Goal: Task Accomplishment & Management: Use online tool/utility

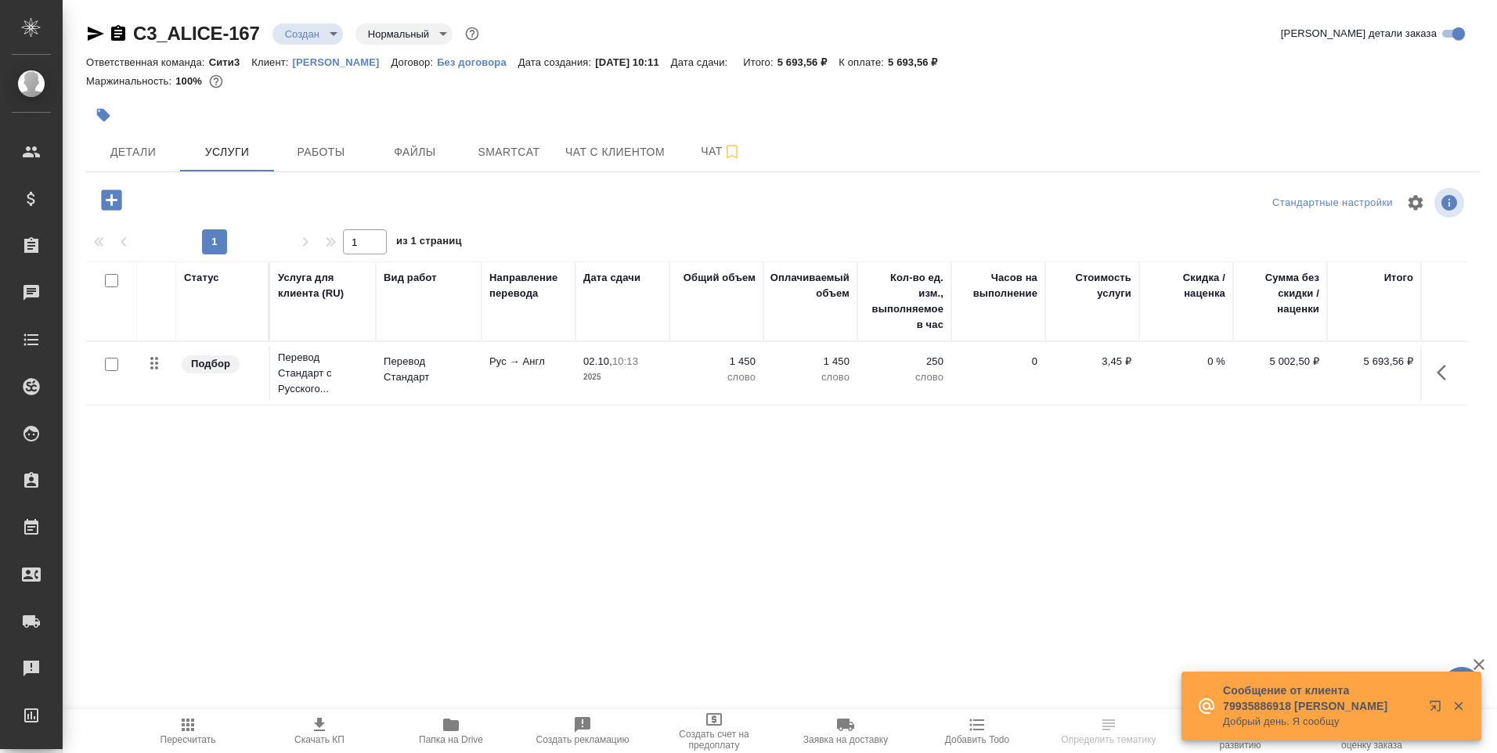
click at [352, 56] on link "[PERSON_NAME]" at bounding box center [342, 61] width 99 height 13
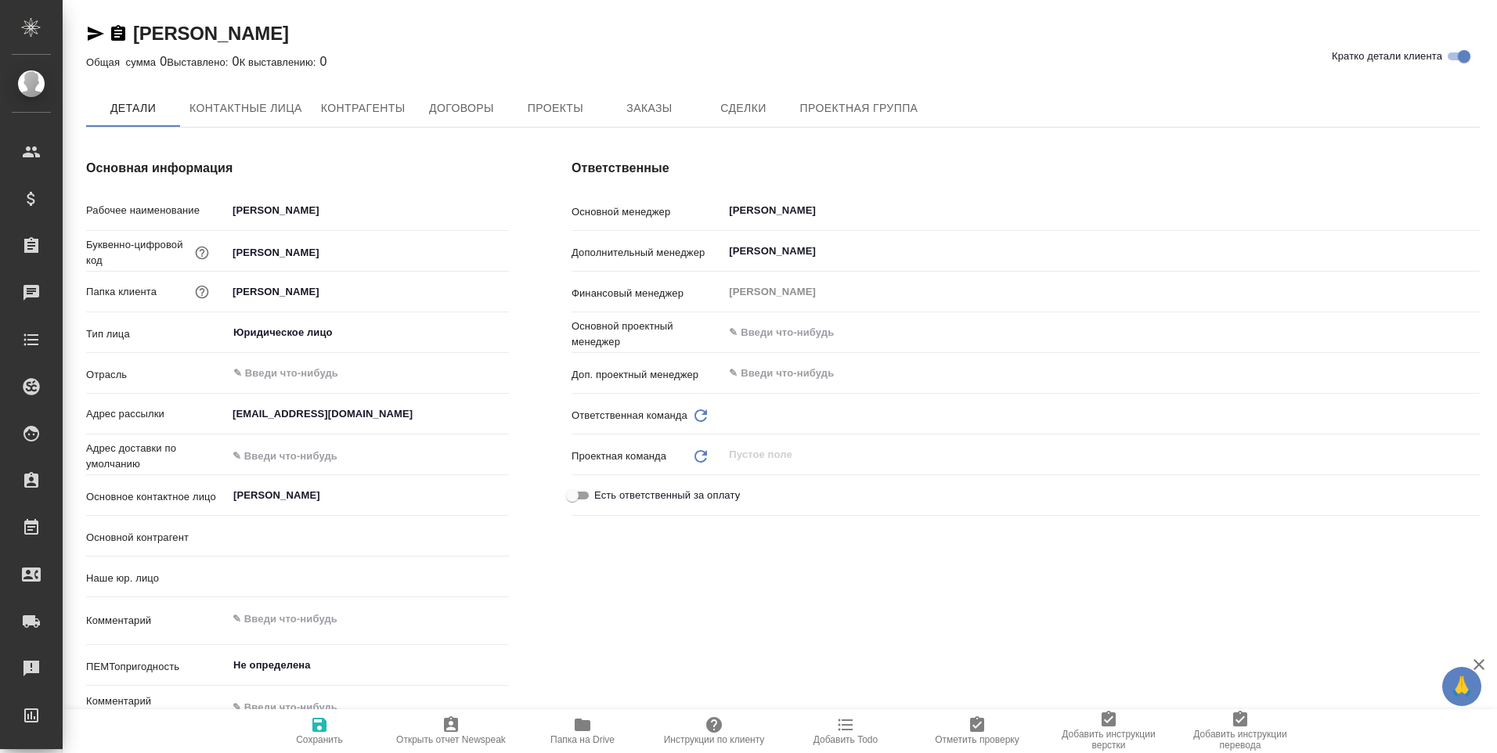
type input "(МБ) ООО "Монблан""
type textarea "x"
type input "Сити3"
type textarea "x"
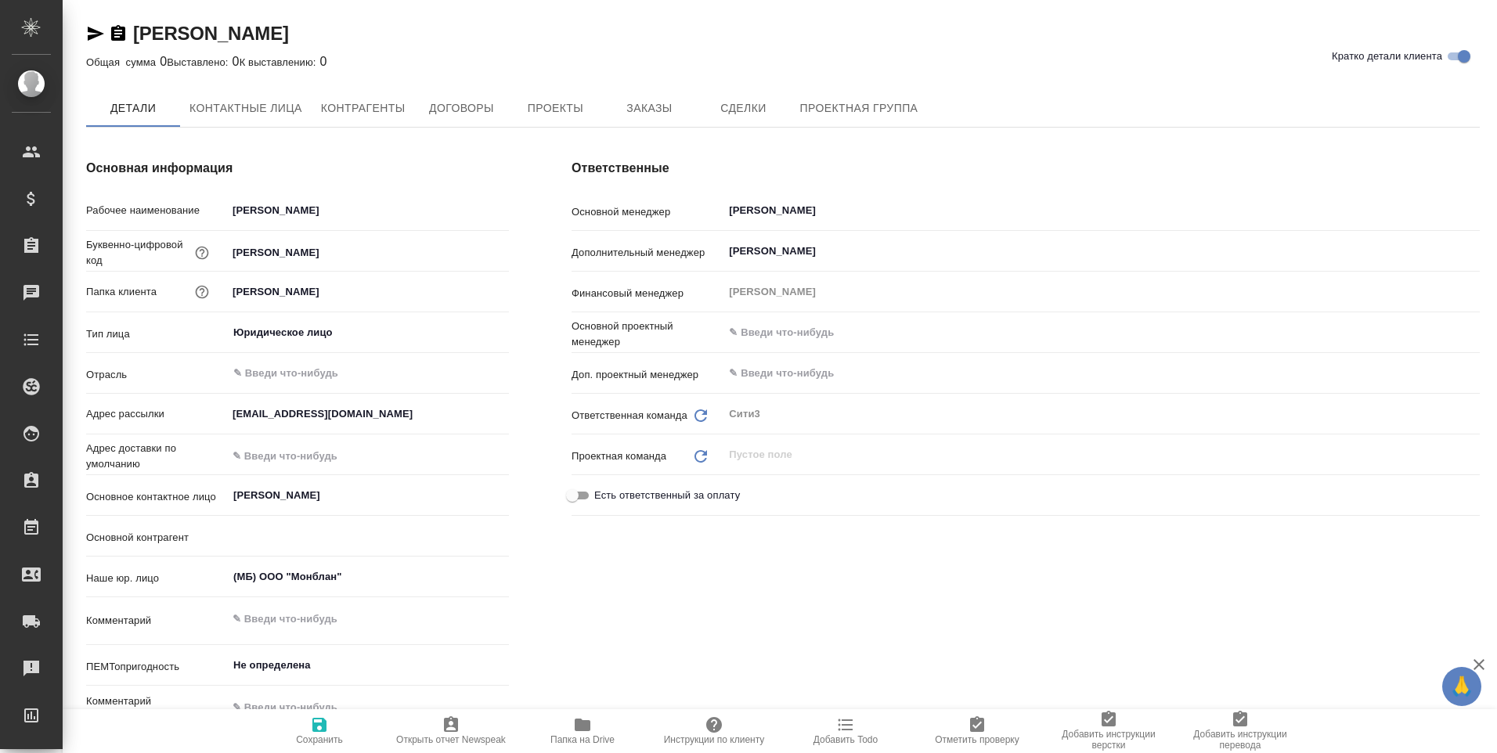
type textarea "x"
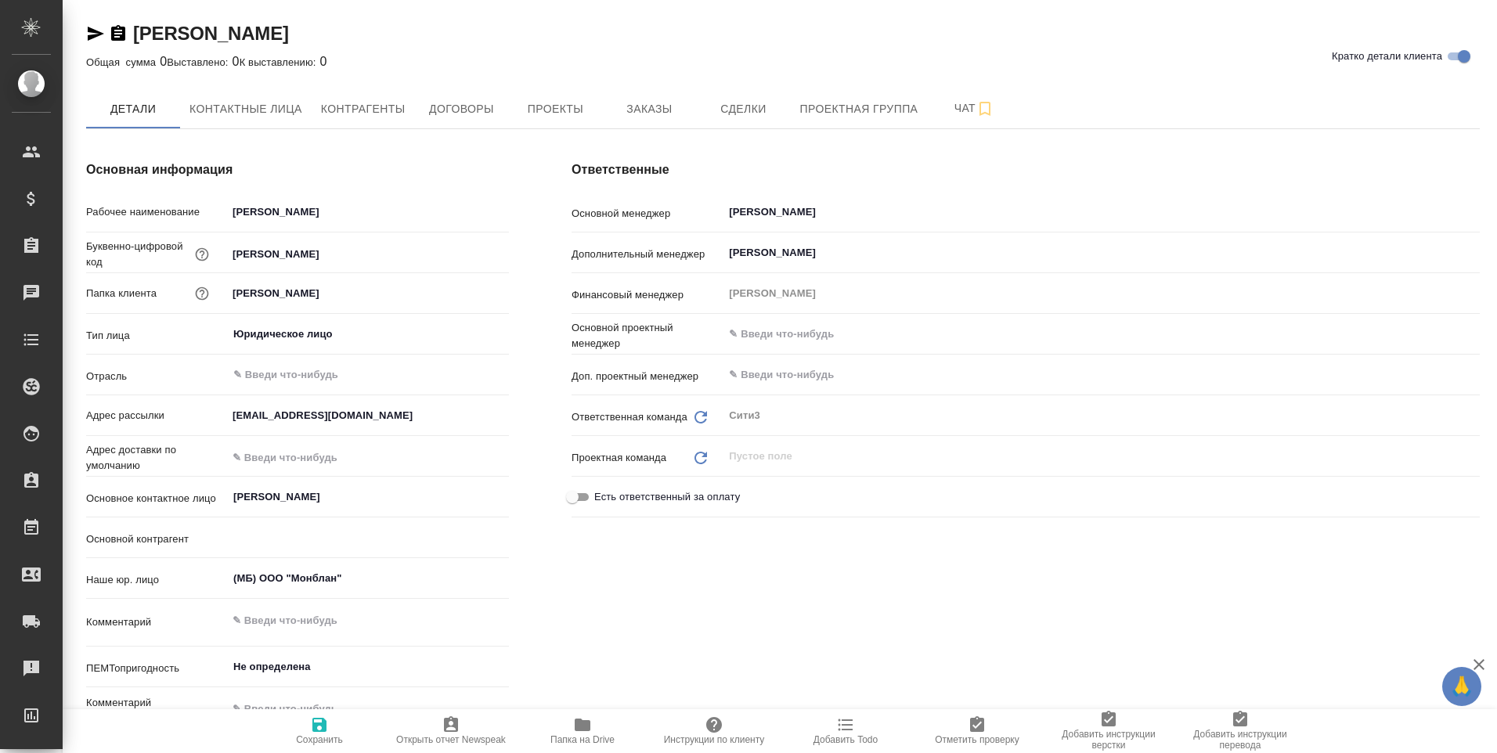
type textarea "x"
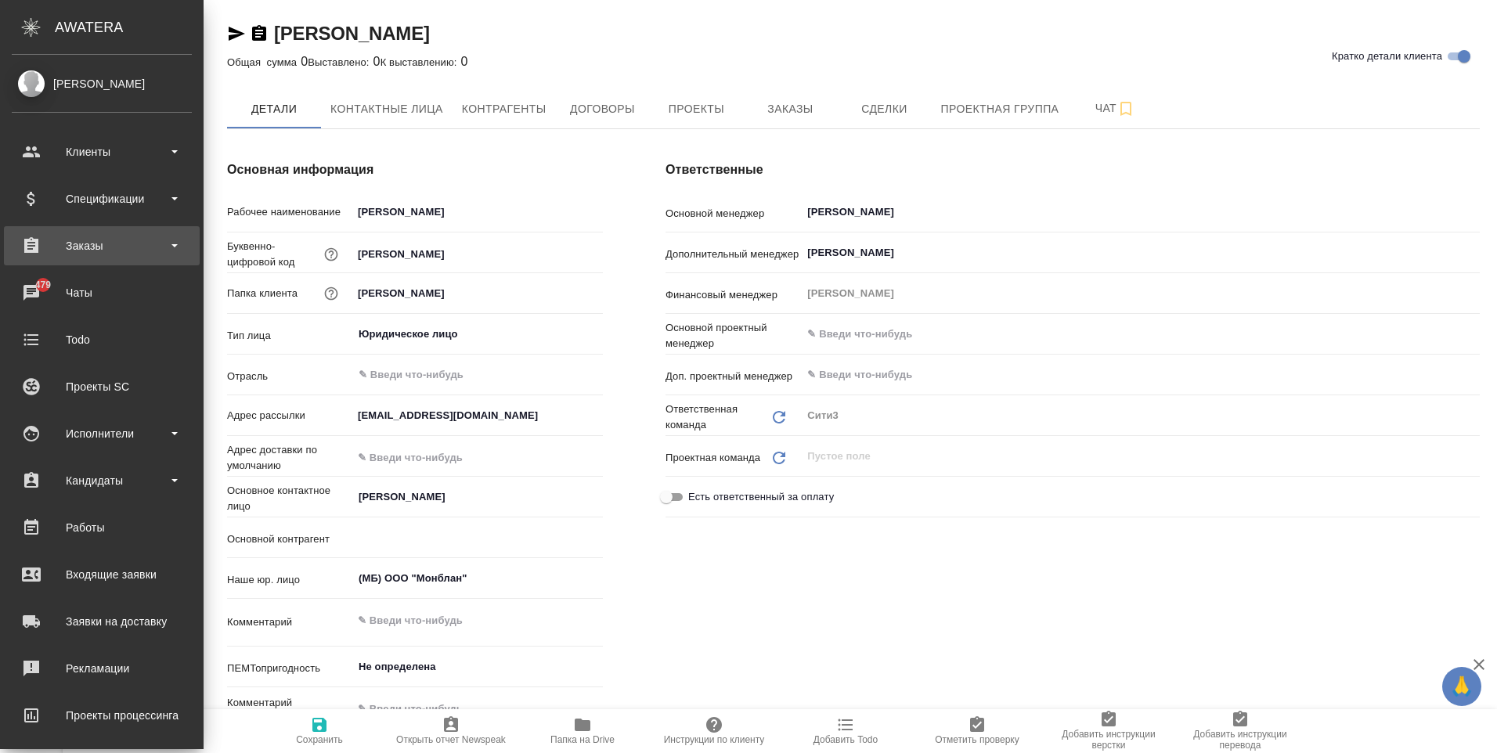
click at [99, 236] on div "Заказы" at bounding box center [102, 245] width 180 height 23
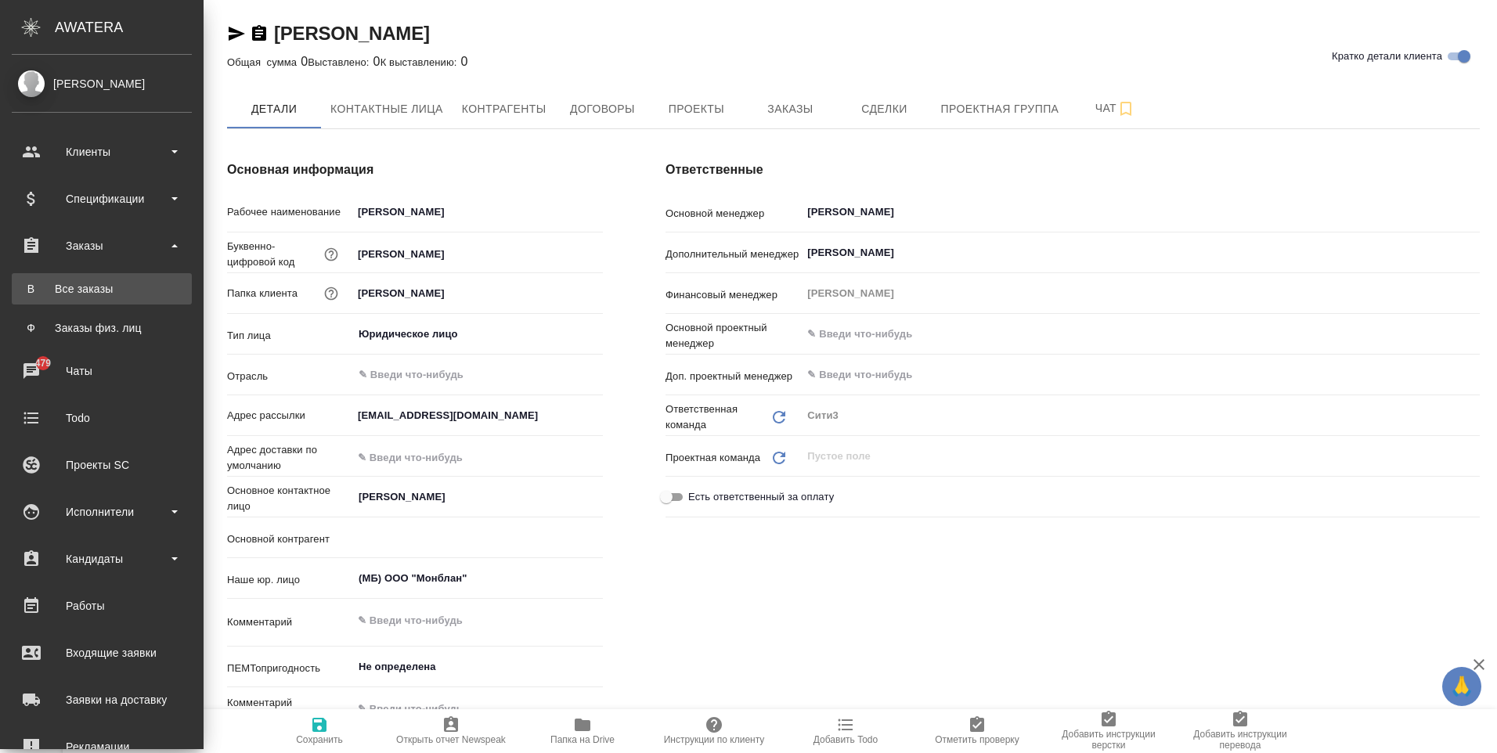
type textarea "x"
click at [84, 284] on div "Все заказы" at bounding box center [102, 289] width 164 height 16
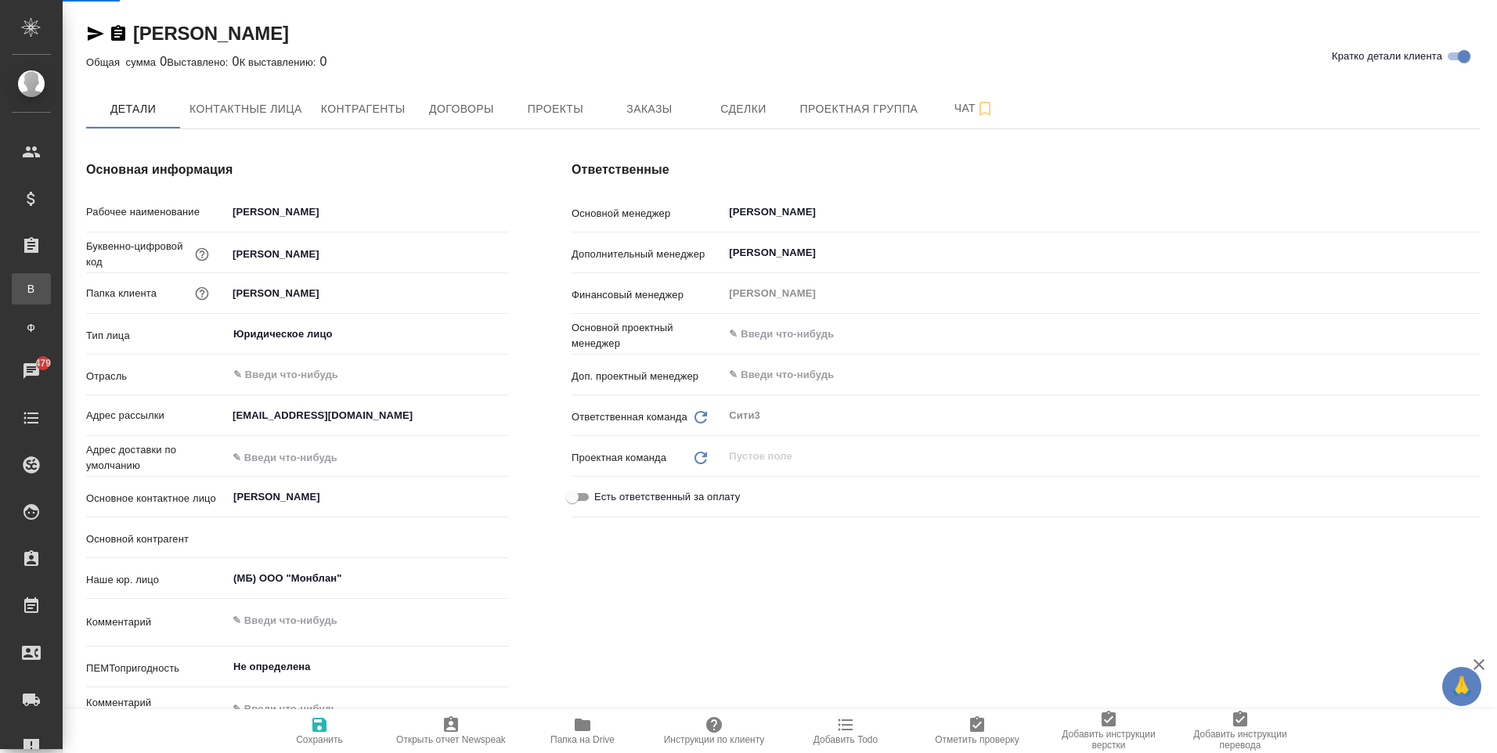
type textarea "x"
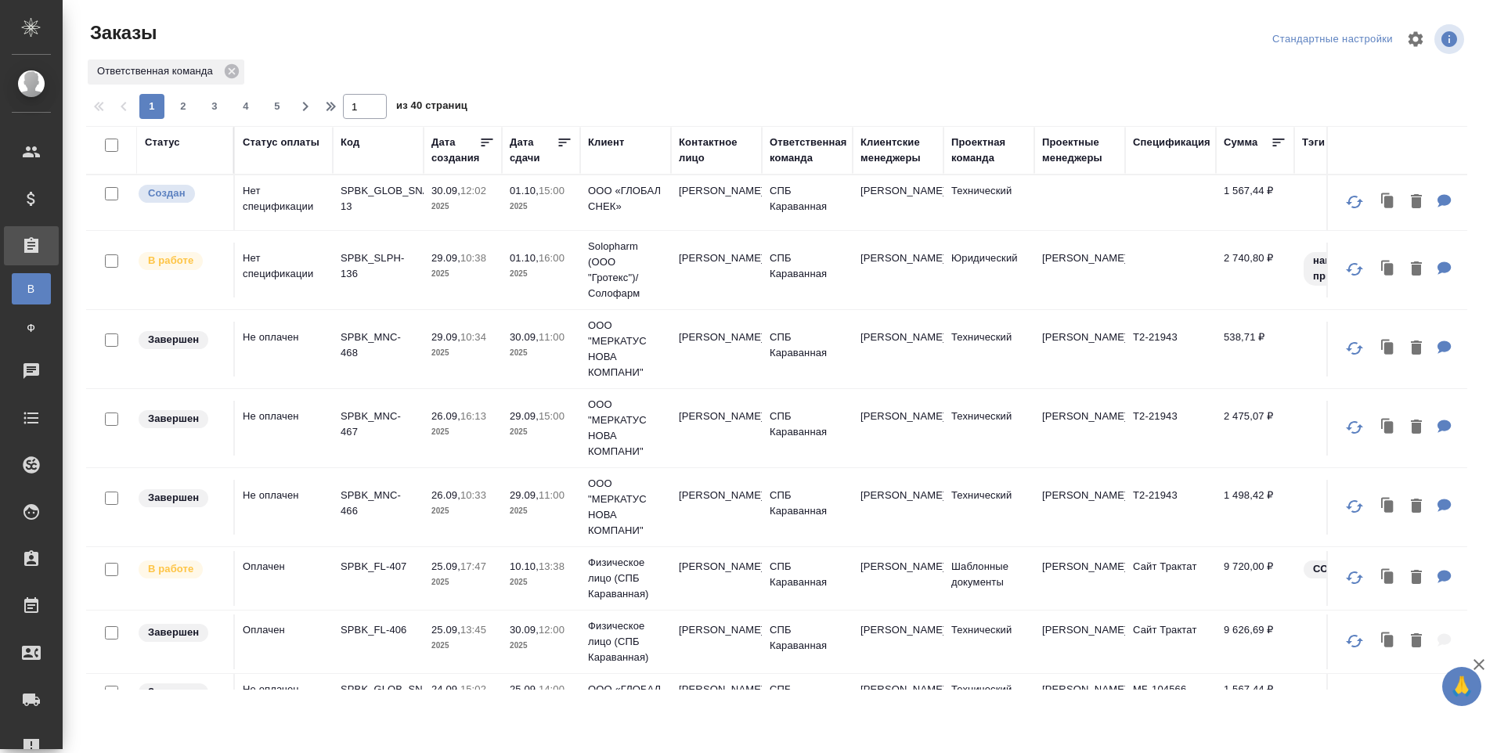
click at [506, 274] on td "01.10, 16:00 2025" at bounding box center [541, 270] width 78 height 55
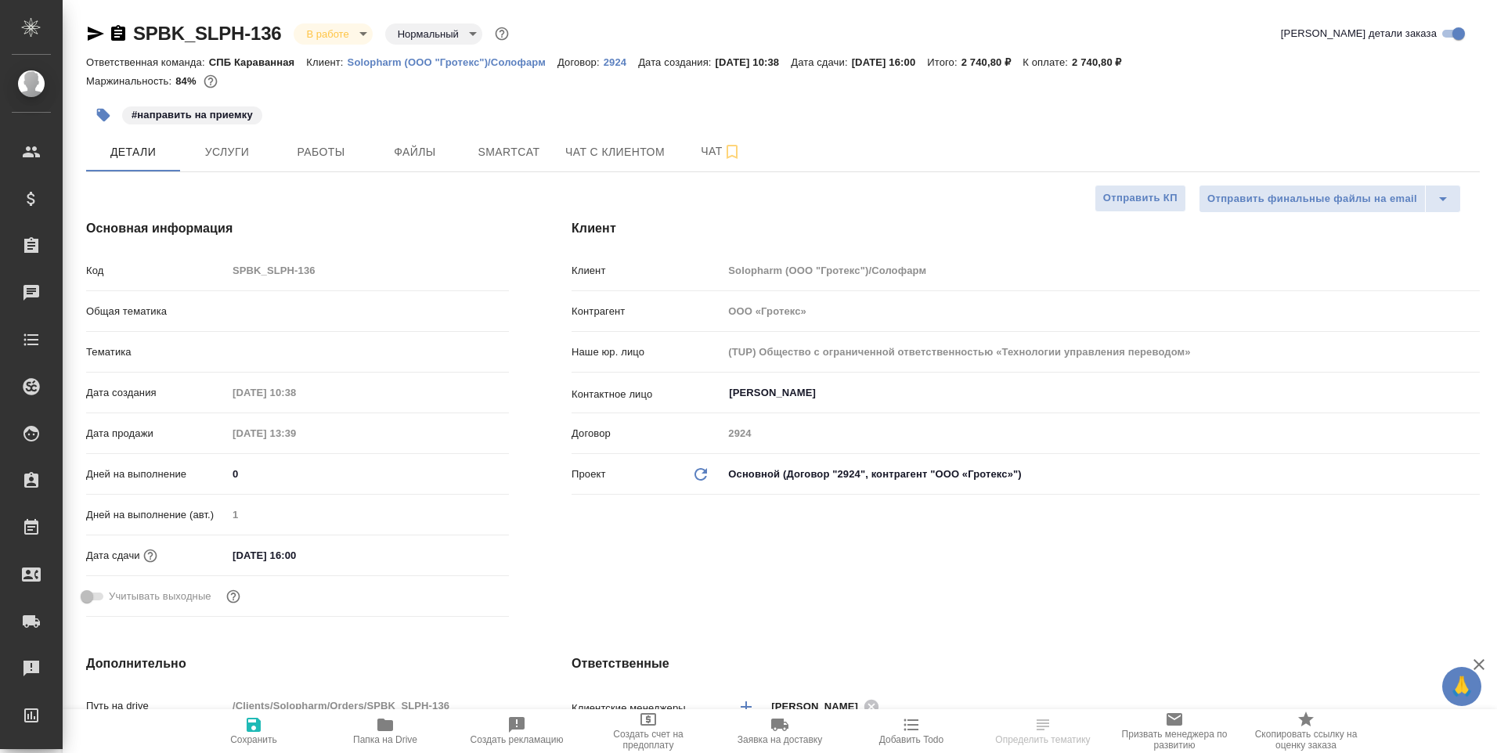
select select "RU"
type textarea "x"
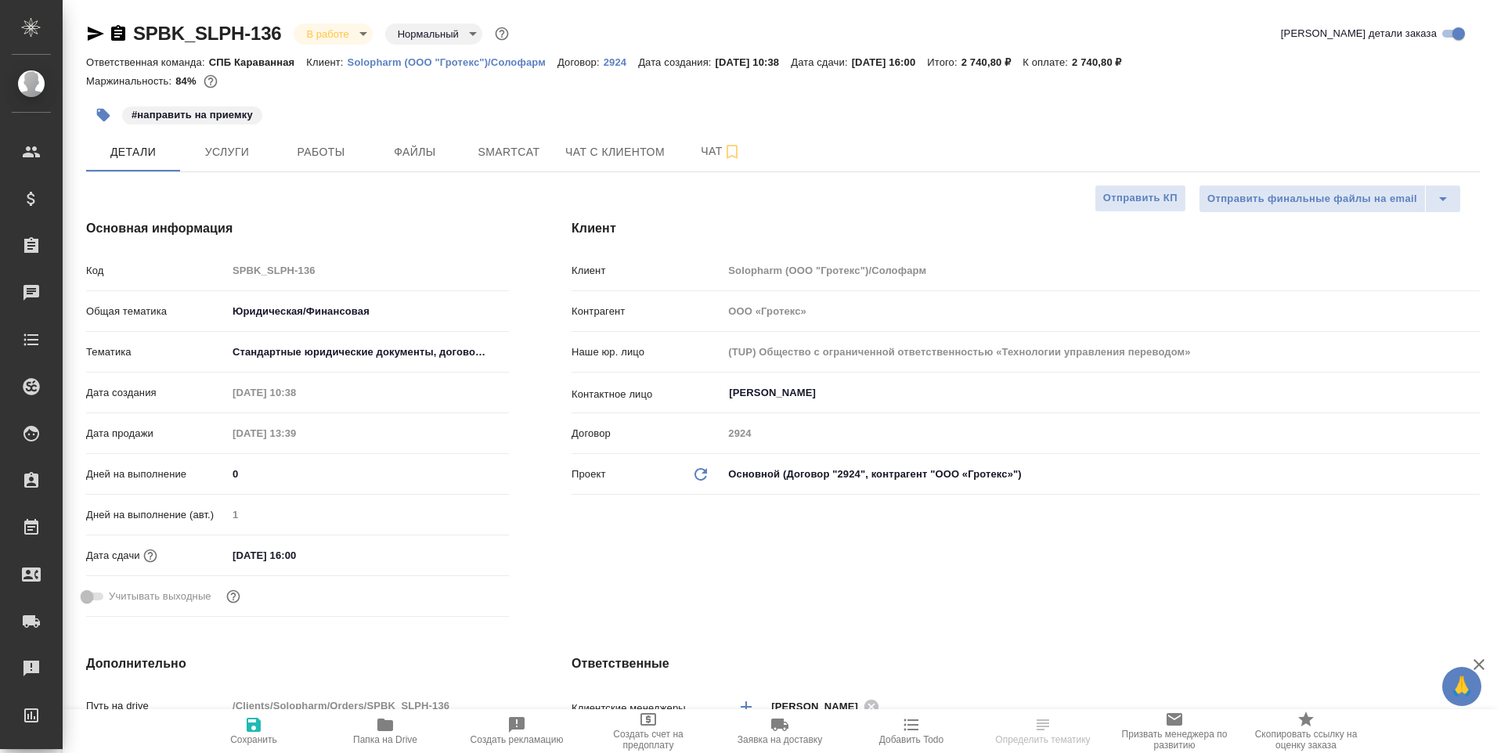
type textarea "x"
click at [232, 160] on span "Услуги" at bounding box center [226, 152] width 75 height 20
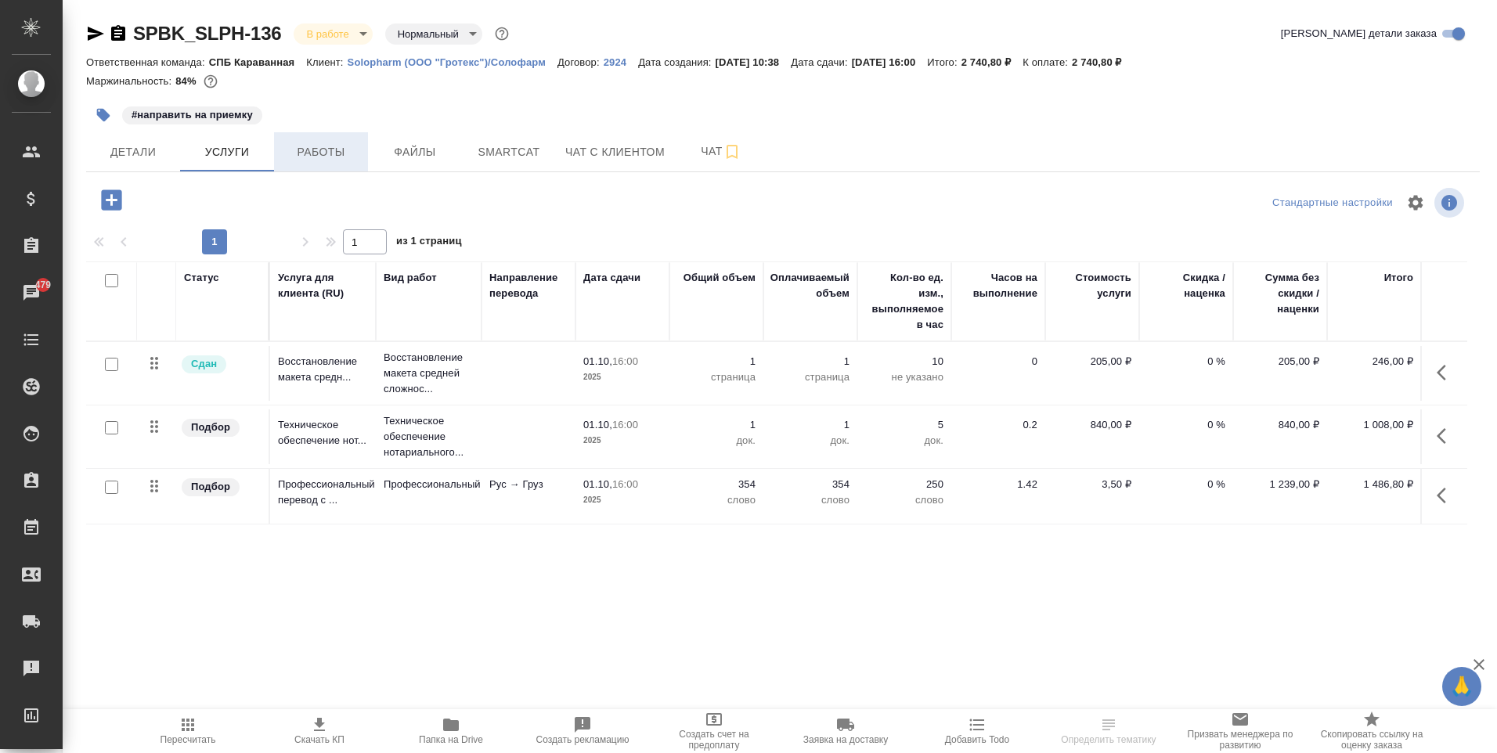
click at [340, 155] on span "Работы" at bounding box center [320, 152] width 75 height 20
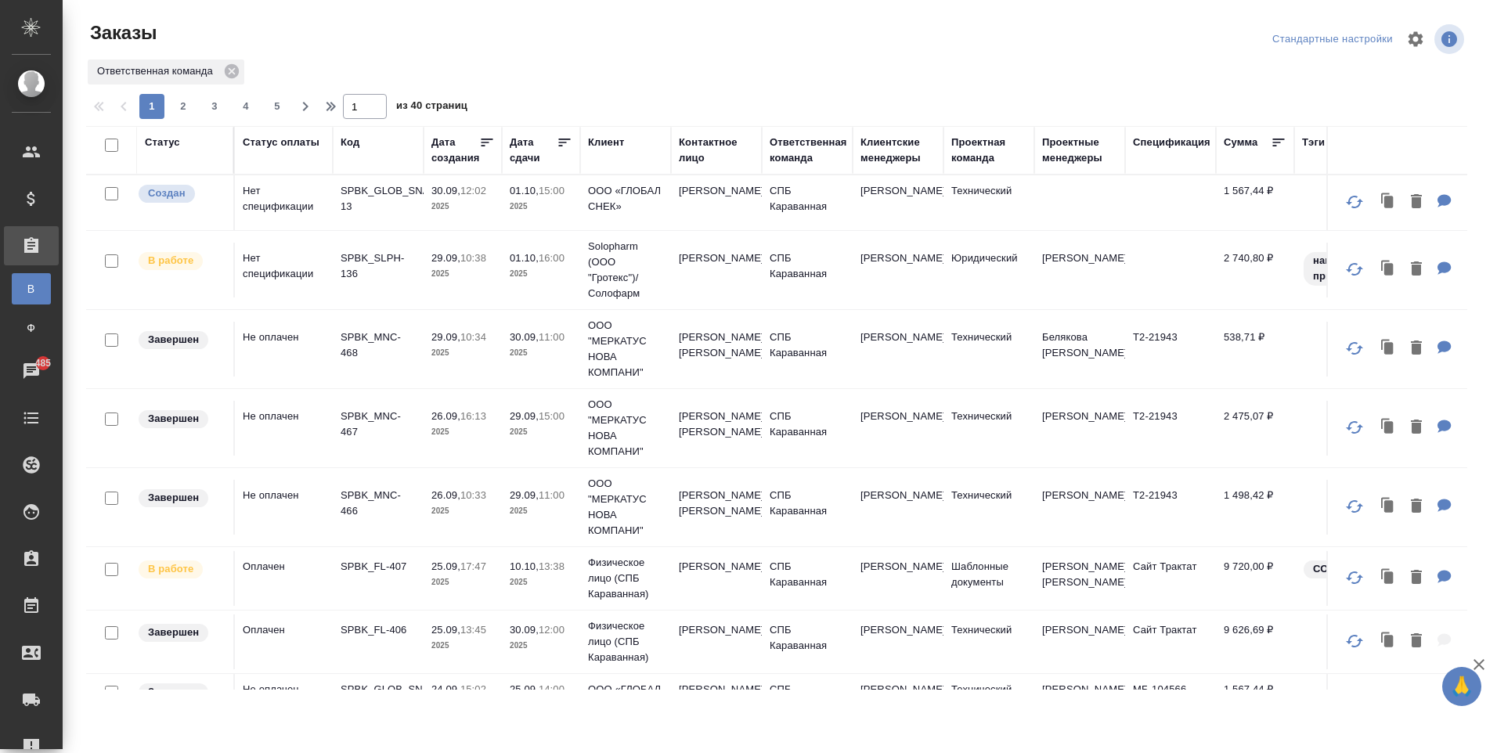
click at [355, 139] on div "Код" at bounding box center [349, 143] width 19 height 16
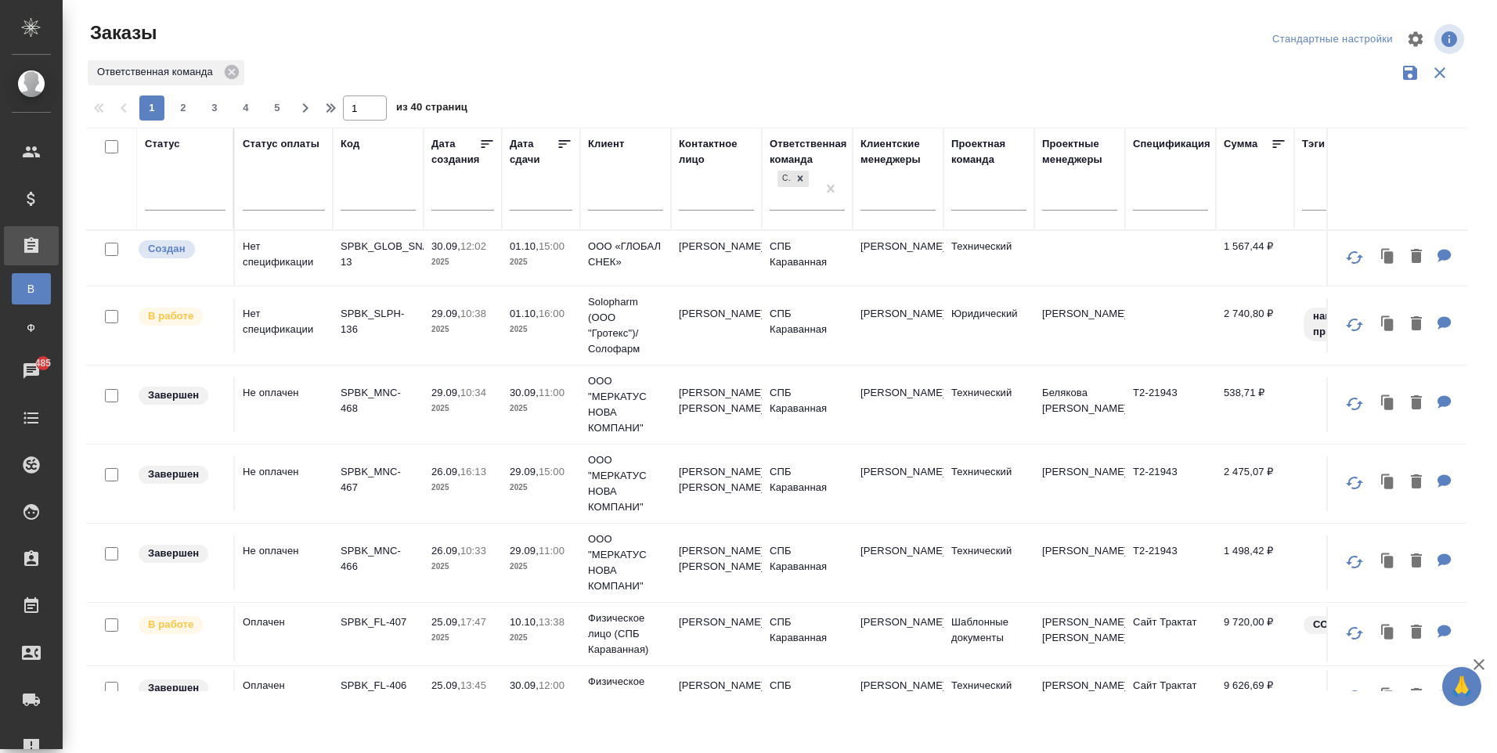
click at [365, 193] on input "text" at bounding box center [377, 200] width 75 height 20
paste input "20890"
type input "20890"
click at [36, 711] on link "Заявки на доставку" at bounding box center [31, 699] width 55 height 39
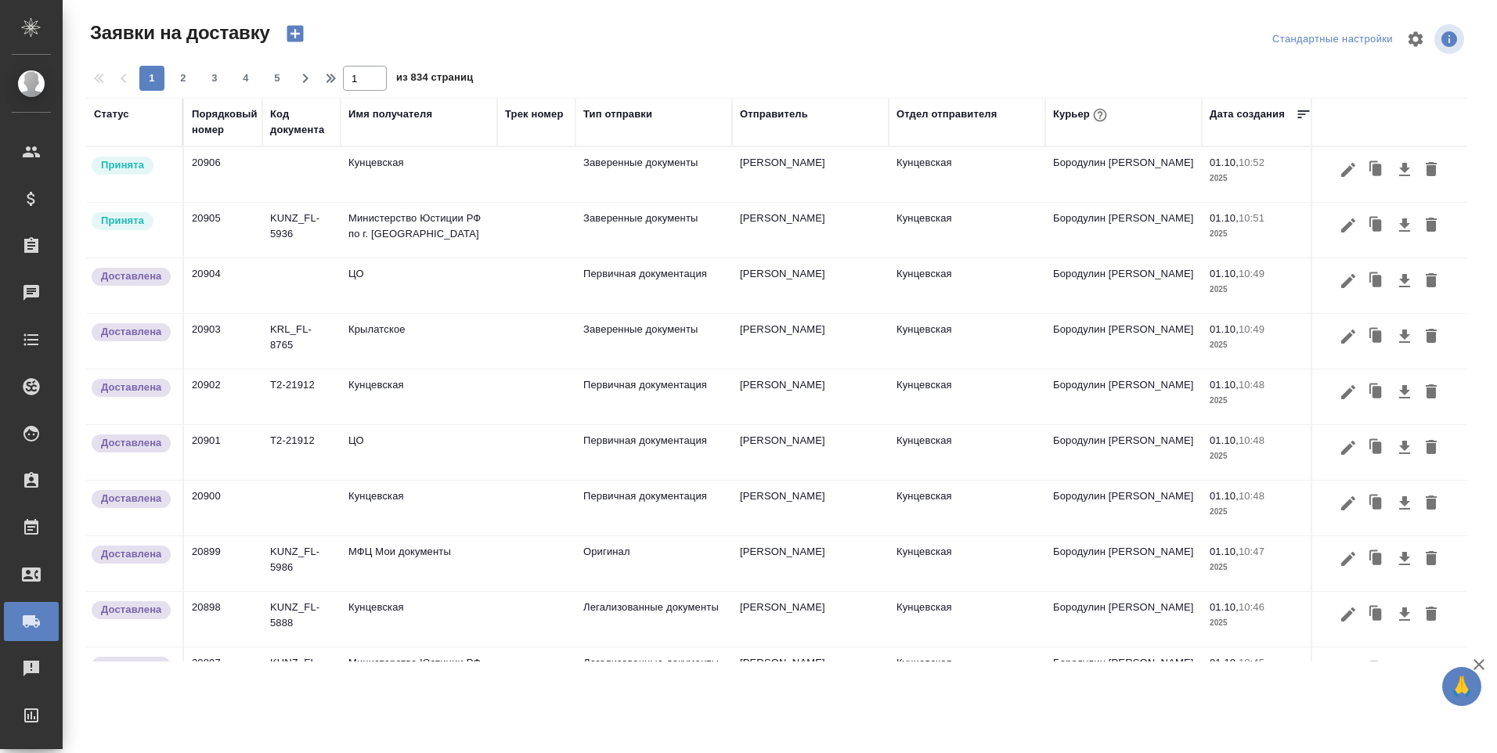
click at [214, 124] on div "Порядковый номер" at bounding box center [225, 121] width 66 height 31
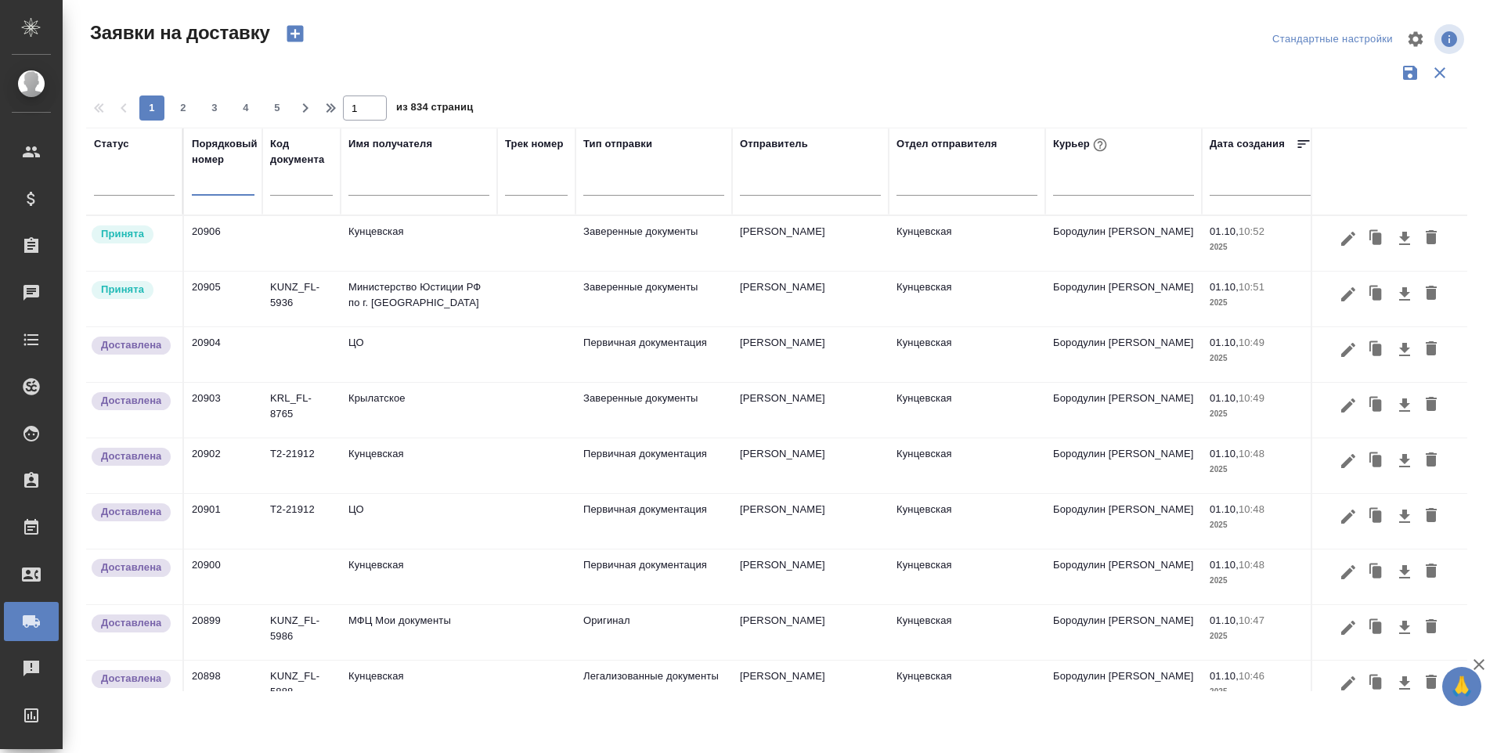
click at [220, 182] on input "text" at bounding box center [223, 184] width 63 height 22
paste input "20890"
type input "20890"
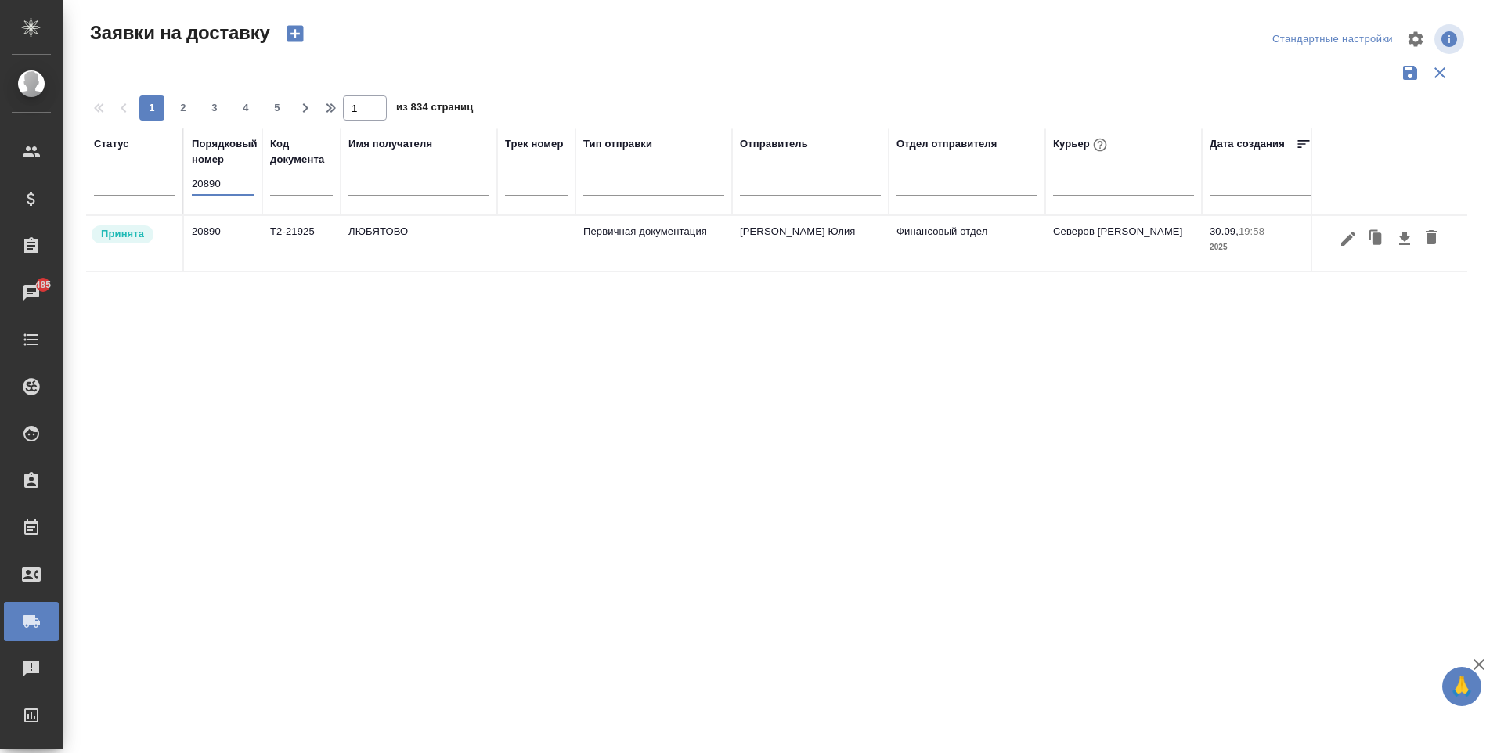
click at [449, 248] on td "ЛЮБЯТОВО" at bounding box center [418, 243] width 157 height 55
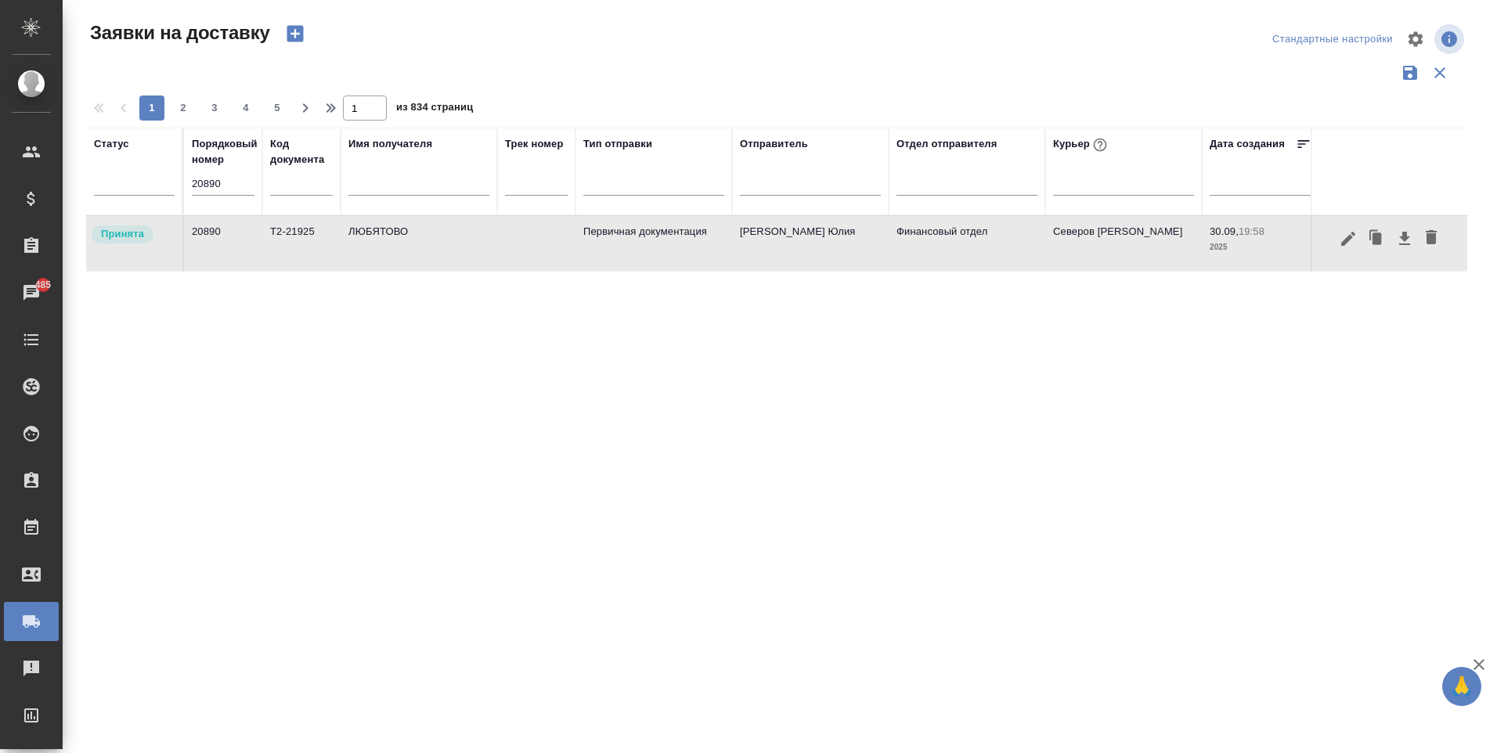
click at [449, 248] on td "ЛЮБЯТОВО" at bounding box center [418, 243] width 157 height 55
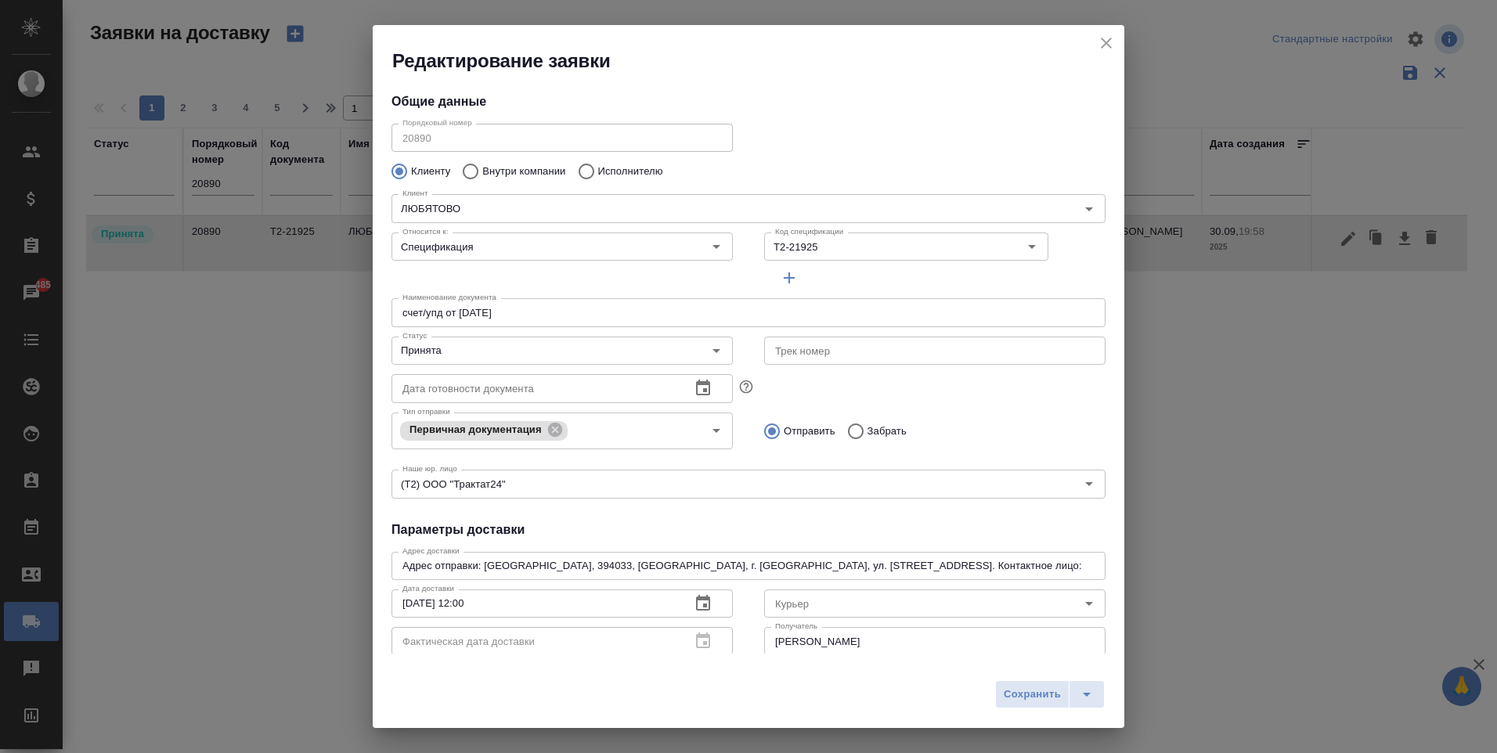
type input "Северов Олег"
type input "Гришина Юлия"
type input "89611816919"
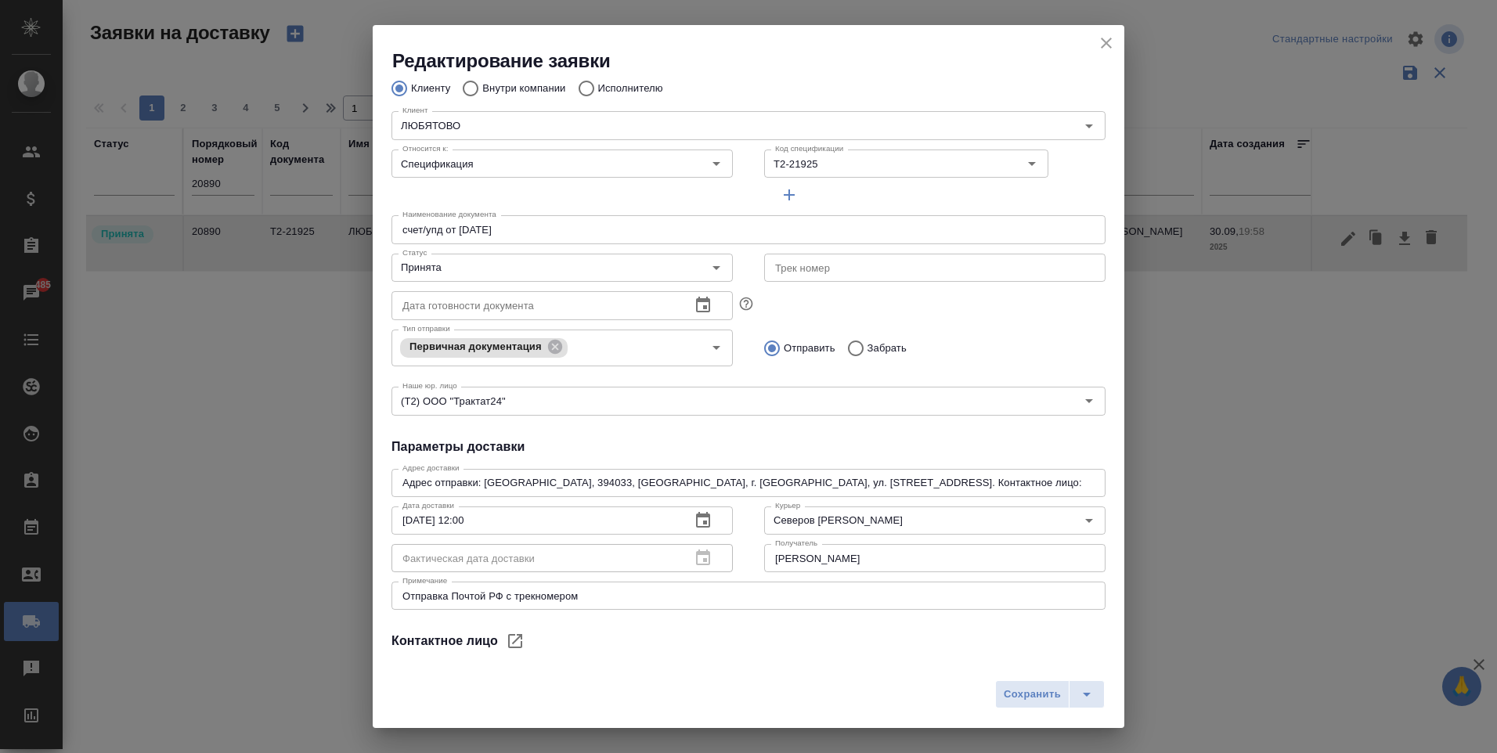
scroll to position [206, 0]
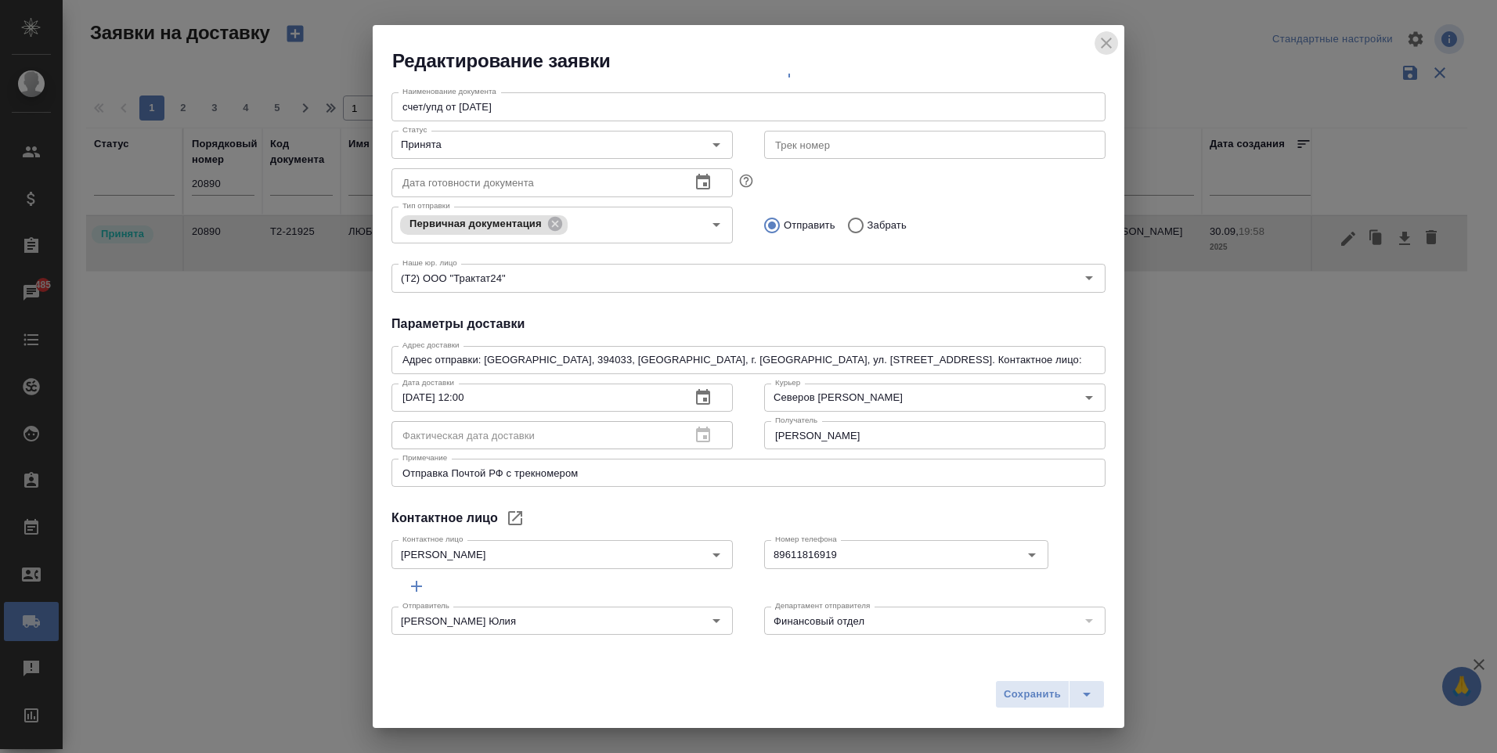
click at [1101, 41] on icon "close" at bounding box center [1106, 43] width 19 height 19
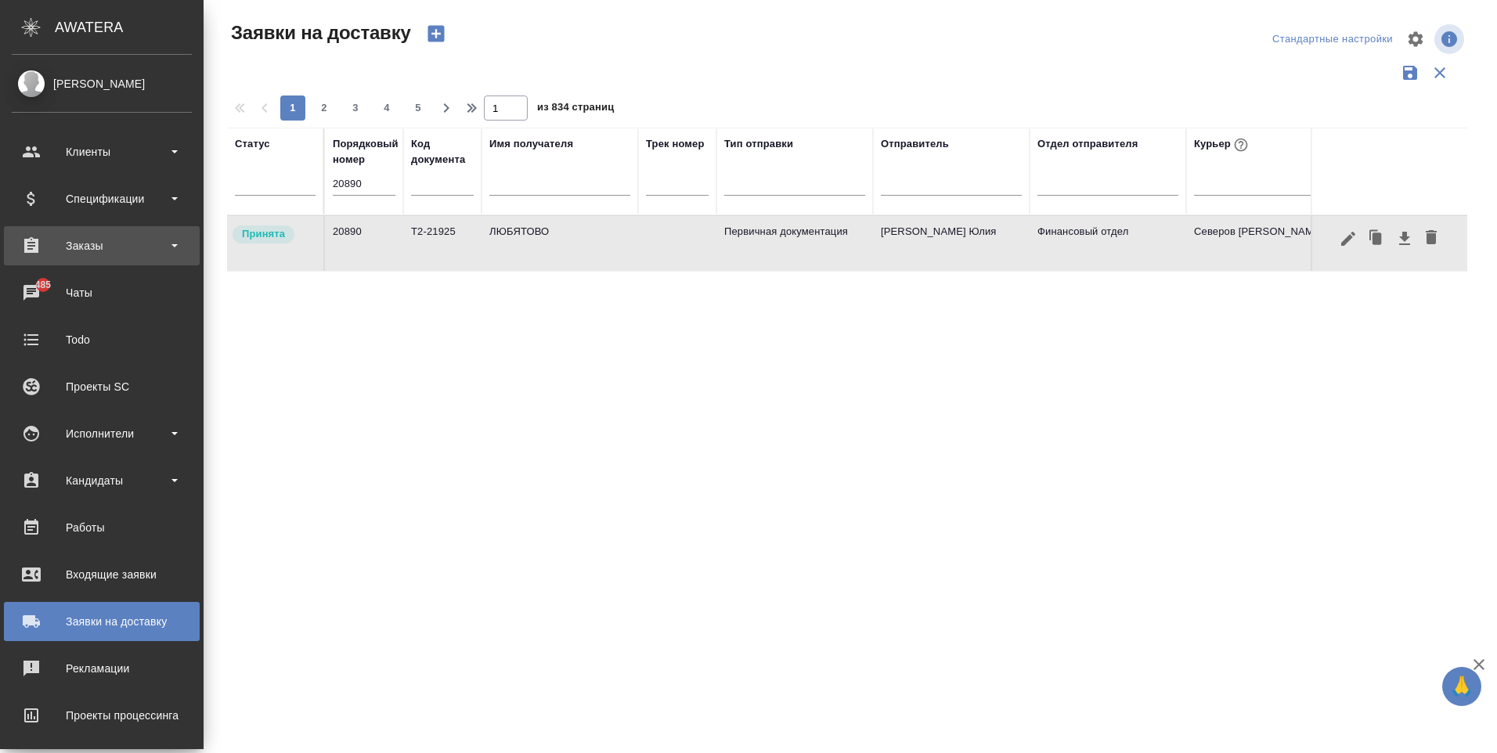
click at [77, 240] on div "Заказы" at bounding box center [102, 245] width 180 height 23
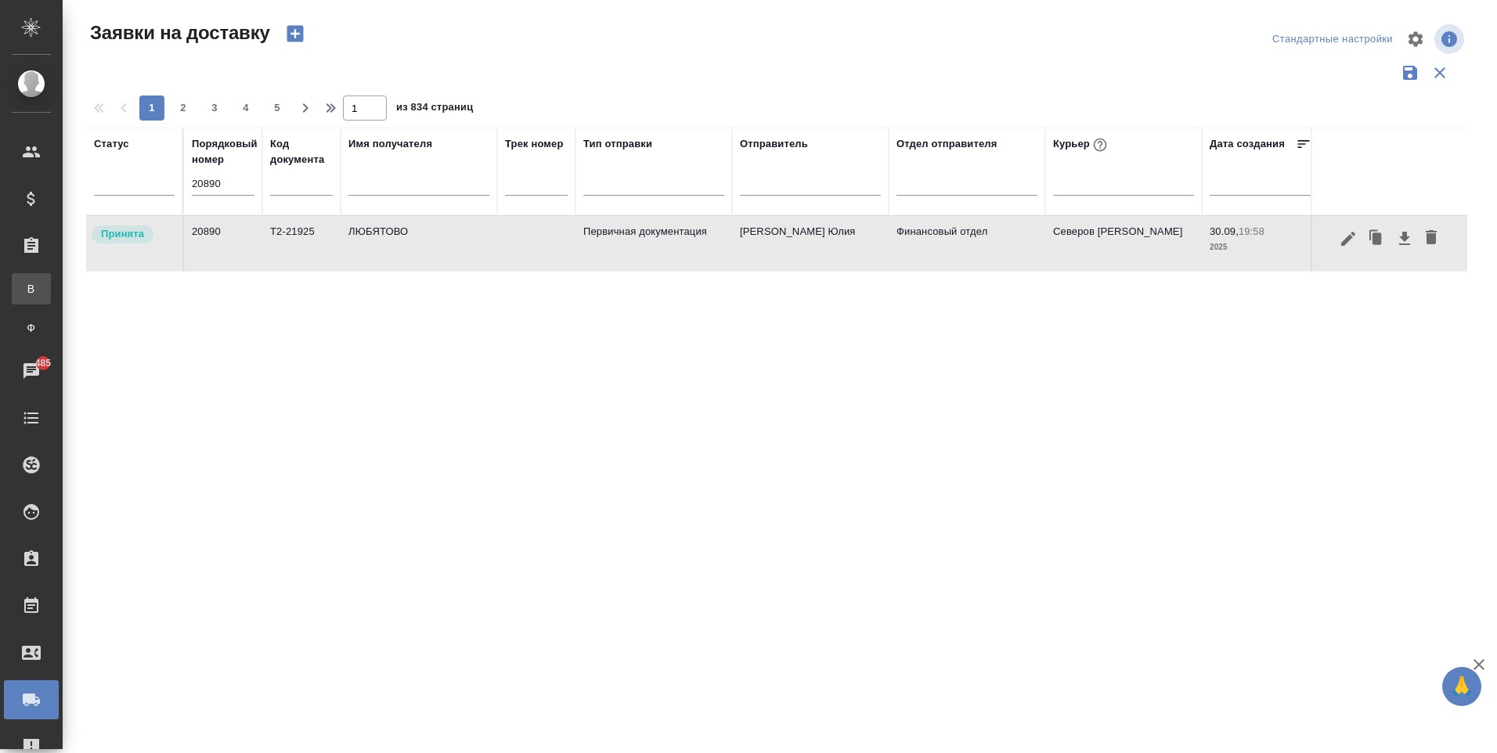
click at [23, 294] on div "Все заказы" at bounding box center [11, 289] width 23 height 16
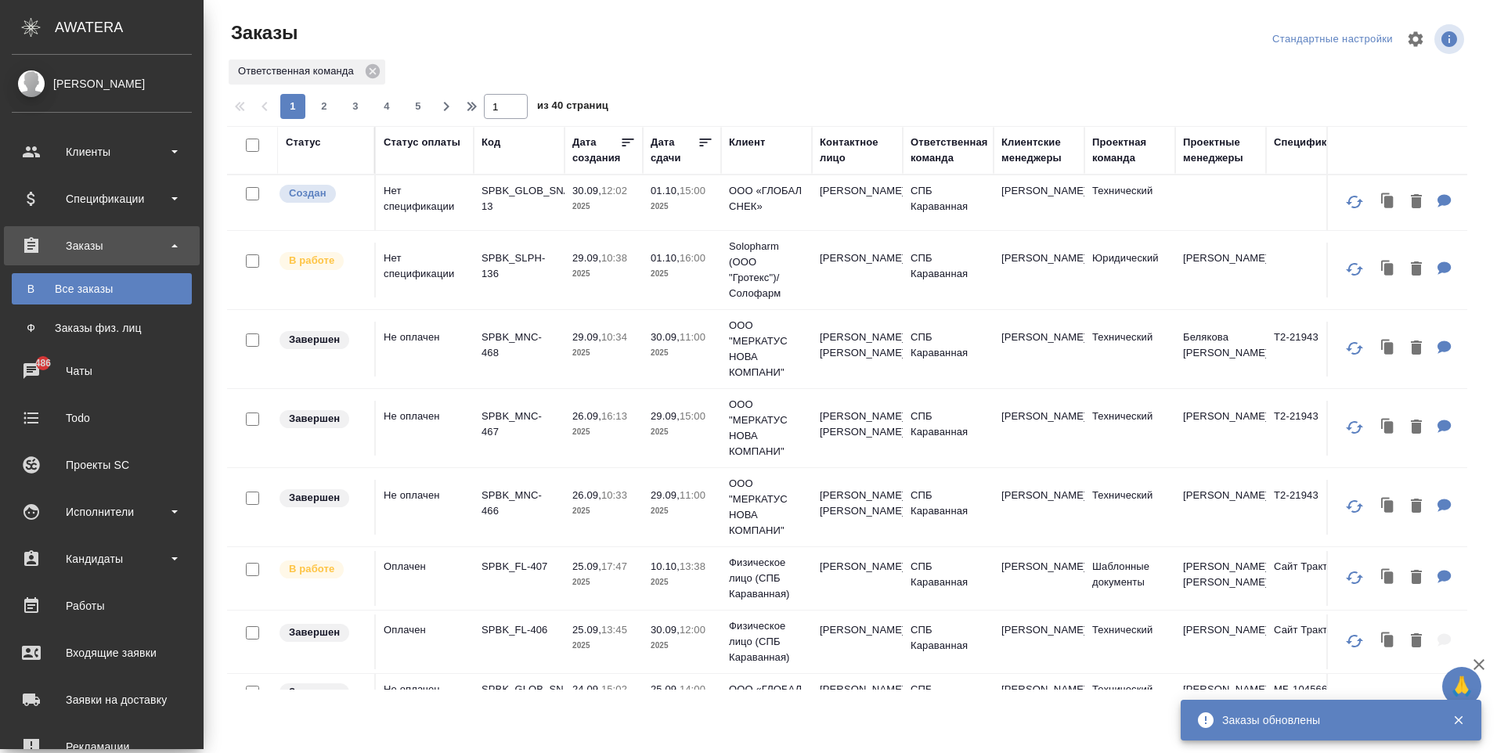
click at [38, 329] on div "Заказы физ. лиц" at bounding box center [102, 328] width 164 height 16
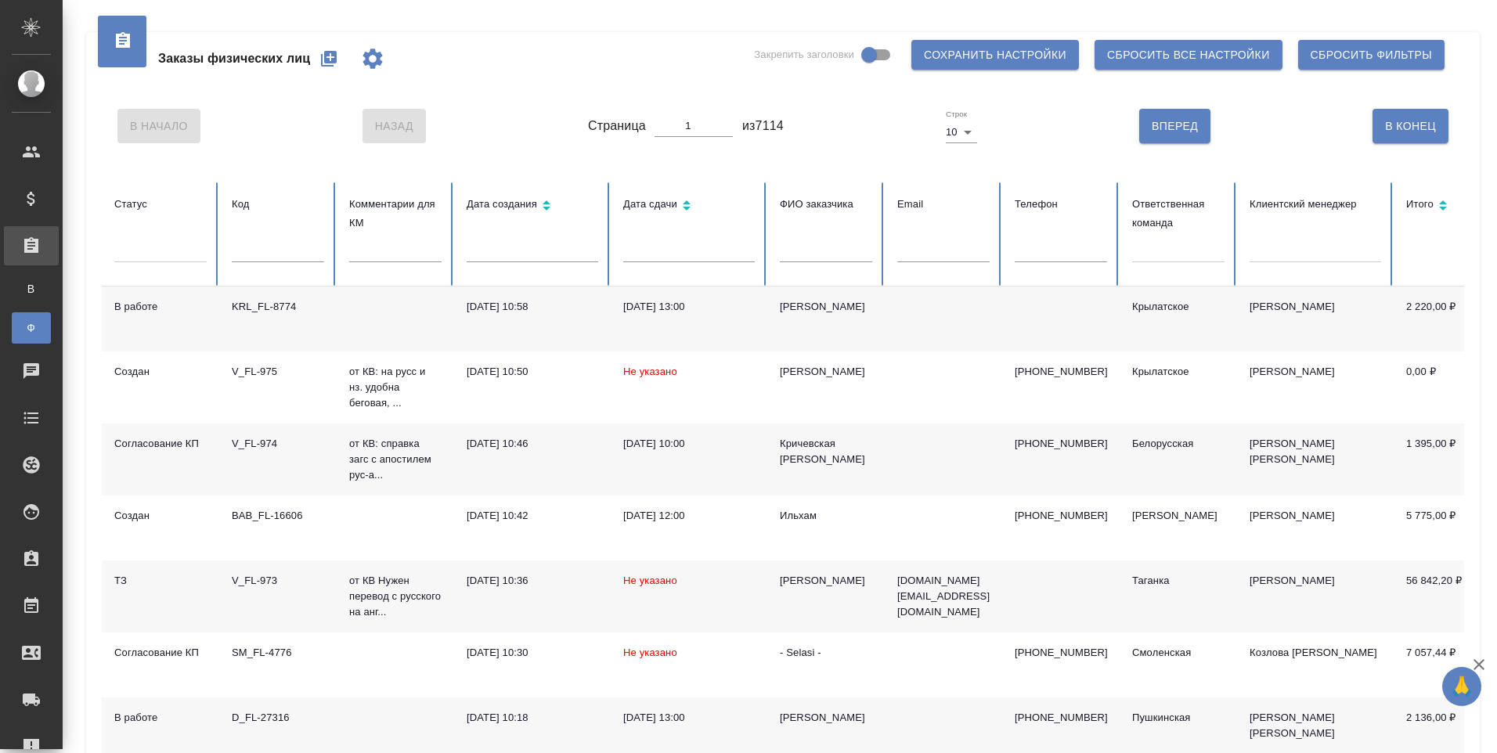
click at [330, 60] on icon "button" at bounding box center [328, 58] width 19 height 19
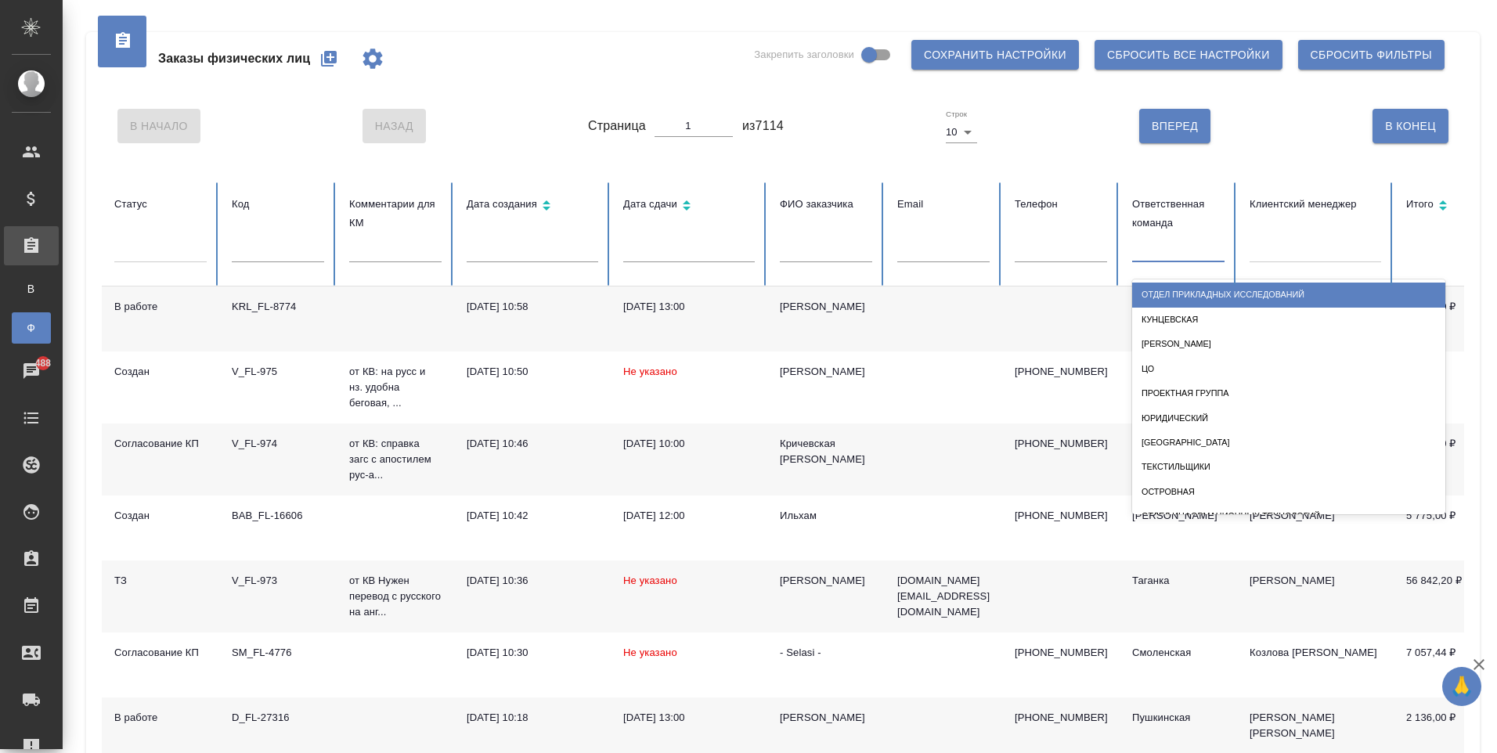
click at [1180, 250] on div at bounding box center [1178, 247] width 92 height 23
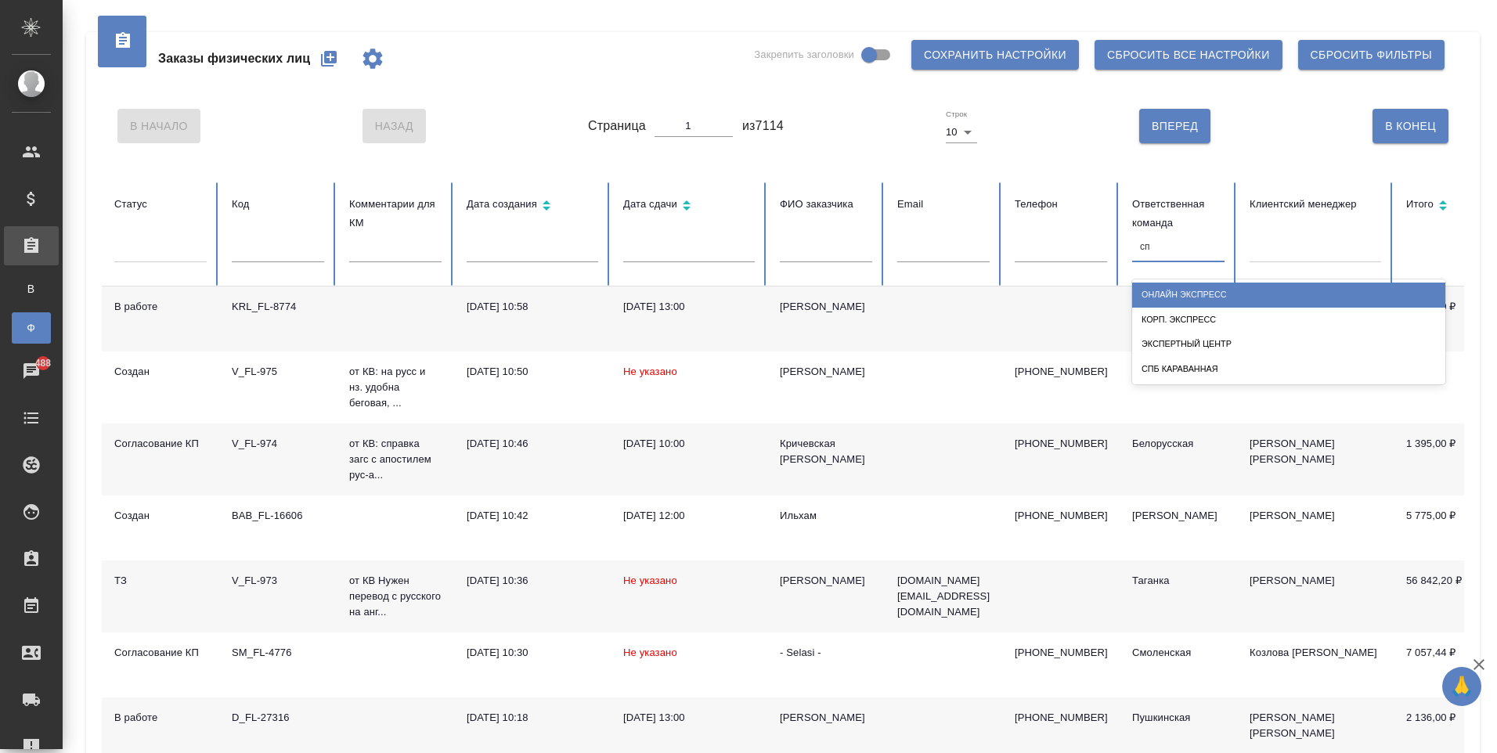
type input "спб"
click at [1202, 286] on div "СПБ Караванная" at bounding box center [1288, 295] width 313 height 24
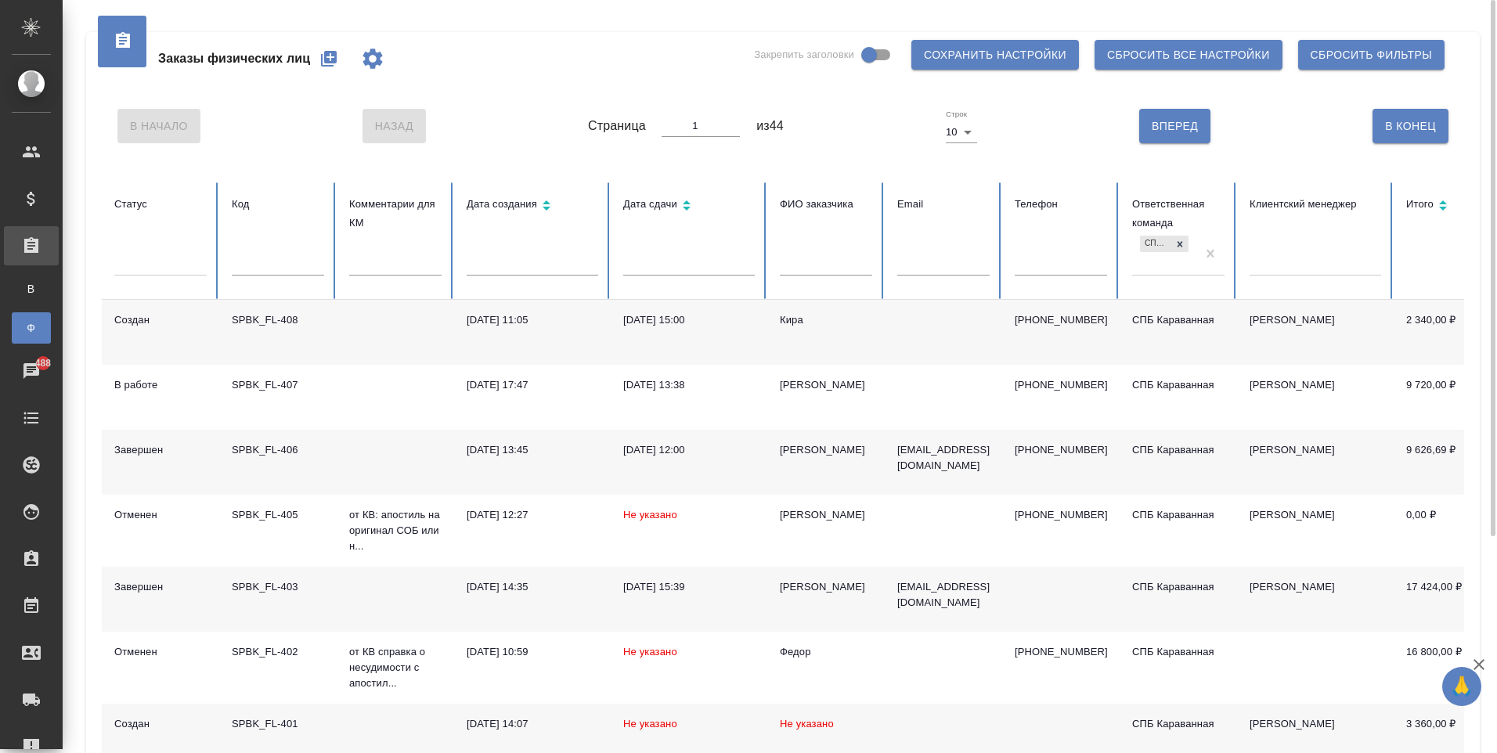
scroll to position [304, 0]
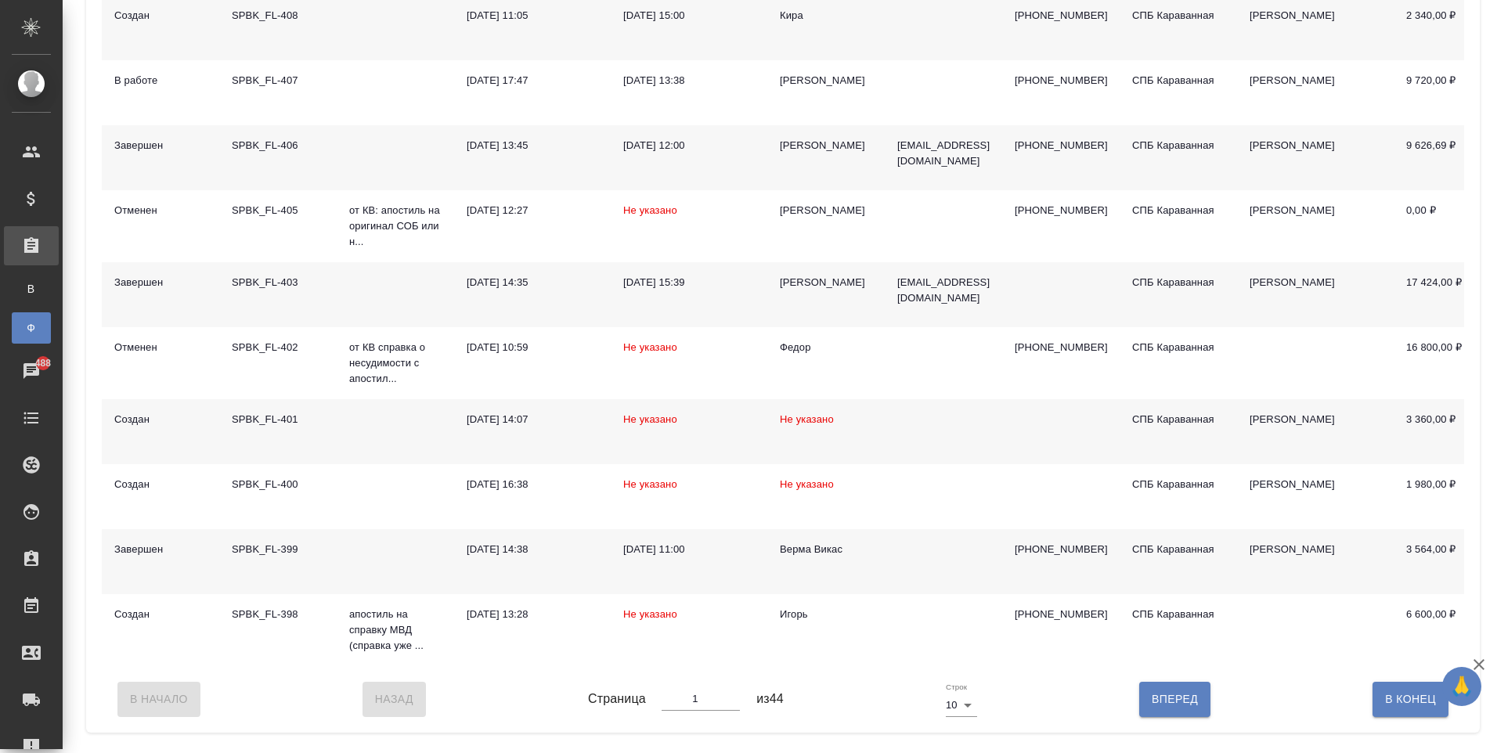
click at [1158, 699] on button "Вперед" at bounding box center [1174, 699] width 71 height 34
type input "2"
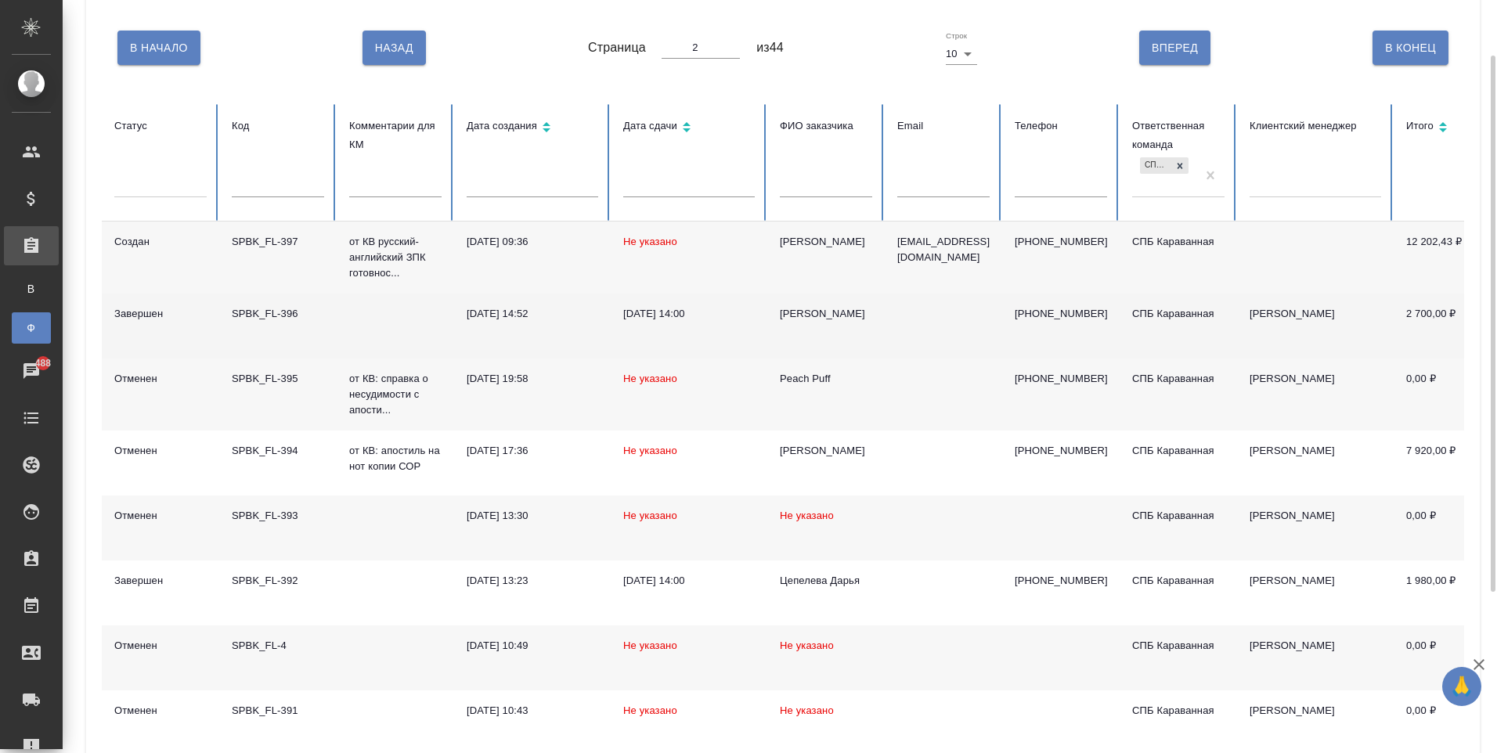
scroll to position [157, 0]
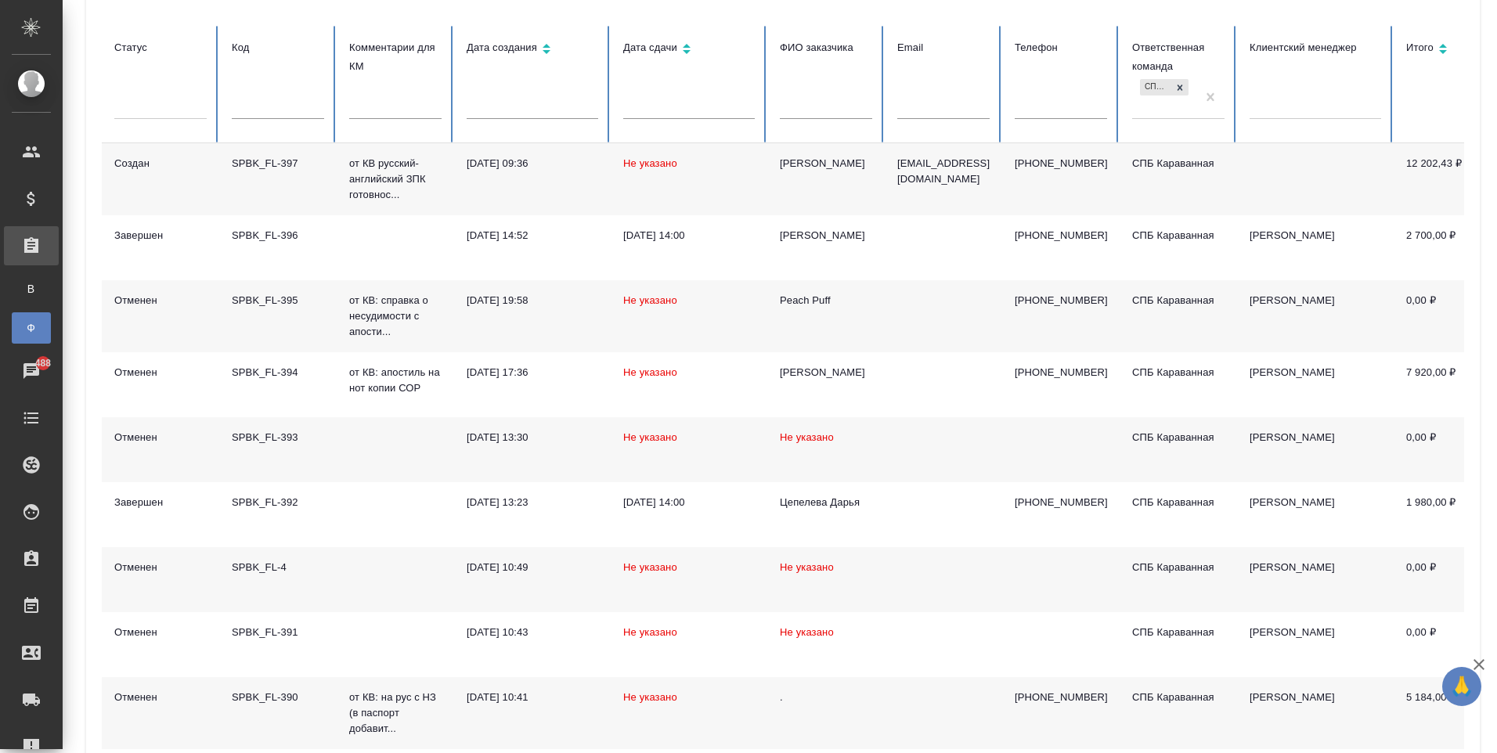
click at [907, 321] on td at bounding box center [942, 316] width 117 height 72
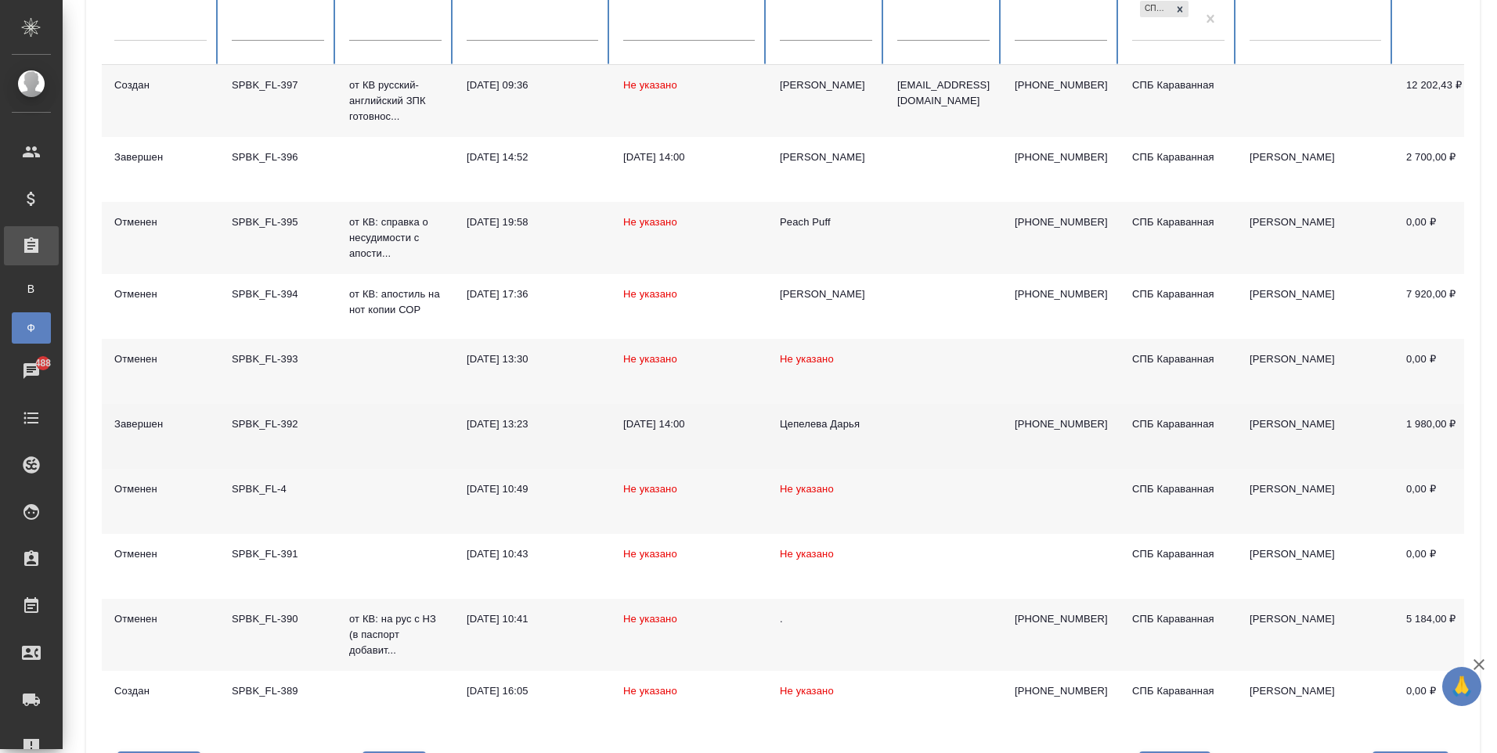
click at [751, 431] on div "23.09.2025, 14:00" at bounding box center [688, 424] width 131 height 16
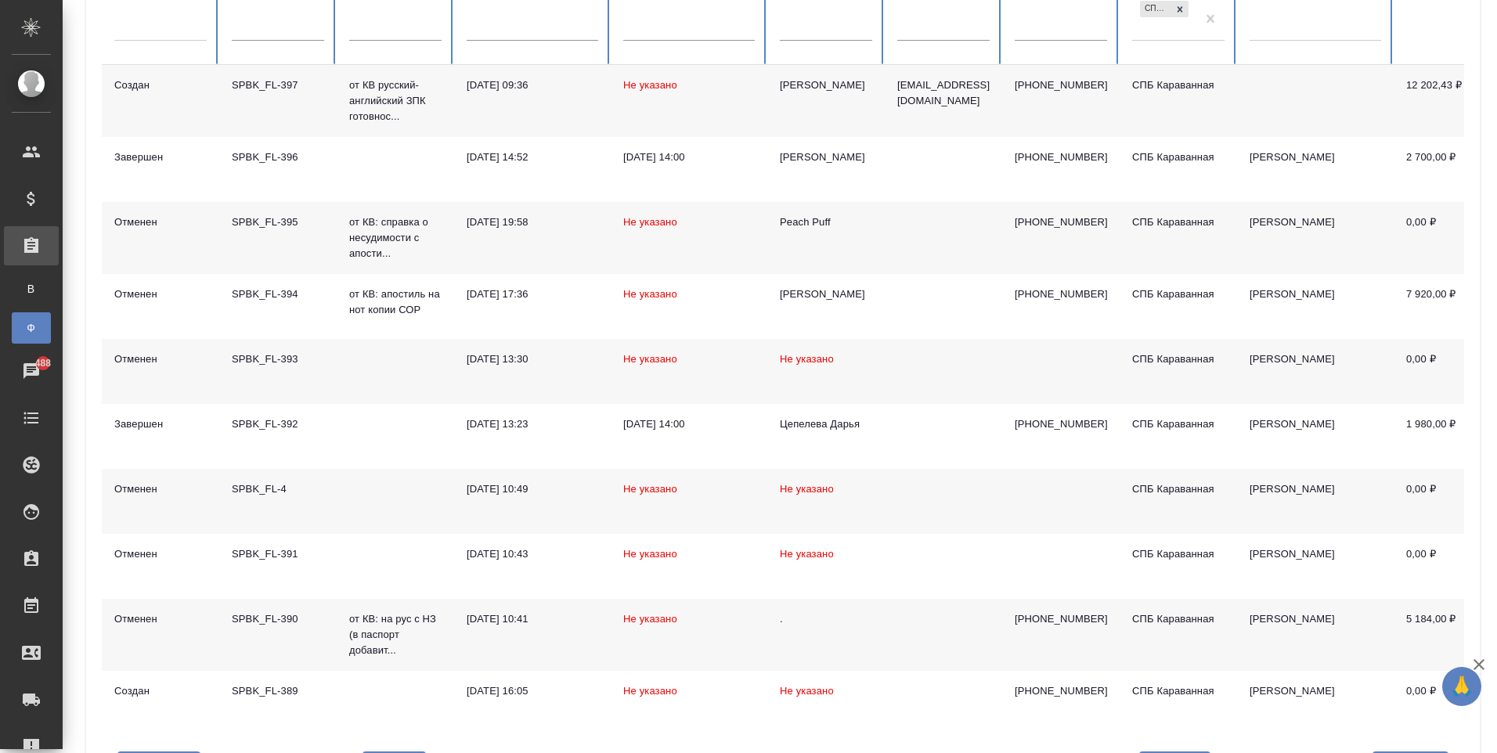
scroll to position [304, 0]
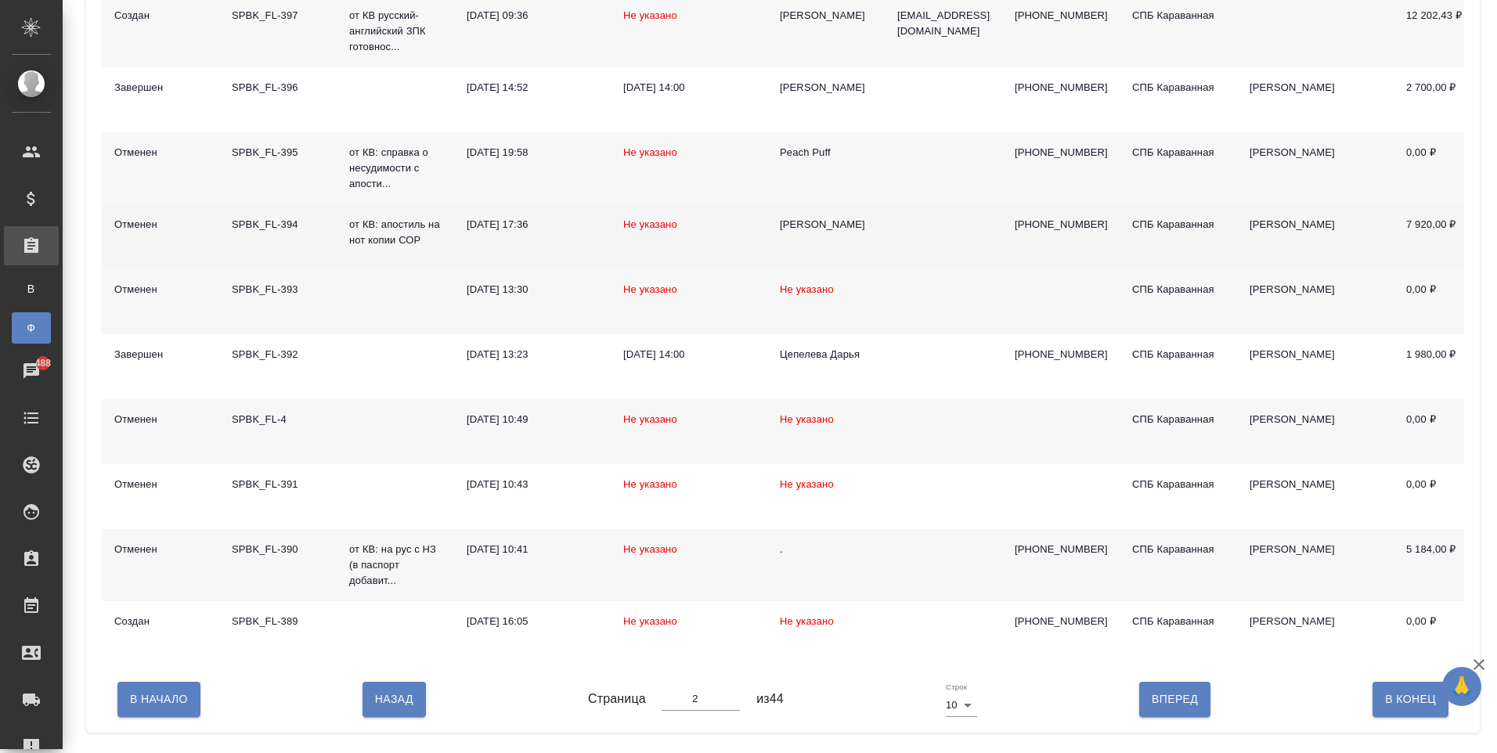
click at [823, 254] on td "Антон" at bounding box center [825, 236] width 117 height 65
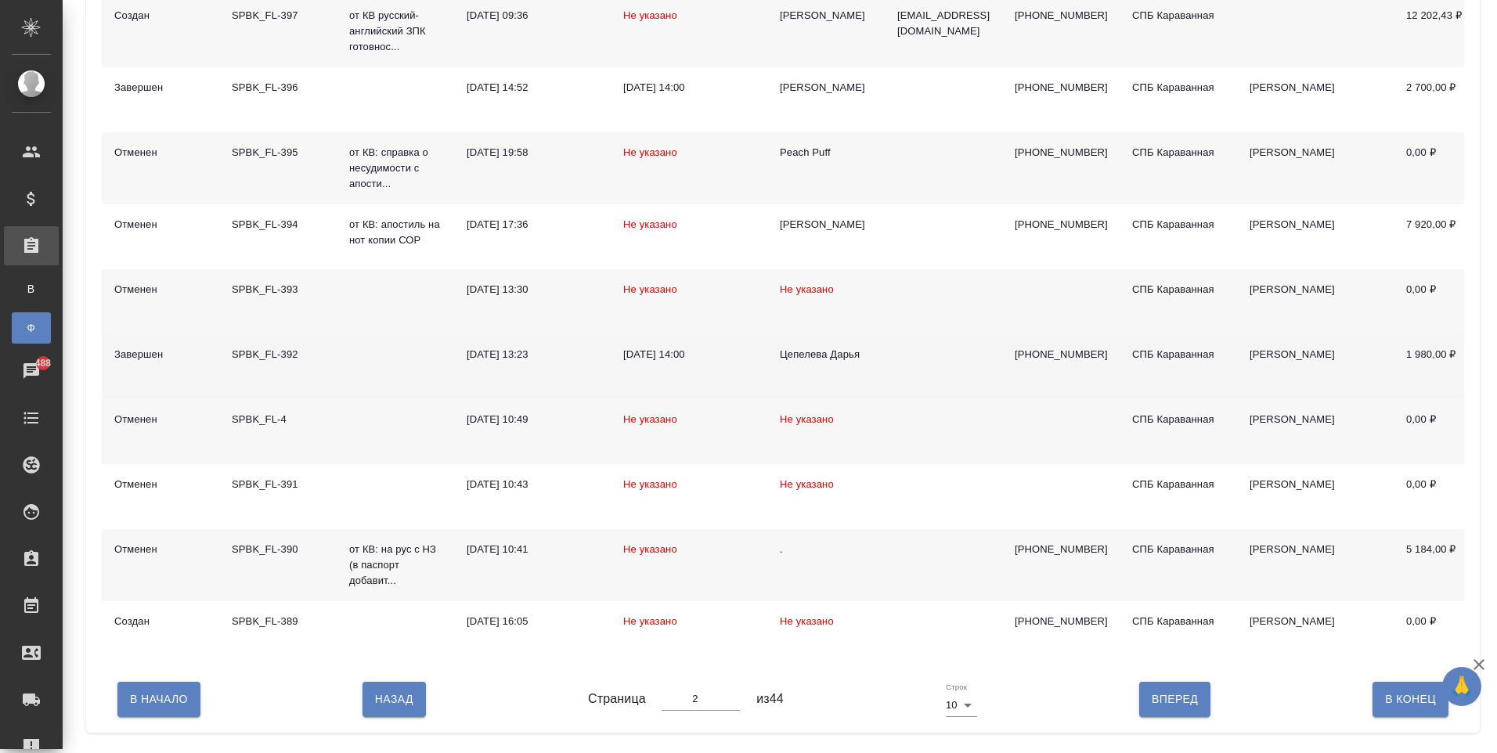
click at [704, 373] on td "23.09.2025, 14:00" at bounding box center [689, 366] width 157 height 65
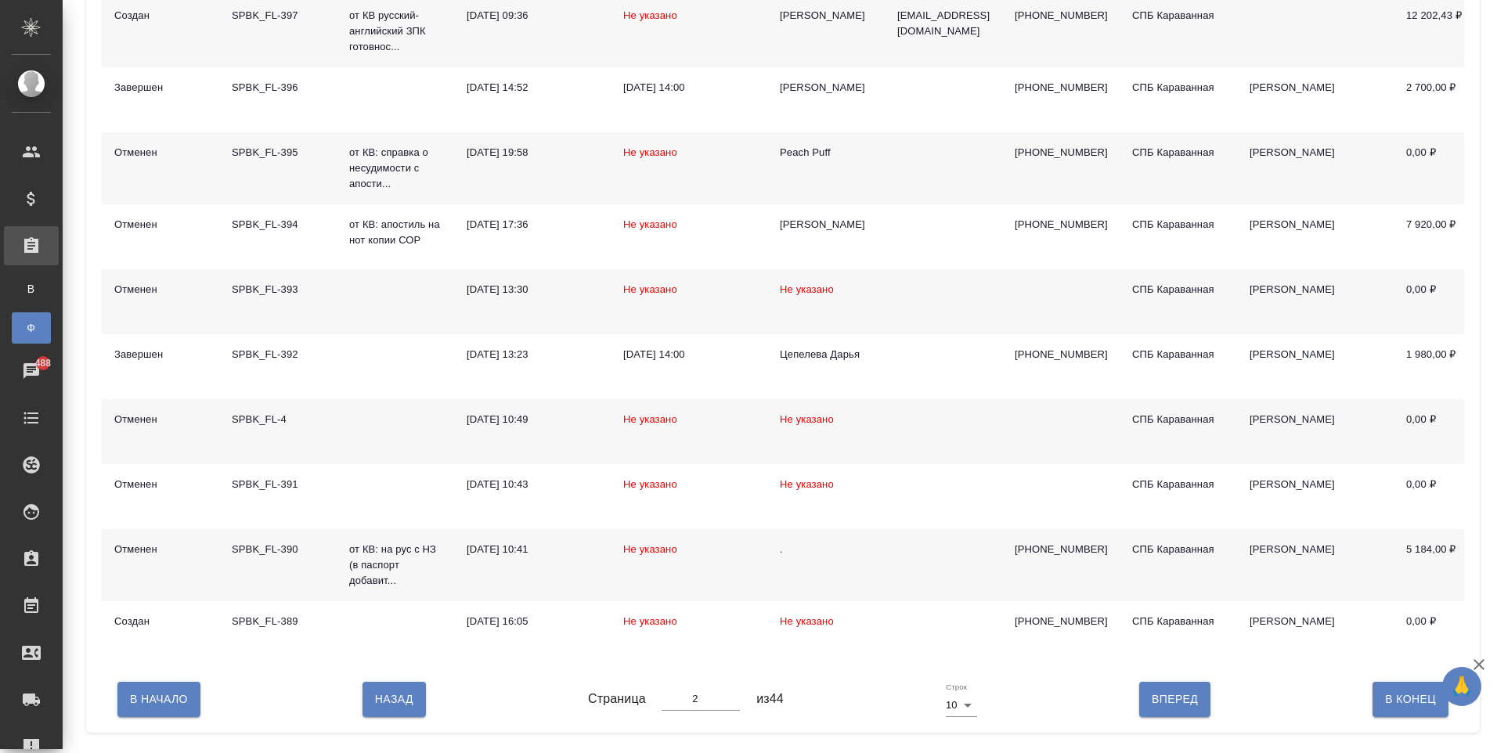
click at [1167, 709] on span "Вперед" at bounding box center [1174, 700] width 46 height 20
type input "3"
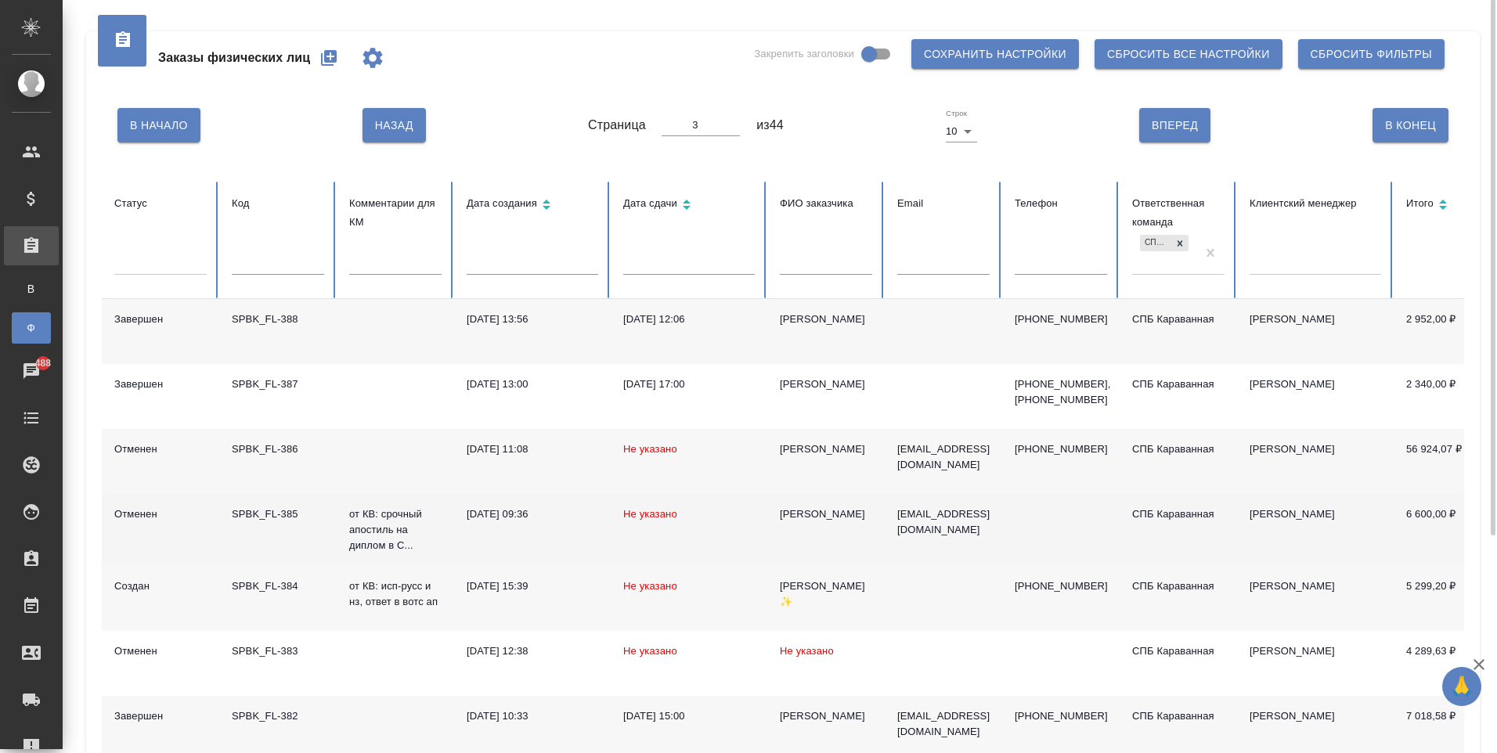
scroll to position [0, 0]
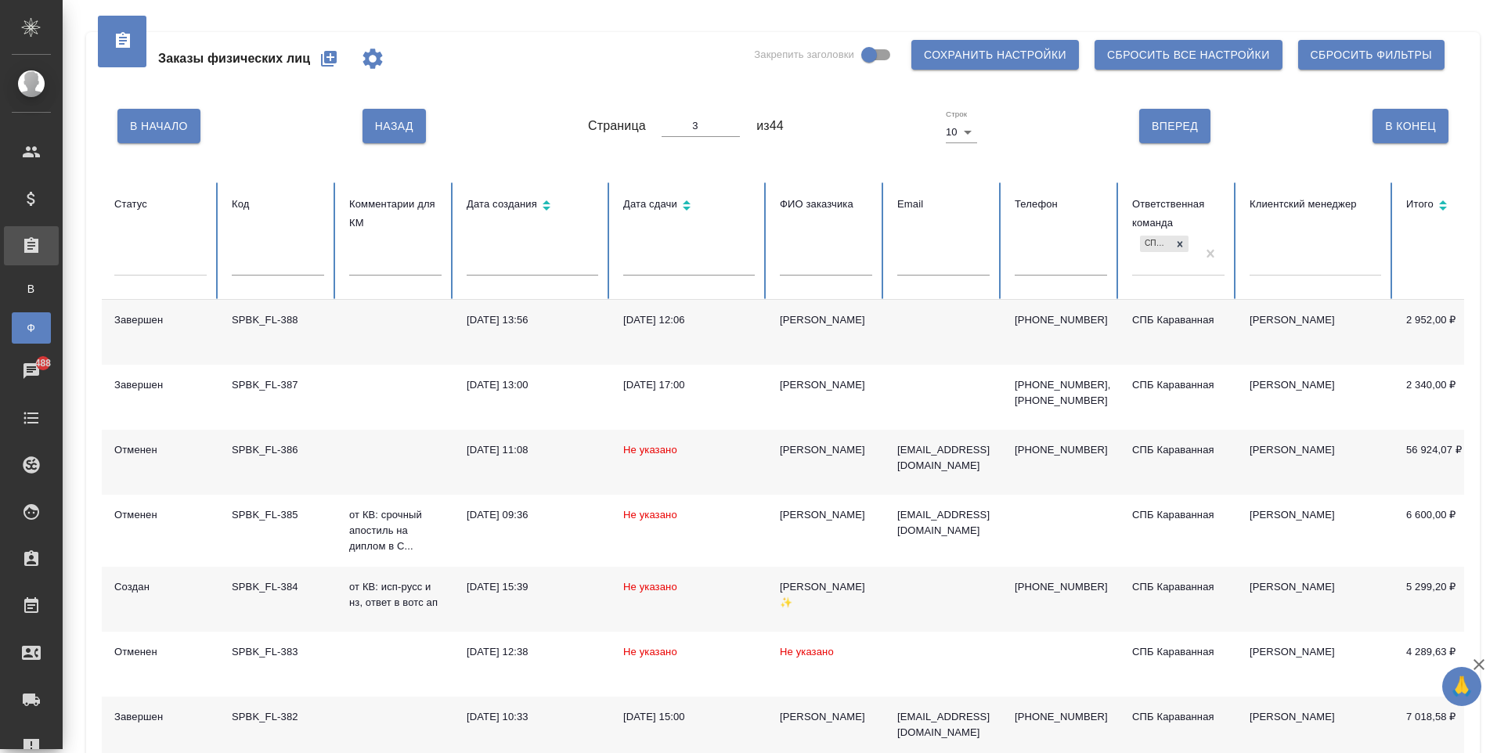
click at [835, 342] on td "Алексей" at bounding box center [825, 332] width 117 height 65
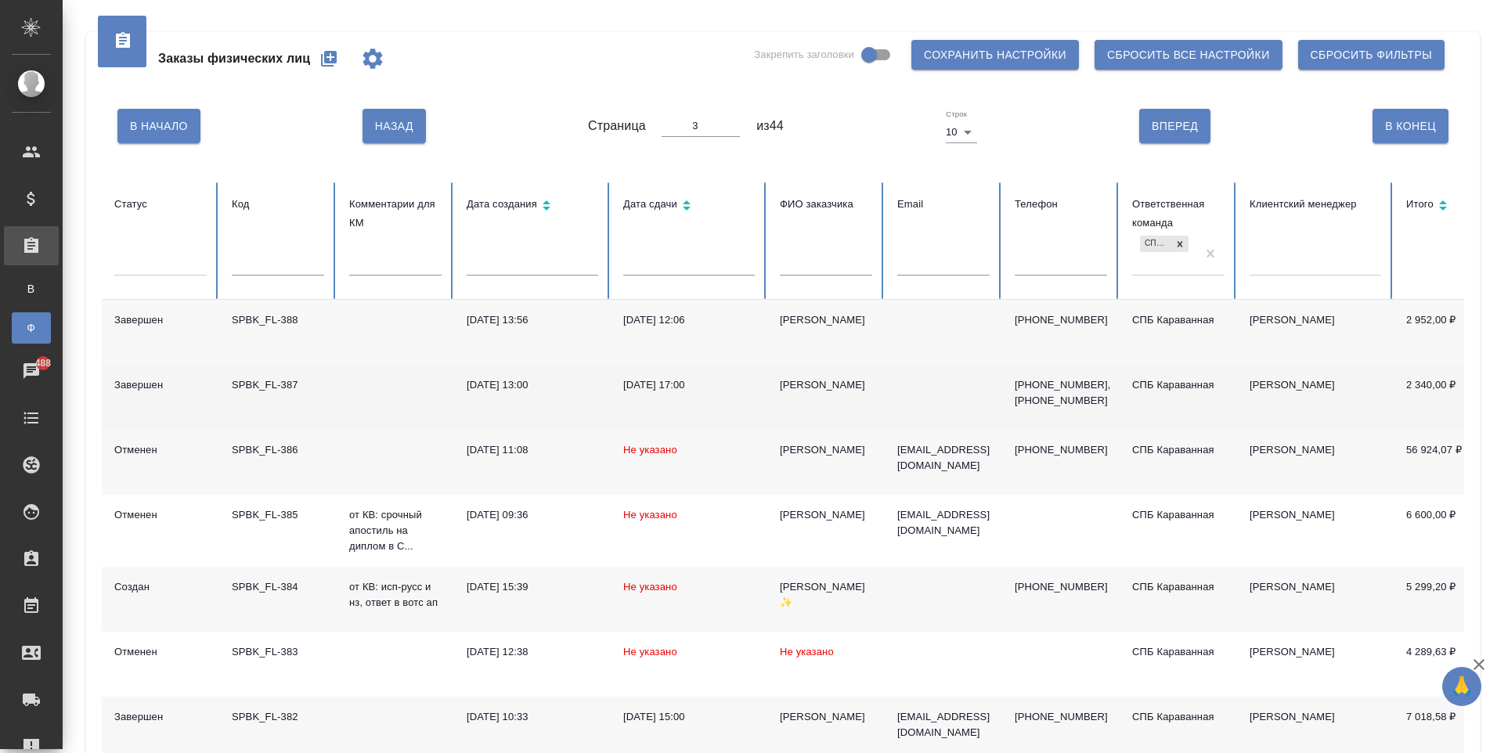
click at [858, 402] on td "[PERSON_NAME]" at bounding box center [825, 397] width 117 height 65
click at [858, 402] on td "Елена" at bounding box center [825, 397] width 117 height 65
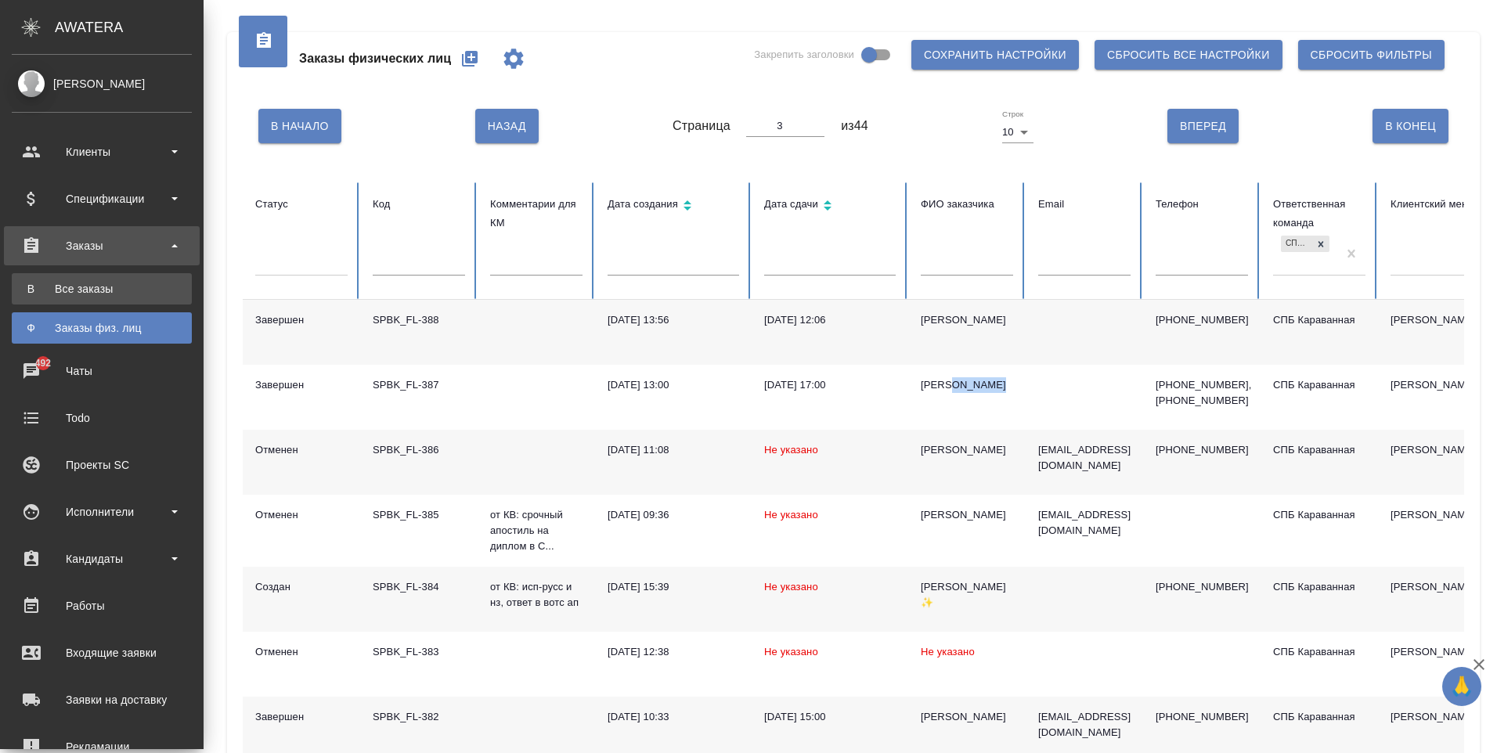
click at [79, 301] on link "В Все заказы" at bounding box center [102, 288] width 180 height 31
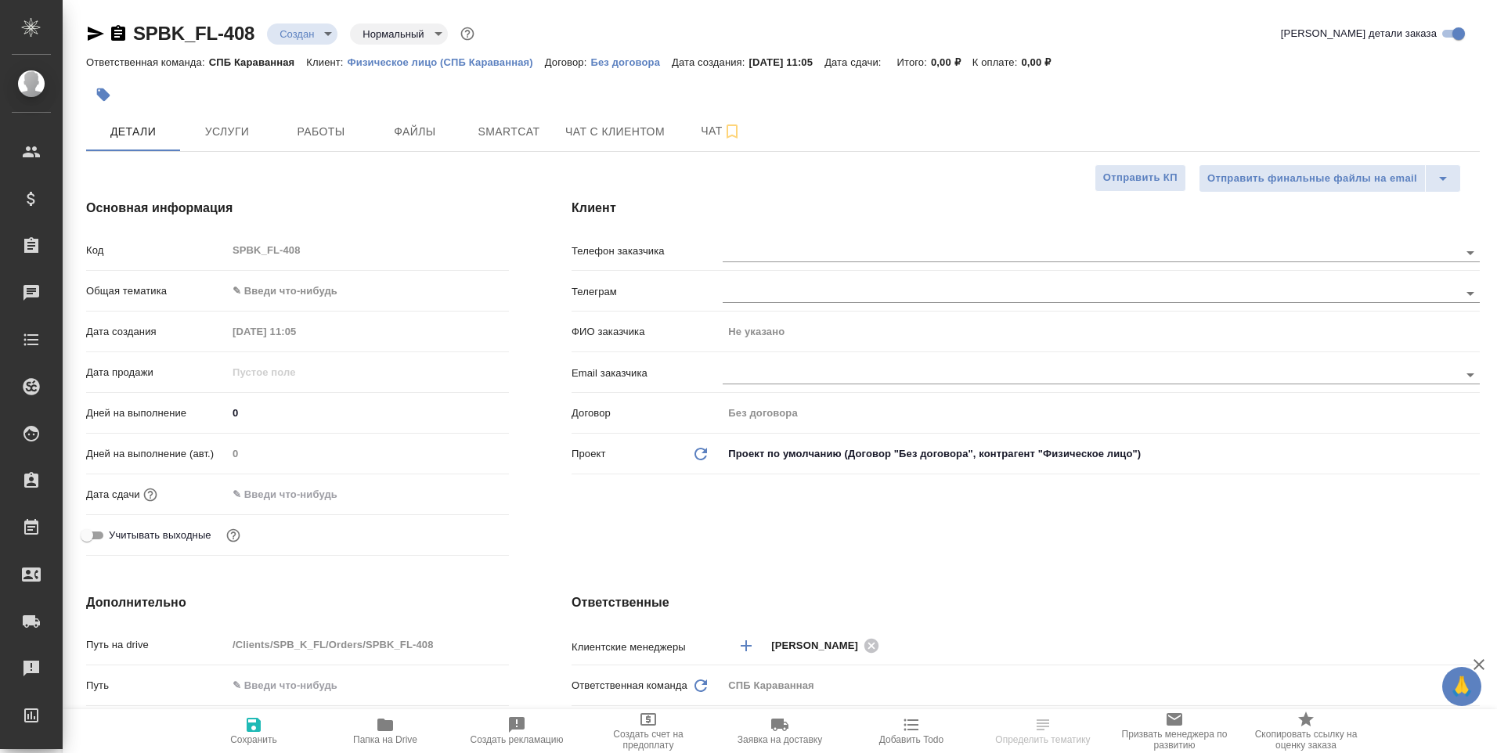
select select "RU"
click at [311, 299] on body "🙏 .cls-1 fill:#fff; AWATERA [PERSON_NAME] Спецификации Заказы Чаты Todo Проекты…" at bounding box center [748, 376] width 1497 height 753
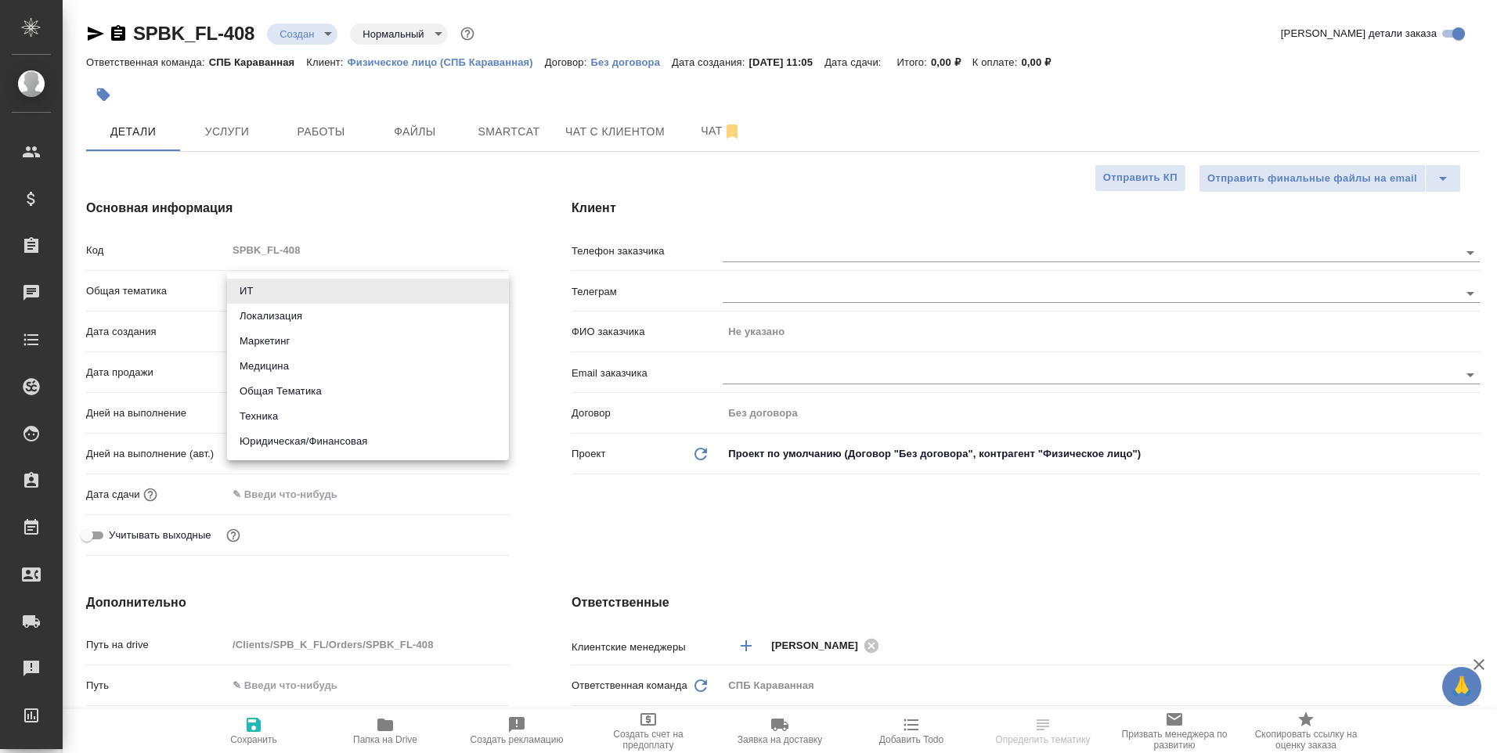
click at [371, 440] on li "Юридическая/Финансовая" at bounding box center [368, 441] width 282 height 25
type input "yr-fn"
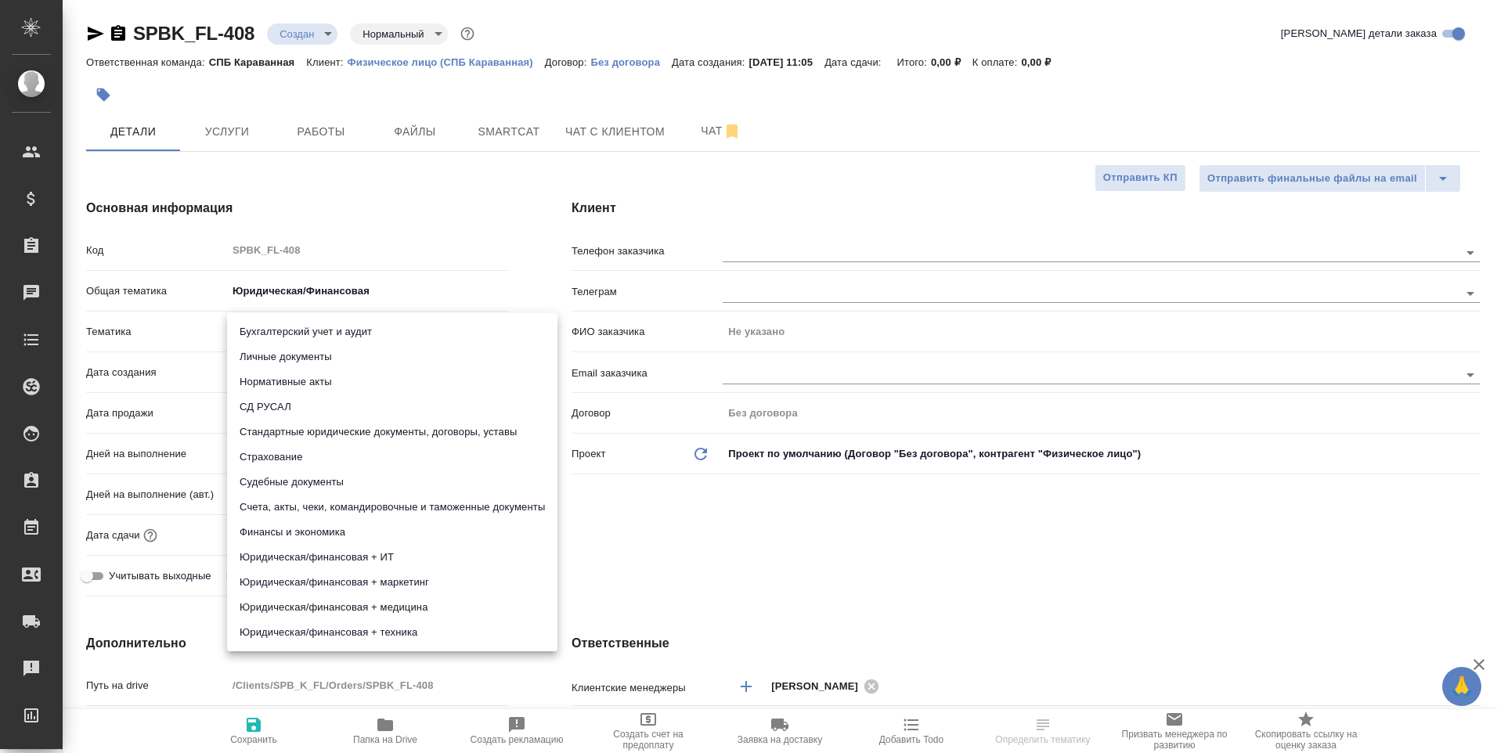
click at [309, 338] on body "🙏 .cls-1 fill:#fff; AWATERA Moskalets Alina Клиенты Спецификации Заказы Чаты To…" at bounding box center [748, 376] width 1497 height 753
click at [324, 361] on li "Личные документы" at bounding box center [392, 356] width 330 height 25
type input "5a8b8b956a9677013d343cfe"
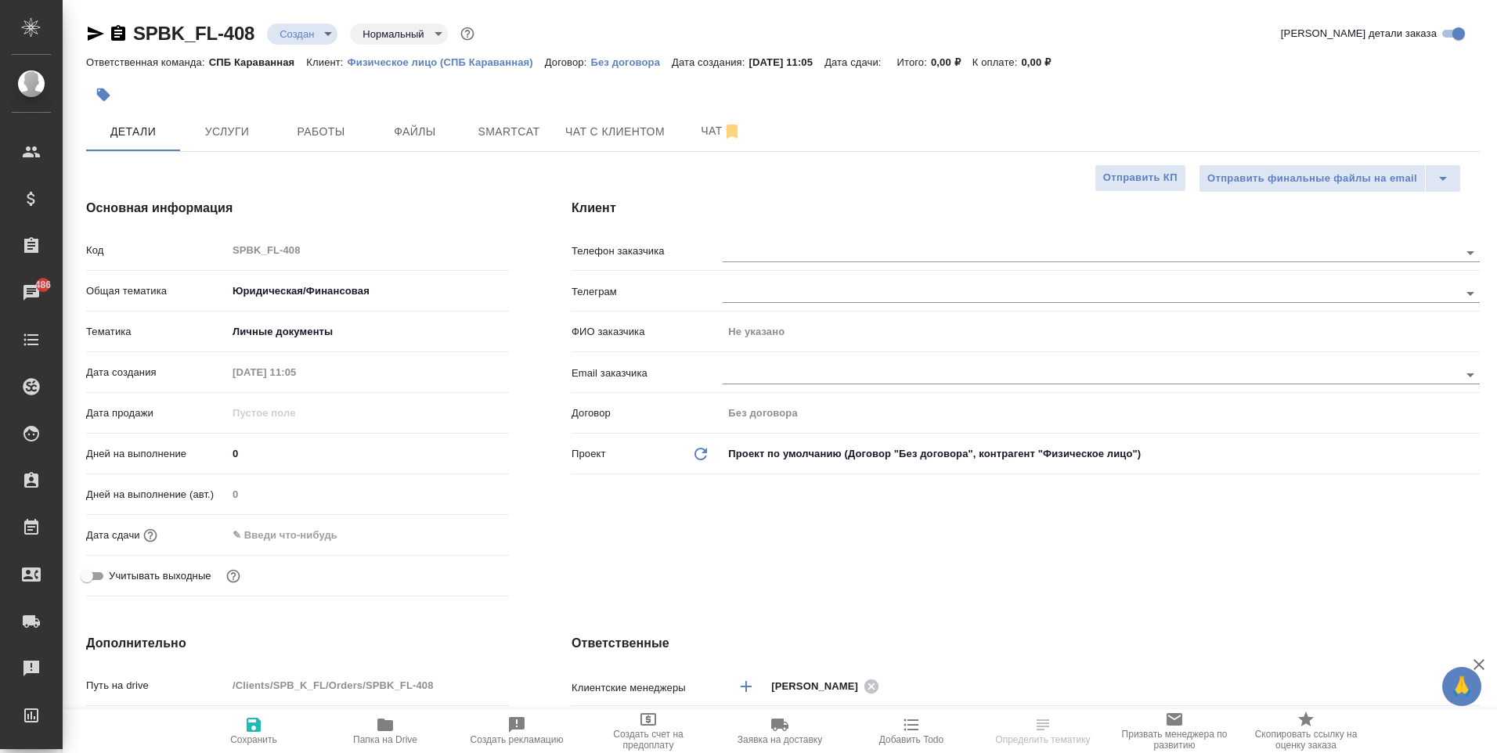
click at [293, 533] on input "text" at bounding box center [295, 535] width 137 height 23
click at [468, 530] on icon "button" at bounding box center [463, 534] width 14 height 16
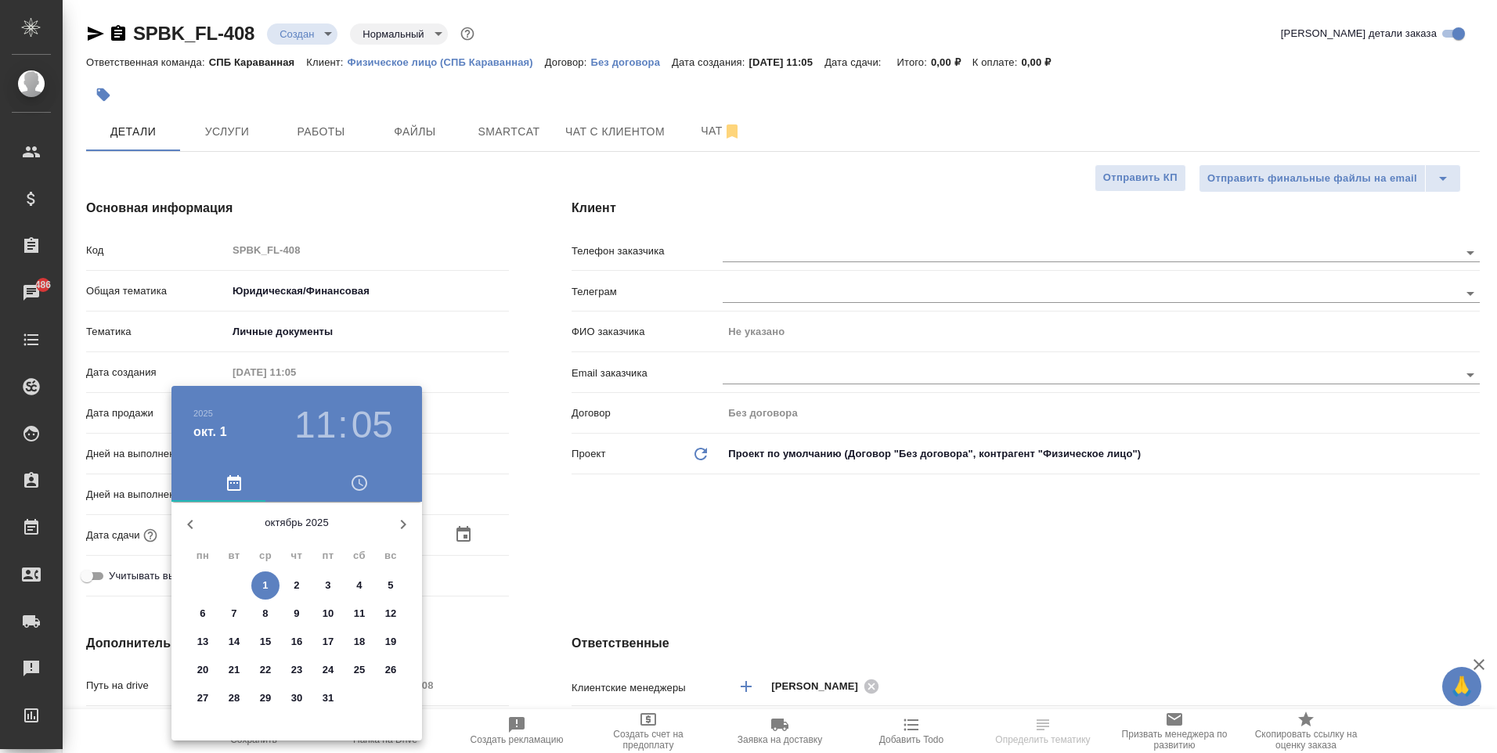
click at [294, 582] on p "2" at bounding box center [296, 586] width 5 height 16
type input "02.10.2025 11:05"
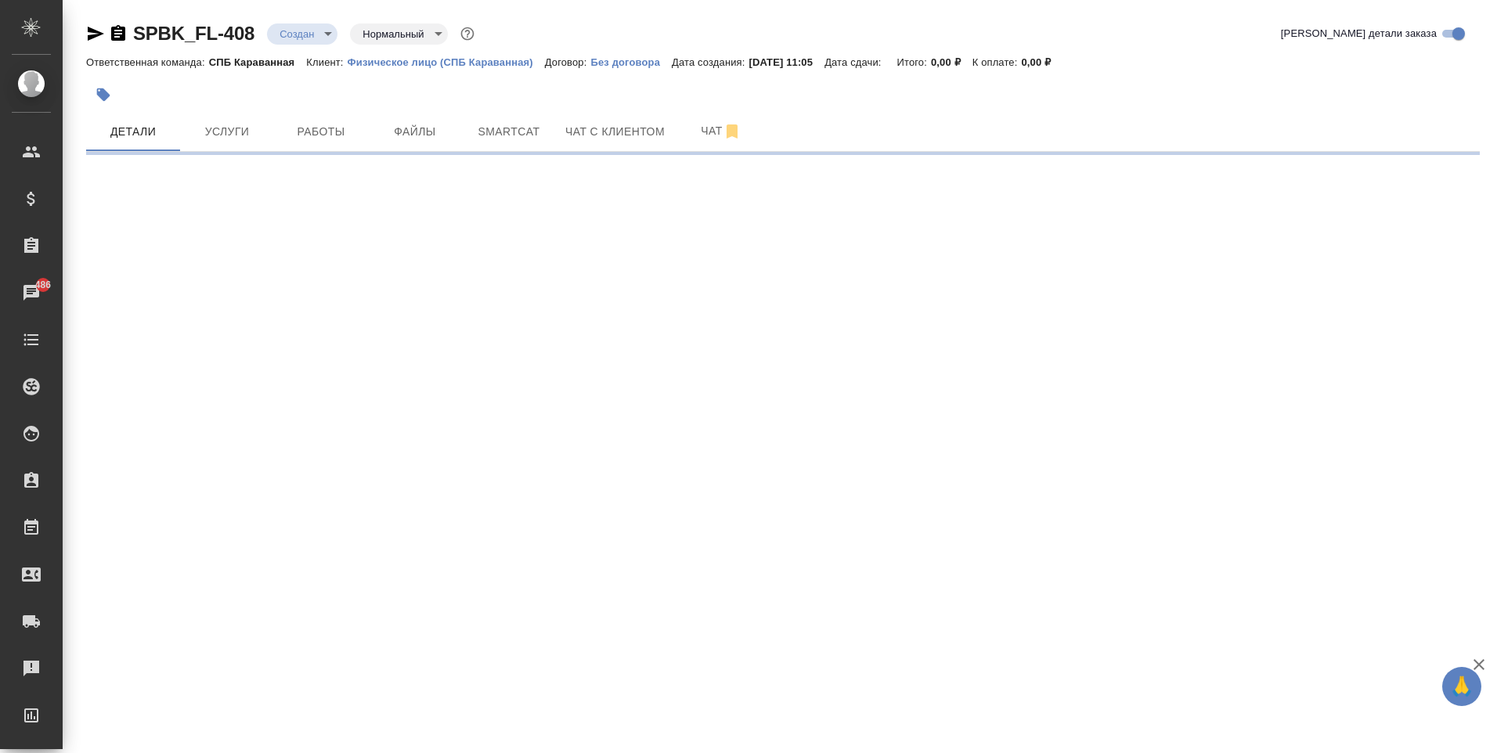
select select "RU"
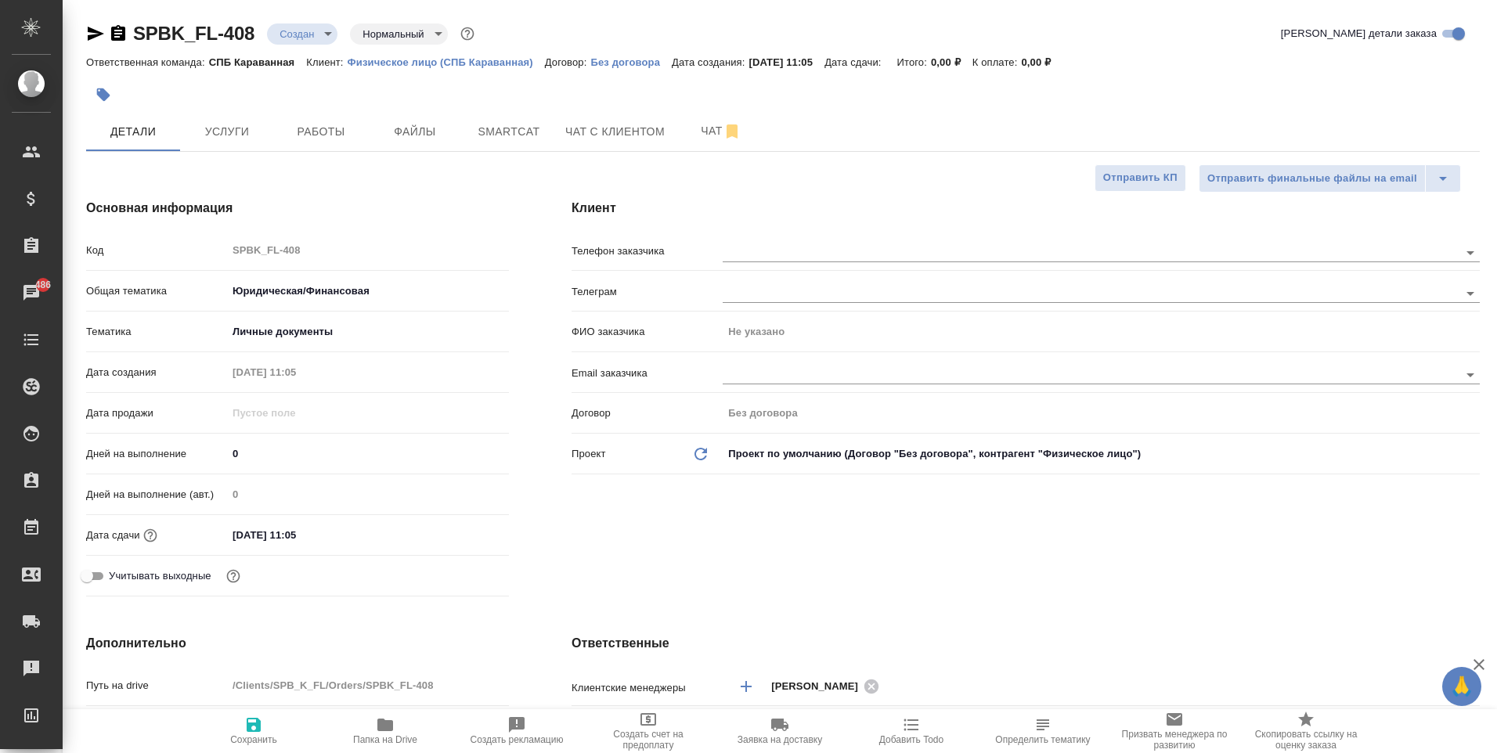
type textarea "x"
click at [328, 536] on input "02.10.2025 11:05" at bounding box center [296, 535] width 137 height 23
click at [450, 539] on div "02.10.2025 11:05" at bounding box center [368, 535] width 282 height 24
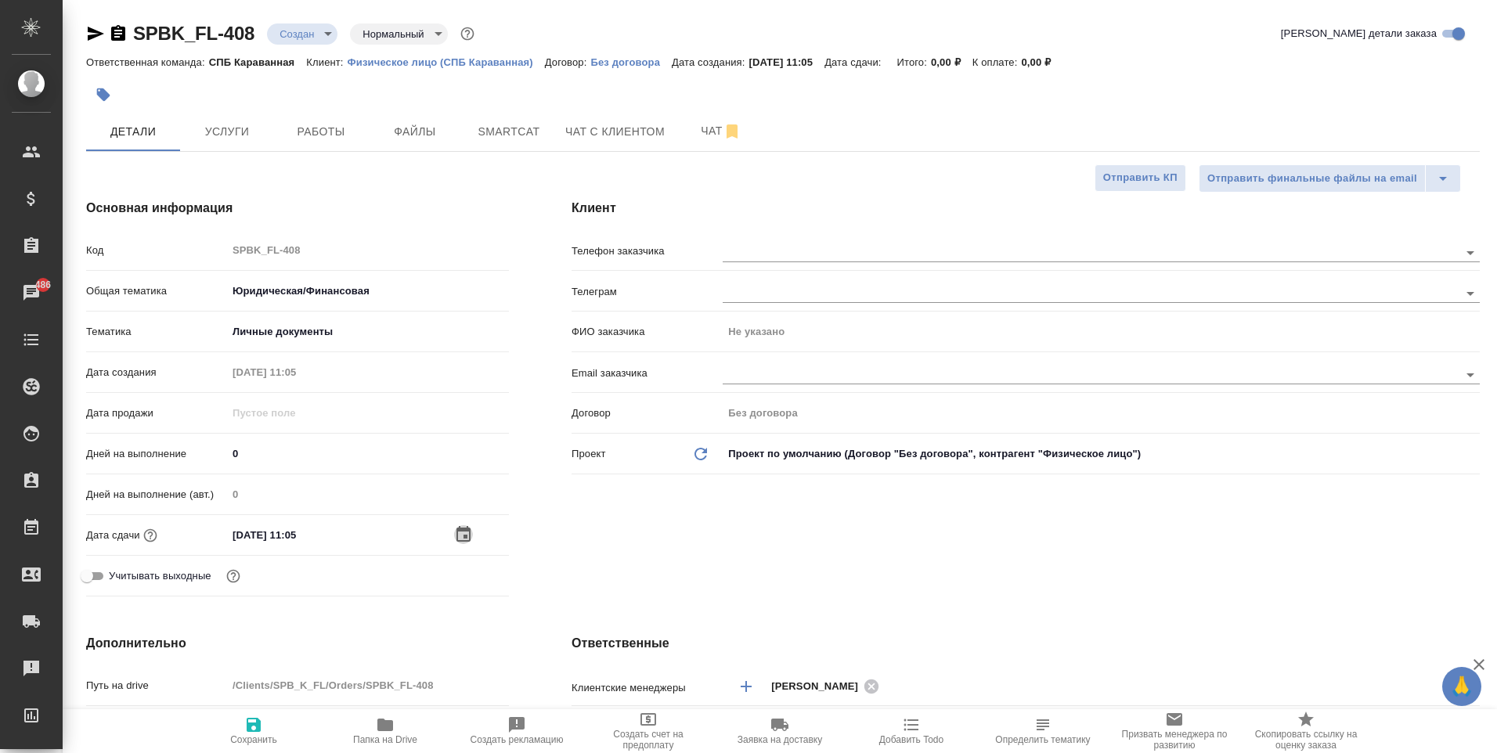
click at [455, 542] on icon "button" at bounding box center [463, 534] width 19 height 19
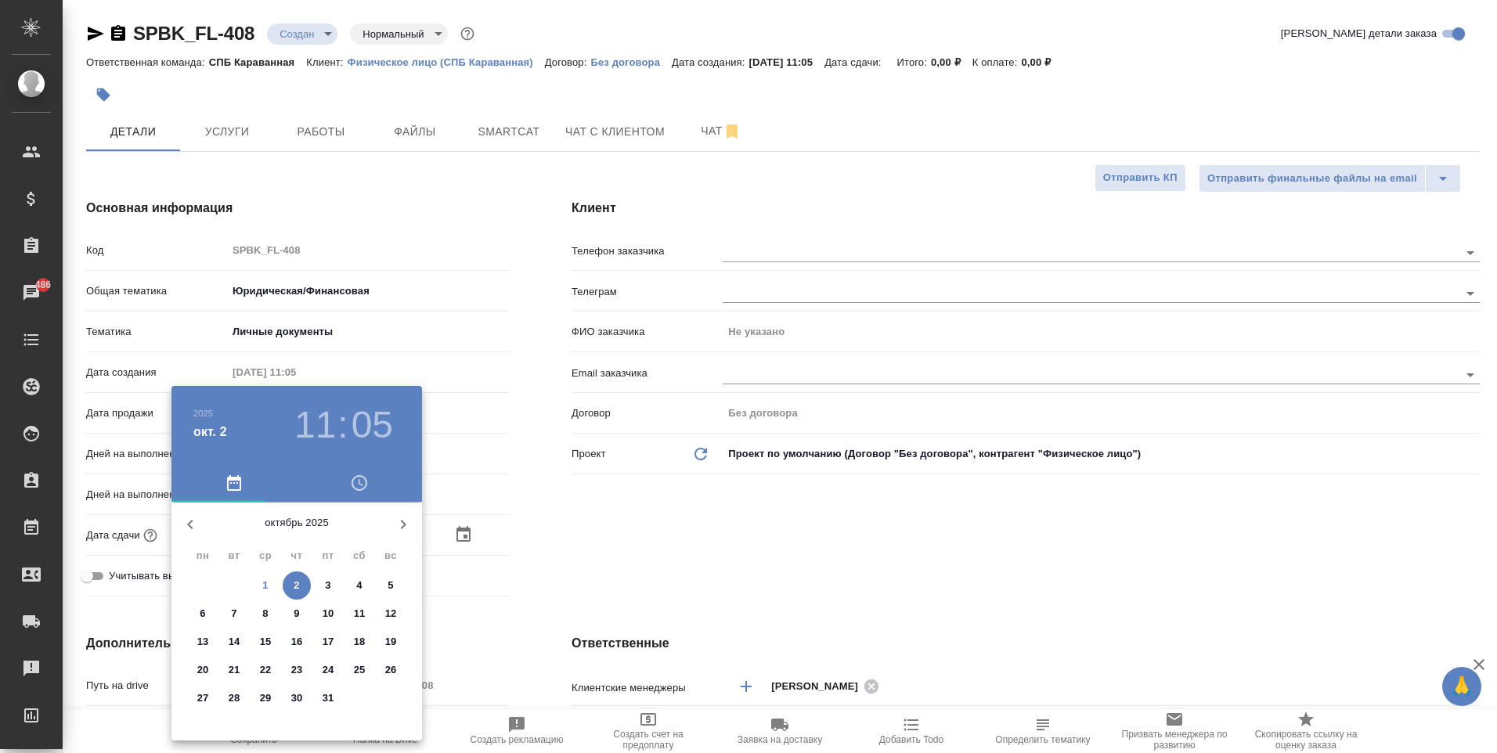
click at [301, 582] on span "2" at bounding box center [297, 586] width 28 height 16
type textarea "x"
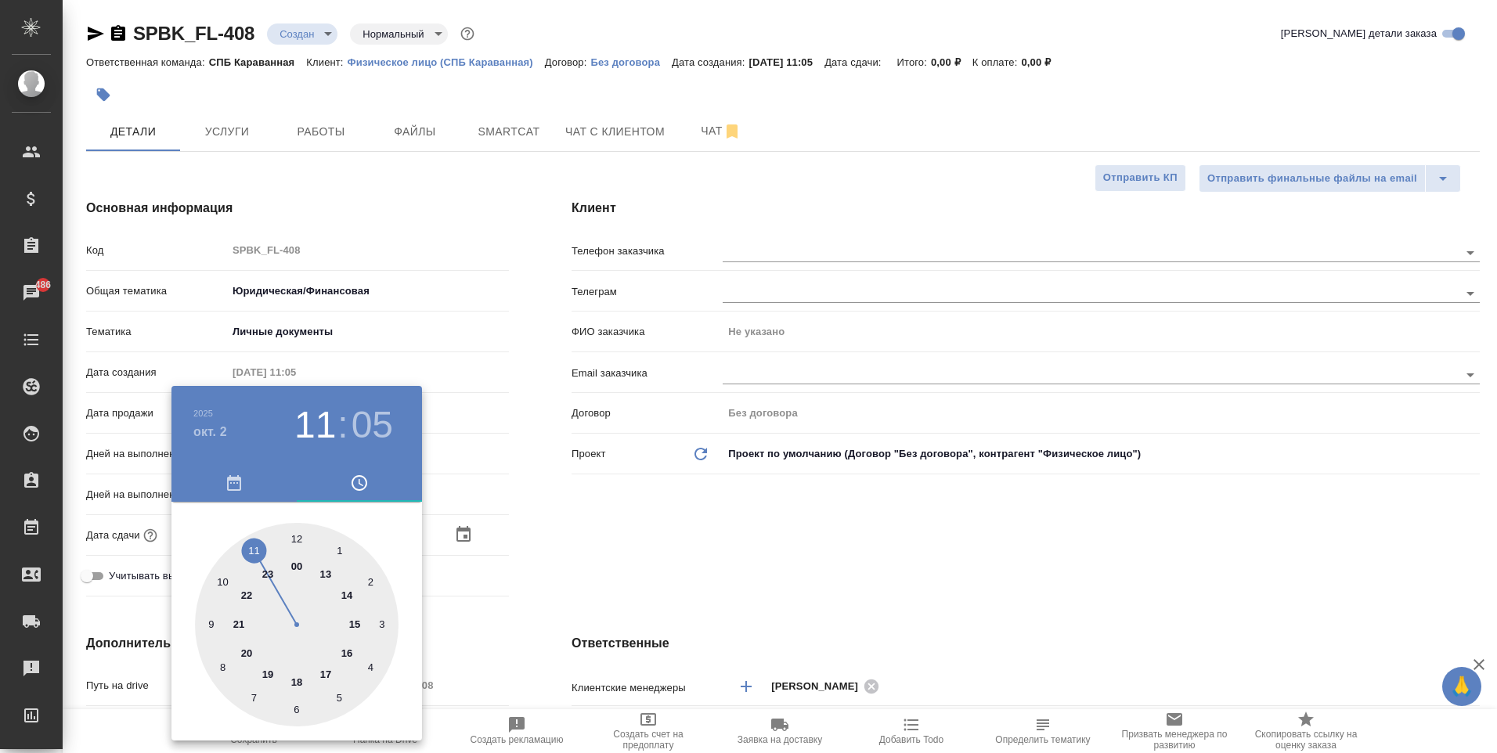
click at [355, 625] on div at bounding box center [297, 625] width 204 height 204
type input "02.10.2025 15:05"
type textarea "x"
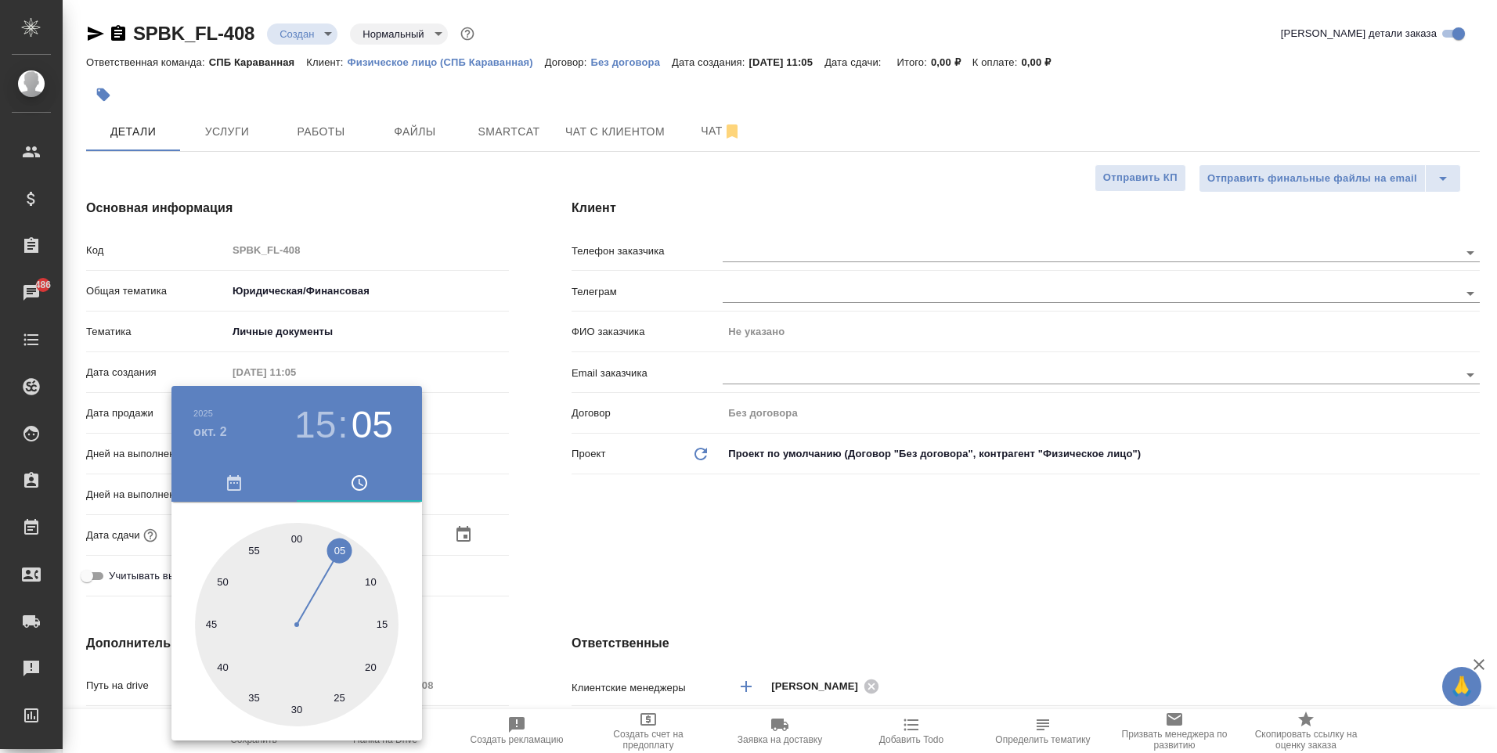
click at [295, 539] on div at bounding box center [297, 625] width 204 height 204
type input "02.10.2025 15:00"
type textarea "x"
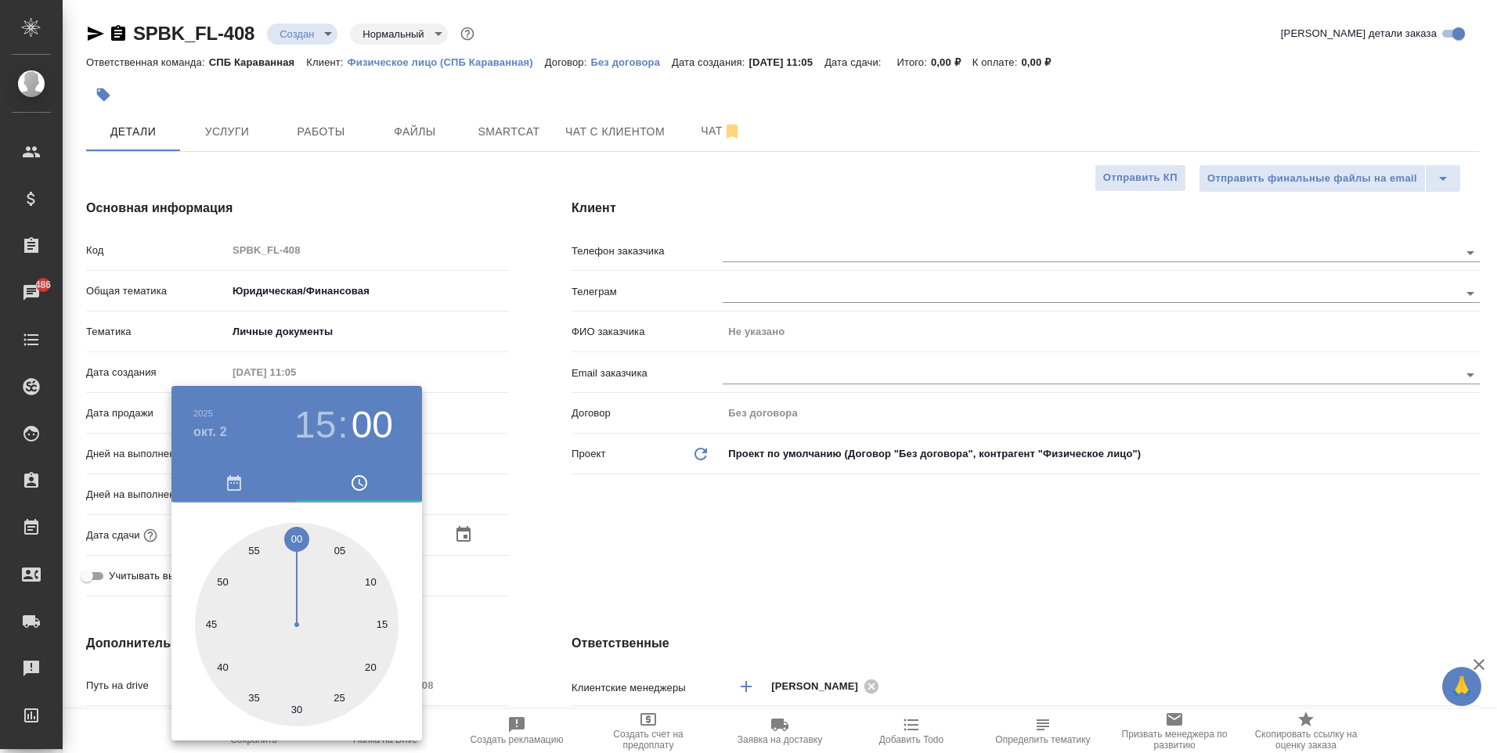
click at [607, 561] on div at bounding box center [748, 376] width 1497 height 753
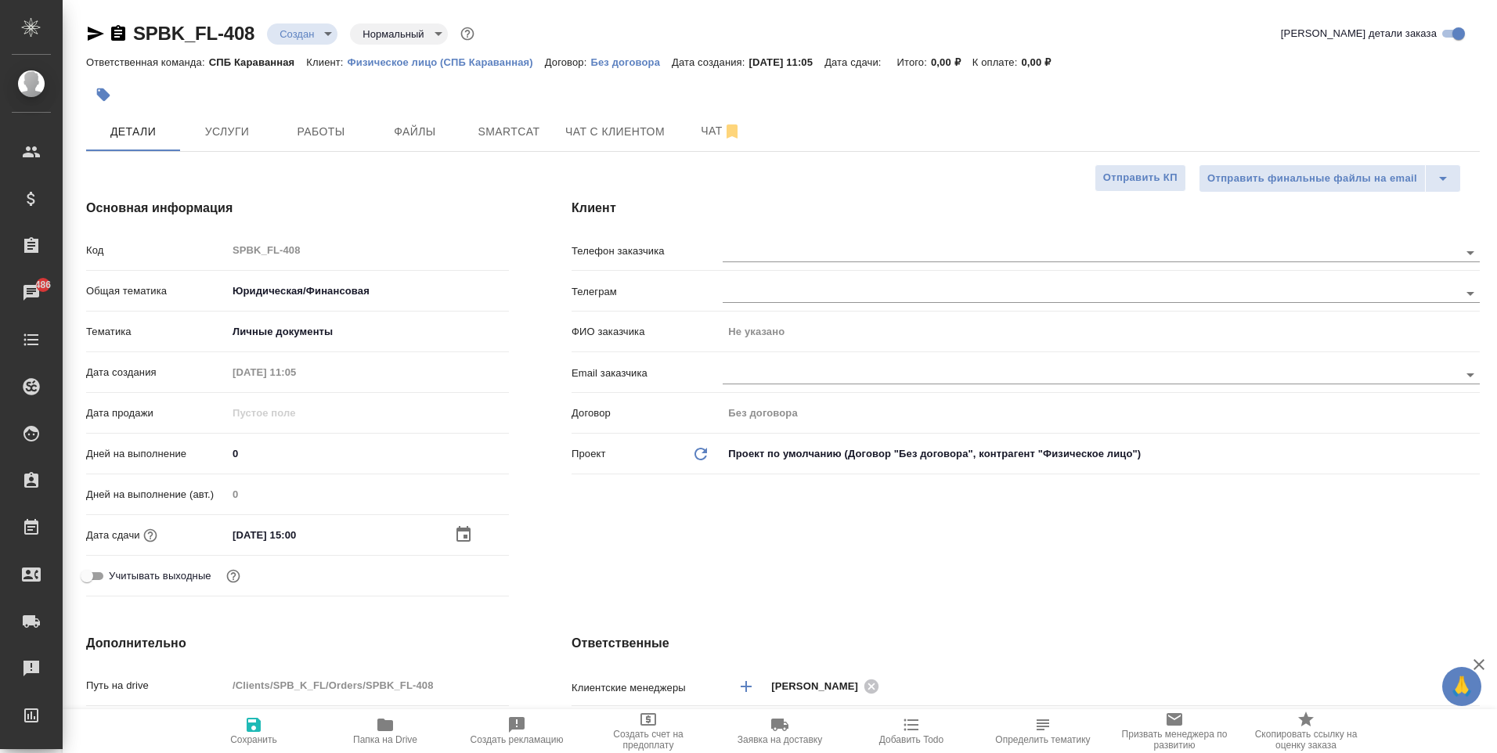
scroll to position [391, 0]
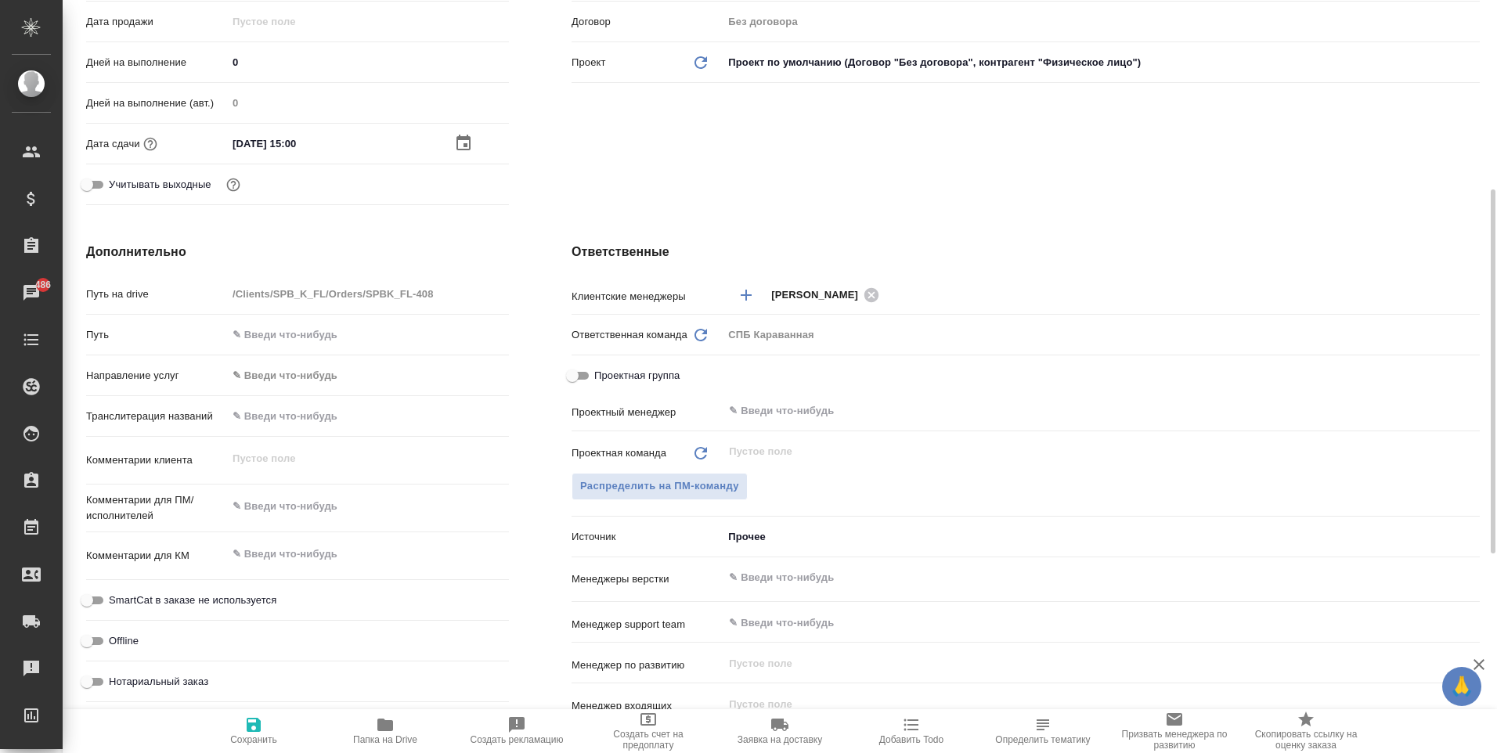
type textarea "x"
click at [315, 499] on textarea at bounding box center [368, 506] width 282 height 27
type textarea "п"
type textarea "x"
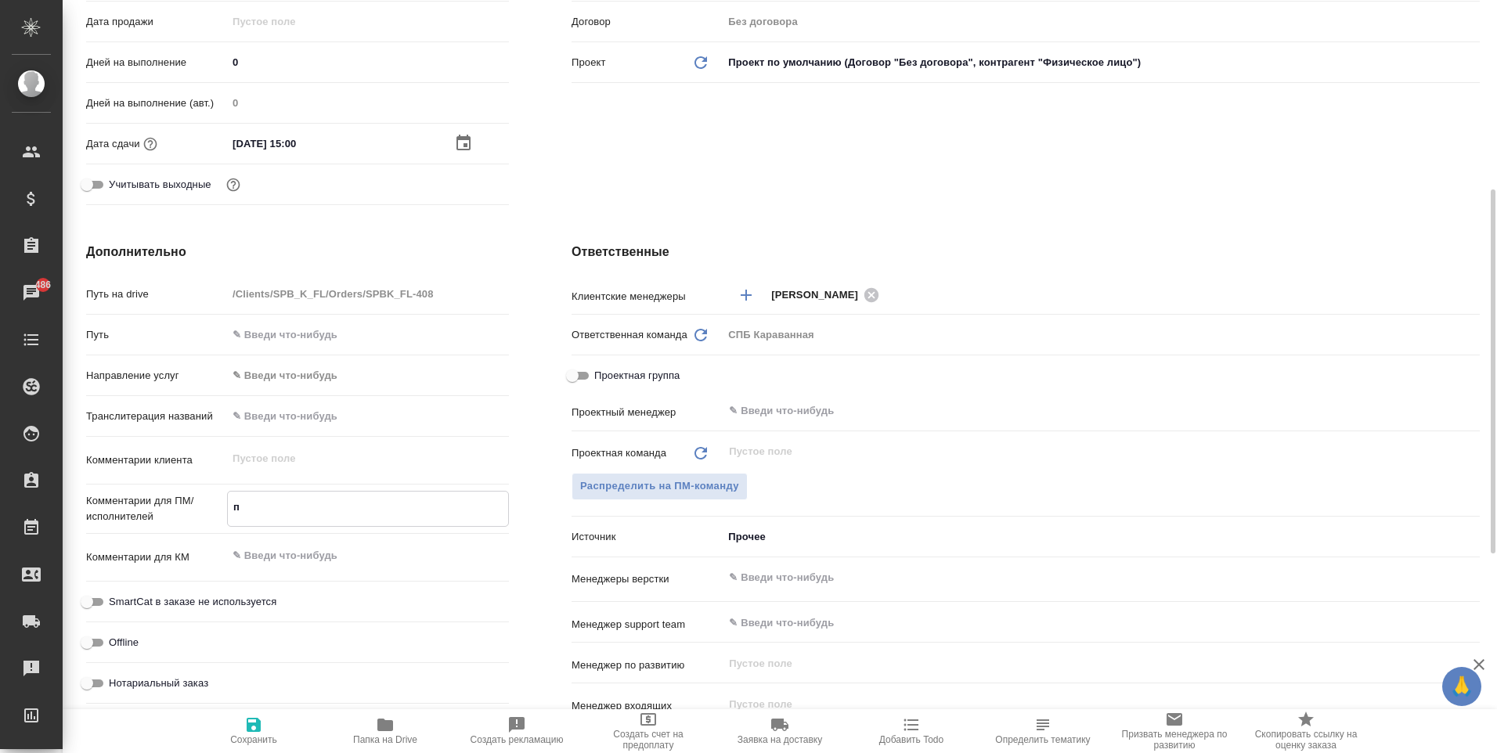
type textarea "x"
type textarea "па"
type textarea "x"
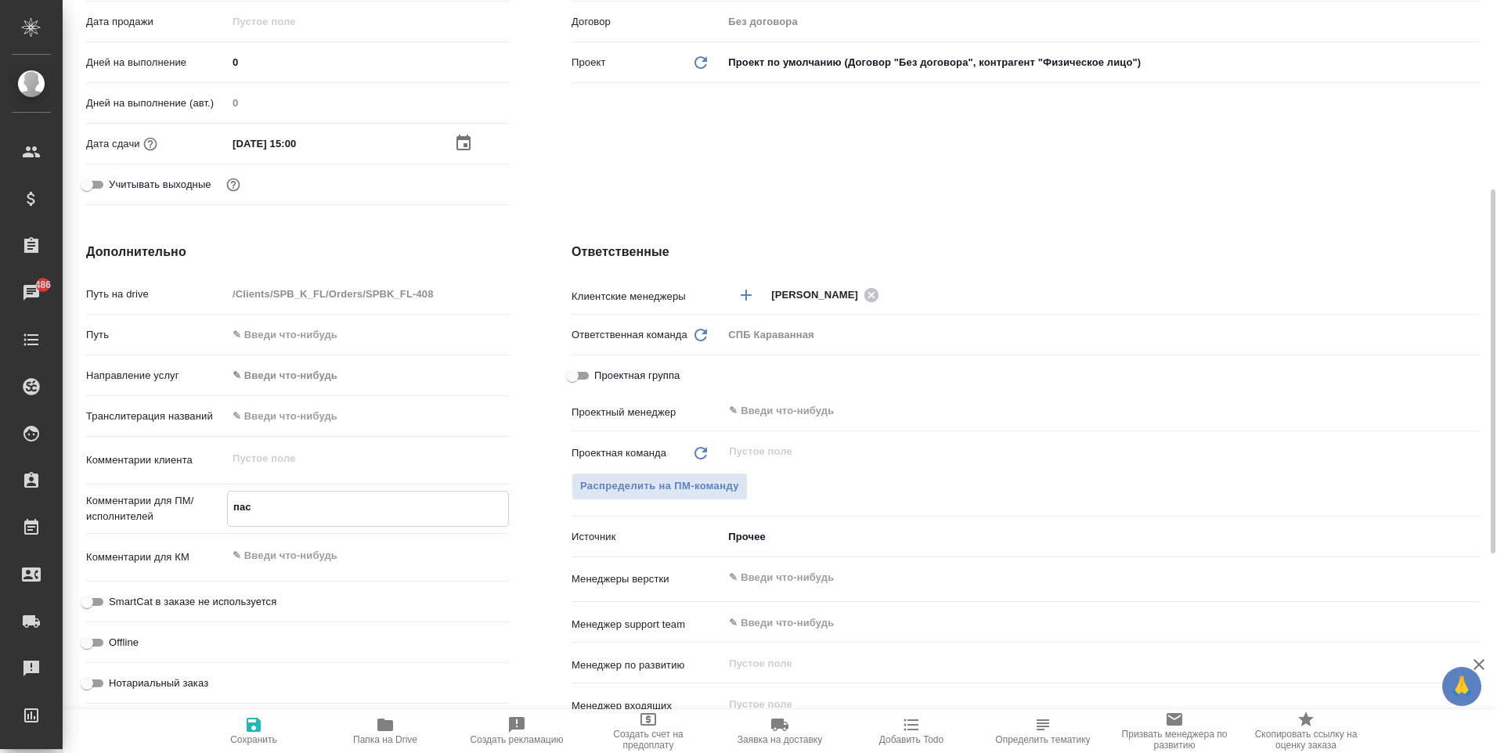
type textarea "пасп"
type textarea "x"
type textarea "пасп,"
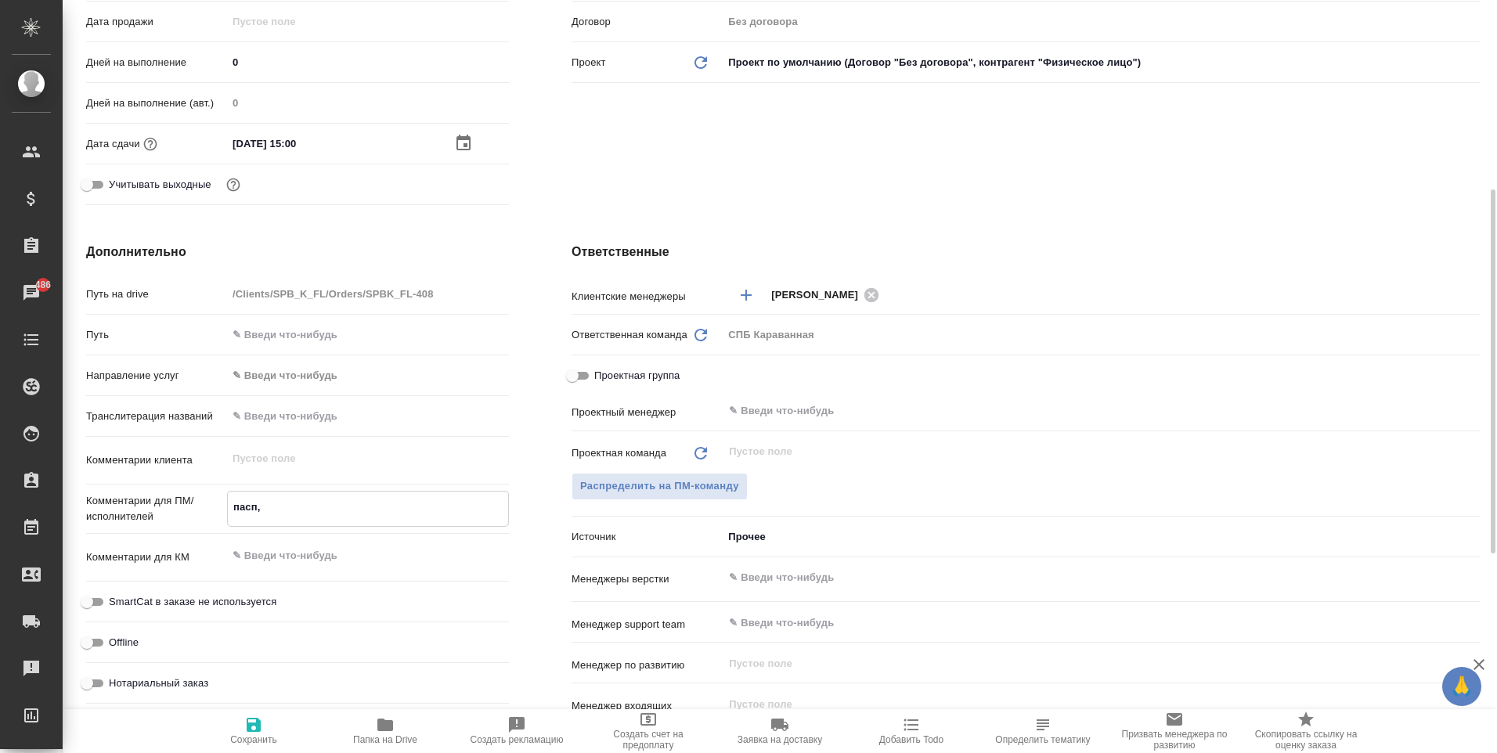
type textarea "x"
type textarea "пасп,"
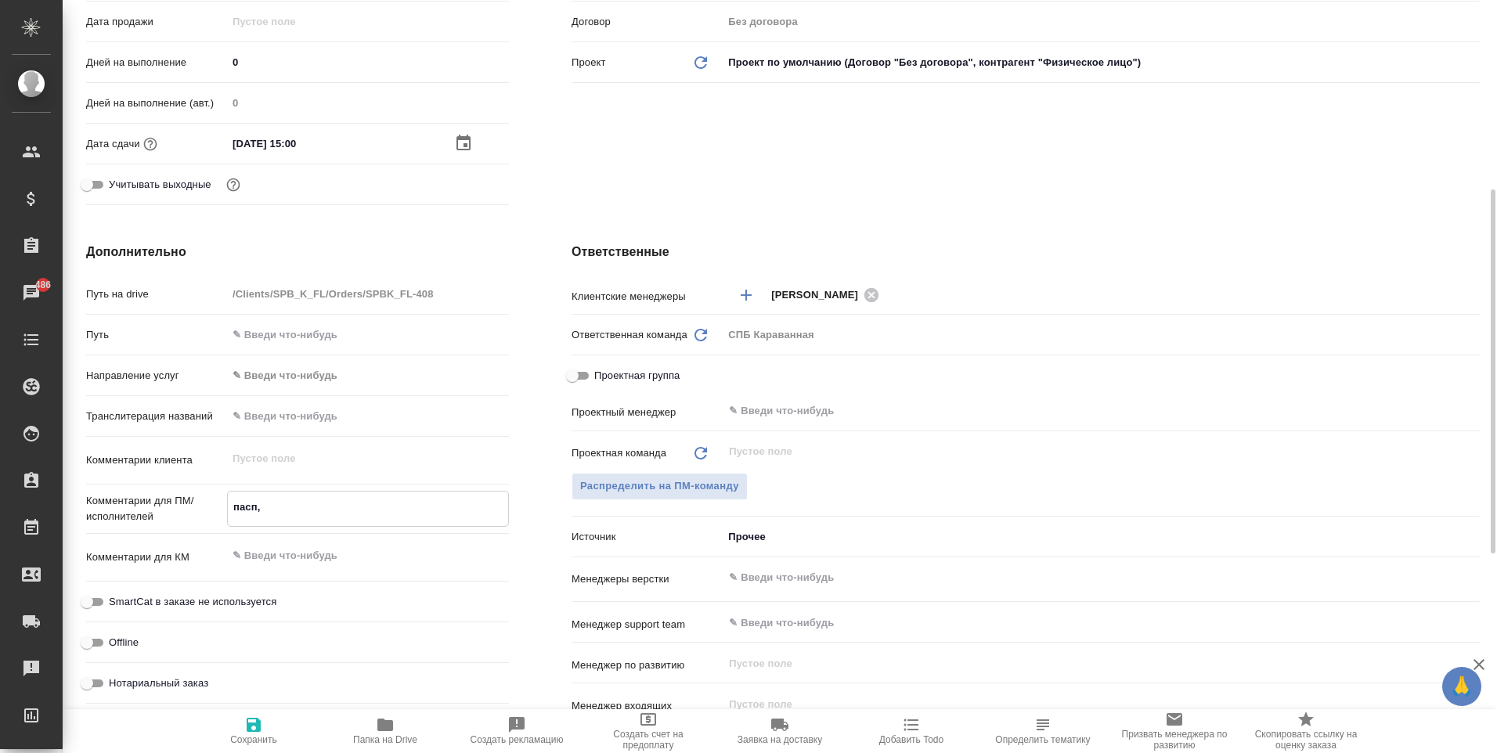
type textarea "x"
type textarea "пасп, л"
type textarea "x"
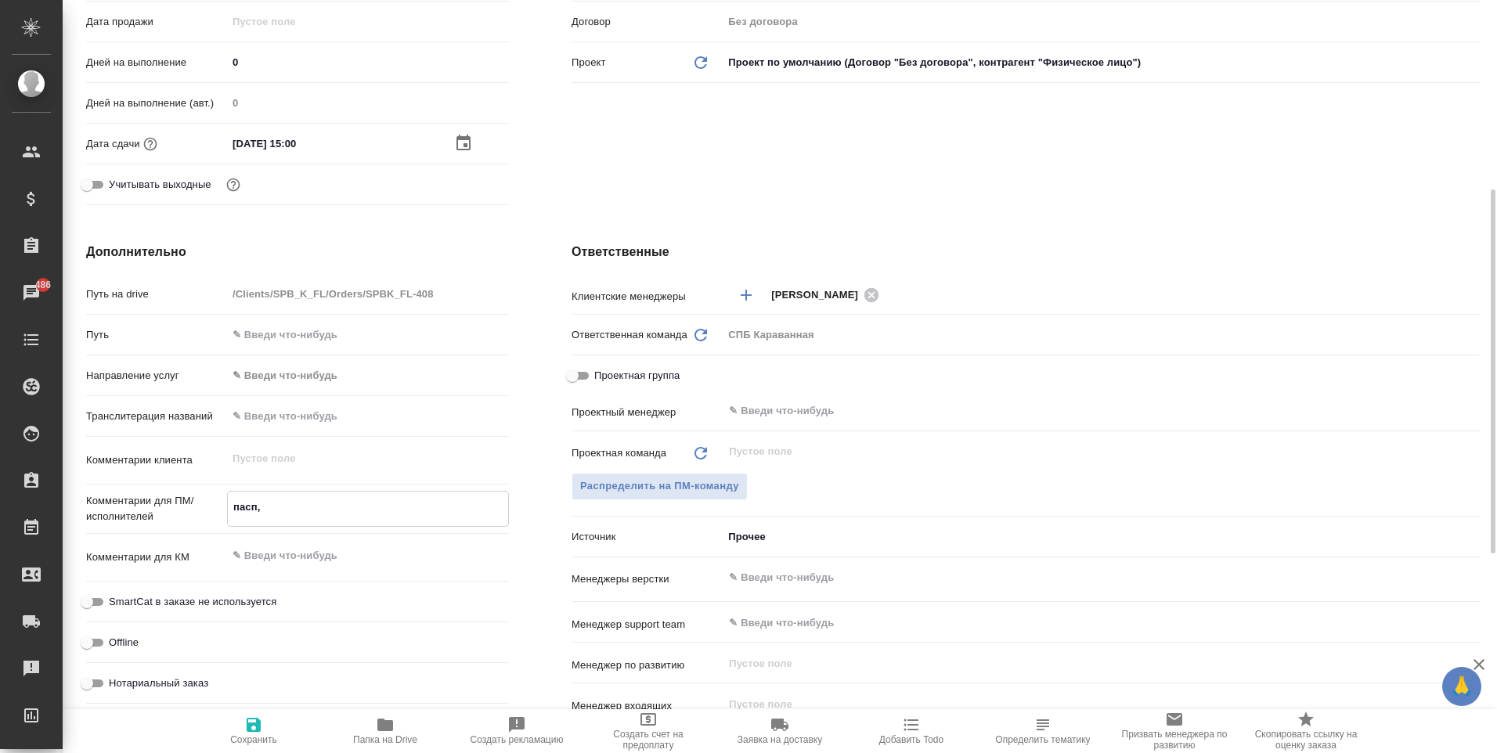
type textarea "x"
type textarea "пасп, ла"
type textarea "x"
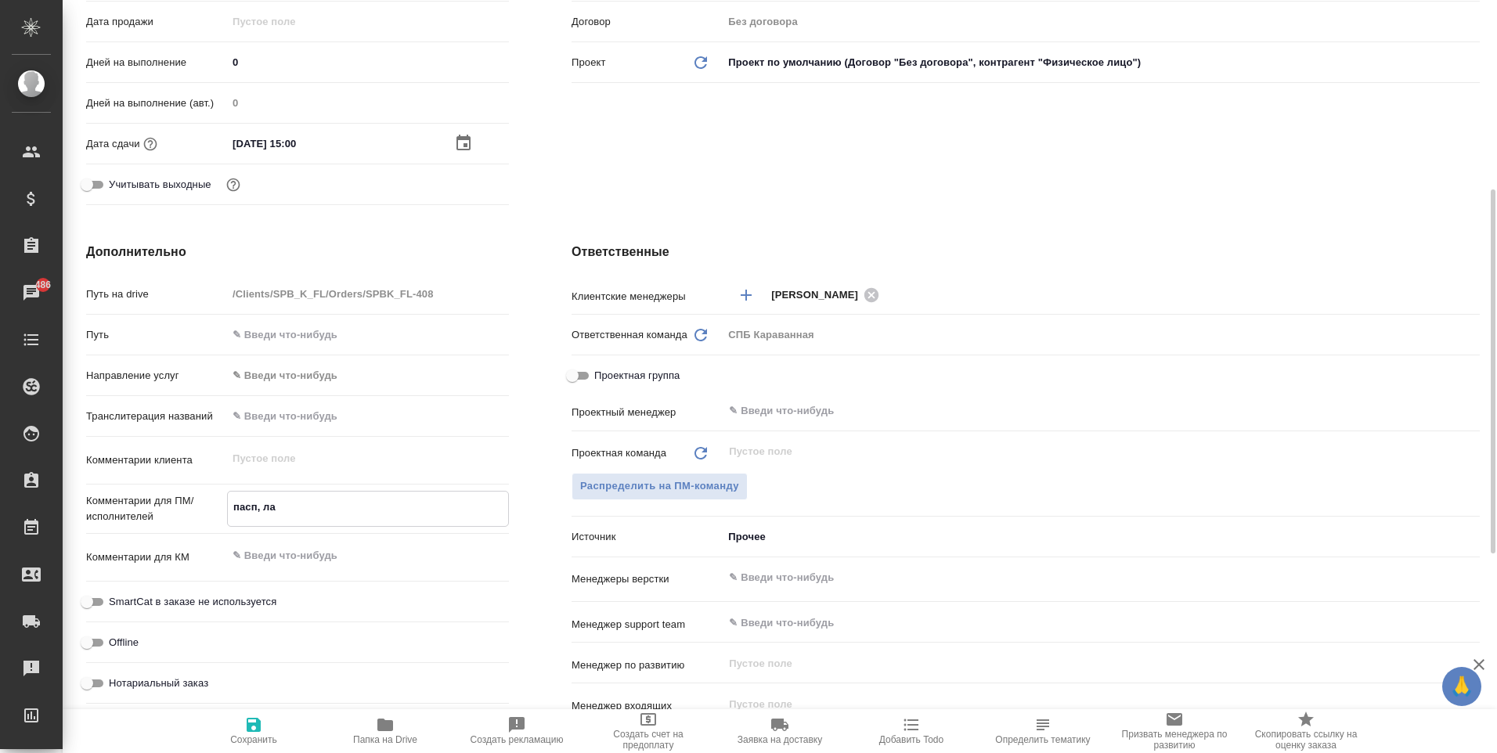
type textarea "x"
type textarea "пасп, лат"
type textarea "x"
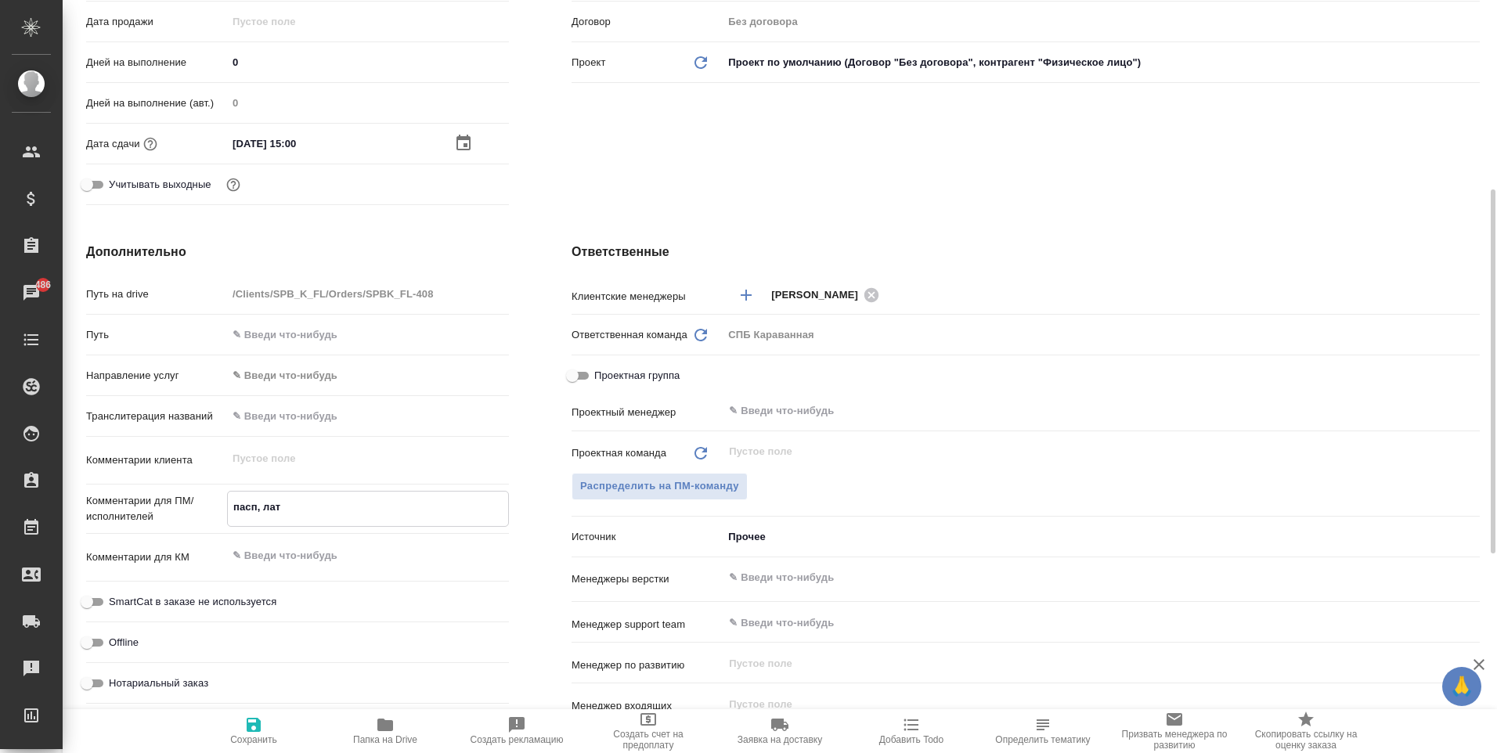
type textarea "пасп, лат-"
type textarea "x"
type textarea "пасп, лат-р"
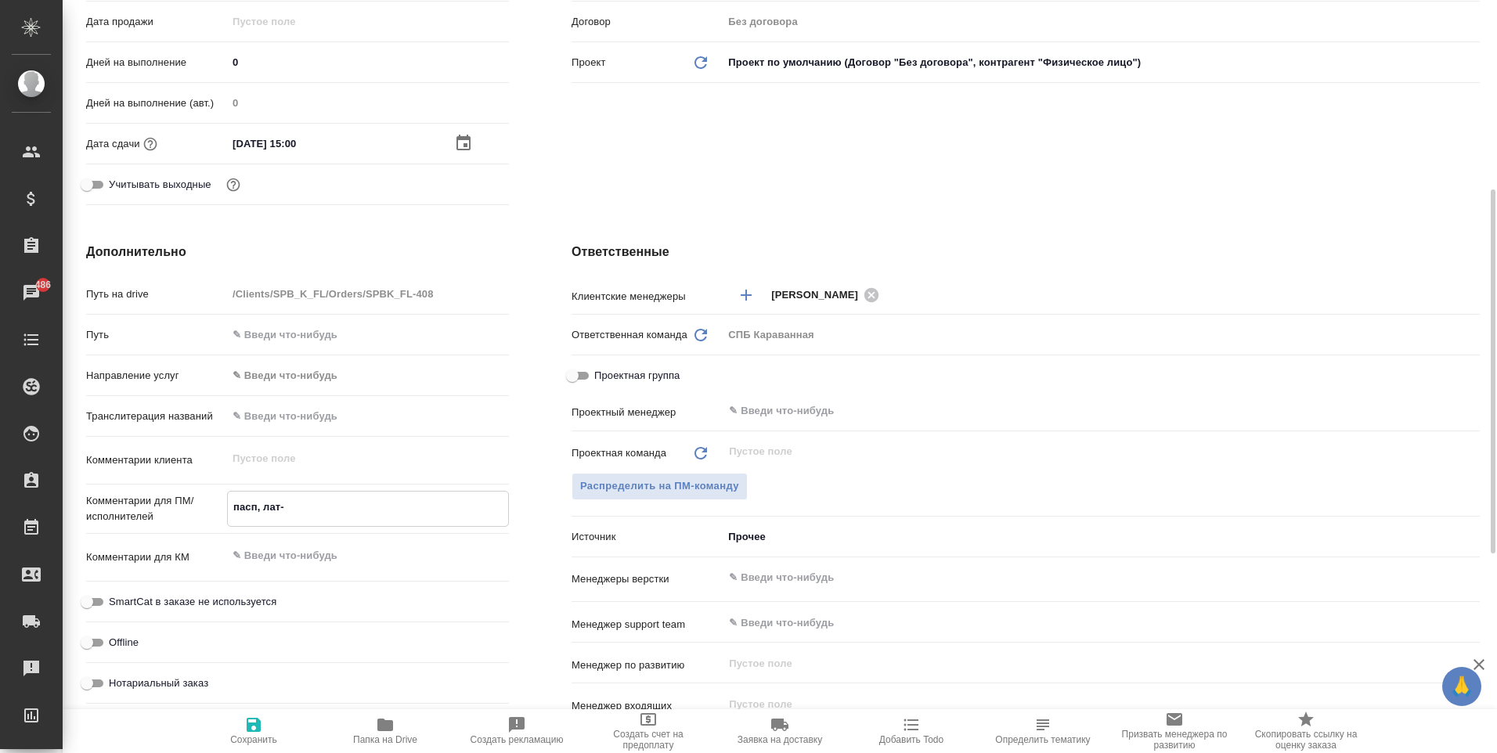
type textarea "x"
type textarea "пасп, лат-ру"
type textarea "x"
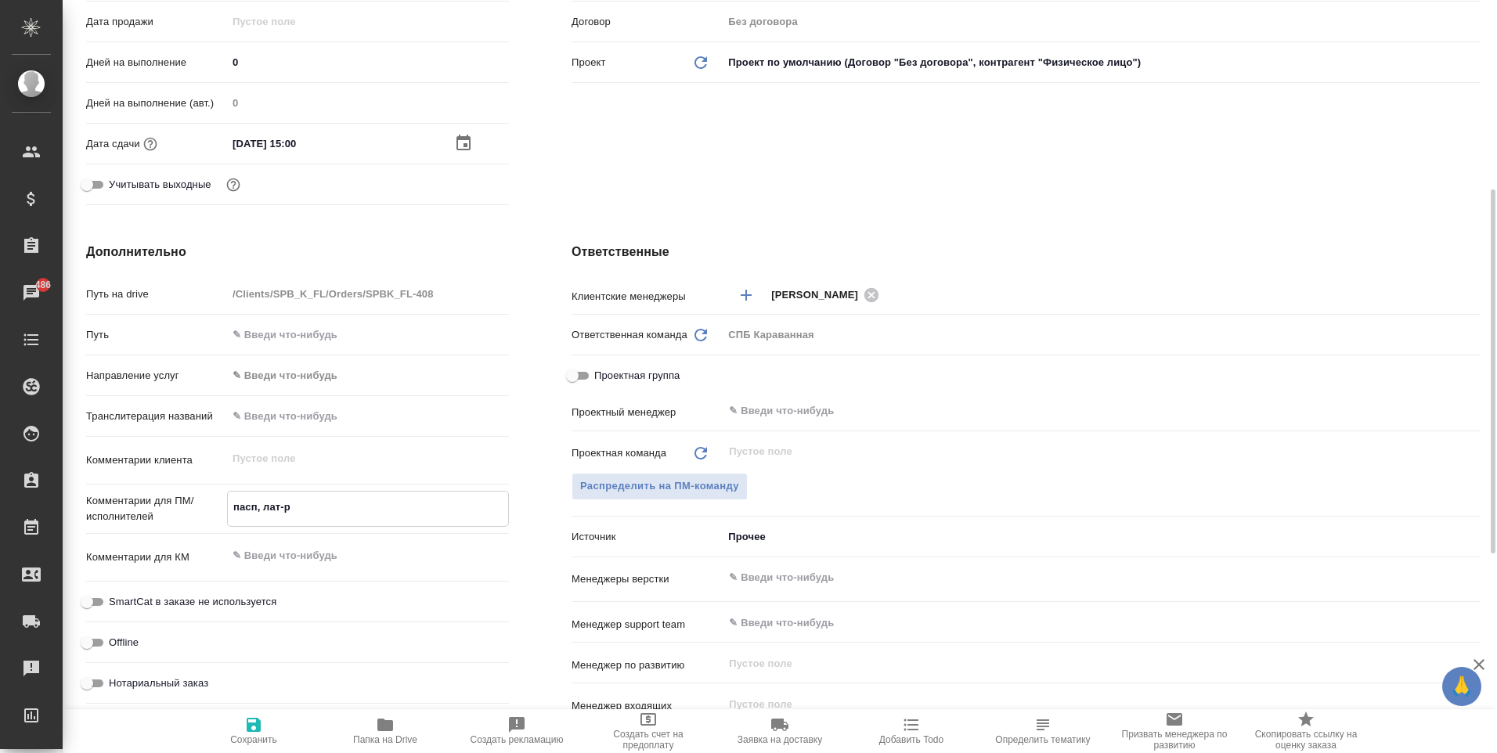
type textarea "x"
type textarea "пасп, лат-рус"
type textarea "x"
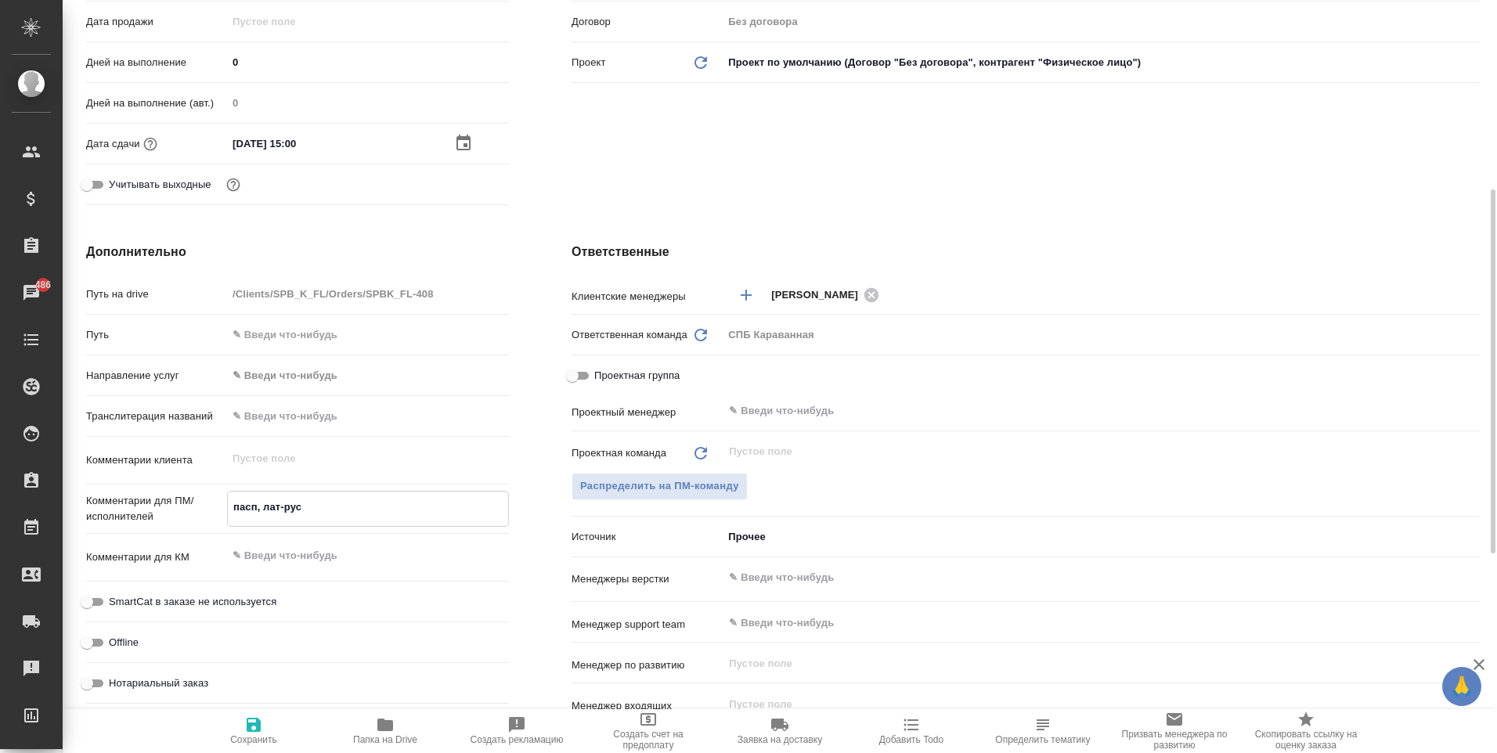
type textarea "пасп, лат-рус"
type textarea "x"
click at [153, 677] on span "Нотариальный заказ" at bounding box center [158, 682] width 99 height 16
click at [115, 677] on input "Нотариальный заказ" at bounding box center [87, 681] width 56 height 19
checkbox input "true"
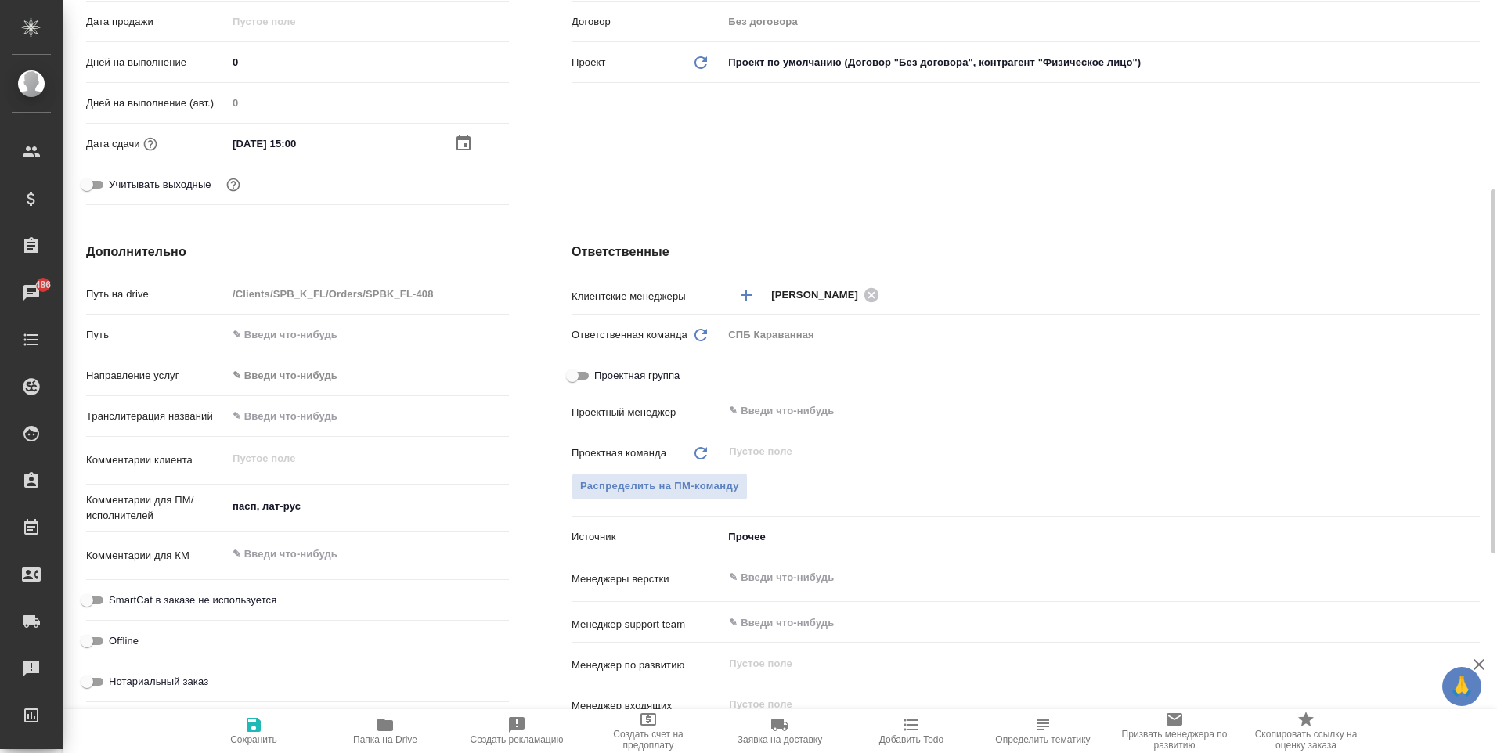
type textarea "x"
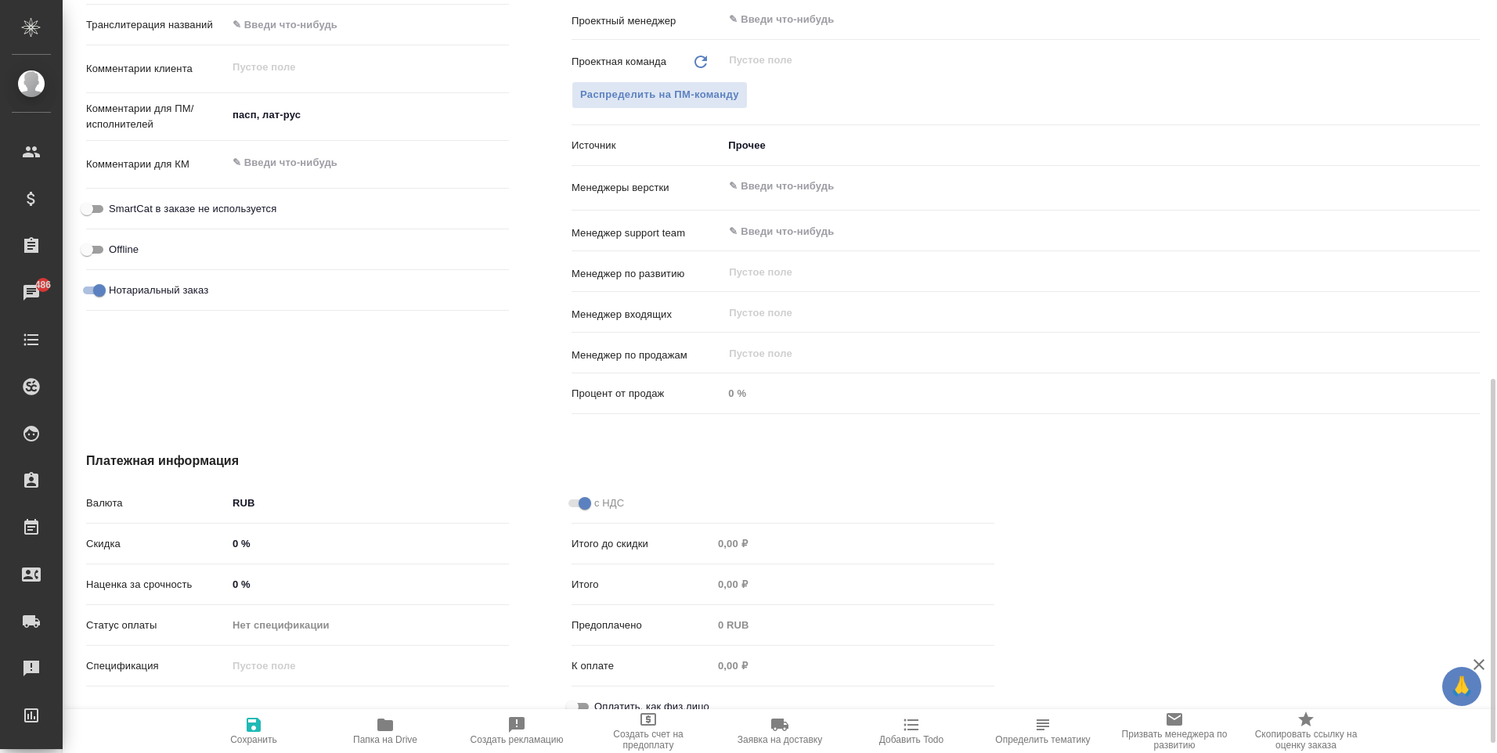
scroll to position [803, 0]
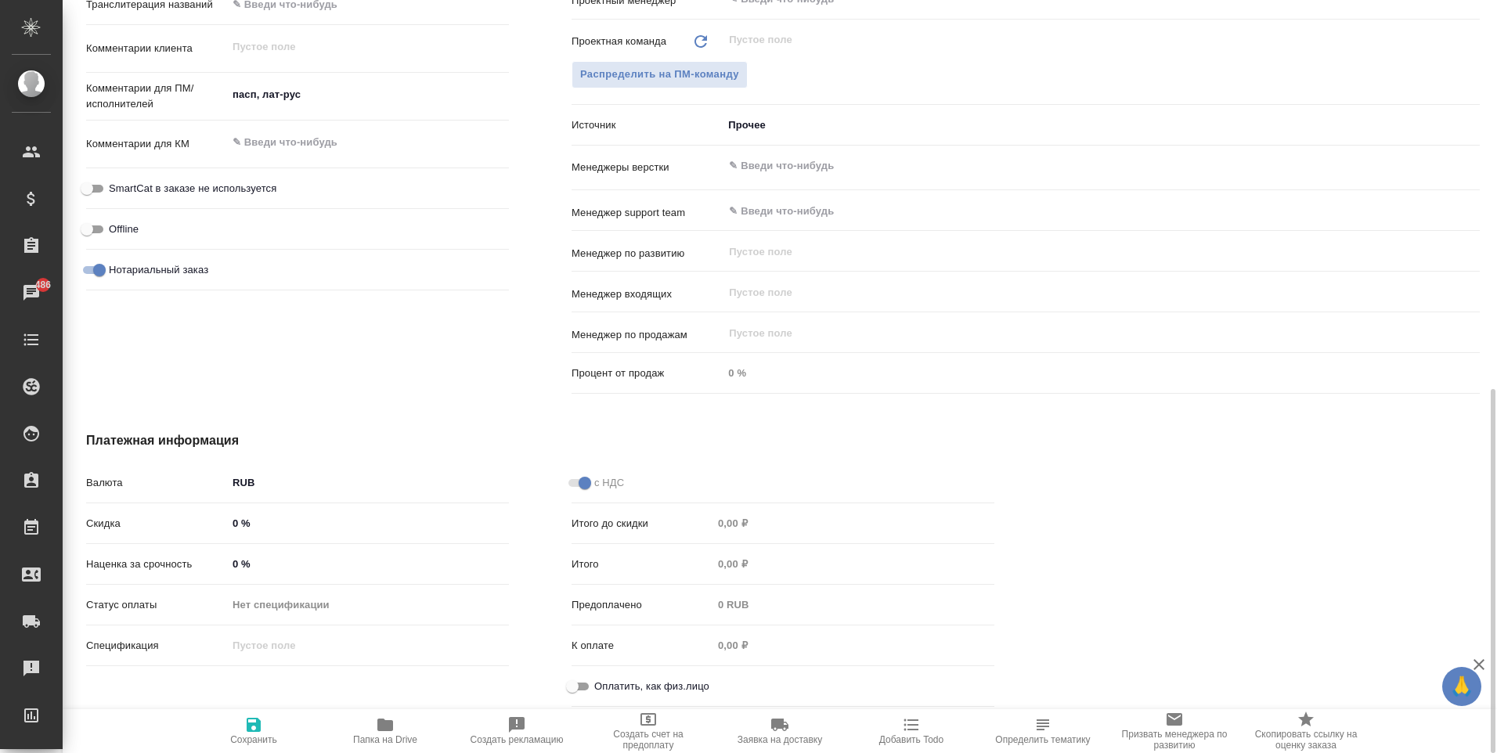
click at [632, 687] on span "Оплатить, как физ.лицо" at bounding box center [651, 687] width 115 height 16
click at [600, 687] on input "Оплатить, как физ.лицо" at bounding box center [572, 686] width 56 height 19
checkbox input "true"
type textarea "x"
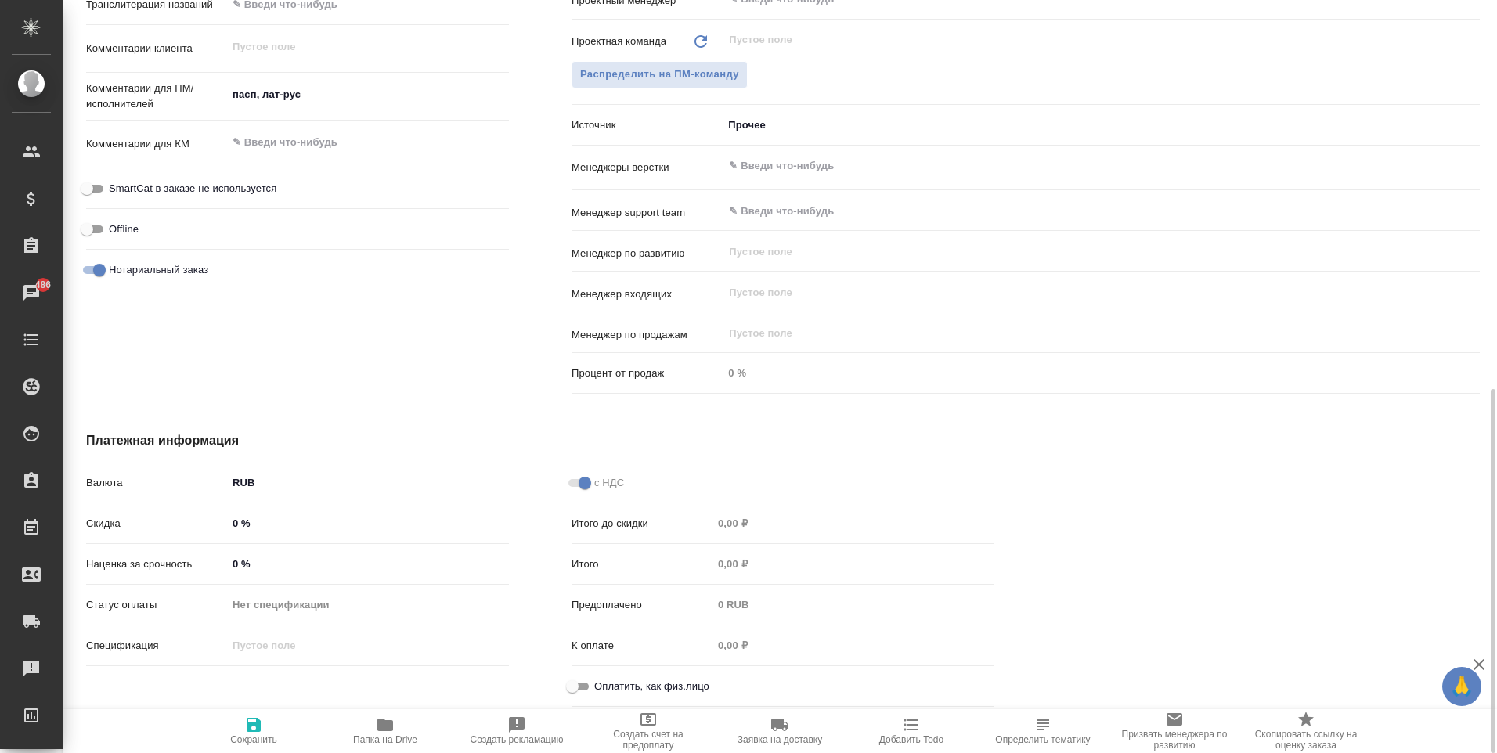
type textarea "x"
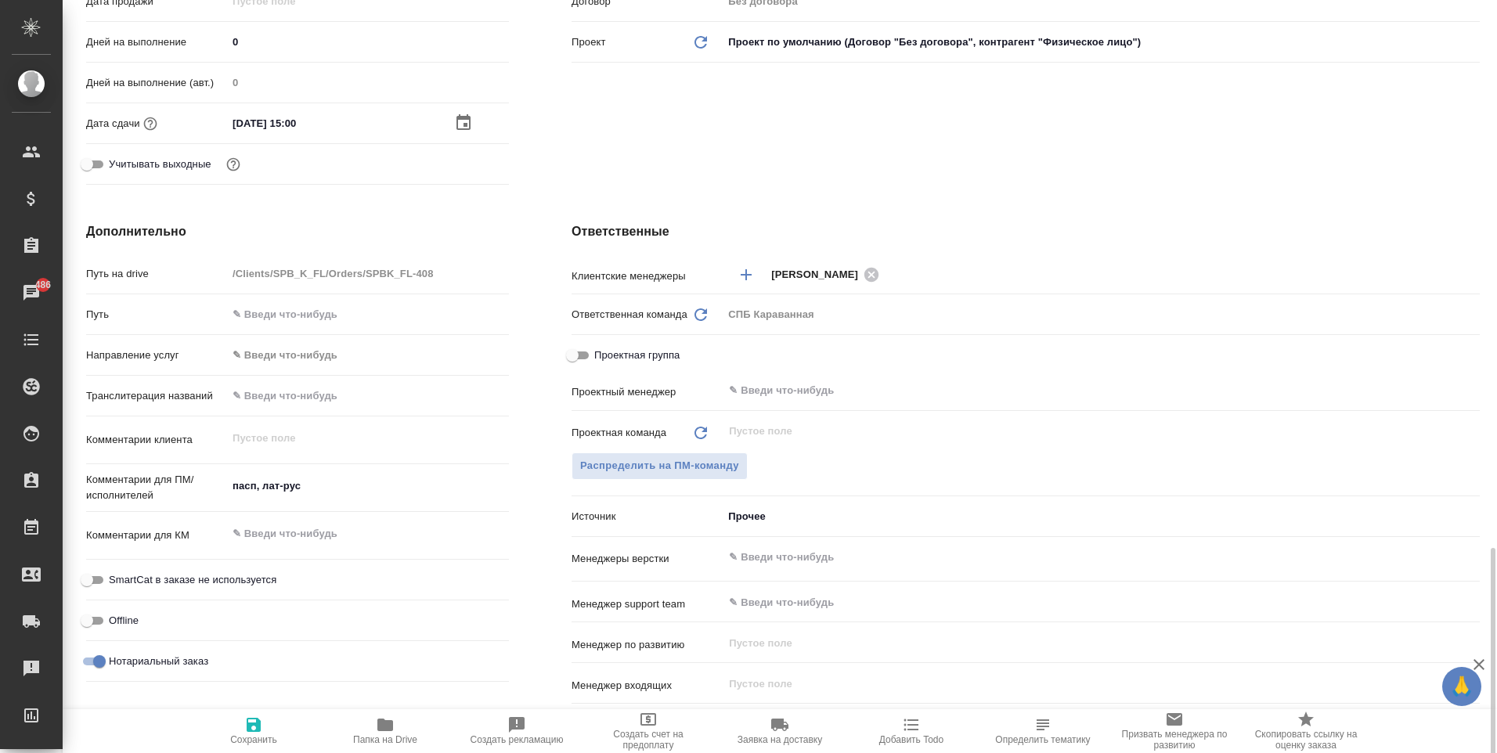
scroll to position [333, 0]
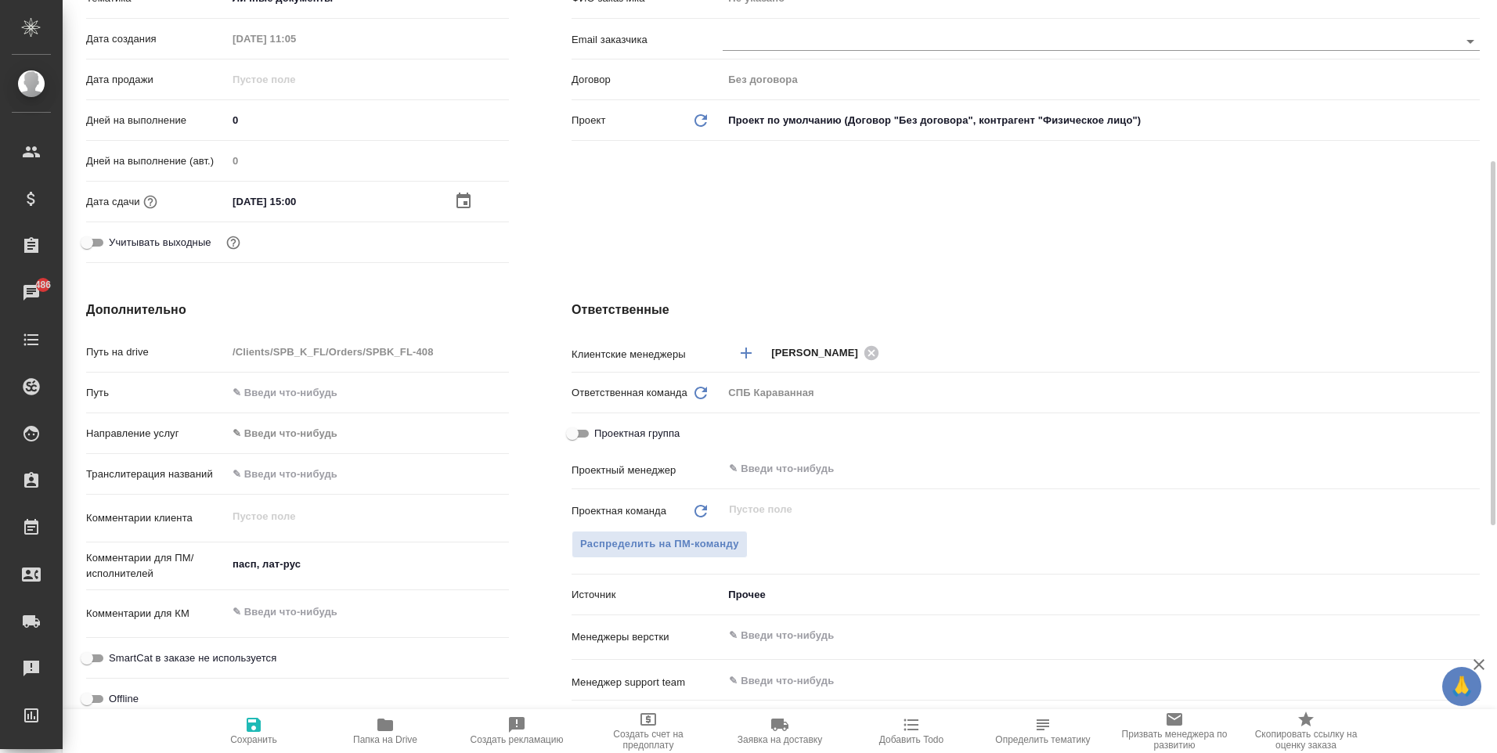
type textarea "x"
click at [348, 566] on textarea "пасп, лат-рус" at bounding box center [368, 564] width 282 height 27
type textarea "пасп, лат-рус,"
type textarea "x"
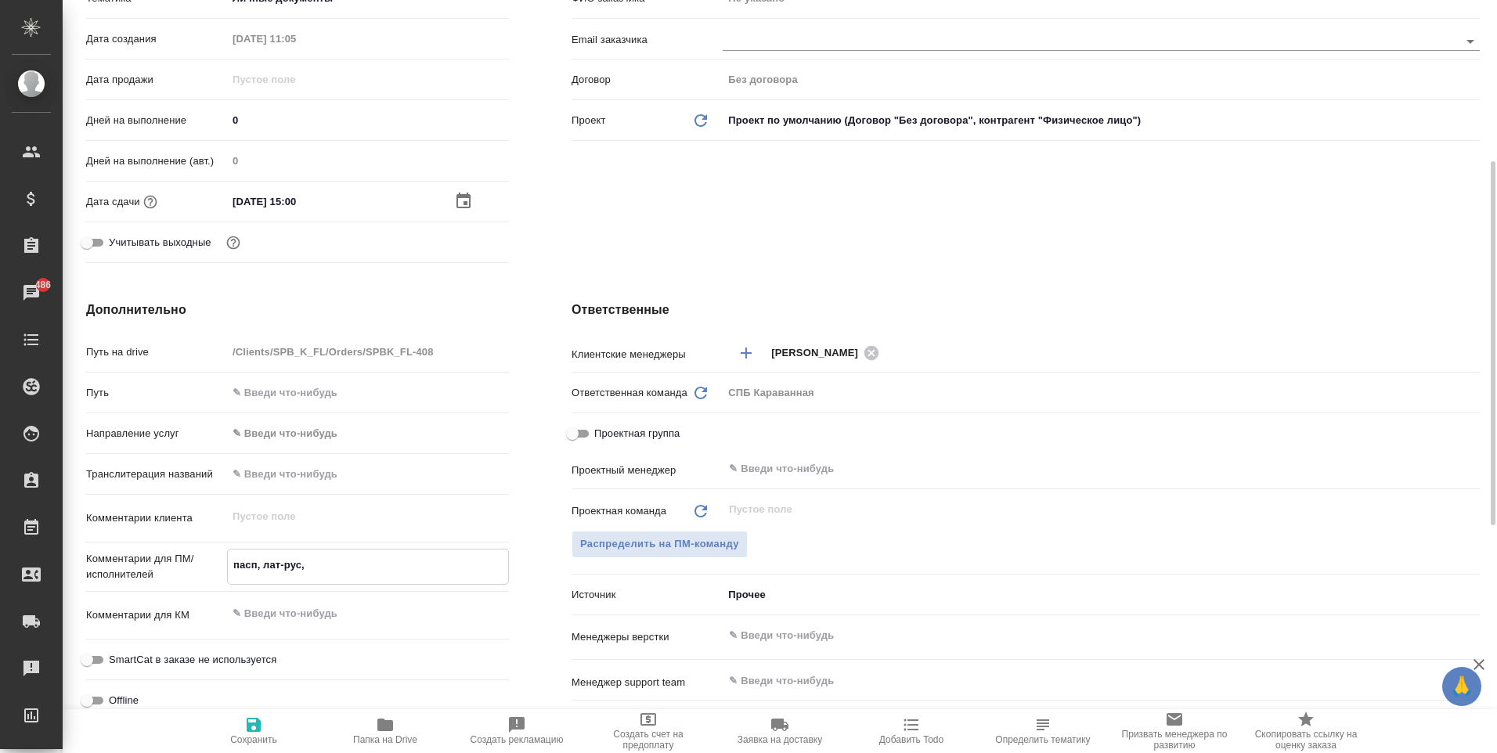
type textarea "x"
type textarea "пасп, лат-рус,"
type textarea "x"
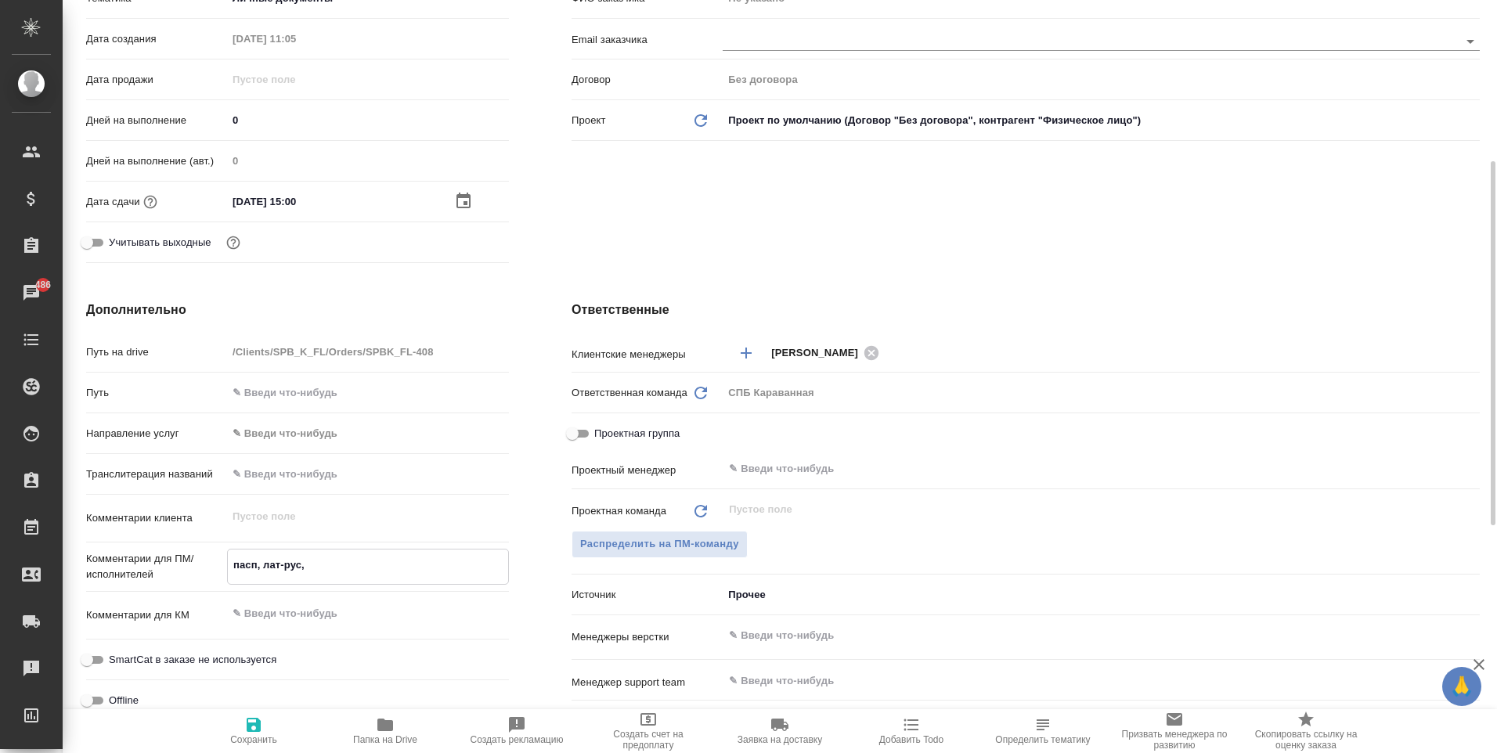
type textarea "x"
type textarea "пасп, лат-рус, 1"
type textarea "x"
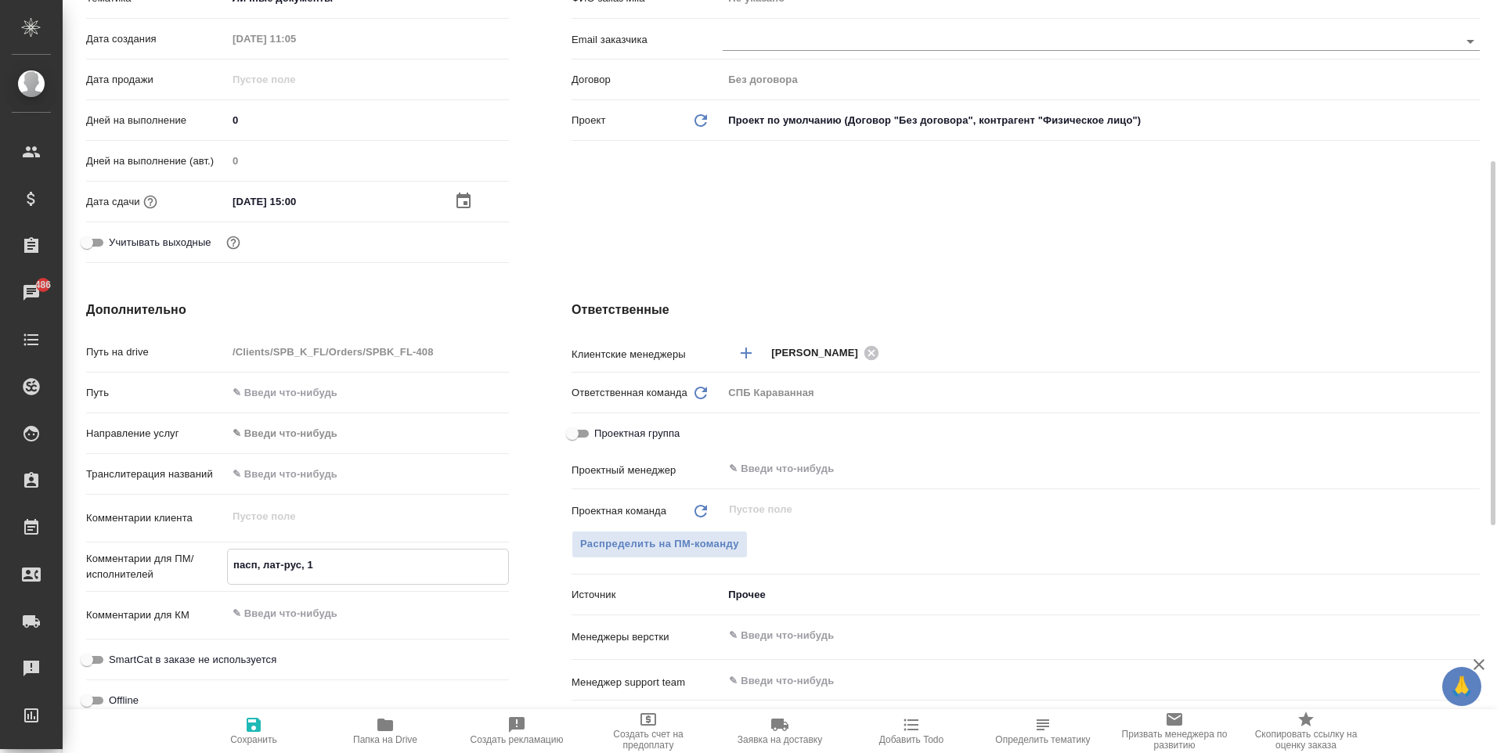
type textarea "пасп, лат-рус, 1"
type textarea "x"
type textarea "пасп, лат-рус, 1 с"
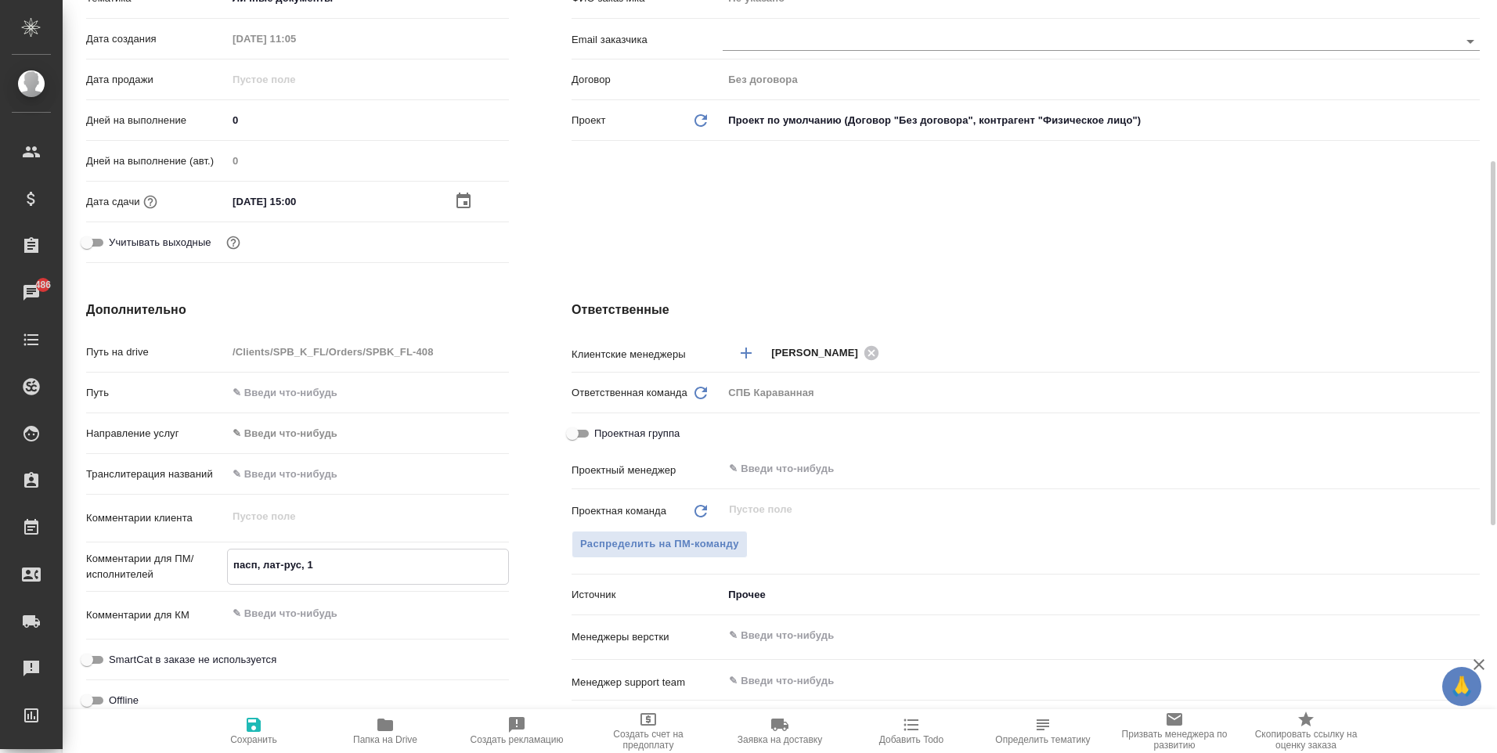
type textarea "x"
type textarea "пасп, лат-рус, 1 ст"
type textarea "x"
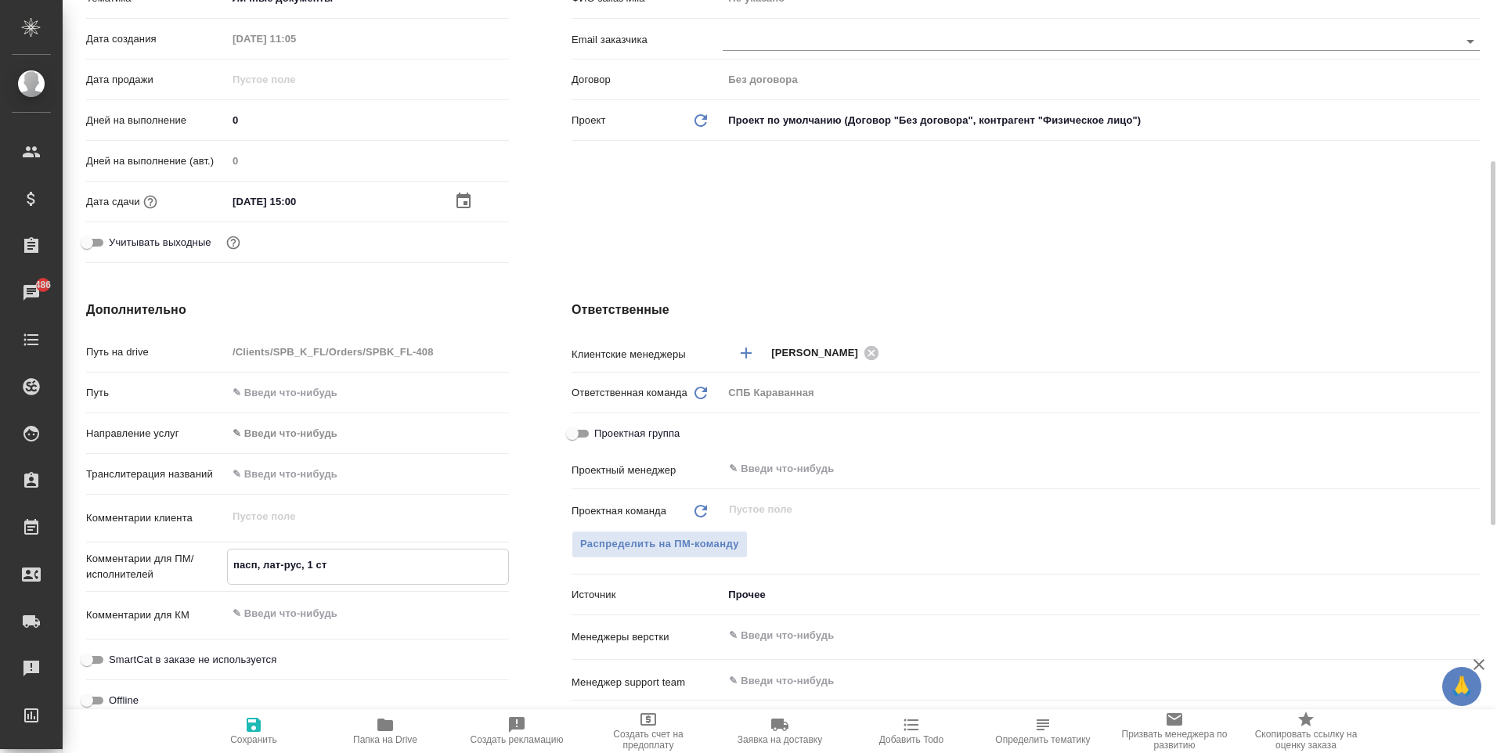
type textarea "x"
type textarea "пасп, лат-рус, 1 стр"
type textarea "x"
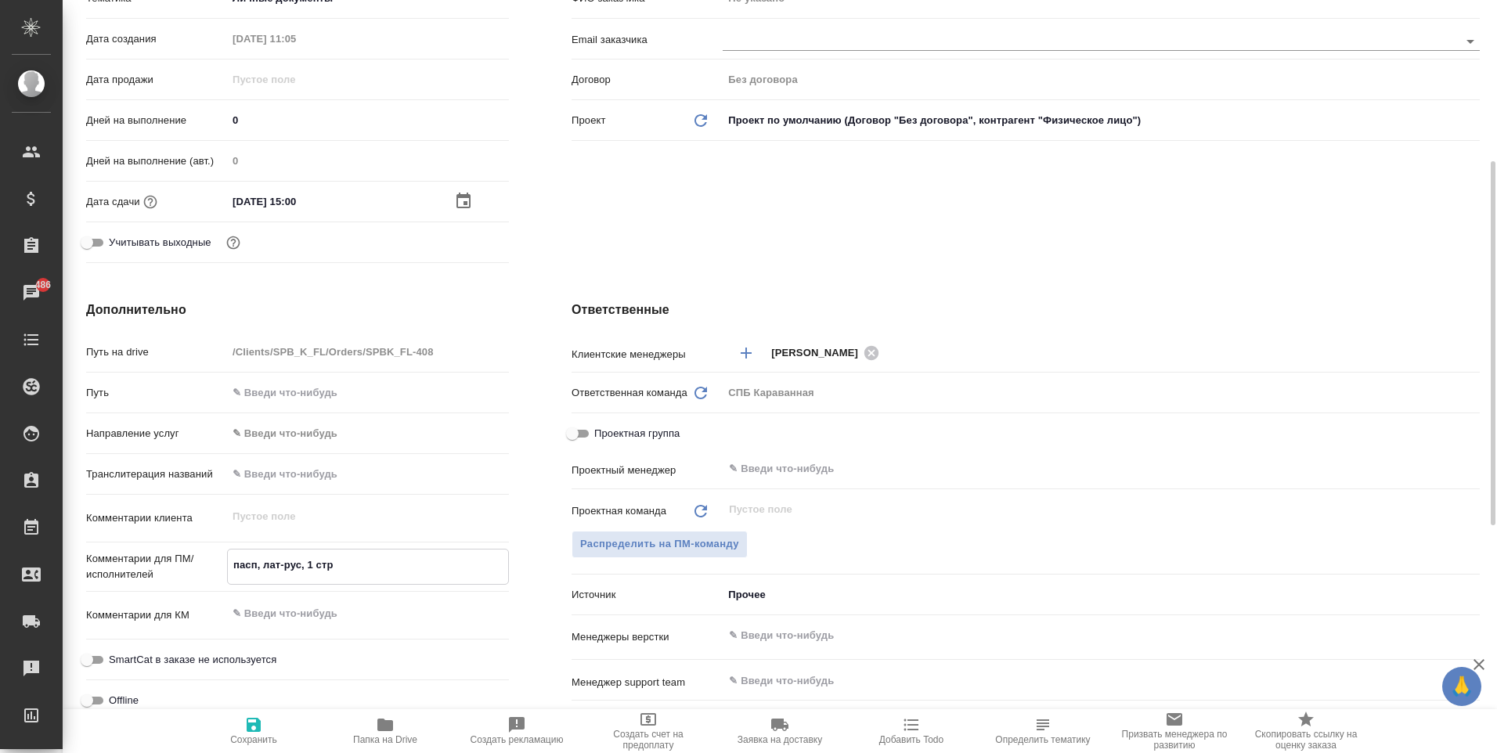
type textarea "пасп, лат-рус, 1 стр"
type textarea "x"
type textarea "пасп, лат-рус, 1 стр"
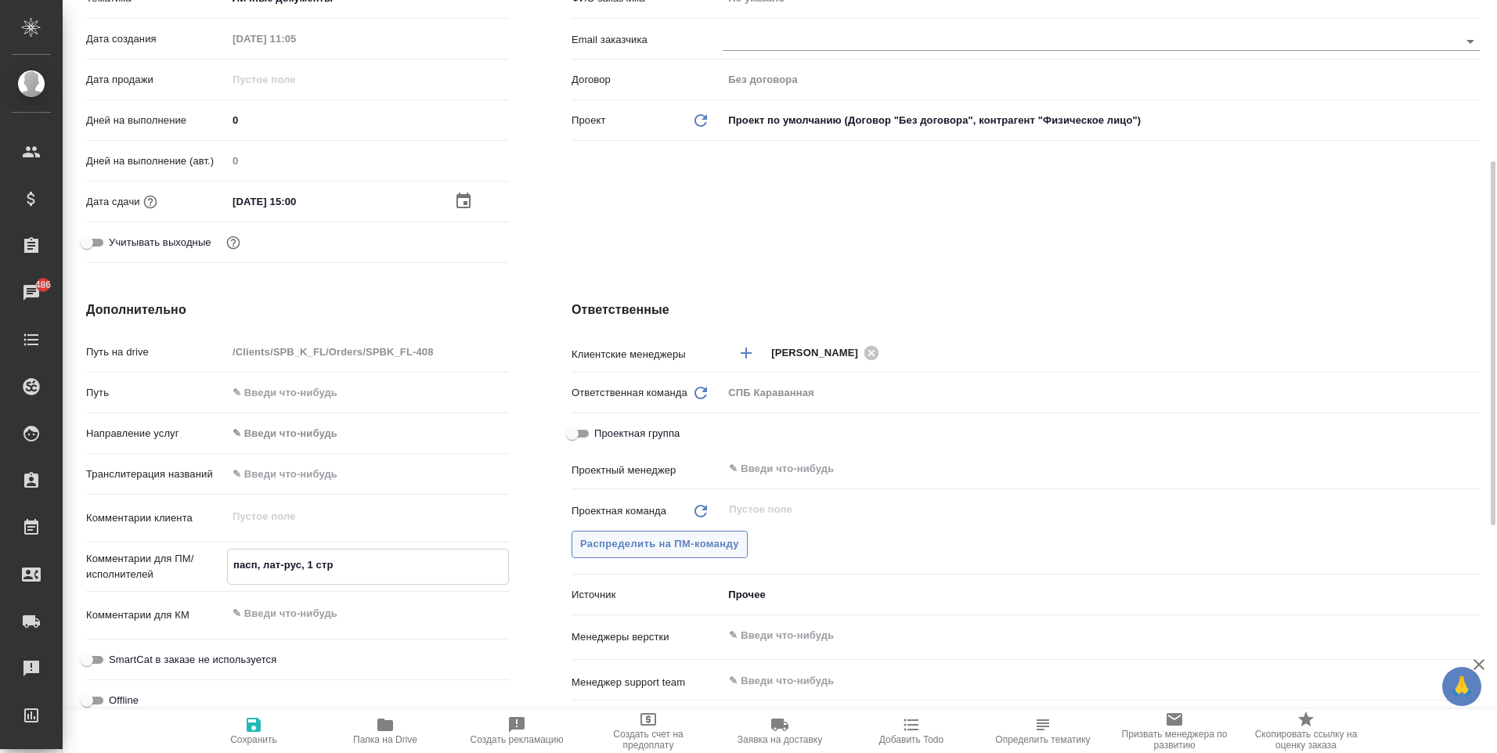
type textarea "x"
click at [693, 553] on button "Распределить на ПМ-команду" at bounding box center [659, 544] width 176 height 27
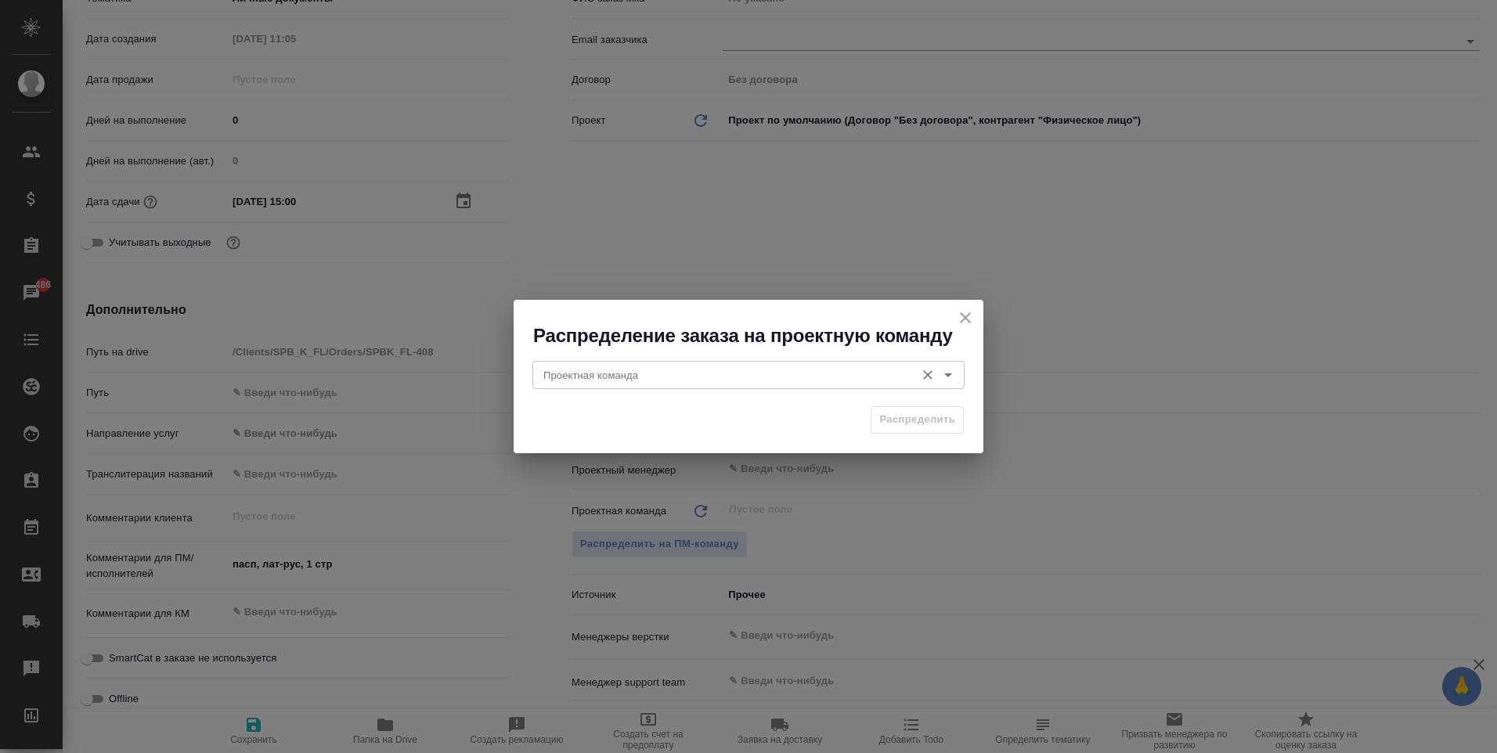
click at [657, 383] on input "Проектная команда" at bounding box center [722, 375] width 370 height 19
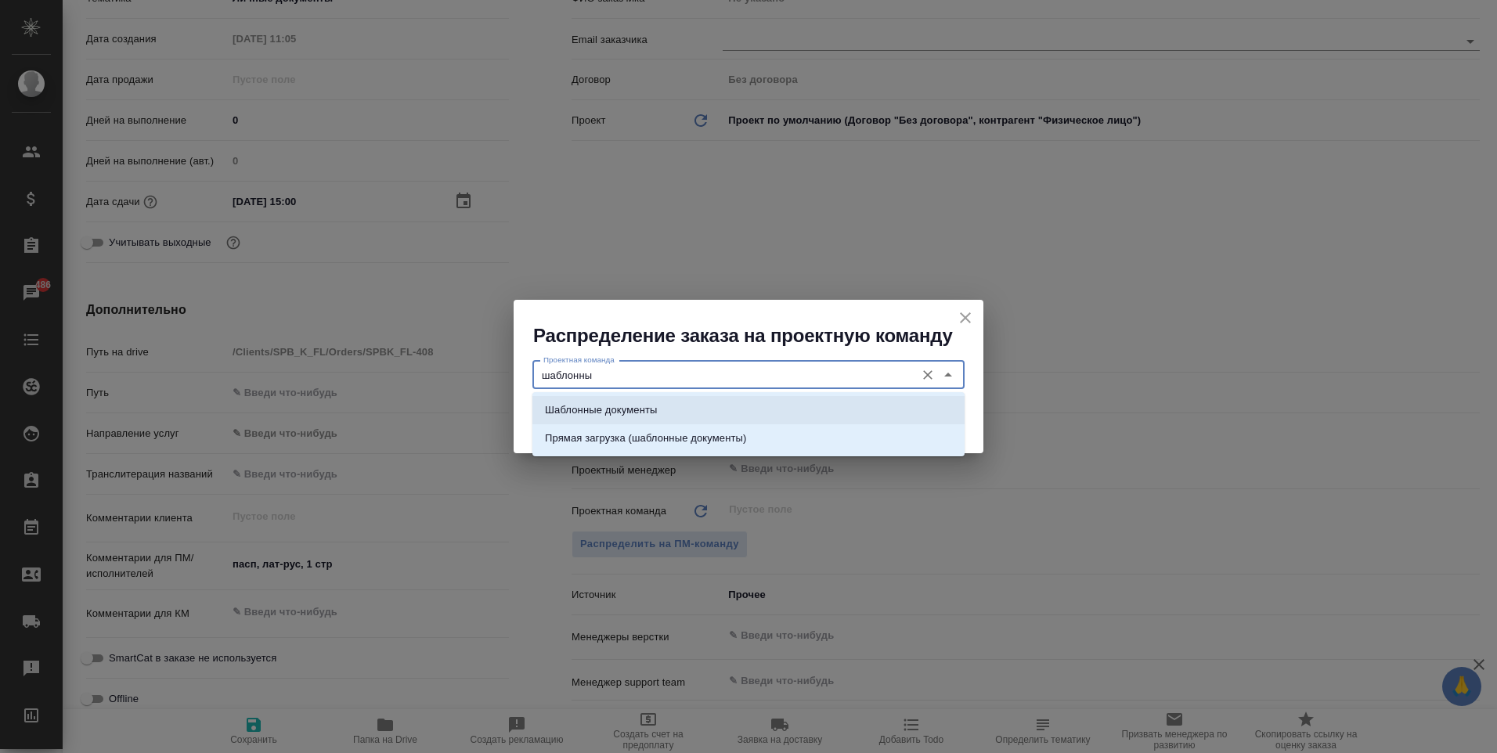
click at [671, 411] on li "Шаблонные документы" at bounding box center [748, 410] width 432 height 28
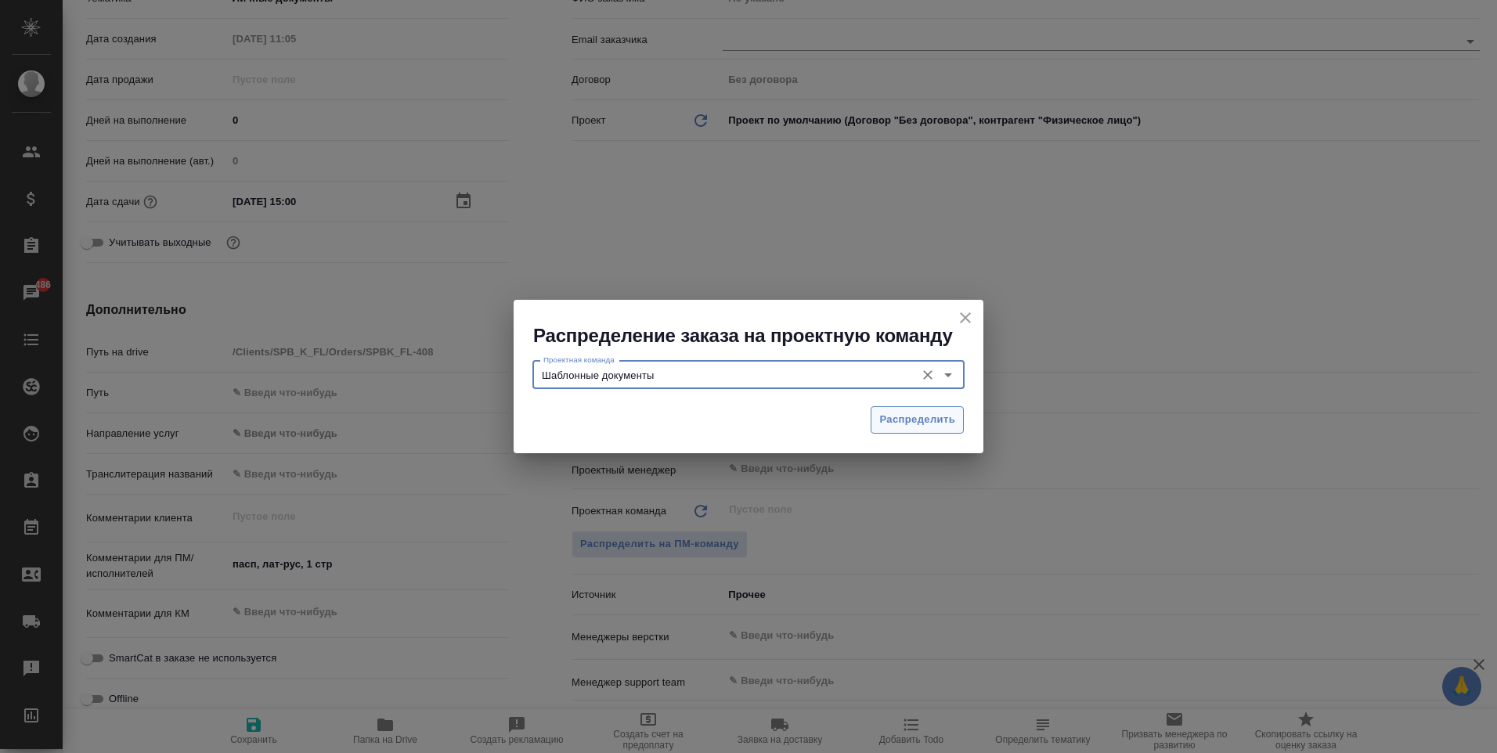
type input "Шаблонные документы"
click at [949, 416] on span "Распределить" at bounding box center [917, 420] width 76 height 18
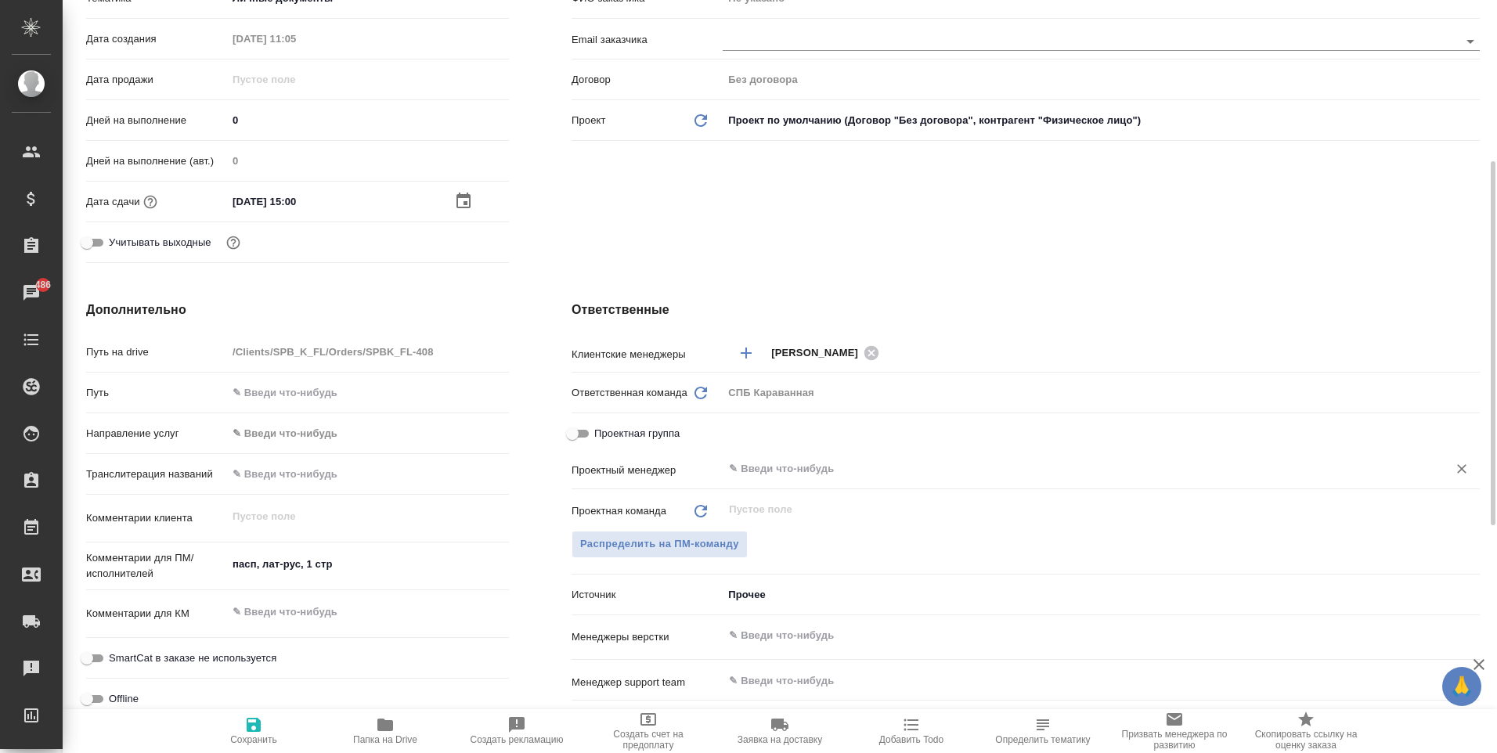
type textarea "x"
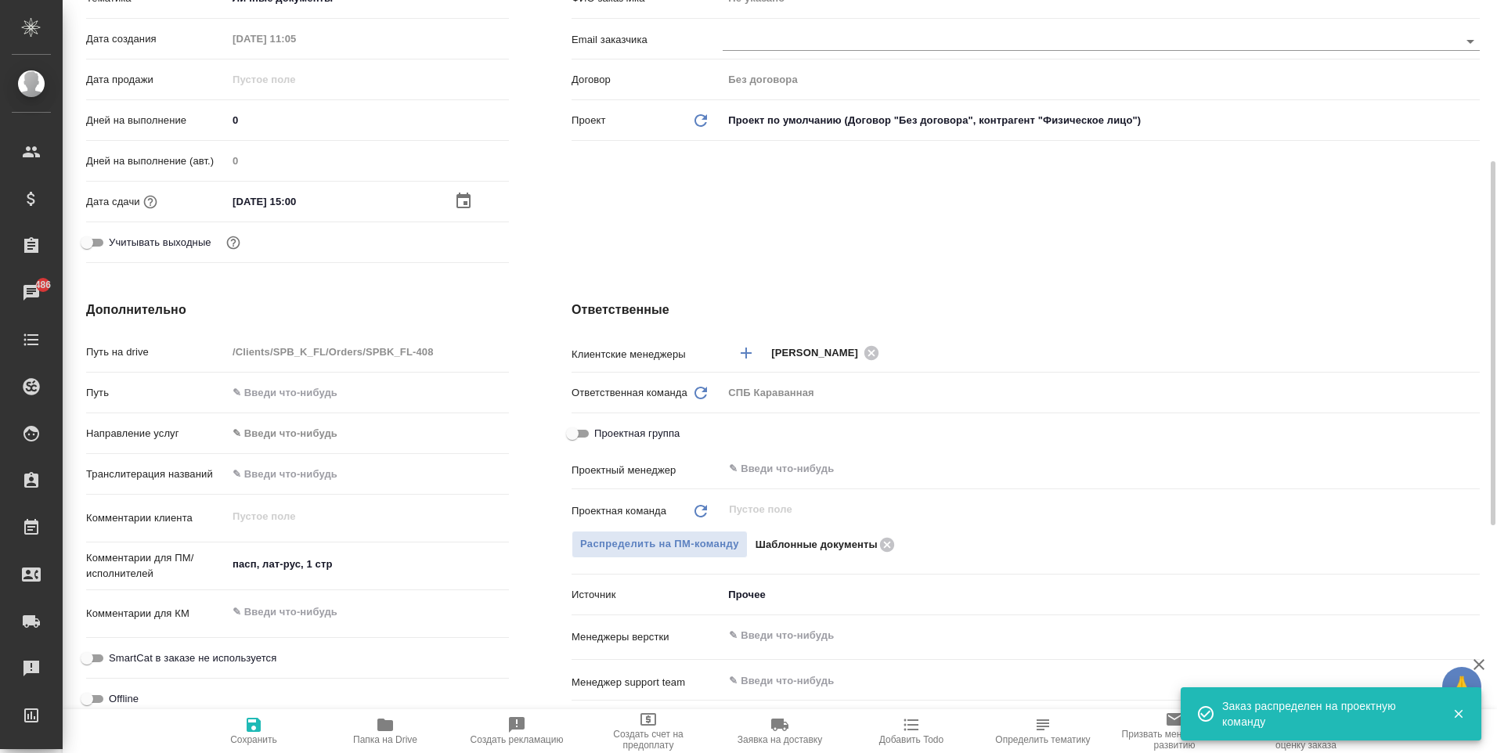
scroll to position [0, 0]
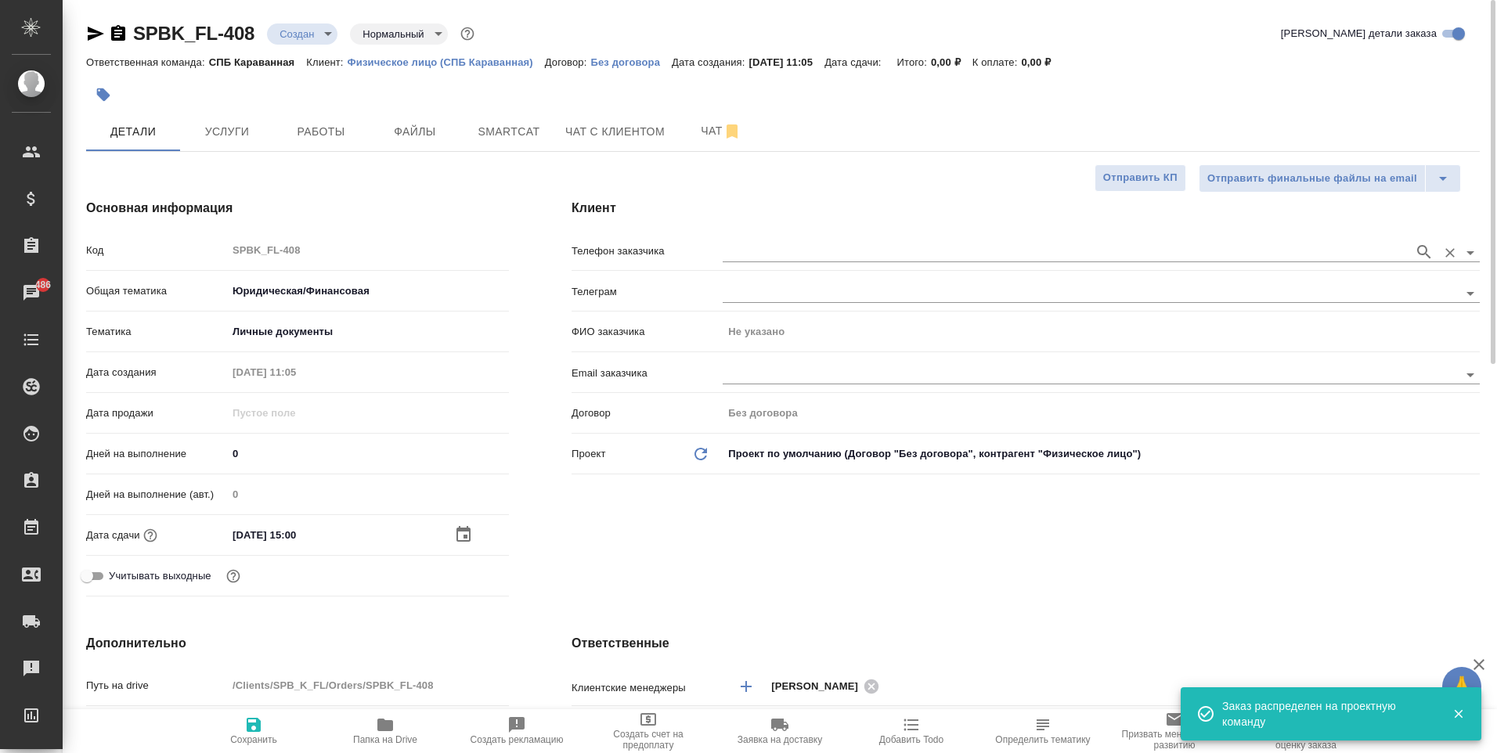
click at [809, 256] on input "text" at bounding box center [1063, 252] width 683 height 19
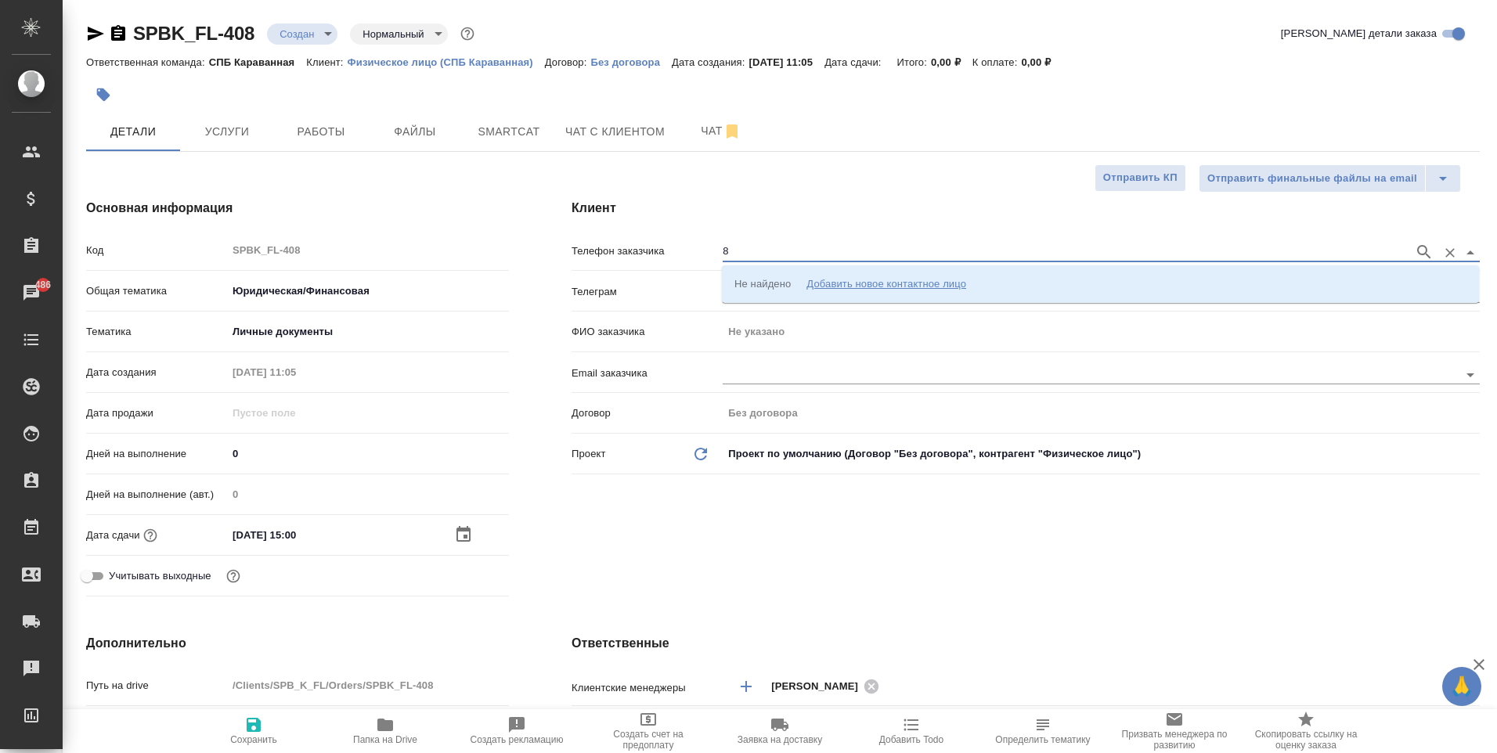
type input "8"
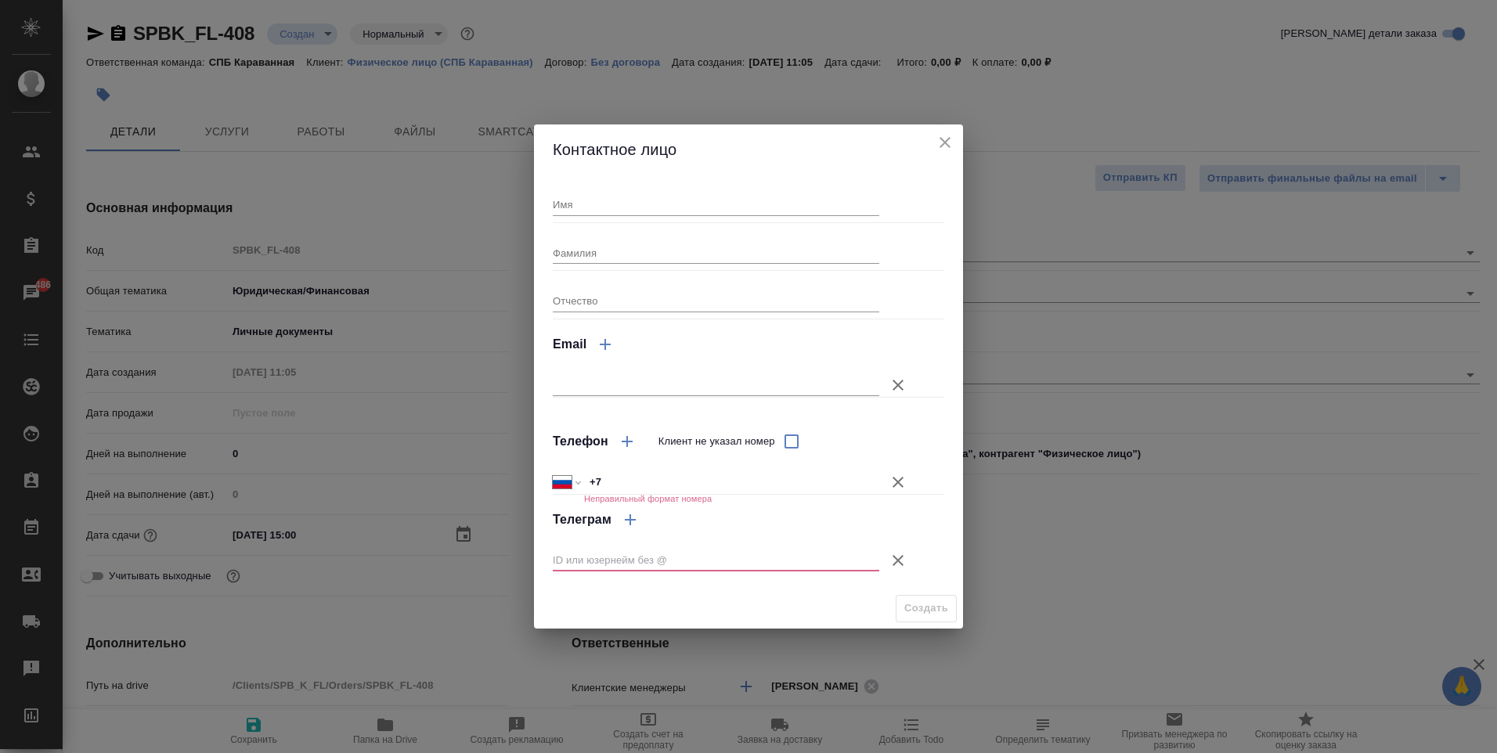
click at [666, 480] on input "+7" at bounding box center [731, 481] width 295 height 23
type input "+7 981 047 68 05"
click at [644, 207] on input "Имя" at bounding box center [716, 204] width 326 height 22
type input "Кира"
click at [890, 551] on icon "button" at bounding box center [897, 560] width 19 height 19
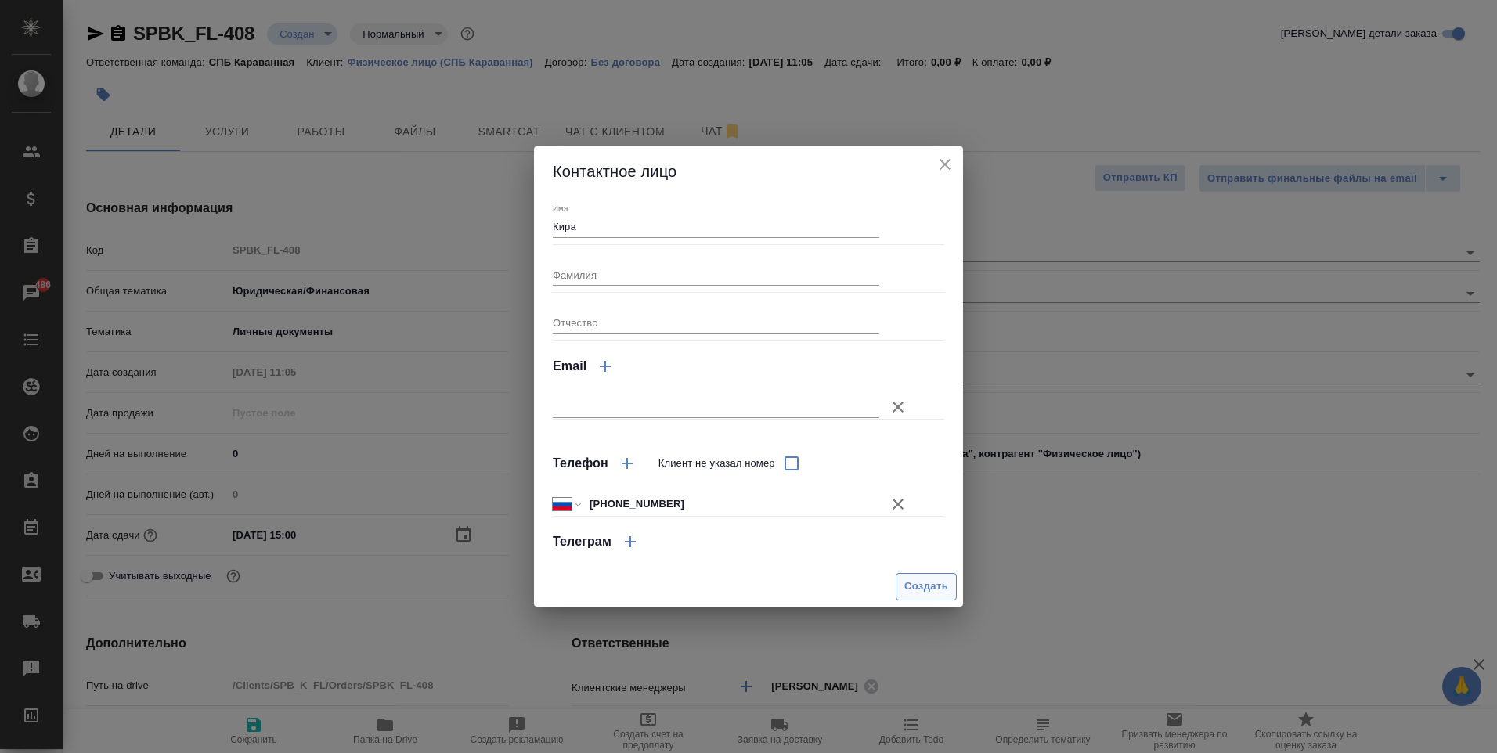
click at [919, 589] on span "Создать" at bounding box center [926, 587] width 44 height 18
type input "Кира"
type textarea "x"
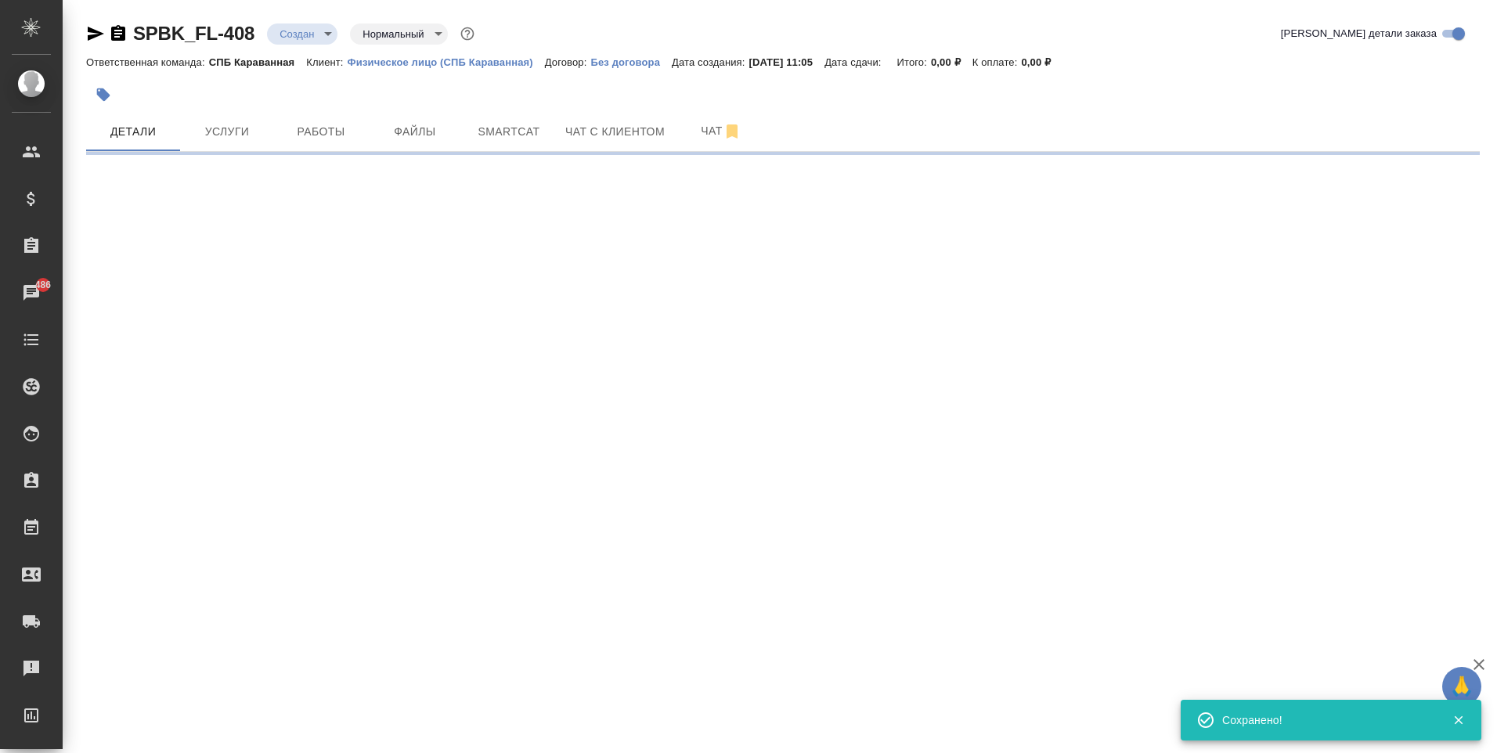
type input "holyTrinity"
select select "RU"
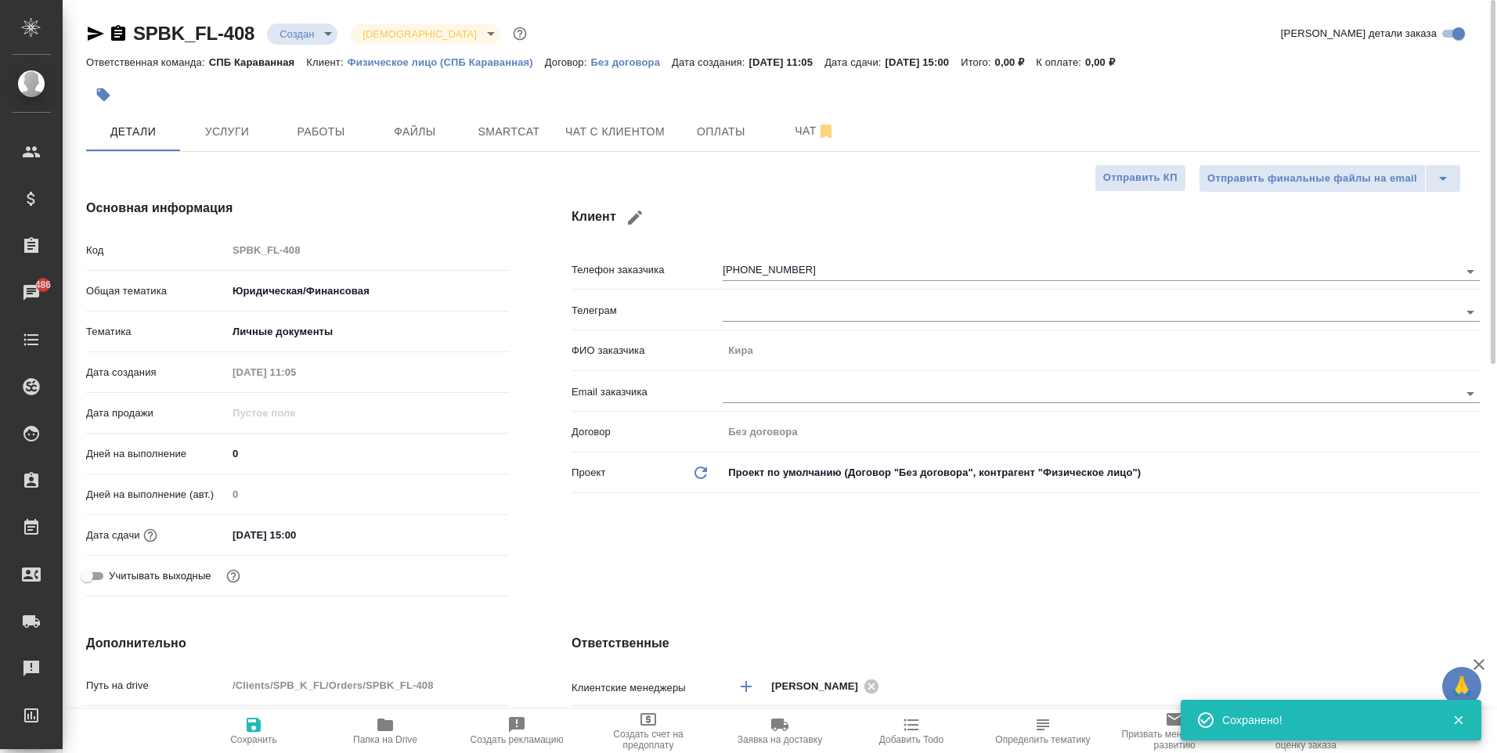
type textarea "x"
click at [235, 128] on span "Услуги" at bounding box center [226, 132] width 75 height 20
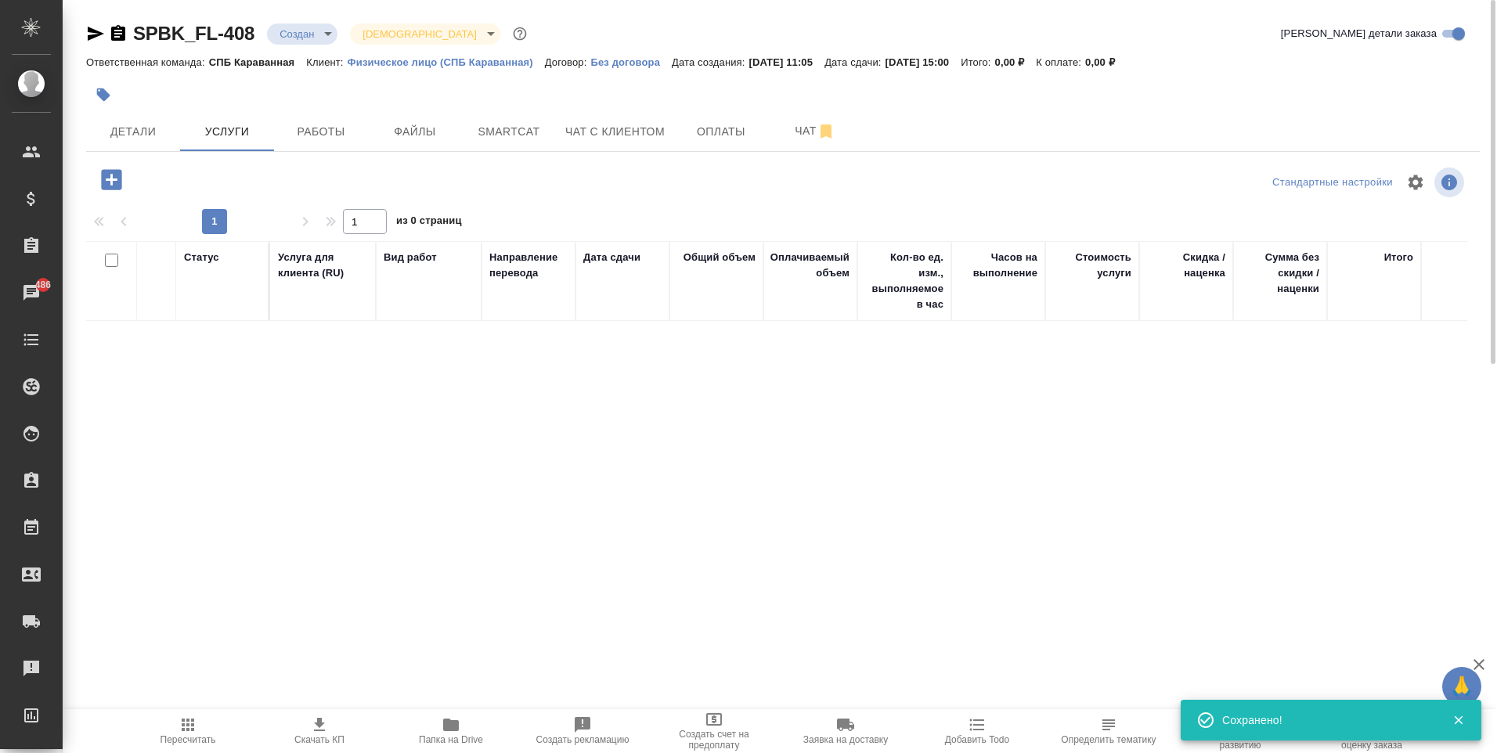
click at [109, 173] on icon "button" at bounding box center [111, 179] width 20 height 20
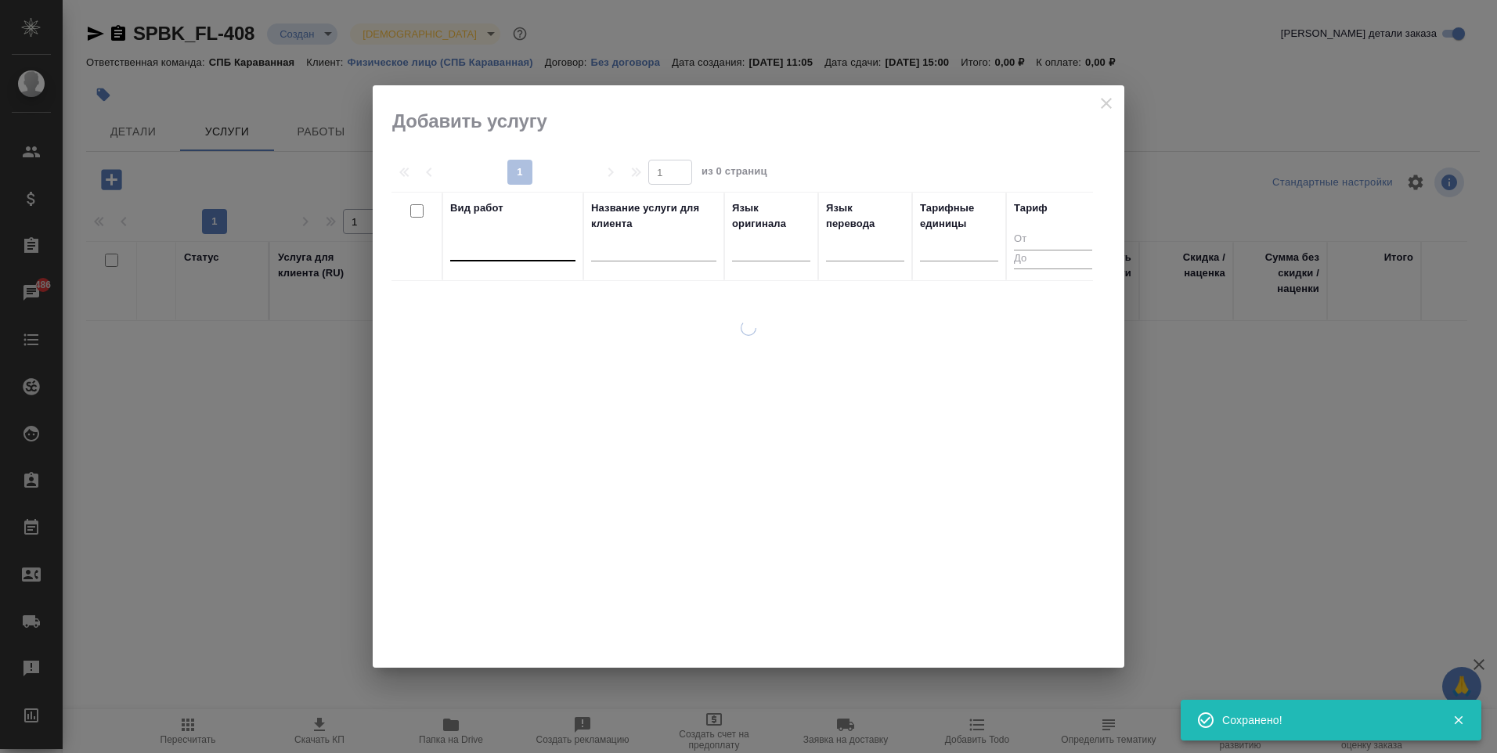
click at [514, 254] on div at bounding box center [512, 245] width 125 height 23
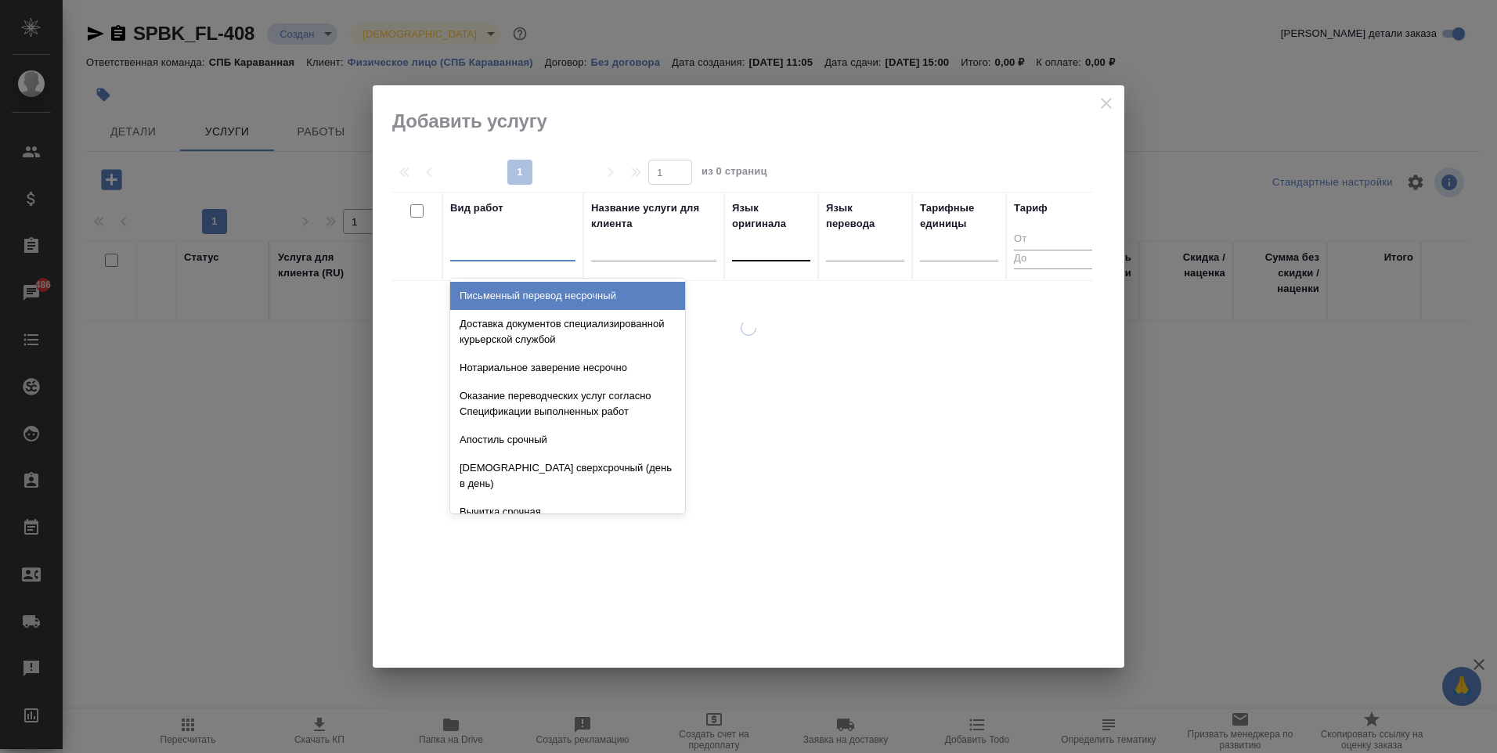
click at [752, 242] on div at bounding box center [771, 245] width 78 height 23
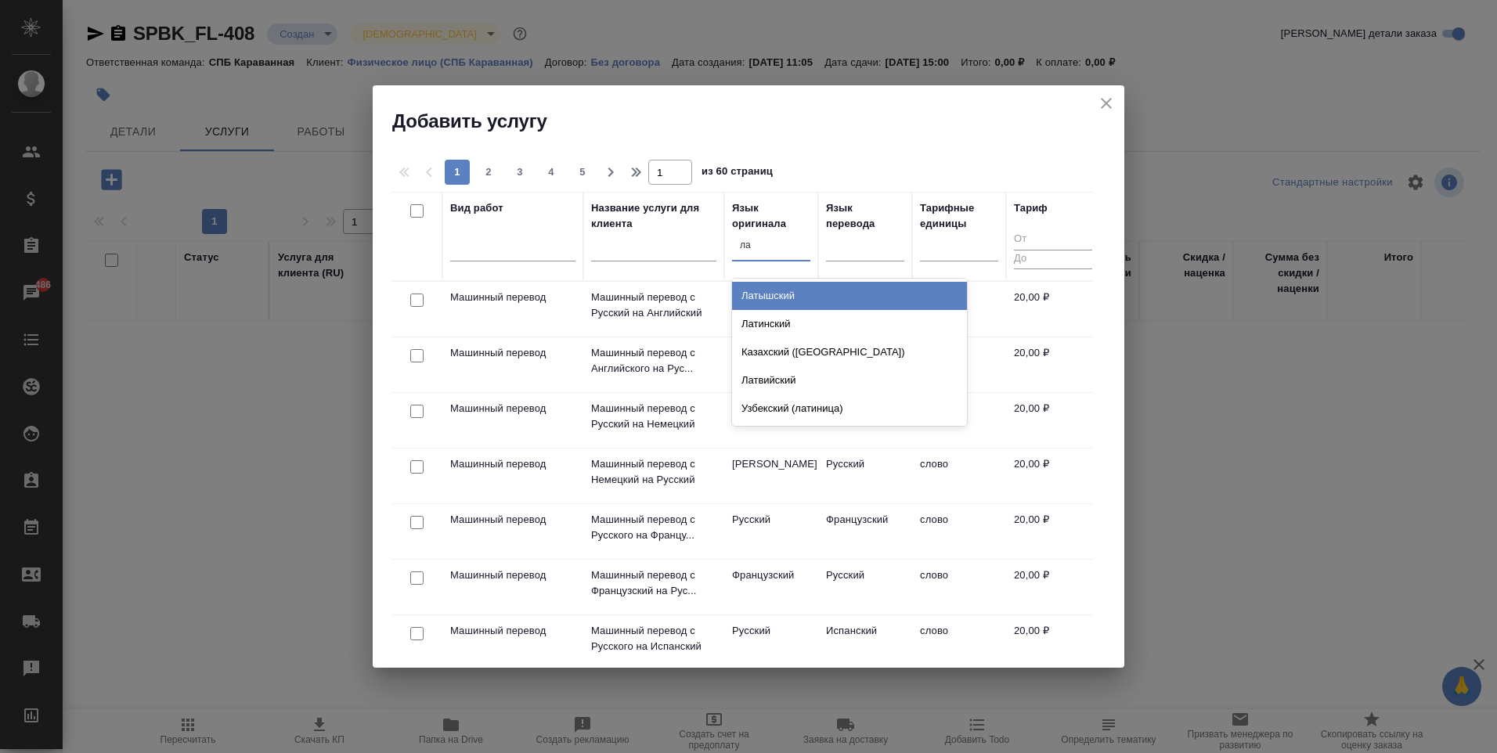
type input "лат"
click at [799, 286] on div "Латышский" at bounding box center [849, 296] width 235 height 28
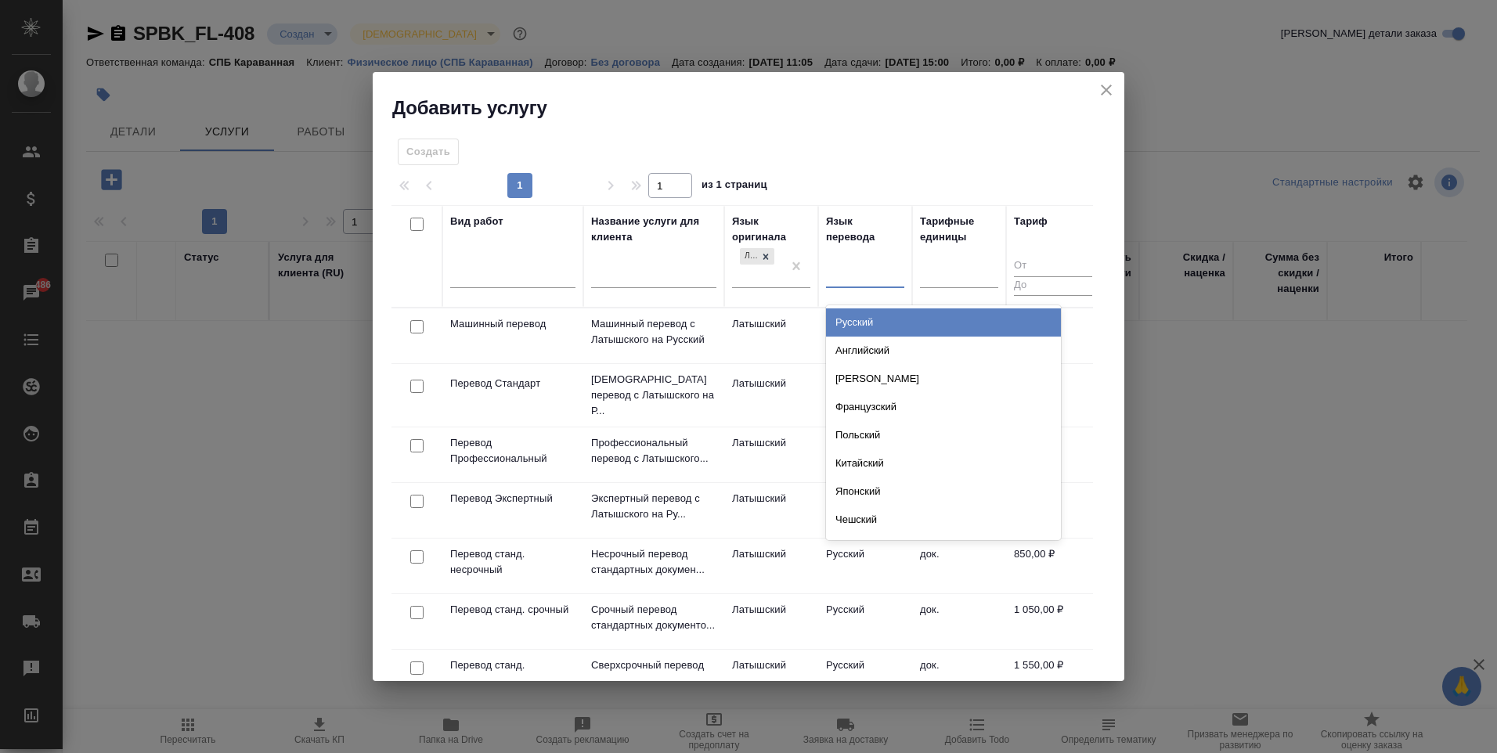
click at [848, 268] on div at bounding box center [865, 272] width 78 height 23
type input "рус"
click at [874, 319] on div "Русский" at bounding box center [943, 322] width 235 height 28
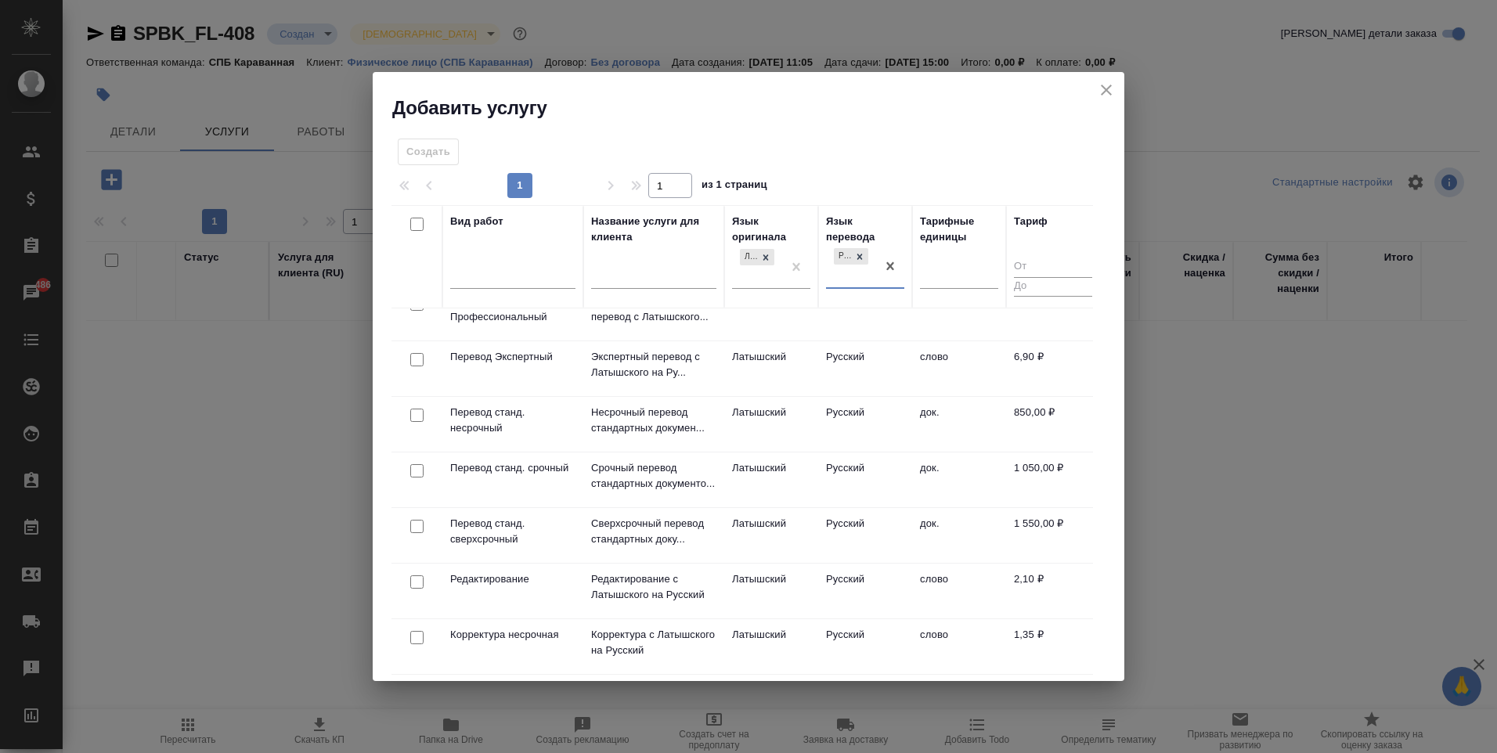
scroll to position [146, 0]
click at [964, 423] on td "док." at bounding box center [959, 424] width 94 height 55
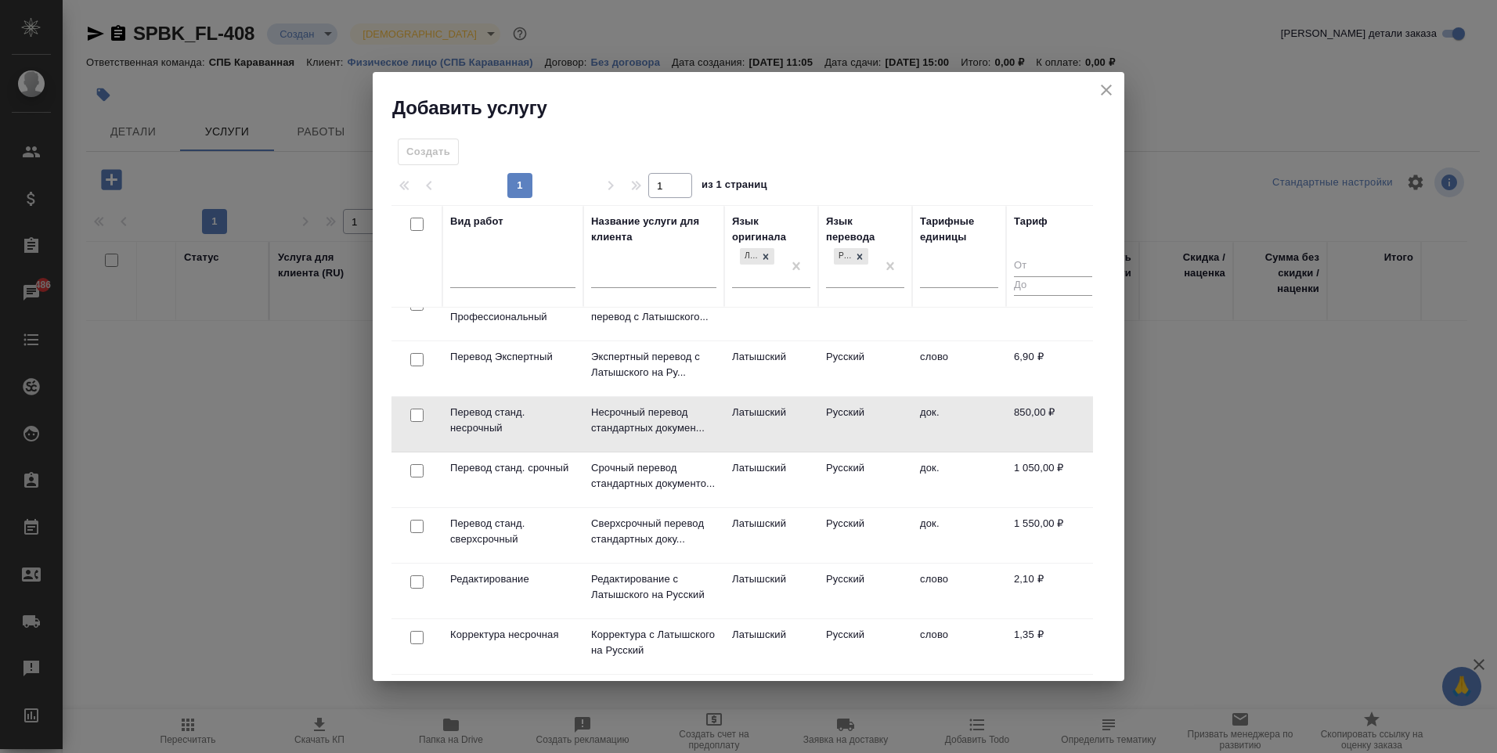
click at [964, 423] on td "док." at bounding box center [959, 424] width 94 height 55
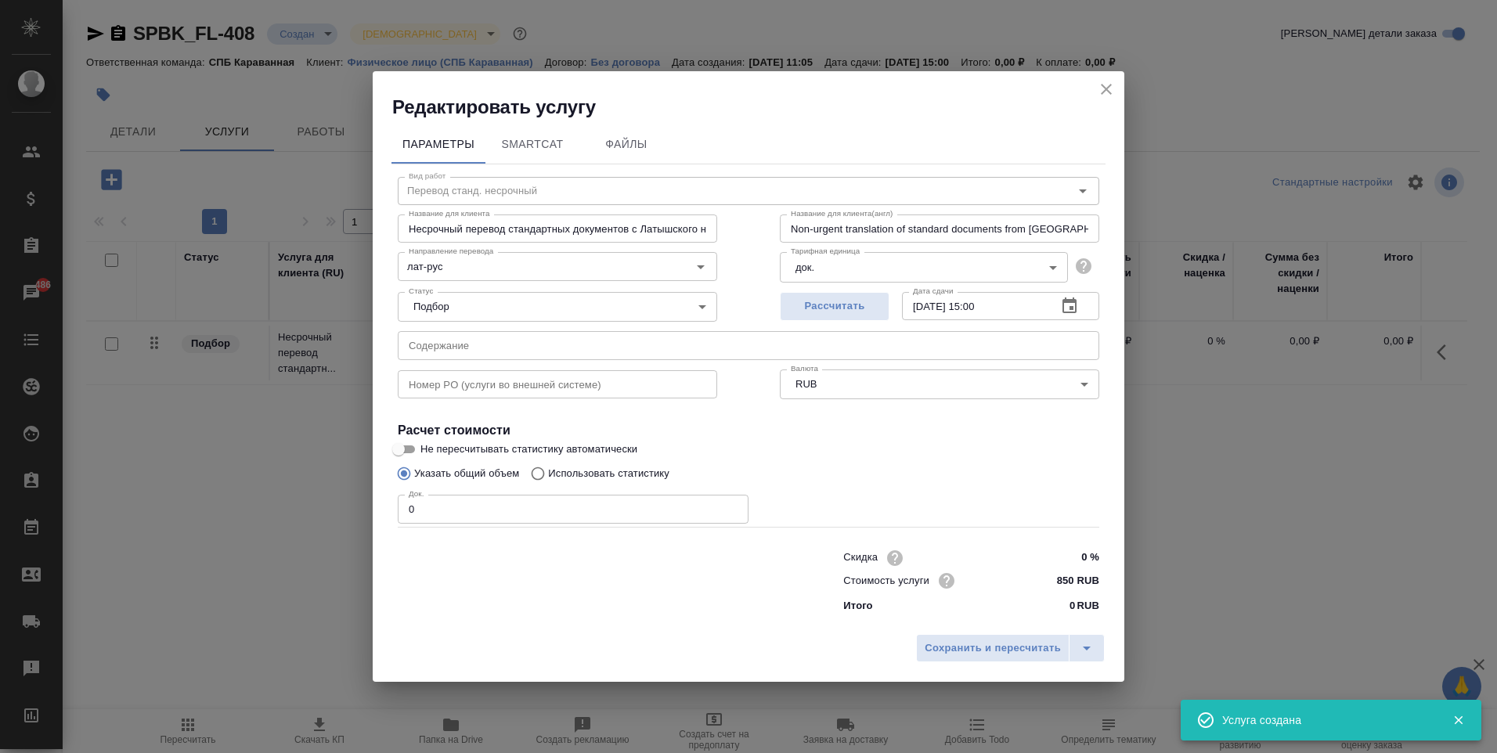
click at [542, 508] on input "0" at bounding box center [573, 509] width 351 height 28
type input "1"
click at [1019, 656] on span "Сохранить и пересчитать" at bounding box center [992, 648] width 136 height 18
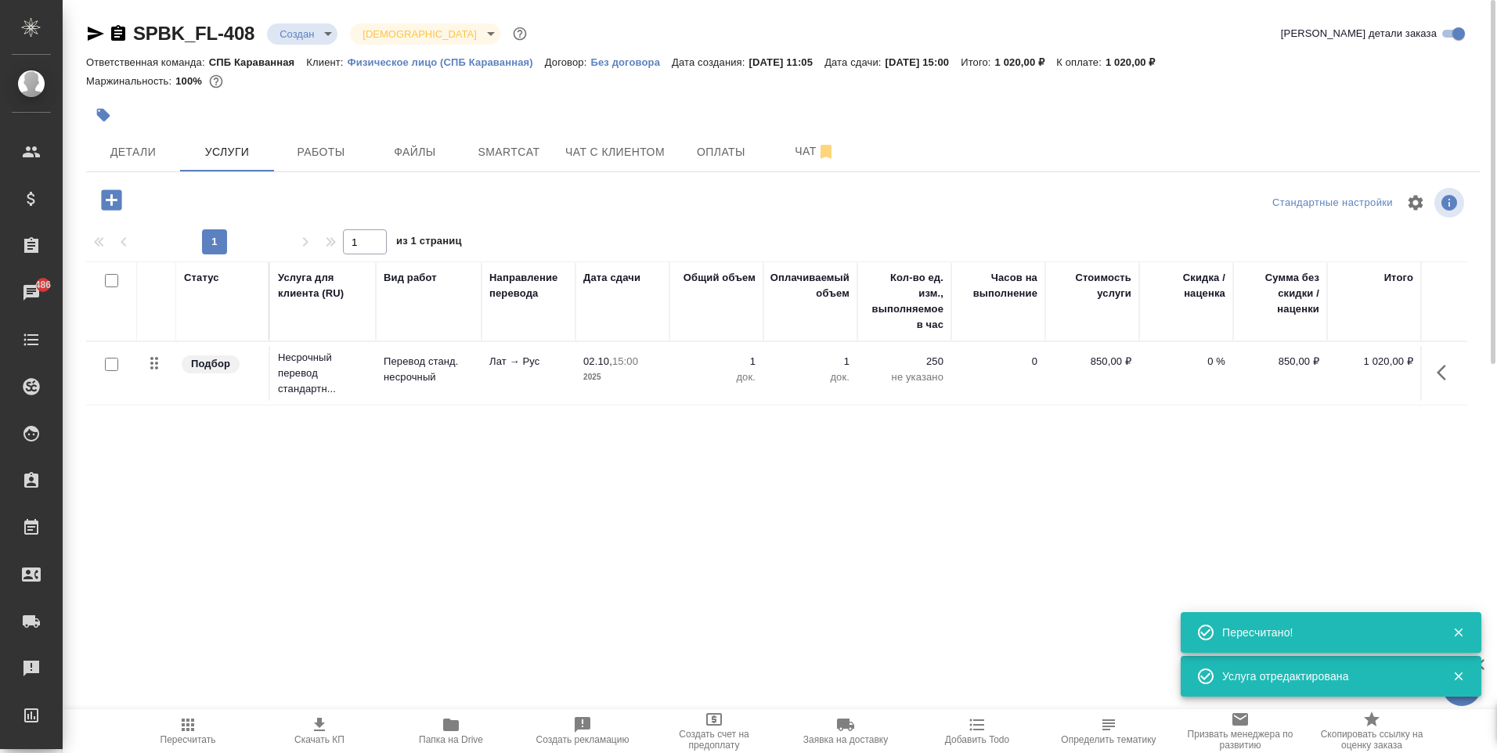
click at [109, 196] on icon "button" at bounding box center [111, 199] width 20 height 20
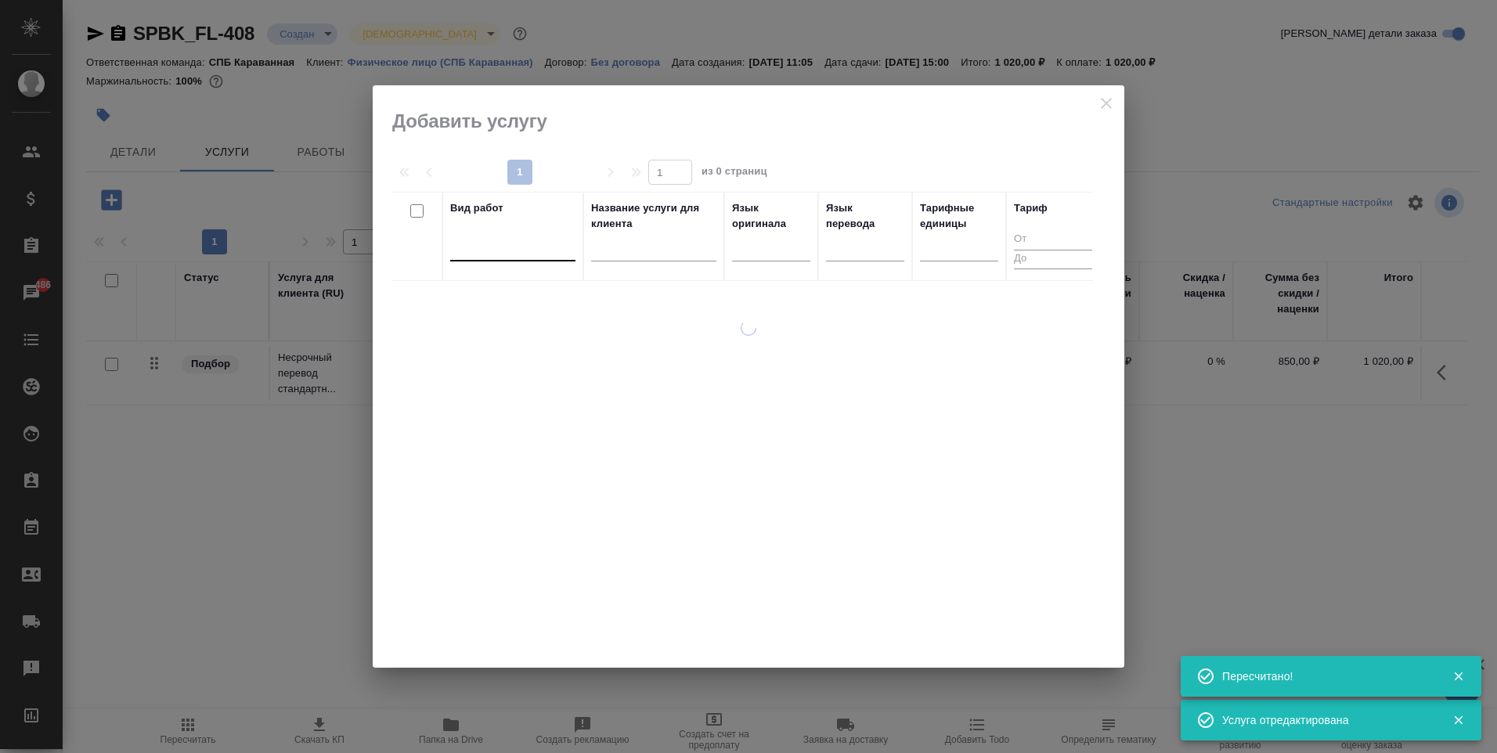
click at [540, 252] on div at bounding box center [512, 245] width 125 height 23
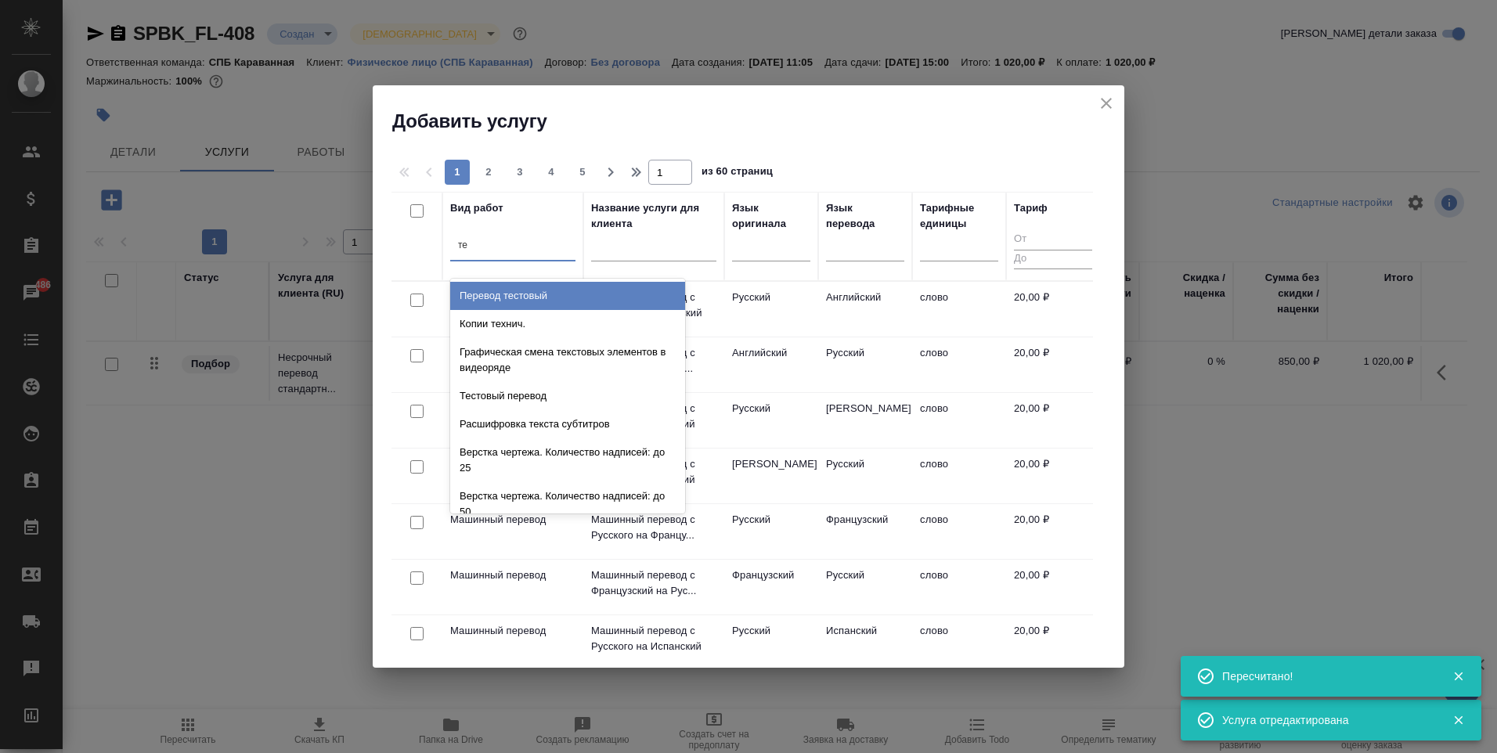
type input "т"
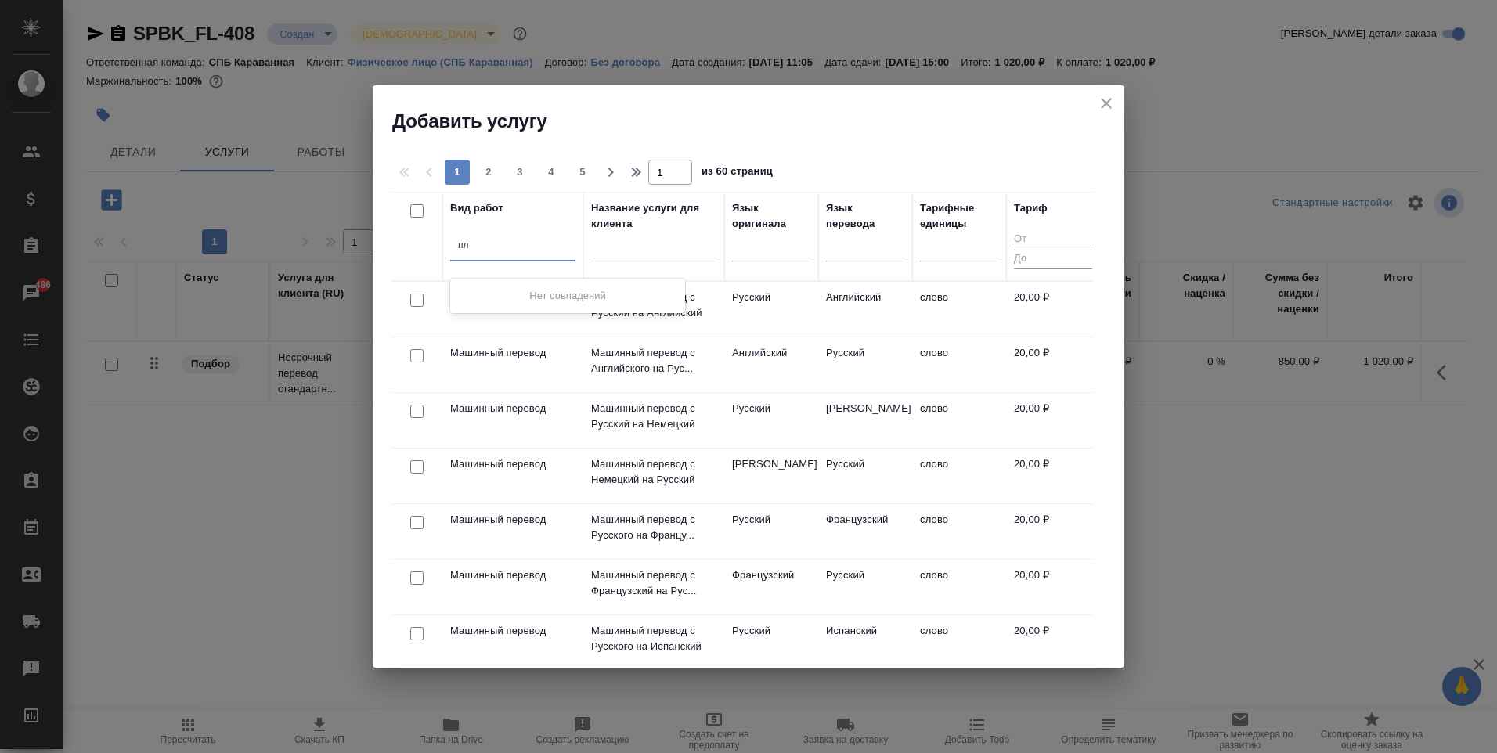
type input "п"
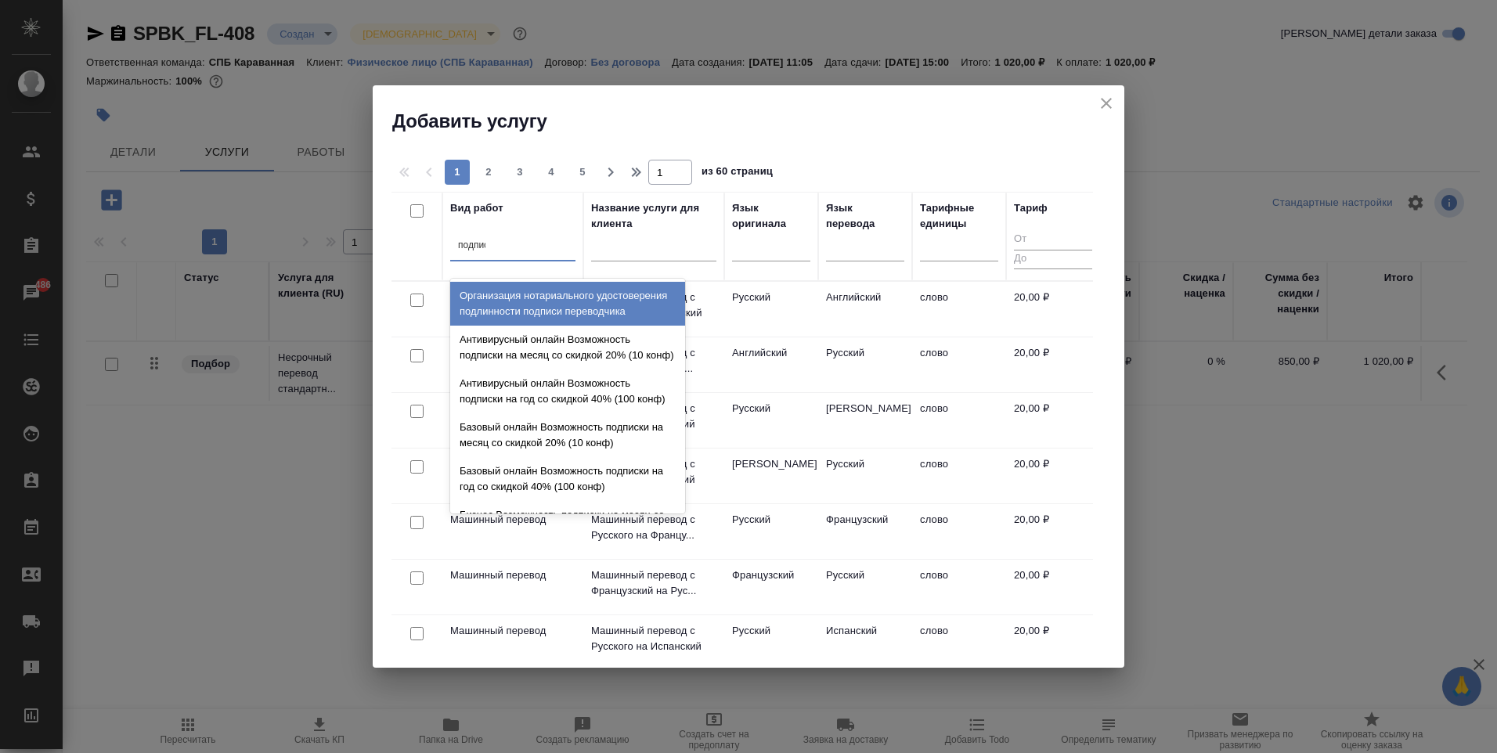
type input "подписи"
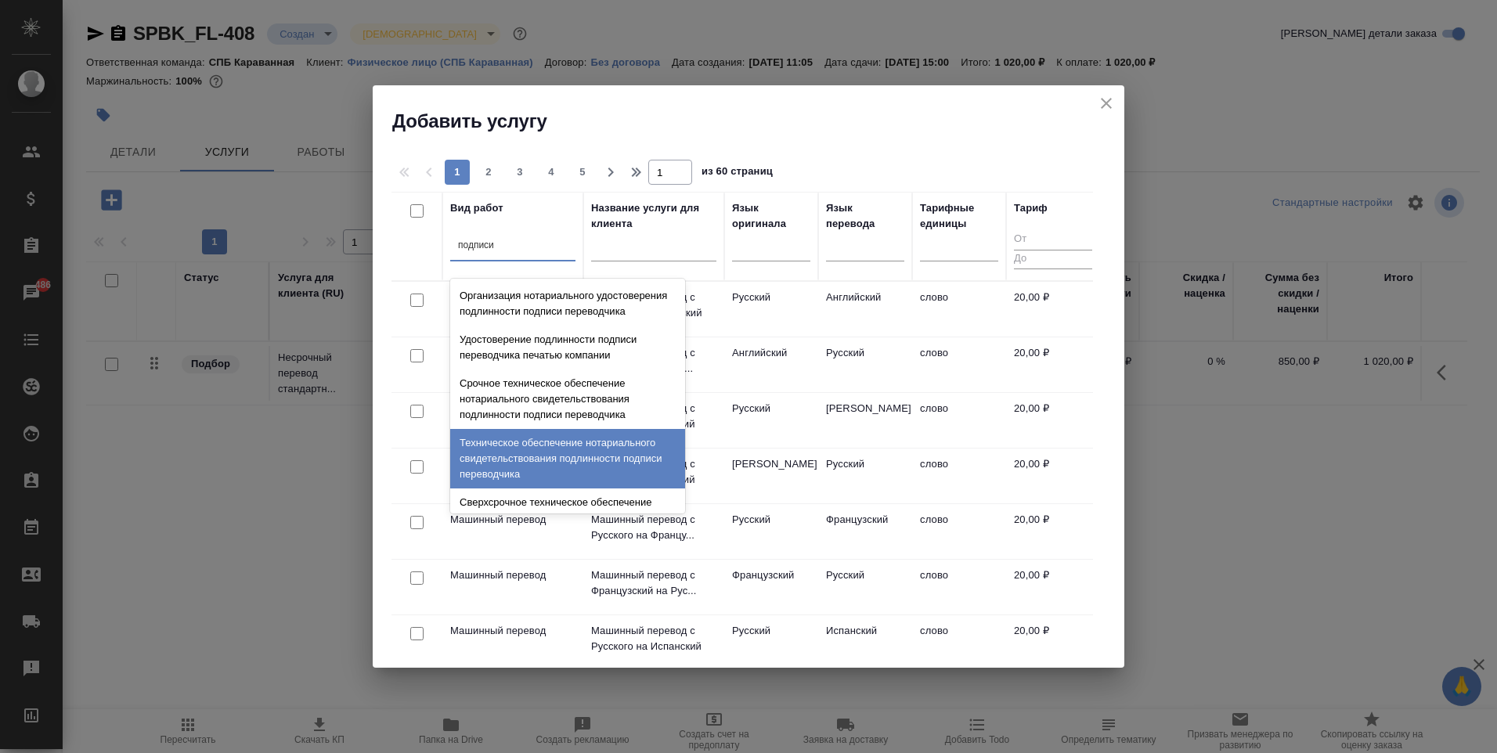
click at [554, 483] on div "Техническое обеспечение нотариального свидетельствования подлинности подписи пе…" at bounding box center [567, 458] width 235 height 59
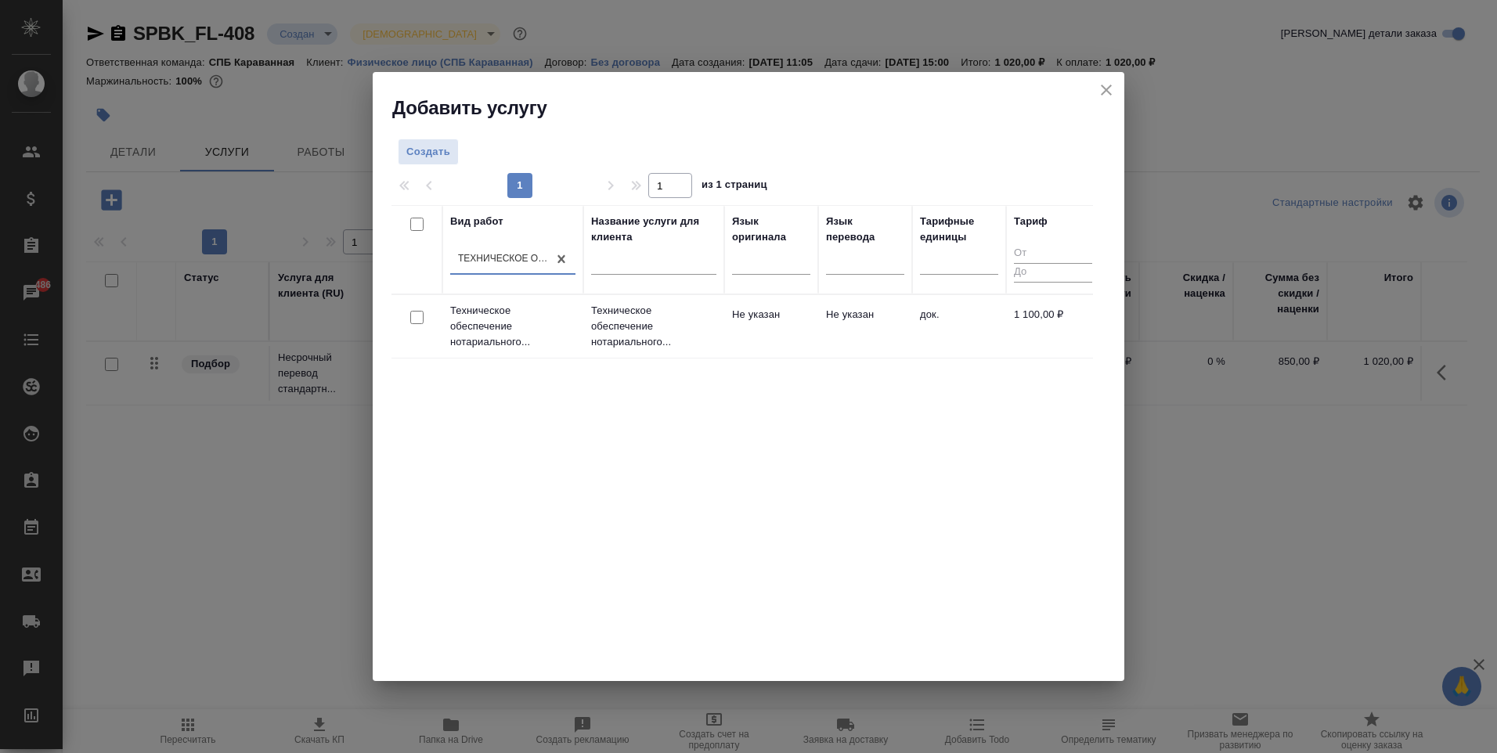
click at [917, 330] on td "док." at bounding box center [959, 326] width 94 height 55
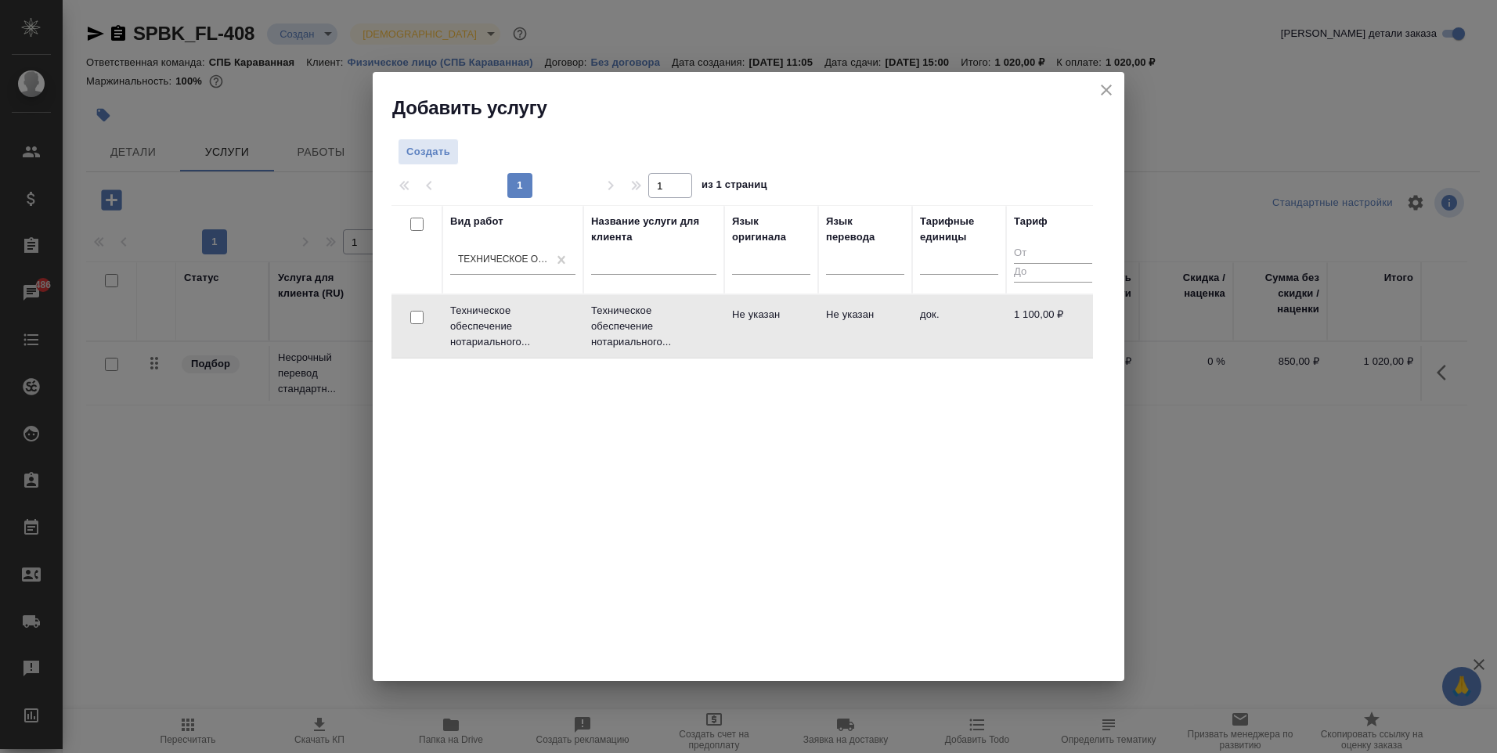
click at [917, 330] on td "док." at bounding box center [959, 326] width 94 height 55
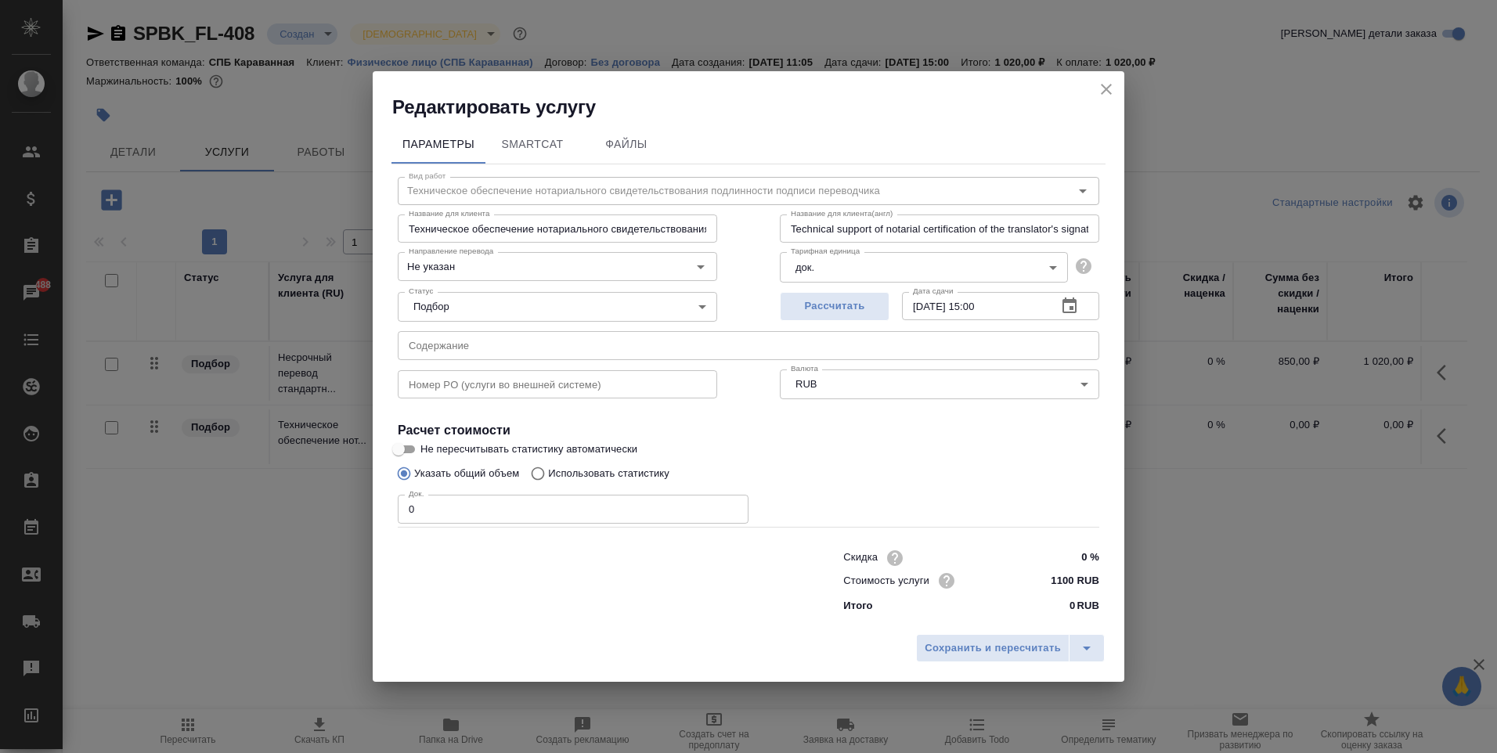
click at [479, 498] on input "0" at bounding box center [573, 509] width 351 height 28
type input "1"
click at [1004, 654] on span "Сохранить и пересчитать" at bounding box center [992, 648] width 136 height 18
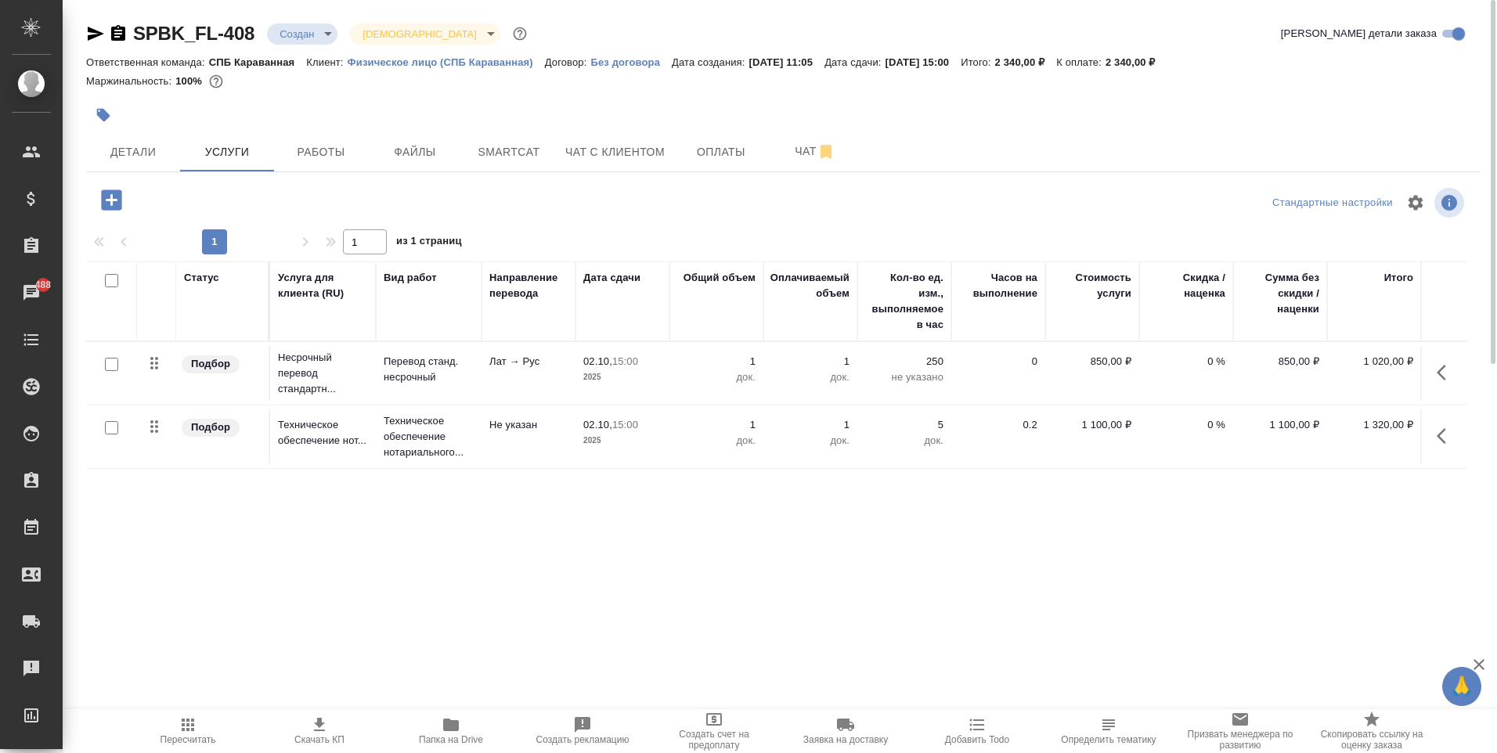
click at [111, 33] on icon "button" at bounding box center [118, 33] width 14 height 16
click at [113, 31] on icon "button" at bounding box center [118, 33] width 14 height 16
click at [636, 166] on button "Чат с клиентом" at bounding box center [615, 151] width 118 height 39
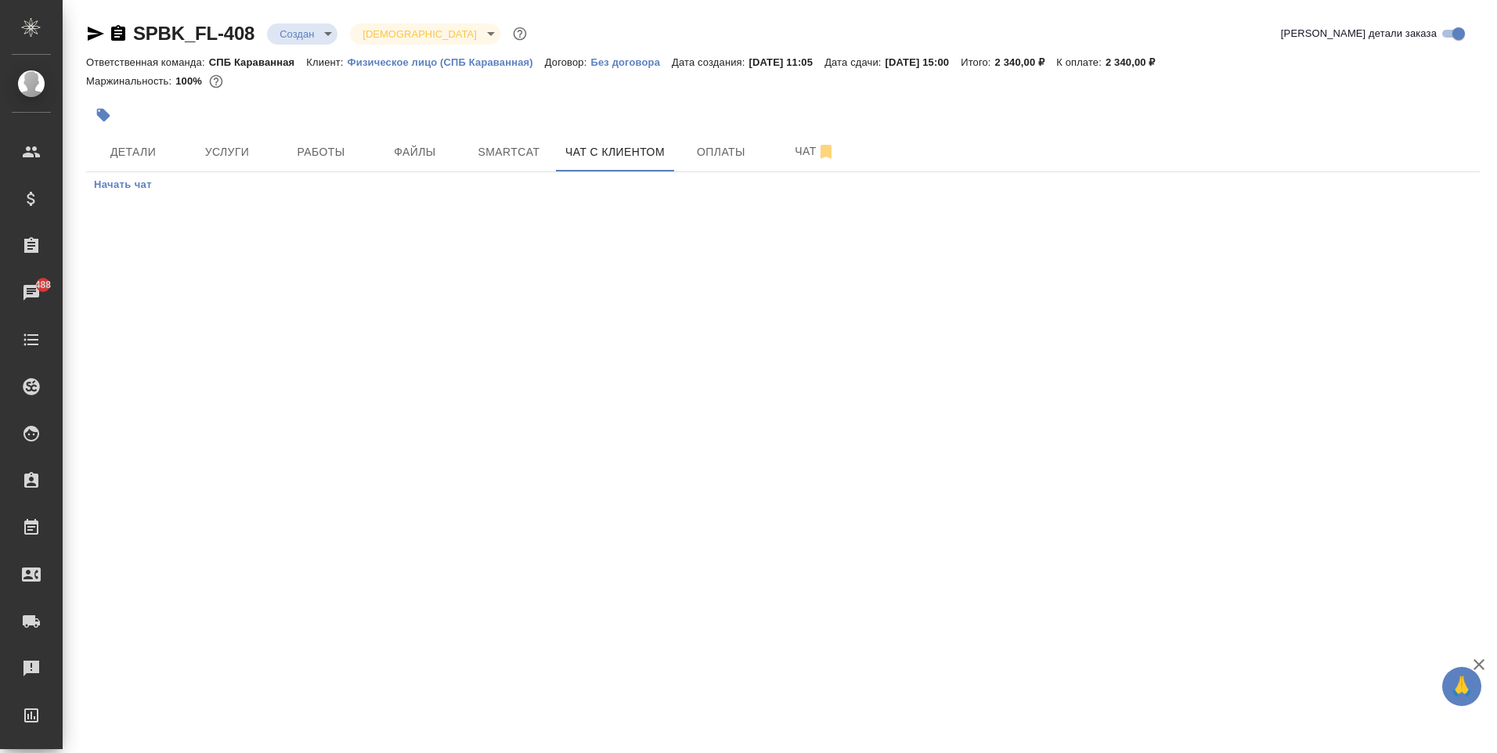
click at [122, 178] on span "Начать чат" at bounding box center [123, 185] width 58 height 18
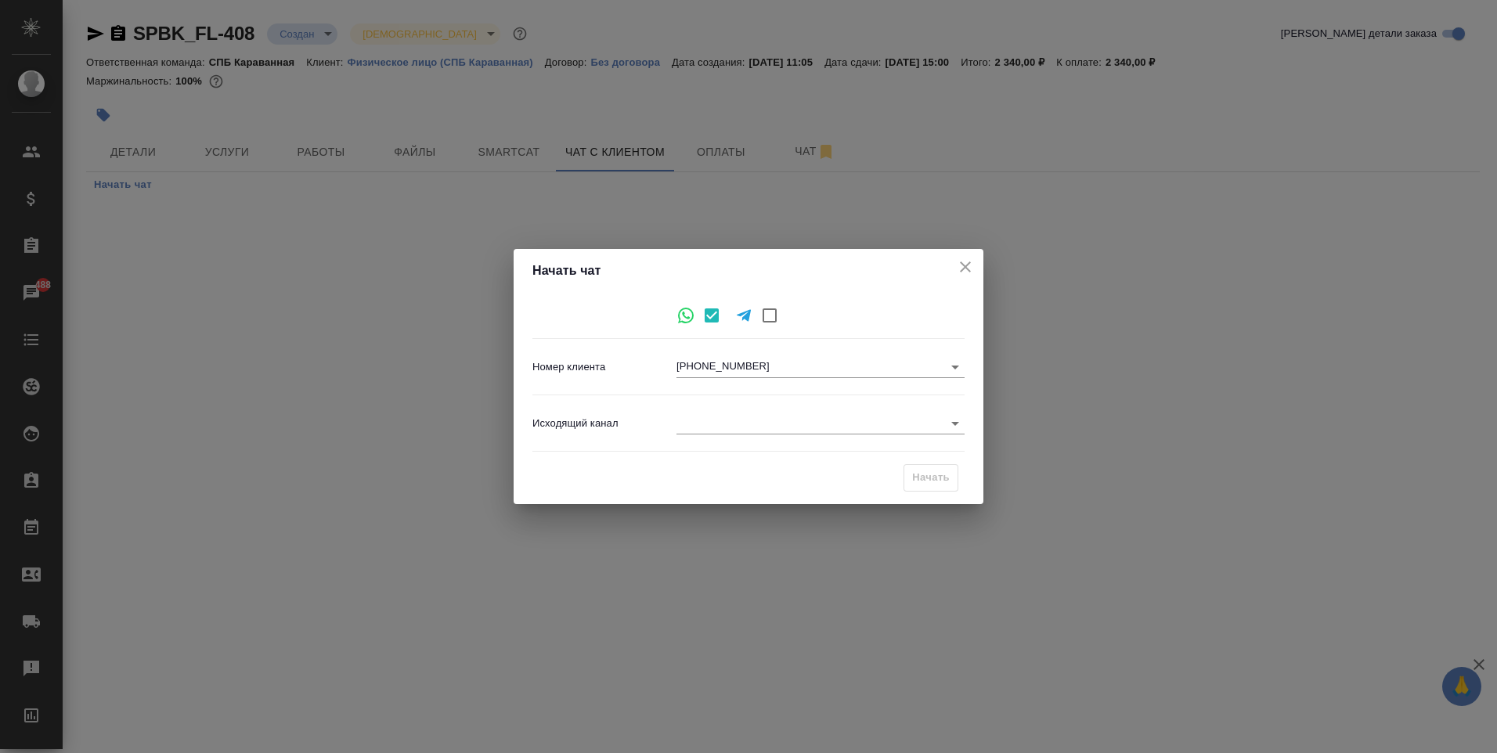
click at [831, 420] on body "🙏 .cls-1 fill:#fff; AWATERA Moskalets Alina Клиенты Спецификации Заказы 488 Чат…" at bounding box center [748, 376] width 1497 height 753
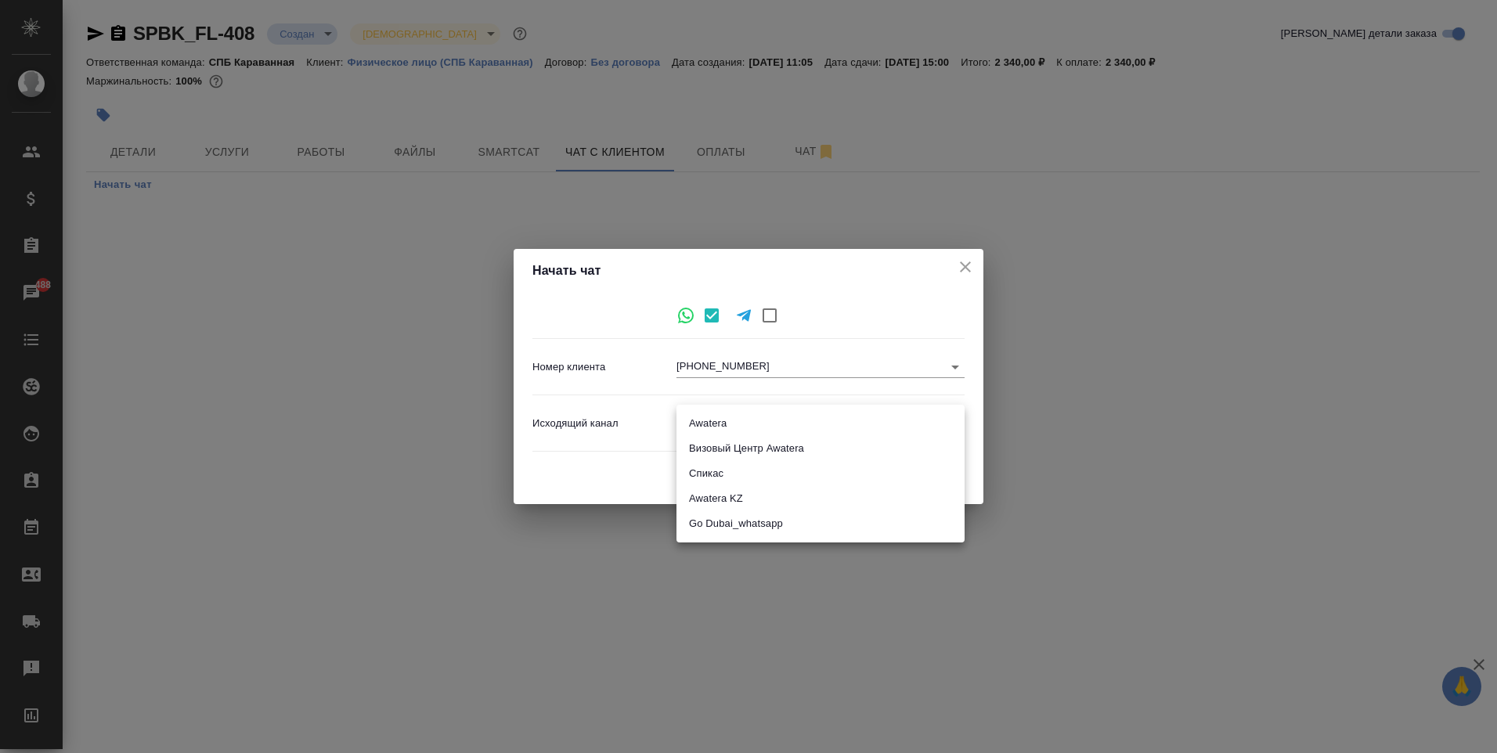
click at [810, 434] on li "Awatera" at bounding box center [820, 423] width 288 height 25
type input "2"
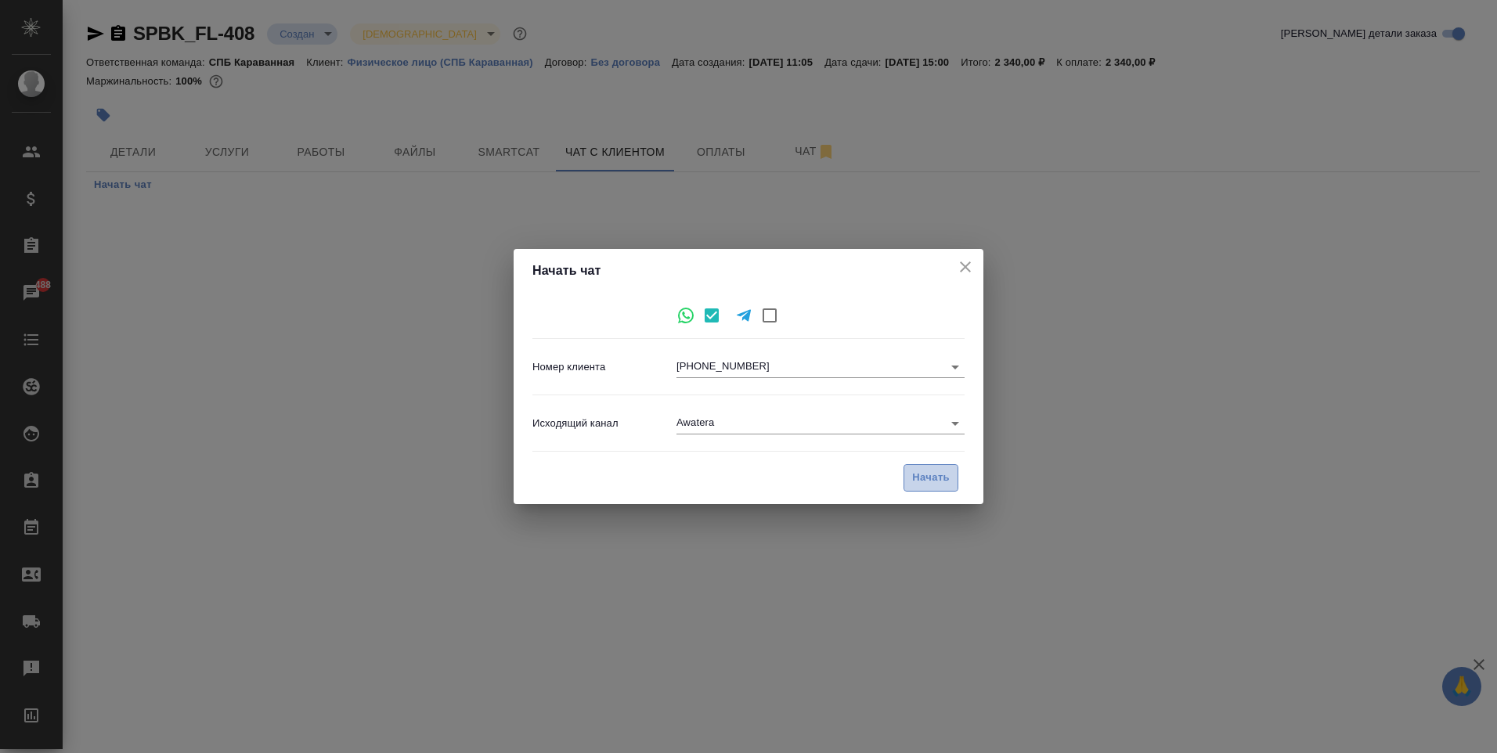
click at [919, 480] on span "Начать" at bounding box center [931, 478] width 38 height 18
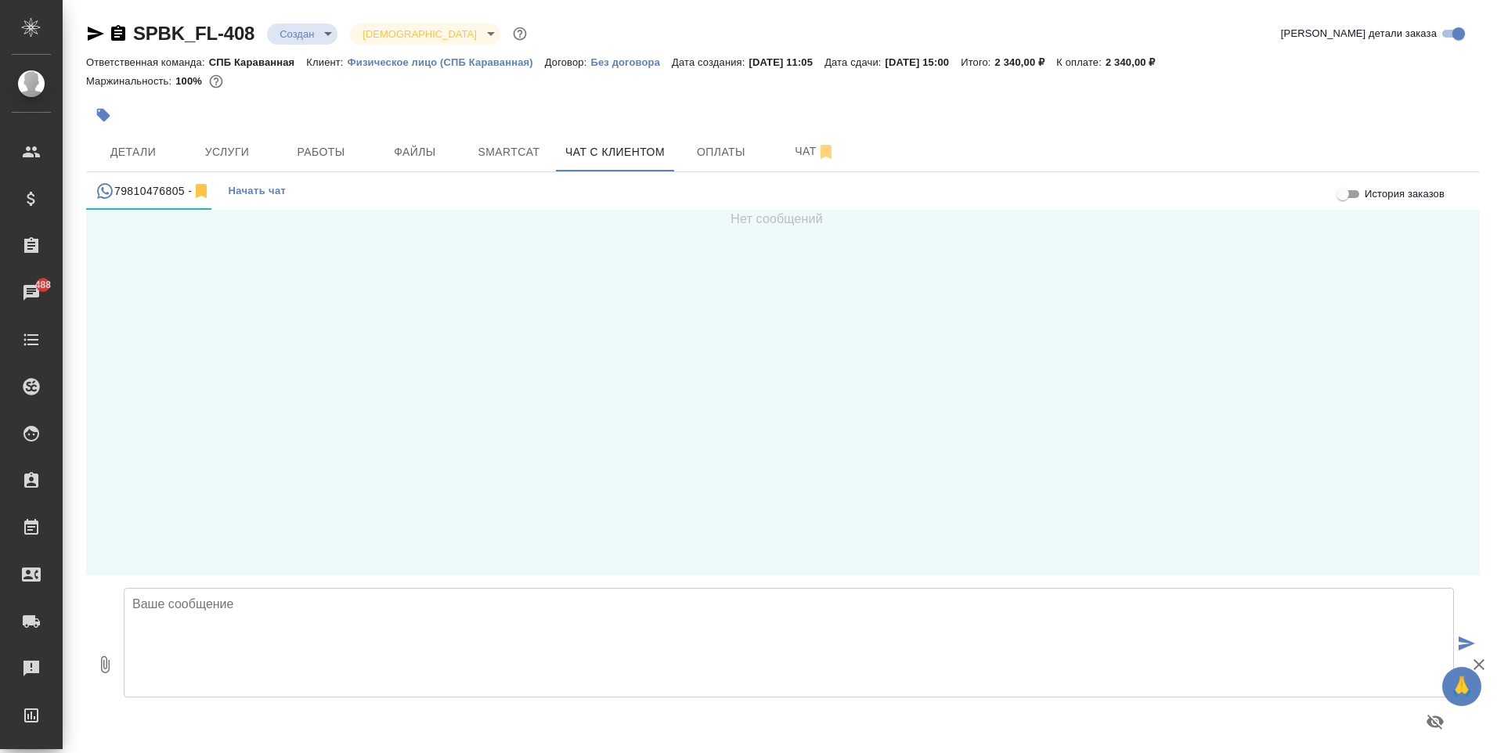
click at [421, 667] on textarea at bounding box center [789, 643] width 1330 height 110
drag, startPoint x: 607, startPoint y: 586, endPoint x: 600, endPoint y: 597, distance: 13.0
click at [607, 589] on div "Добрый день! Это бюро переводов AWATERA, благодарим за ожидание" at bounding box center [788, 664] width 1342 height 165
click at [585, 615] on textarea "Добрый день! Это бюро переводов AWATERA, благодарим за ожидание" at bounding box center [789, 643] width 1330 height 110
paste textarea "SPBK_FL-408"
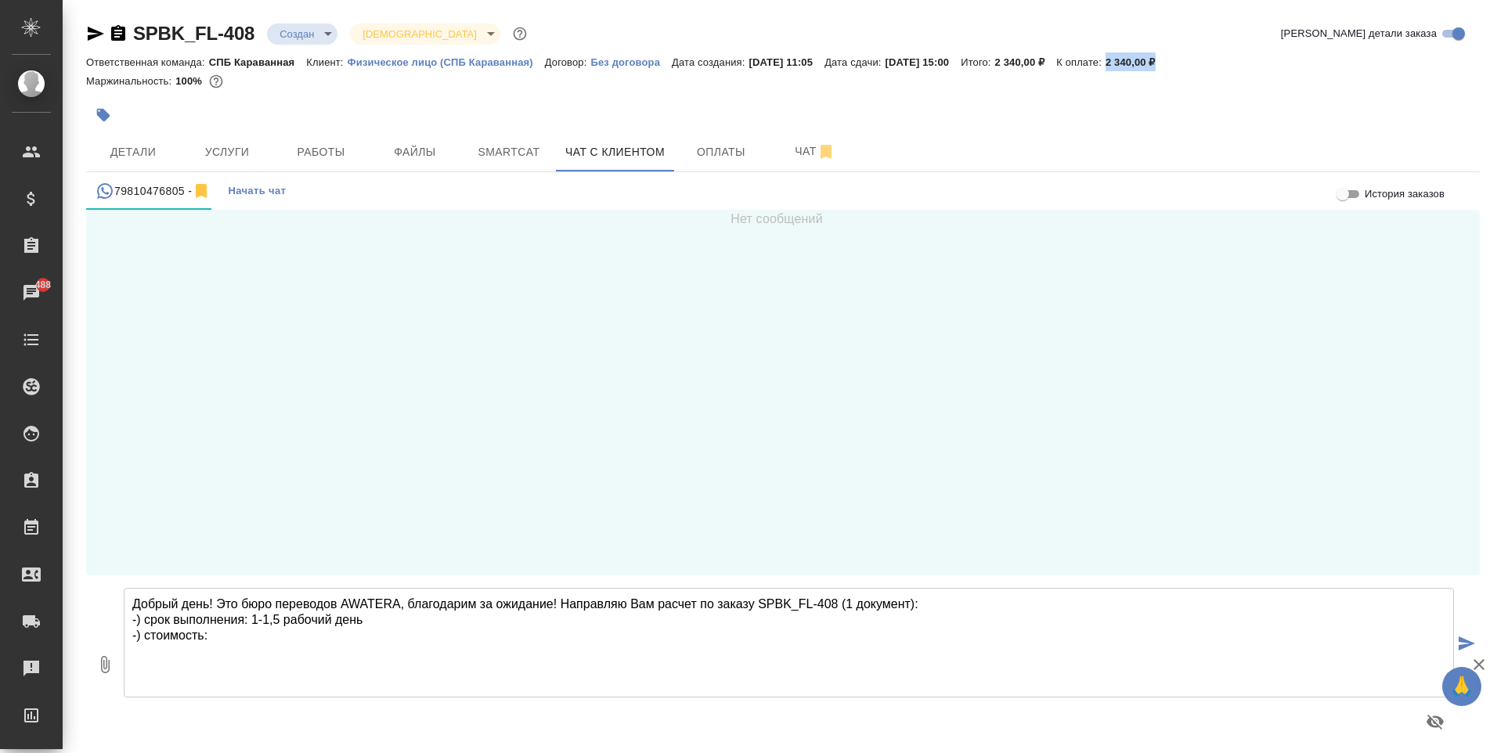
drag, startPoint x: 1145, startPoint y: 62, endPoint x: 1224, endPoint y: 67, distance: 79.2
click at [1224, 67] on div "Ответственная команда: СПБ Караванная Клиент: Физическое лицо (СПБ Караванная) …" at bounding box center [782, 61] width 1393 height 19
copy p "2 340,00 ₽"
click at [268, 643] on textarea "Добрый день! Это бюро переводов AWATERA, благодарим за ожидание! Направляю Вам …" at bounding box center [789, 643] width 1330 height 110
paste textarea "2 340,00 ₽"
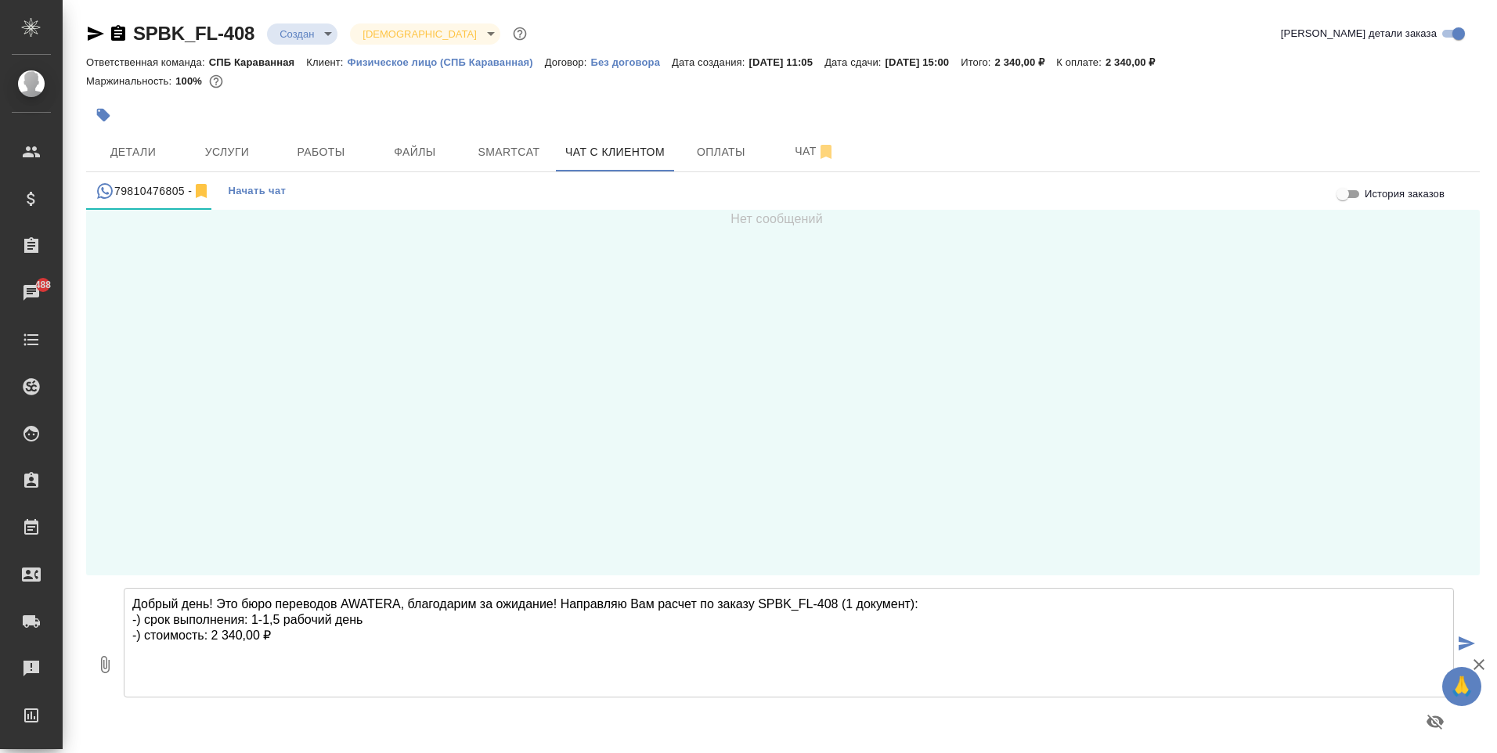
click at [911, 603] on textarea "Добрый день! Это бюро переводов AWATERA, благодарим за ожидание! Направляю Вам …" at bounding box center [789, 643] width 1330 height 110
click at [336, 653] on textarea "Добрый день! Это бюро переводов AWATERA, благодарим за ожидание! Направляю Вам …" at bounding box center [789, 643] width 1330 height 110
click at [478, 651] on textarea "Добрый день! Это бюро переводов AWATERA, благодарим за ожидание! Направляю Вам …" at bounding box center [789, 643] width 1330 height 110
type textarea "Добрый день! Это бюро переводов AWATERA, благодарим за ожидание! Направляю Вам …"
click at [1458, 642] on icon "submit" at bounding box center [1466, 643] width 16 height 14
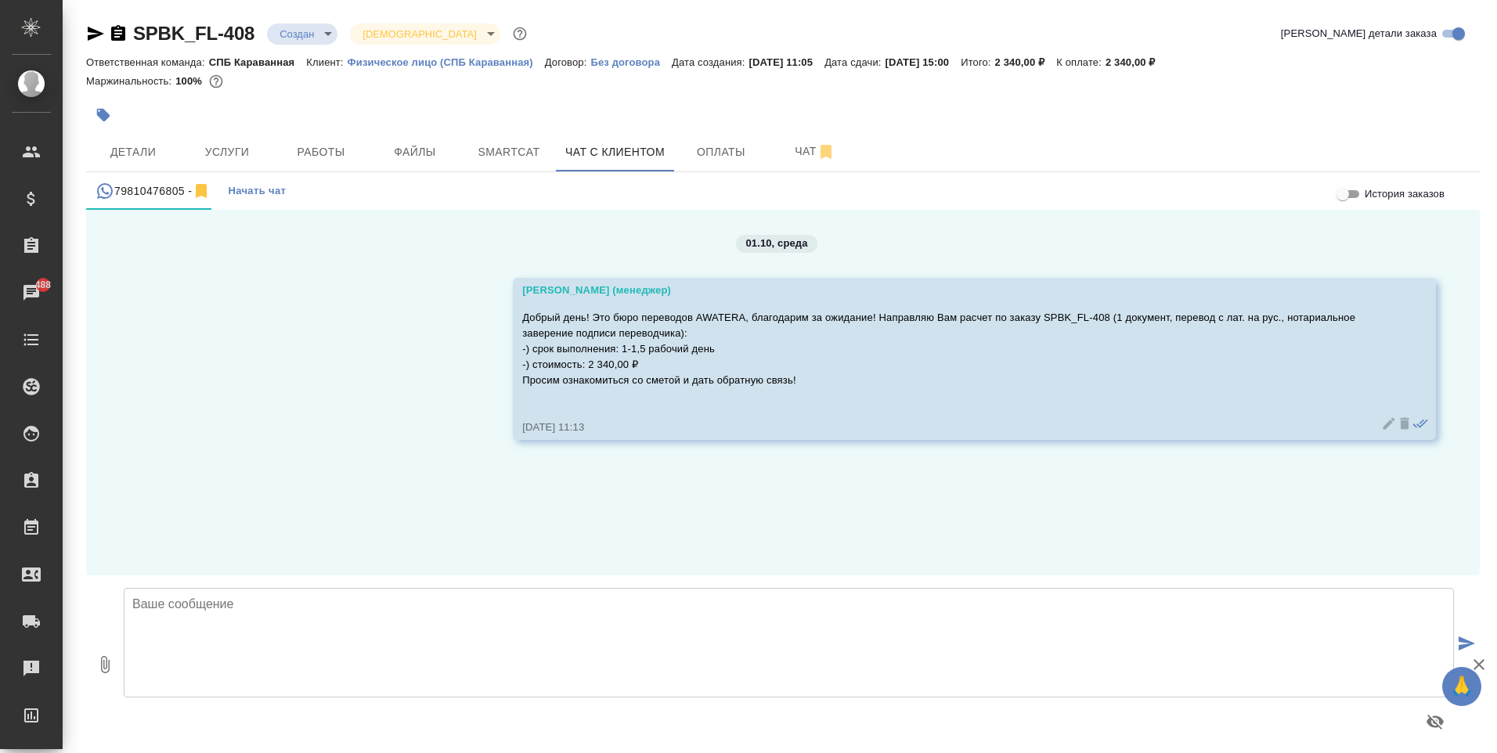
click at [715, 626] on textarea at bounding box center [789, 643] width 1330 height 110
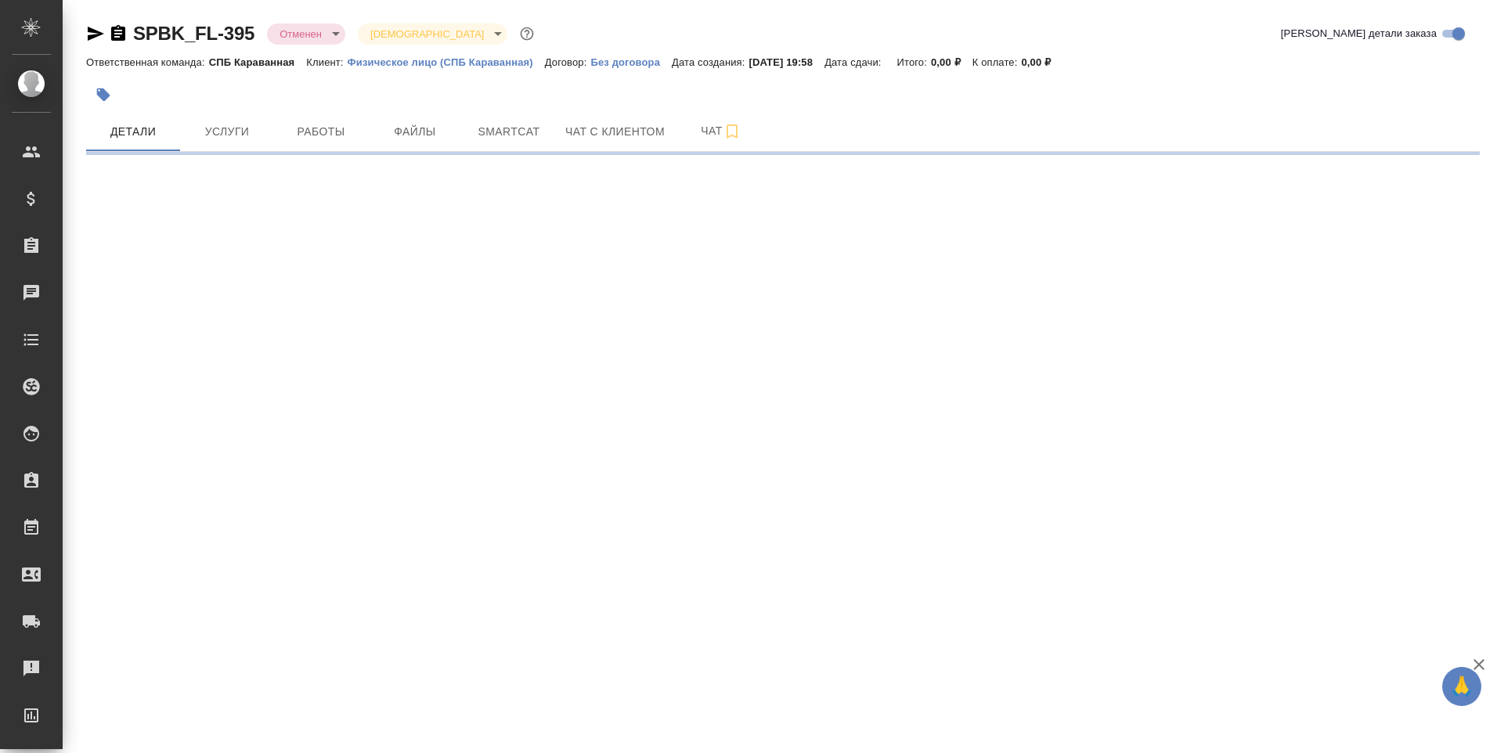
select select "RU"
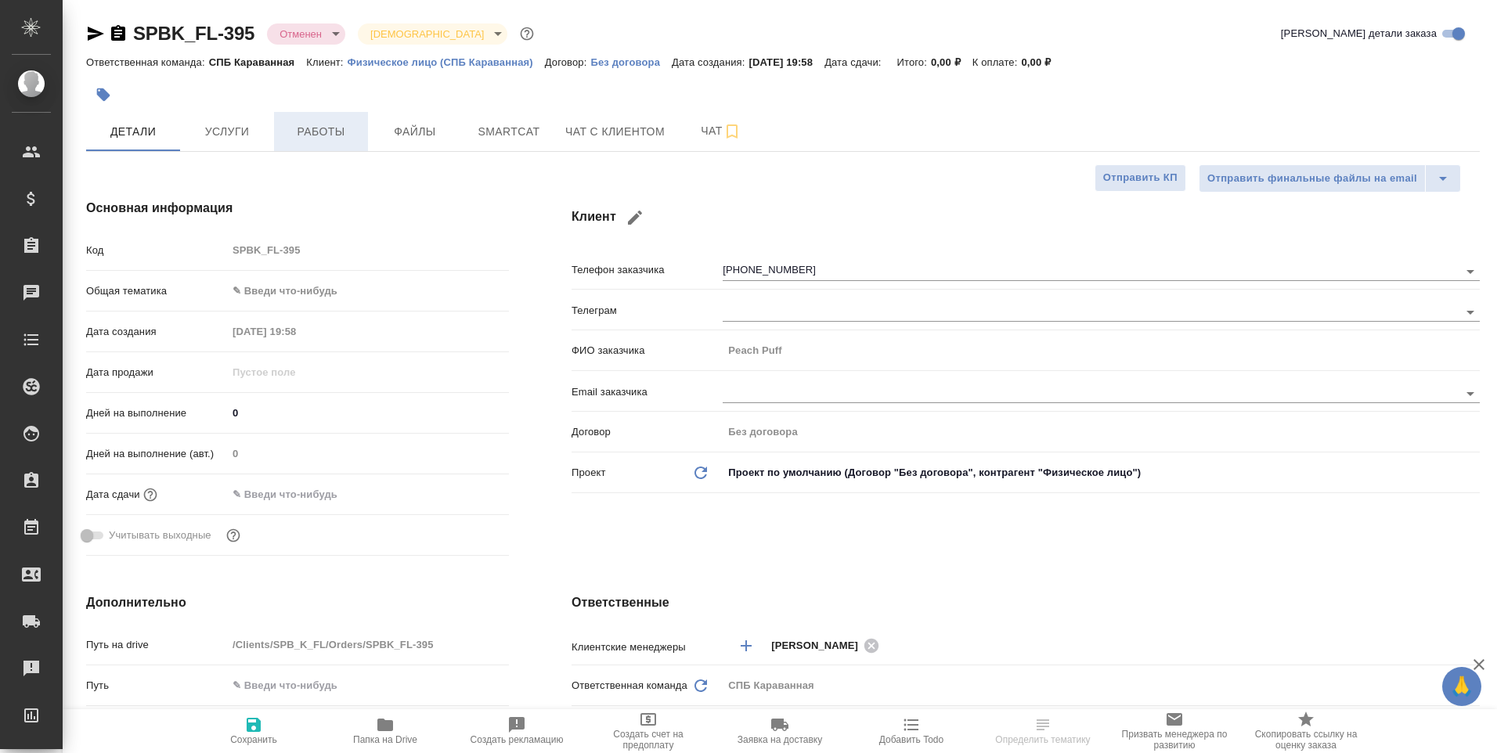
type textarea "x"
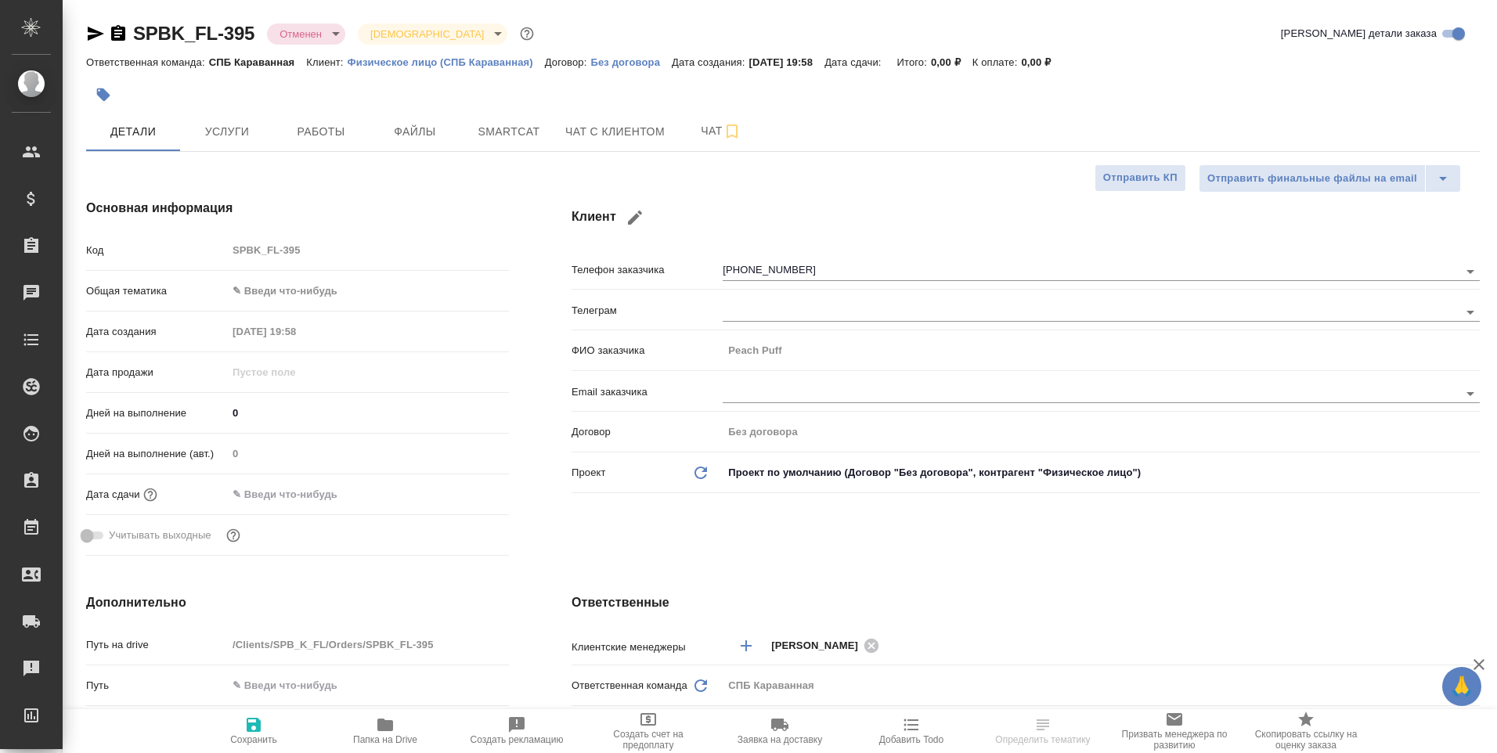
type textarea "x"
click at [224, 139] on span "Услуги" at bounding box center [226, 132] width 75 height 20
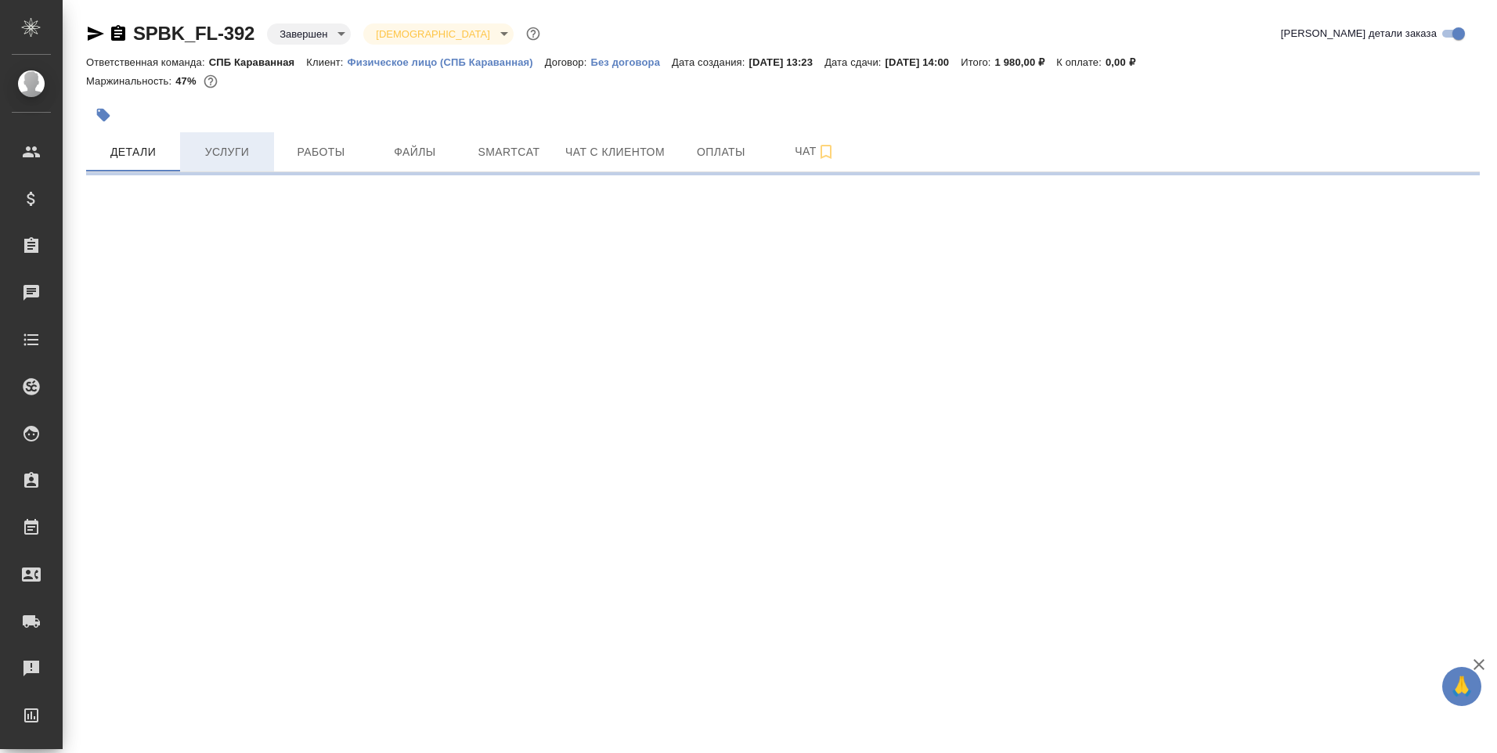
select select "RU"
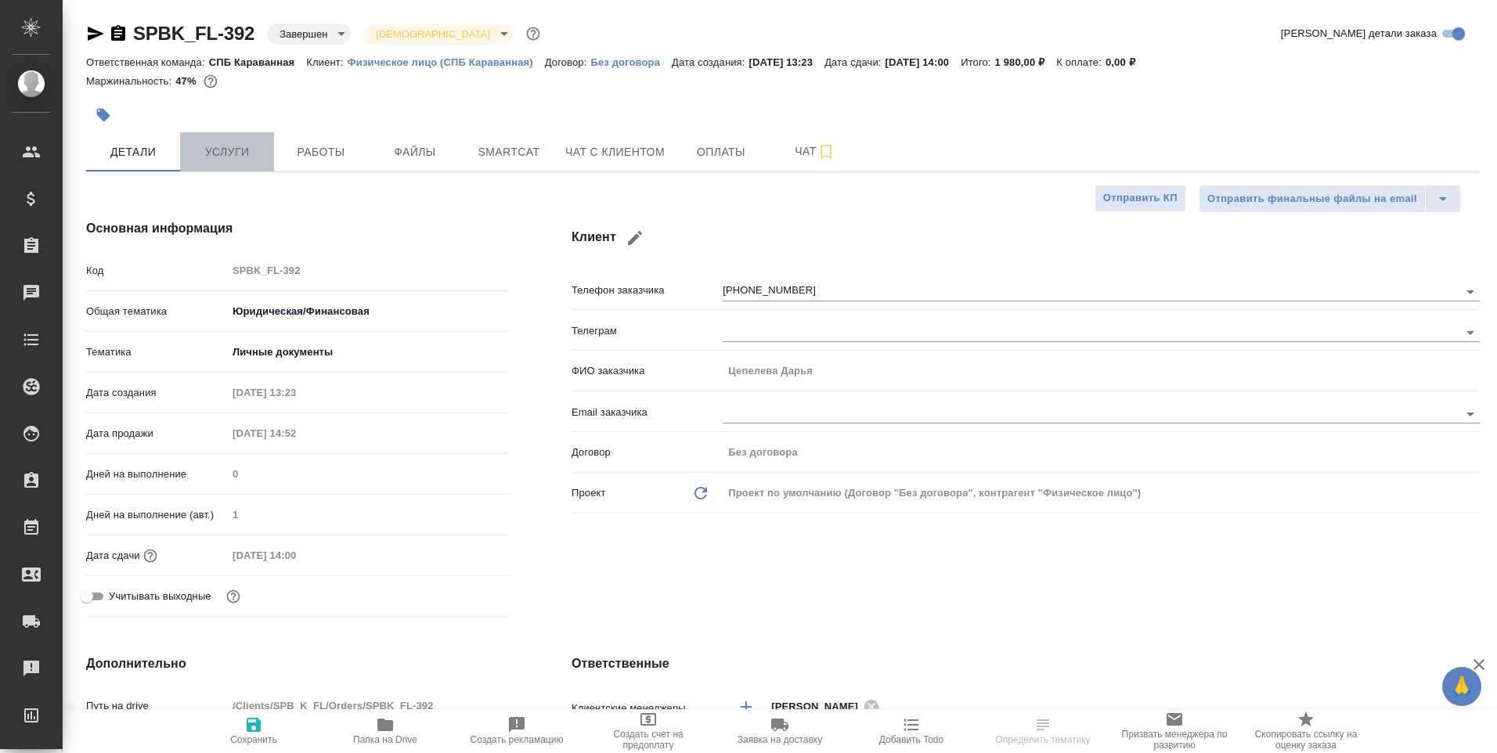
type textarea "x"
click at [193, 150] on span "Услуги" at bounding box center [226, 152] width 75 height 20
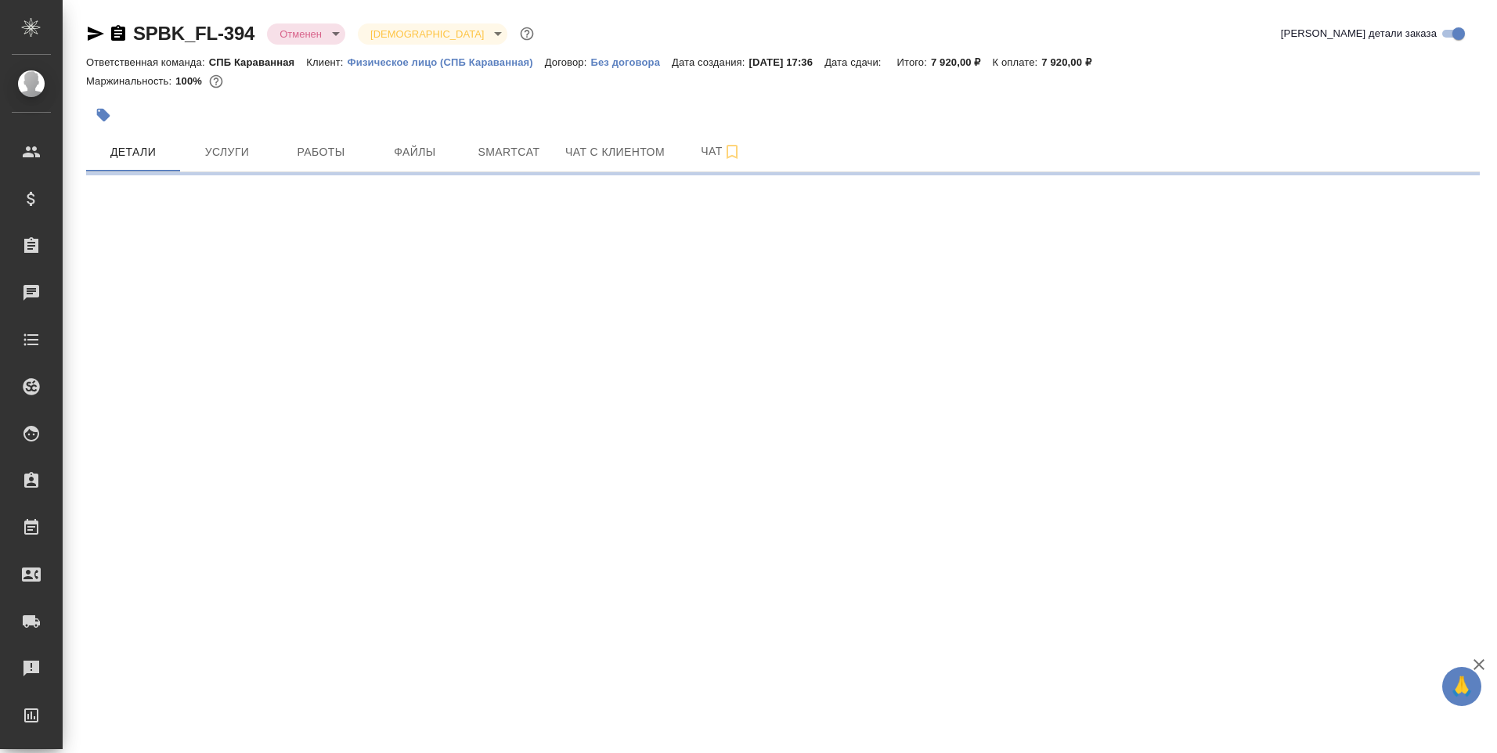
select select "RU"
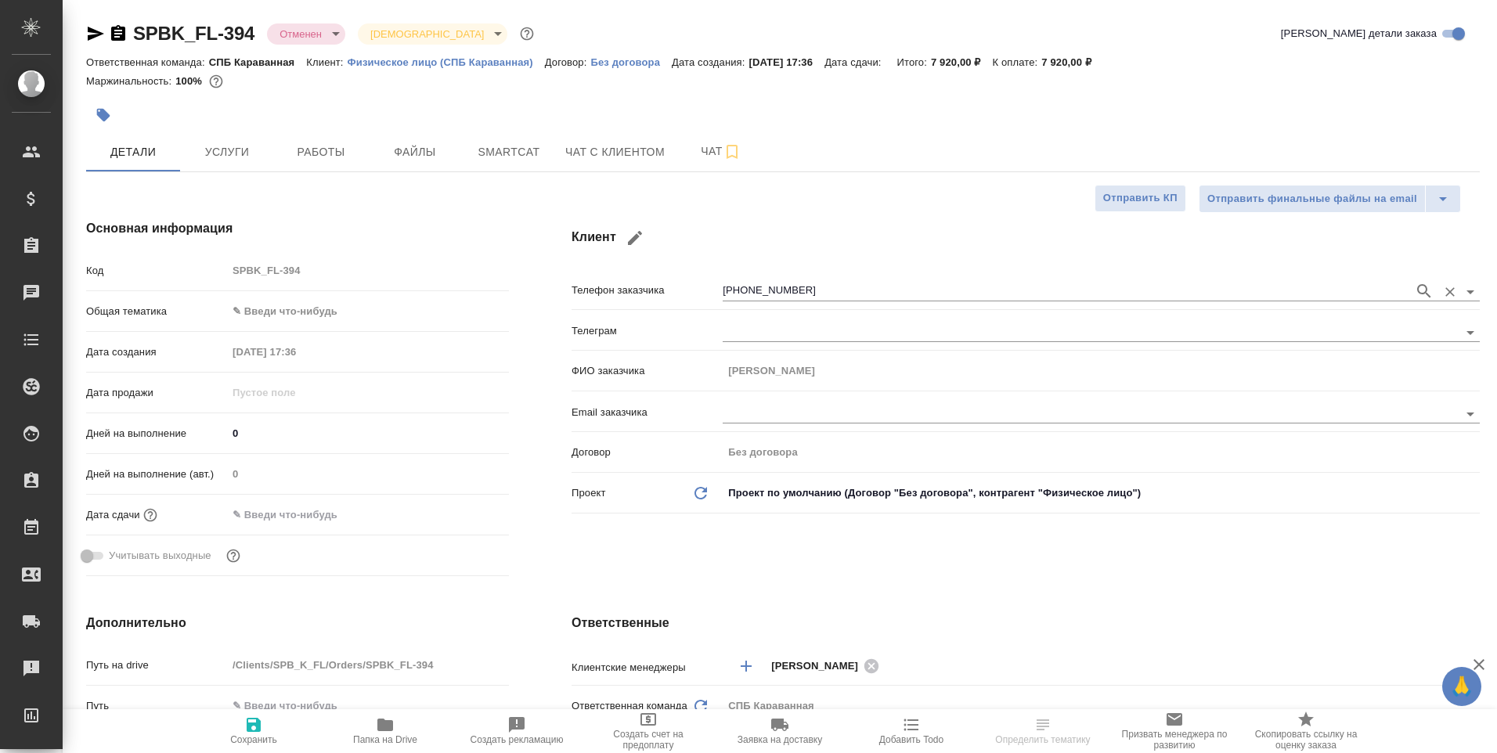
type textarea "x"
click at [249, 146] on span "Услуги" at bounding box center [226, 152] width 75 height 20
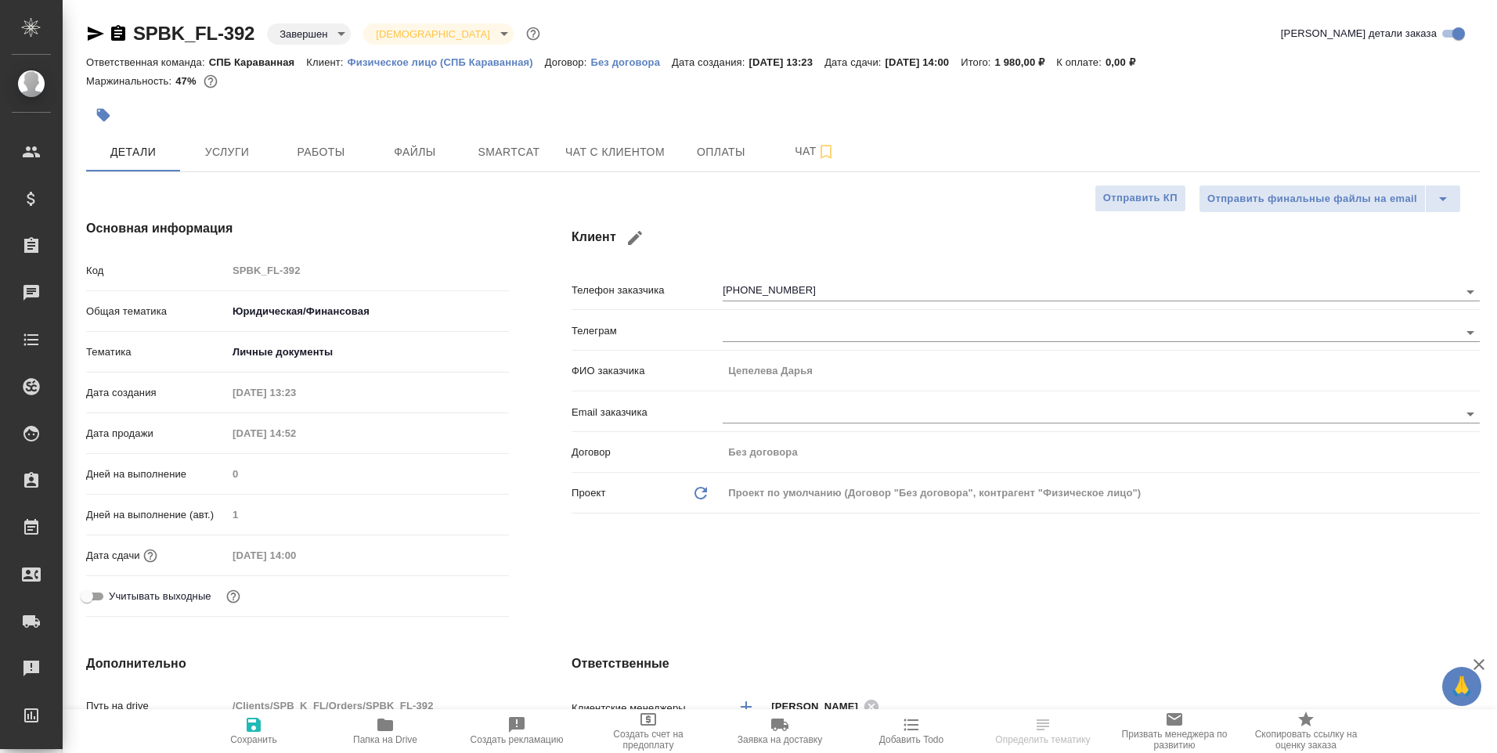
select select "RU"
click at [268, 151] on button "Услуги" at bounding box center [227, 151] width 94 height 39
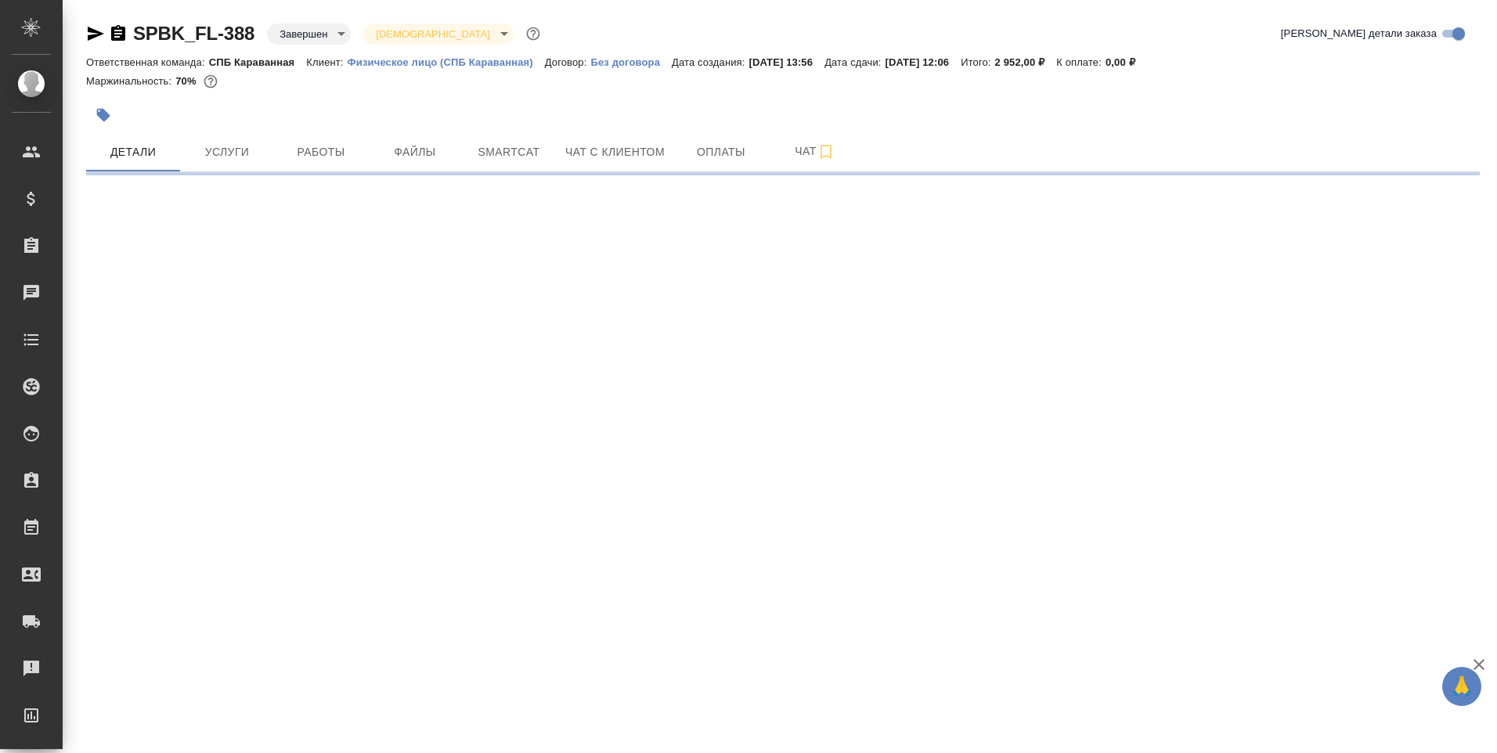
select select "RU"
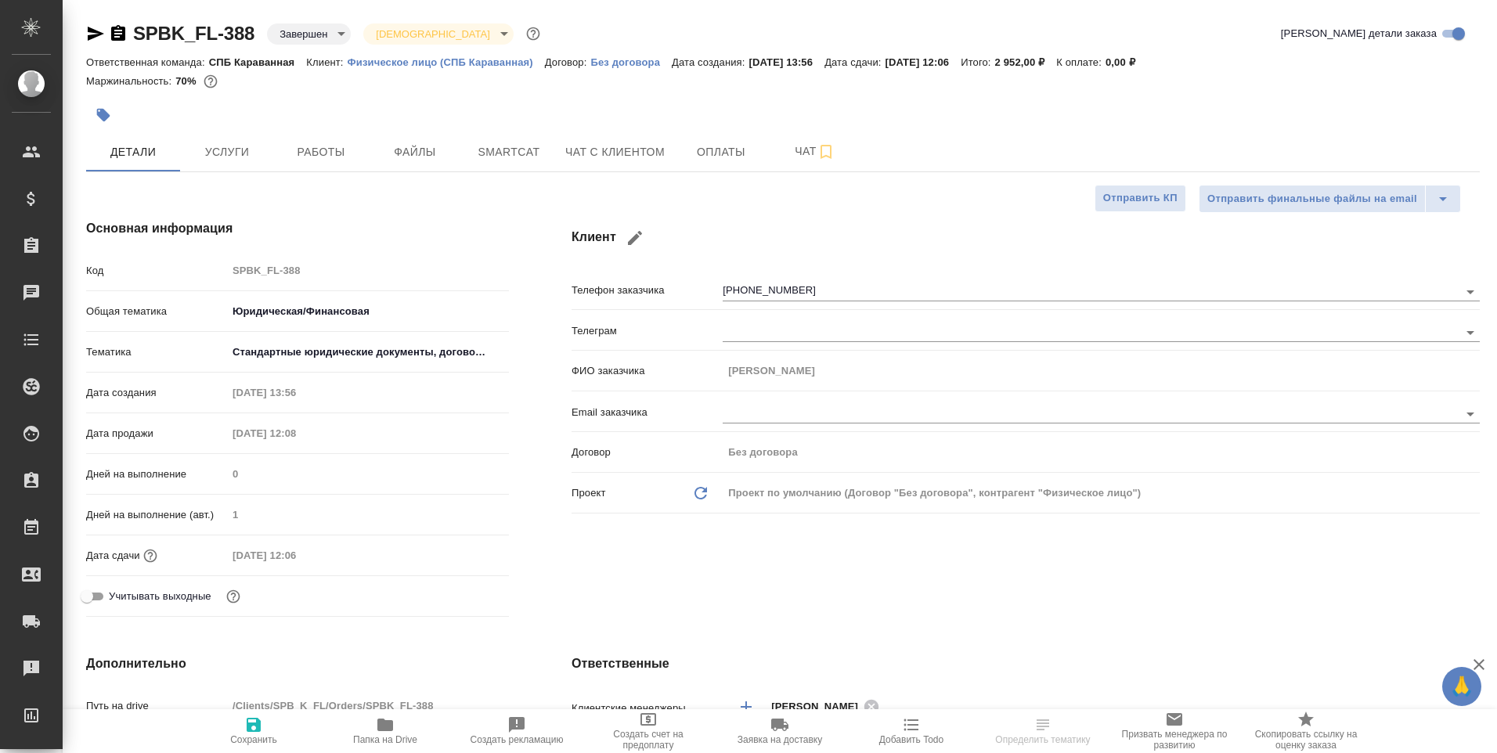
type textarea "x"
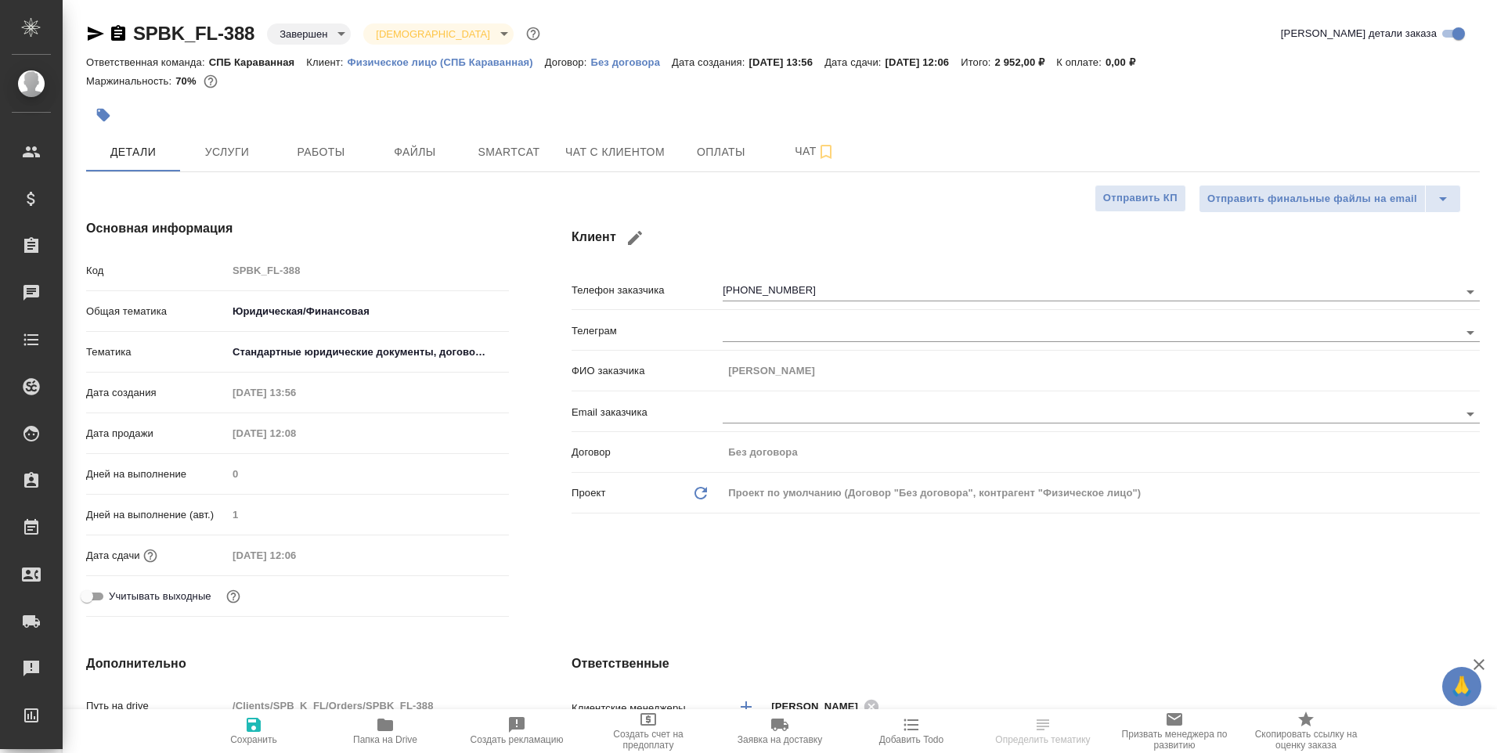
type textarea "x"
click at [248, 153] on span "Услуги" at bounding box center [226, 152] width 75 height 20
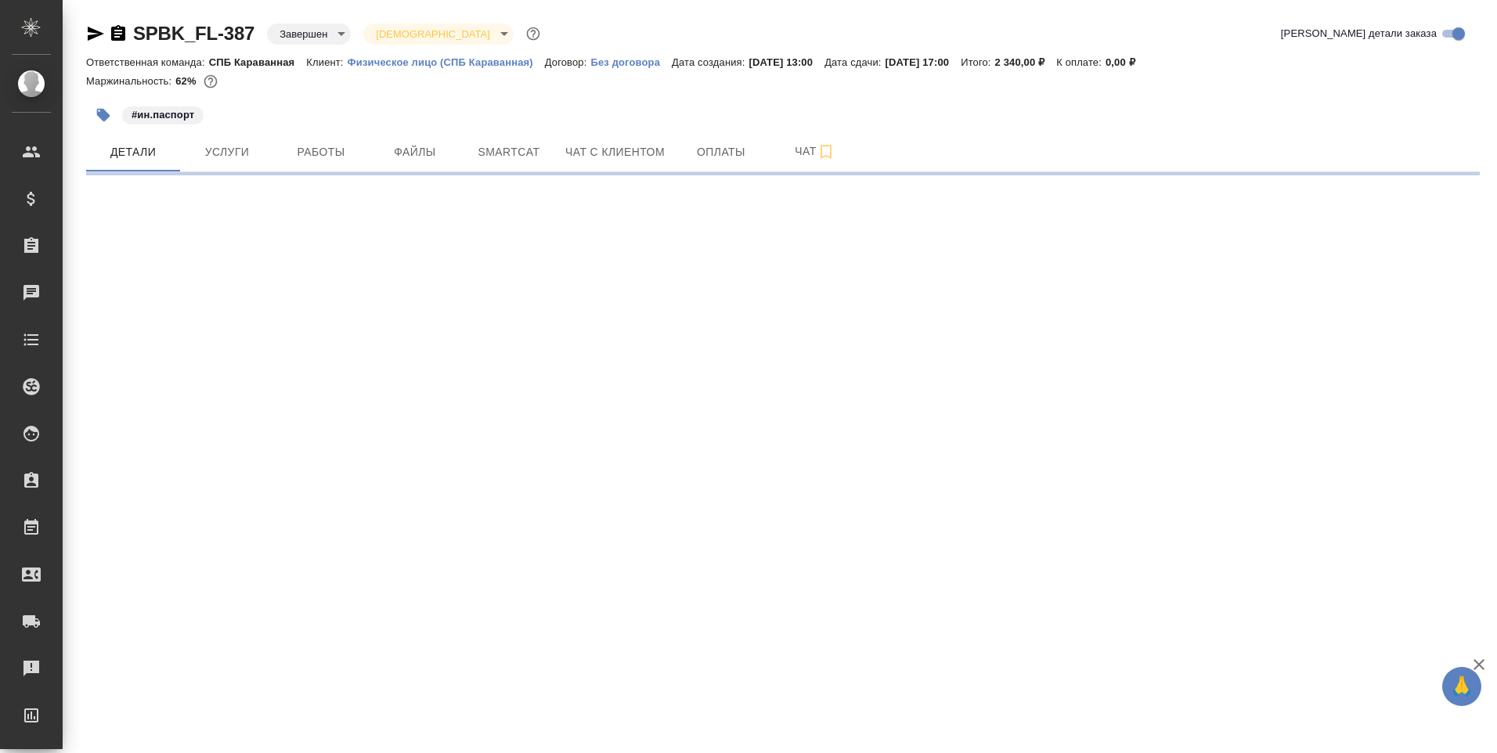
select select "RU"
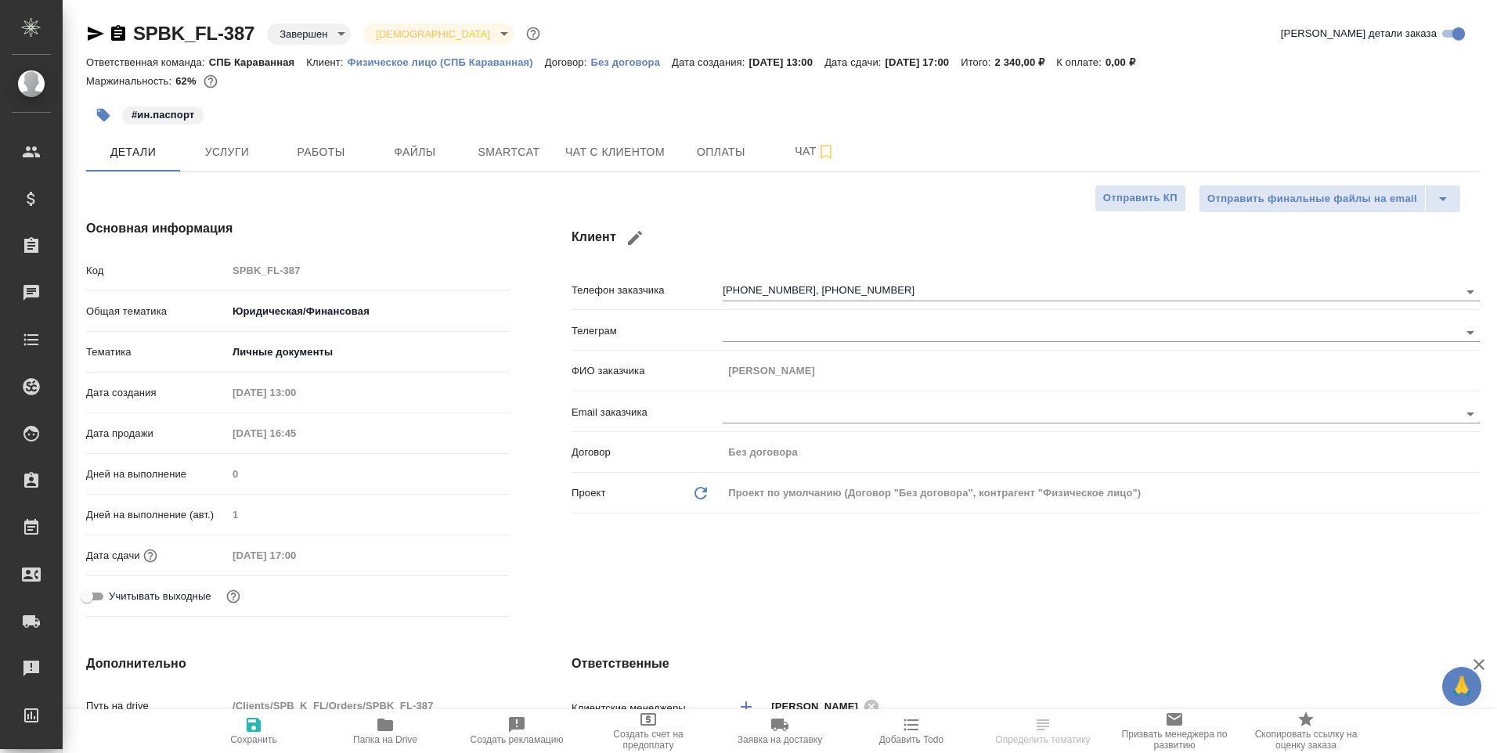
type textarea "x"
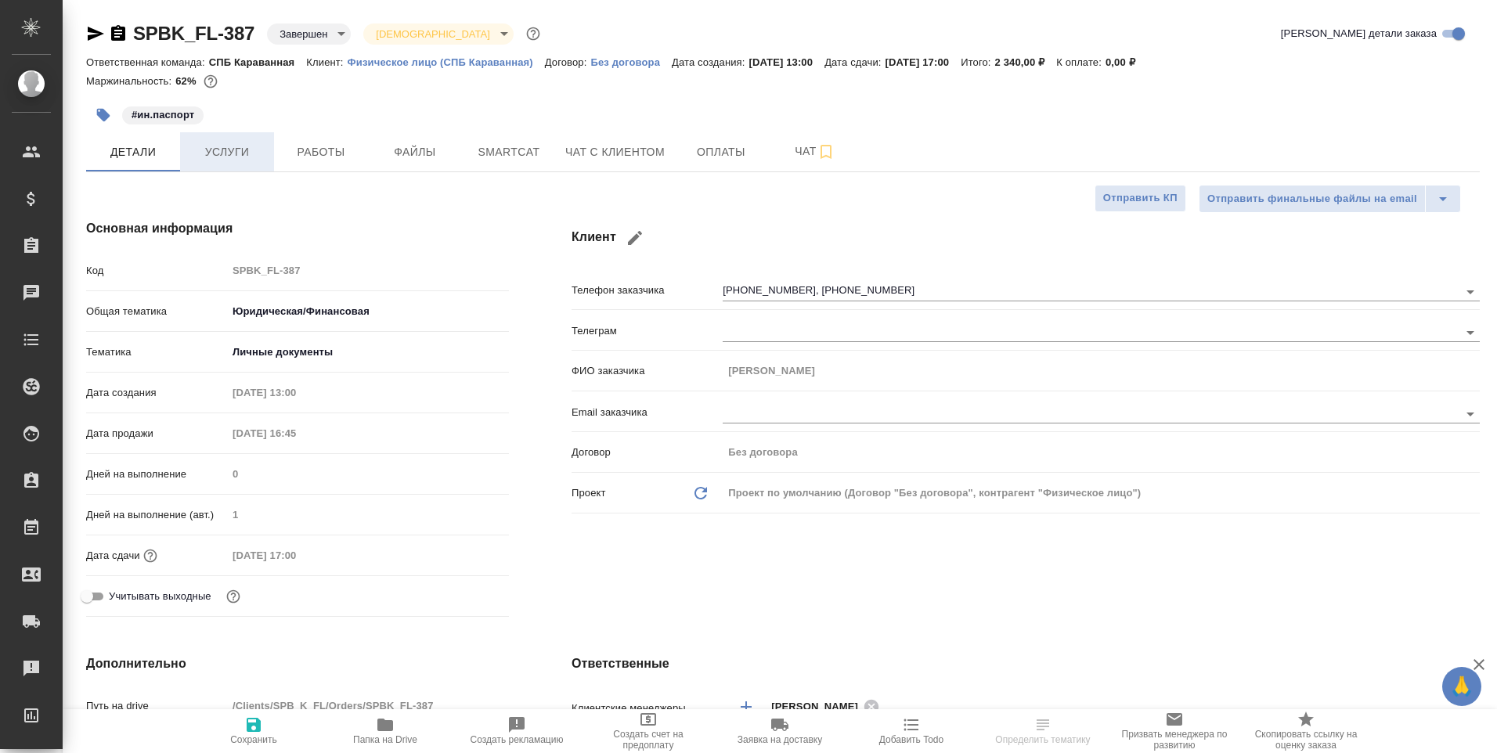
type textarea "x"
click at [231, 158] on span "Услуги" at bounding box center [226, 152] width 75 height 20
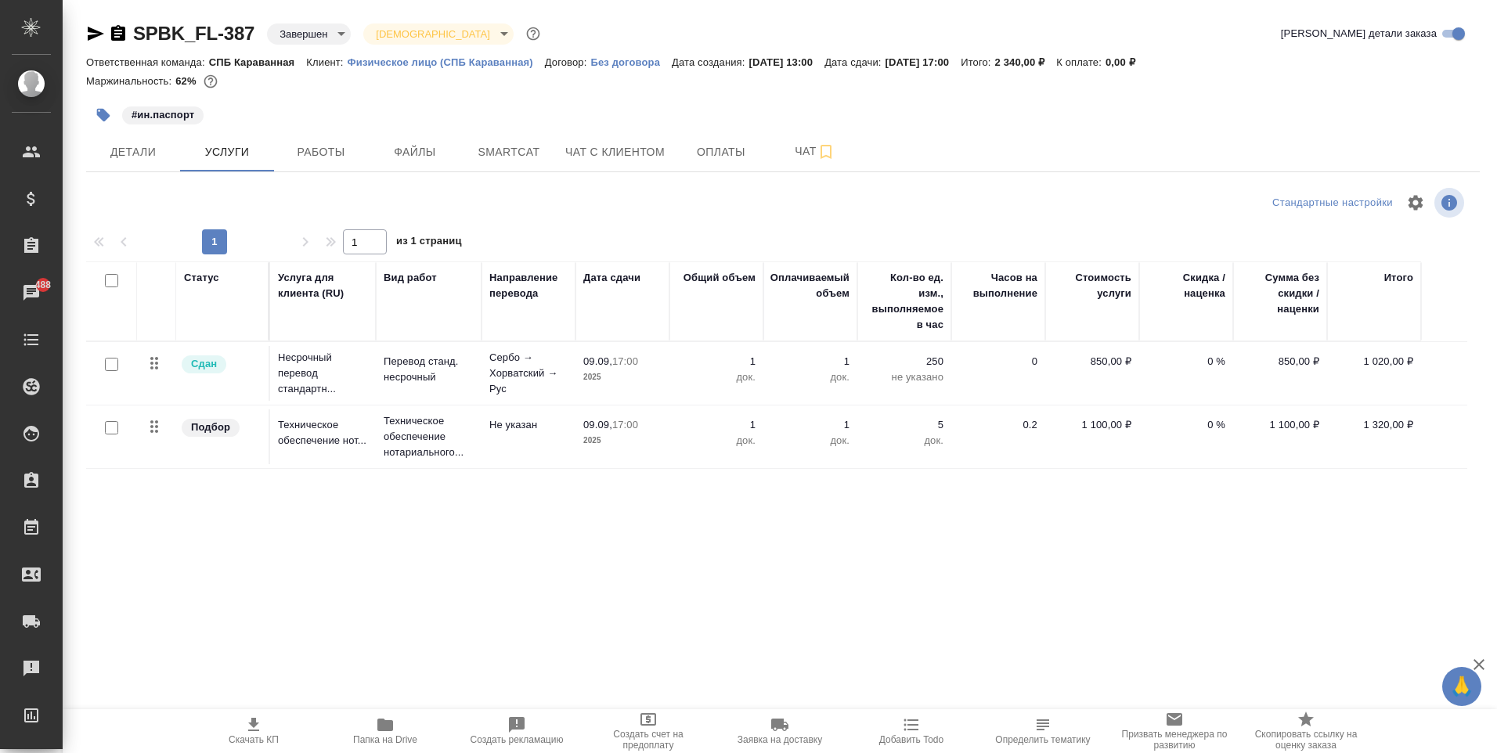
click at [160, 129] on div "#ин.паспорт" at bounding box center [550, 115] width 929 height 34
click at [155, 152] on span "Детали" at bounding box center [132, 152] width 75 height 20
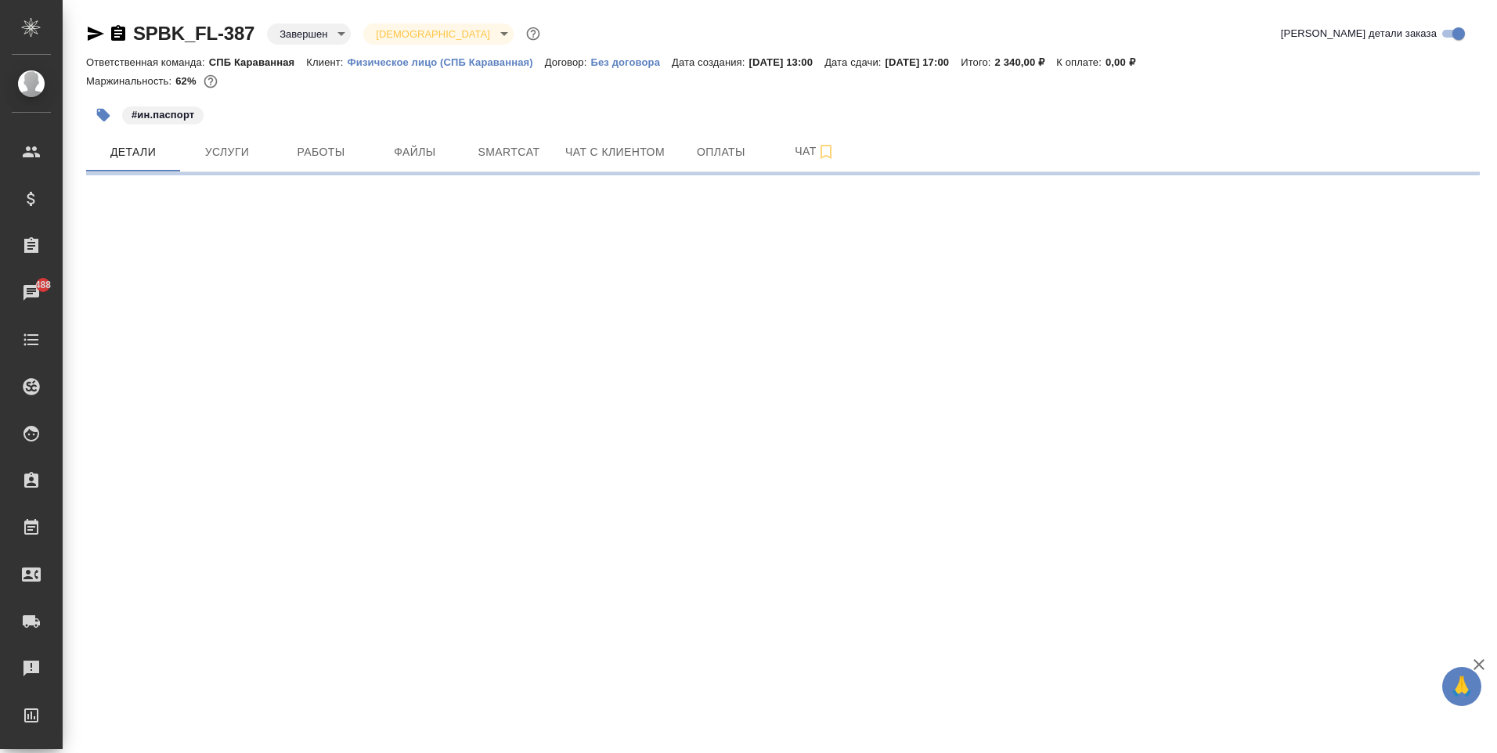
select select "RU"
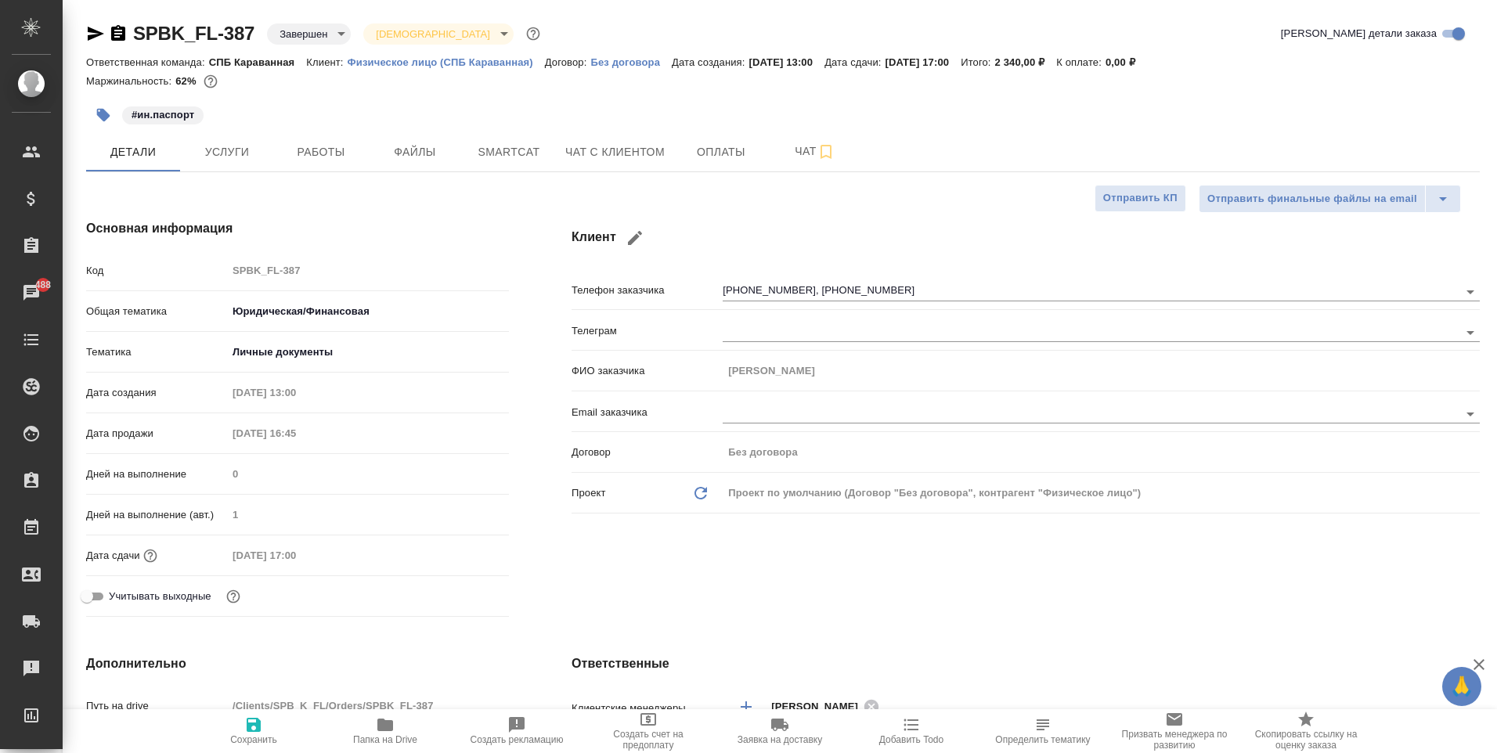
type textarea "x"
click at [236, 171] on hr at bounding box center [782, 171] width 1393 height 1
click at [268, 162] on button "Услуги" at bounding box center [227, 151] width 94 height 39
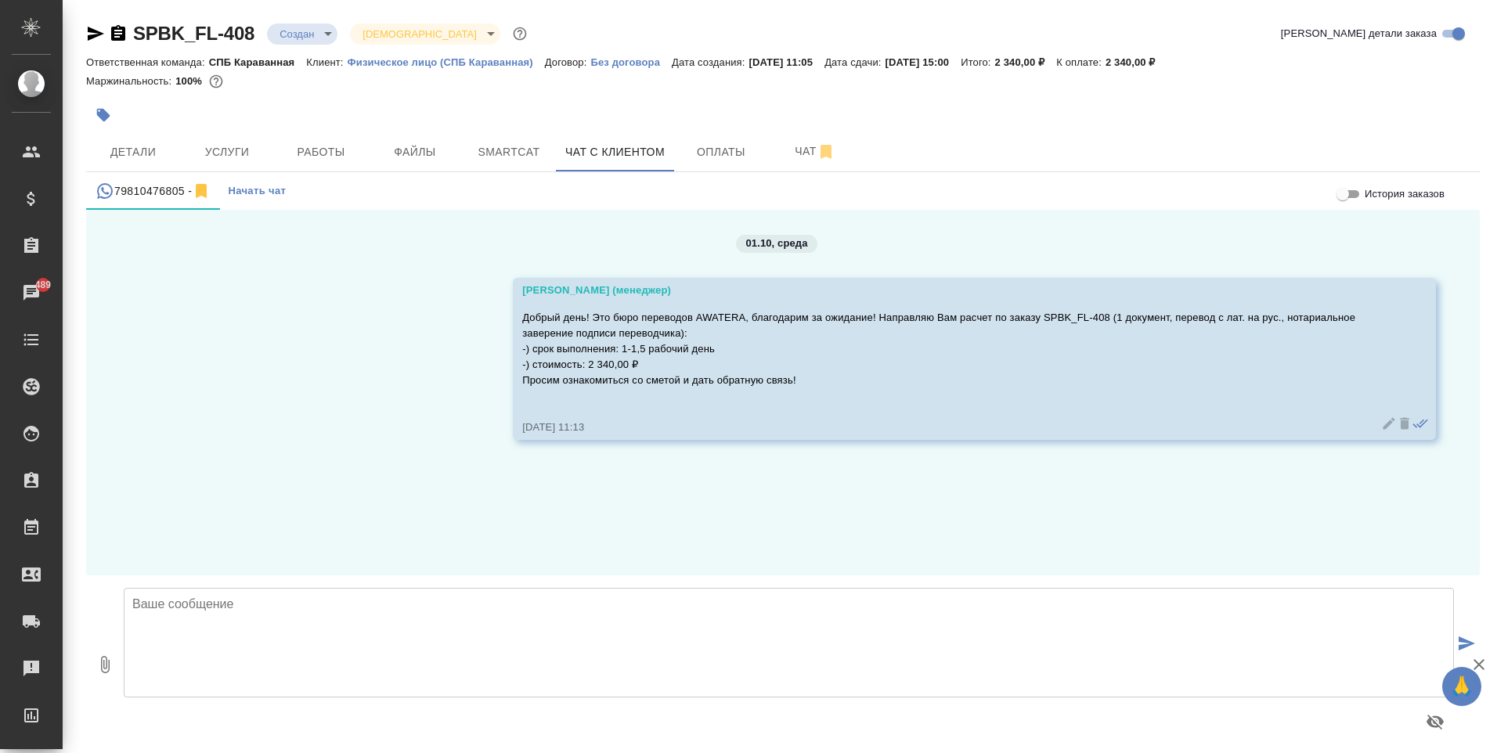
scroll to position [27, 0]
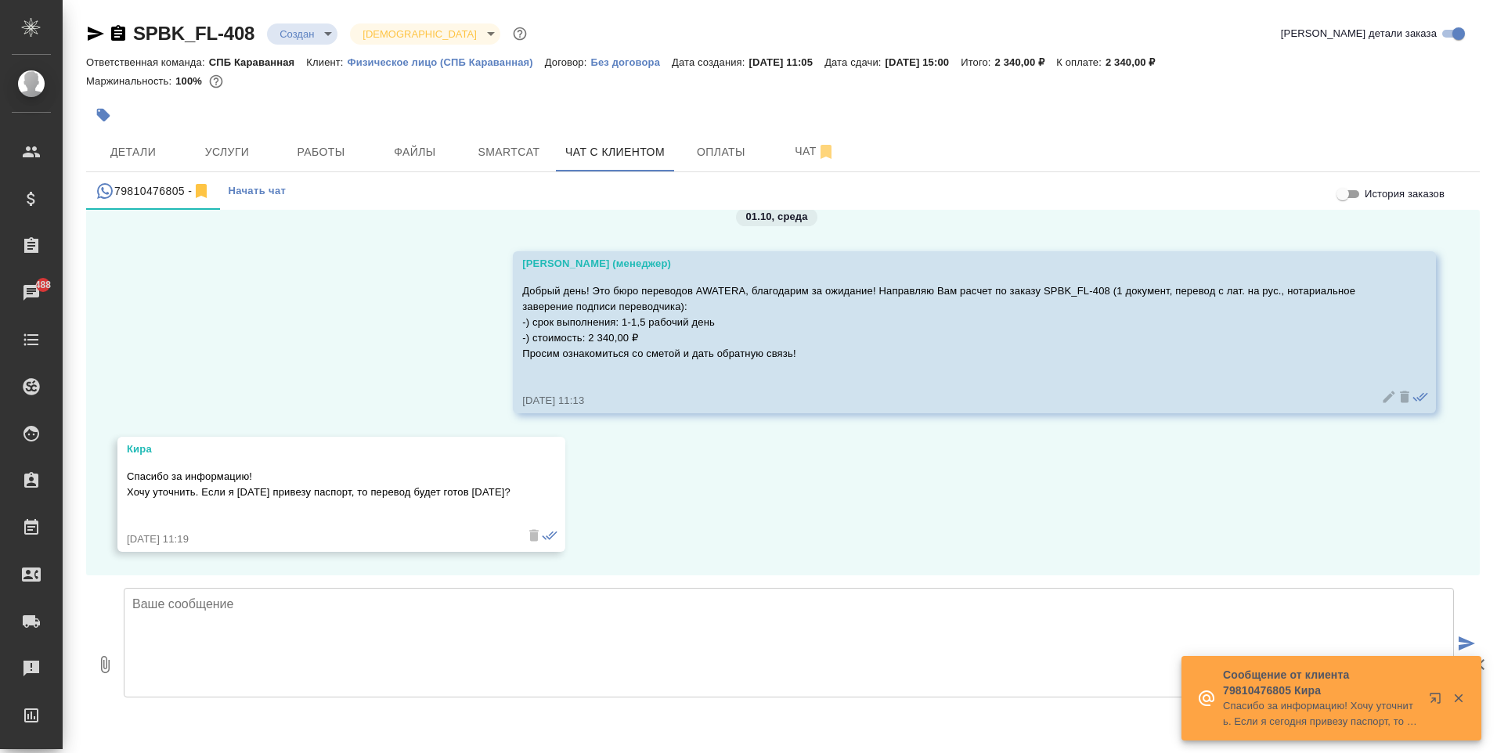
click at [383, 631] on textarea at bounding box center [789, 643] width 1330 height 110
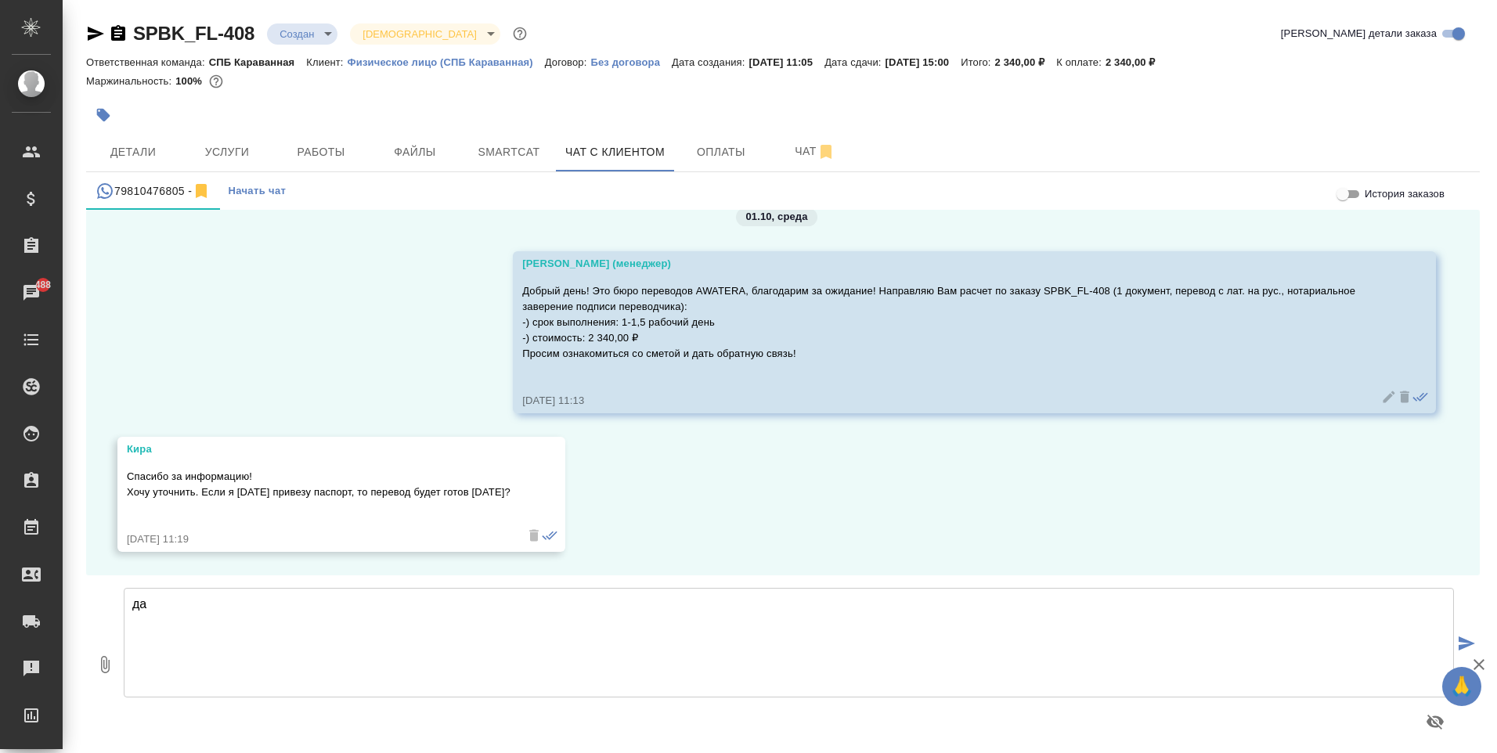
type textarea "д"
drag, startPoint x: 502, startPoint y: 603, endPoint x: 123, endPoint y: 617, distance: 379.1
click at [123, 617] on div "Зависит от того, во сколько паспорт будет у нас, прибли" at bounding box center [788, 664] width 1342 height 165
drag, startPoint x: 453, startPoint y: 603, endPoint x: 106, endPoint y: 610, distance: 347.6
click at [106, 610] on div "0 Зависит от того, во сколько паспорт будет у нас, прибли Зависит от того, во с…" at bounding box center [782, 664] width 1393 height 178
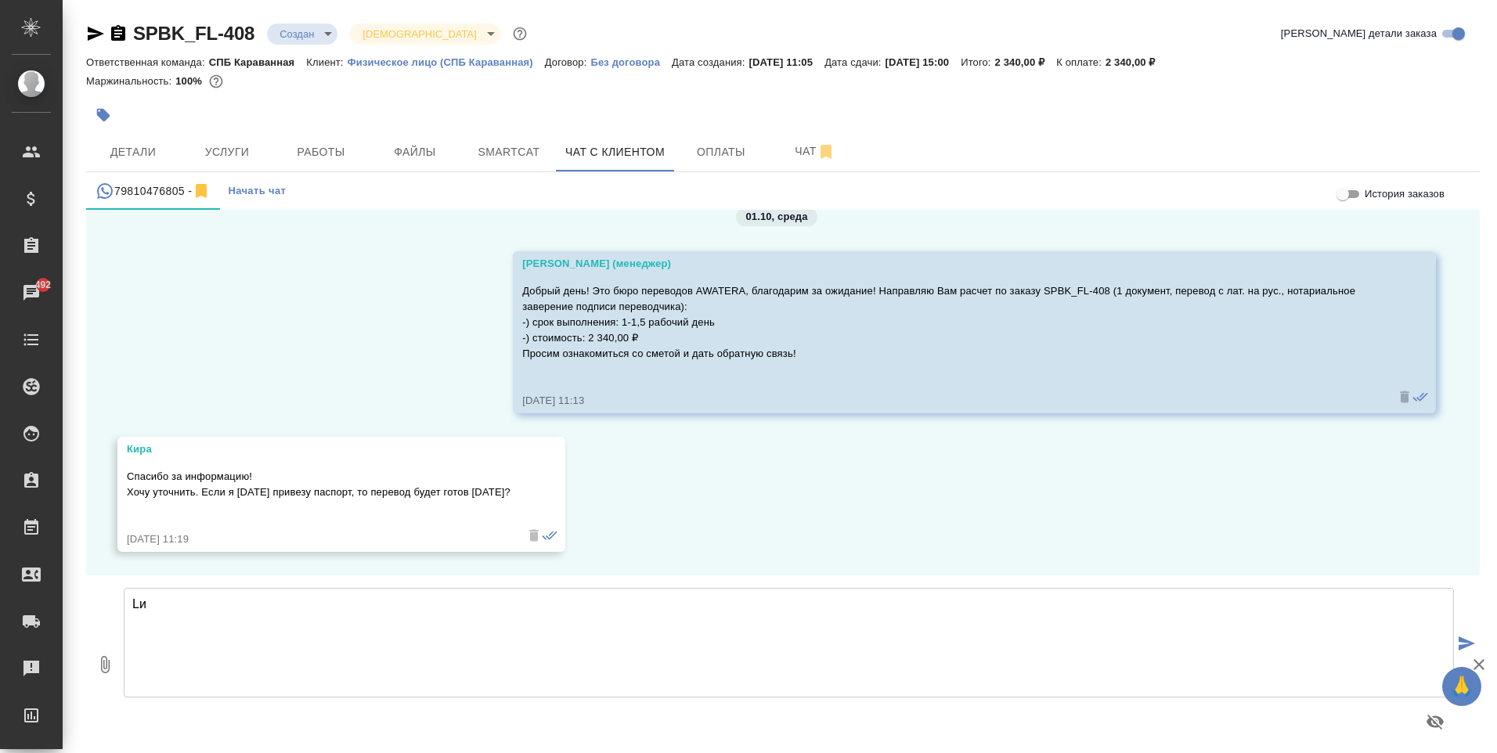
type textarea "и"
click at [877, 607] on textarea "Да, если привезете паспорт сегодня до 13:30, перевод будет выполнен к вечеру за…" at bounding box center [789, 643] width 1330 height 110
click at [1131, 601] on textarea "Да, если привезете паспорт сегодня до 13:30, перевод будет выполнен к вечеру за…" at bounding box center [789, 643] width 1330 height 110
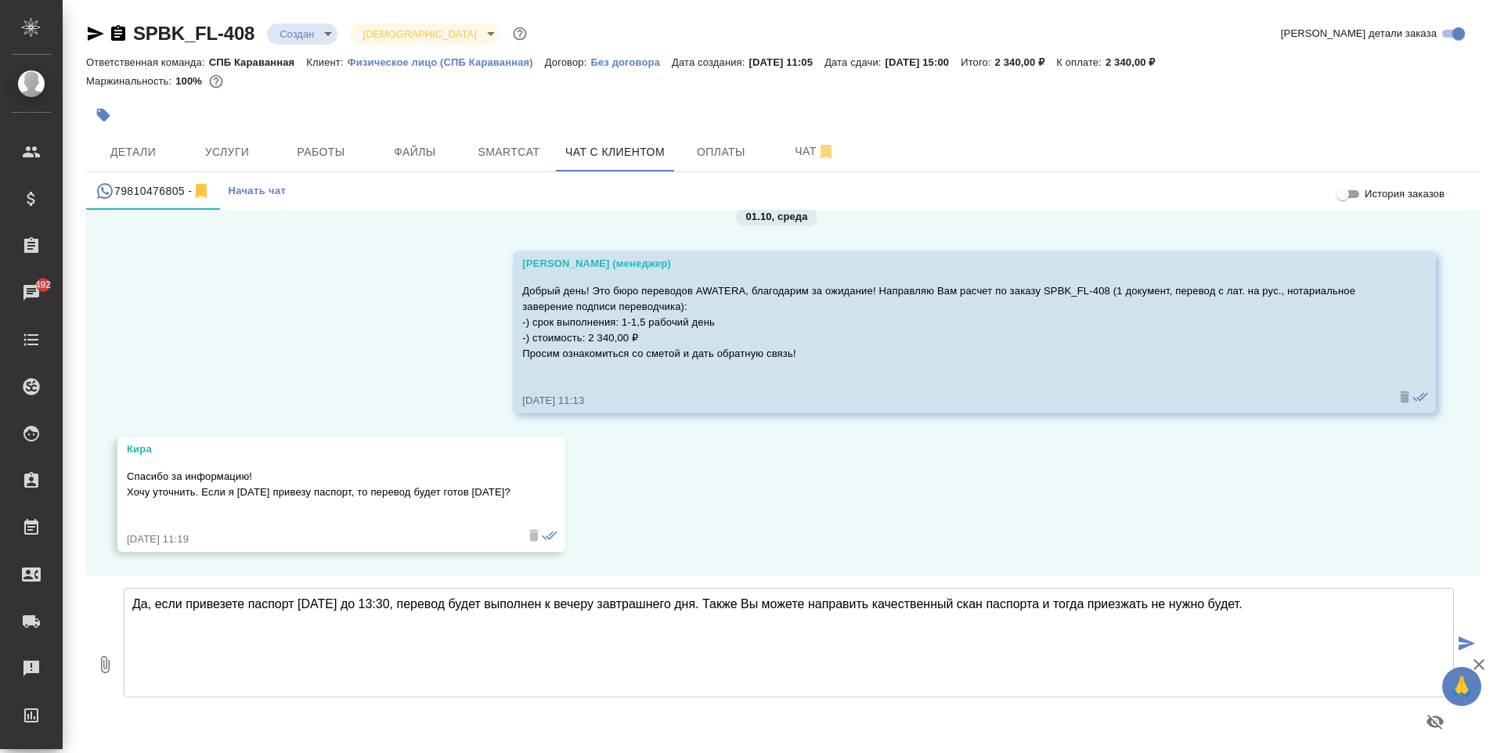
click at [813, 604] on textarea "Да, если привезете паспорт сегодня до 13:30, перевод будет выполнен к вечеру за…" at bounding box center [789, 643] width 1330 height 110
click at [927, 603] on textarea "Да, если привезете паспорт сегодня до 13:30, перевод будет выполнен к вечеру за…" at bounding box center [789, 643] width 1330 height 110
click at [924, 603] on textarea "Да, если привезете паспорт сегодня до 13:30, перевод будет выполнен к вечеру за…" at bounding box center [789, 643] width 1330 height 110
click at [920, 603] on textarea "Да, если привезете паспорт сегодня до 13:30, перевод будет выполнен к вечеру за…" at bounding box center [789, 643] width 1330 height 110
click at [1118, 603] on textarea "Да, если привезете паспорт сегодня до 13:30, перевод будет выполнен к вечеру за…" at bounding box center [789, 643] width 1330 height 110
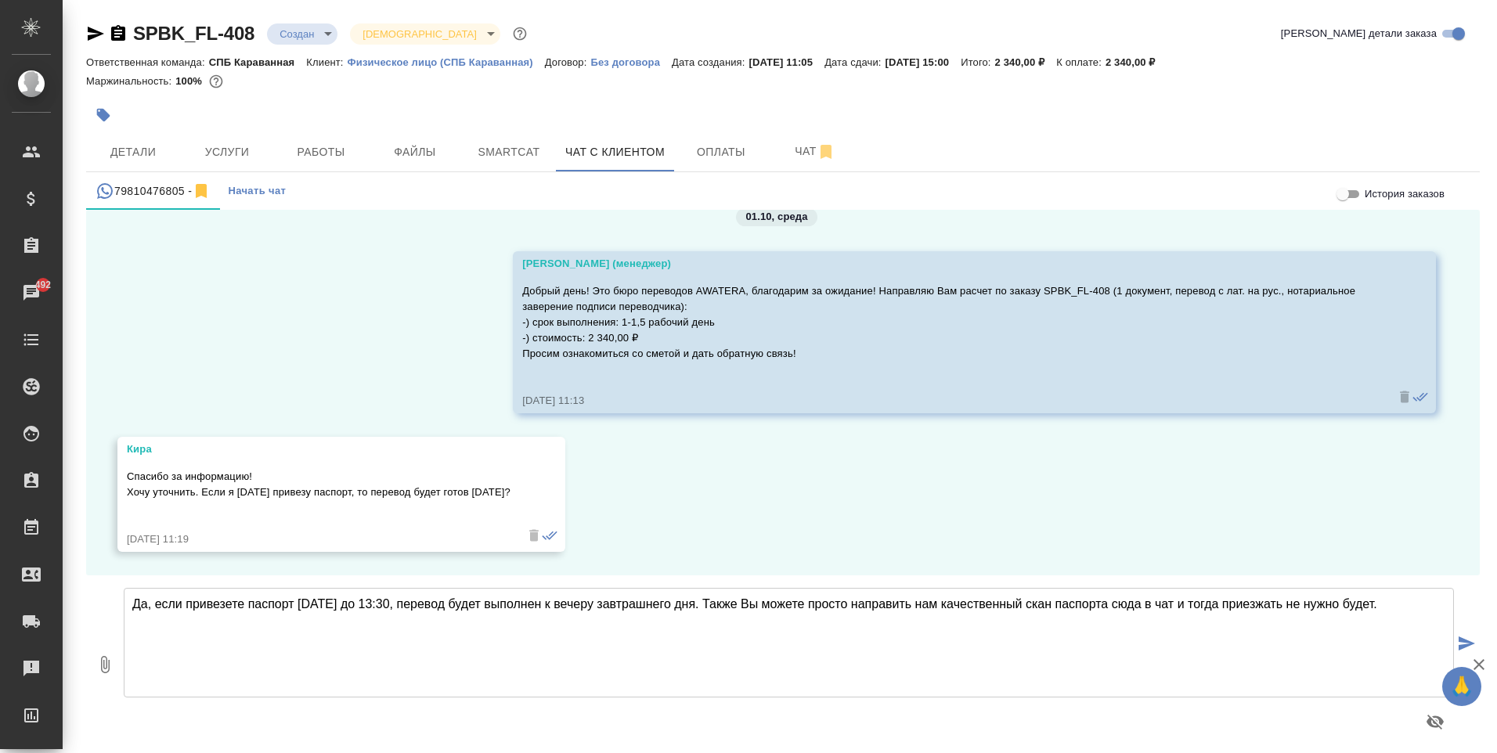
click at [387, 603] on textarea "Да, если привезете паспорт сегодня до 13:30, перевод будет выполнен к вечеру за…" at bounding box center [789, 643] width 1330 height 110
type textarea "Да, если привезете паспорт сегодня до 14:00, перевод будет выполнен к вечеру за…"
click at [1466, 632] on button "submit" at bounding box center [1467, 644] width 26 height 217
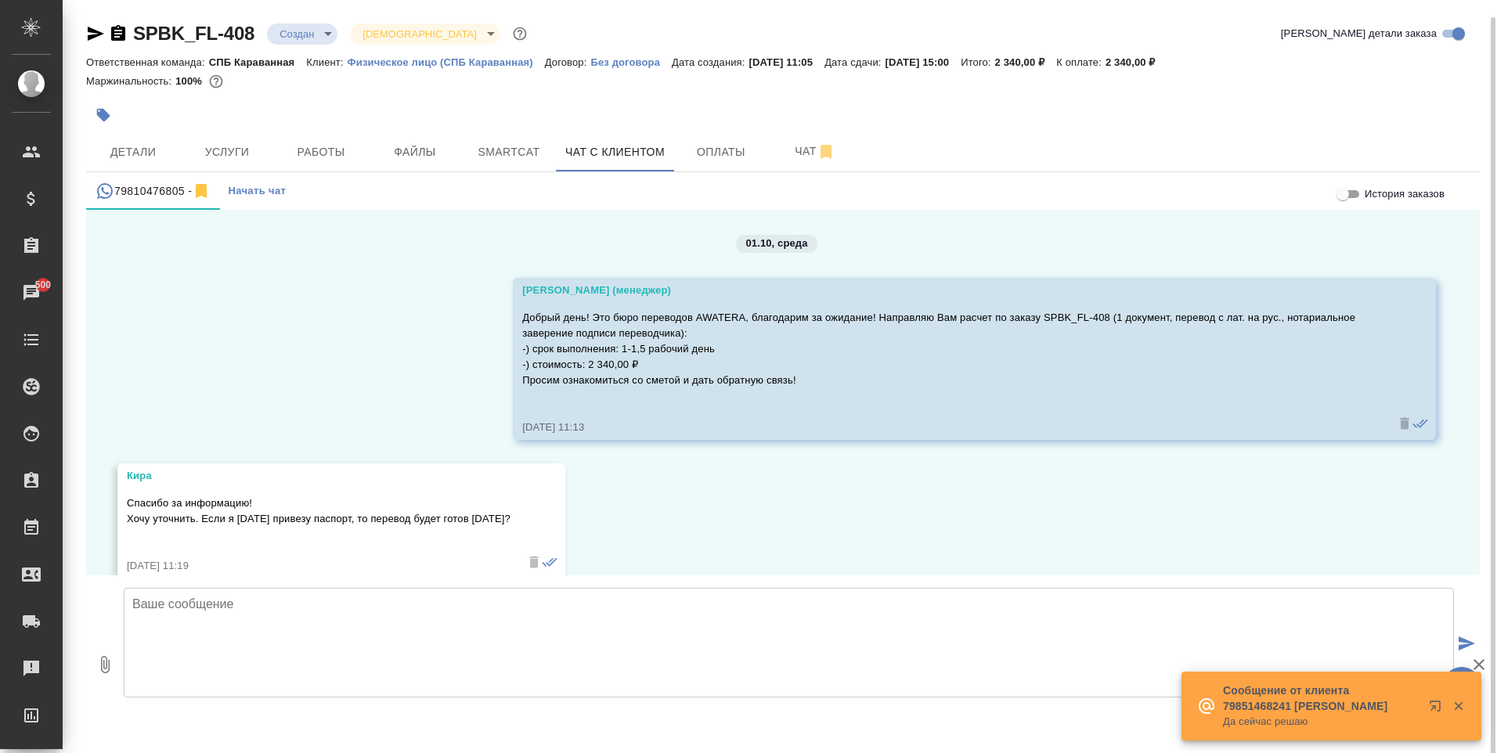
scroll to position [9, 0]
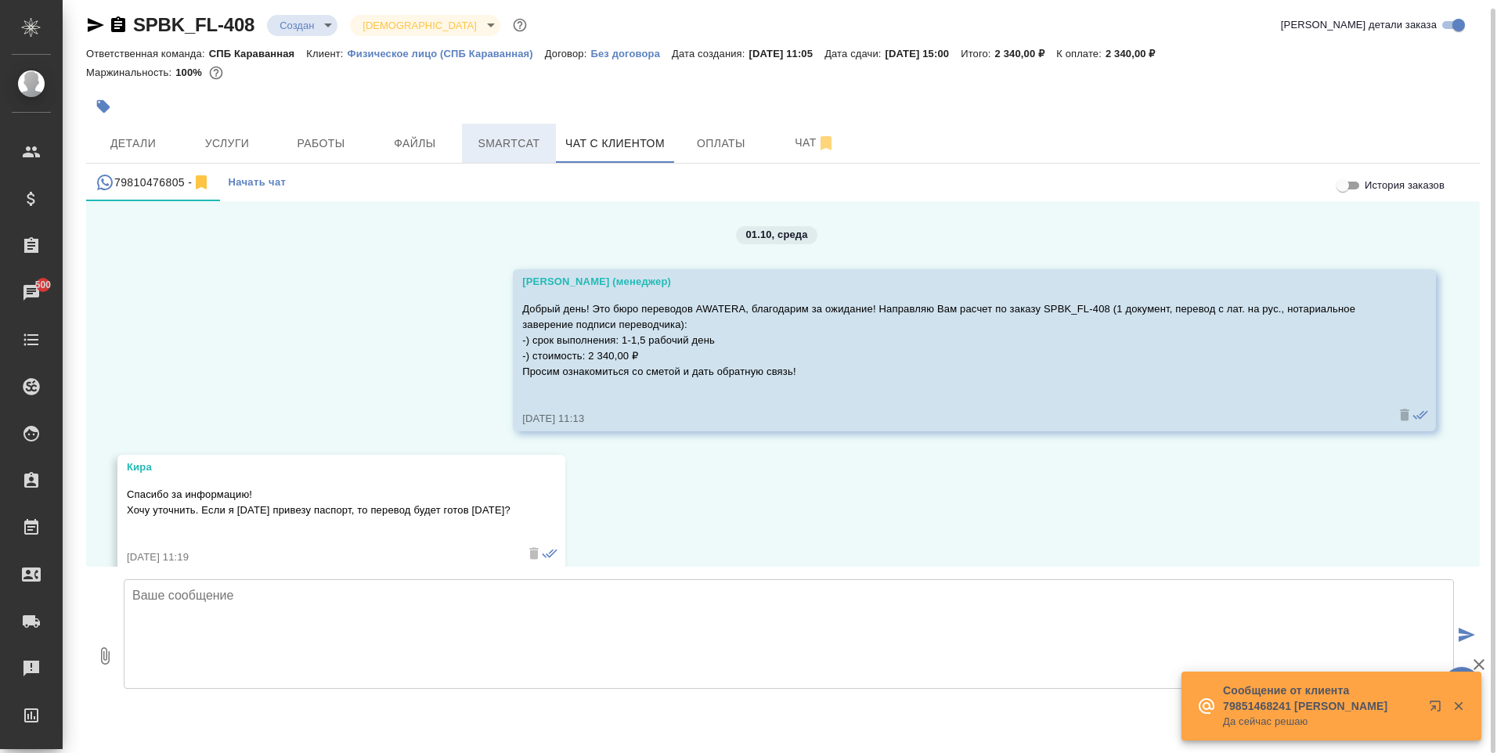
click at [492, 148] on span "Smartcat" at bounding box center [508, 144] width 75 height 20
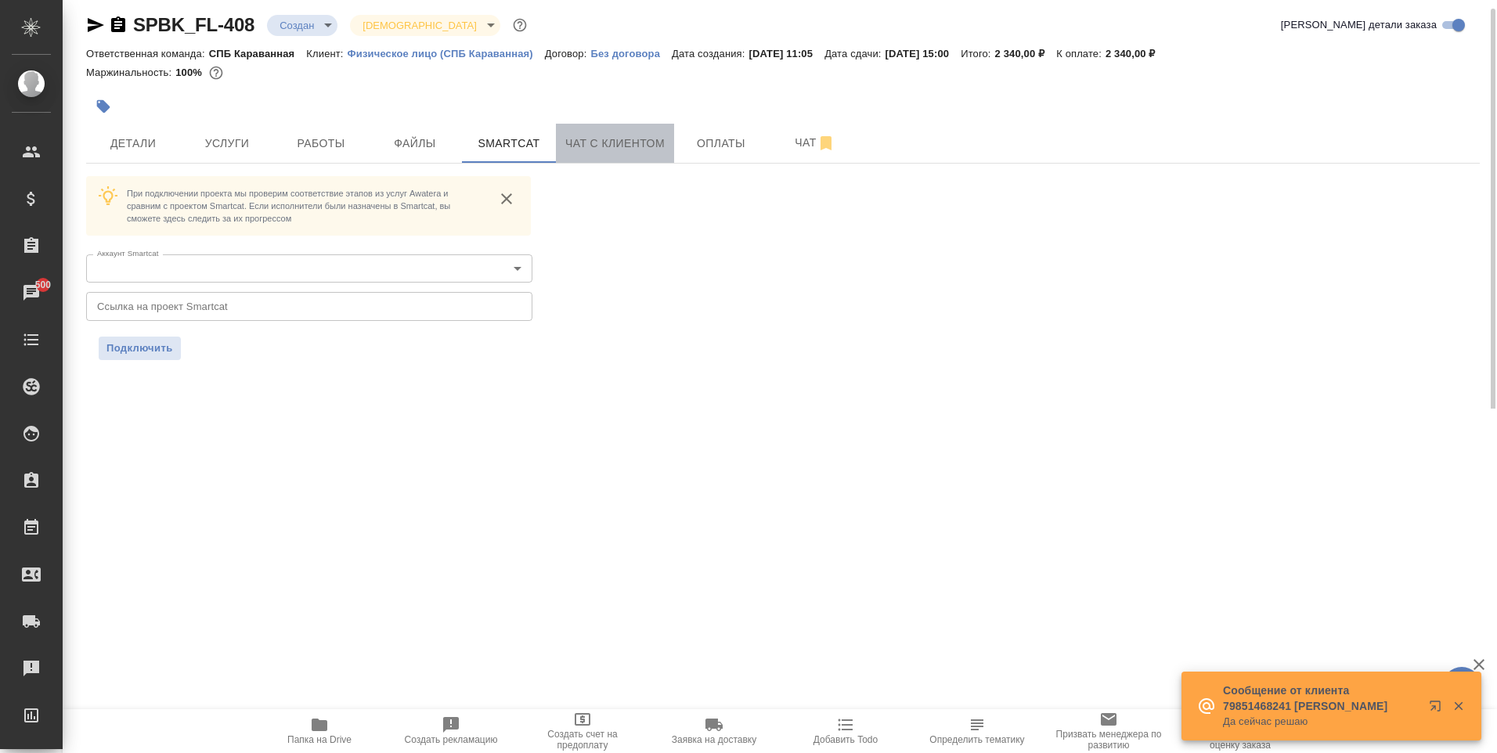
click at [585, 130] on button "Чат с клиентом" at bounding box center [615, 143] width 118 height 39
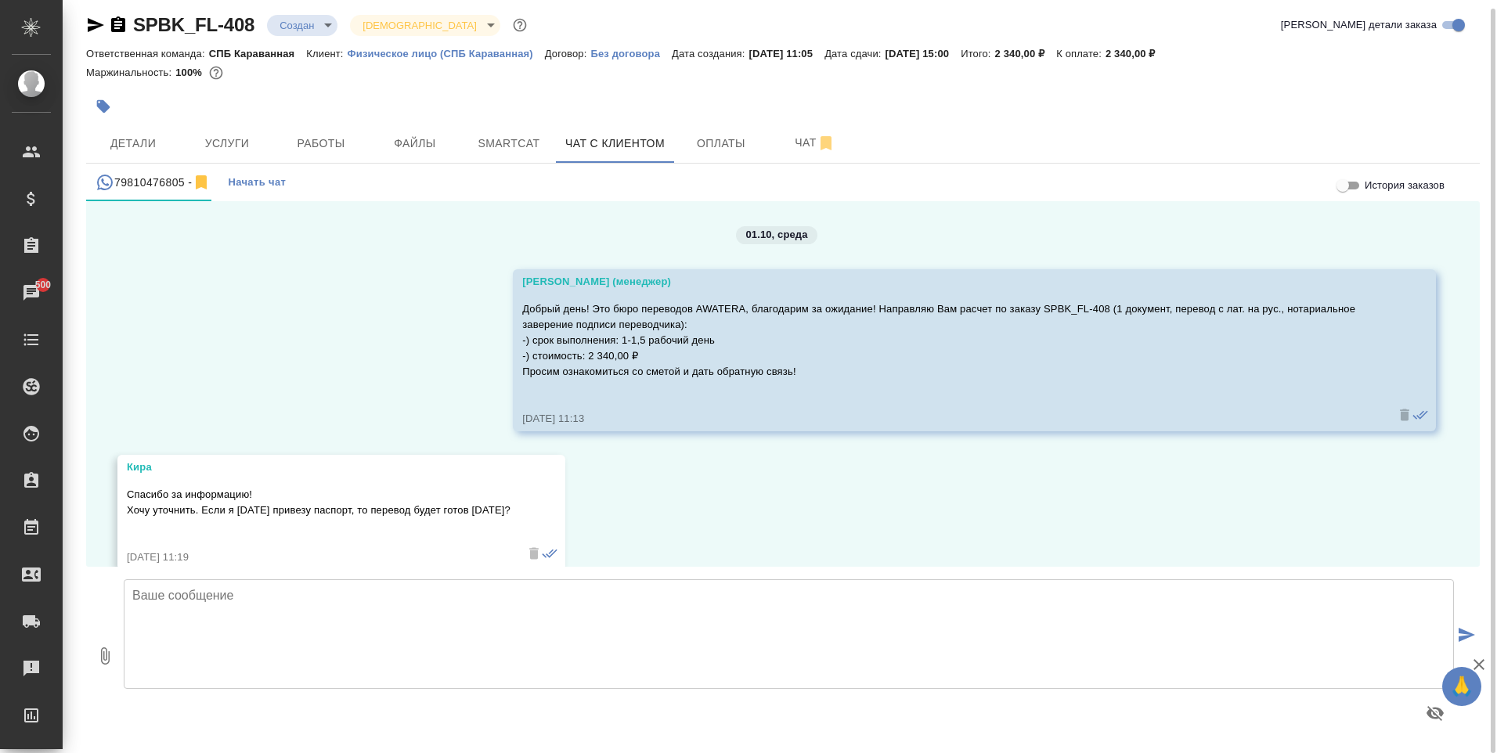
scroll to position [165, 0]
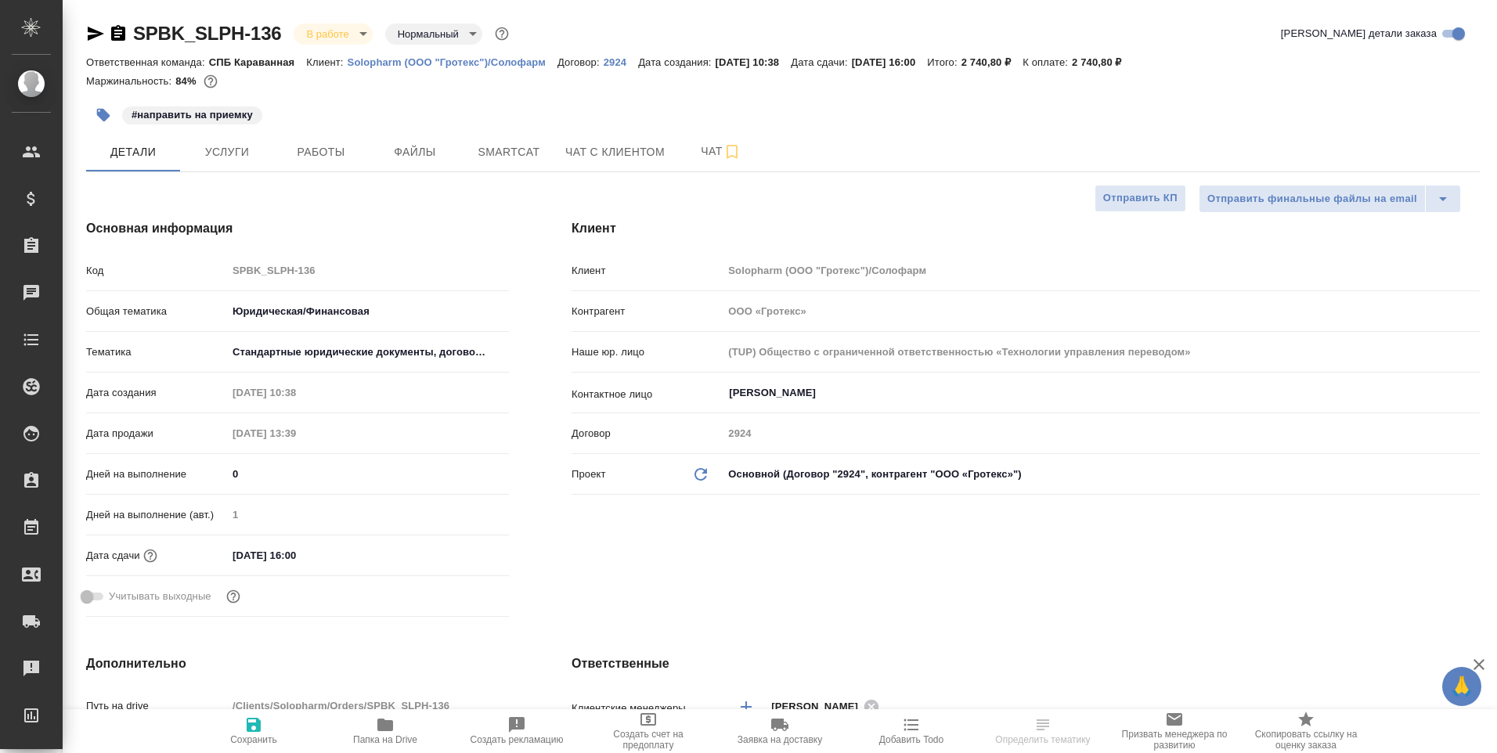
select select "RU"
click at [428, 162] on button "Файлы" at bounding box center [415, 151] width 94 height 39
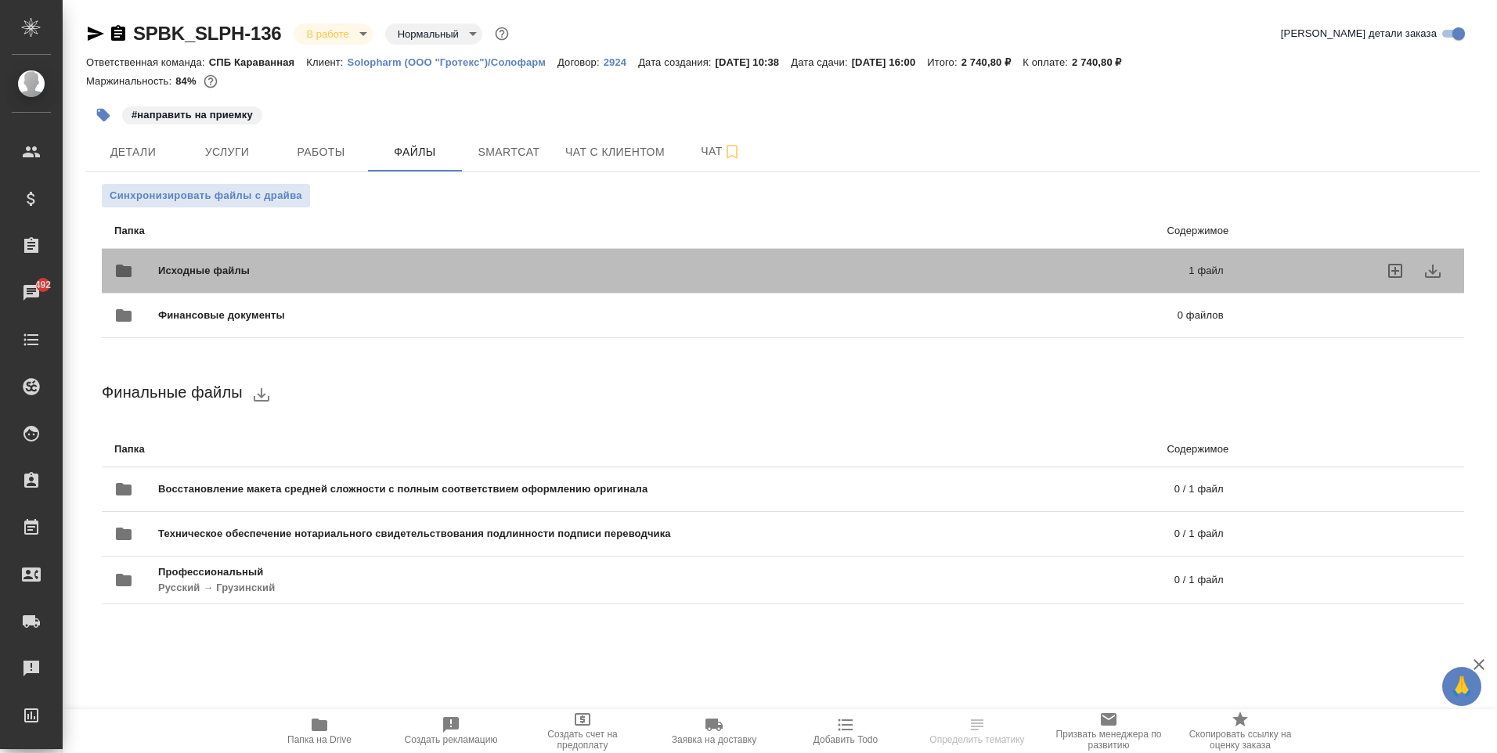
drag, startPoint x: 1158, startPoint y: 247, endPoint x: 1173, endPoint y: 248, distance: 14.9
click at [1159, 247] on div "Исходные файлы 1 файл" at bounding box center [669, 270] width 1140 height 69
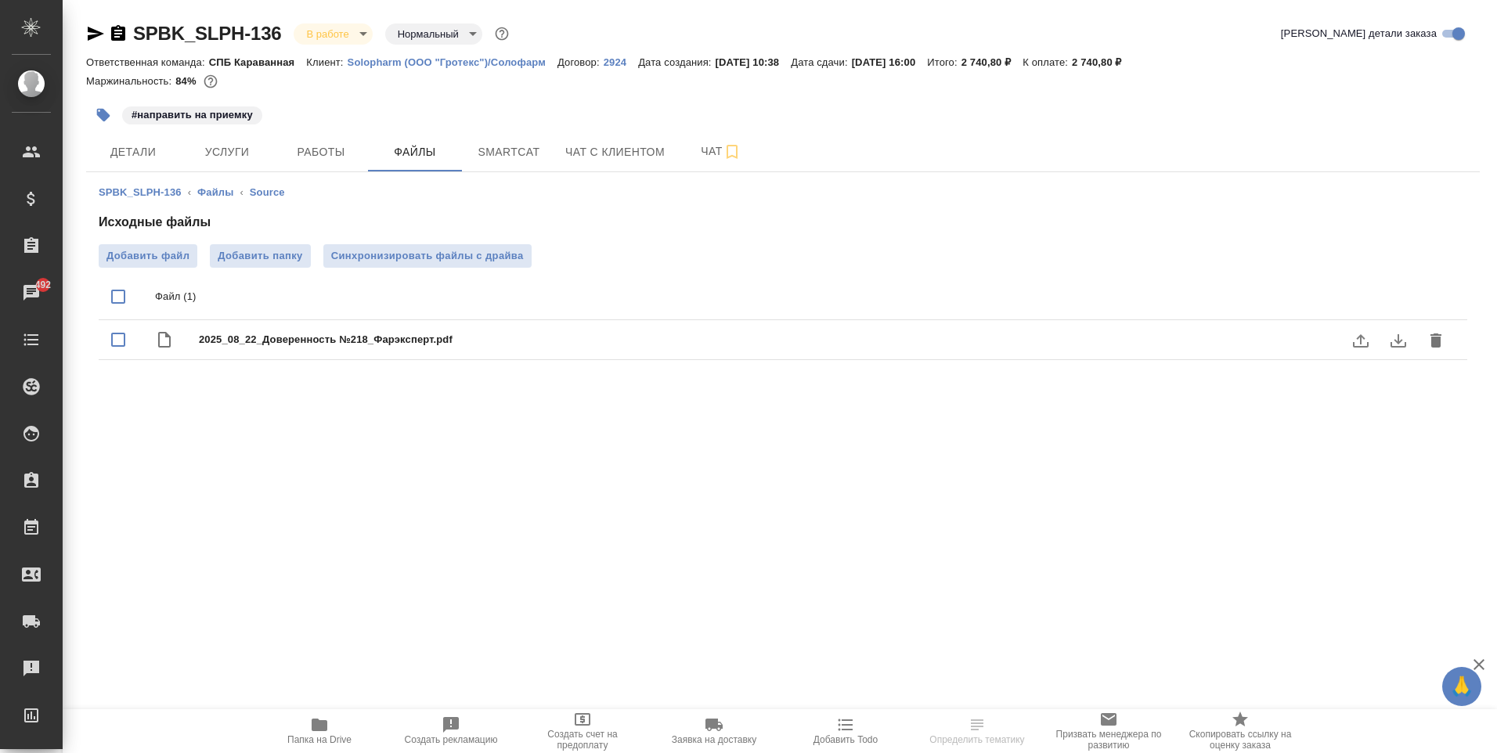
click at [1389, 340] on icon "download" at bounding box center [1398, 340] width 19 height 19
click at [240, 151] on span "Услуги" at bounding box center [226, 152] width 75 height 20
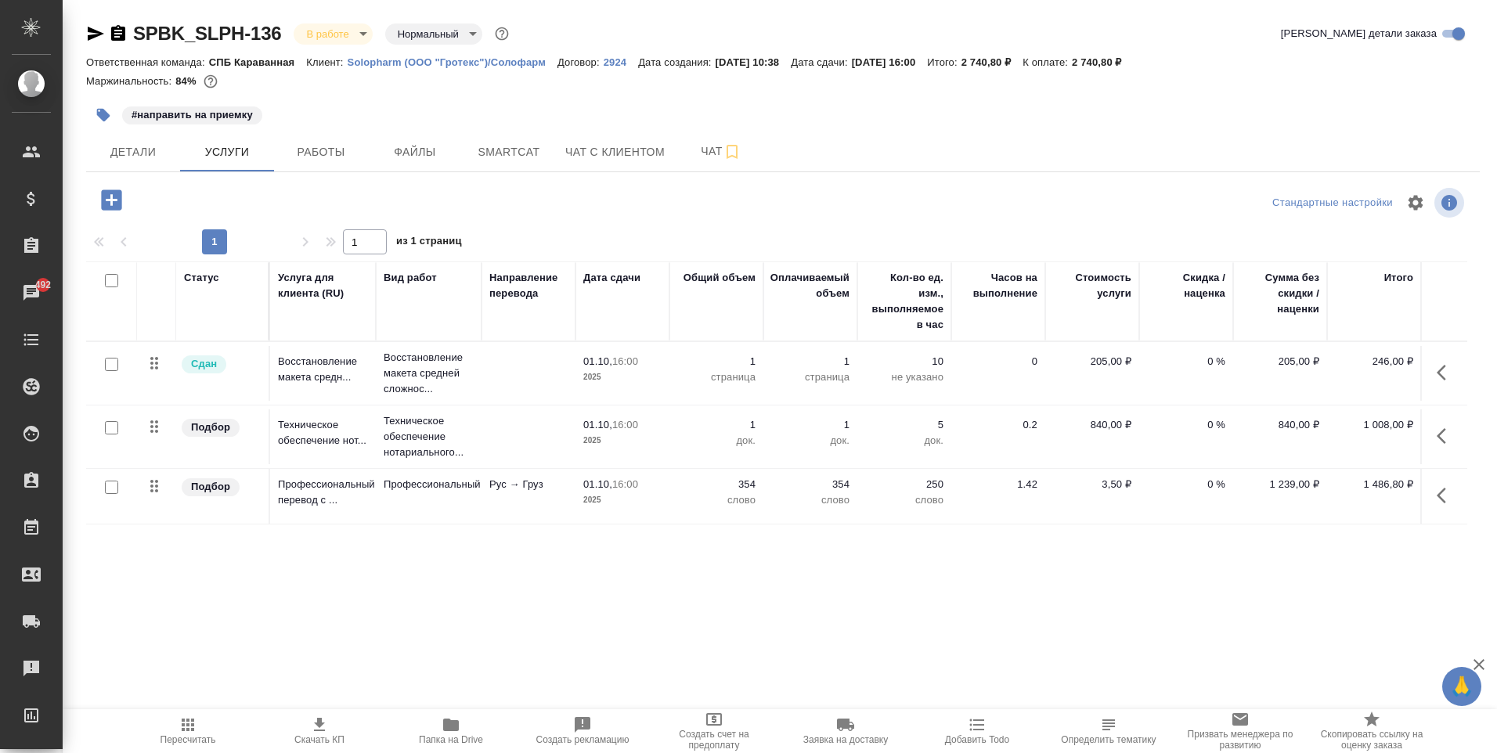
click at [114, 40] on icon "button" at bounding box center [118, 33] width 14 height 16
click at [312, 147] on span "Работы" at bounding box center [320, 152] width 75 height 20
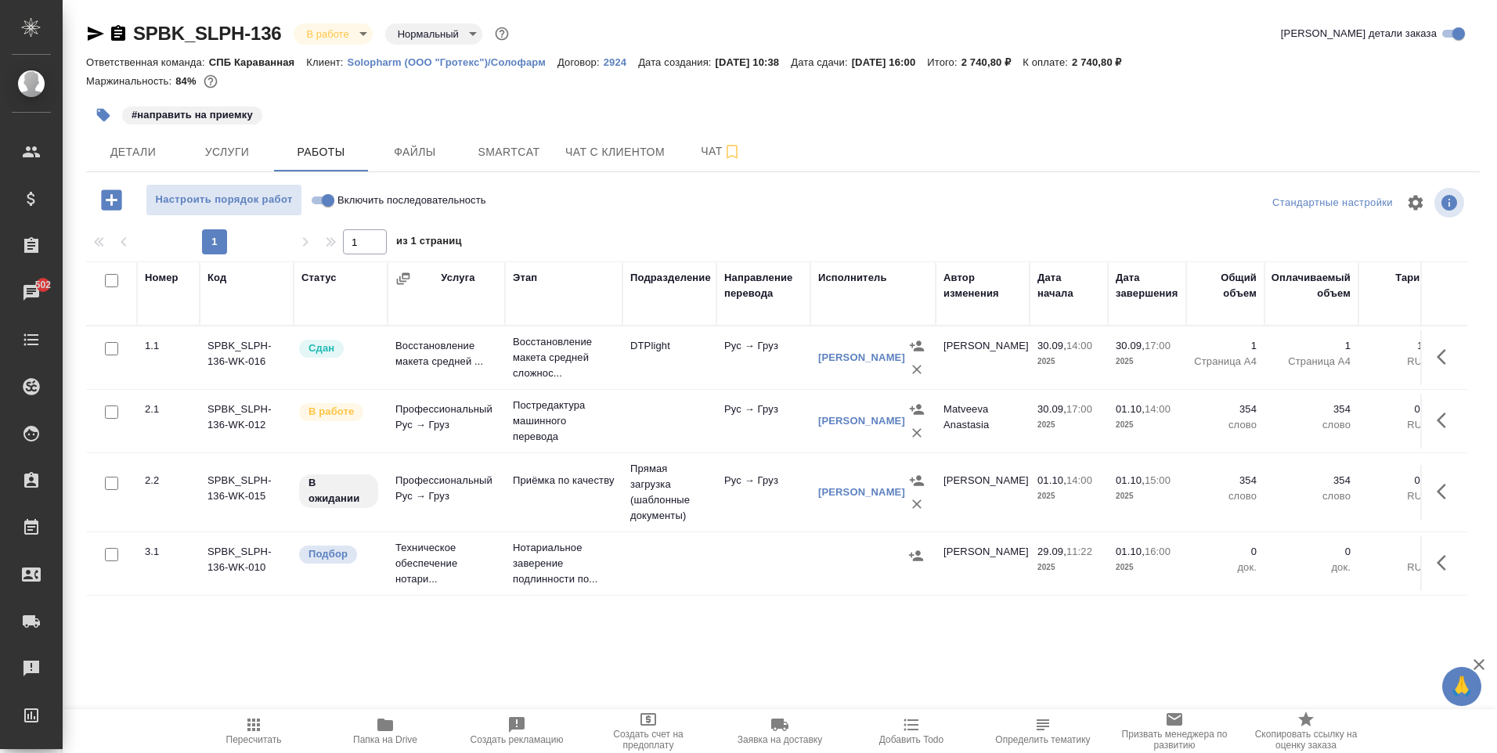
click at [745, 551] on td at bounding box center [763, 563] width 94 height 55
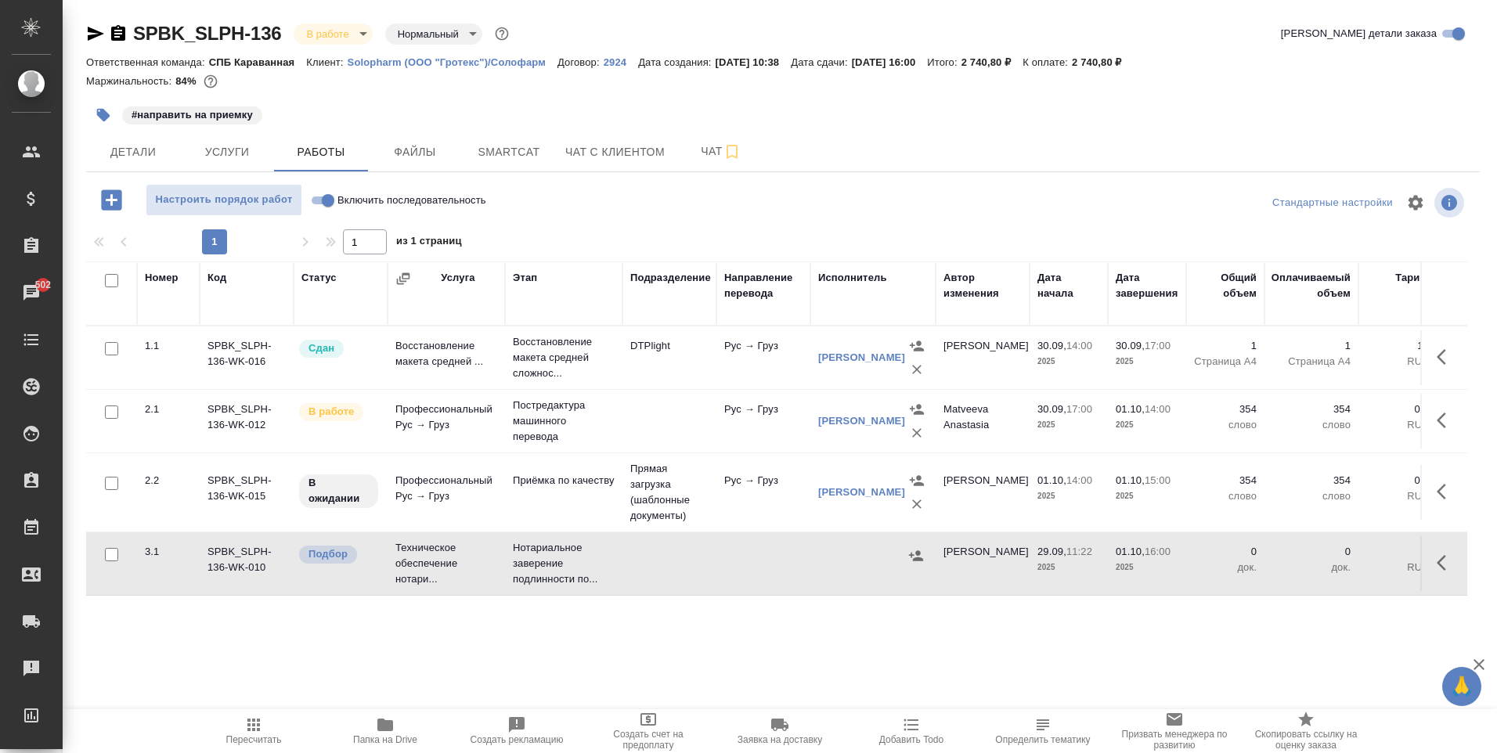
click at [745, 551] on td at bounding box center [763, 563] width 94 height 55
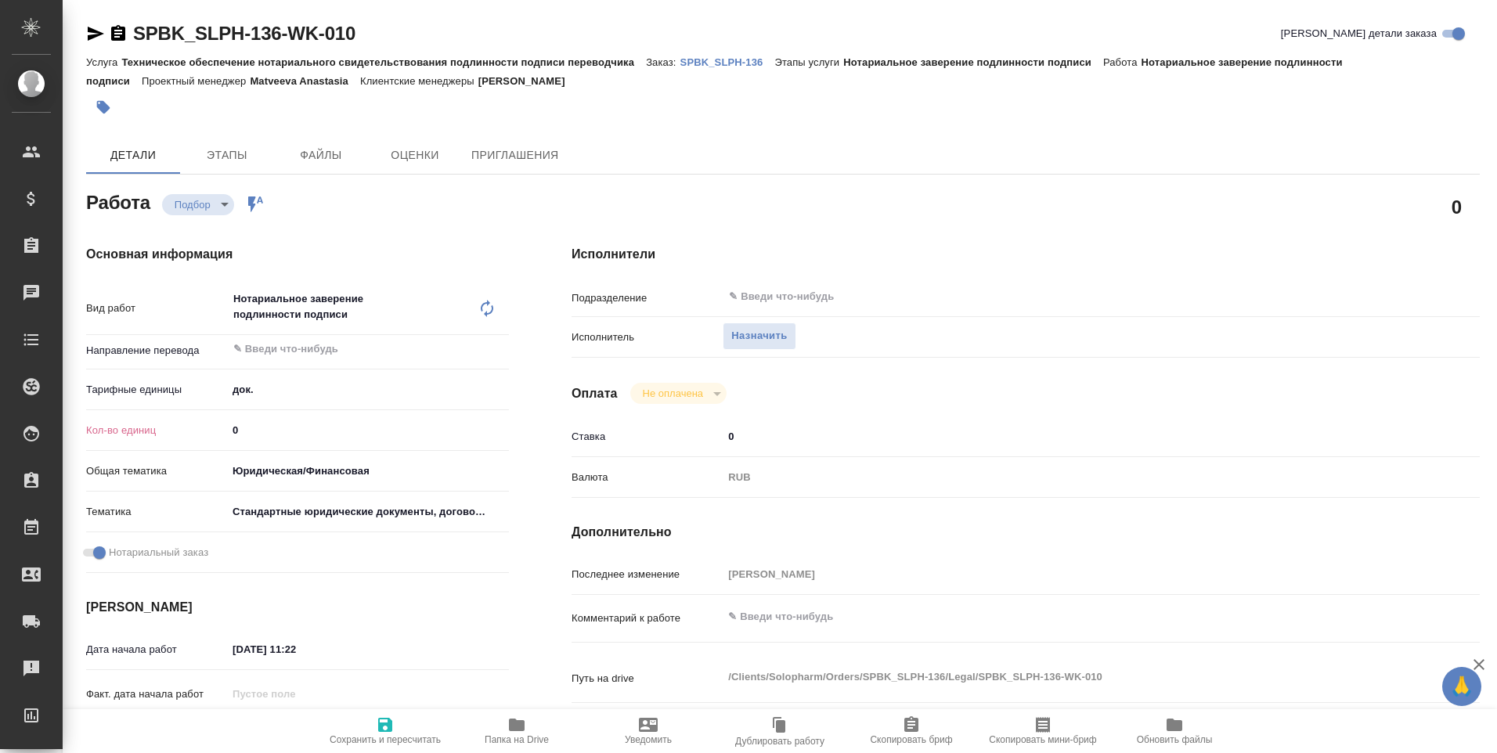
type textarea "x"
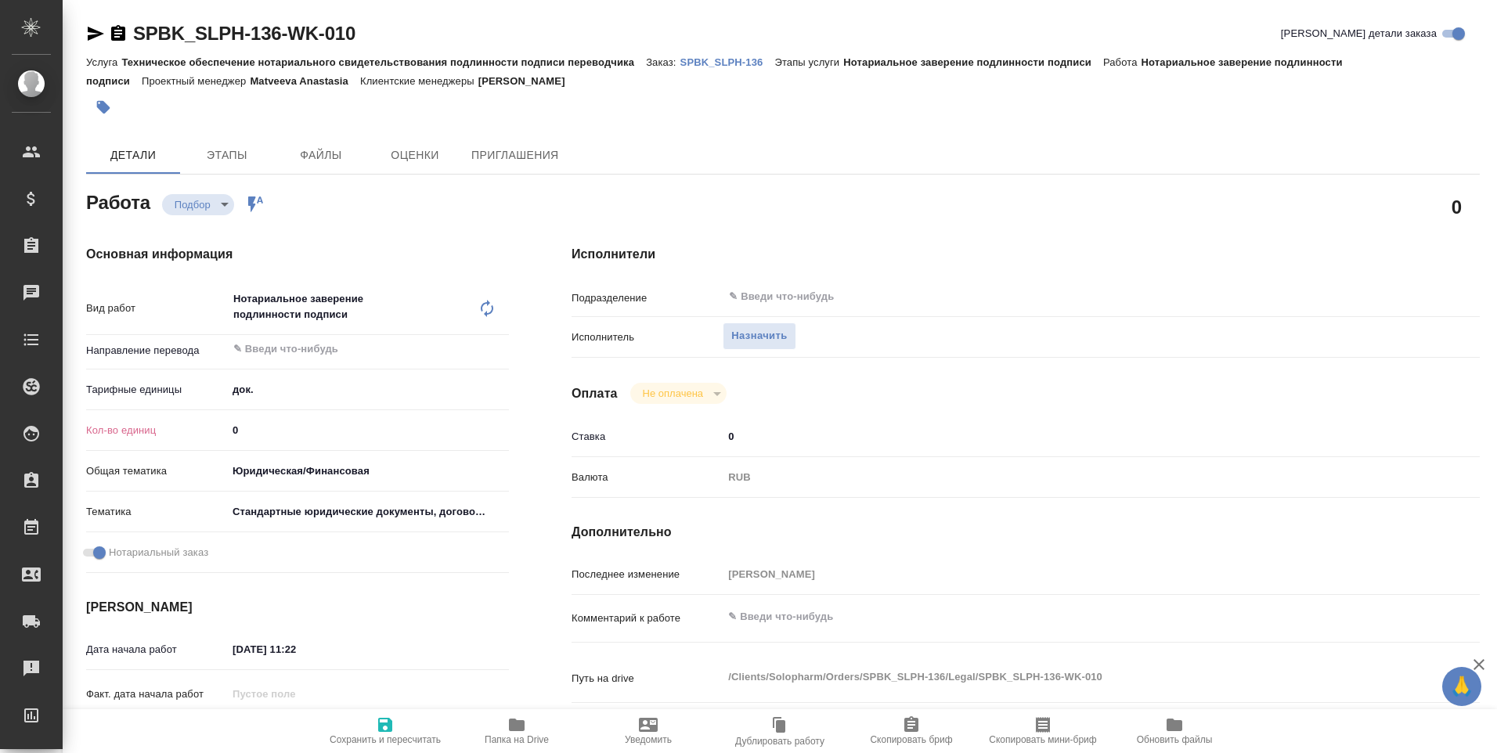
type textarea "x"
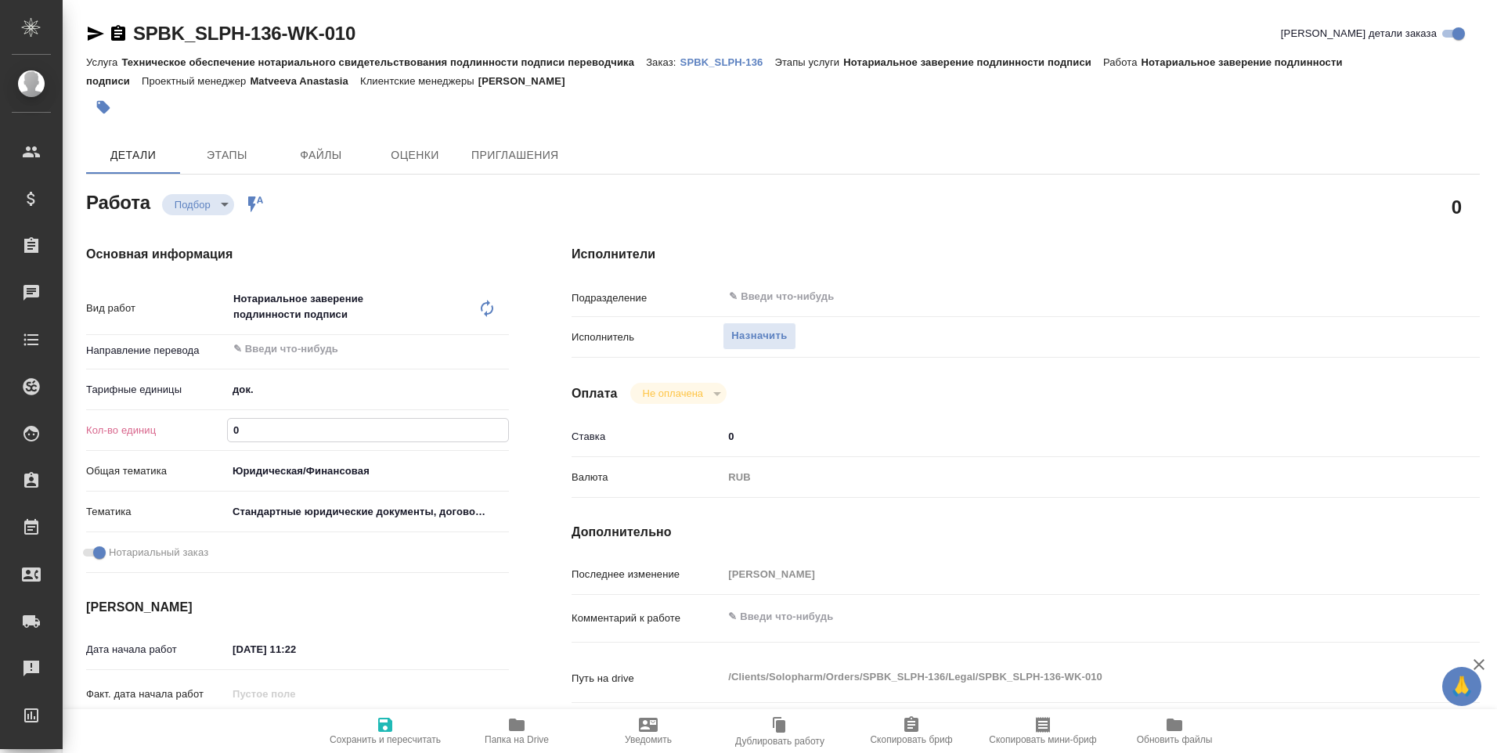
click at [345, 430] on input "0" at bounding box center [368, 430] width 280 height 23
type textarea "x"
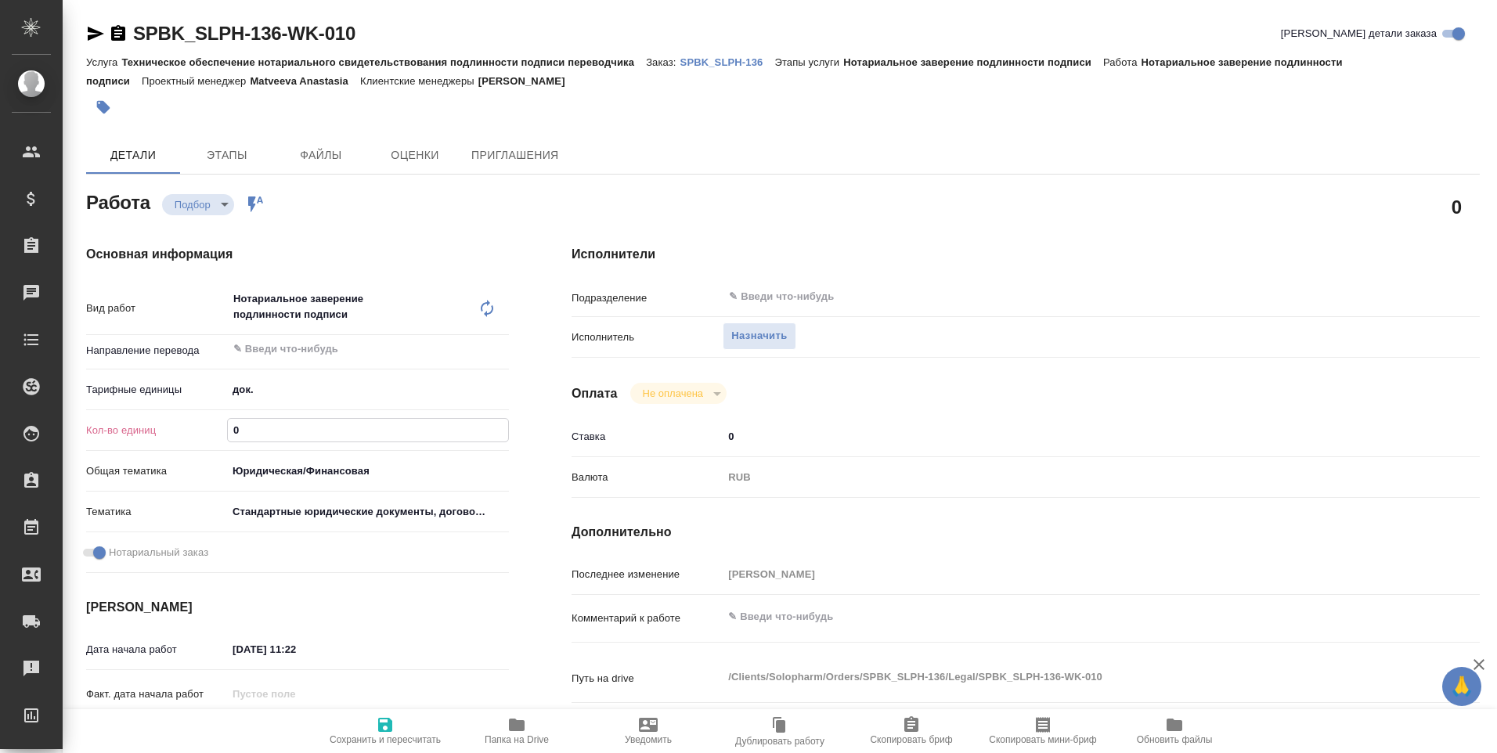
type textarea "x"
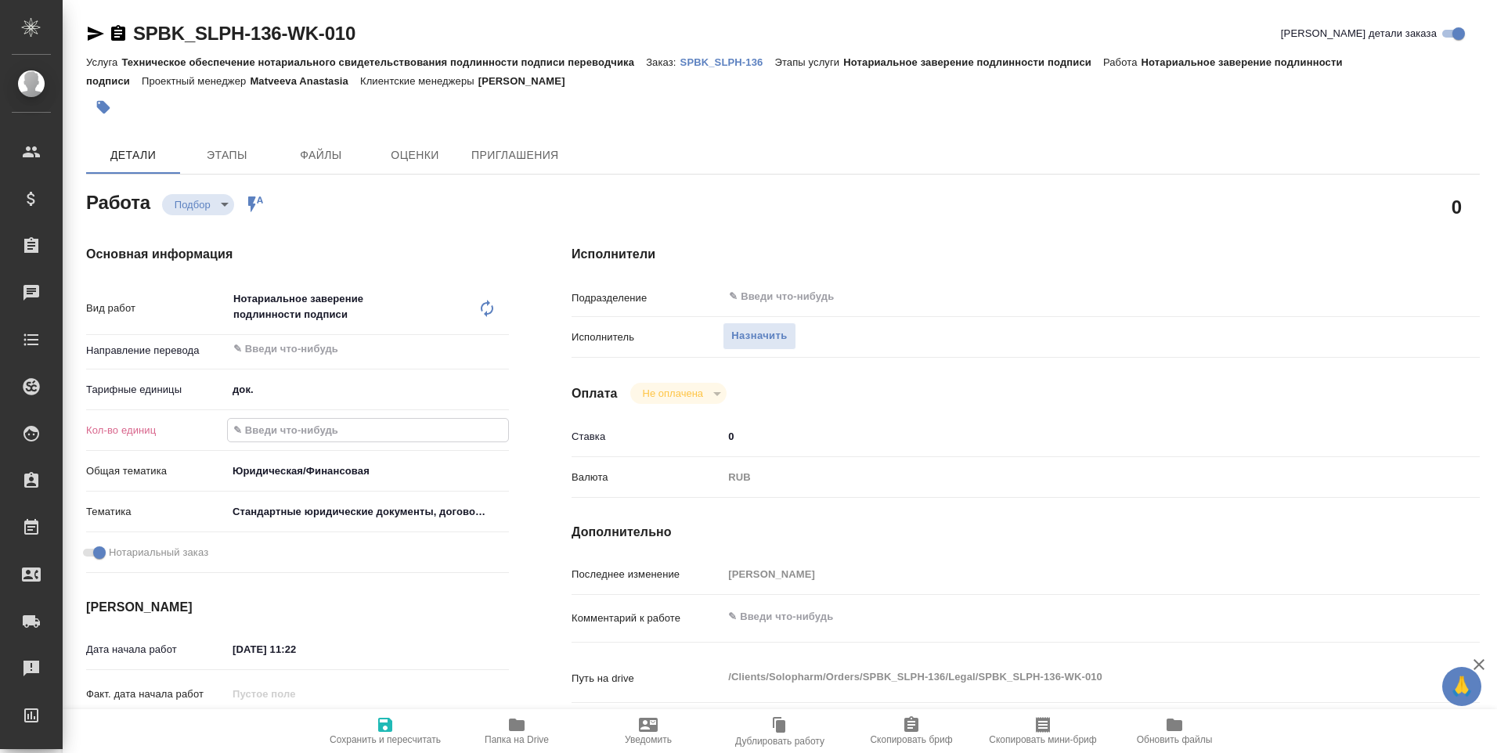
type textarea "x"
type input "1"
type textarea "x"
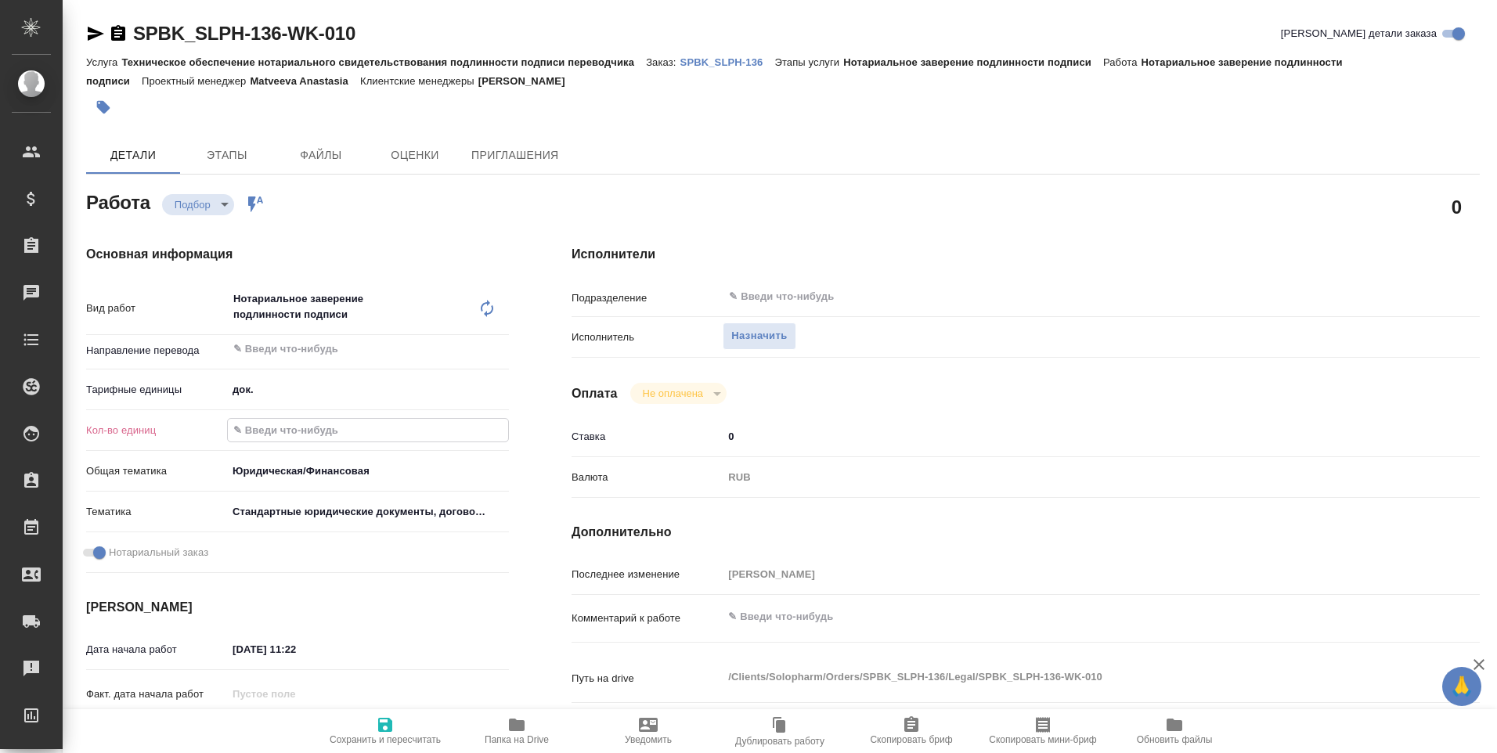
type textarea "x"
type input "1"
click at [369, 734] on span "Сохранить и пересчитать" at bounding box center [385, 739] width 111 height 11
type textarea "x"
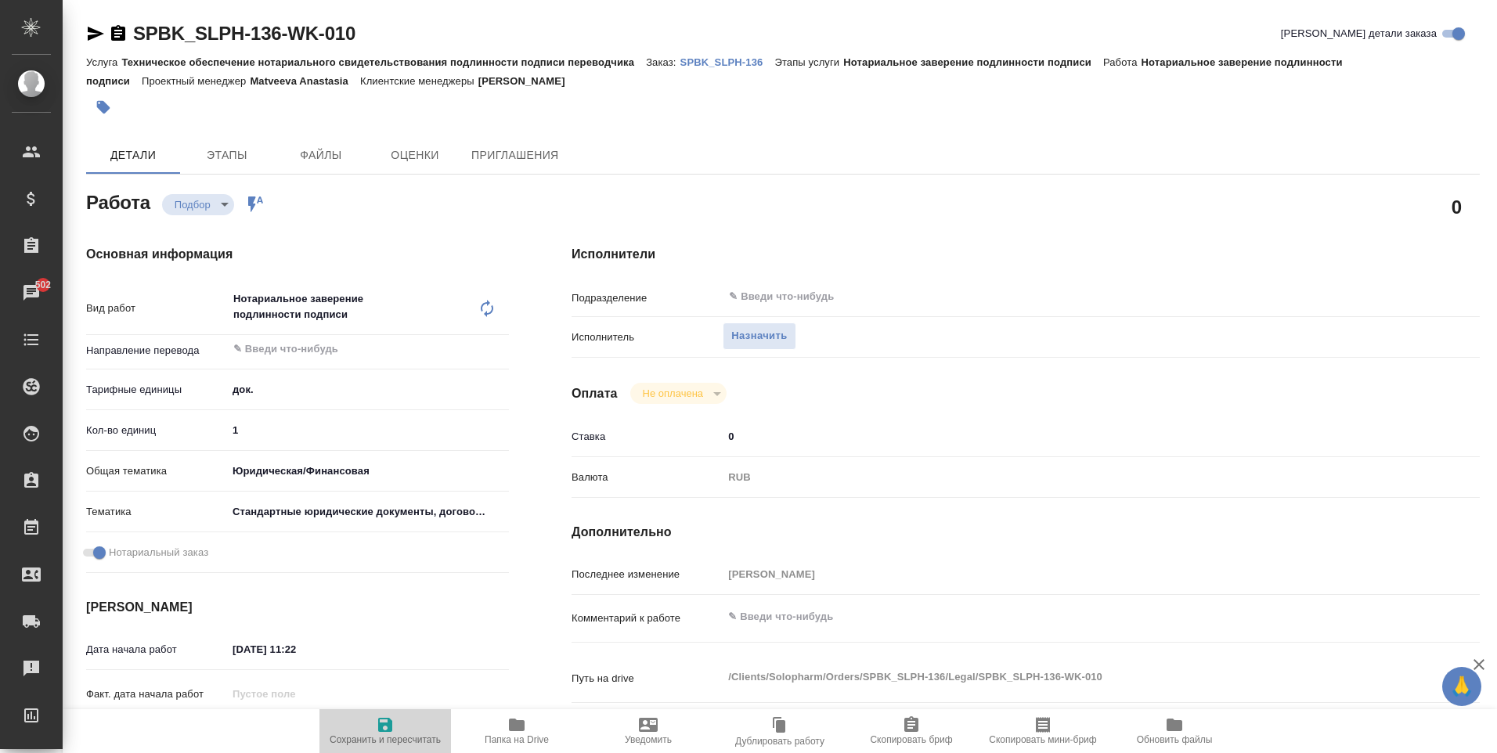
type textarea "x"
type input "recruiting"
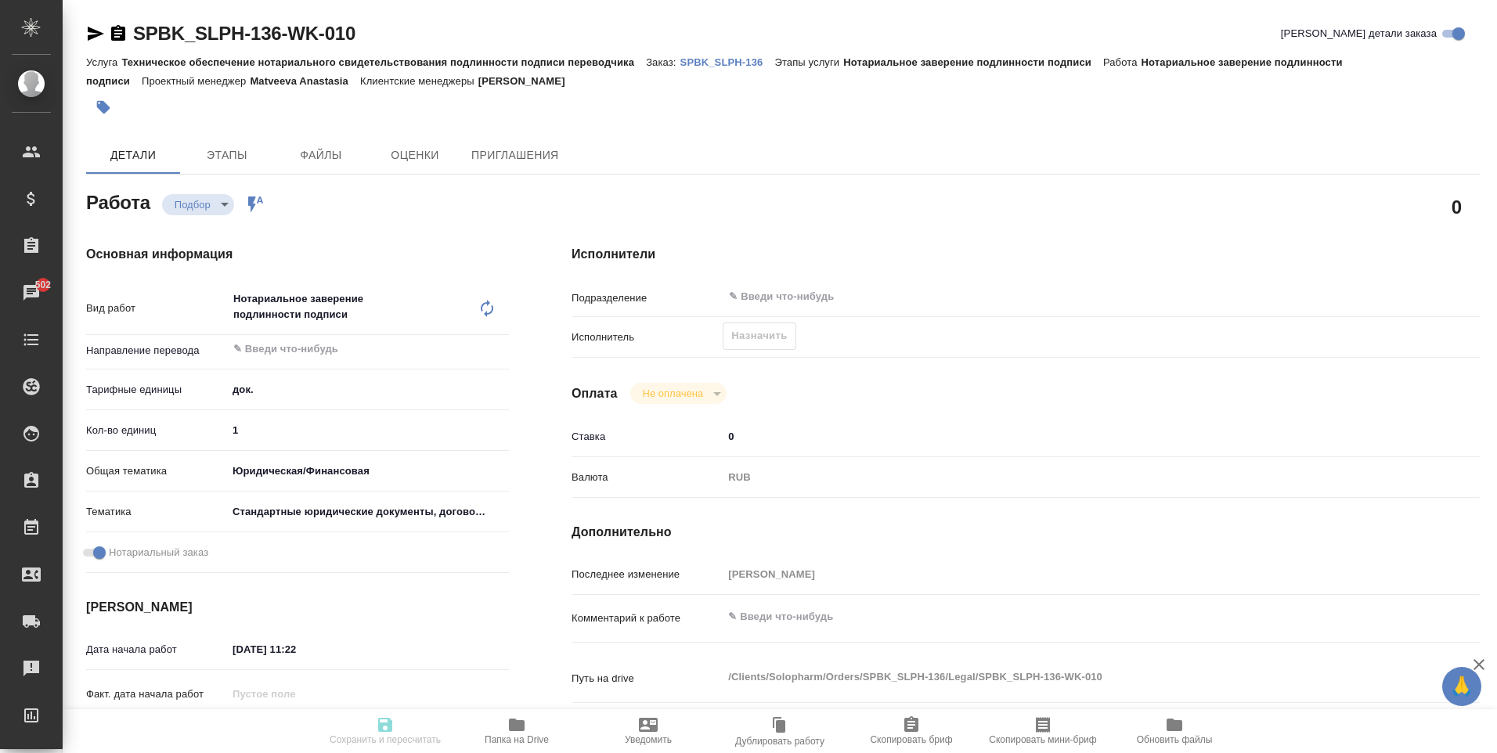
type textarea "Нотариальное заверение подлинности подписи"
type textarea "x"
type input "5a8b1489cc6b4906c91bfd8b"
type input "1"
type input "yr-fn"
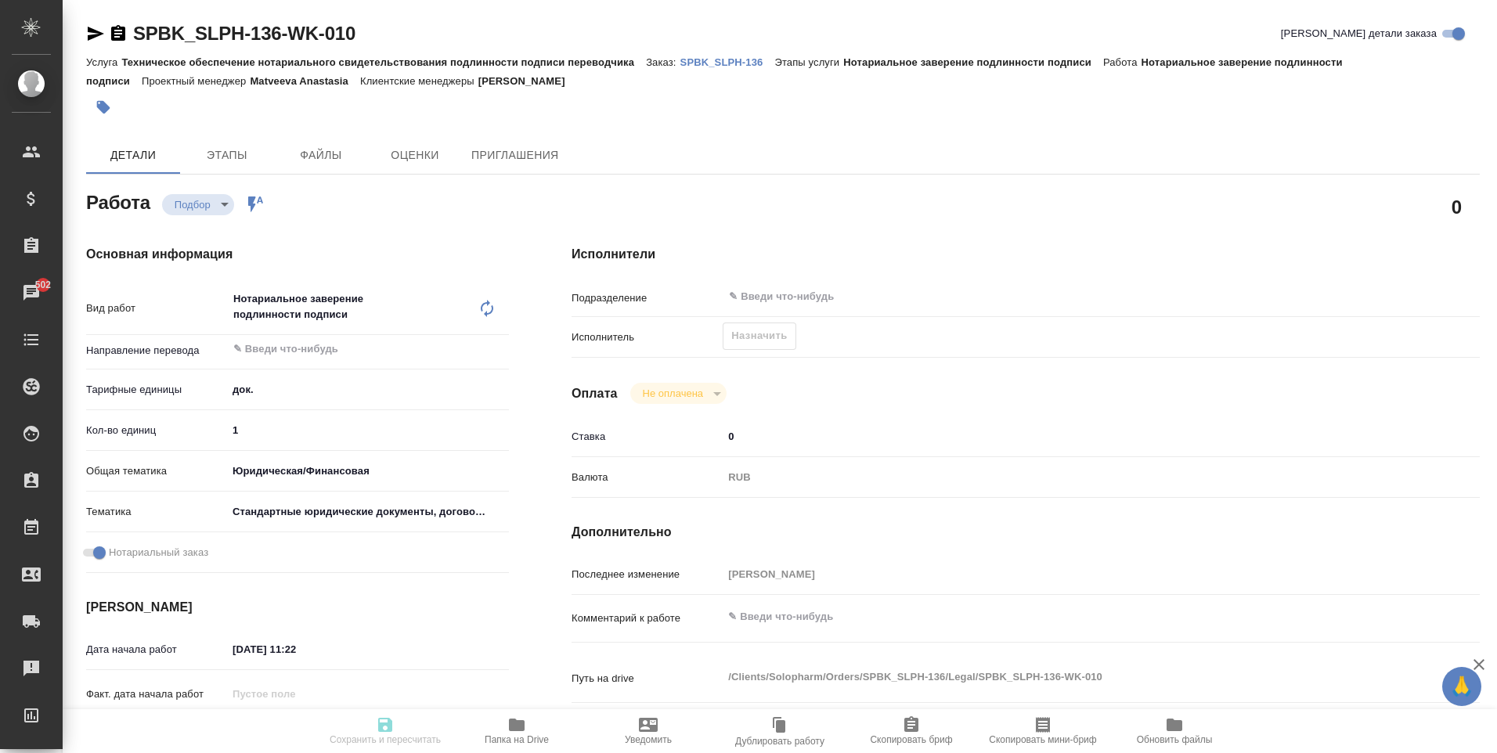
type input "5f647205b73bc97568ca66bf"
checkbox input "true"
type input "29.09.2025 11:22"
type input "01.10.2025 16:00"
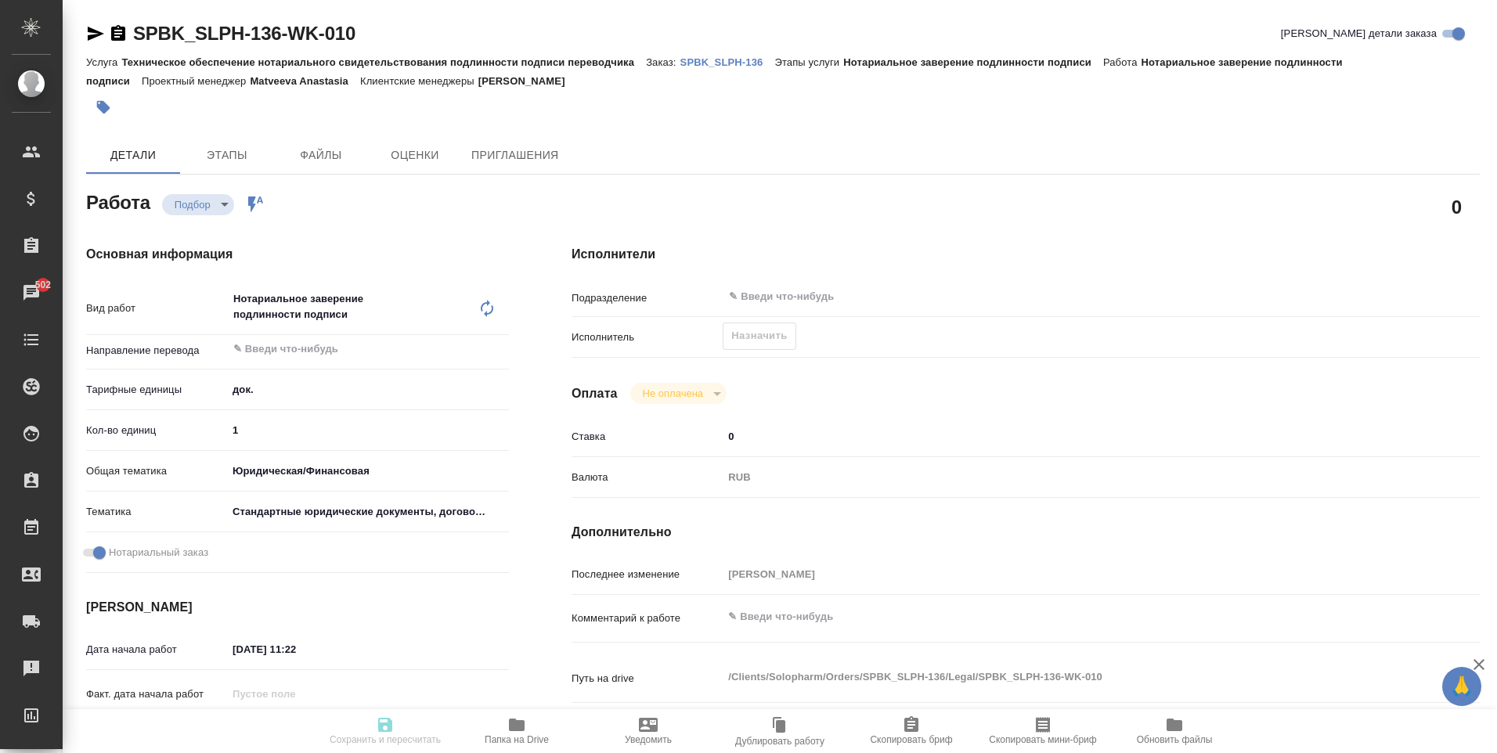
type input "notPayed"
type input "0"
type input "RUB"
type input "[PERSON_NAME]"
type textarea "x"
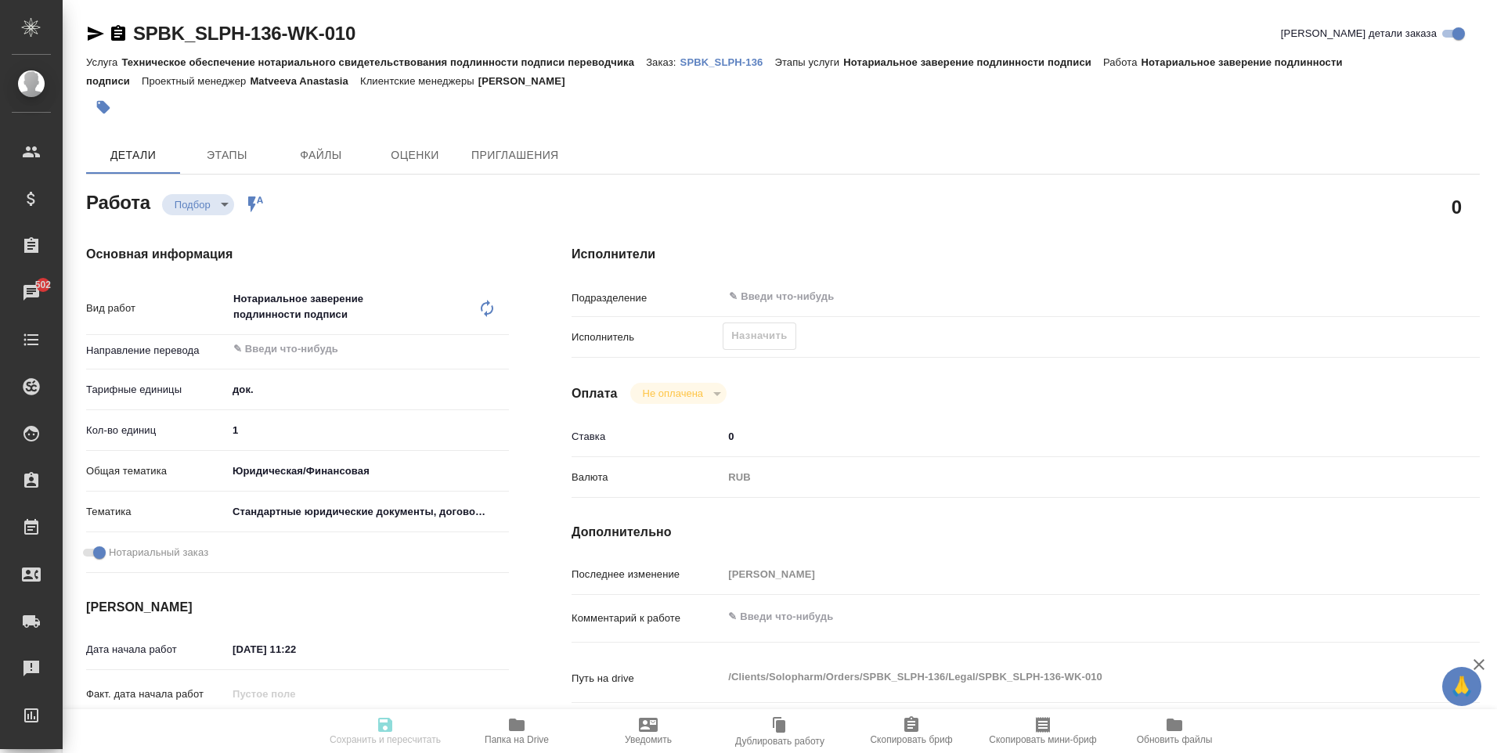
type textarea "/Clients/Solopharm/Orders/SPBK_SLPH-136/Legal/SPBK_SLPH-136-WK-010"
type textarea "x"
type input "SPBK_SLPH-136"
type input "Техническое обеспечение нотариального свидетельствования подлинности подписи пе…"
type input "Нотариальное заверение подлинности подписи"
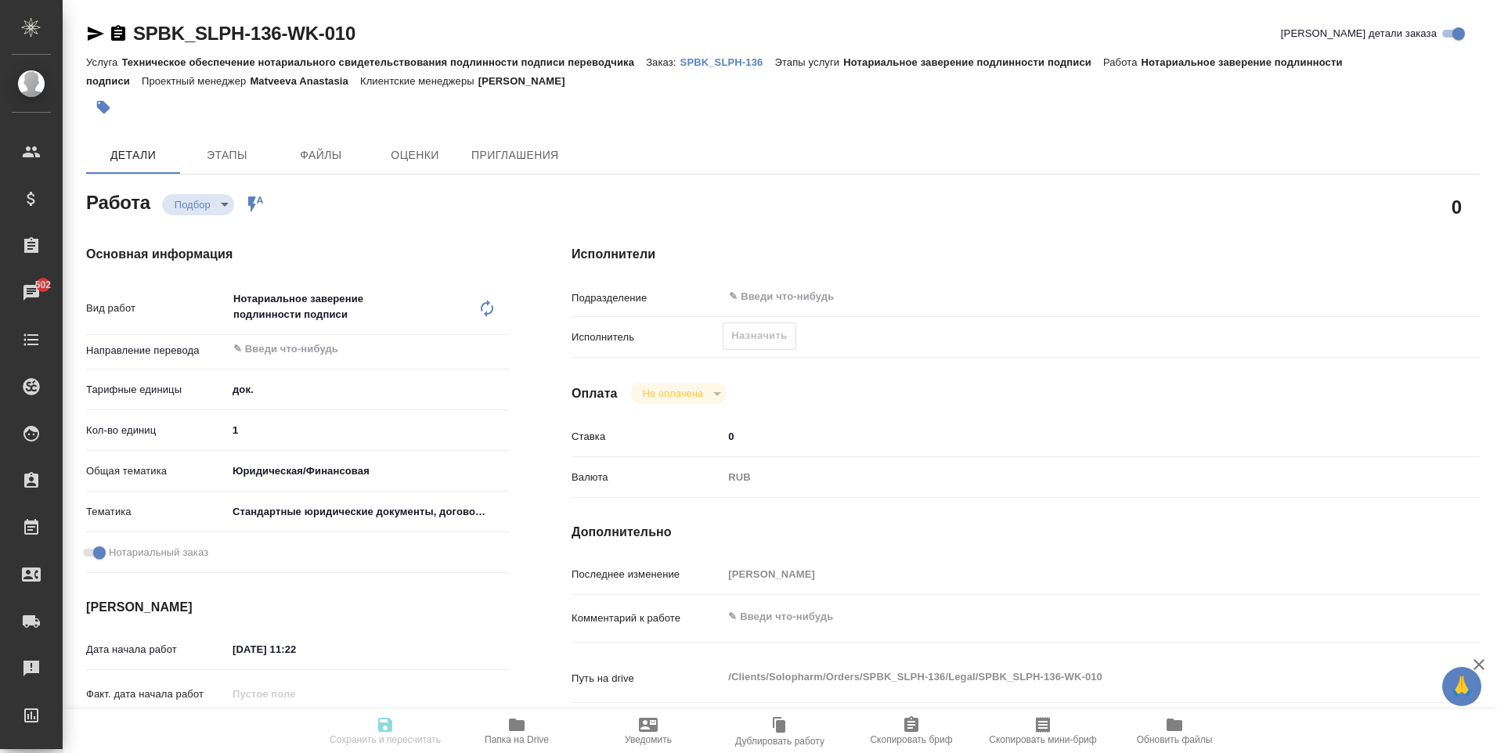
type input "[PERSON_NAME]"
type input "Заборова Александра"
type input "/Clients/Solopharm/Orders/SPBK_SLPH-136"
type textarea "x"
type textarea "доверенность, рус-груз, под нот"
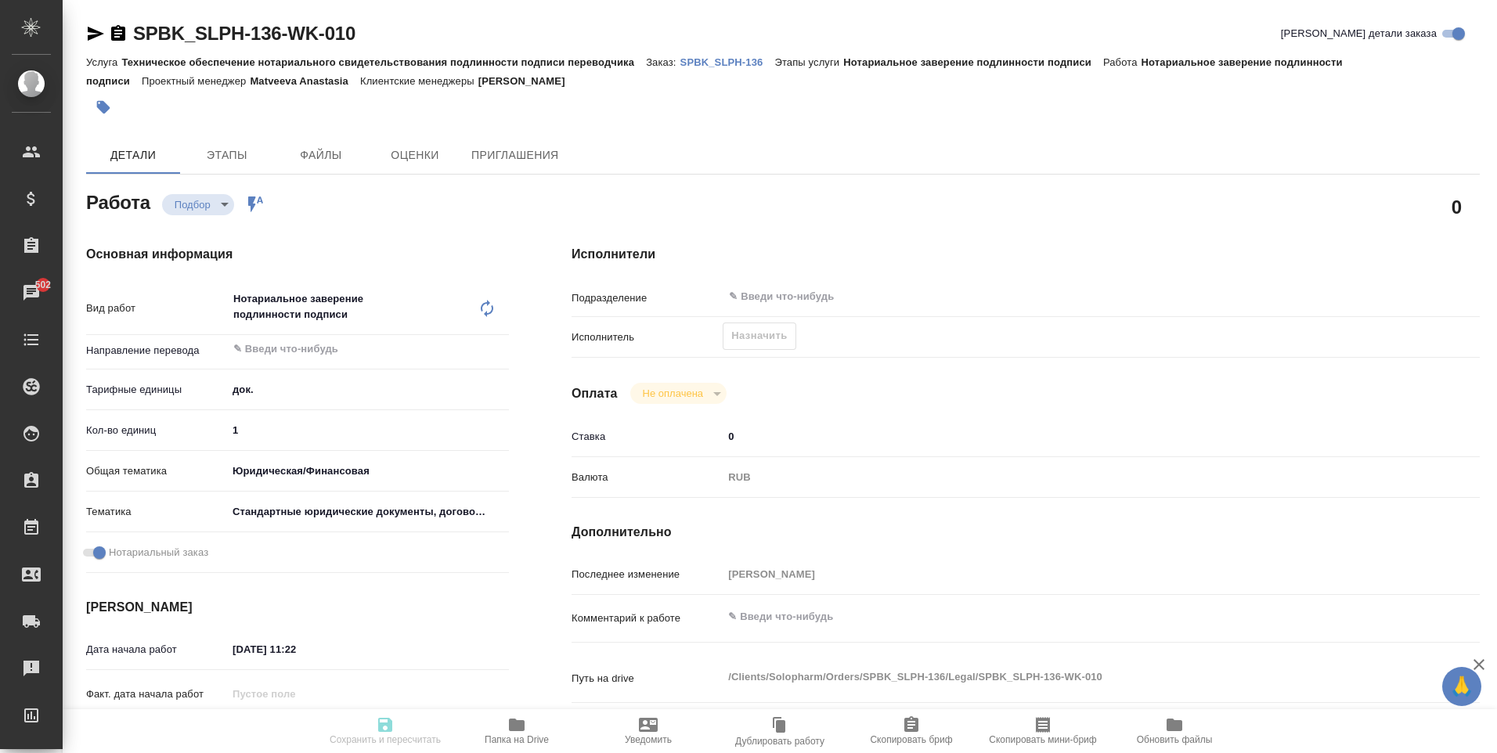
type textarea "x"
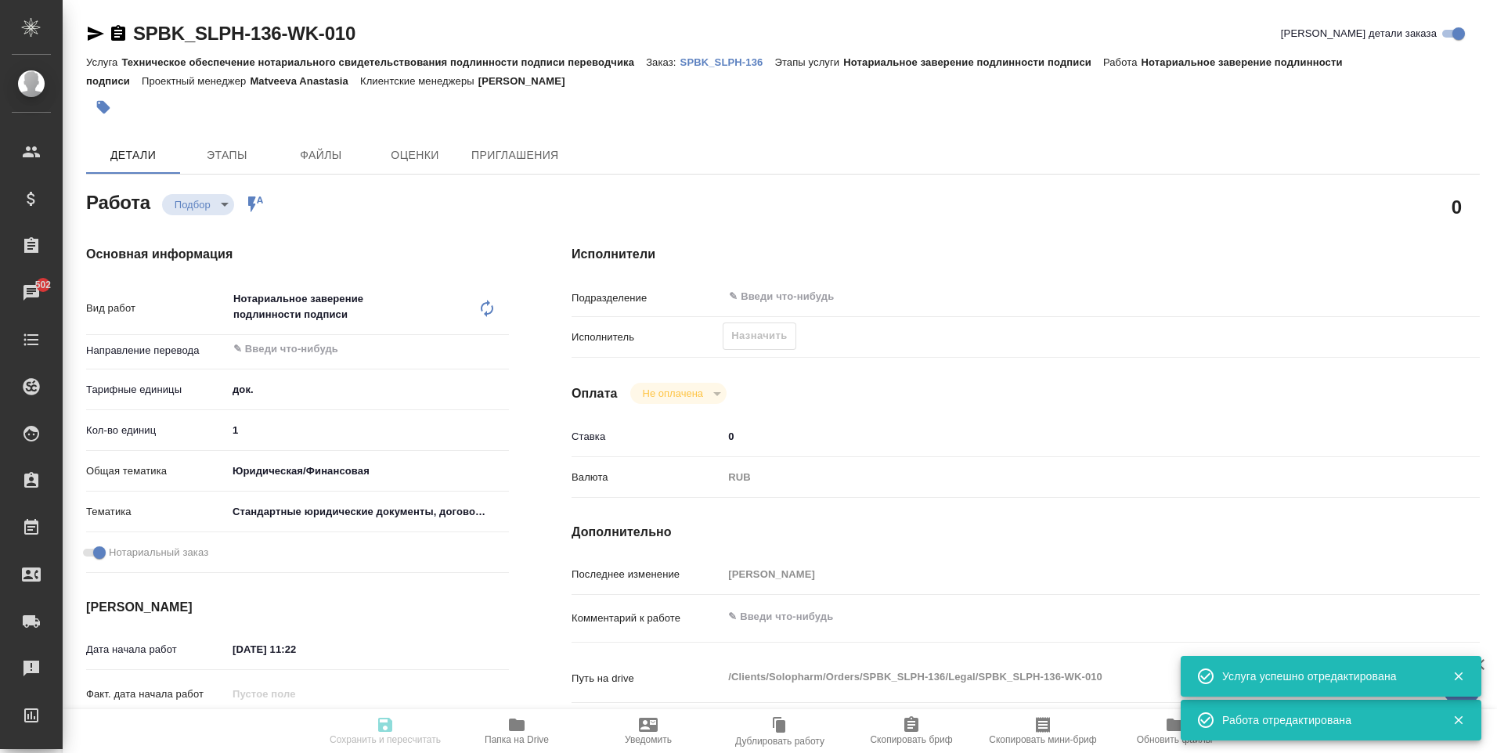
type textarea "x"
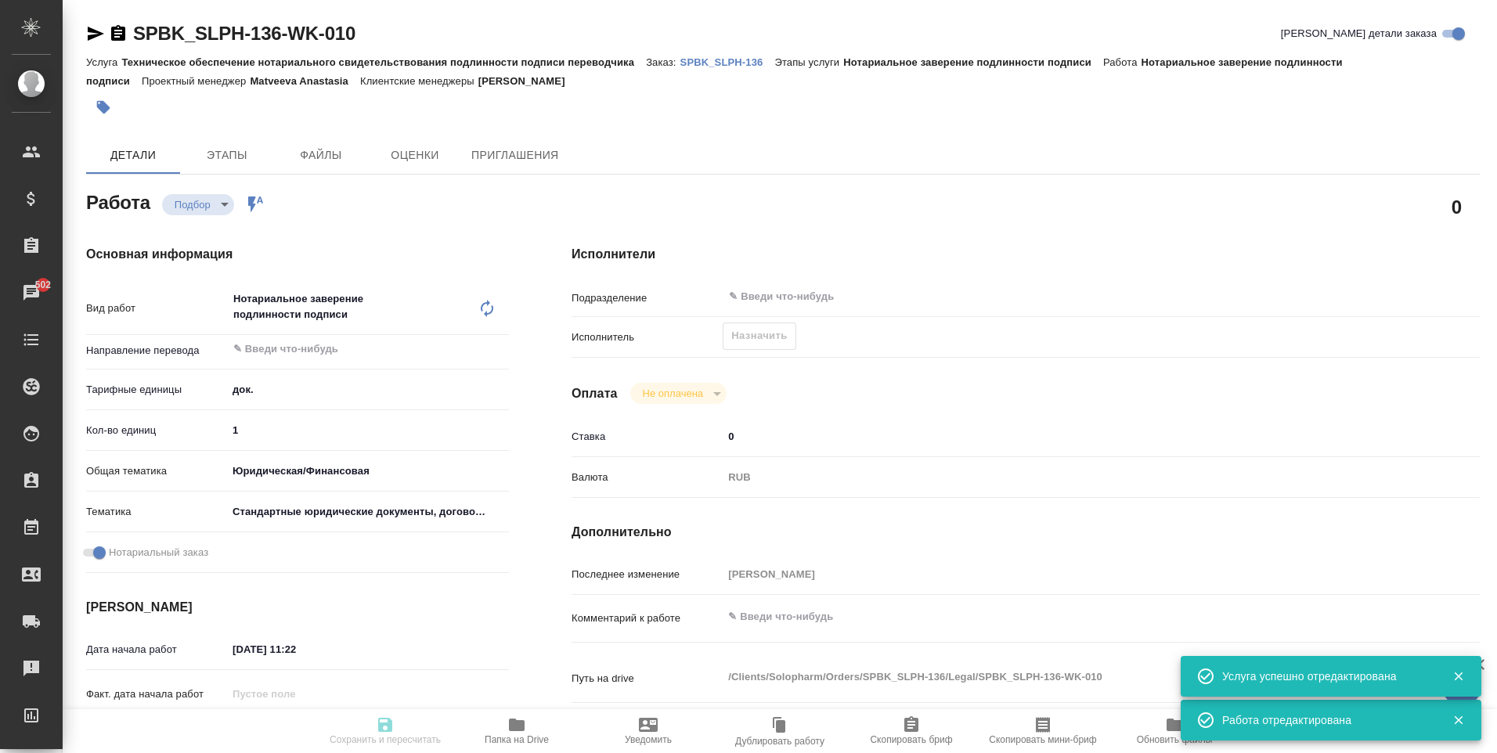
type textarea "x"
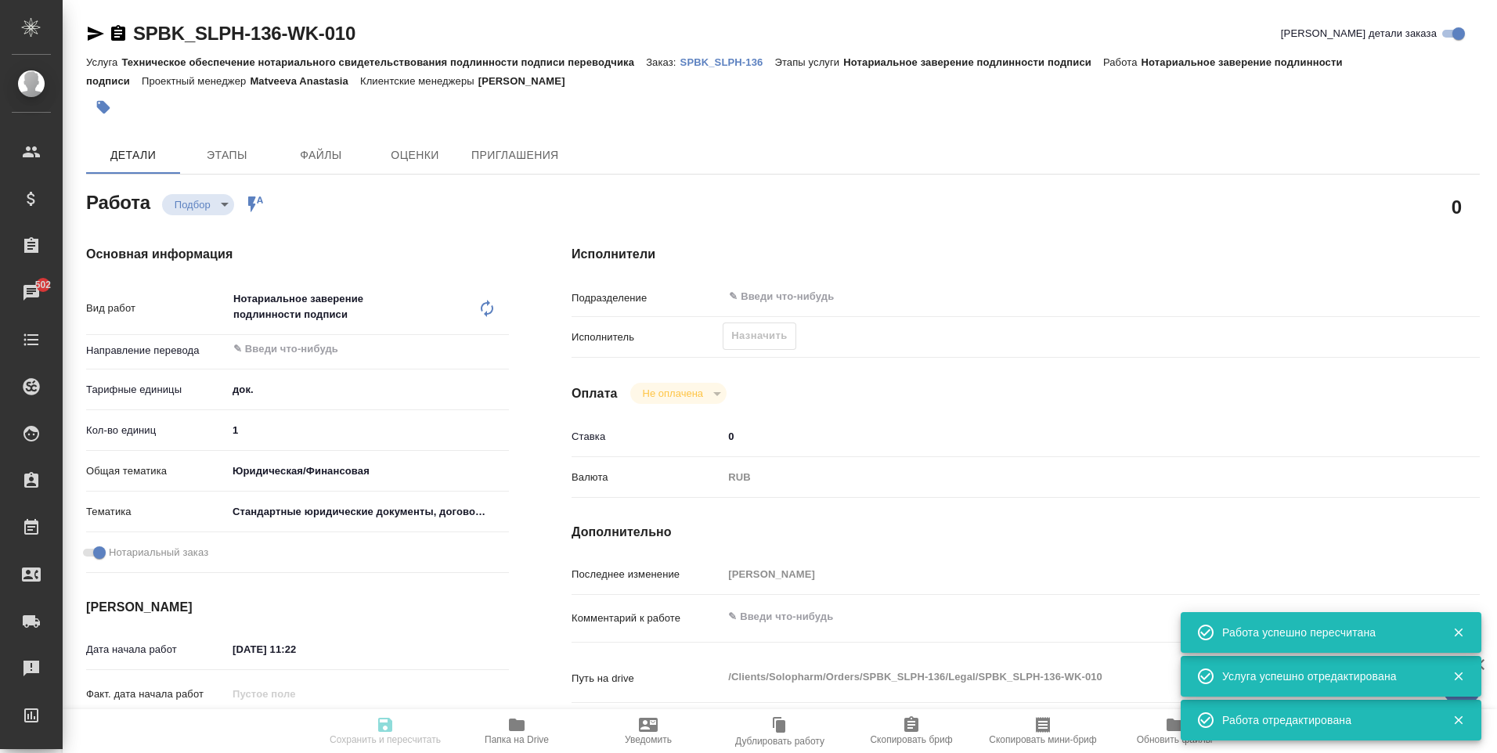
type input "recruiting"
type textarea "Нотариальное заверение подлинности подписи"
type textarea "x"
type input "5a8b1489cc6b4906c91bfd8b"
type input "1"
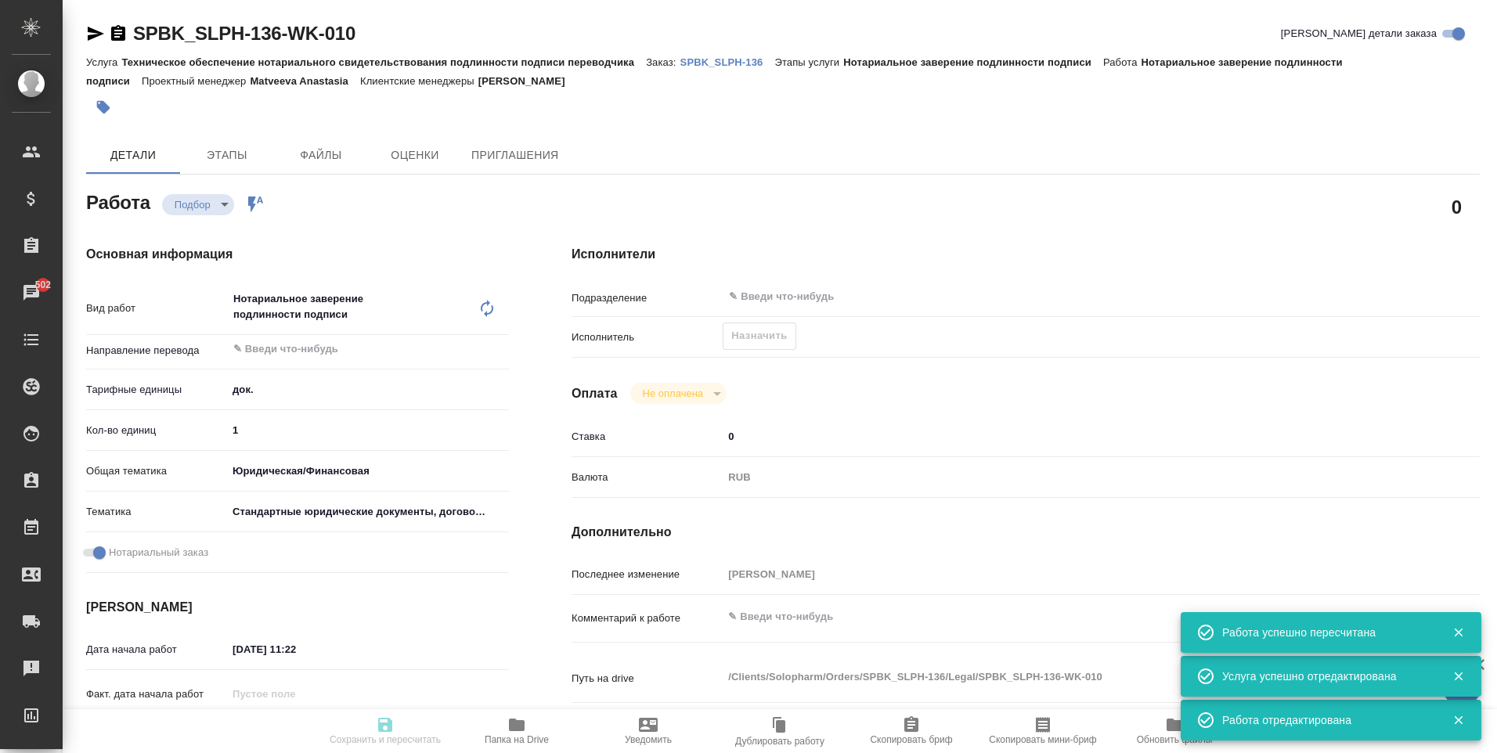
type input "yr-fn"
type input "5f647205b73bc97568ca66bf"
checkbox input "true"
type input "29.09.2025 11:22"
type input "01.10.2025 16:00"
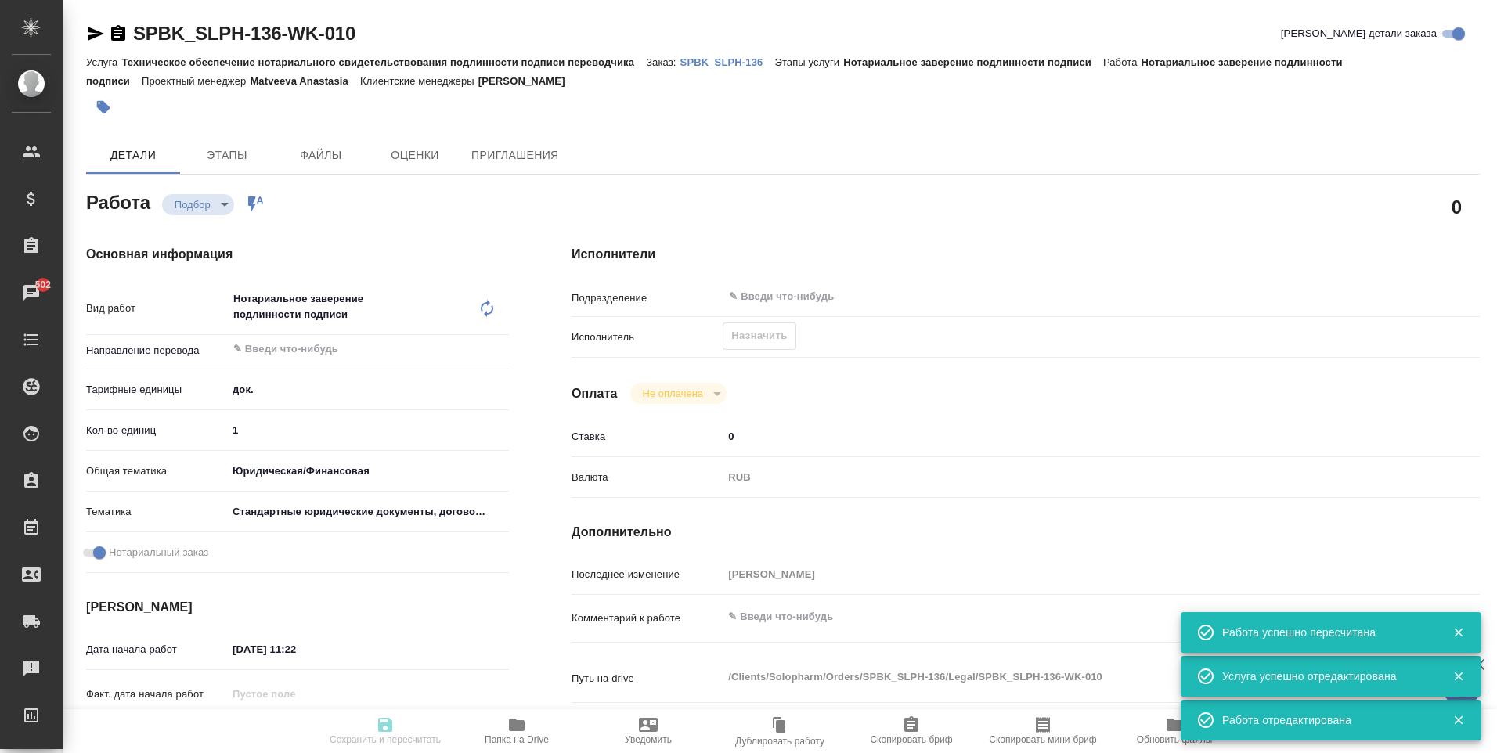
type input "01.10.2025 16:00"
type input "notPayed"
type input "0"
type input "RUB"
type input "[PERSON_NAME]"
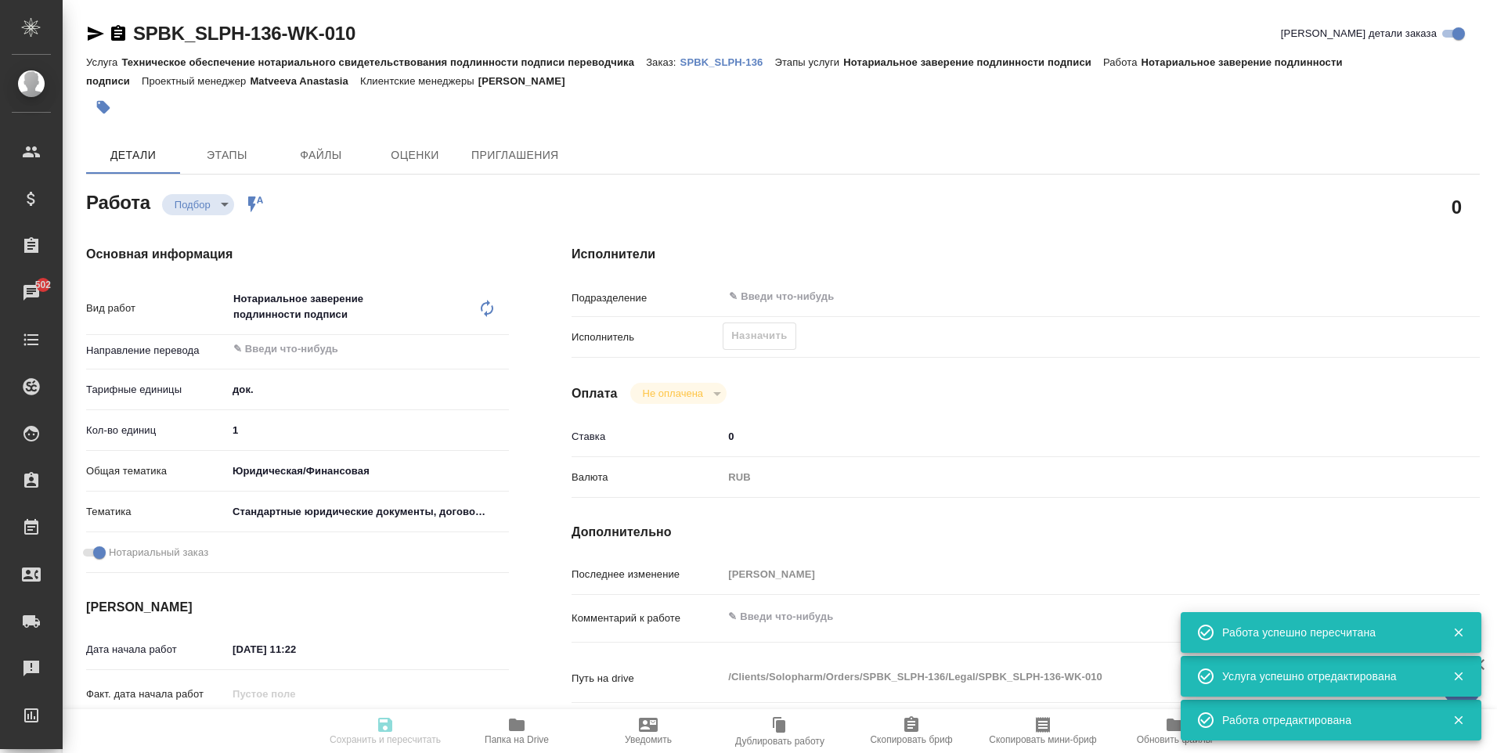
type textarea "x"
type textarea "/Clients/Solopharm/Orders/SPBK_SLPH-136/Legal/SPBK_SLPH-136-WK-010"
type textarea "x"
type input "SPBK_SLPH-136"
type input "Техническое обеспечение нотариального свидетельствования подлинности подписи пе…"
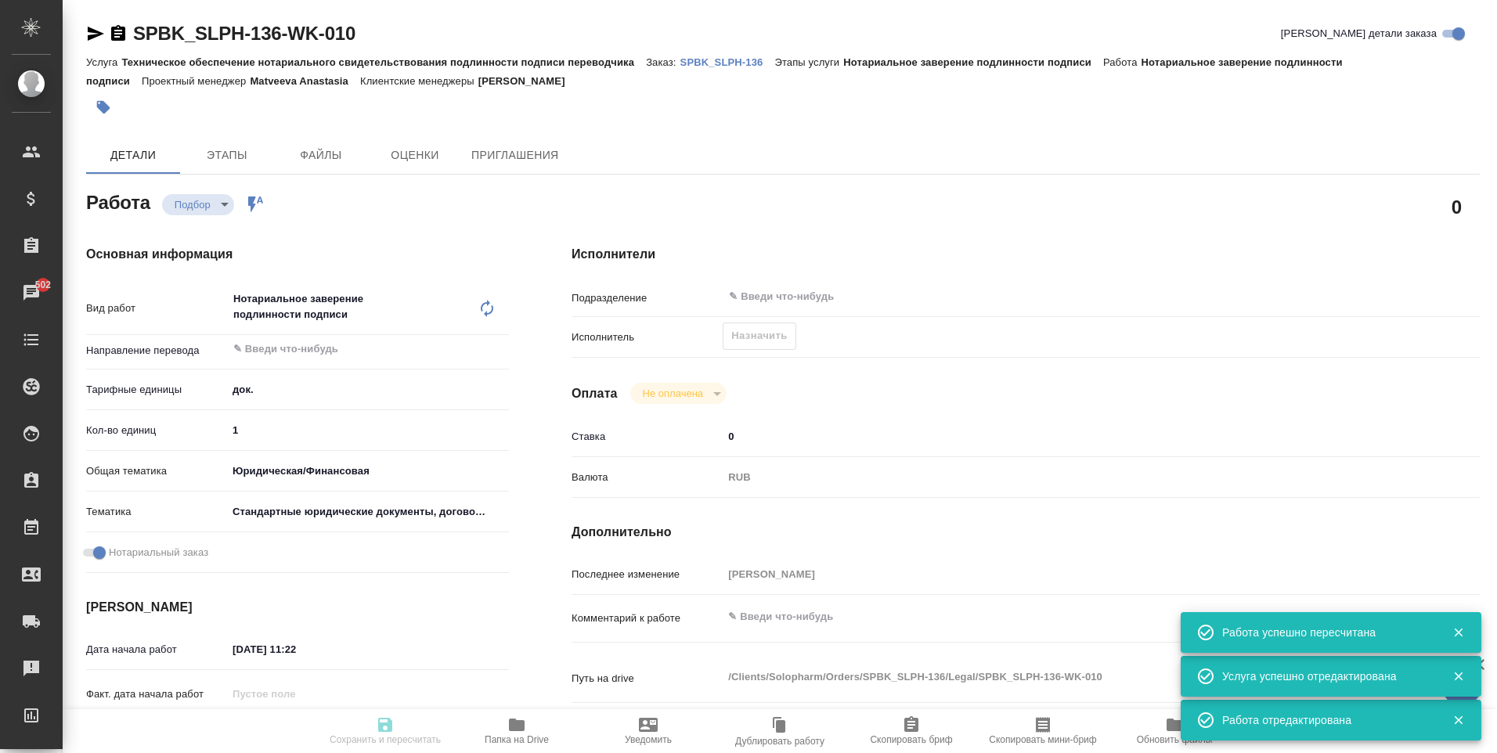
type input "Нотариальное заверение подлинности подписи"
type input "[PERSON_NAME]"
type input "Заборова Александра"
type input "/Clients/Solopharm/Orders/SPBK_SLPH-136"
type textarea "x"
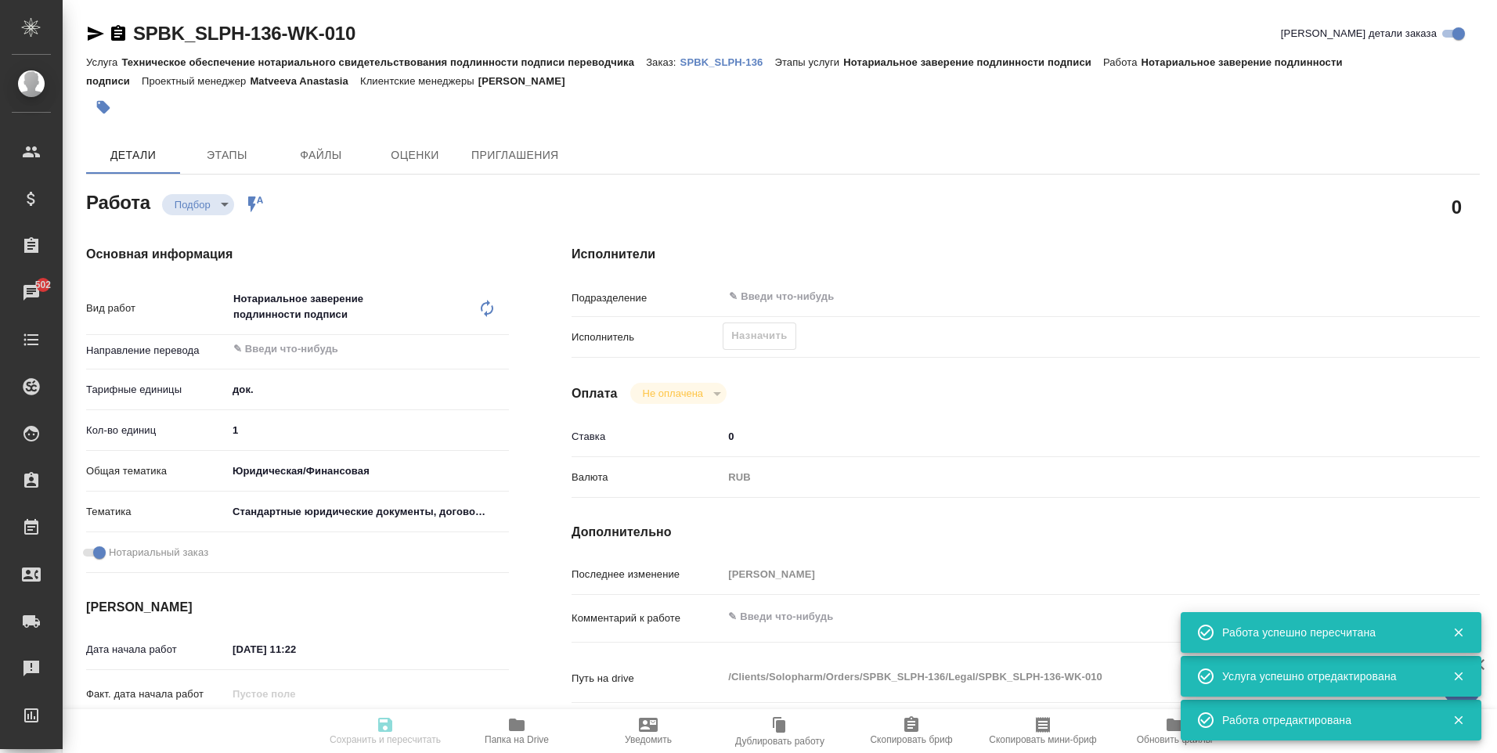
type textarea "доверенность, рус-груз, под нот"
type textarea "x"
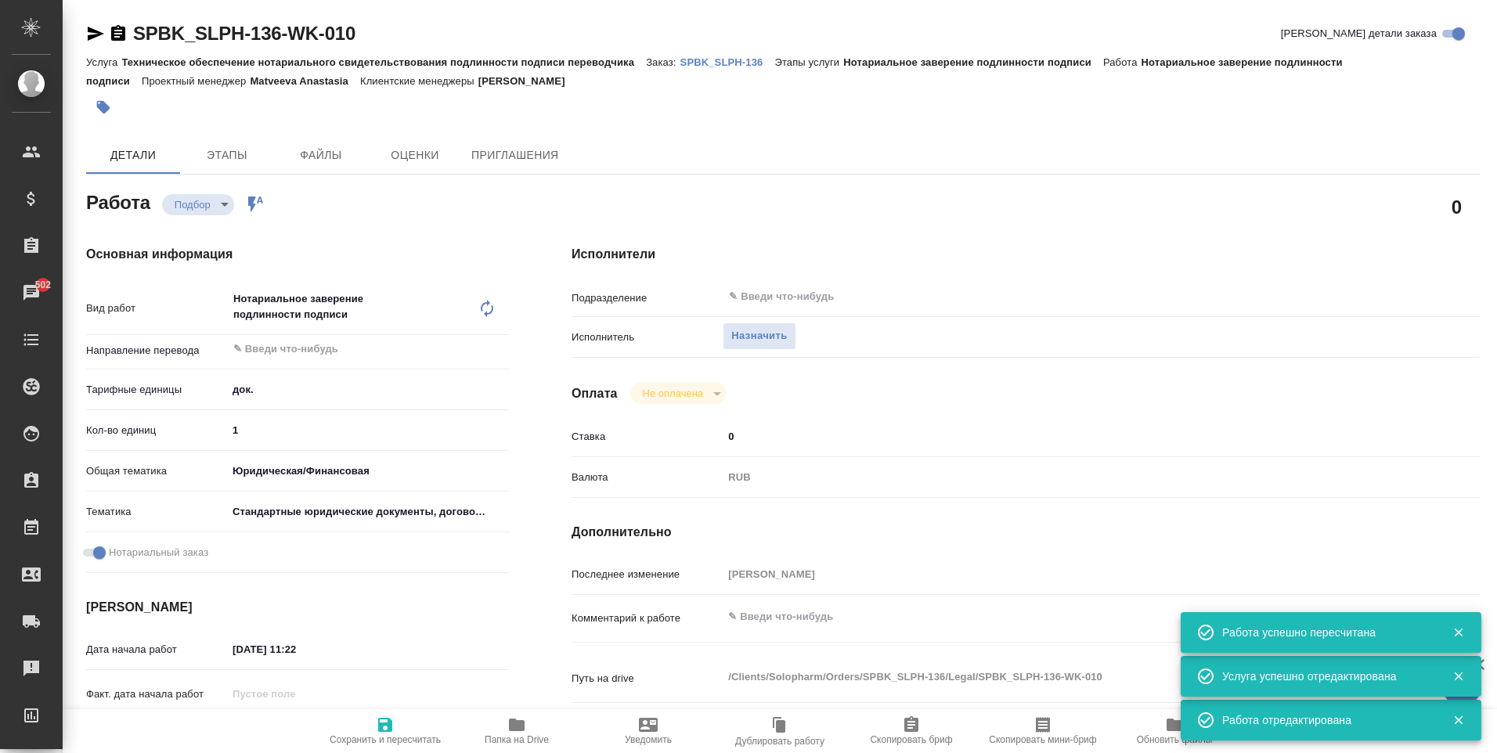
type textarea "x"
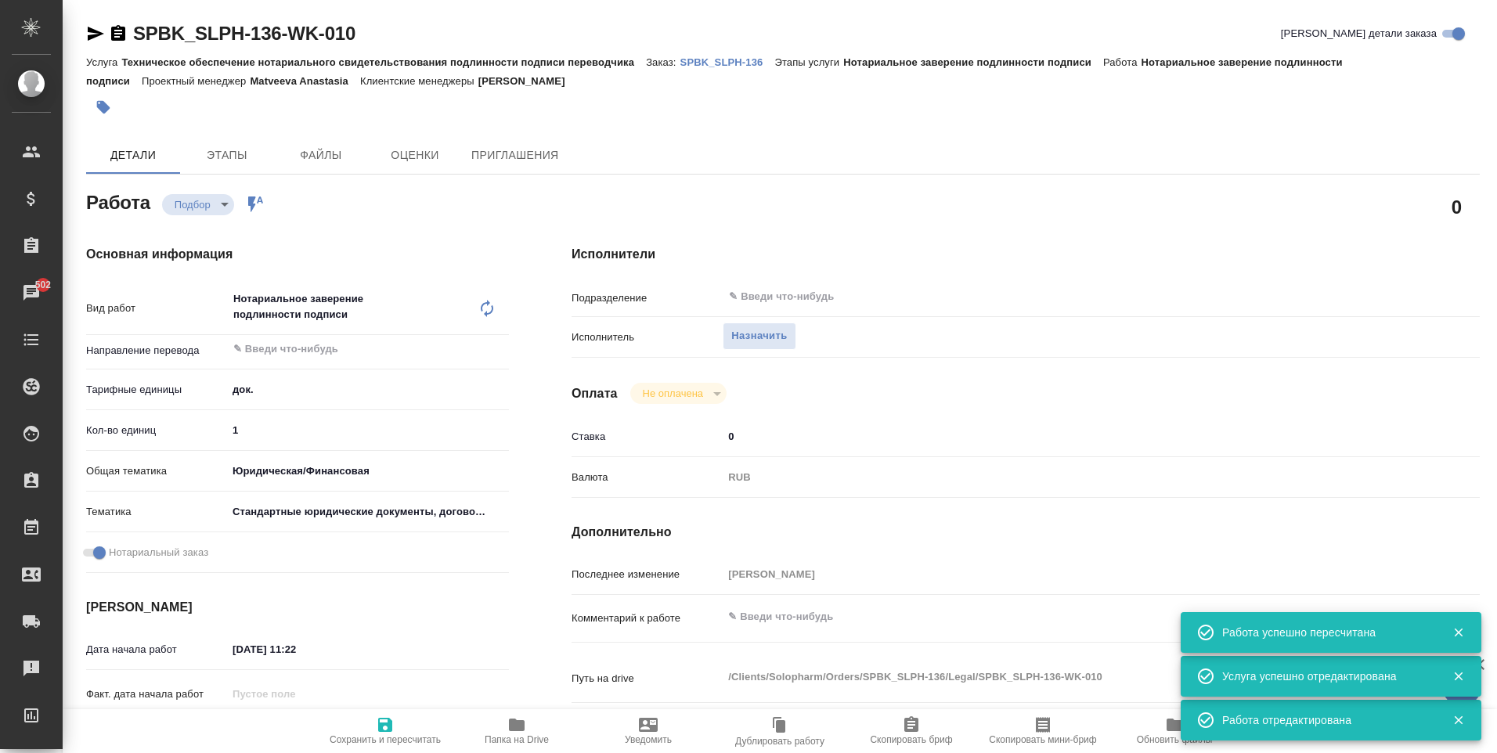
type textarea "x"
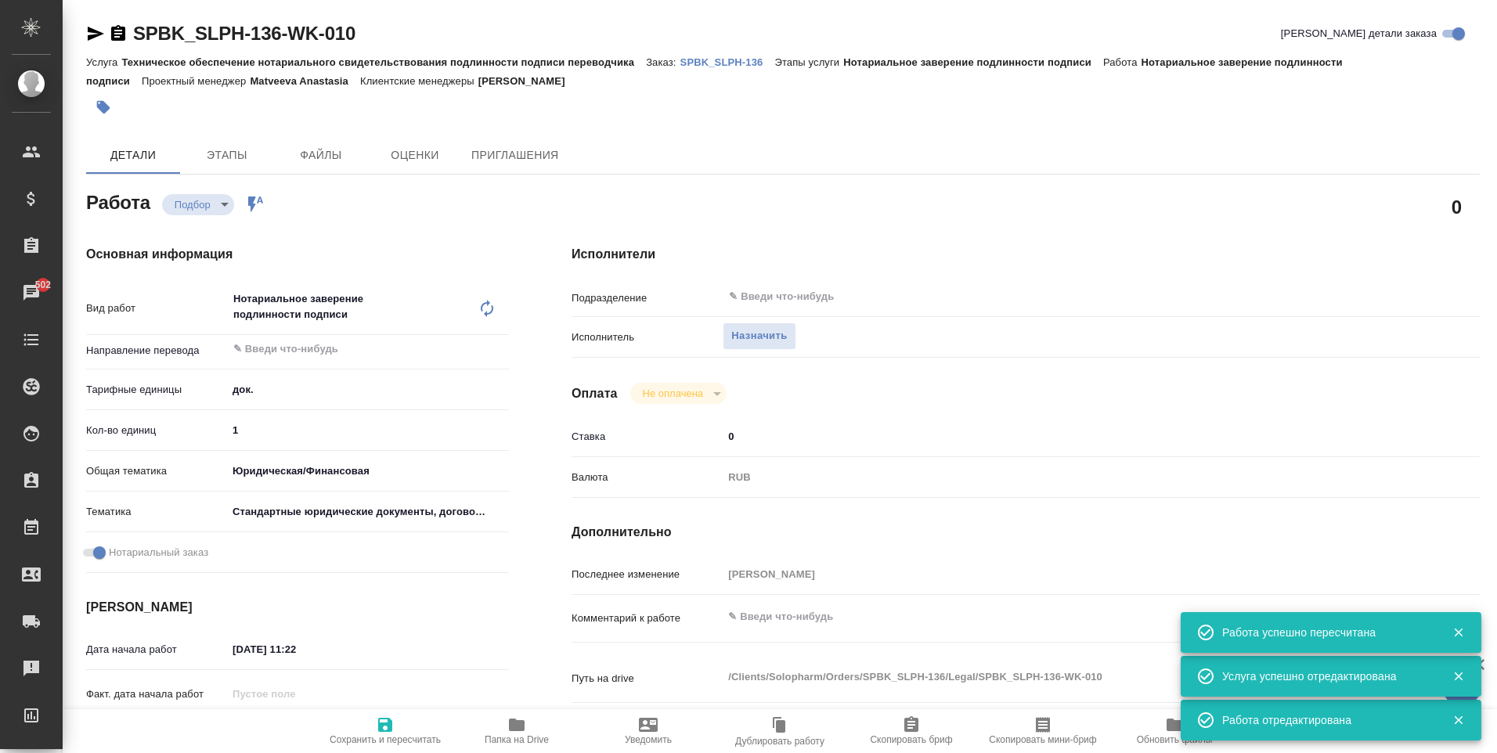
type textarea "x"
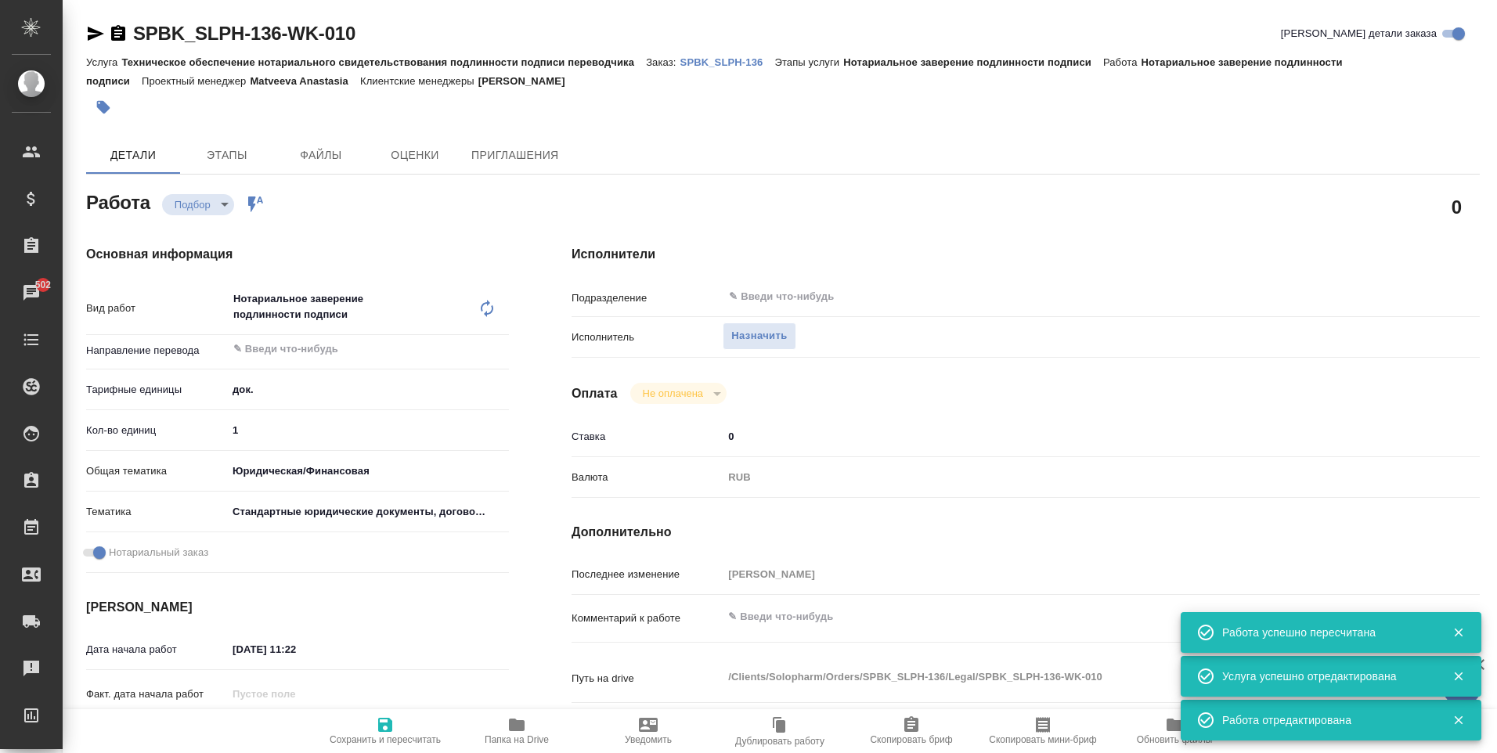
type textarea "x"
click at [773, 339] on span "Назначить" at bounding box center [759, 336] width 56 height 18
type textarea "x"
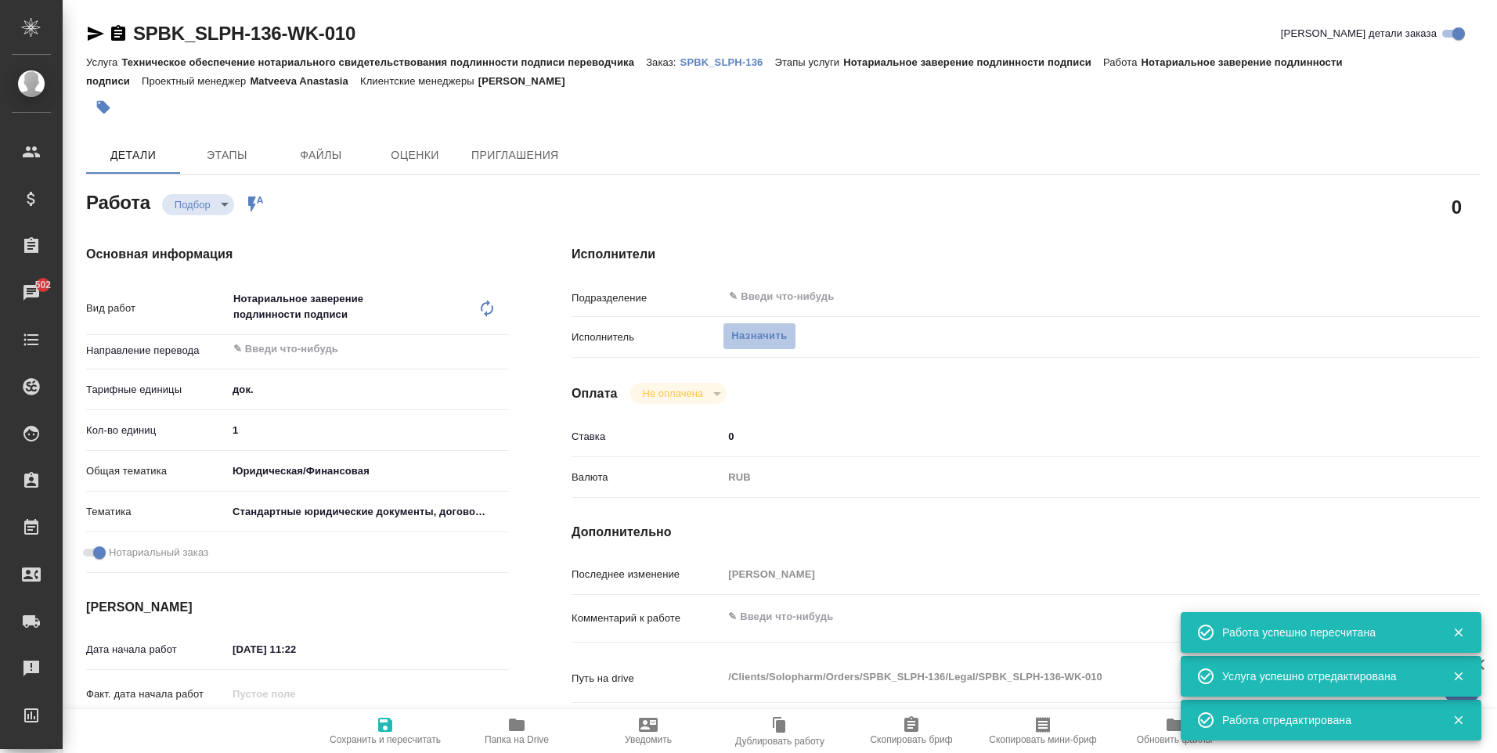
type textarea "x"
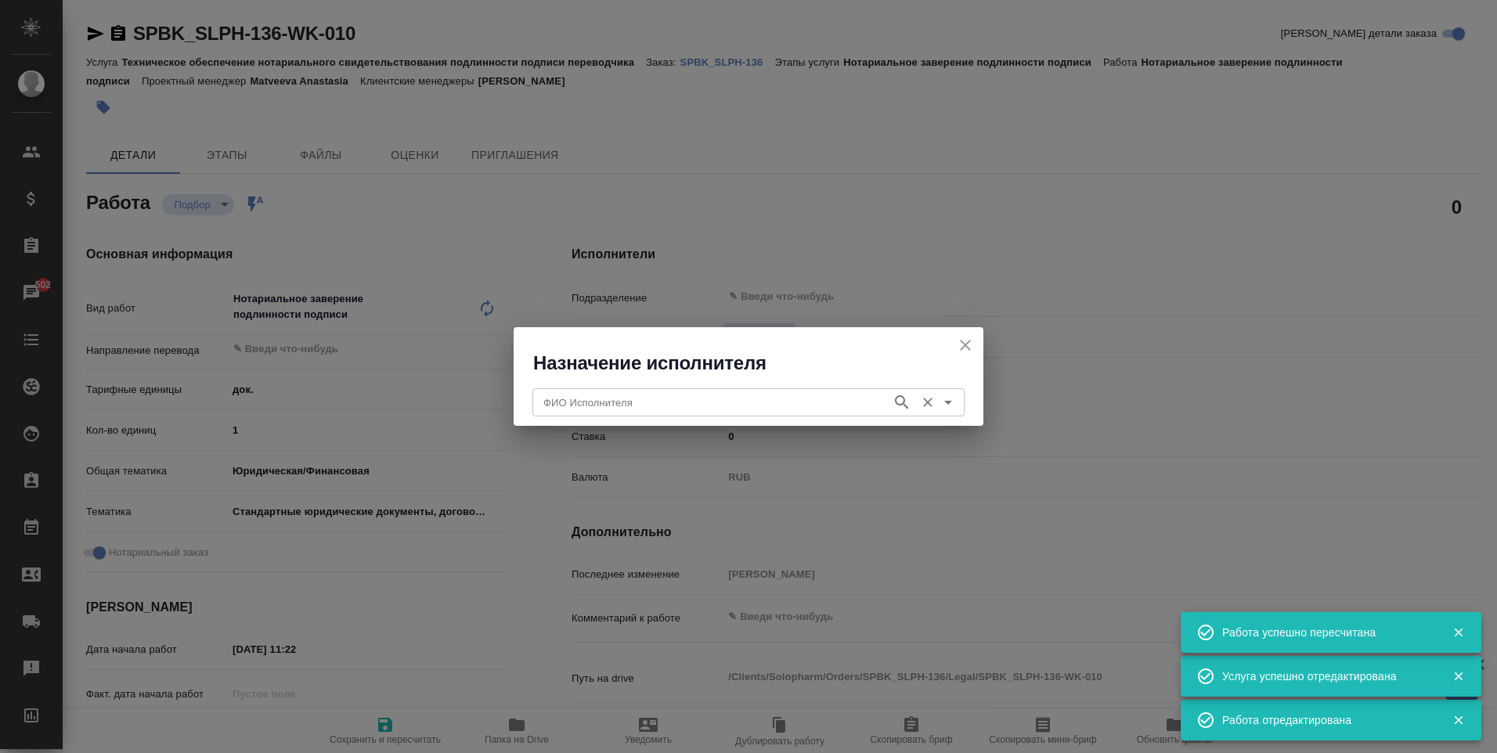
type textarea "x"
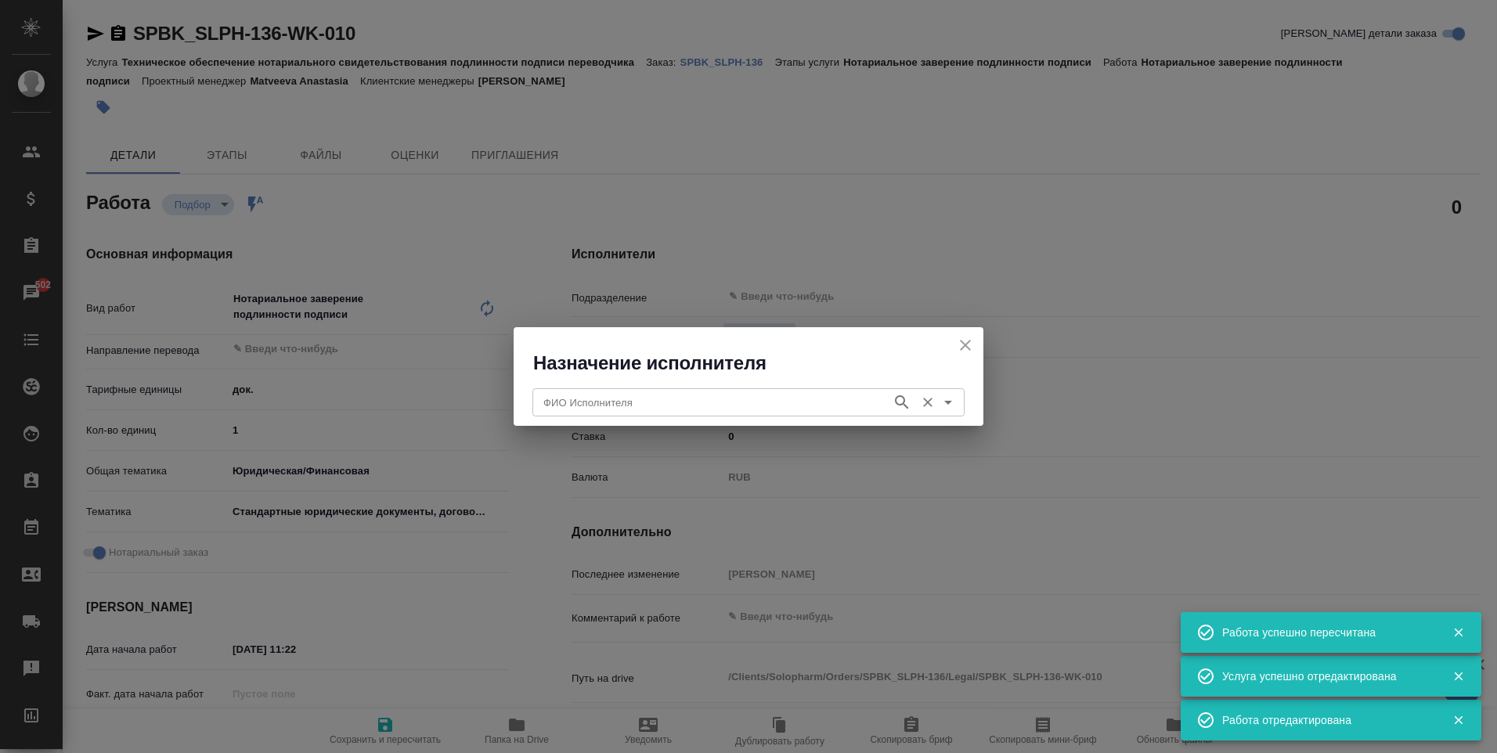
click at [722, 398] on input "ФИО Исполнителя" at bounding box center [710, 402] width 347 height 19
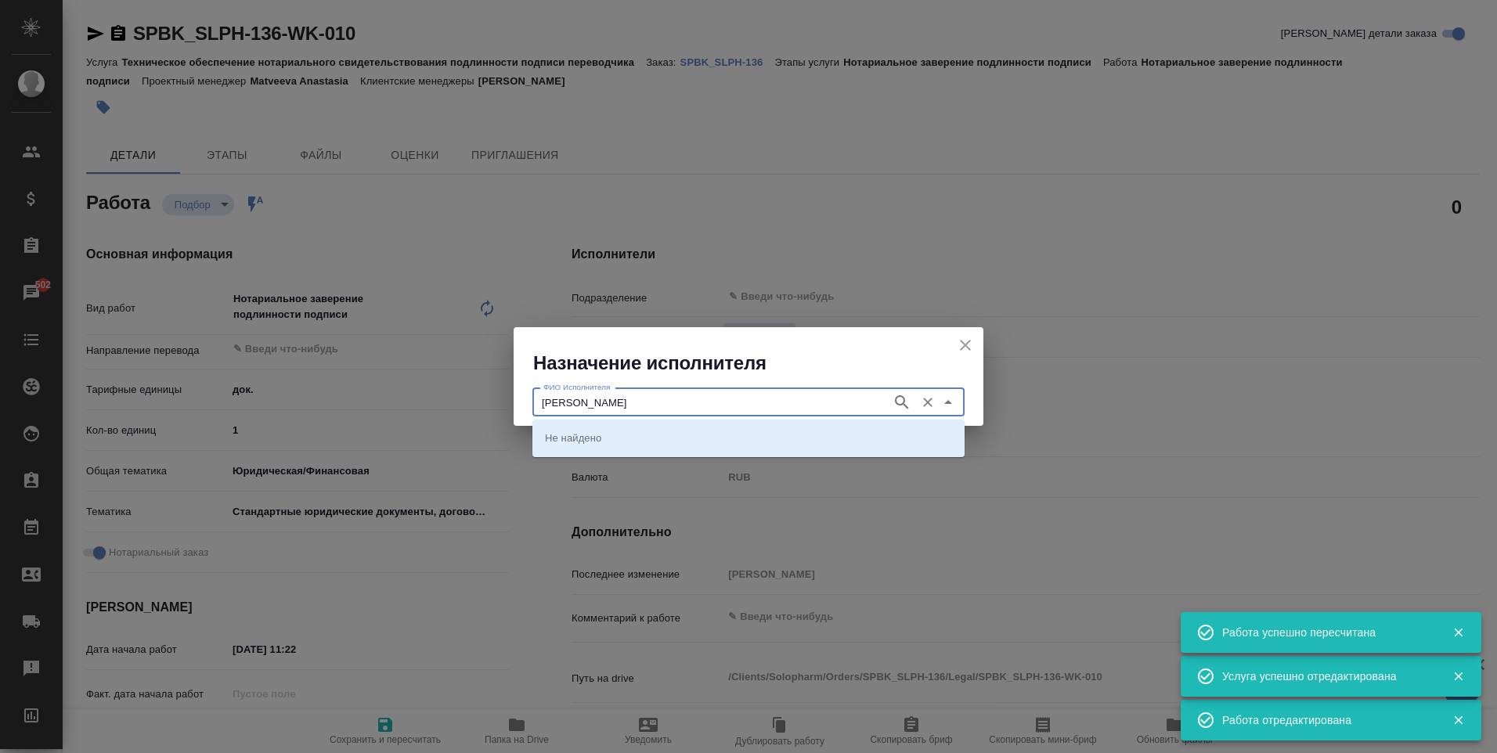
type input "карпунина"
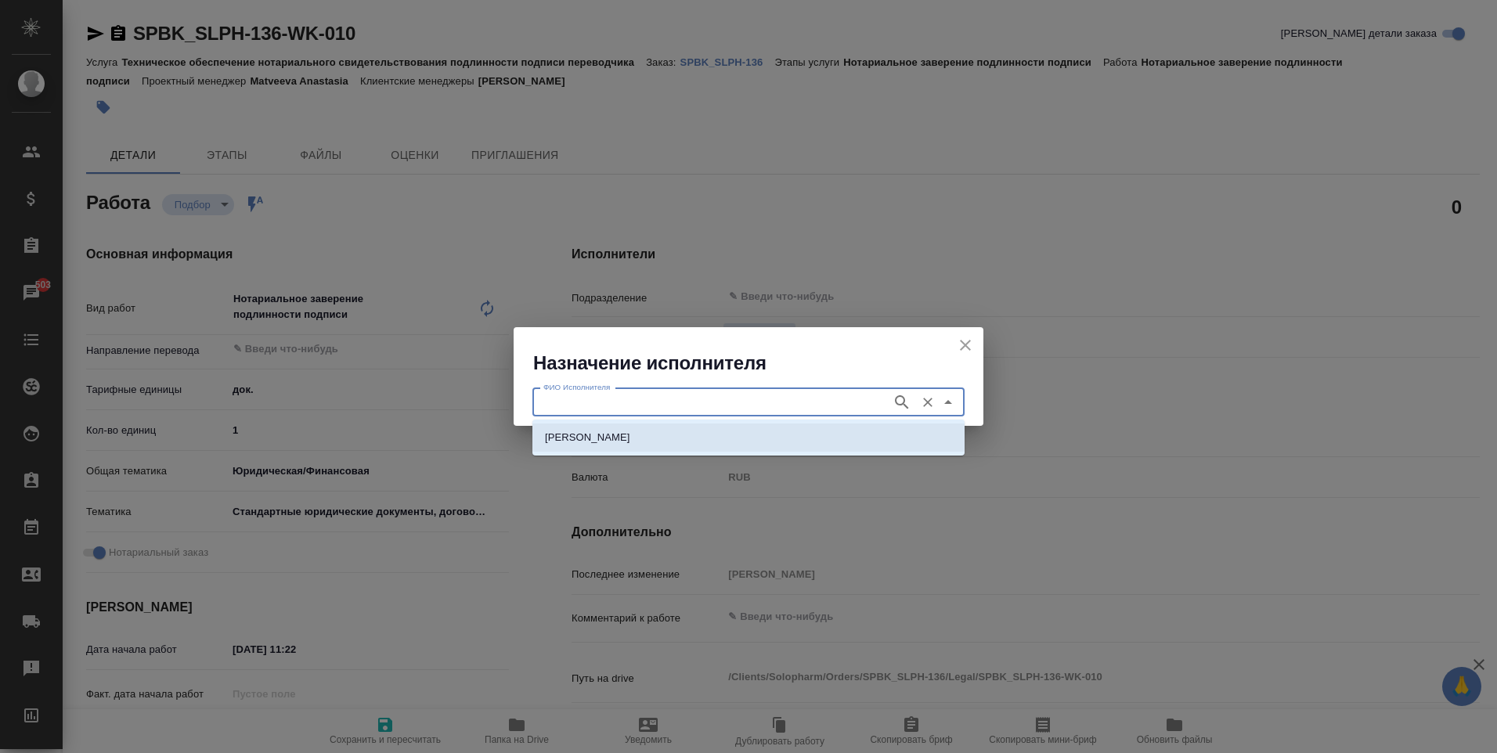
click at [630, 430] on p "НОТАРИУС Карпунина Ольга Васильевна" at bounding box center [587, 438] width 85 height 16
type input "НОТАРИУС Карпунина Ольга Васильевна"
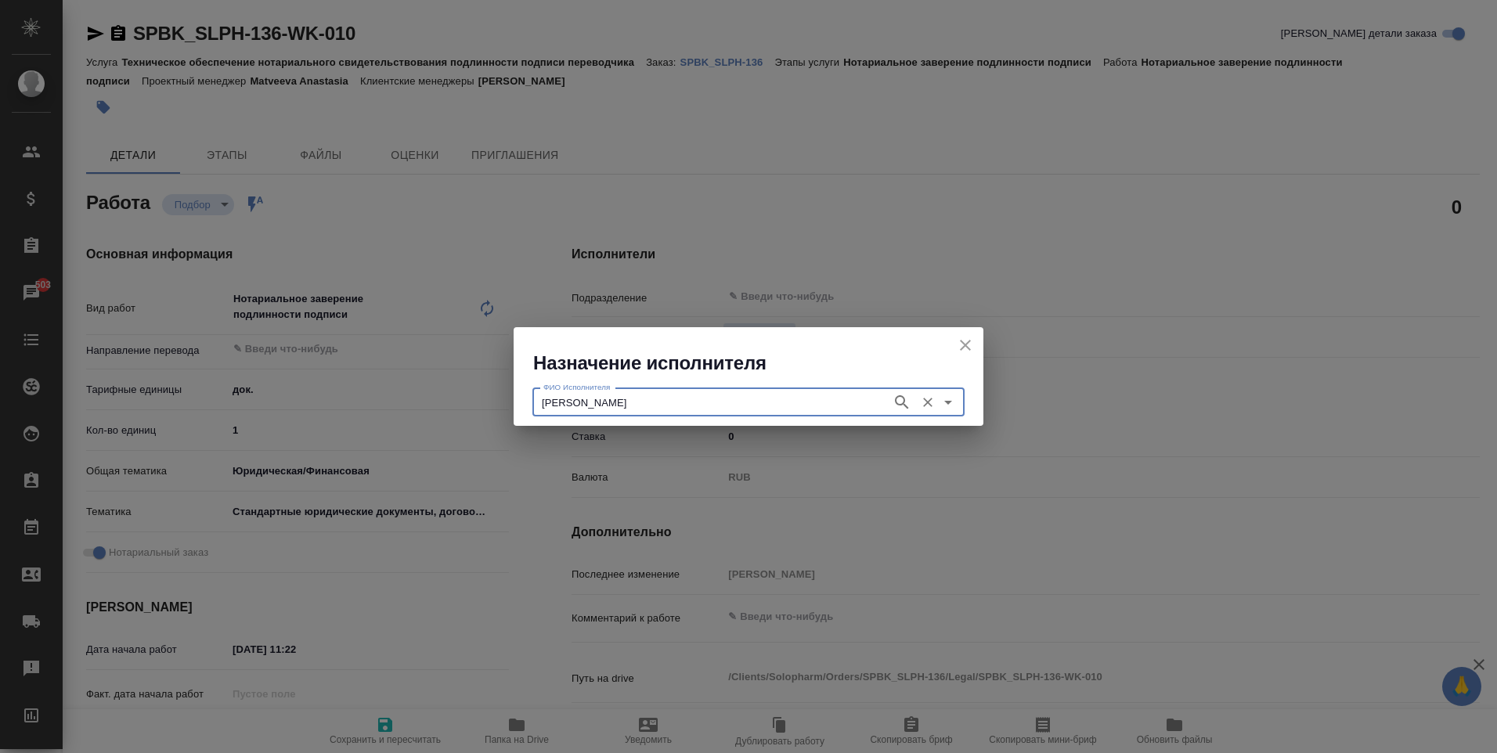
type textarea "x"
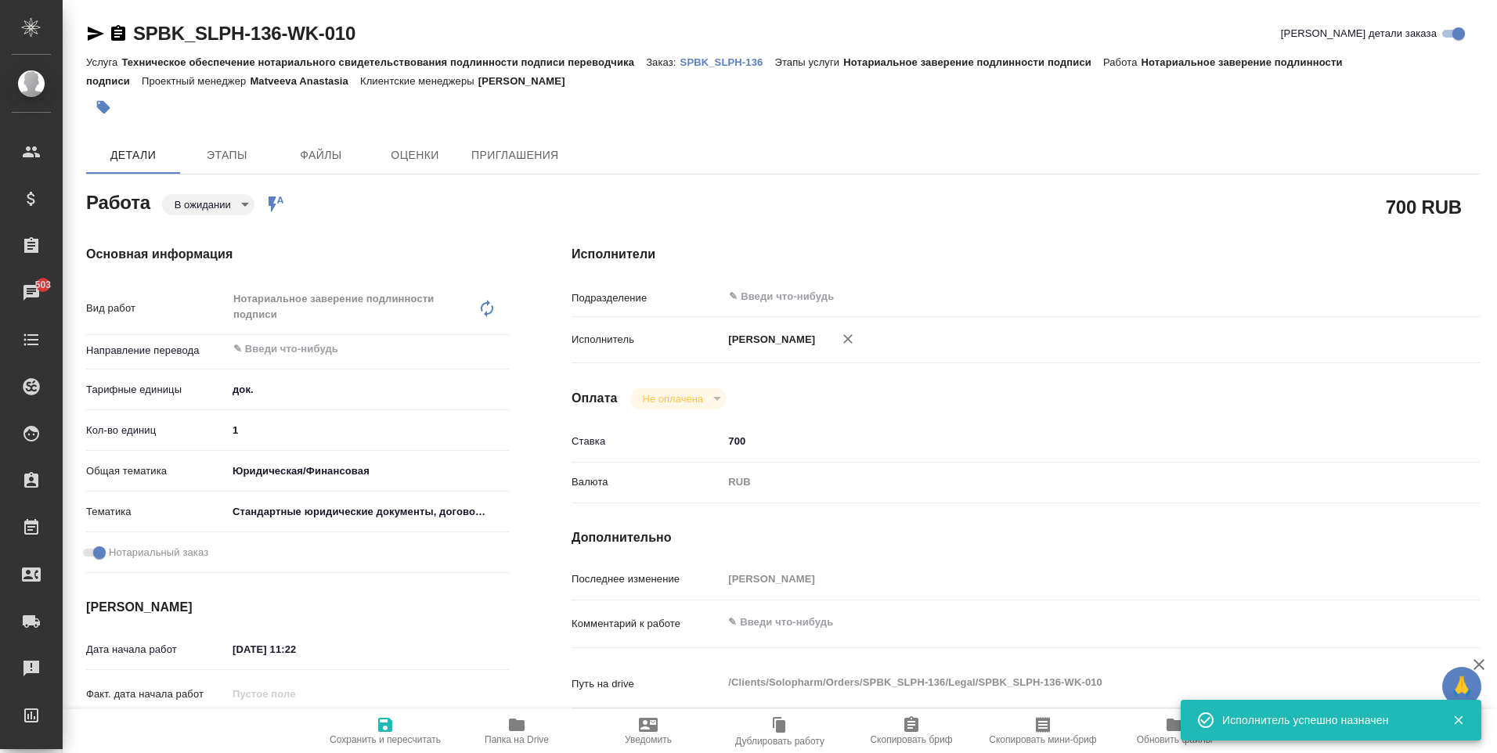
type textarea "x"
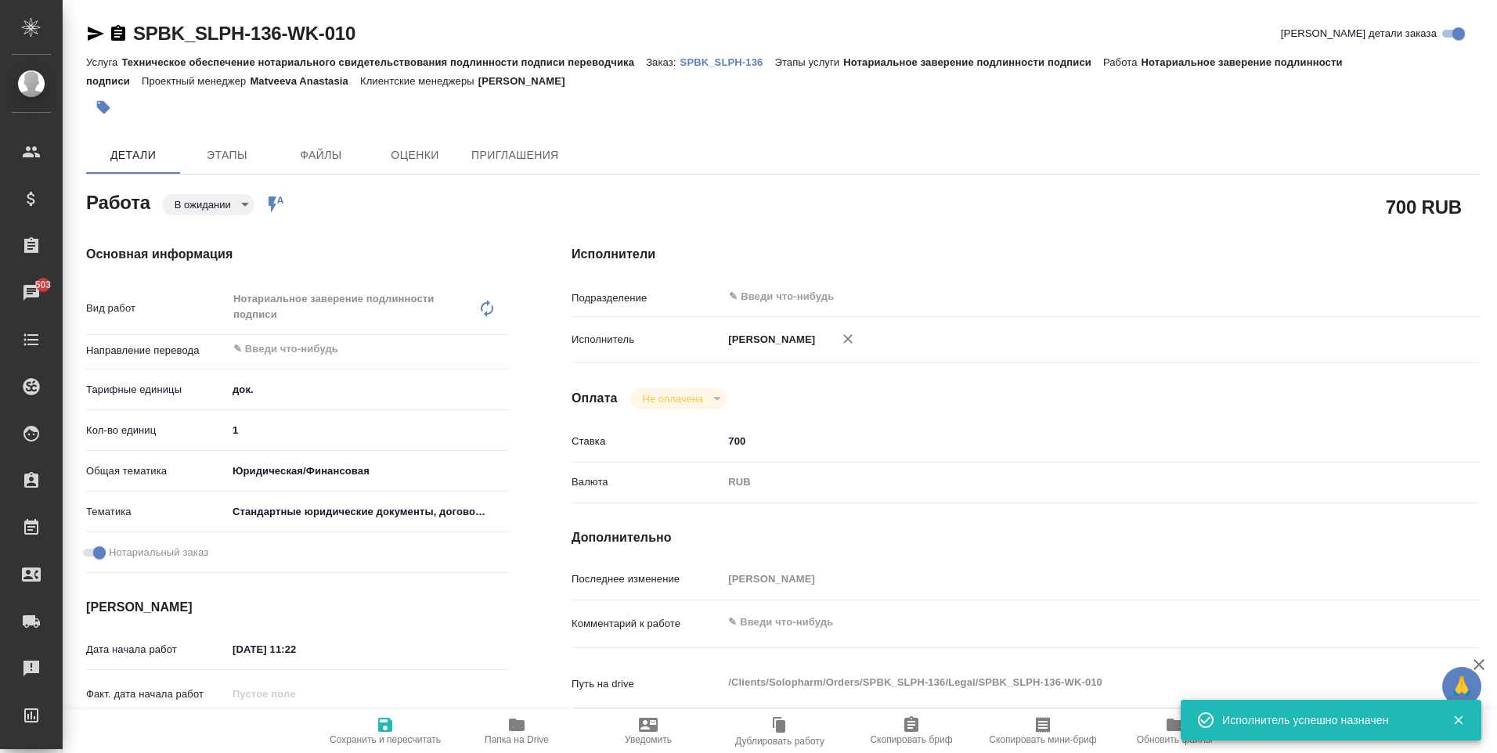
click at [373, 731] on span "Сохранить и пересчитать" at bounding box center [385, 730] width 113 height 30
type textarea "x"
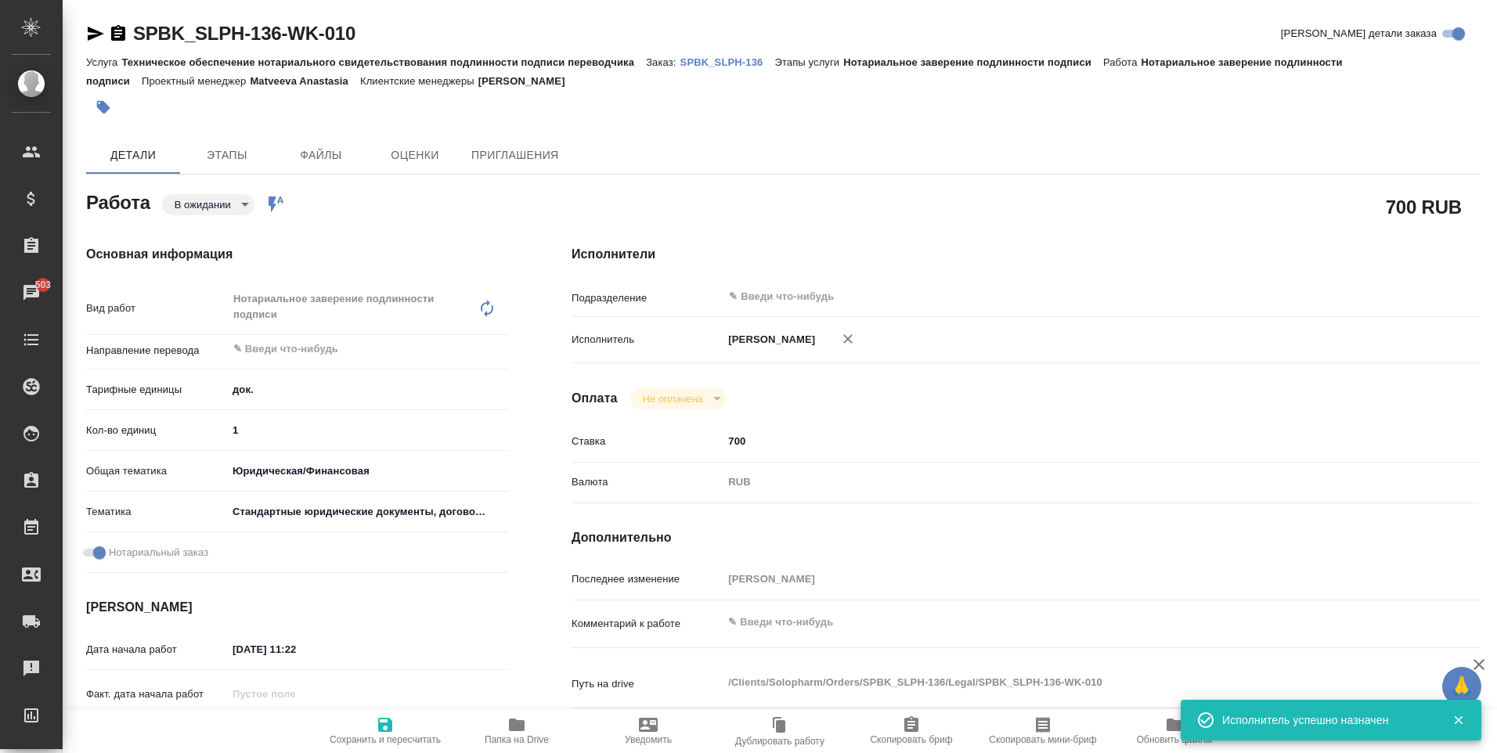
type textarea "x"
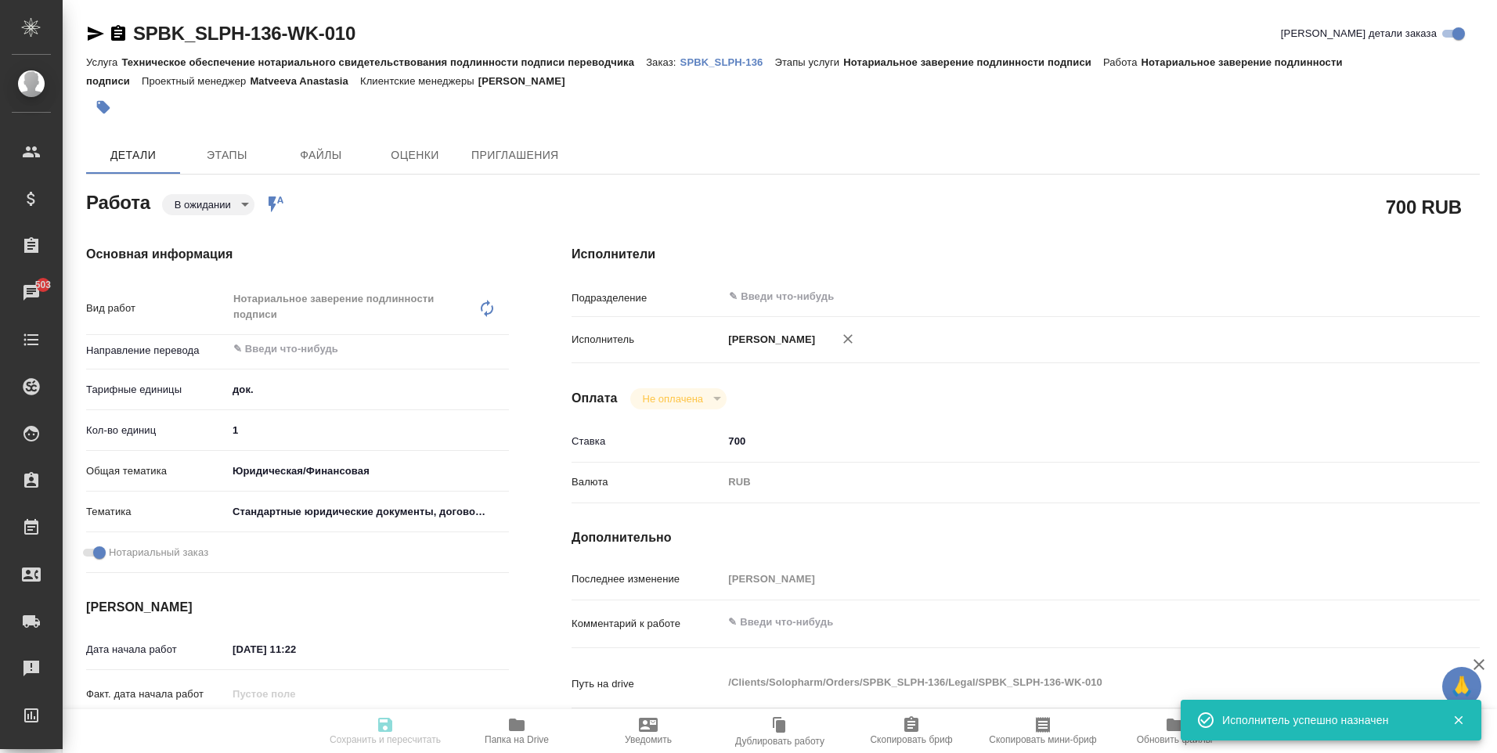
type textarea "x"
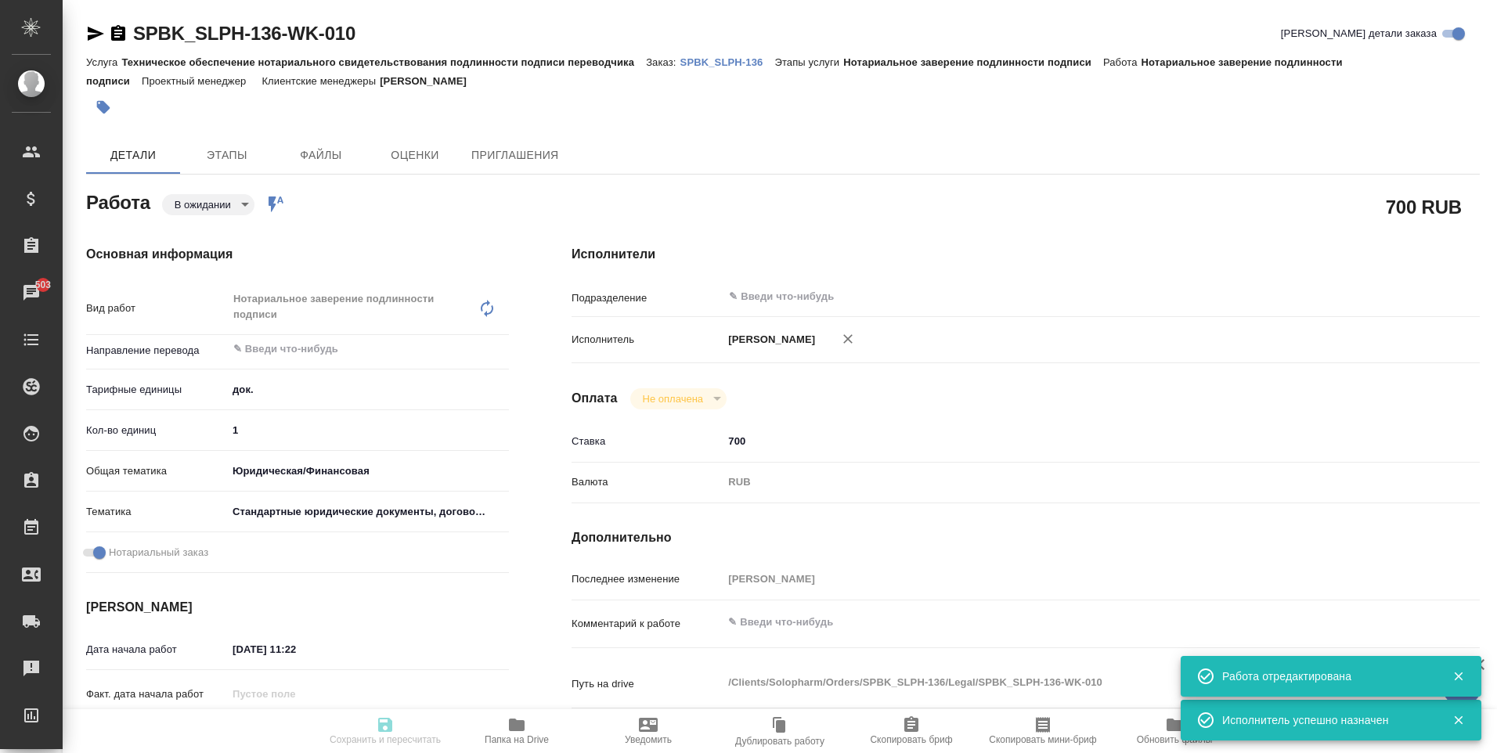
type textarea "x"
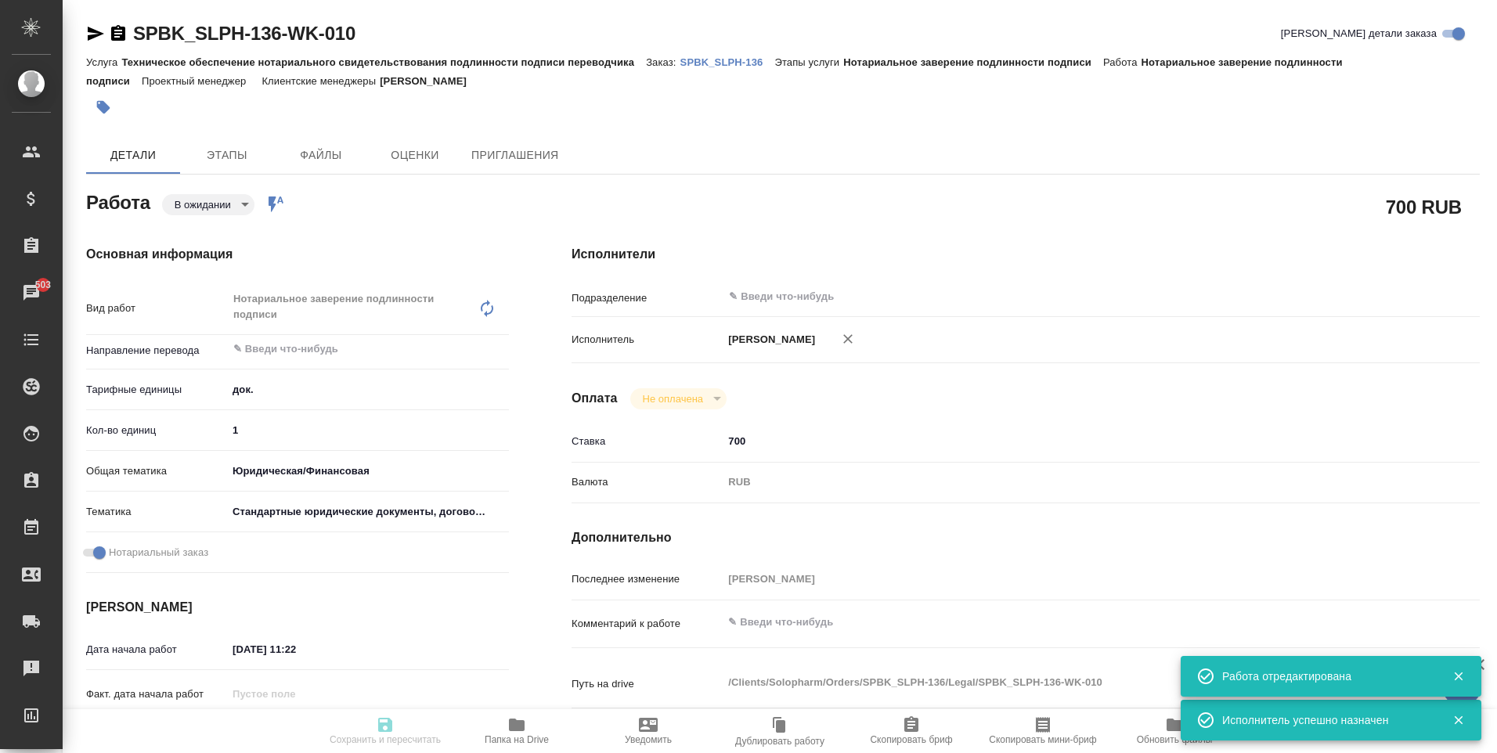
type input "pending"
type textarea "Нотариальное заверение подлинности подписи"
type textarea "x"
type input "5a8b1489cc6b4906c91bfd8b"
type input "1"
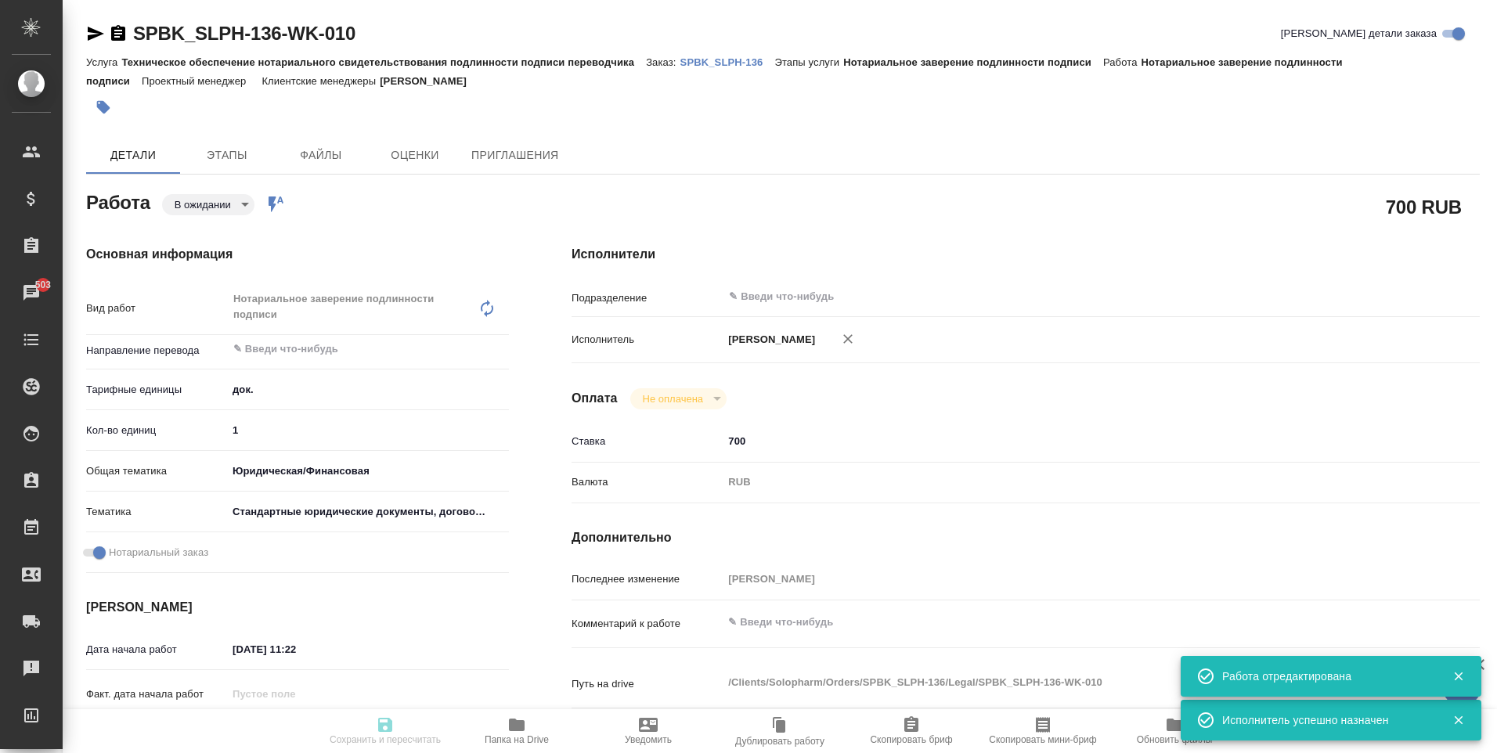
type input "yr-fn"
type input "5f647205b73bc97568ca66bf"
checkbox input "true"
type input "29.09.2025 11:22"
type input "01.10.2025 16:00"
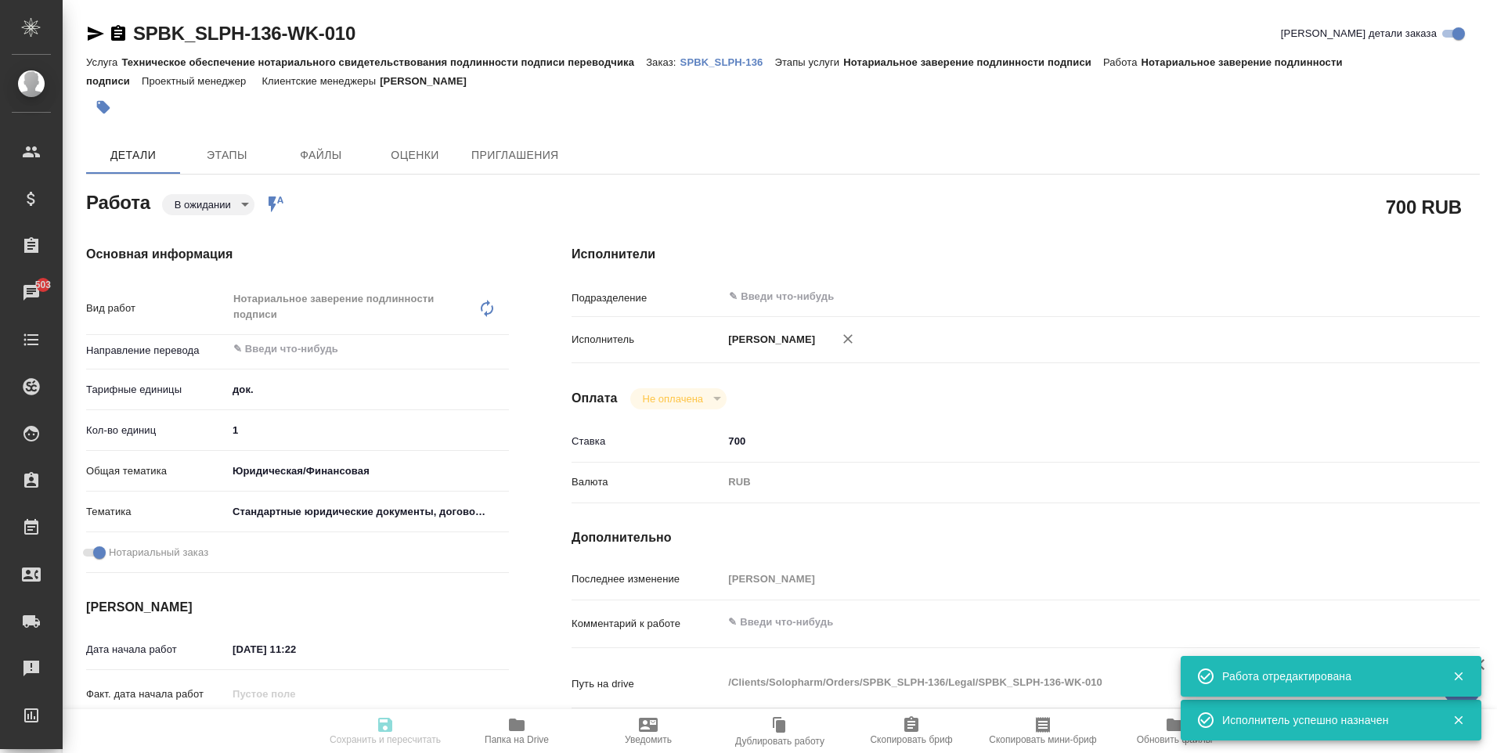
type input "01.10.2025 16:00"
type input "notPayed"
type input "700"
type input "RUB"
type input "Москалец Алина"
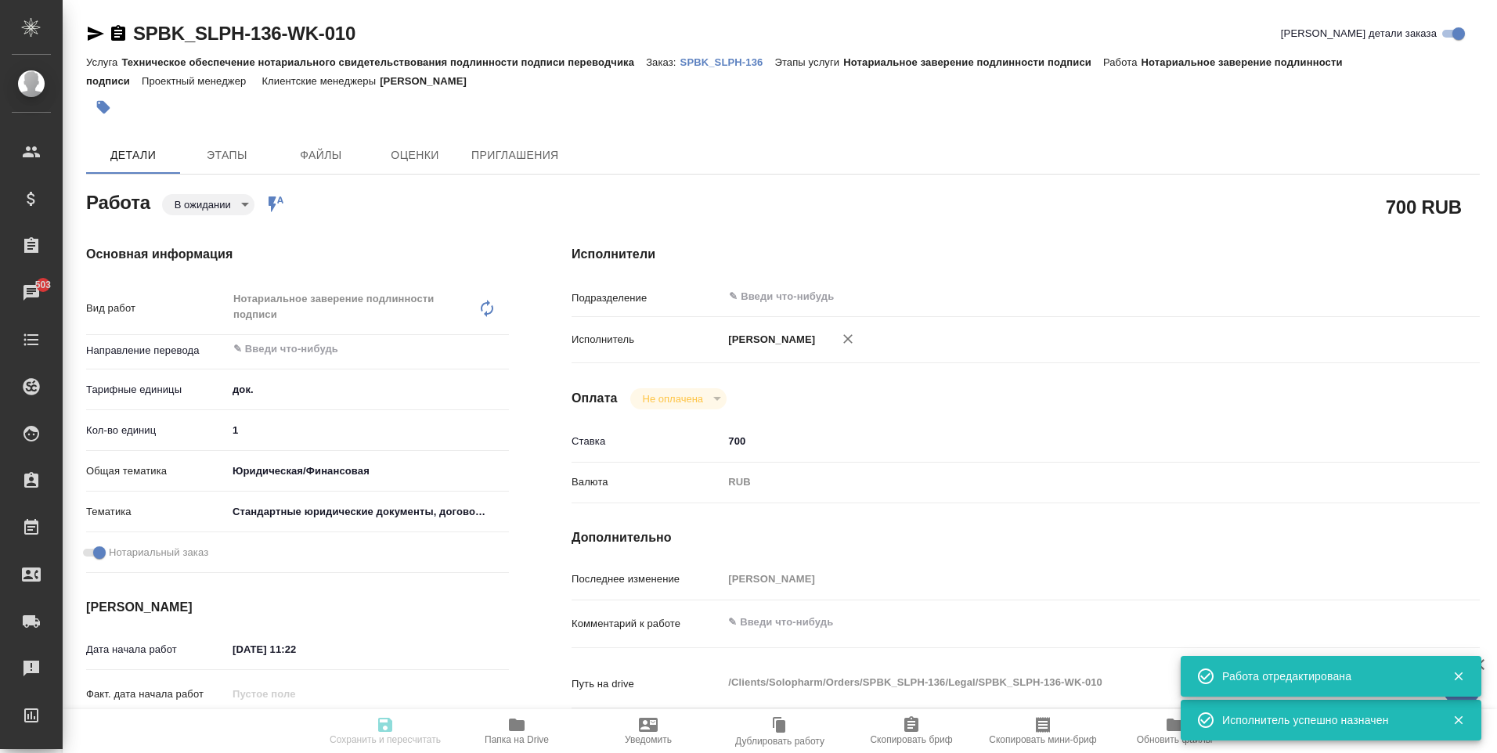
type textarea "x"
type textarea "/Clients/Solopharm/Orders/SPBK_SLPH-136/Legal/SPBK_SLPH-136-WK-010"
type textarea "x"
type input "SPBK_SLPH-136"
type input "Техническое обеспечение нотариального свидетельствования подлинности подписи пе…"
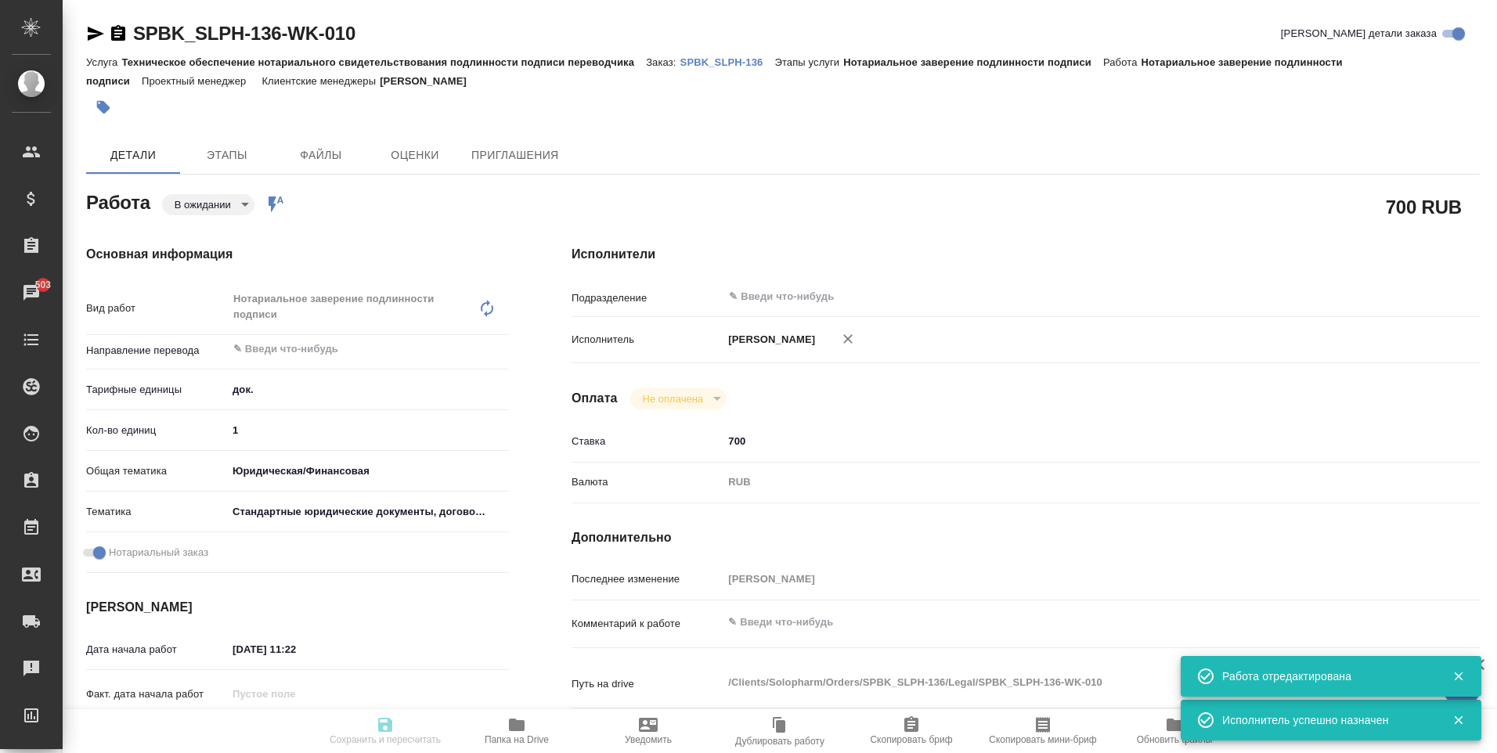
type input "Нотариальное заверение подлинности подписи"
type input "Иванова Арина"
type input "Заборова Александра"
type input "/Clients/Solopharm/Orders/SPBK_SLPH-136"
type textarea "x"
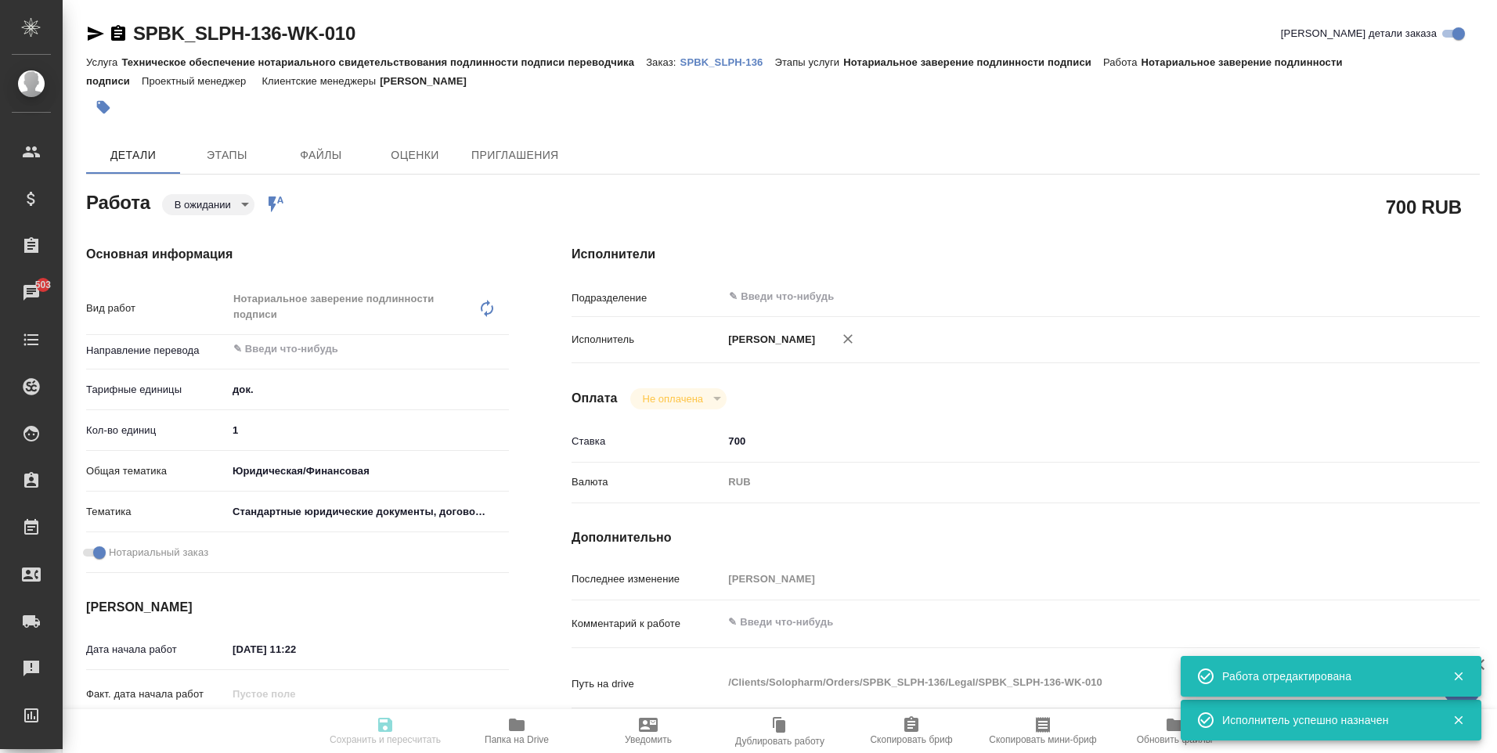
type textarea "доверенность, рус-груз, под нот"
type textarea "x"
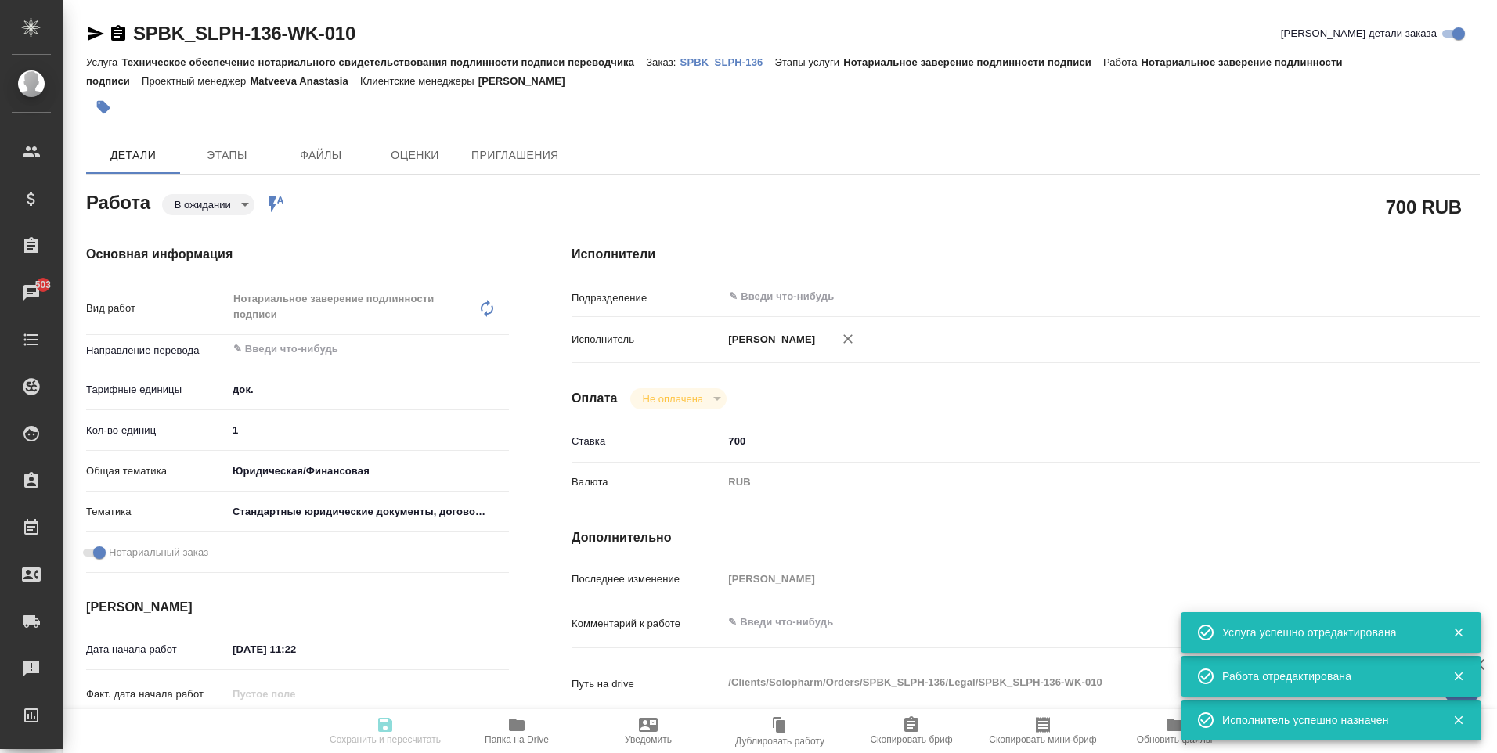
type textarea "x"
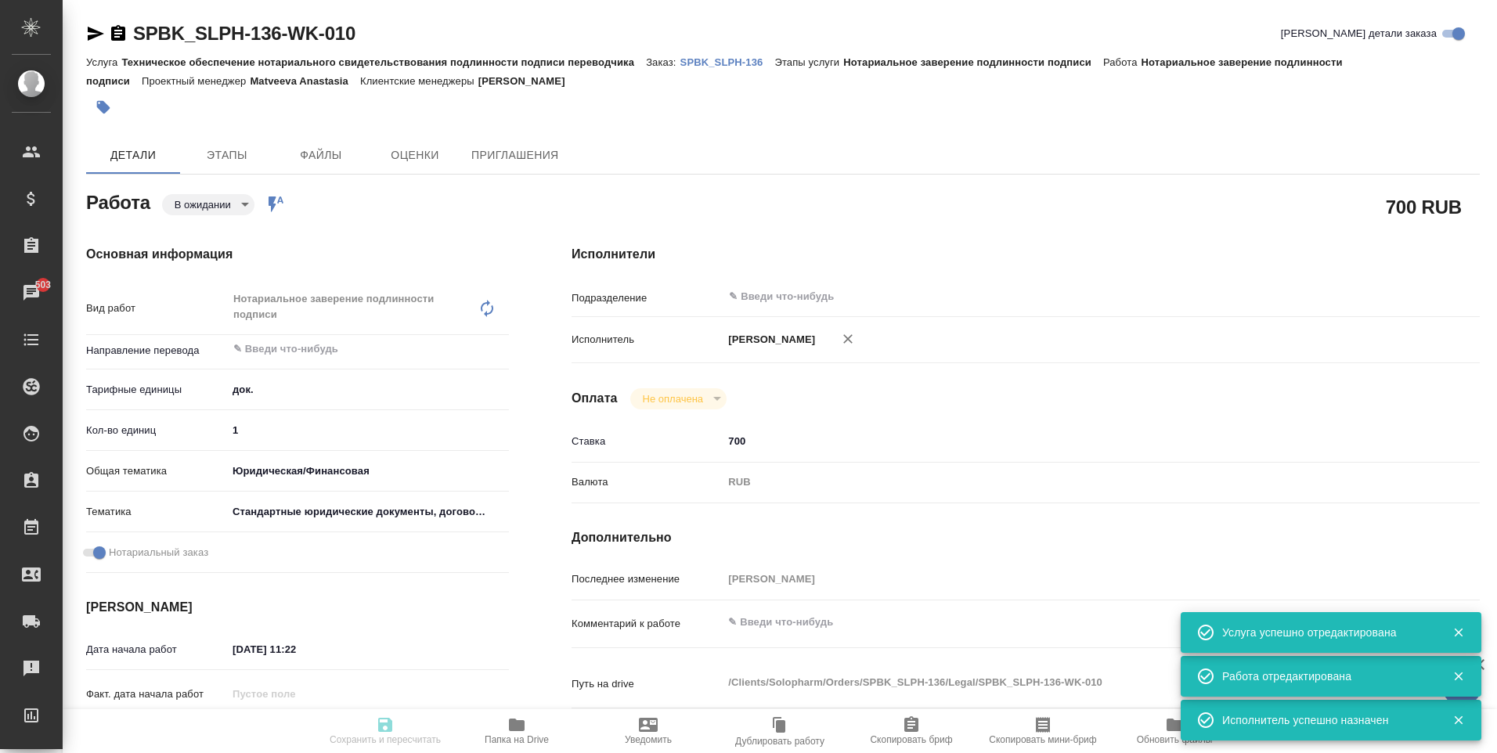
type textarea "x"
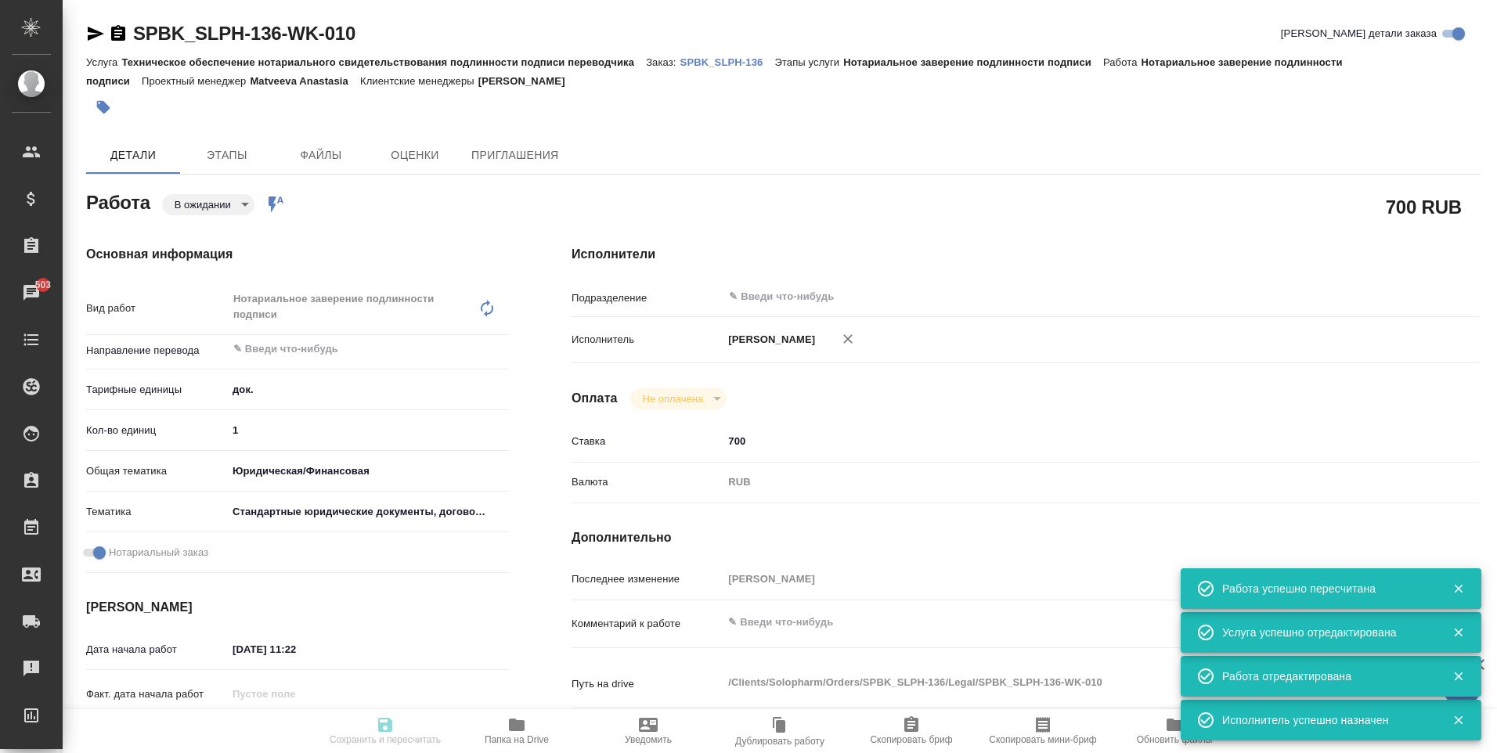
type textarea "x"
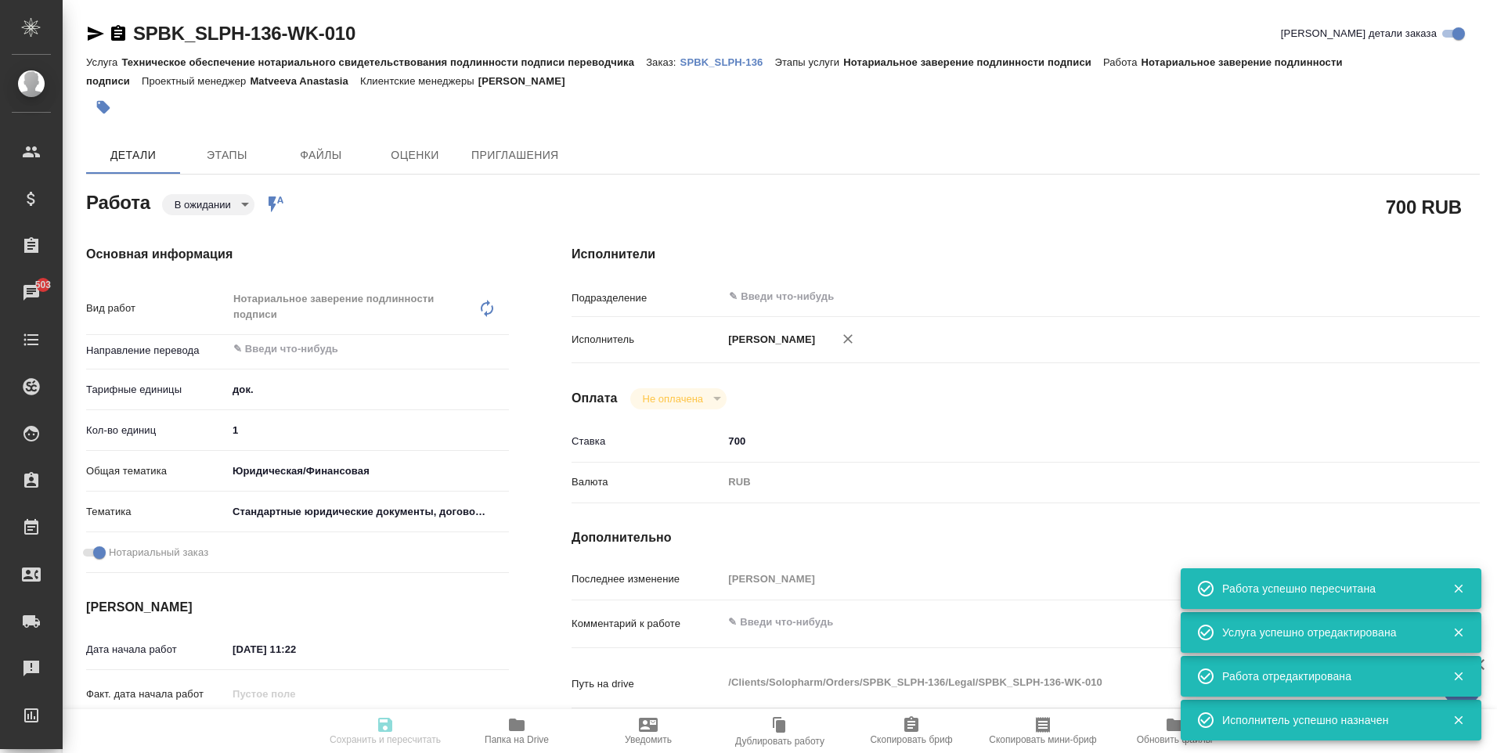
type input "pending"
type textarea "Нотариальное заверение подлинности подписи"
type textarea "x"
type input "5a8b1489cc6b4906c91bfd8b"
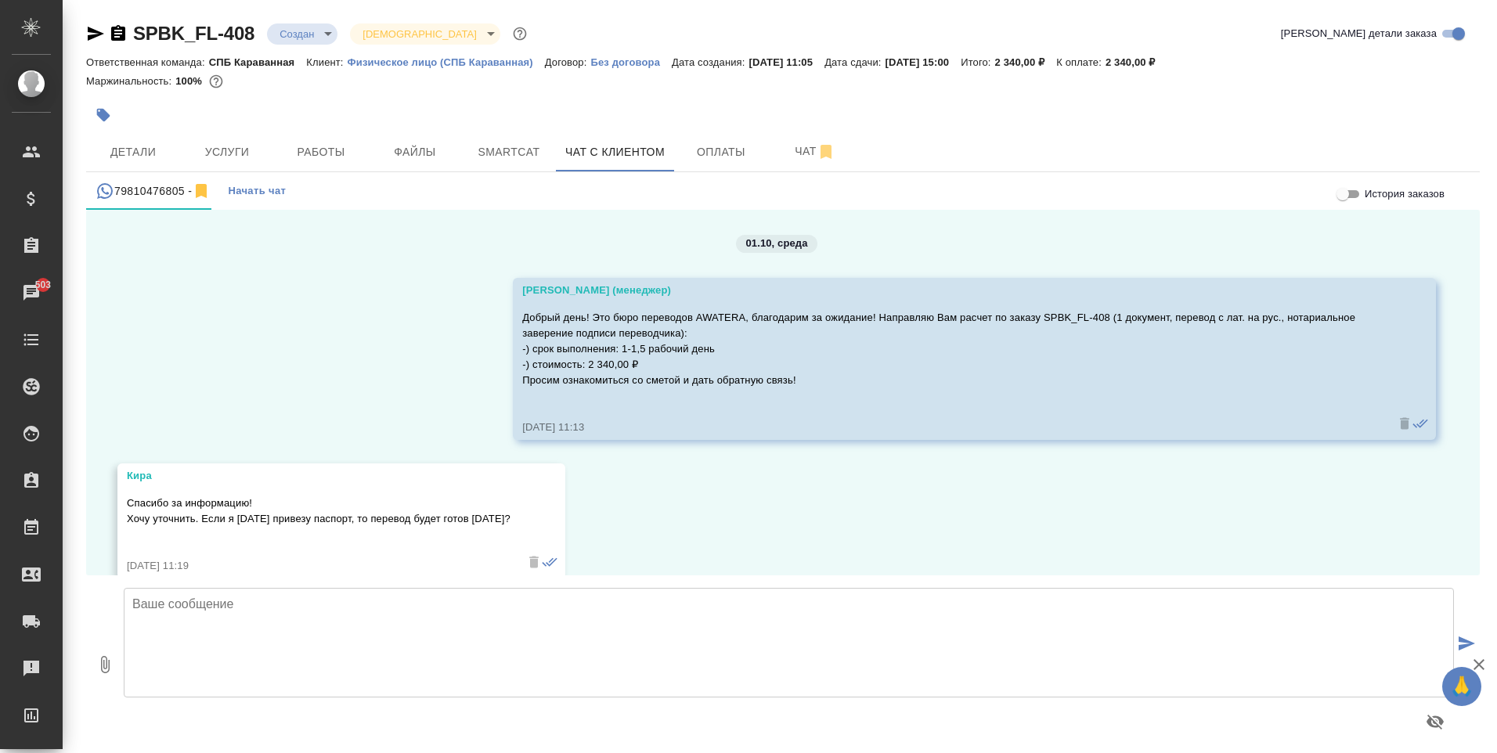
scroll to position [165, 0]
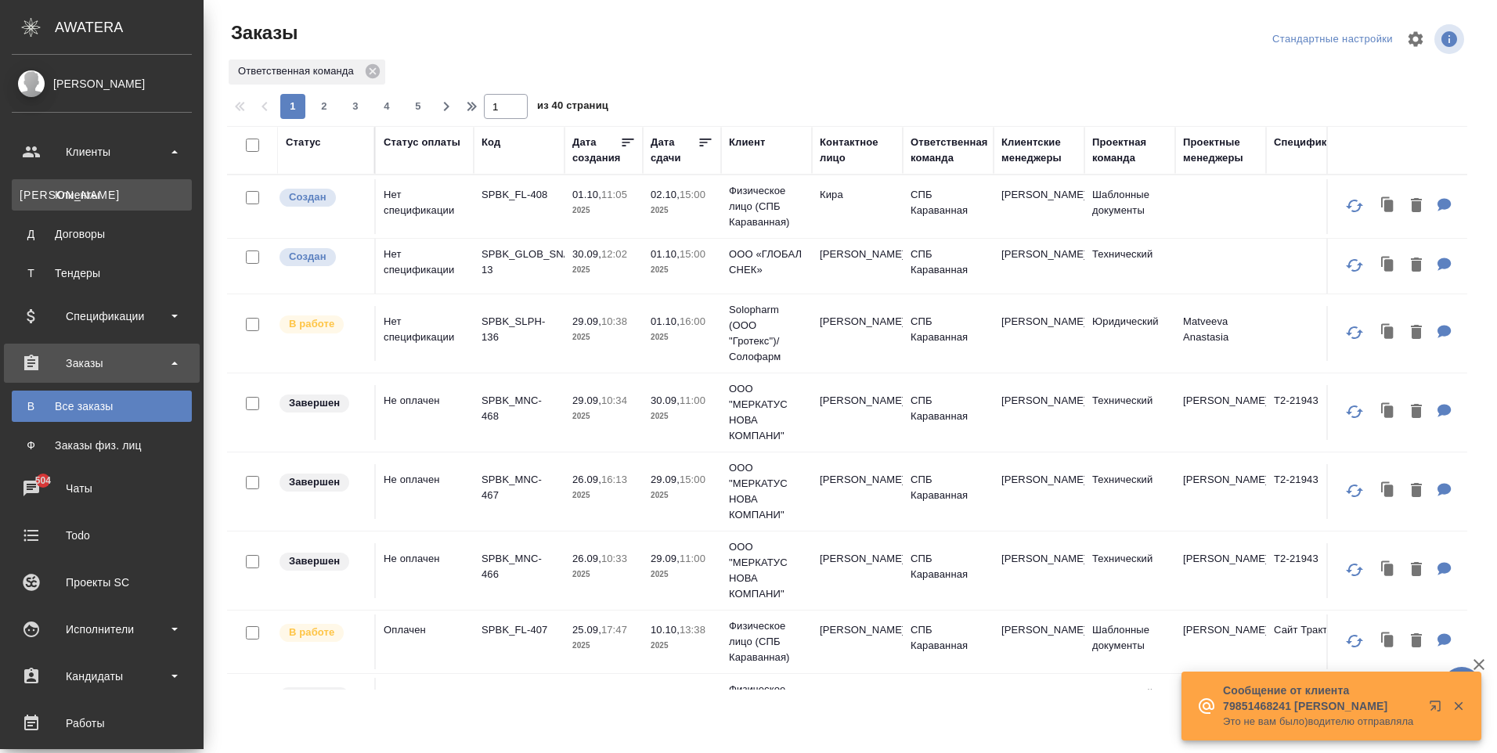
click at [71, 186] on link "К Клиенты" at bounding box center [102, 194] width 180 height 31
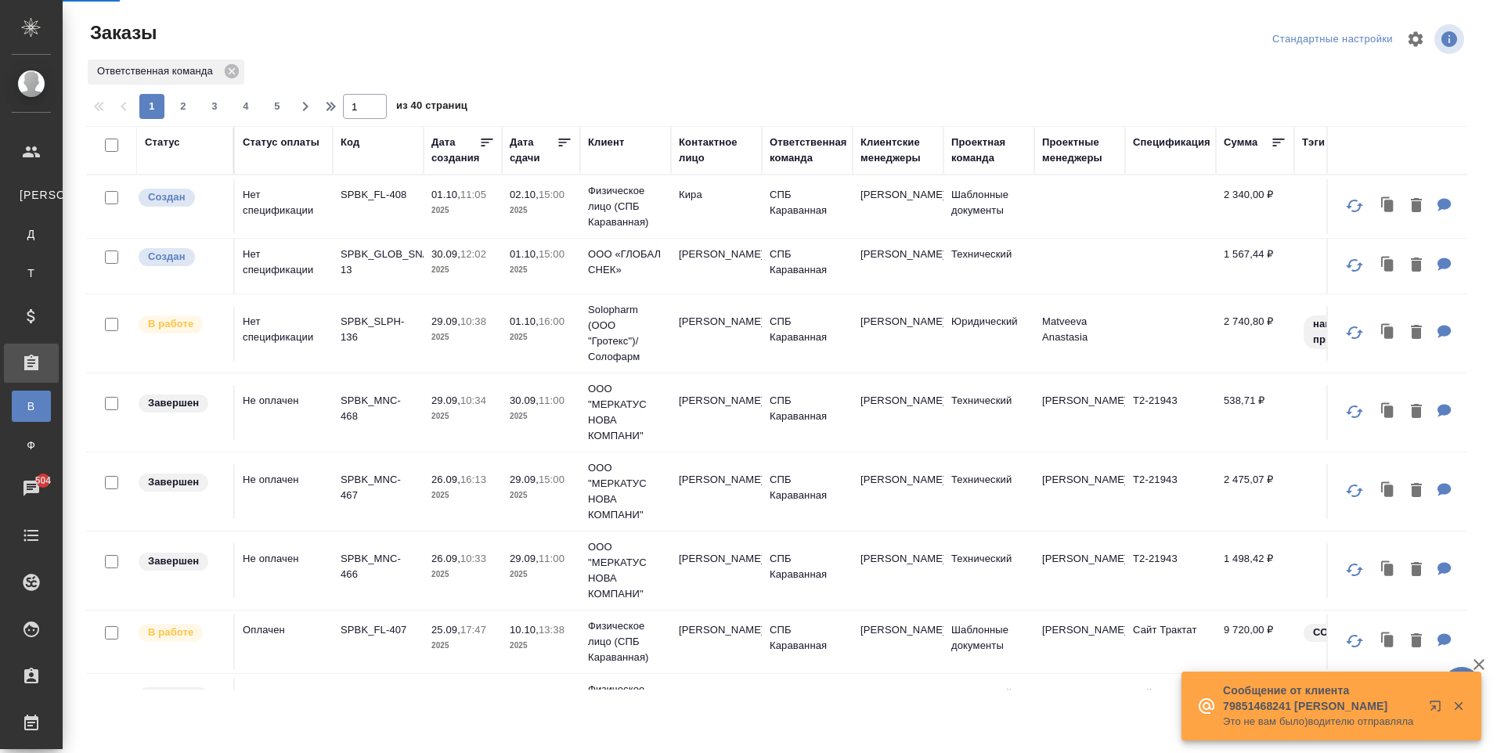
select select "RU"
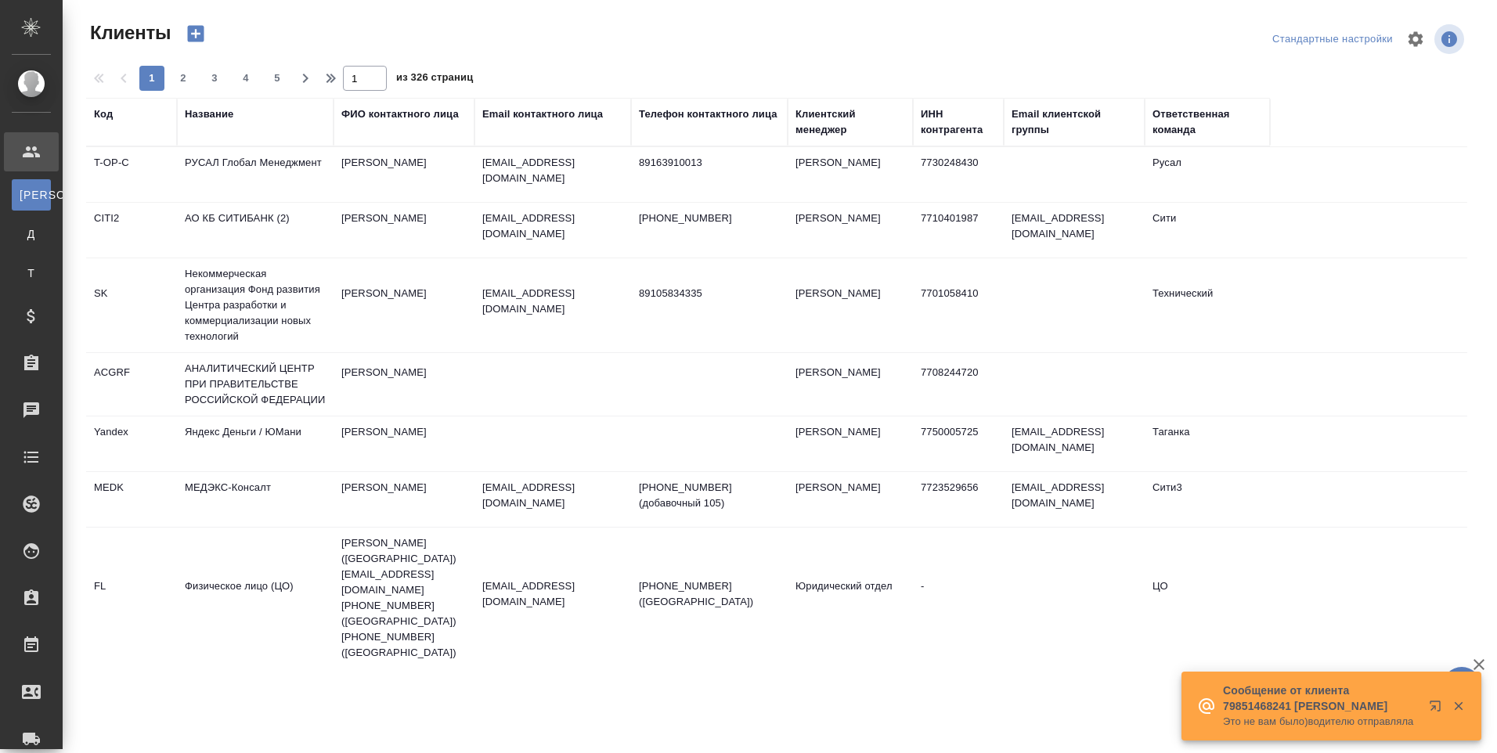
click at [568, 110] on div "Email контактного лица" at bounding box center [542, 114] width 121 height 16
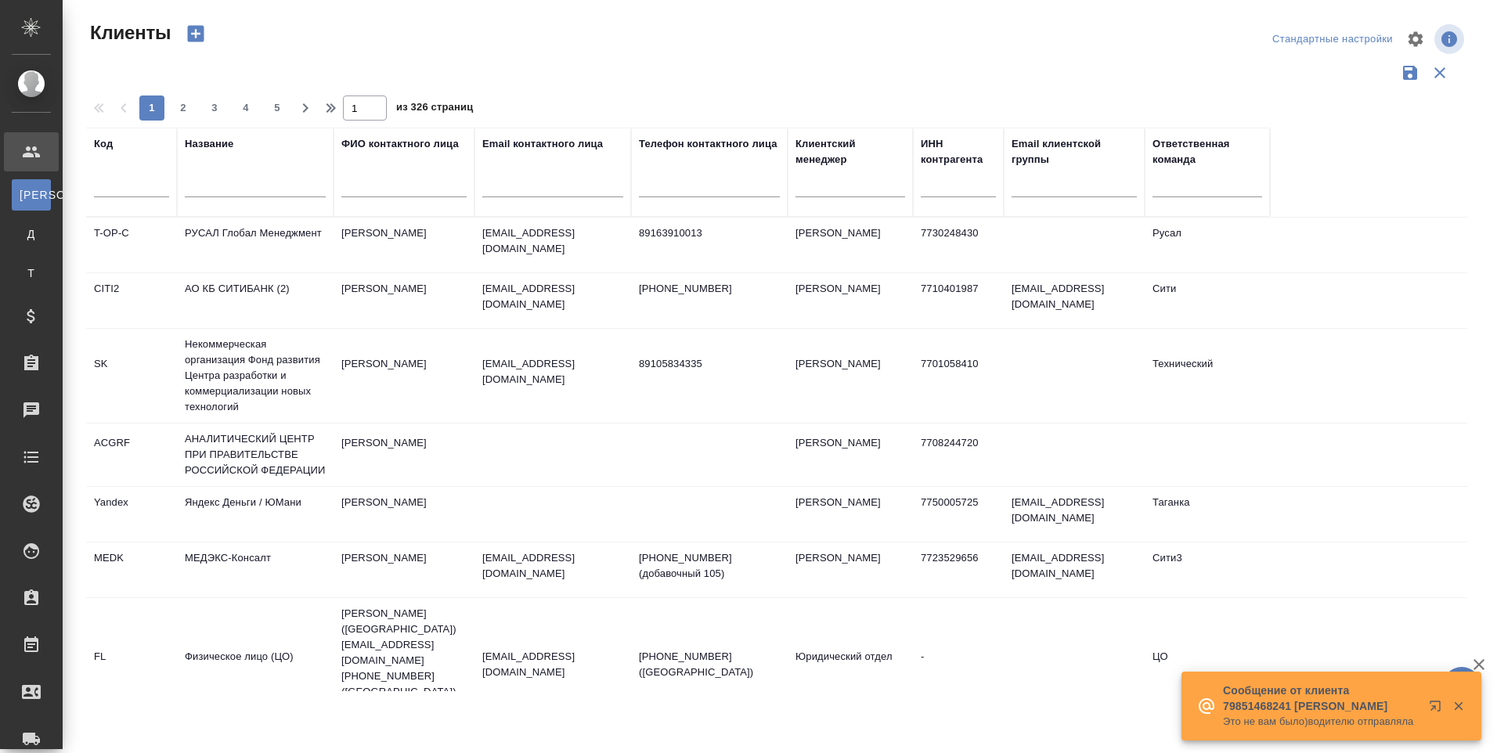
click at [533, 190] on input "text" at bounding box center [552, 188] width 141 height 20
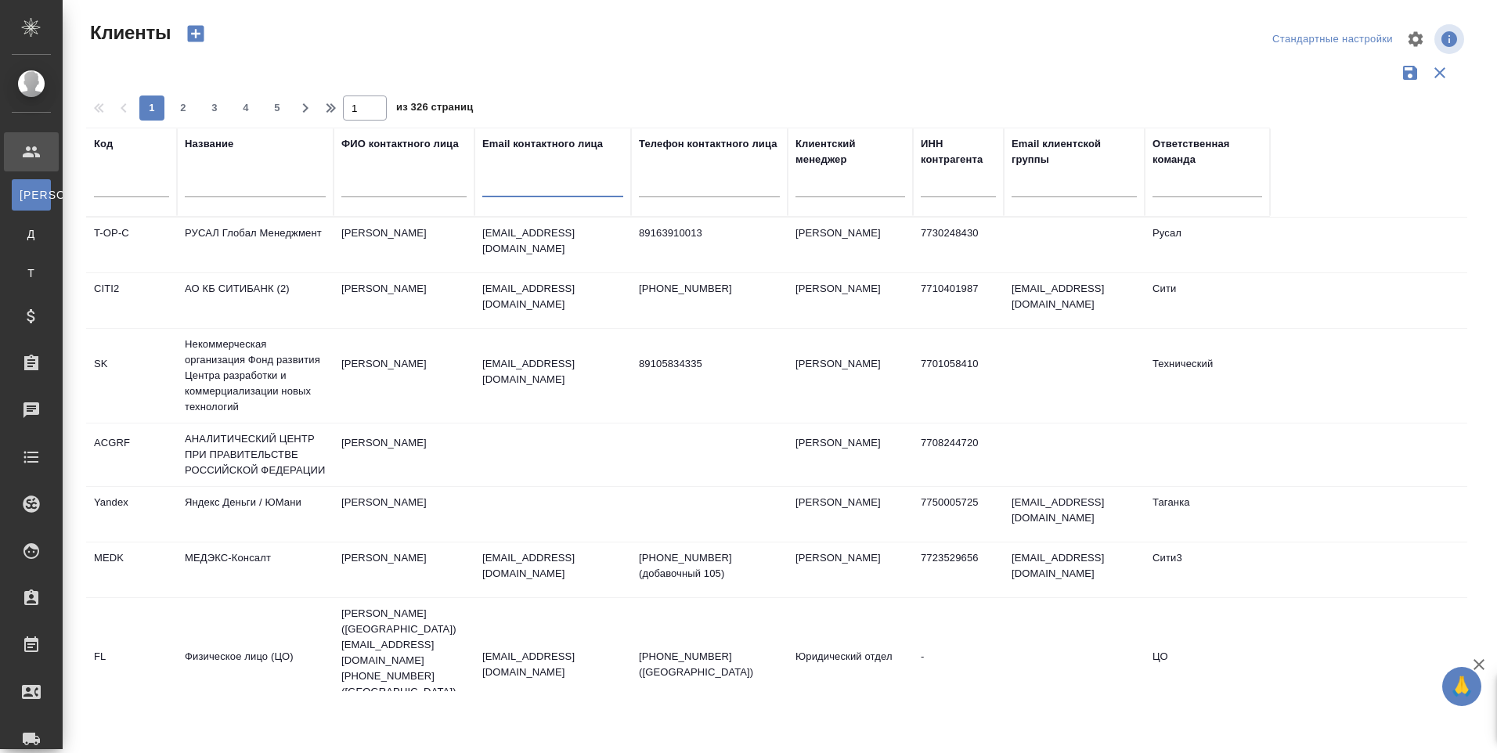
paste input "liudmila.belokrylova@lubyatovo.ru"
type input "liudmila.belokrylova@lubyatovo.ru"
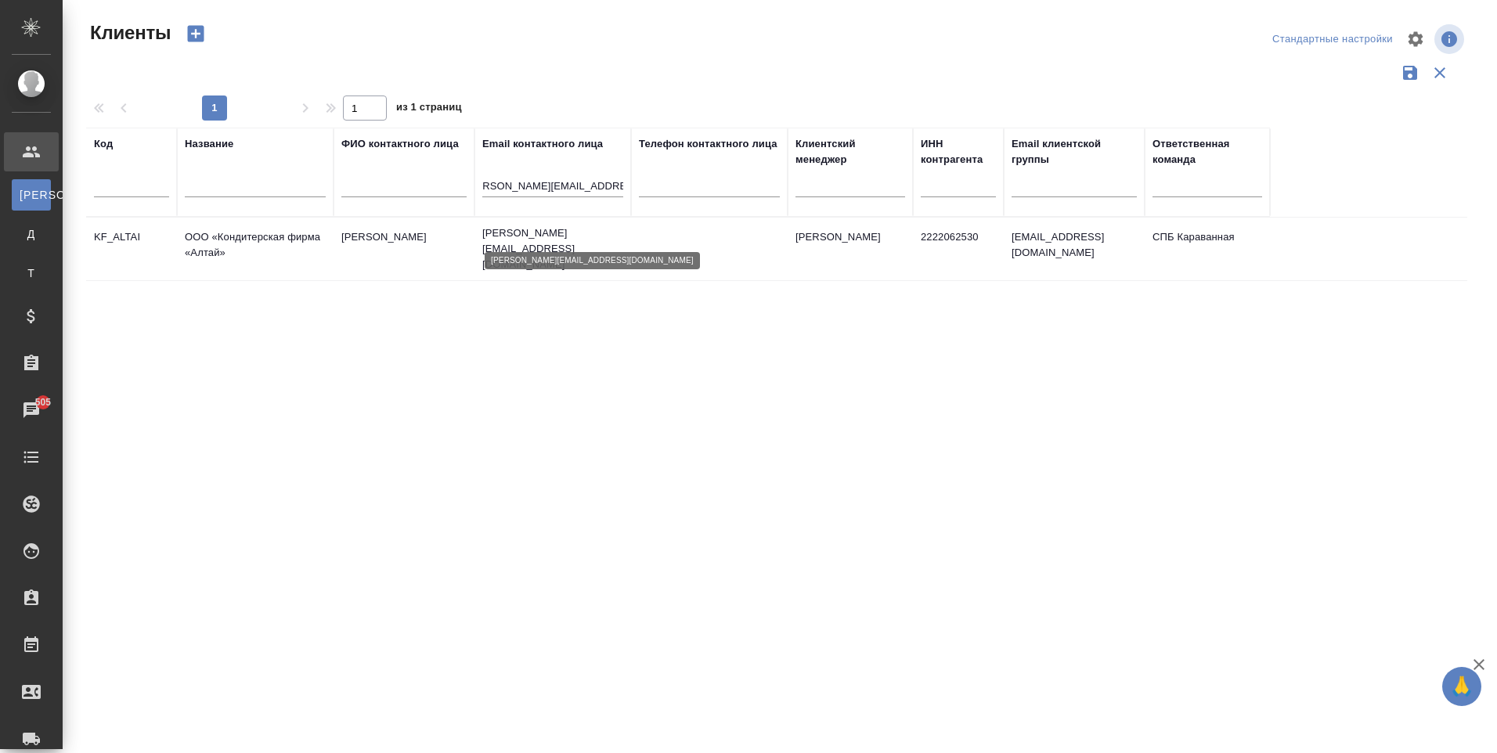
scroll to position [0, 0]
click at [582, 233] on p "liudmila.belokrylova@lubyatovo.ru" at bounding box center [552, 248] width 141 height 47
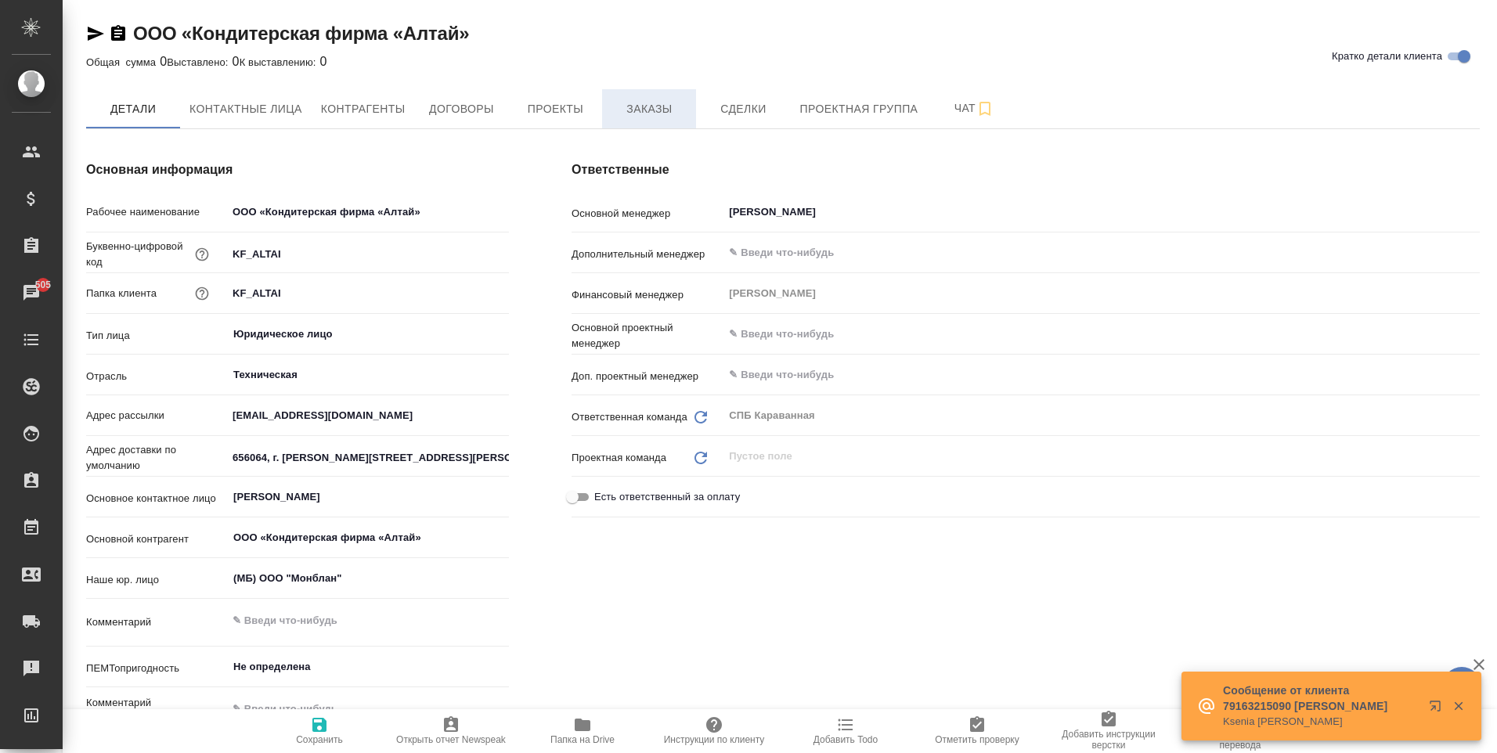
click at [634, 99] on span "Заказы" at bounding box center [648, 109] width 75 height 20
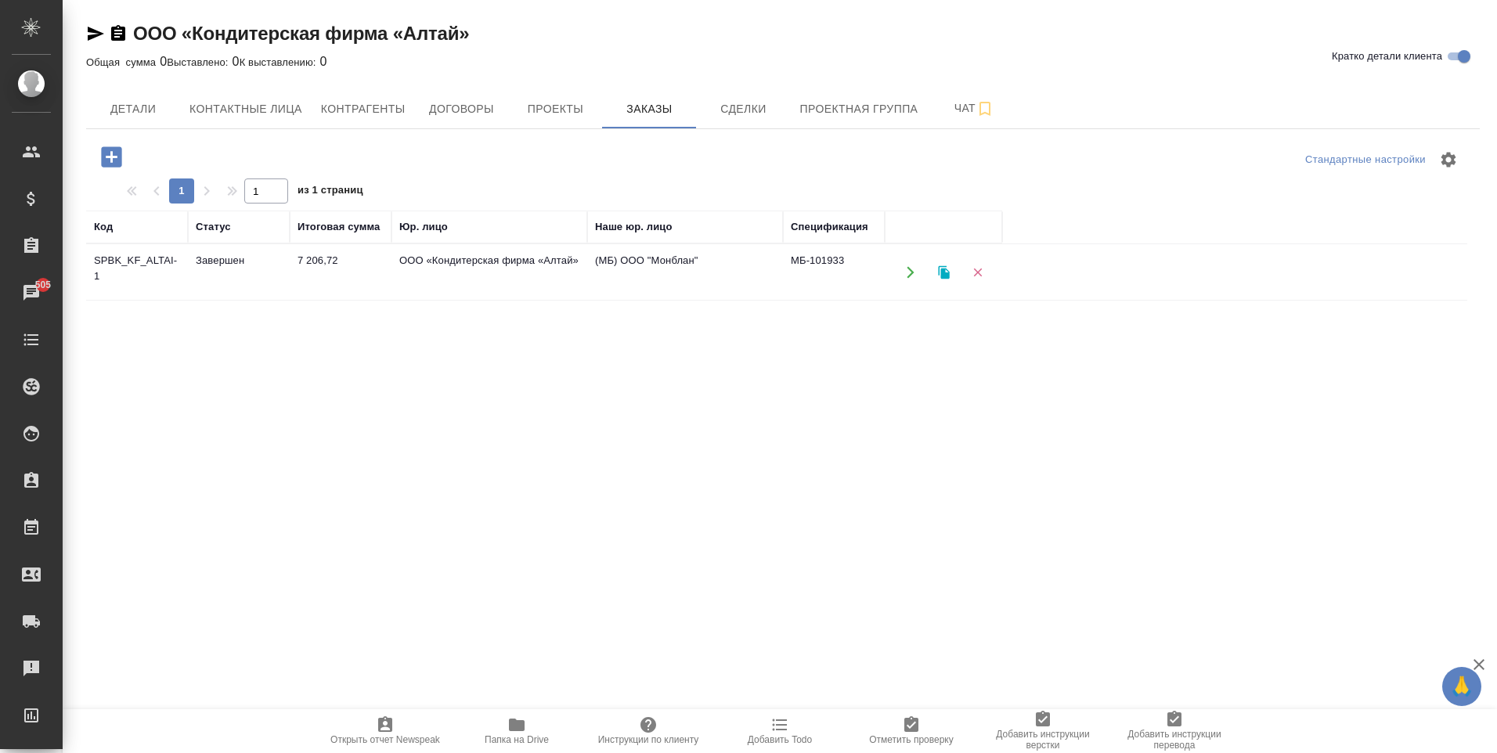
click at [530, 737] on span "Папка на Drive" at bounding box center [517, 739] width 64 height 11
click at [124, 156] on icon "button" at bounding box center [111, 156] width 27 height 27
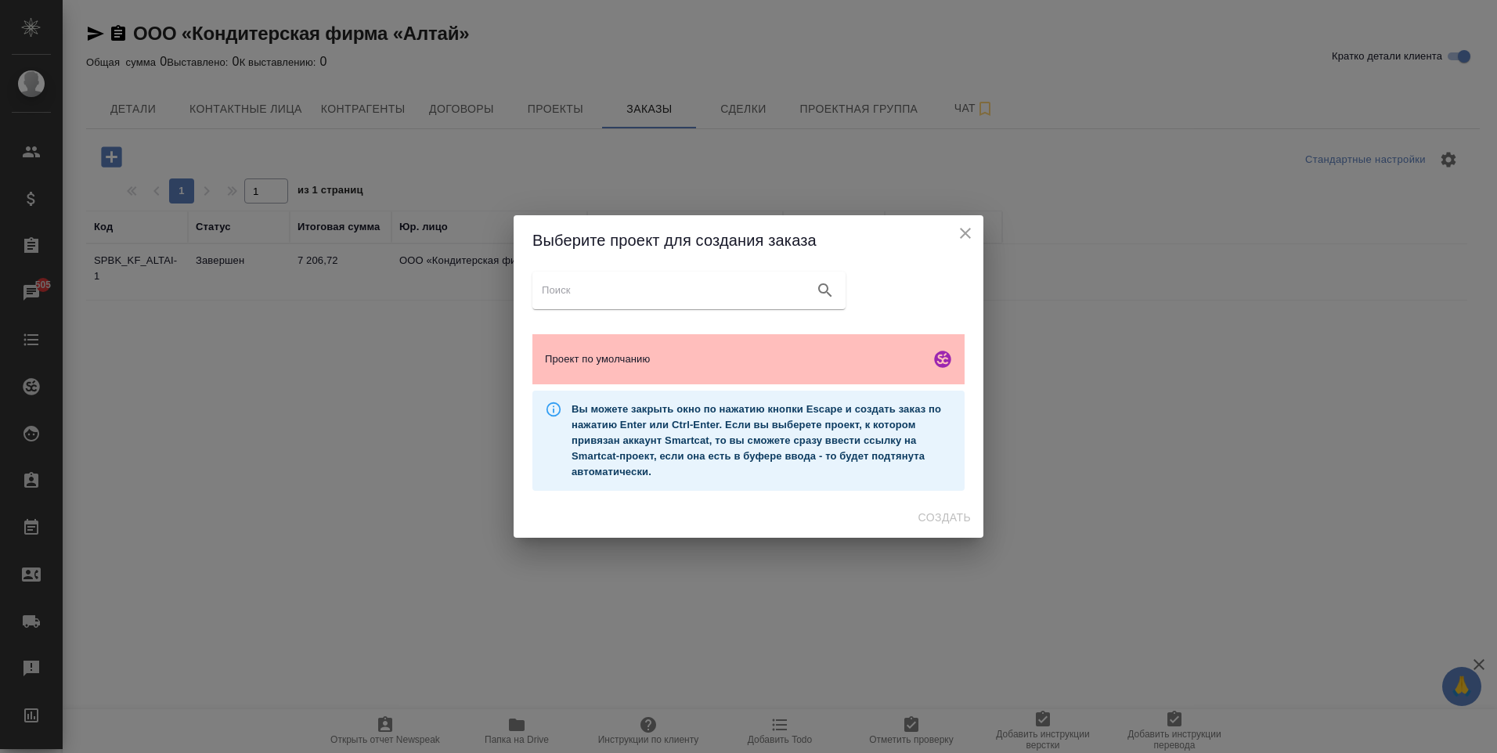
click at [683, 356] on span "Проект по умолчанию" at bounding box center [734, 359] width 379 height 16
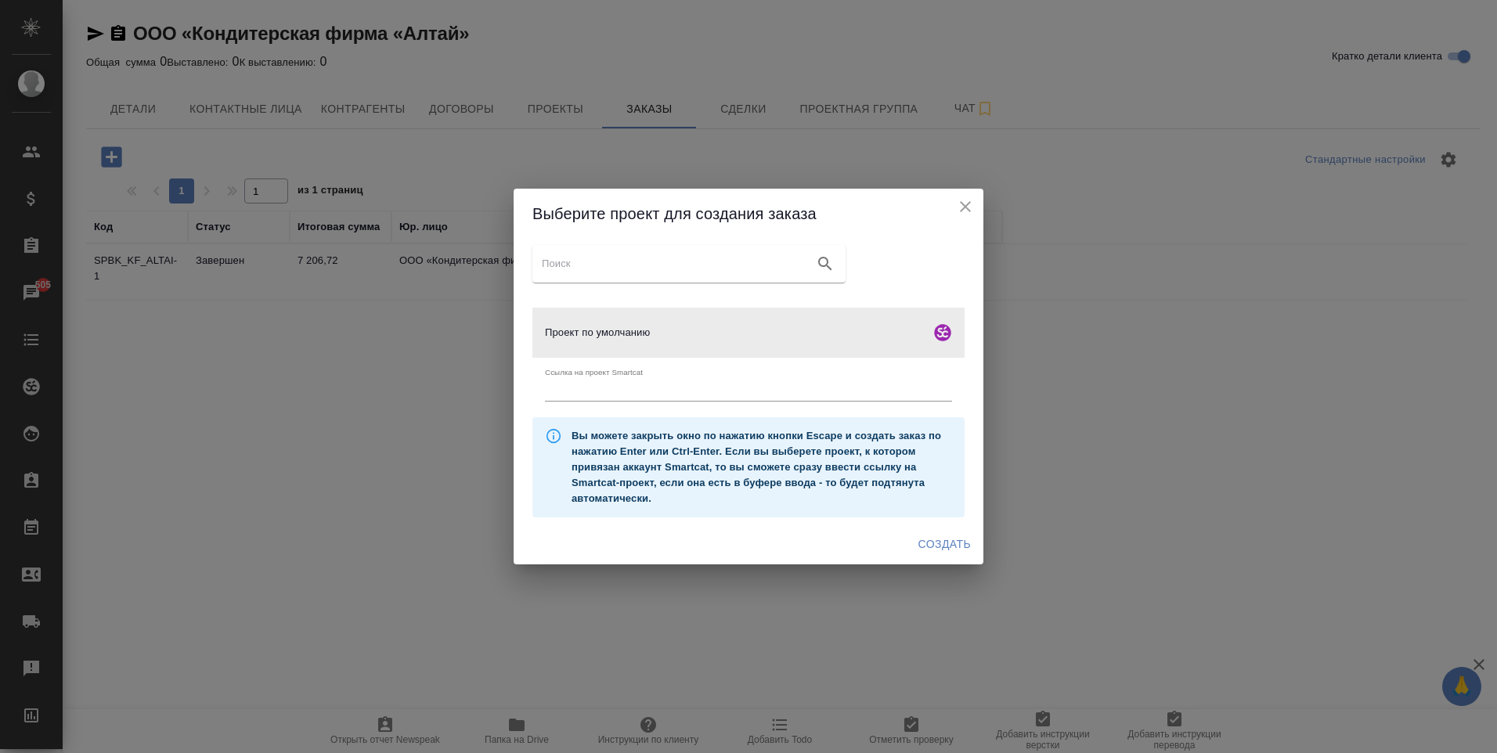
click at [959, 542] on span "Создать" at bounding box center [944, 545] width 52 height 20
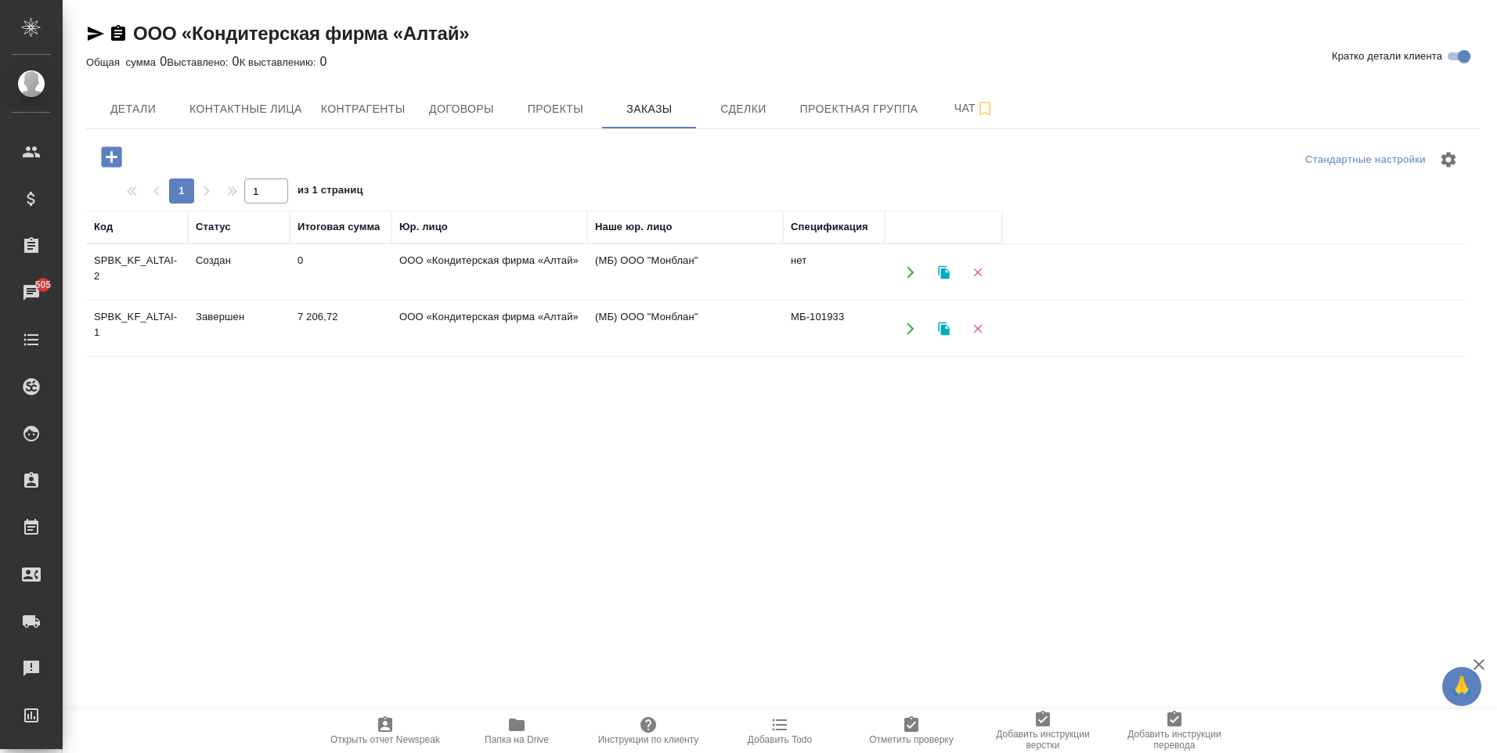
click at [500, 324] on td "ООО «Кондитерская фирма «Алтай»" at bounding box center [489, 328] width 196 height 55
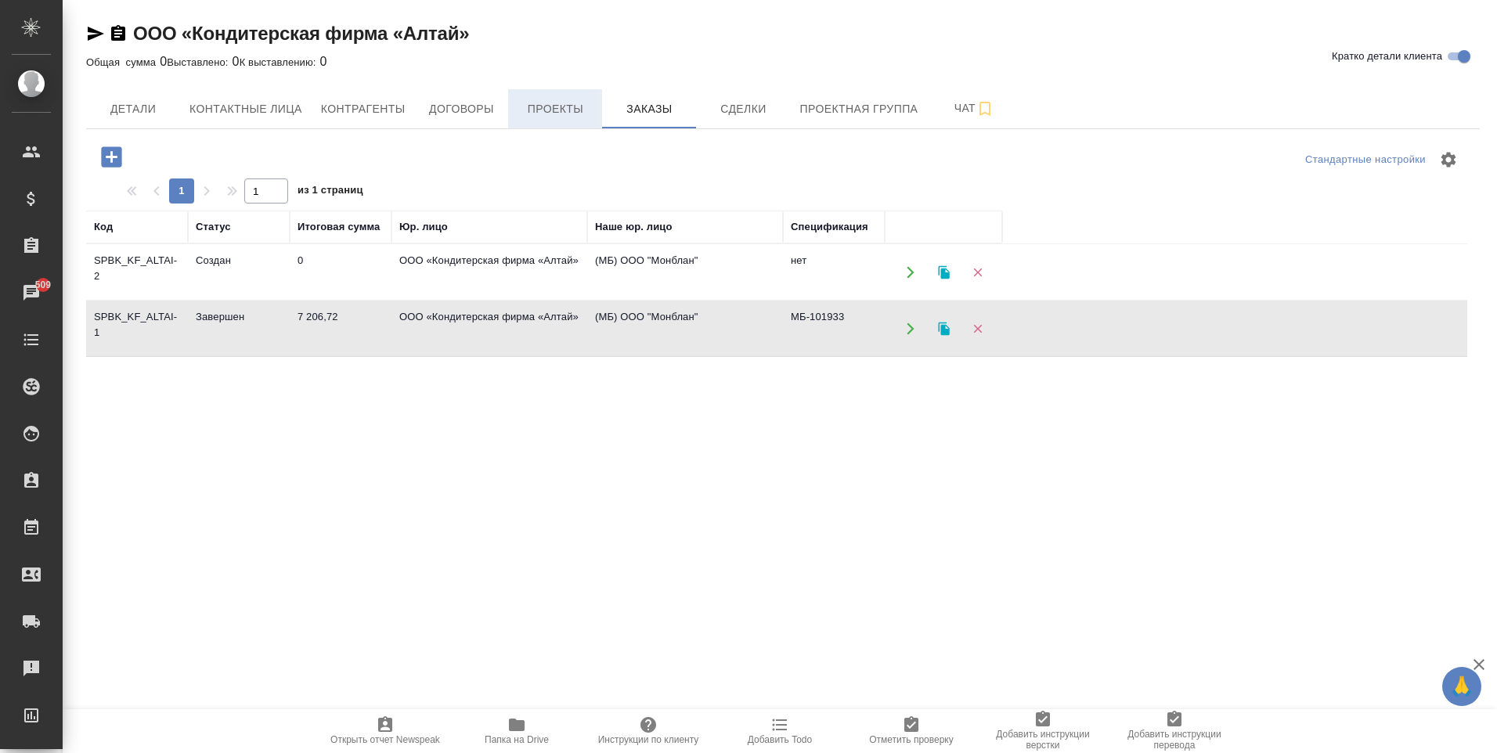
click at [563, 99] on span "Проекты" at bounding box center [554, 109] width 75 height 20
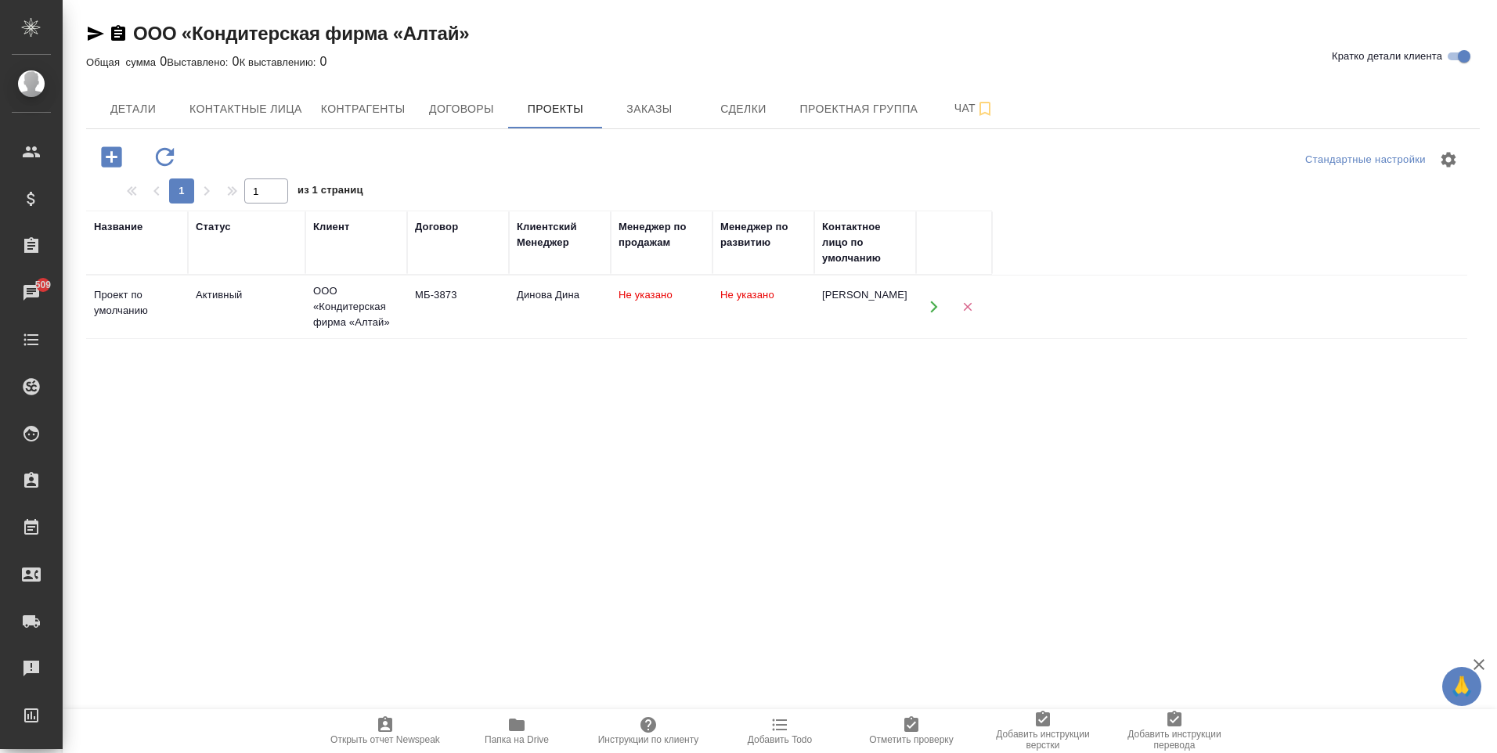
click at [499, 313] on td "МБ-3873" at bounding box center [458, 306] width 102 height 55
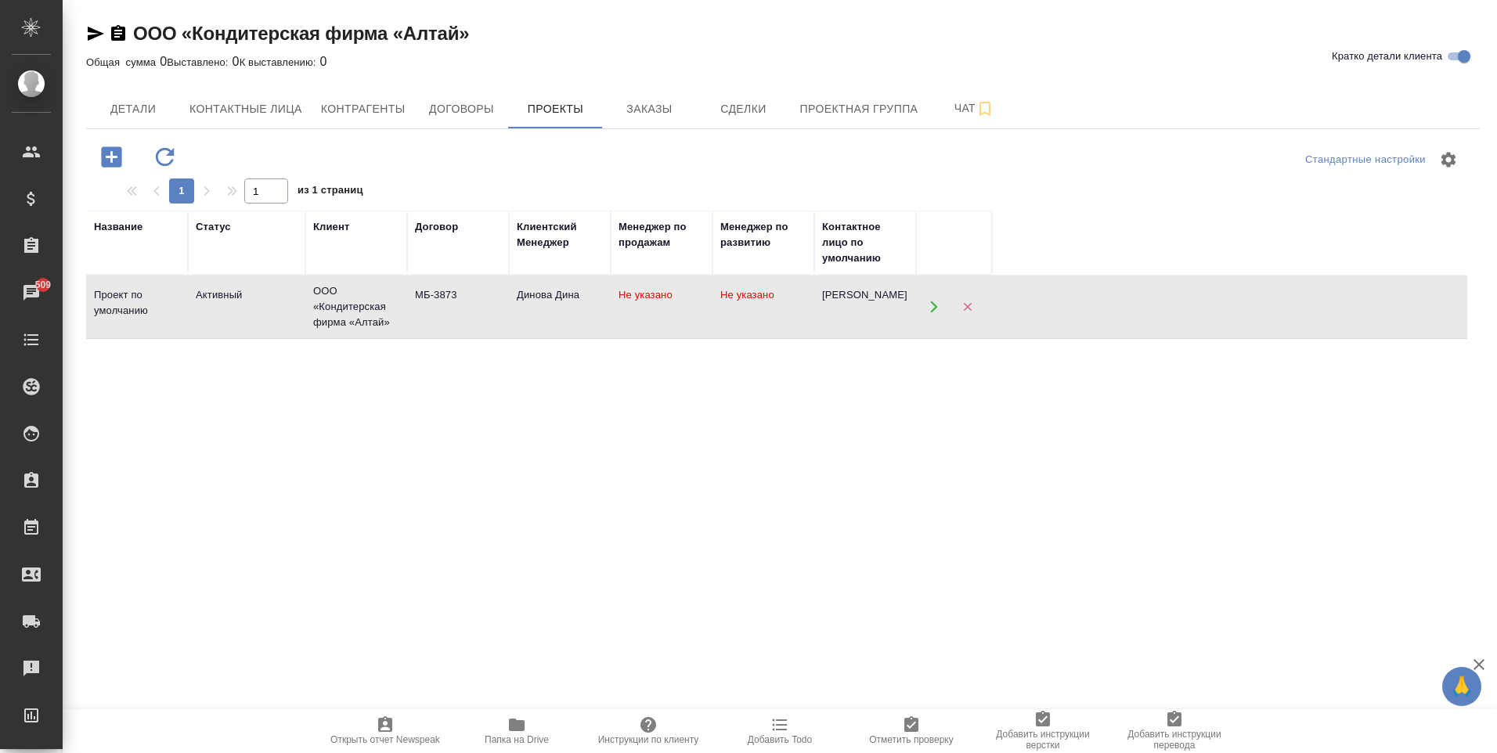
click at [499, 313] on td "МБ-3873" at bounding box center [458, 306] width 102 height 55
click at [508, 738] on span "Папка на Drive" at bounding box center [517, 739] width 64 height 11
click at [101, 29] on icon "button" at bounding box center [95, 33] width 19 height 19
click at [250, 317] on td "Активный" at bounding box center [246, 306] width 117 height 55
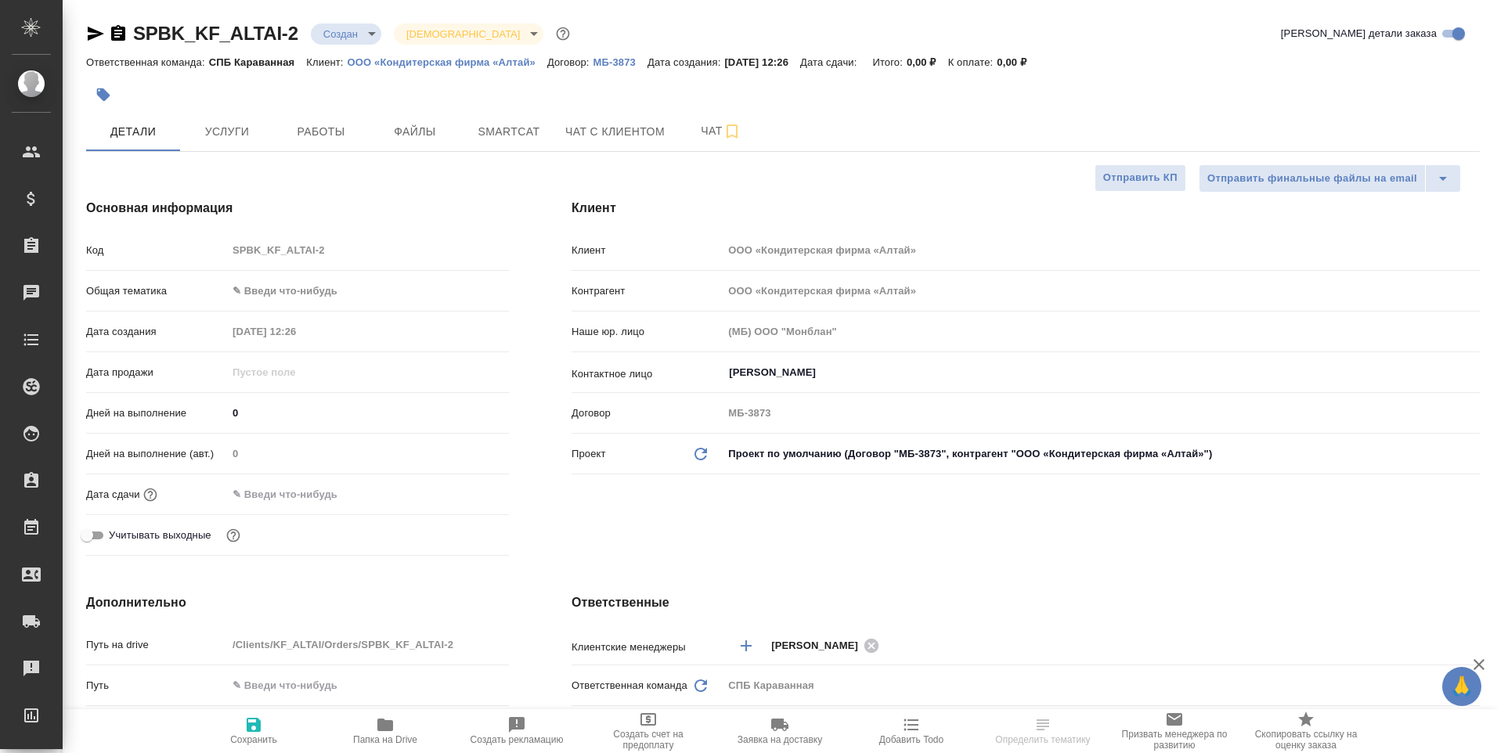
select select "RU"
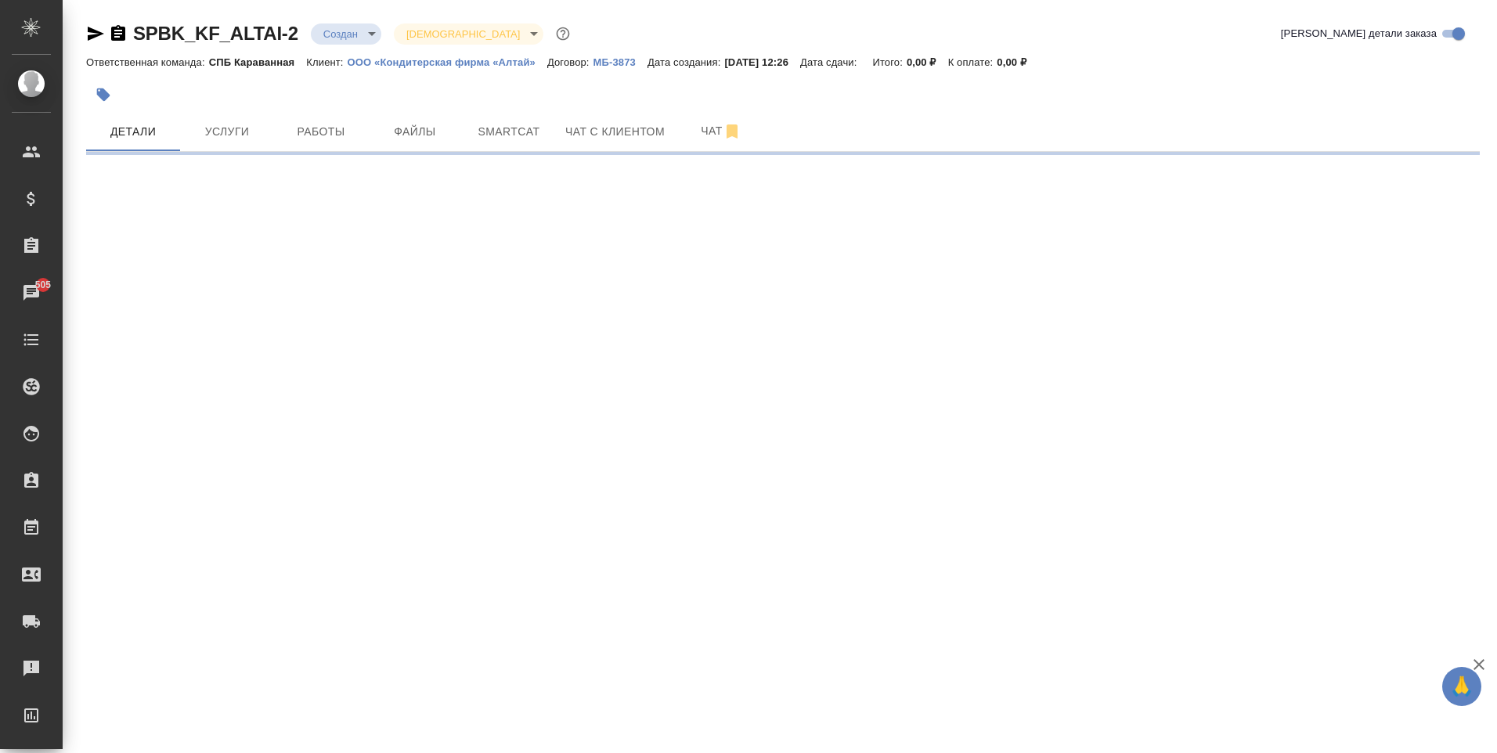
select select "RU"
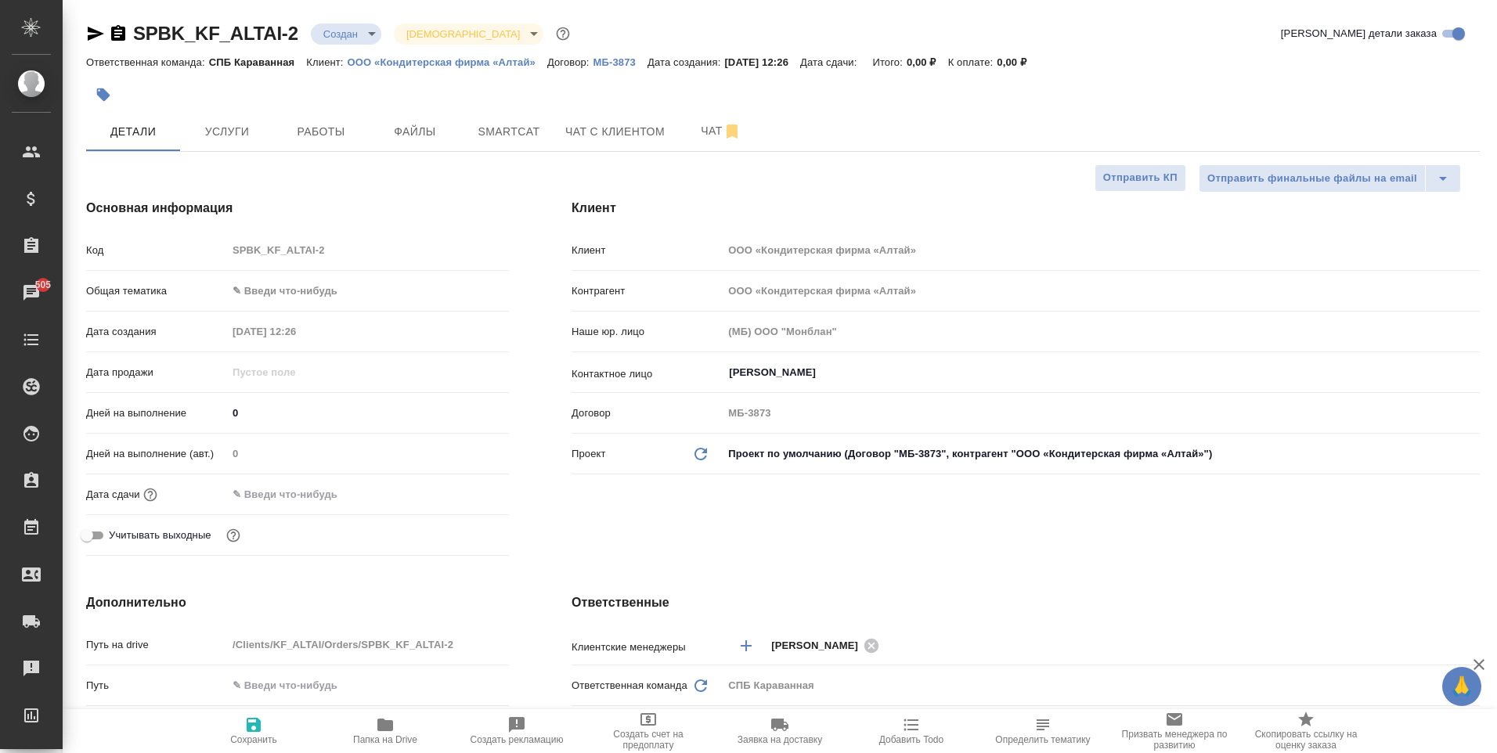
type textarea "x"
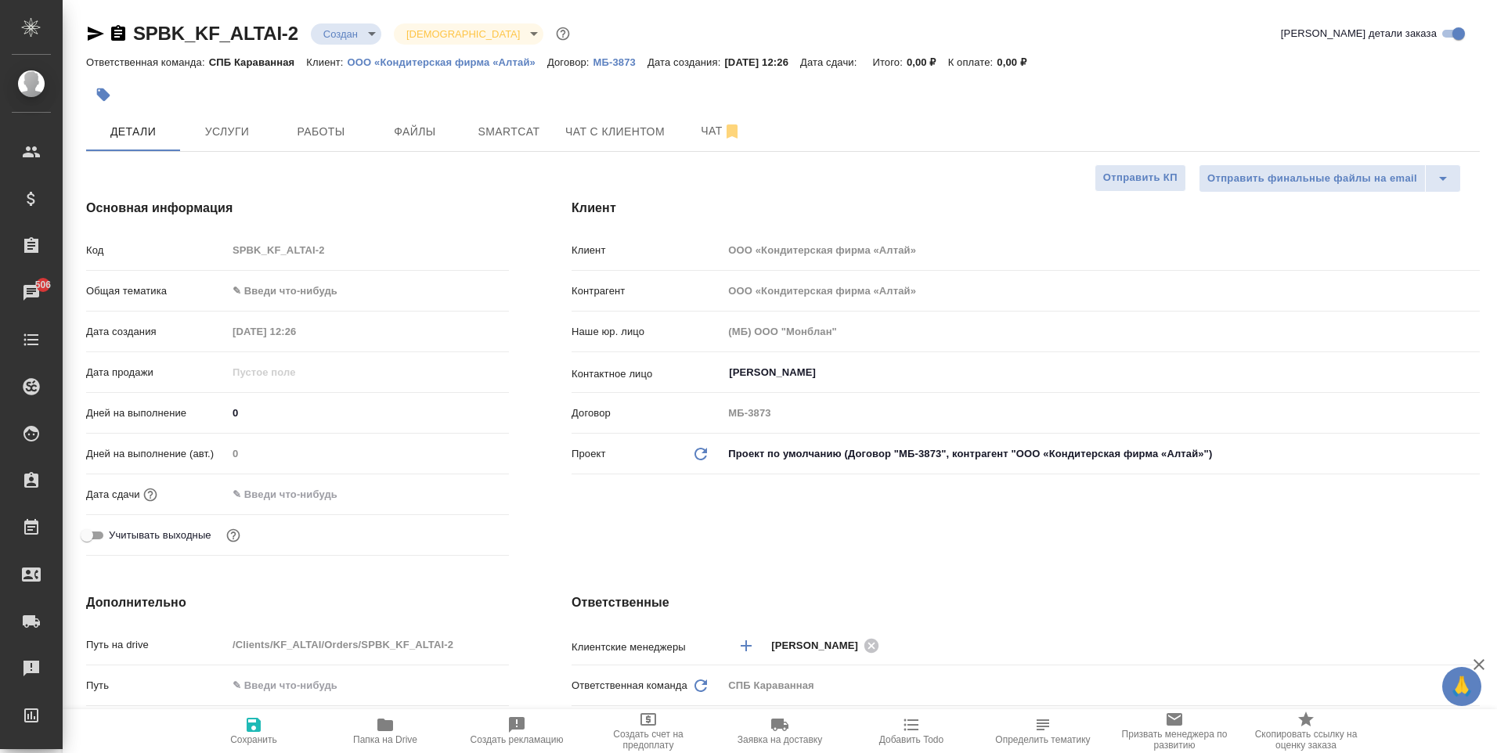
type textarea "x"
click at [387, 136] on span "Файлы" at bounding box center [414, 132] width 75 height 20
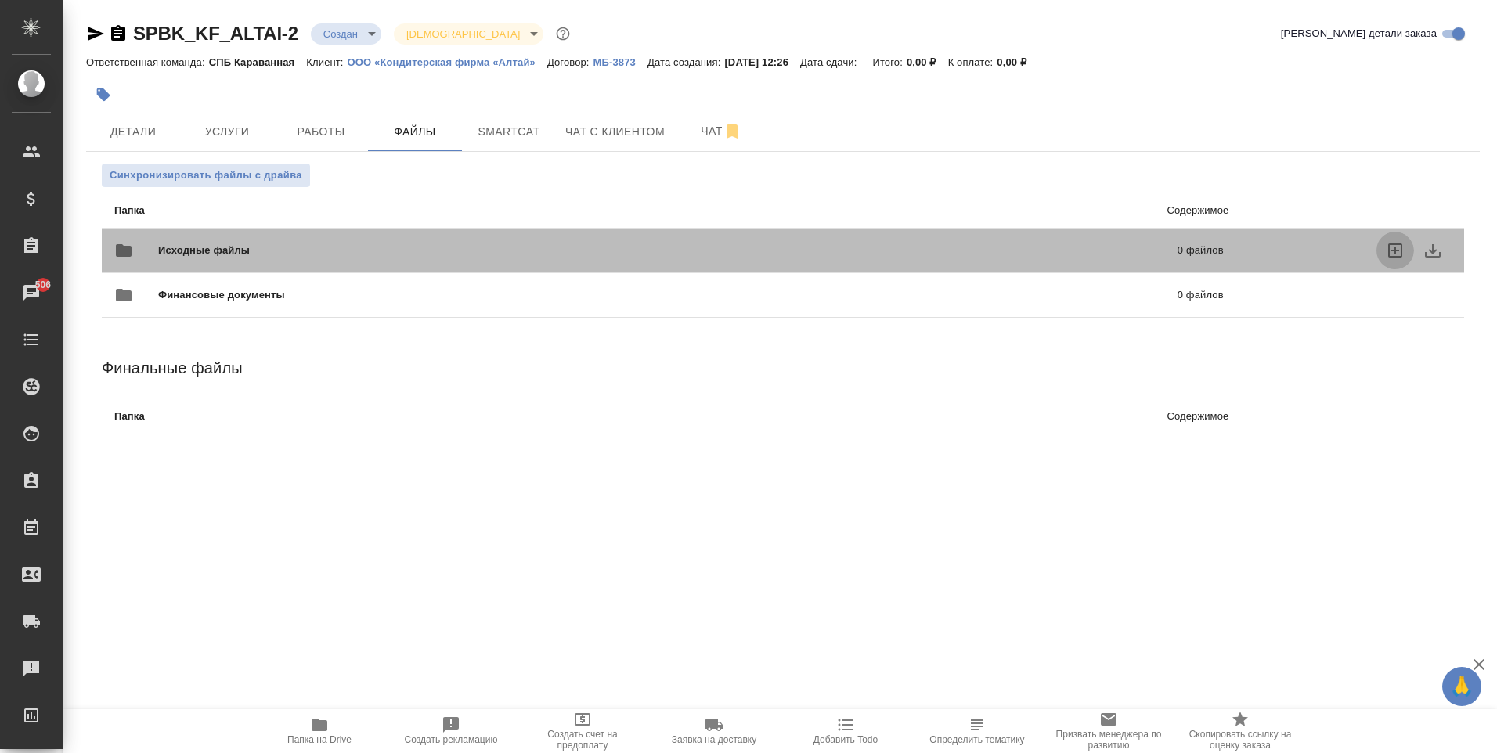
click at [1389, 249] on icon "uploadFiles" at bounding box center [1395, 250] width 14 height 14
click at [0, 0] on input "uploadFiles" at bounding box center [0, 0] width 0 height 0
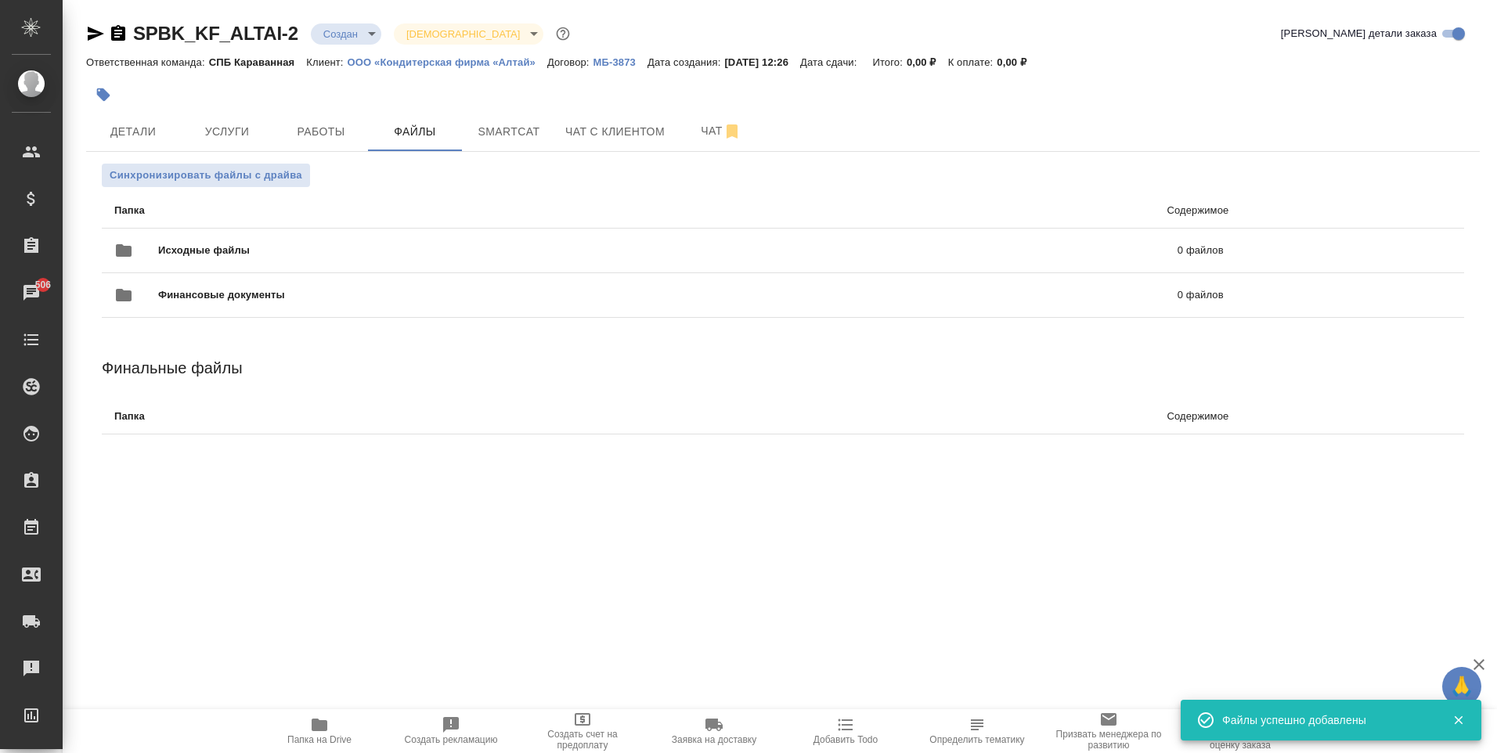
click at [345, 45] on div "SPBK_KF_ALTAI-2 Создан new Святая троица holyTrinity" at bounding box center [329, 33] width 487 height 25
click at [352, 34] on body "🙏 .cls-1 fill:#fff; AWATERA Moskalets Alina Клиенты Спецификации Заказы 506 Чат…" at bounding box center [748, 376] width 1497 height 753
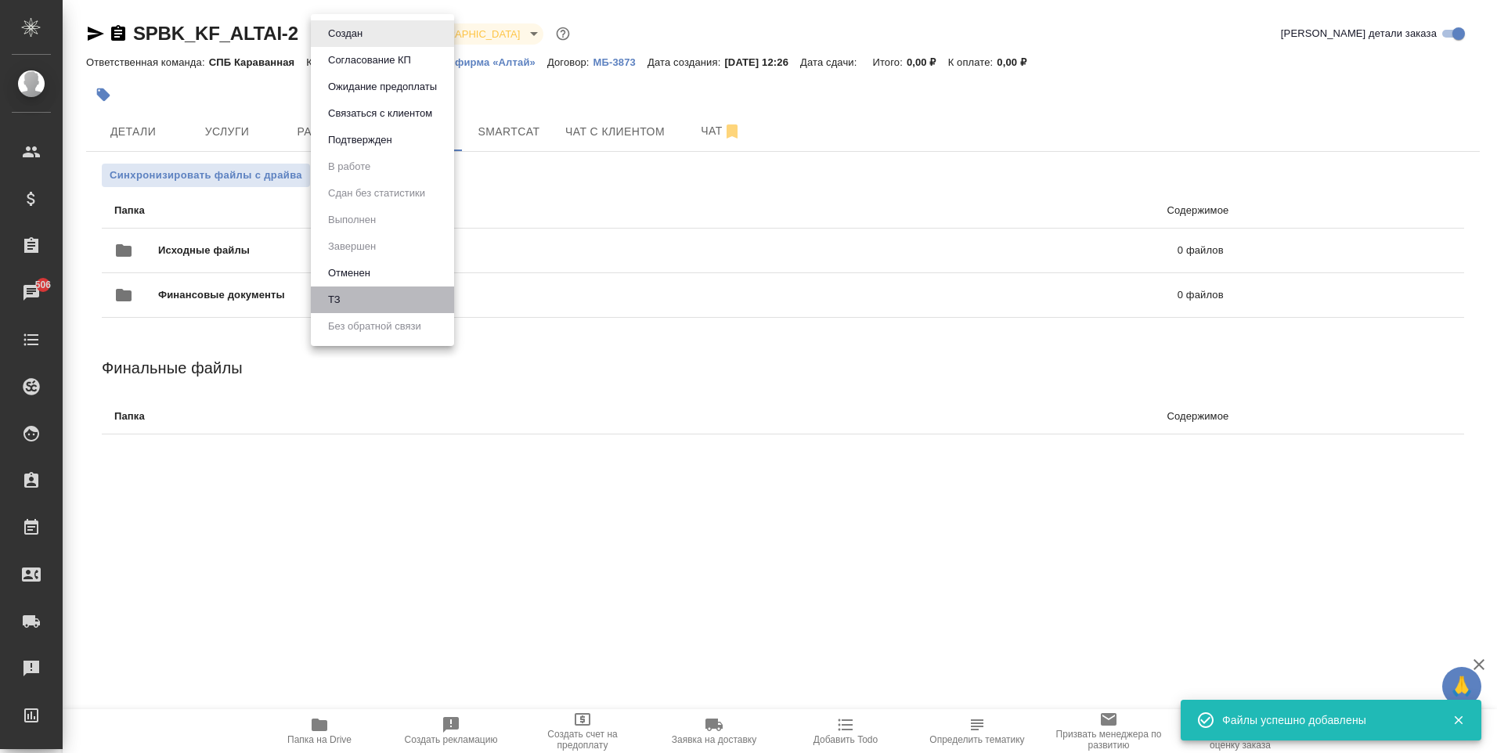
click at [360, 290] on li "ТЗ" at bounding box center [382, 299] width 143 height 27
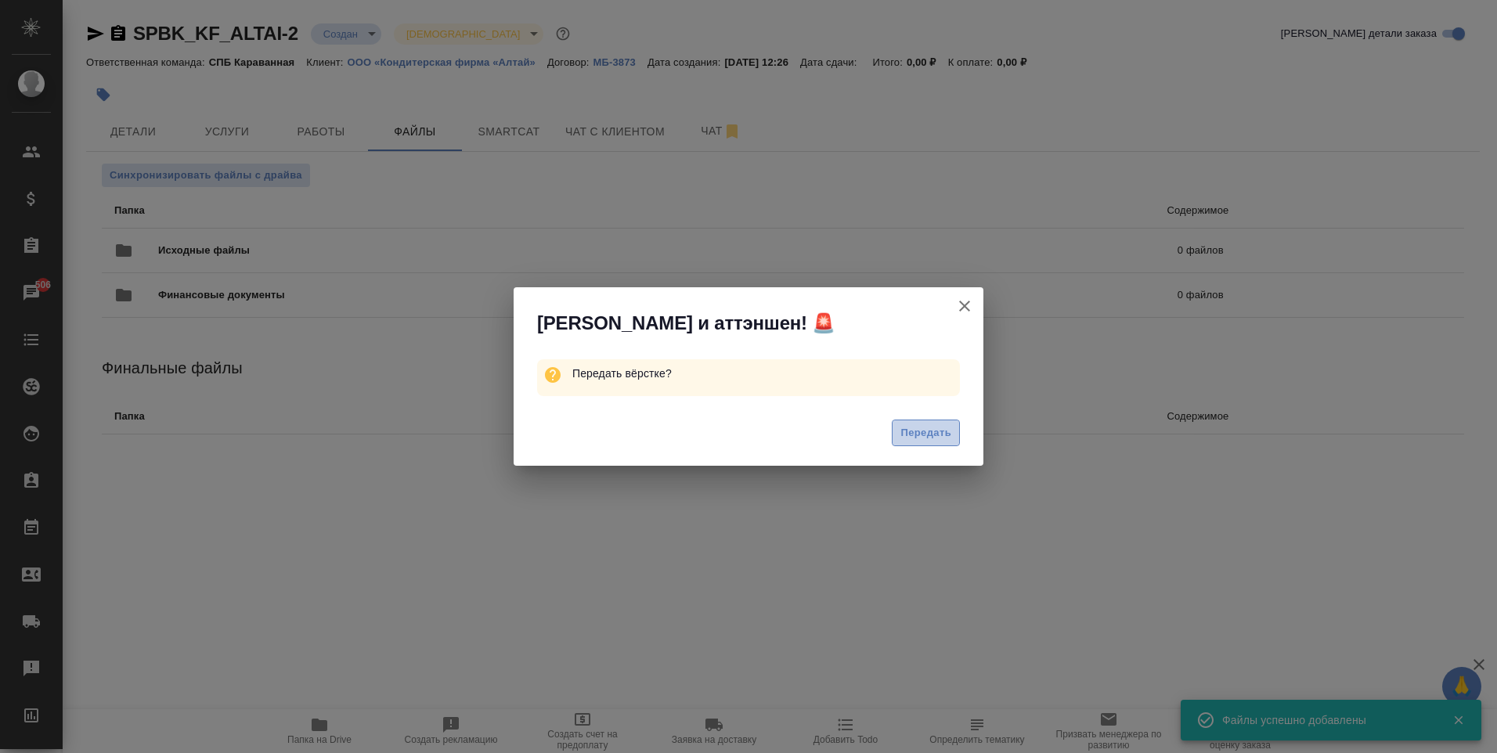
click at [912, 429] on span "Передать" at bounding box center [925, 433] width 51 height 18
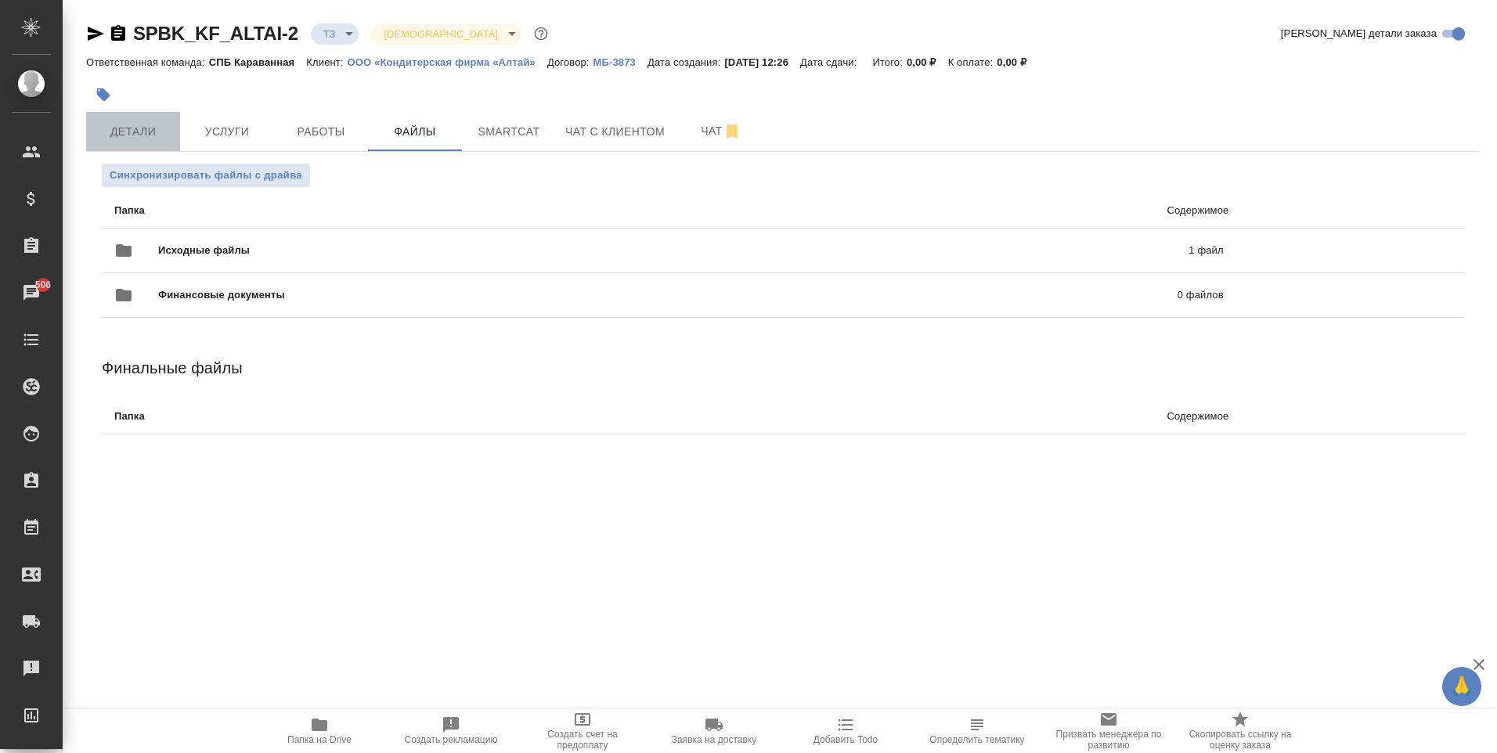
click at [110, 138] on span "Детали" at bounding box center [132, 132] width 75 height 20
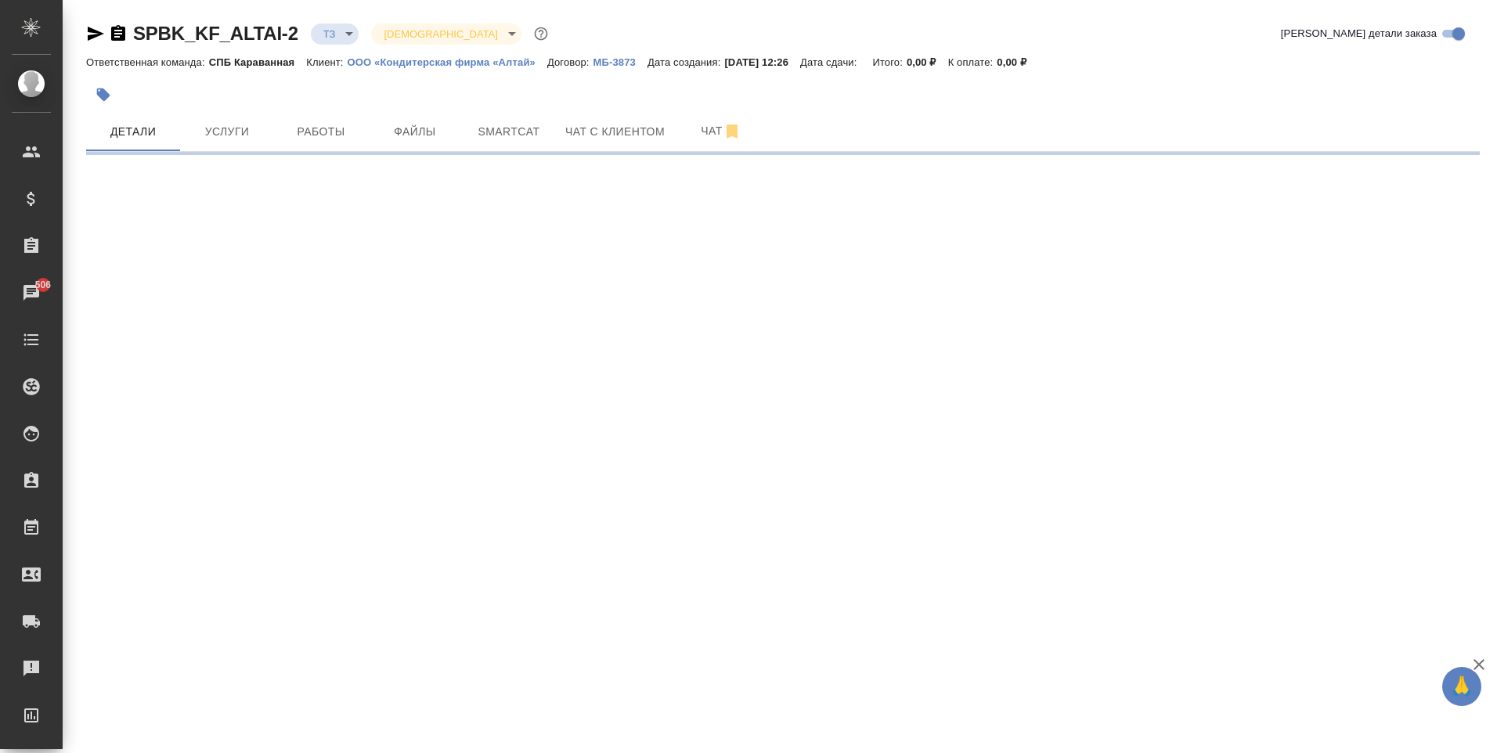
select select "RU"
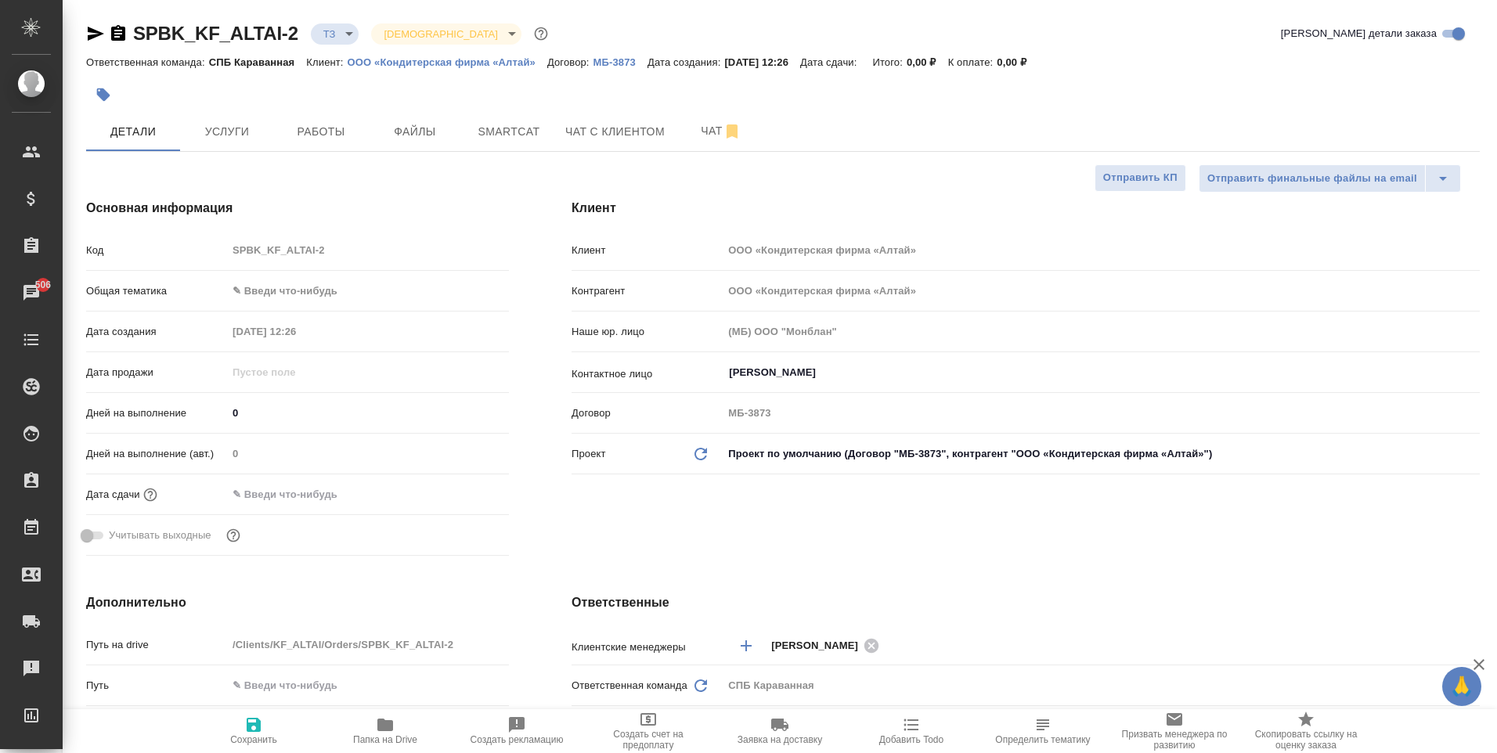
type textarea "x"
click at [291, 296] on body "🙏 .cls-1 fill:#fff; AWATERA Moskalets Alina Клиенты Спецификации Заказы 506 Чат…" at bounding box center [748, 376] width 1497 height 753
click at [300, 423] on li "Техника" at bounding box center [368, 416] width 282 height 25
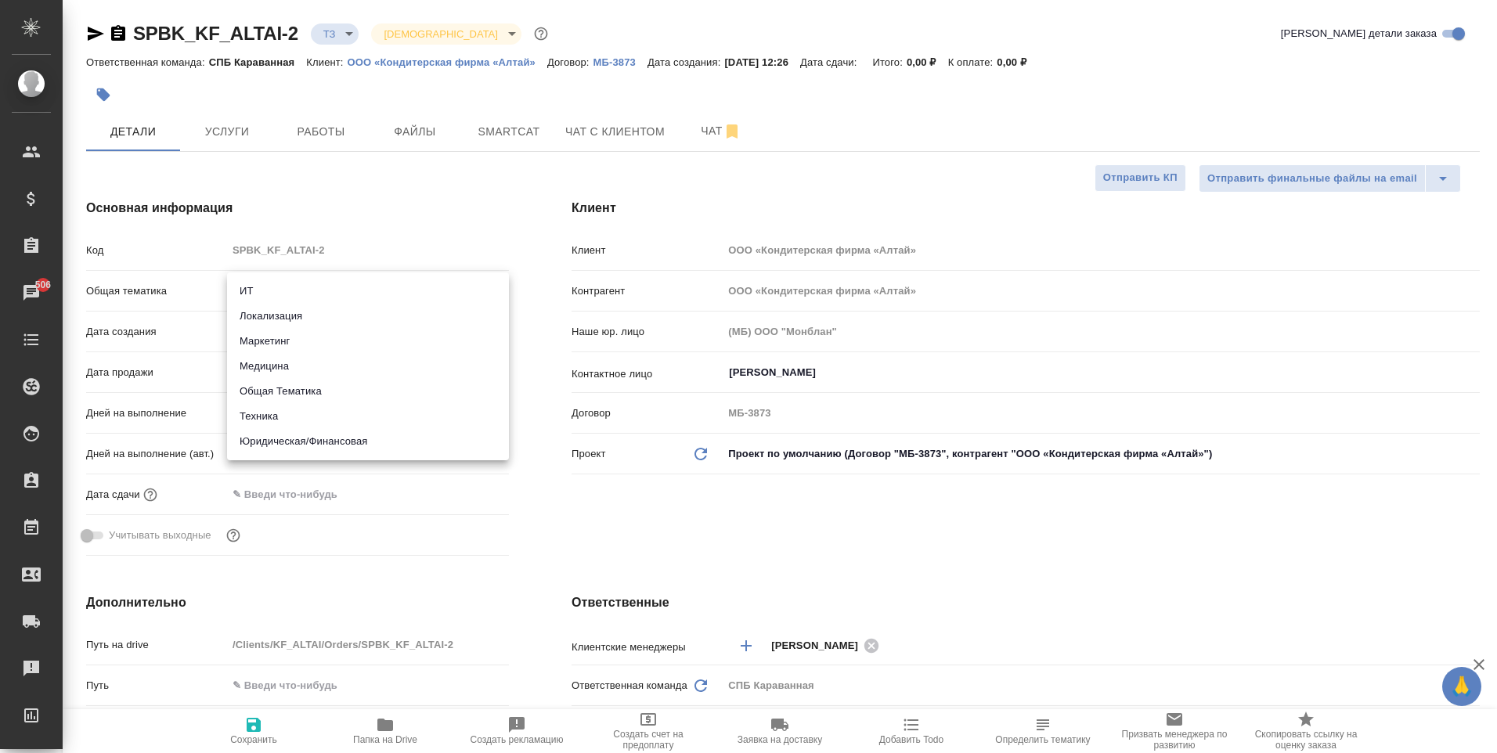
type input "tech"
type textarea "x"
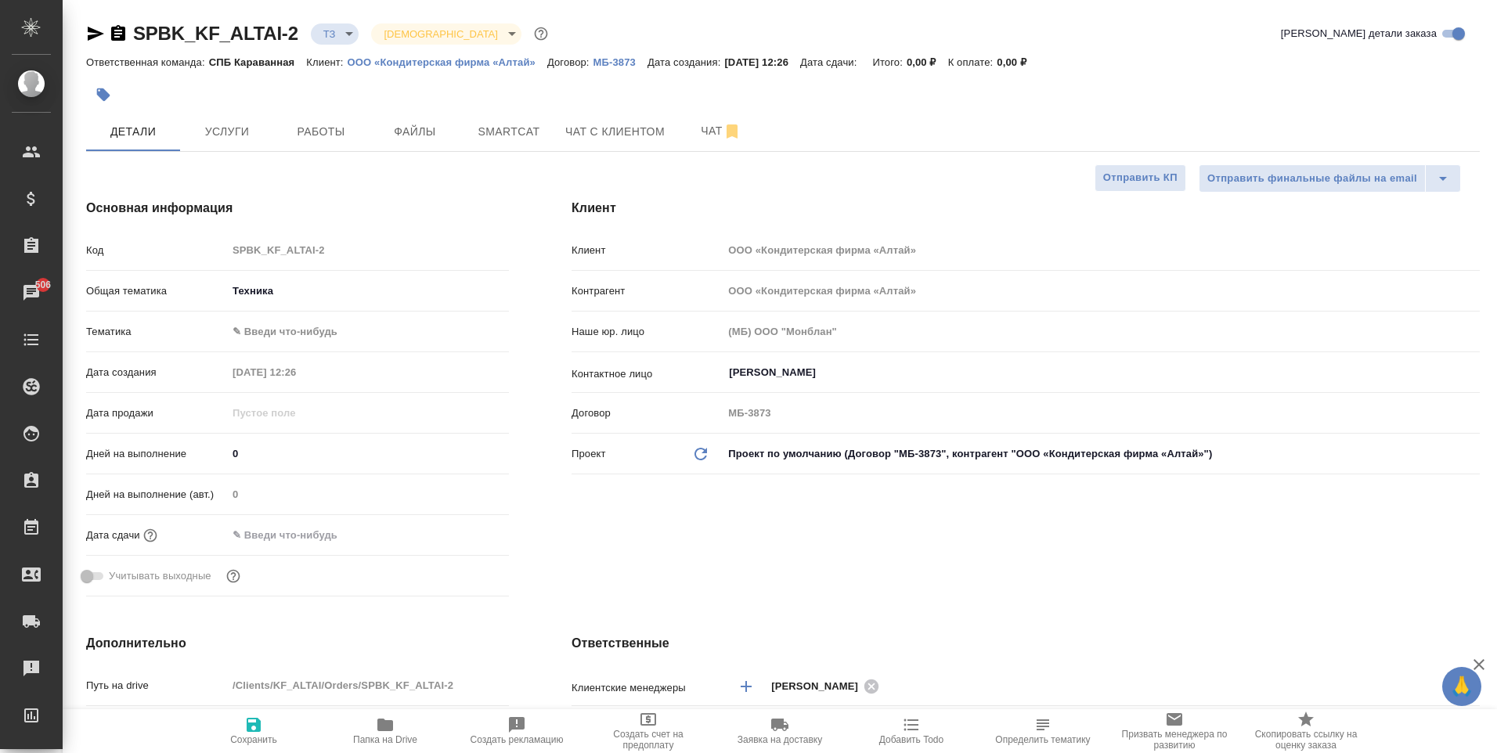
click at [310, 330] on body "🙏 .cls-1 fill:#fff; AWATERA Moskalets Alina Клиенты Спецификации Заказы 506 Чат…" at bounding box center [748, 376] width 1497 height 753
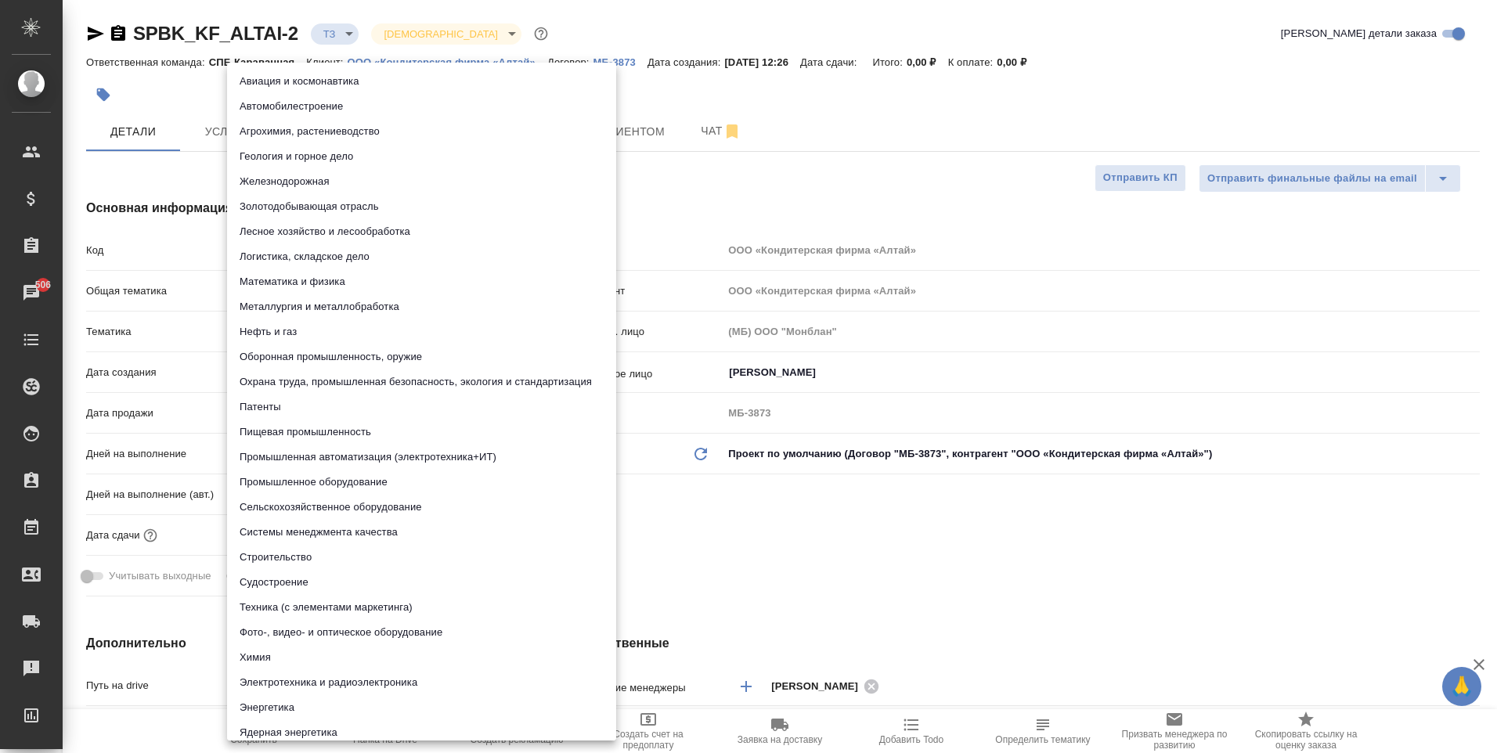
click at [321, 427] on li "Пищевая промышленность" at bounding box center [421, 432] width 389 height 25
type textarea "x"
type input "5a8b8b956a9677013d343d8f"
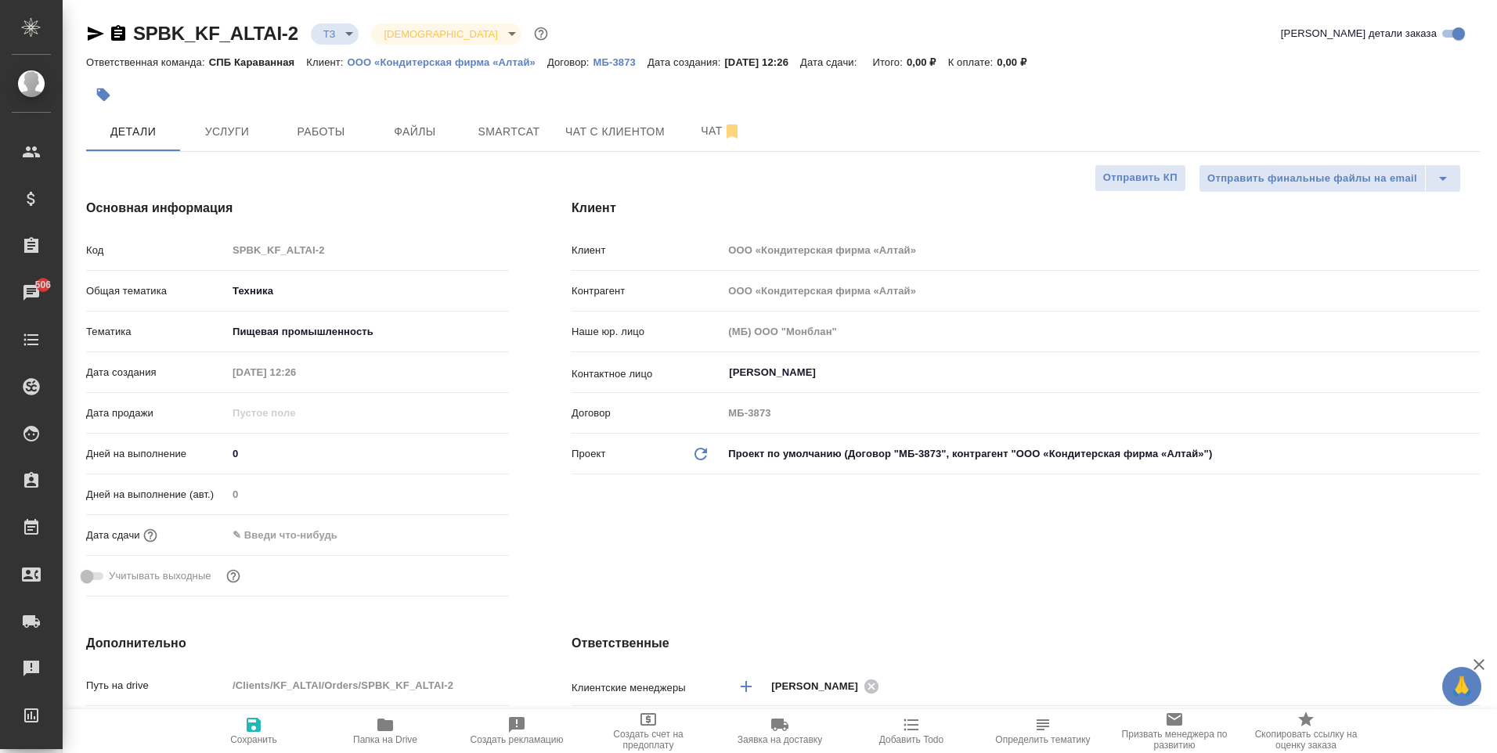
click at [257, 718] on icon "button" at bounding box center [254, 725] width 14 height 14
type textarea "x"
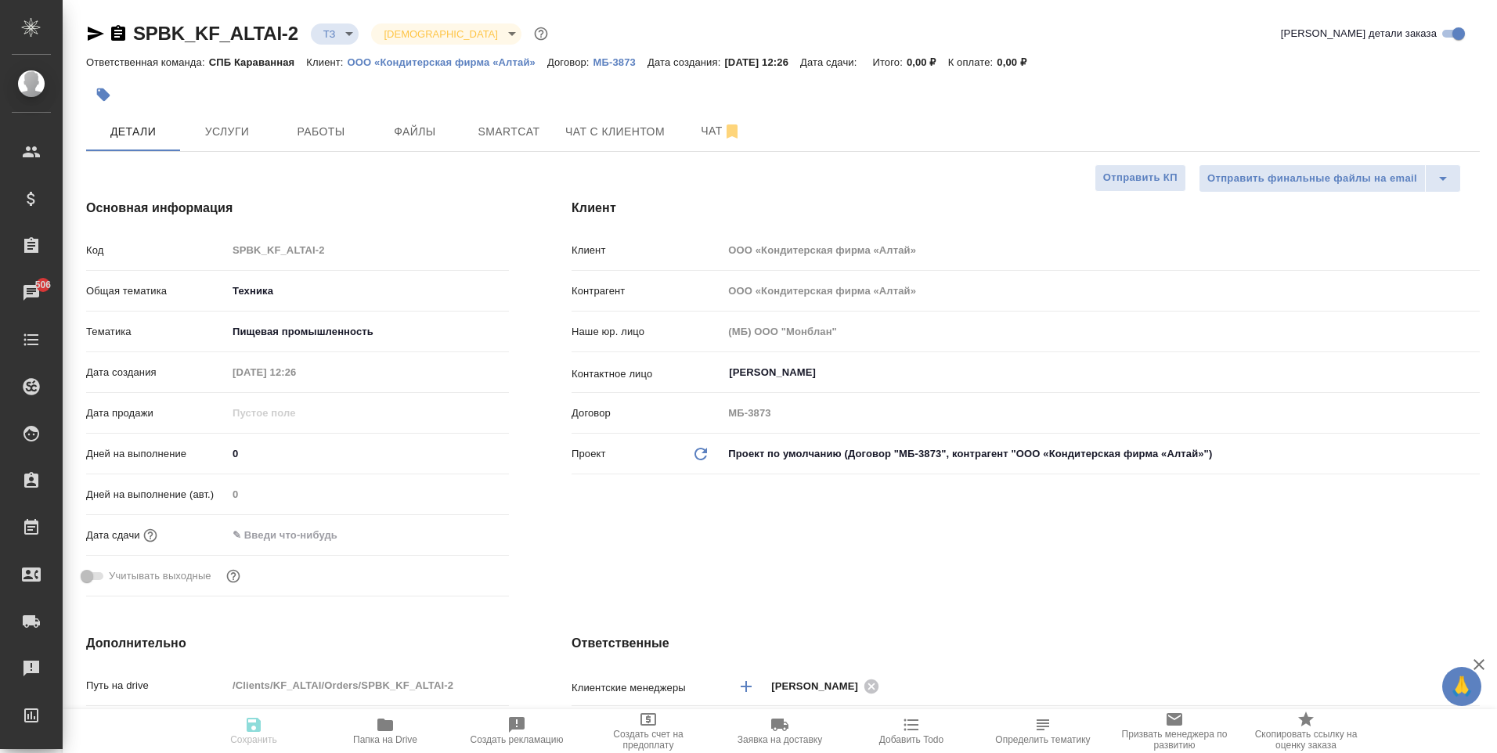
type textarea "x"
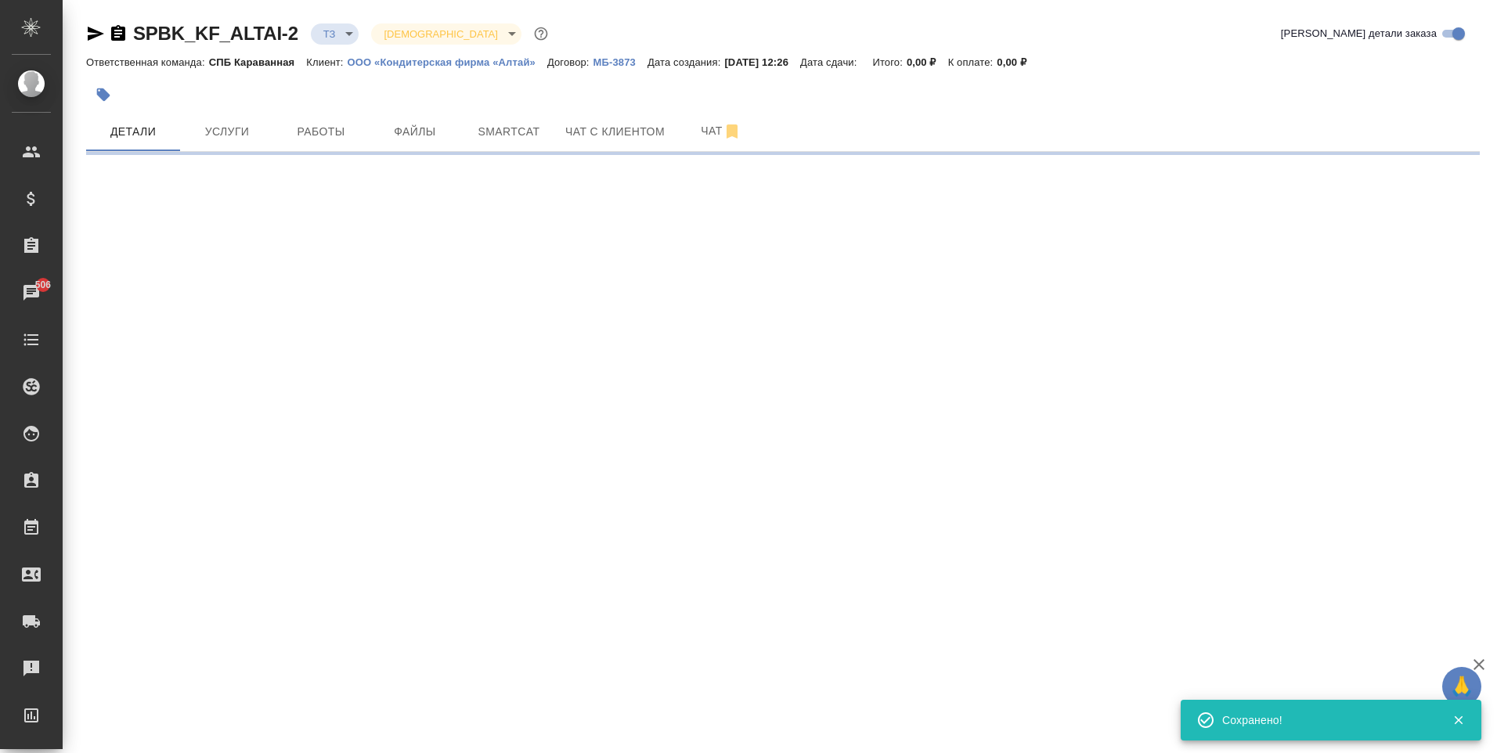
select select "RU"
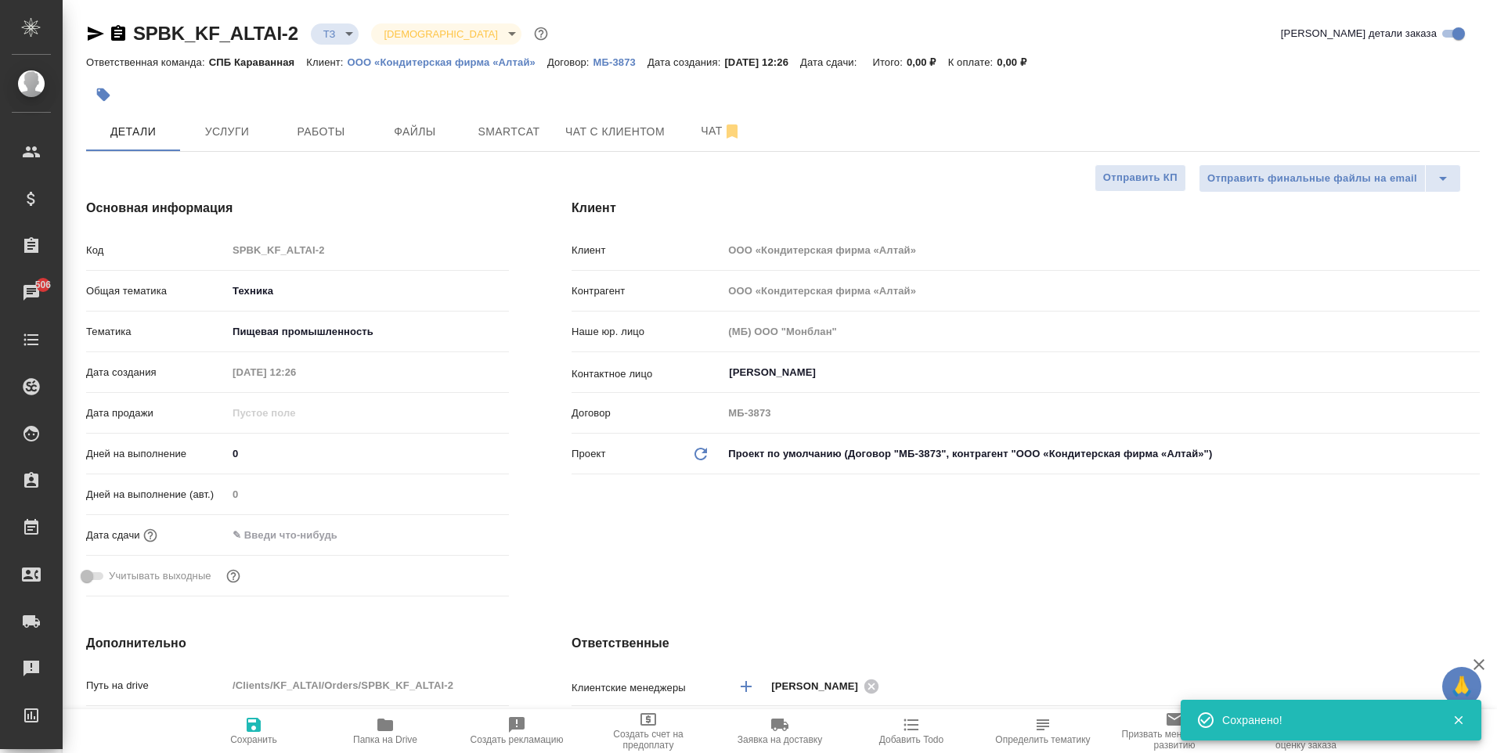
type textarea "x"
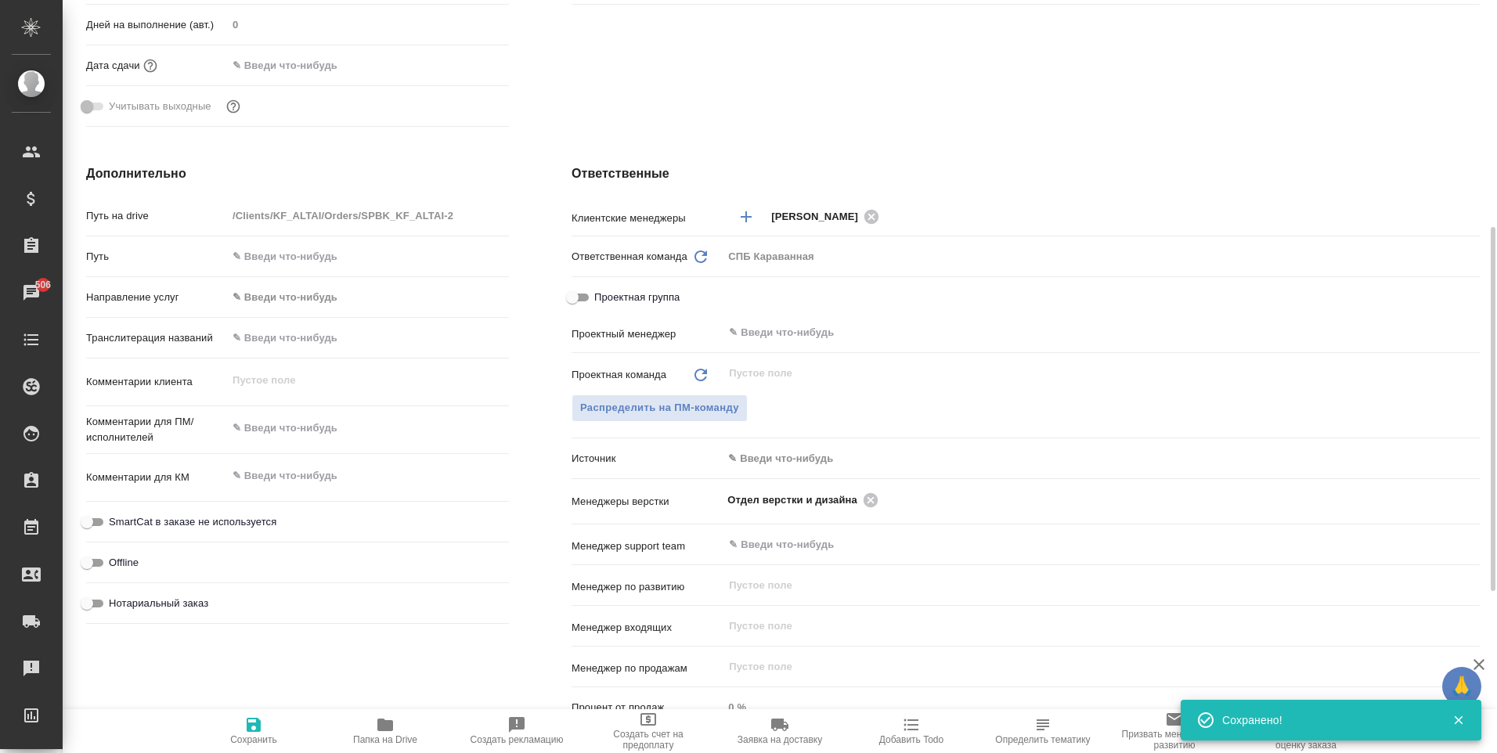
type textarea "x"
click at [301, 440] on textarea at bounding box center [368, 428] width 282 height 27
type textarea "x"
type textarea "р"
type textarea "x"
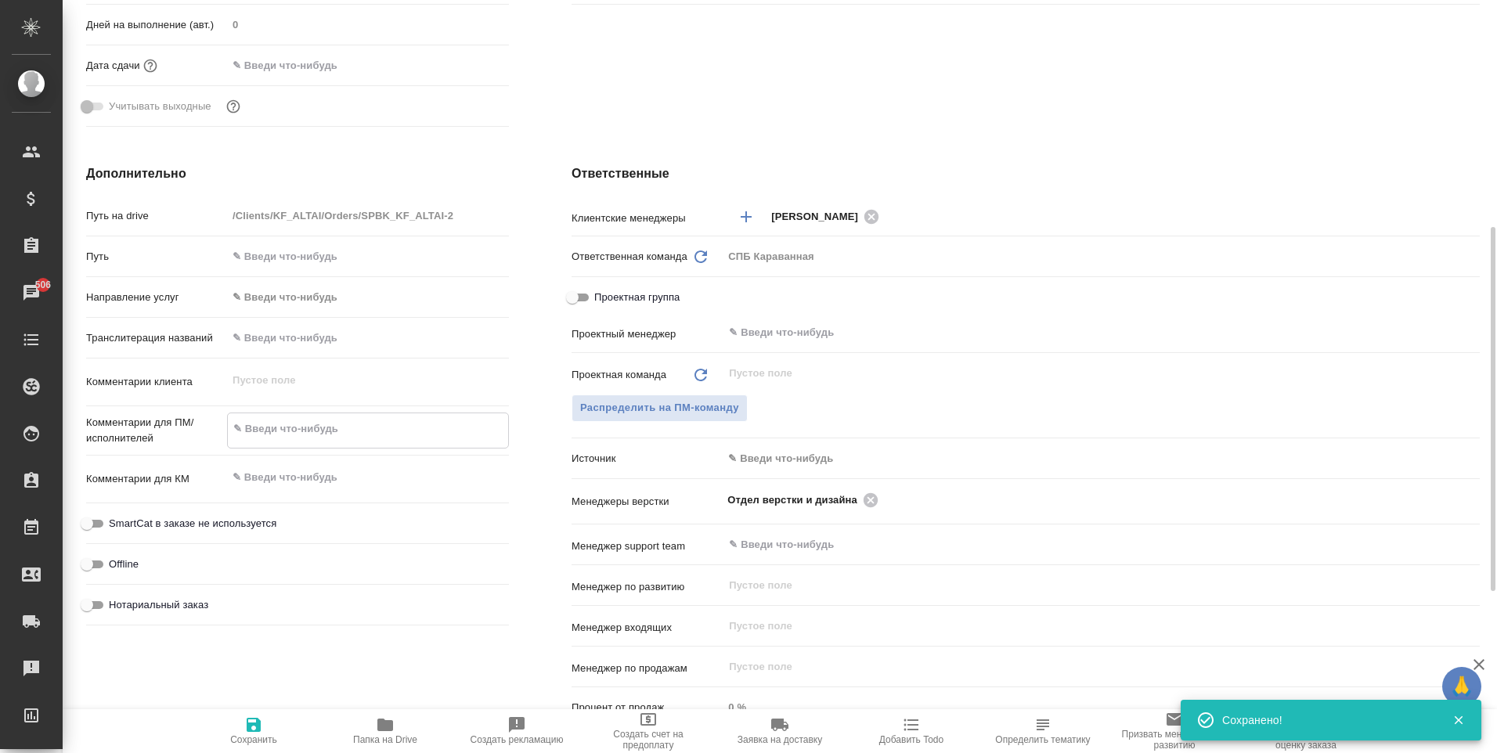
type textarea "x"
type textarea "ру"
type textarea "x"
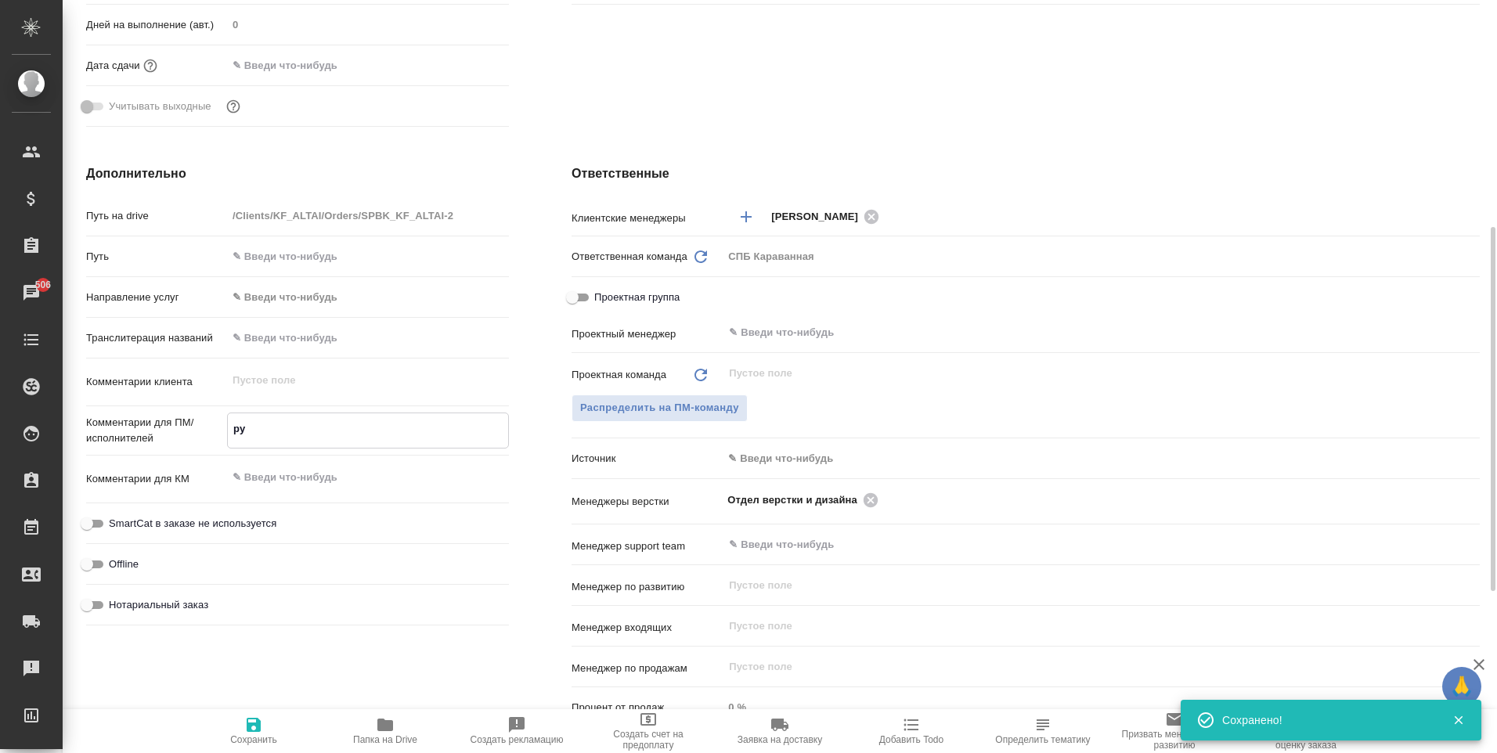
type textarea "x"
type textarea "рус"
type textarea "x"
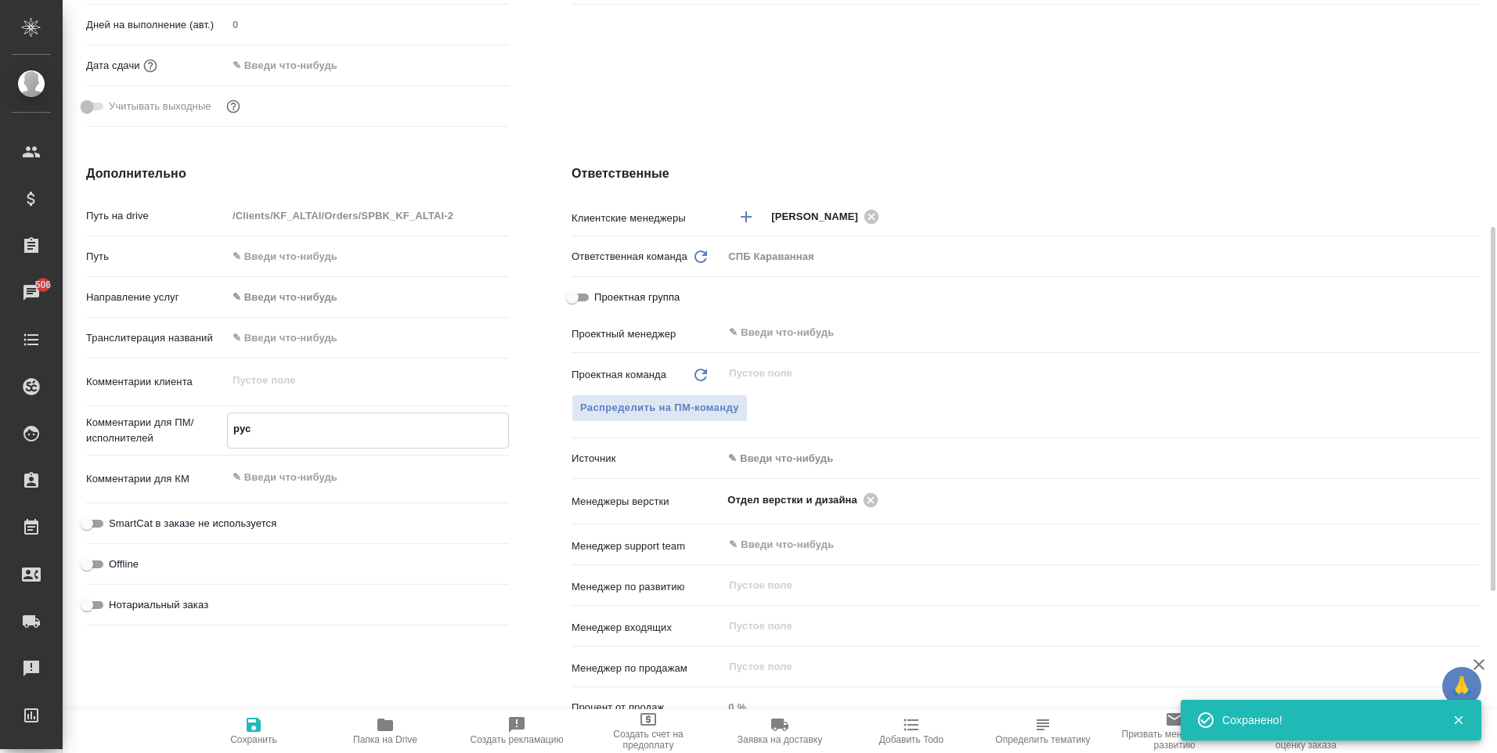
type textarea "рус-"
type textarea "x"
type textarea "рус-а"
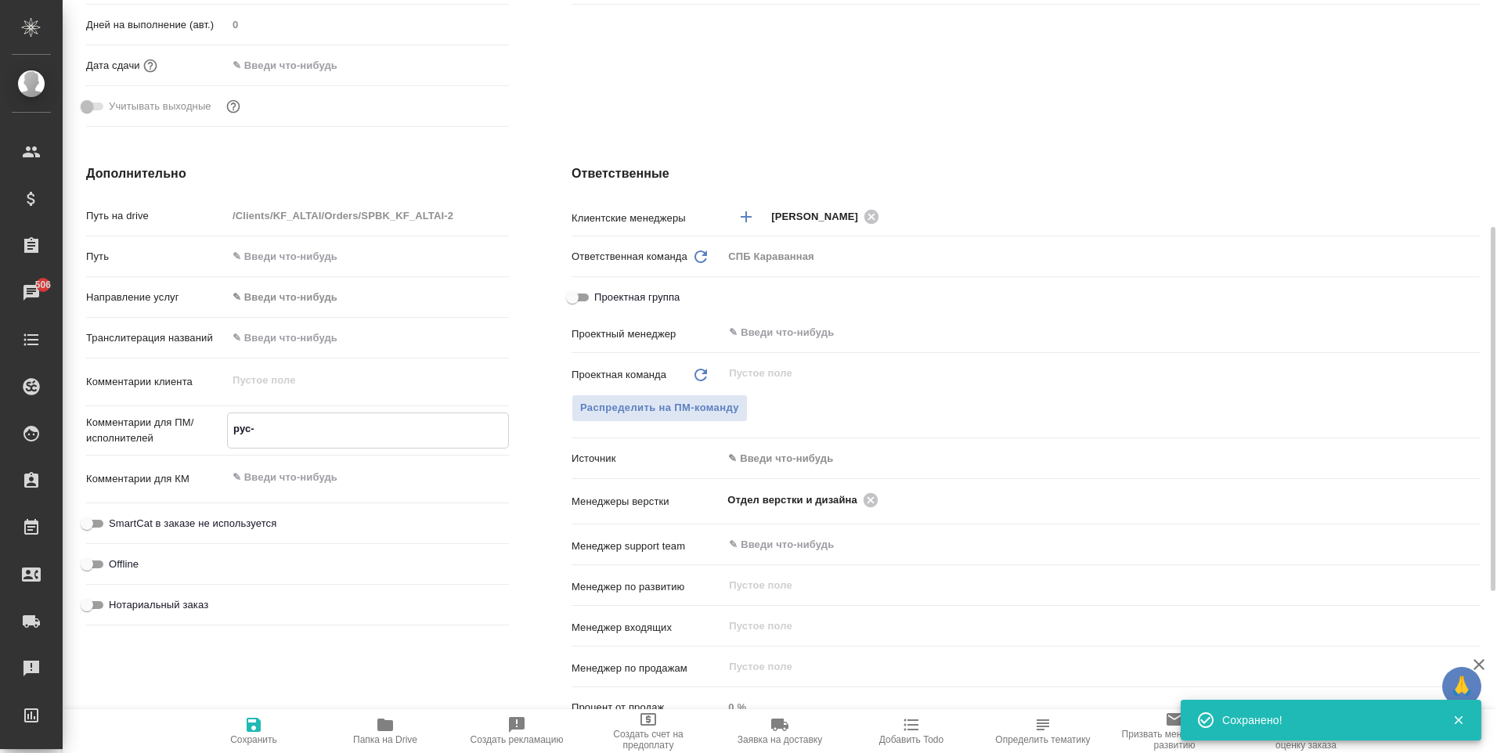
type textarea "x"
type textarea "рус-ар"
type textarea "x"
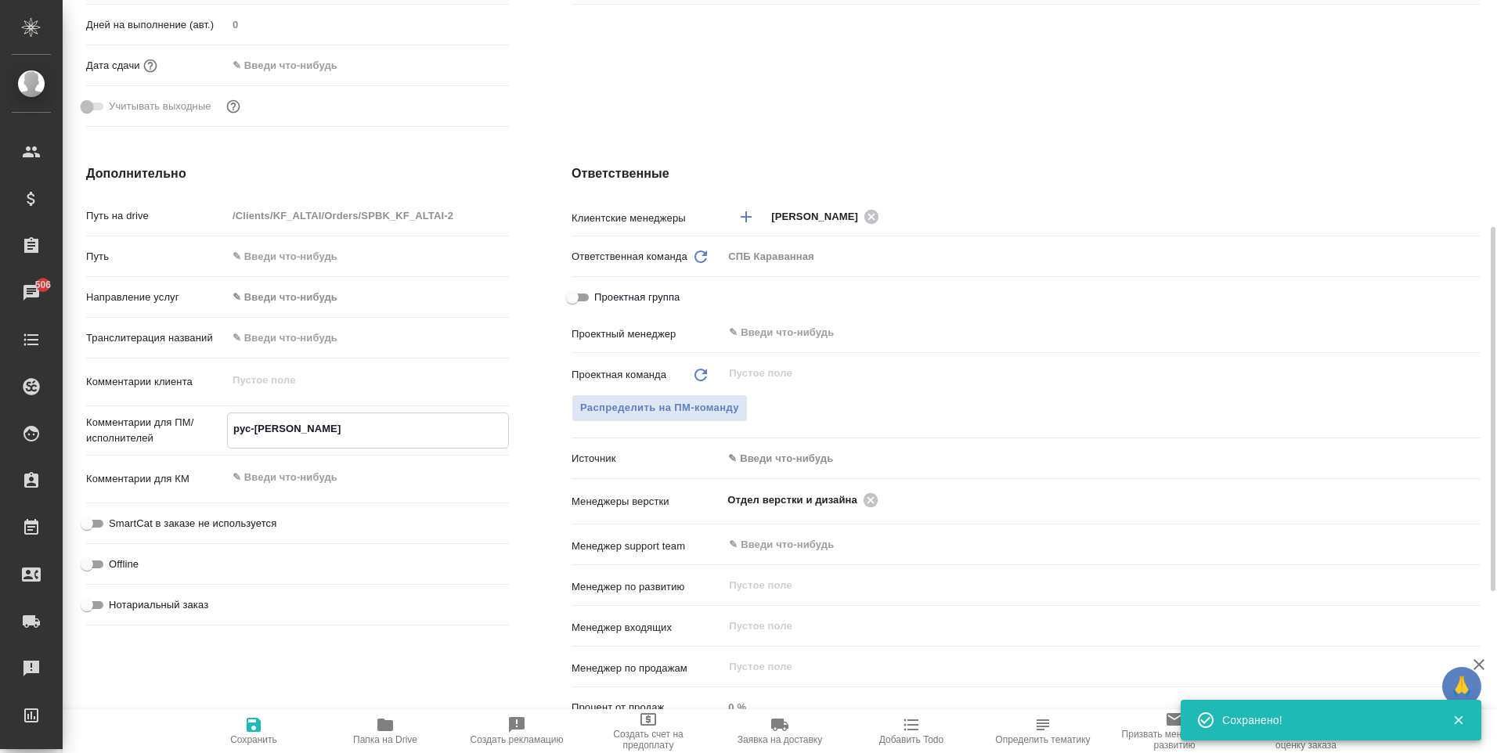
type textarea "x"
type textarea "рус-арм"
type textarea "x"
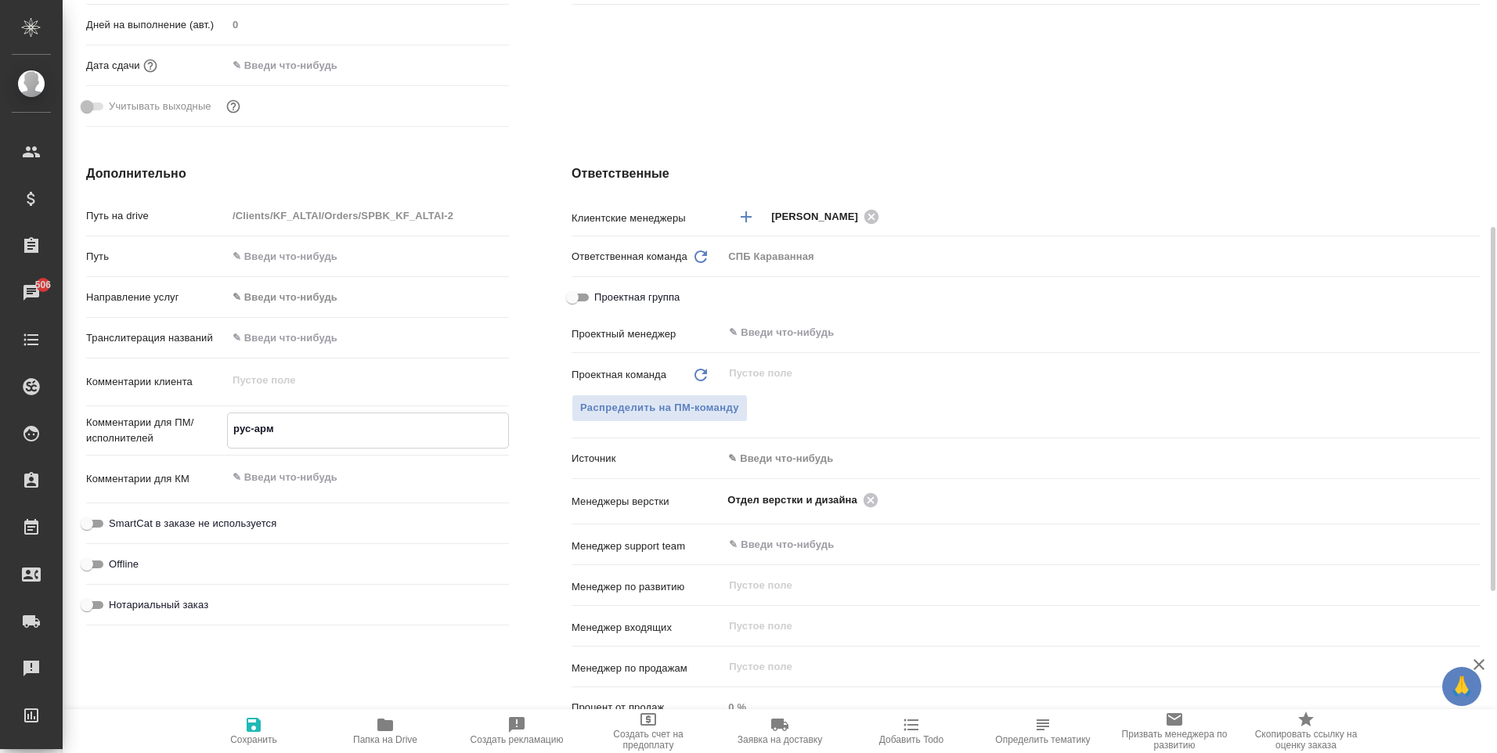
type textarea "x"
type textarea "рус-арм,"
type textarea "x"
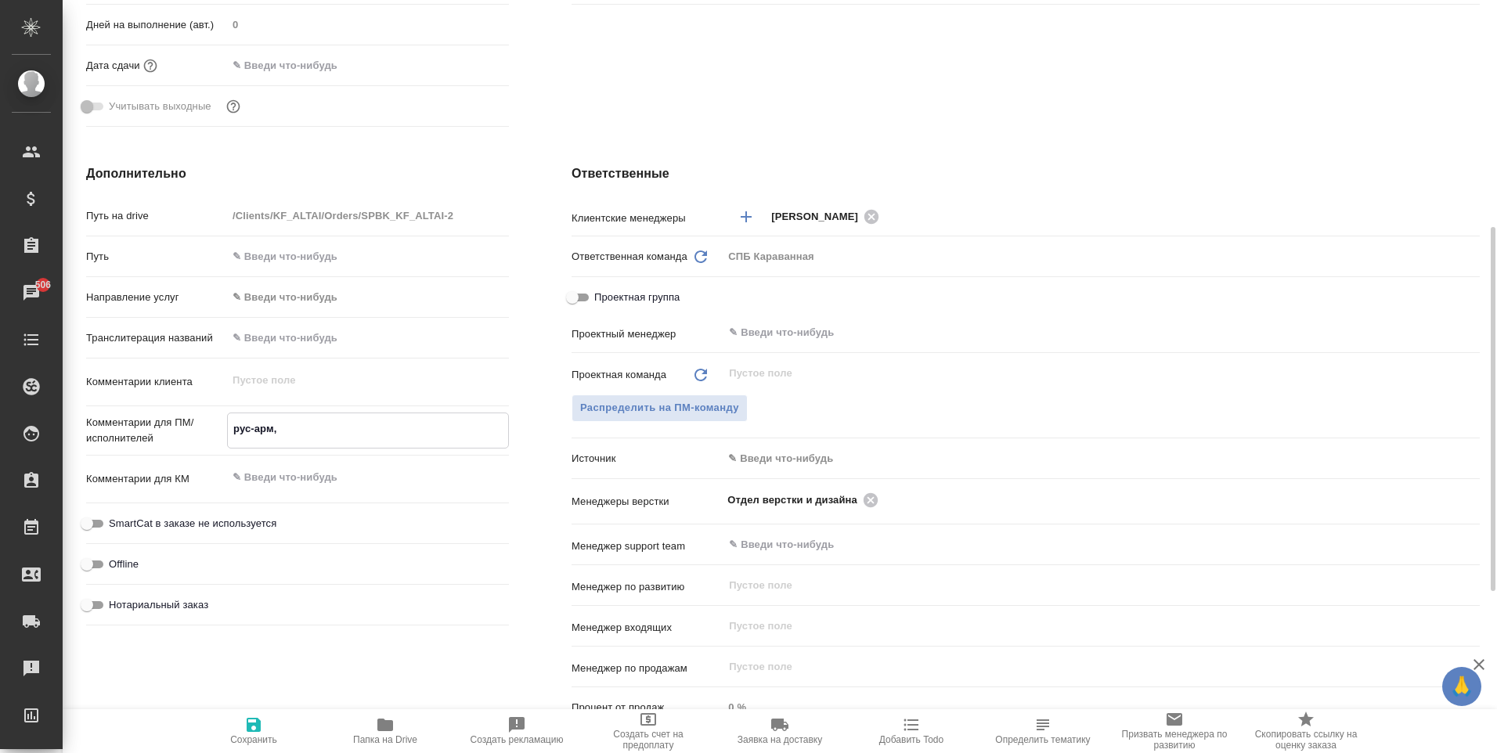
type textarea "рус-арм,к"
type textarea "x"
type textarea "рус-арм,ка"
type textarea "x"
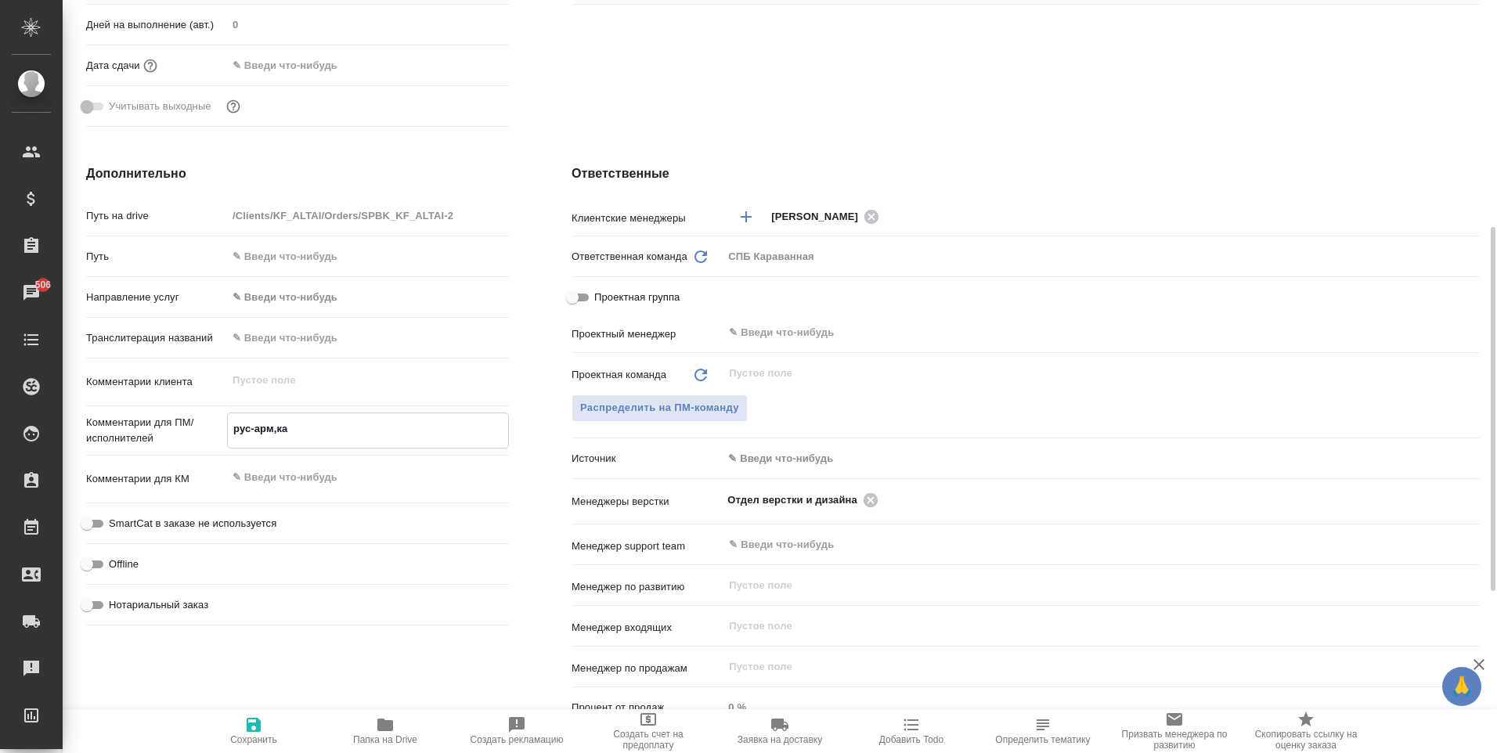
type textarea "x"
type textarea "рус-арм,каз"
type textarea "x"
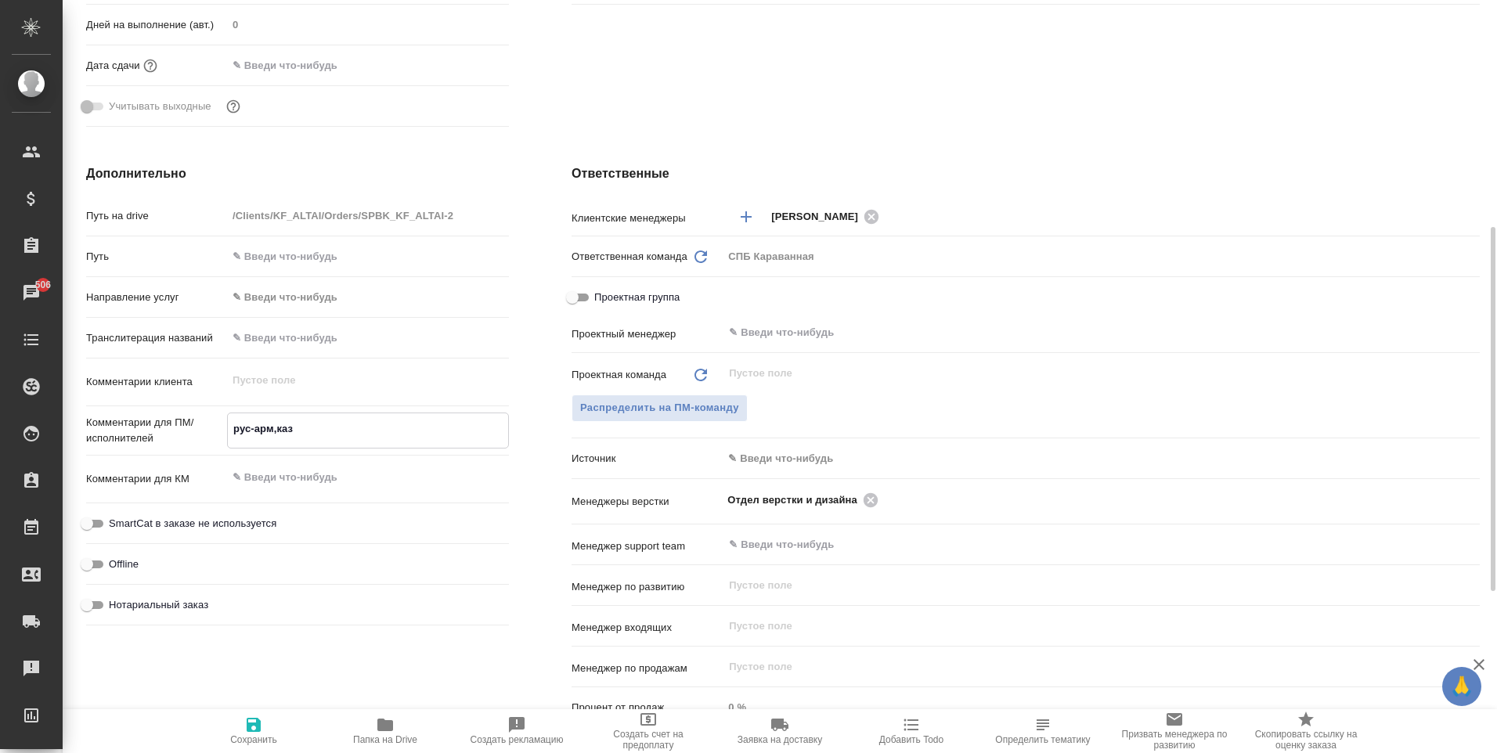
type textarea "x"
type textarea "рус-арм,ка"
type textarea "x"
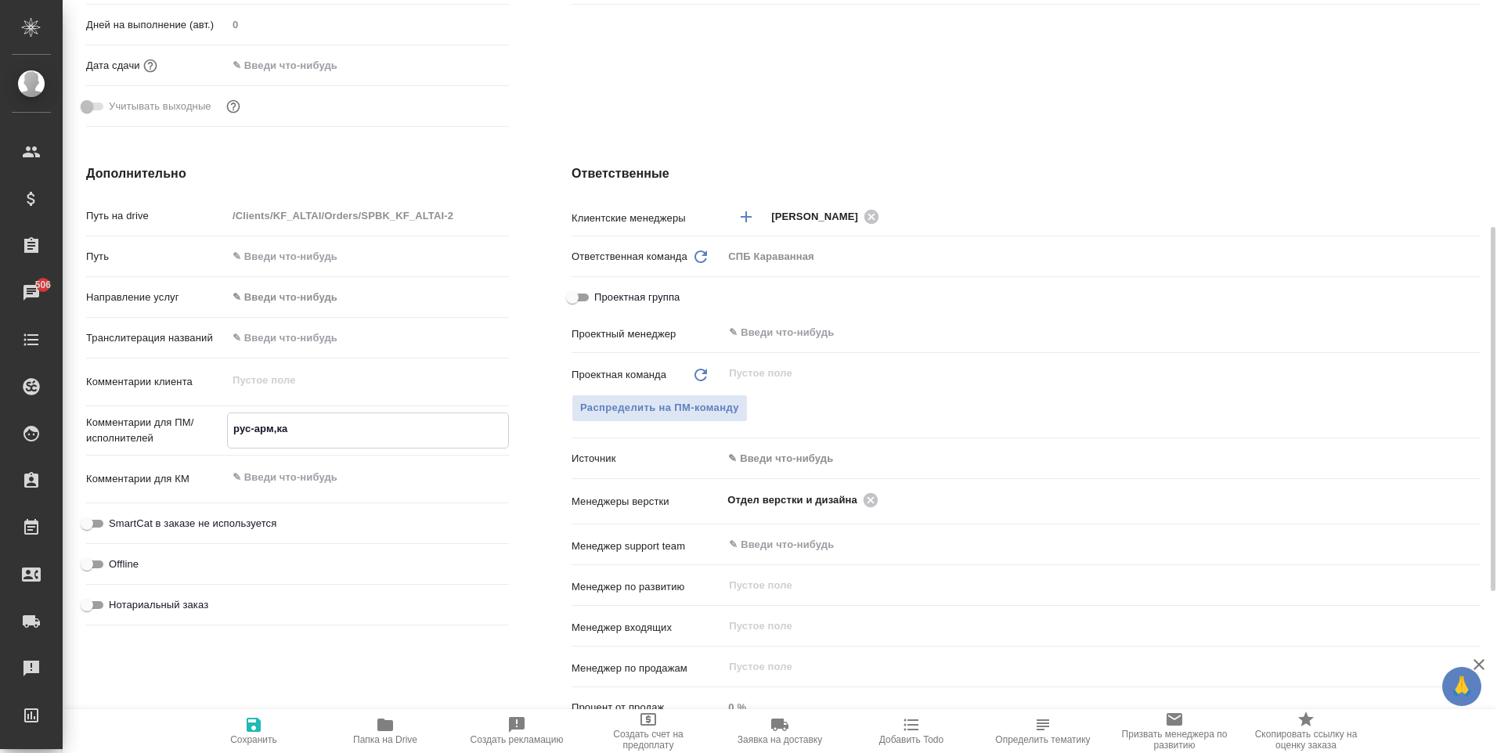
type textarea "x"
type textarea "рус-арм,к"
type textarea "x"
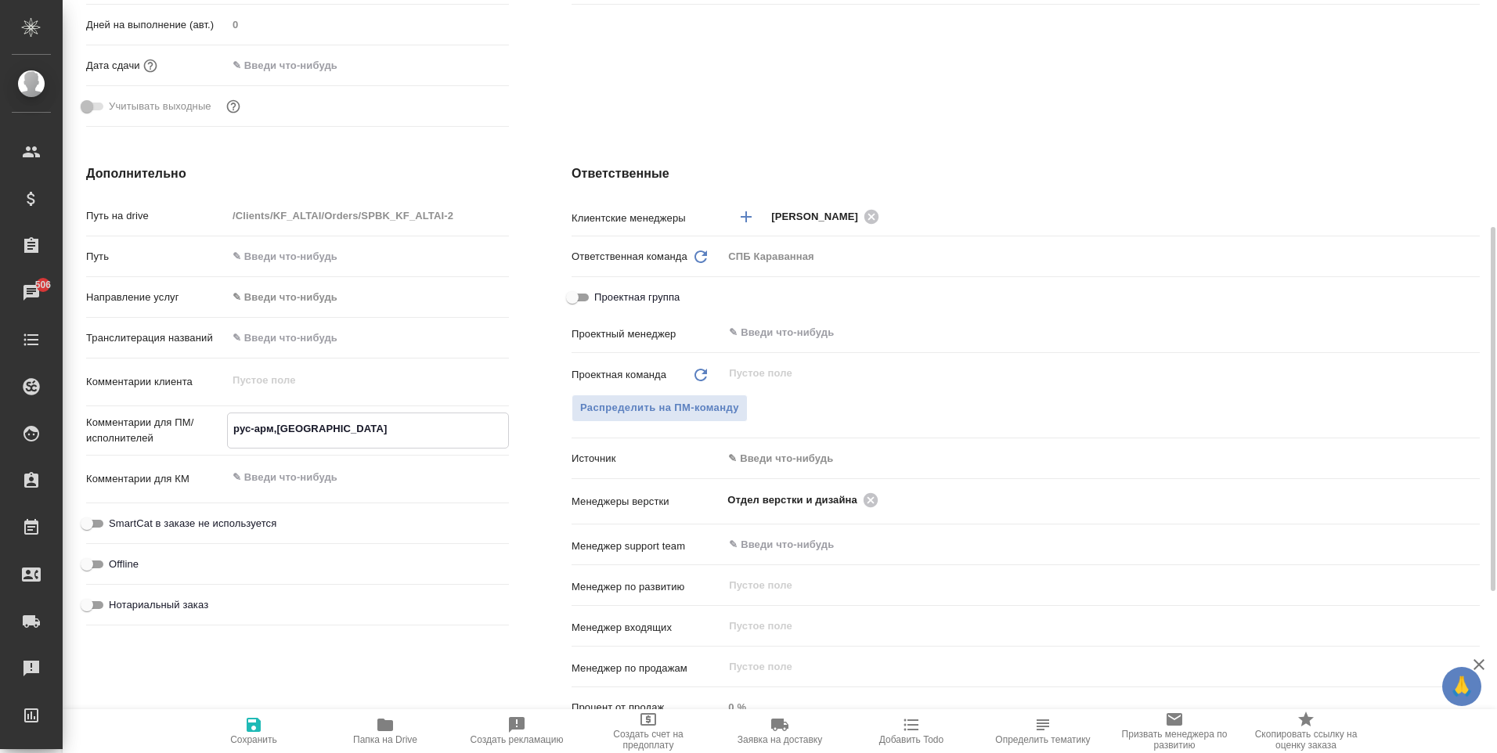
type textarea "рус-арм,"
type textarea "x"
type textarea "рус-арм,а"
type textarea "x"
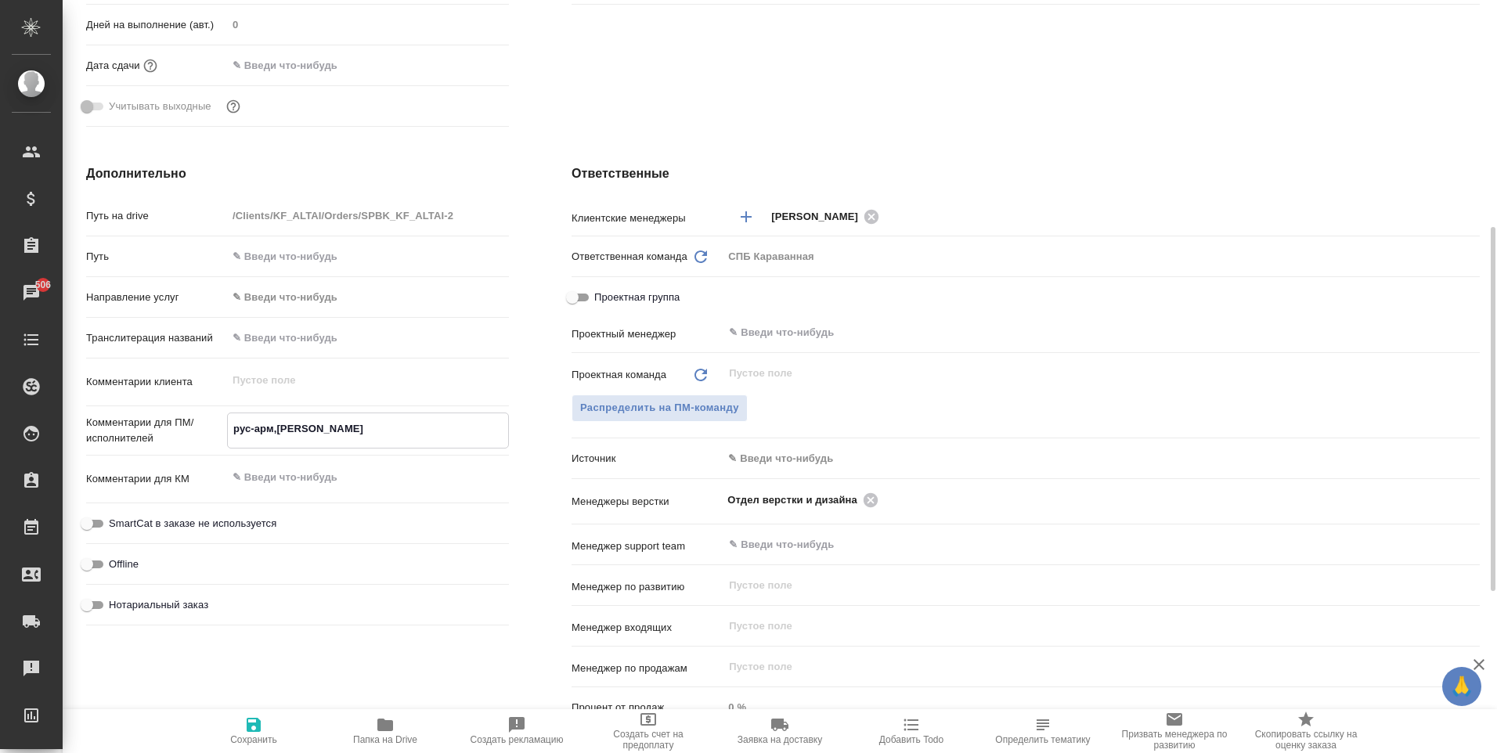
type textarea "x"
type textarea "рус-арм,аз"
type textarea "x"
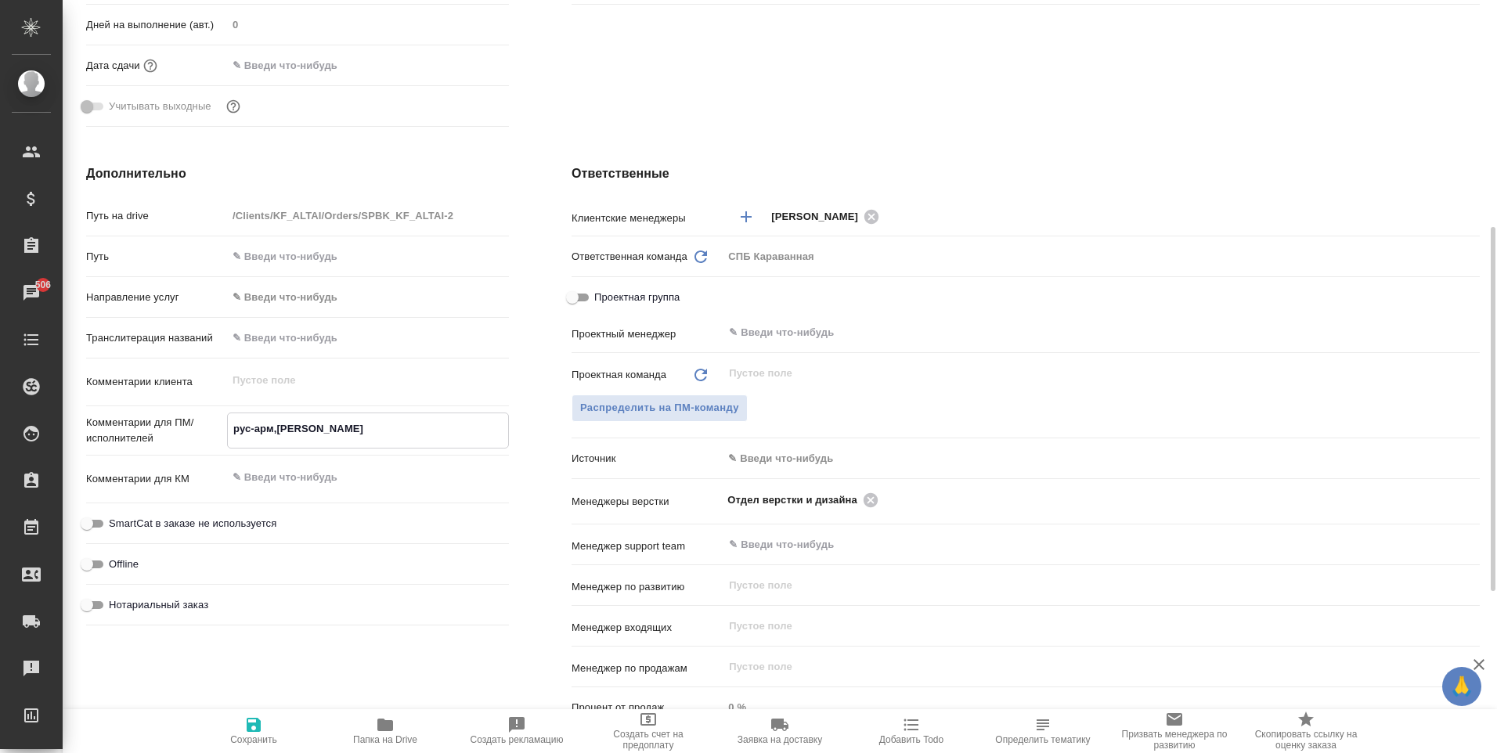
type textarea "x"
type textarea "рус-арм,азе"
type textarea "x"
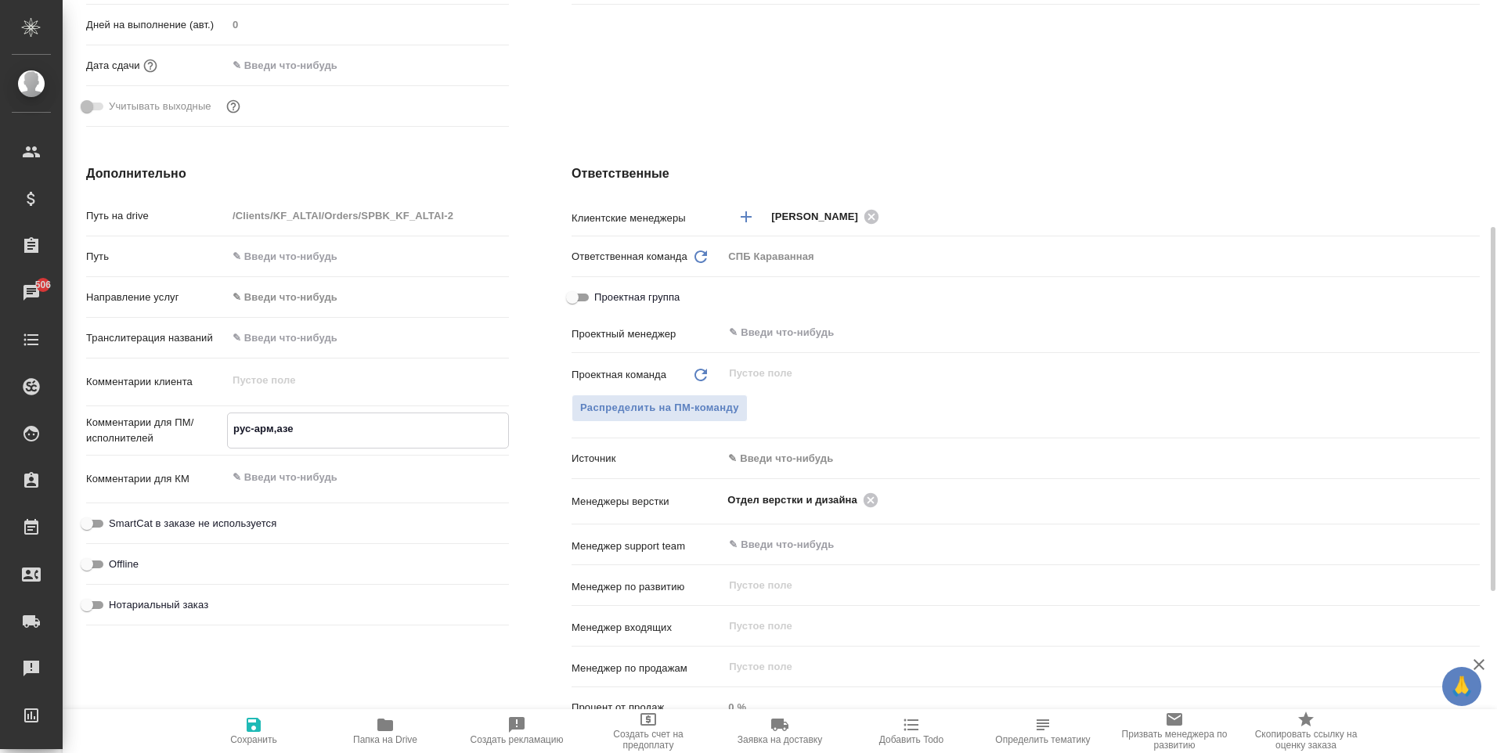
type textarea "x"
type textarea "рус-арм,азер"
type textarea "x"
type textarea "рус-арм,азер"
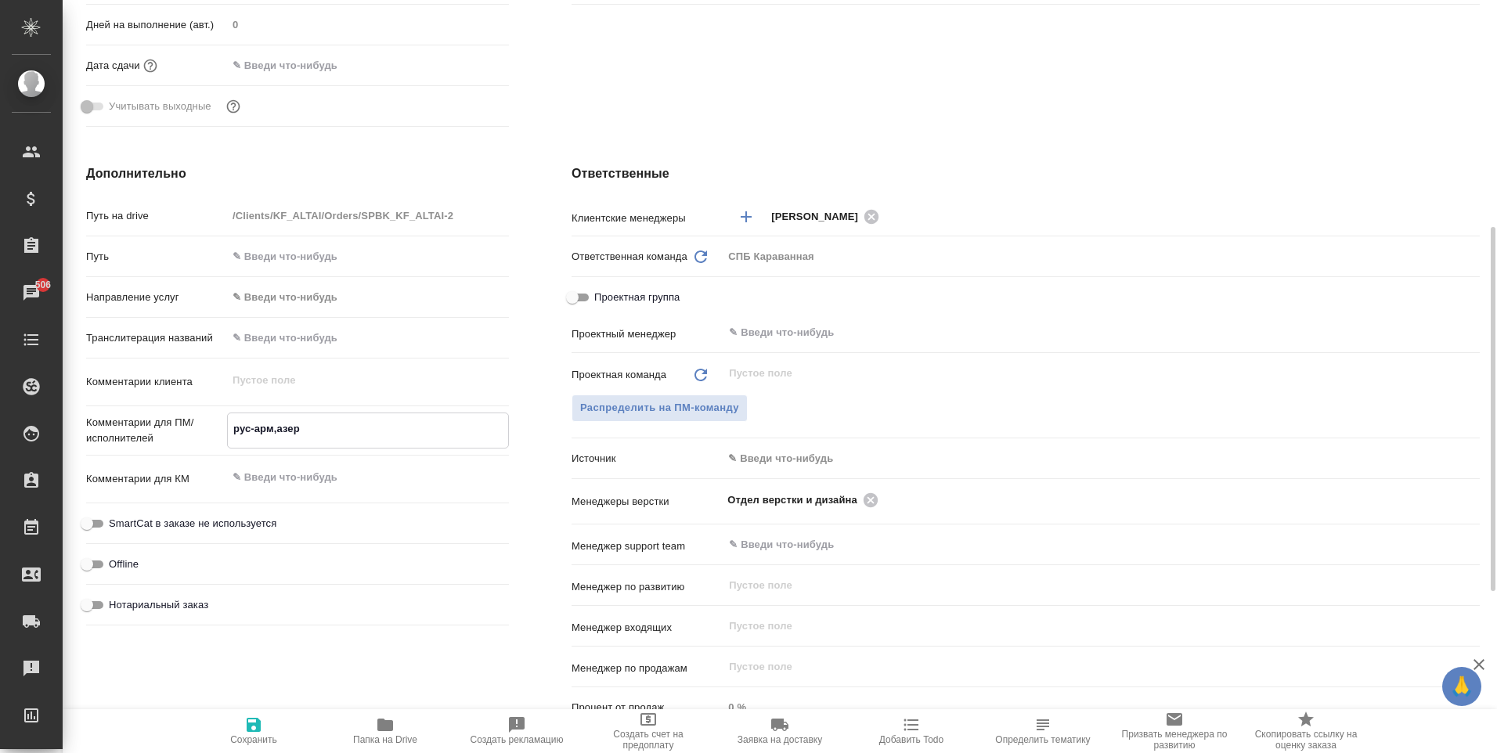
type textarea "x"
click at [272, 727] on span "Сохранить" at bounding box center [253, 730] width 113 height 30
type textarea "x"
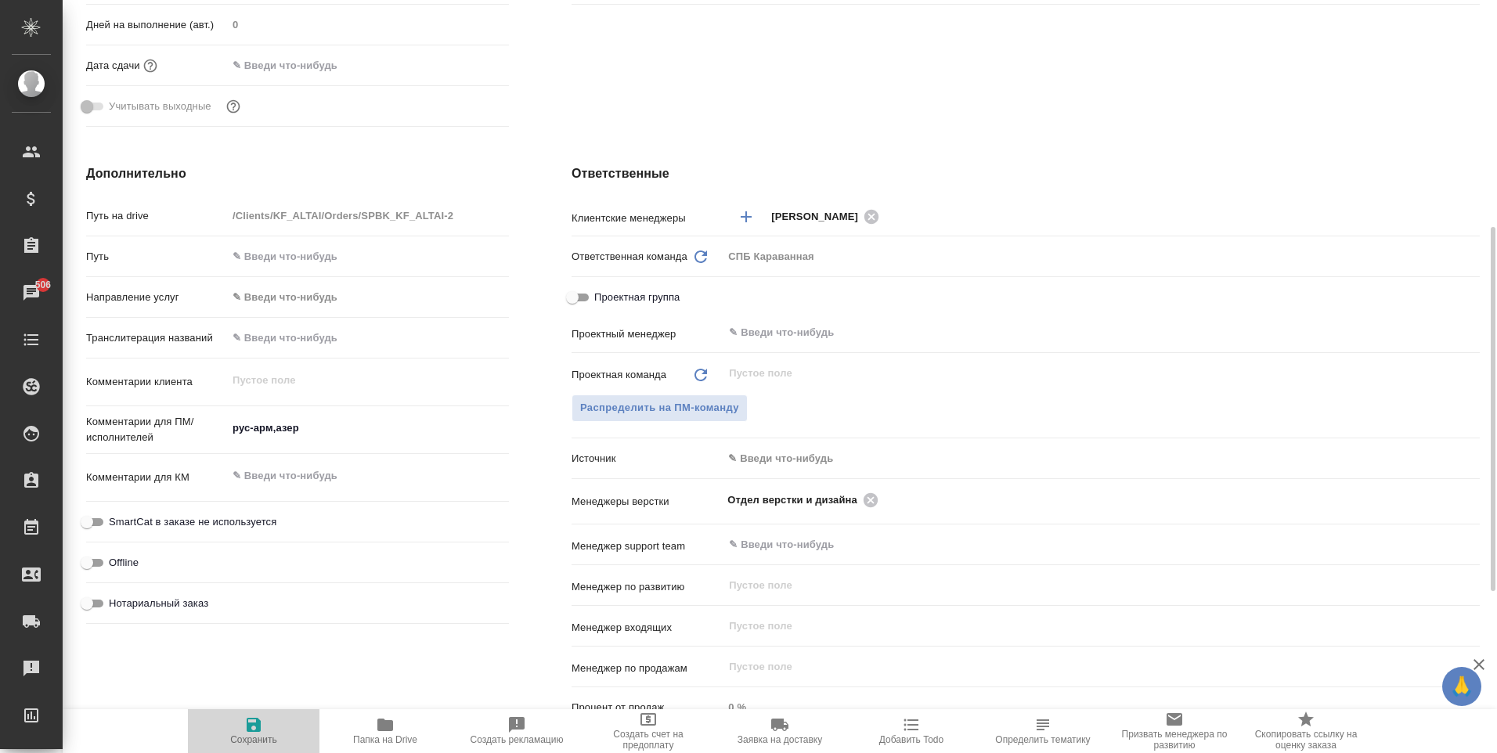
type textarea "x"
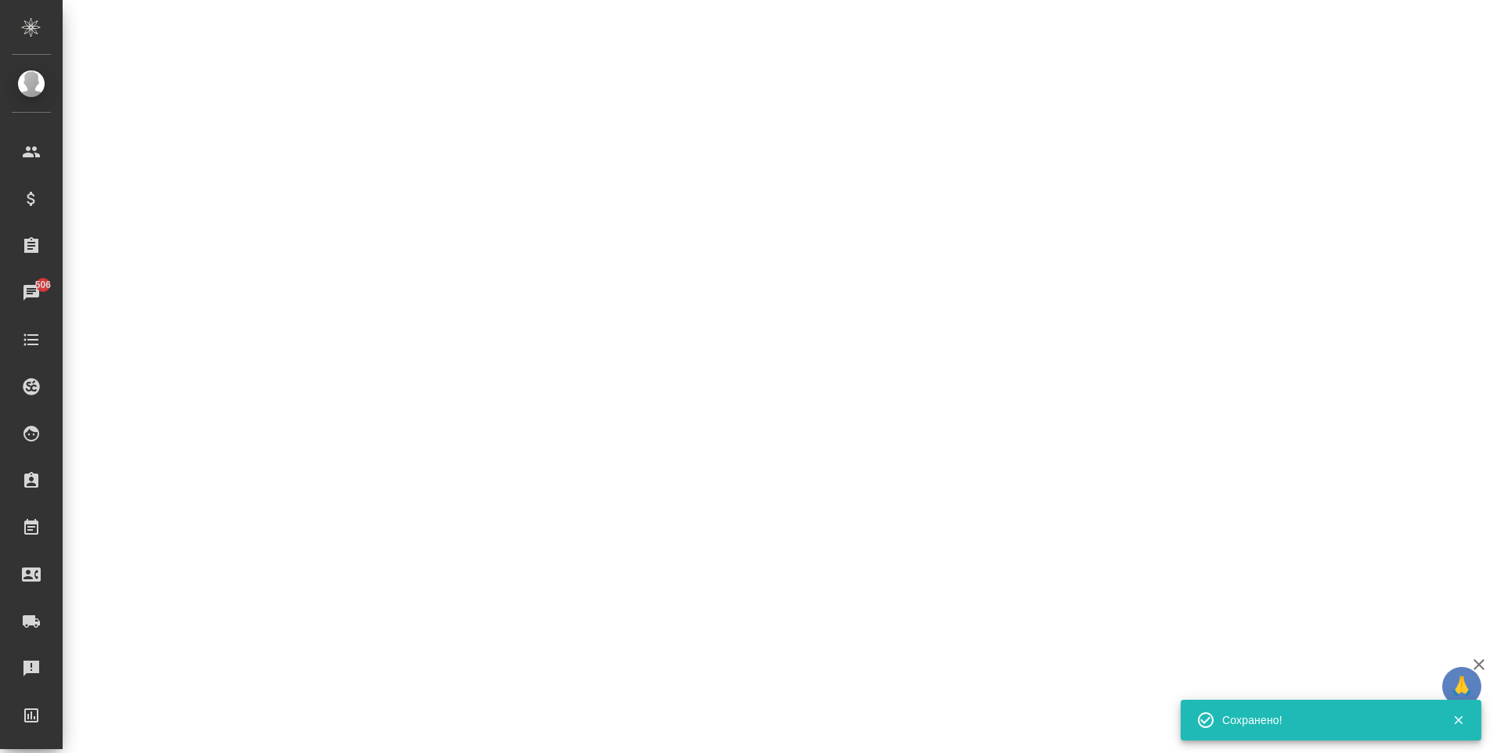
select select "RU"
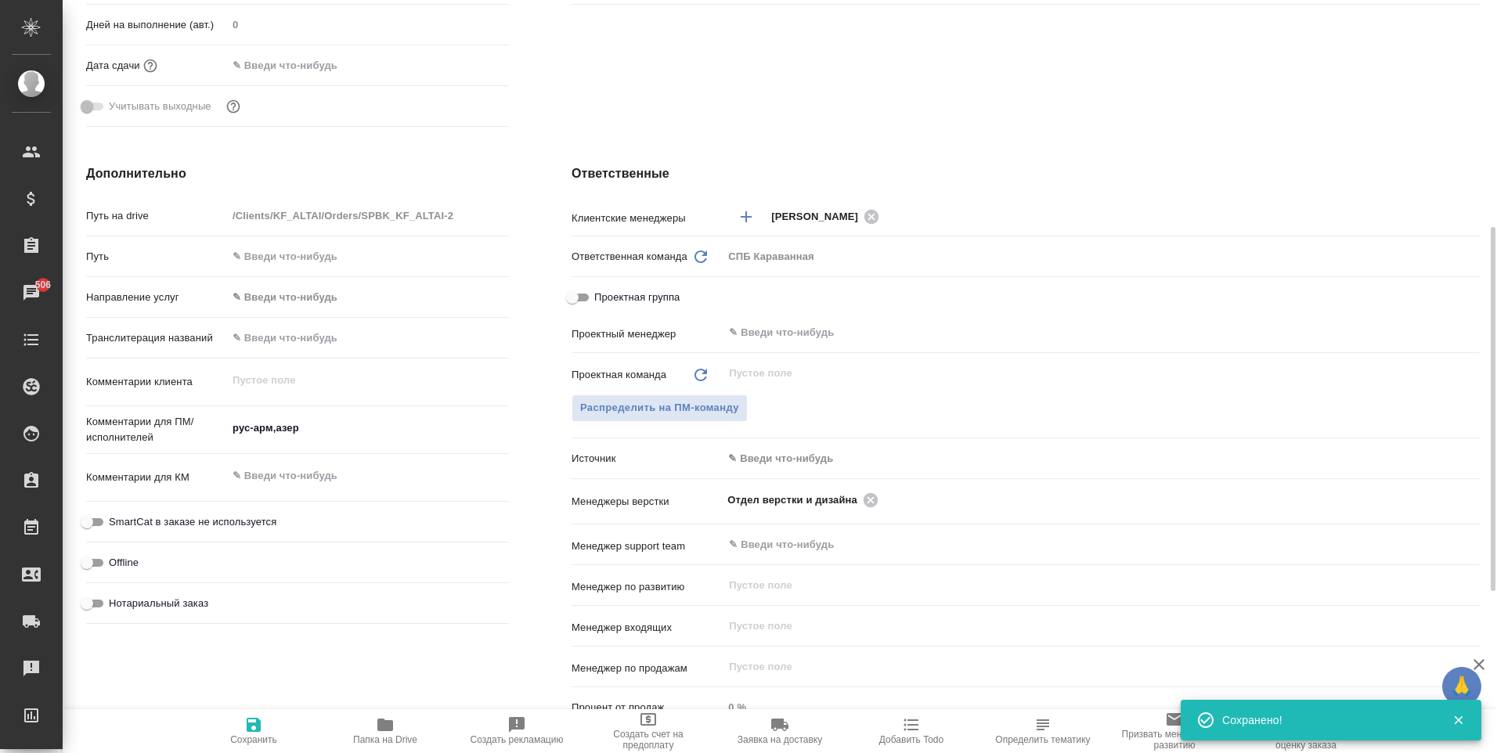
type textarea "x"
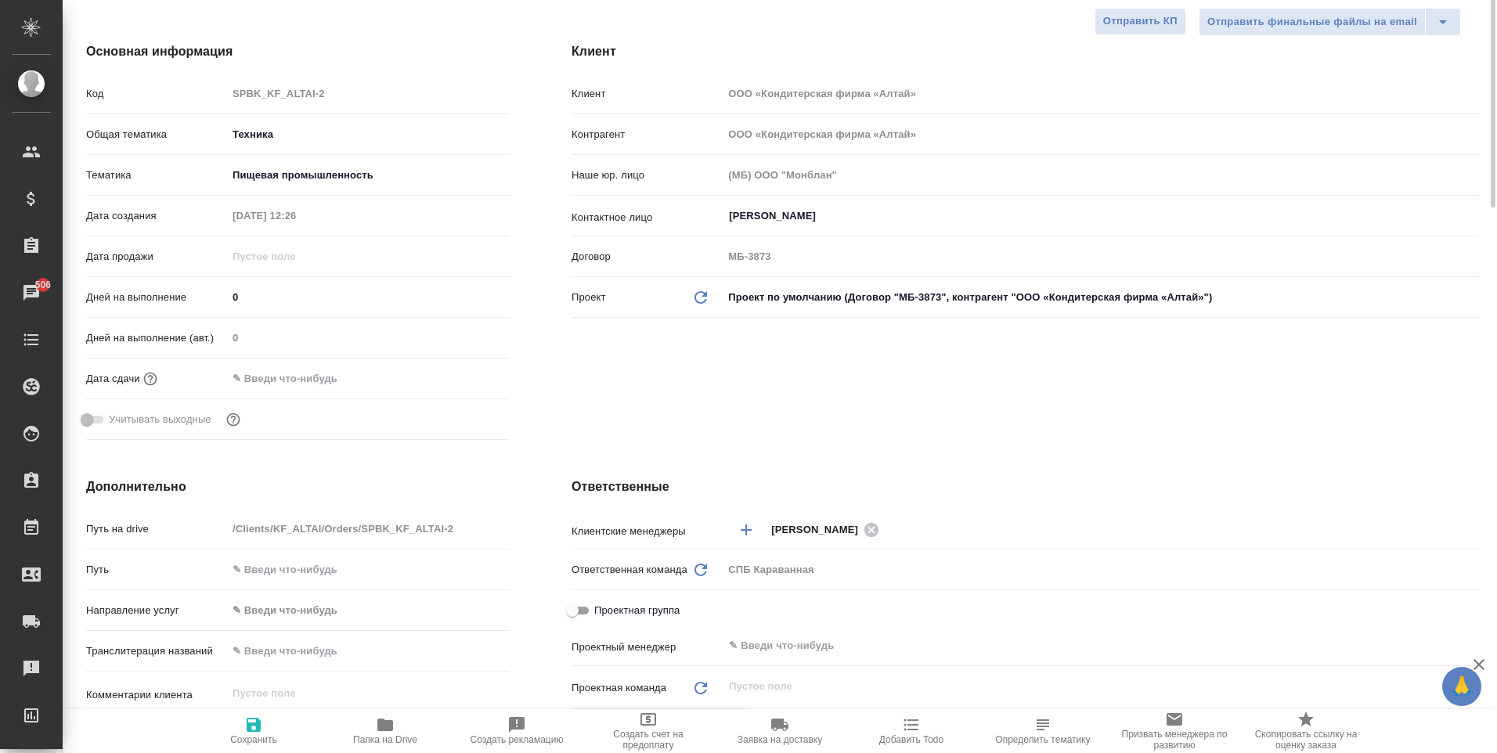
scroll to position [0, 0]
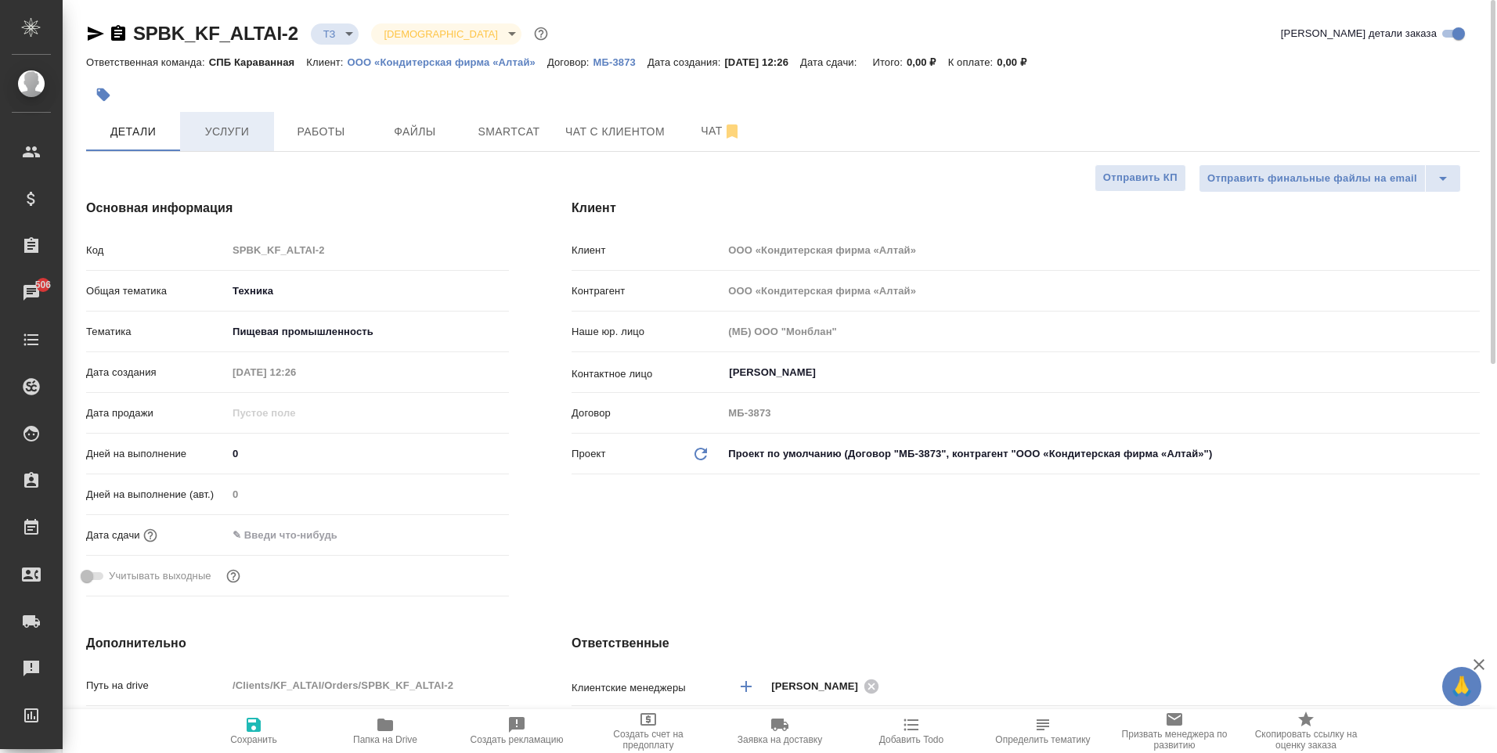
click at [204, 142] on button "Услуги" at bounding box center [227, 131] width 94 height 39
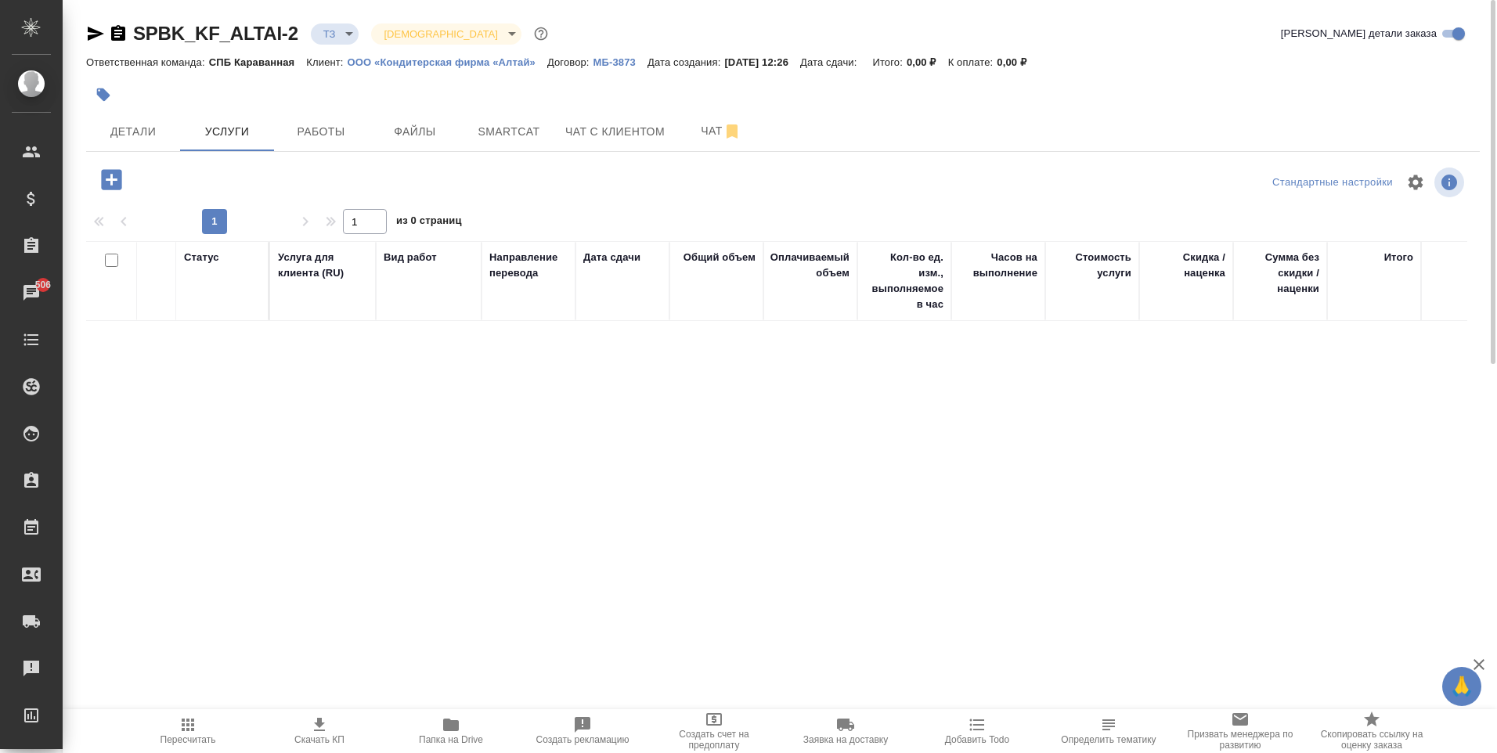
click at [105, 176] on icon "button" at bounding box center [111, 179] width 20 height 20
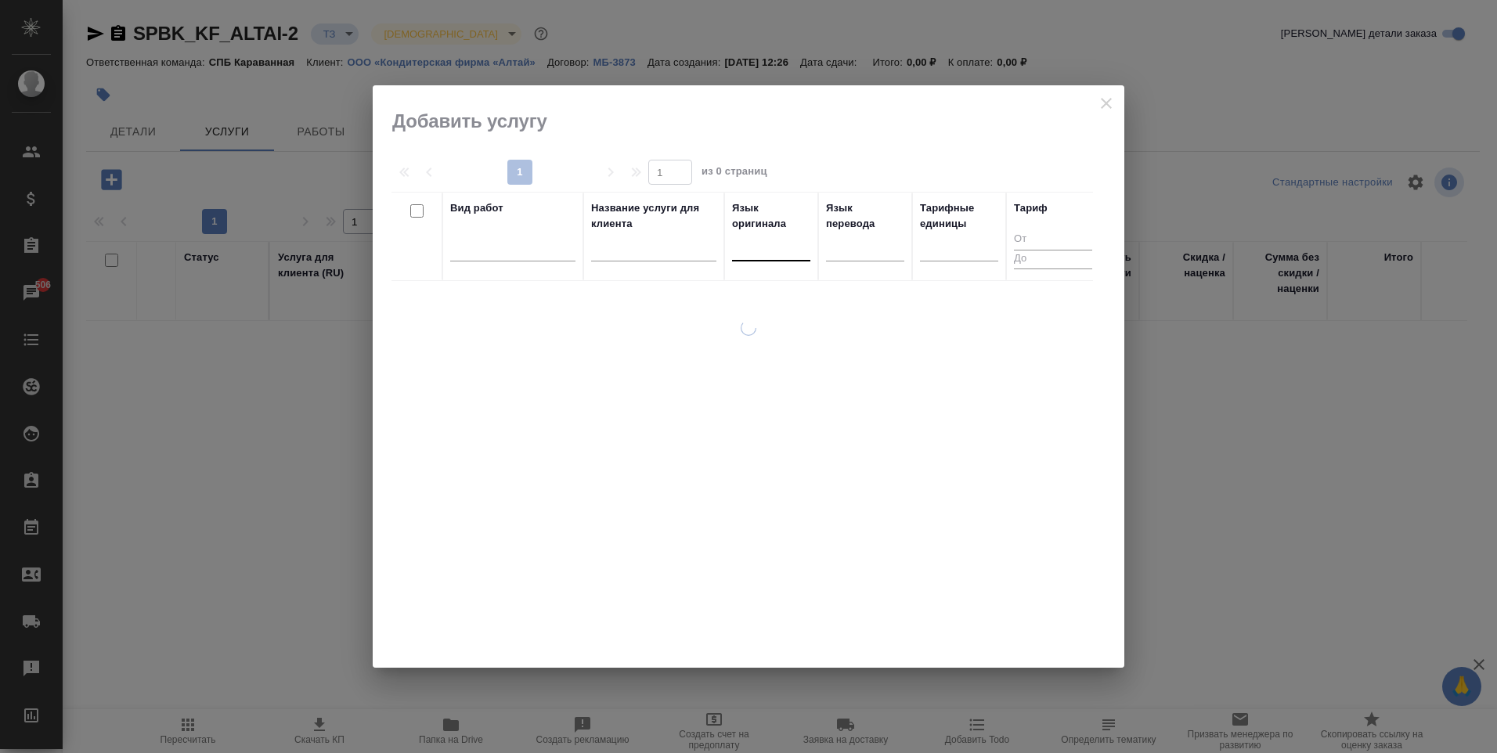
click at [750, 247] on div at bounding box center [771, 245] width 78 height 23
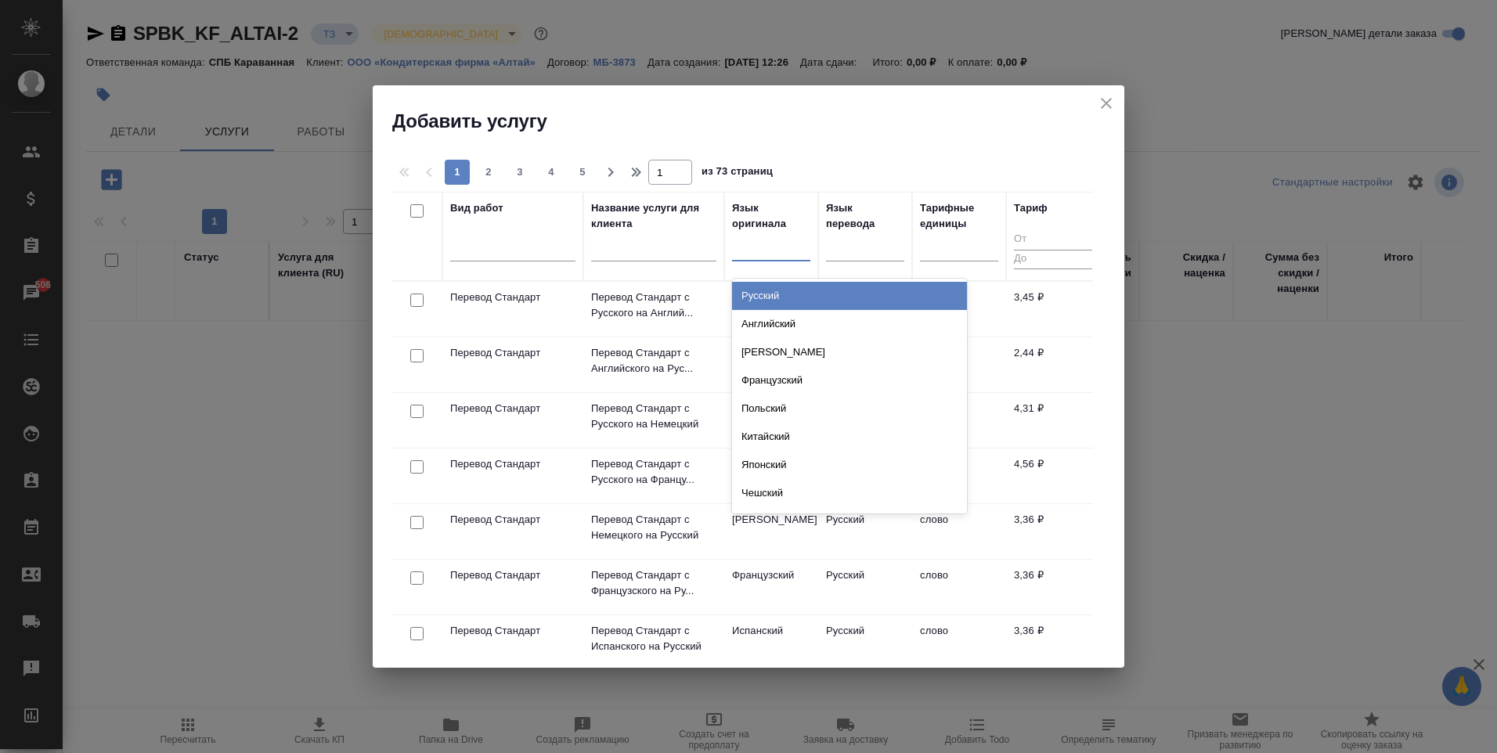
click at [805, 300] on div "Русский" at bounding box center [849, 296] width 235 height 28
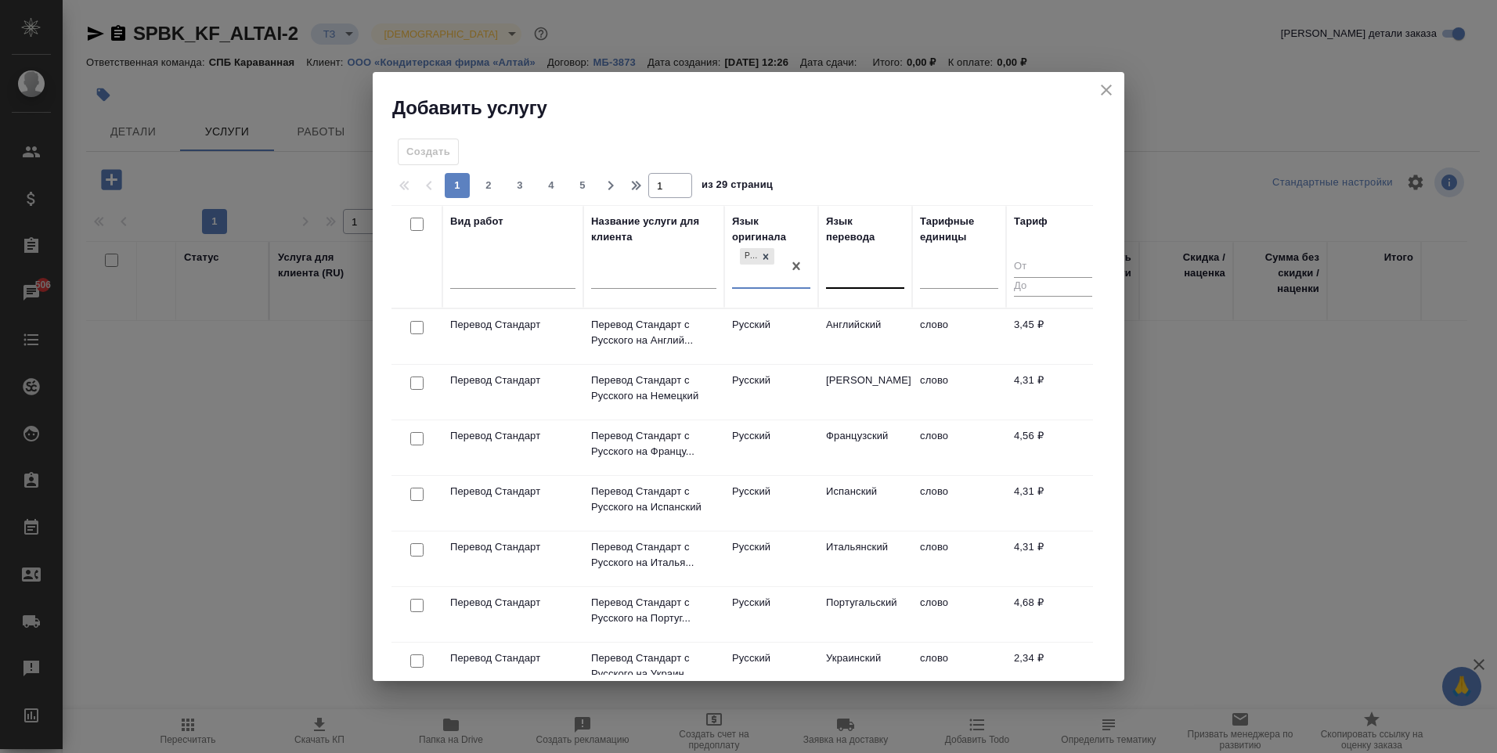
click at [868, 270] on div at bounding box center [865, 273] width 78 height 23
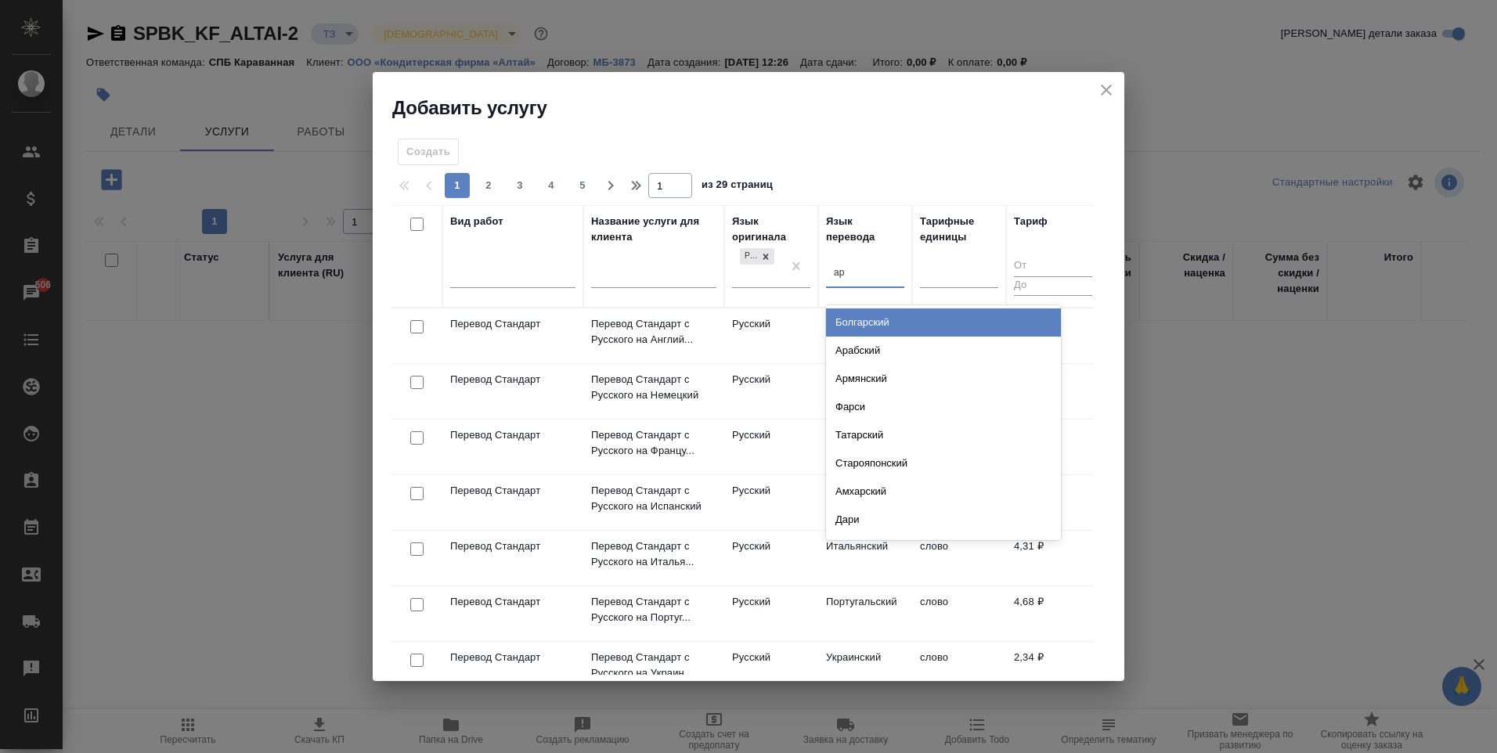
type input "арм"
click at [884, 315] on div "Армянский" at bounding box center [943, 322] width 235 height 28
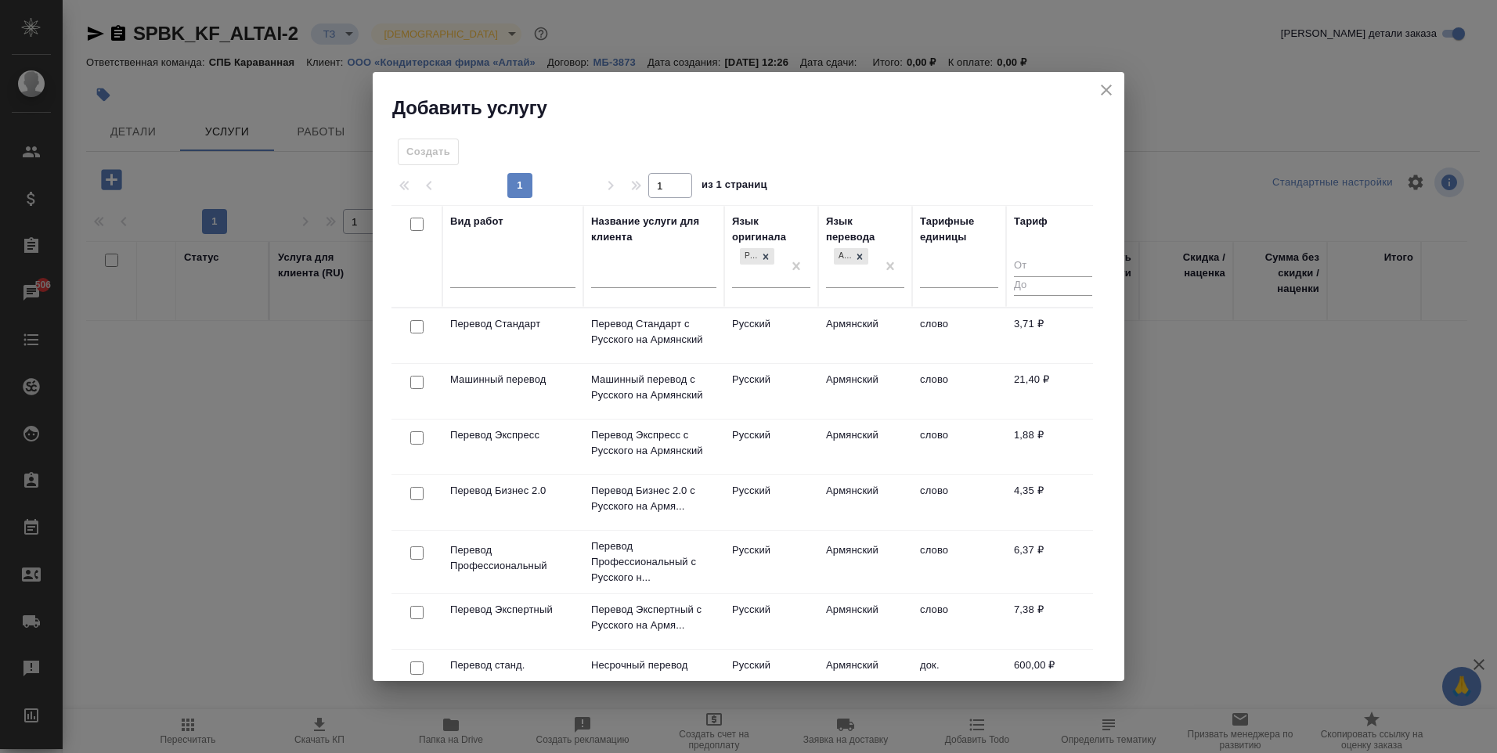
click at [859, 338] on td "Армянский" at bounding box center [865, 335] width 94 height 55
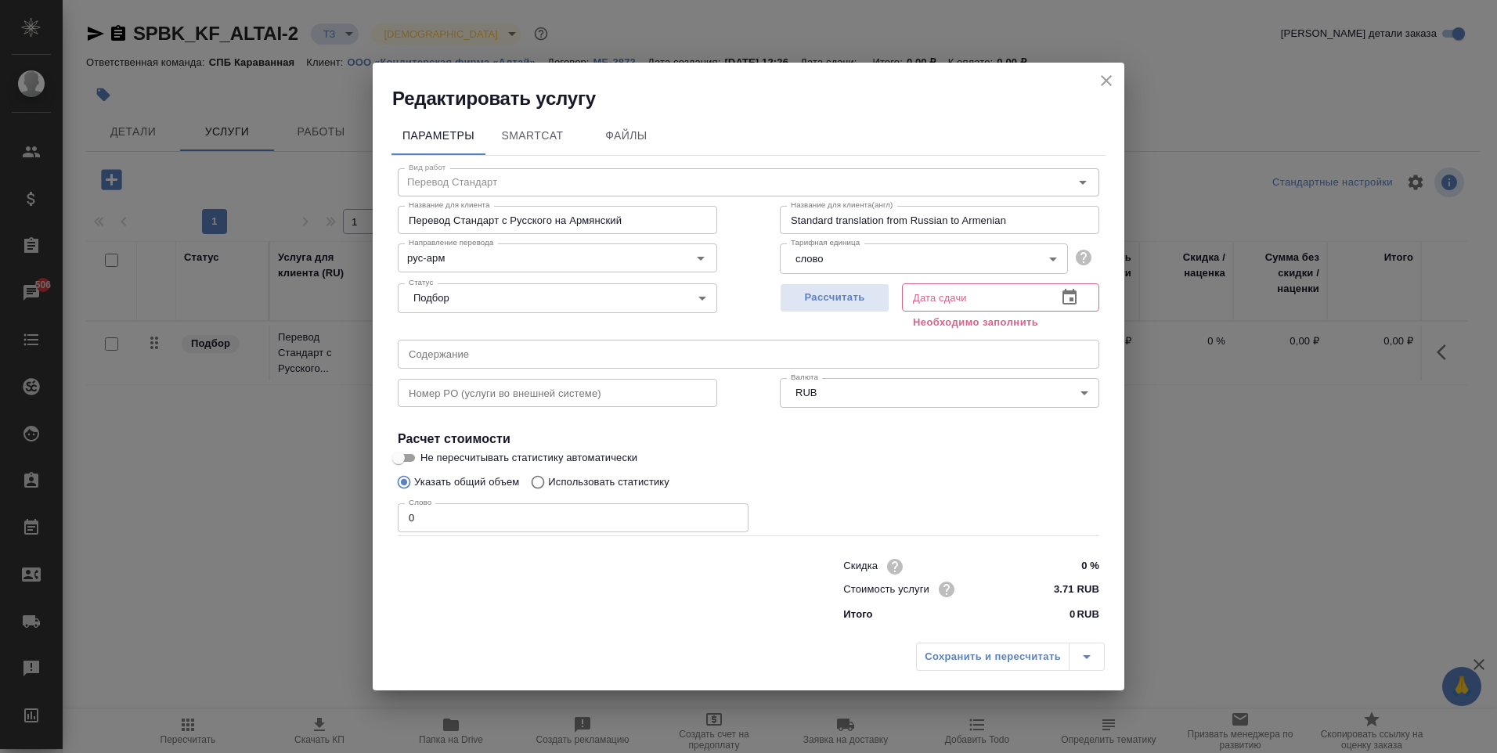
click at [1075, 593] on input "3.71 RUB" at bounding box center [1069, 589] width 59 height 23
type input "3.47 RUB"
click at [463, 524] on input "0" at bounding box center [573, 517] width 351 height 28
type input "1"
click at [790, 300] on span "Рассчитать" at bounding box center [834, 298] width 92 height 18
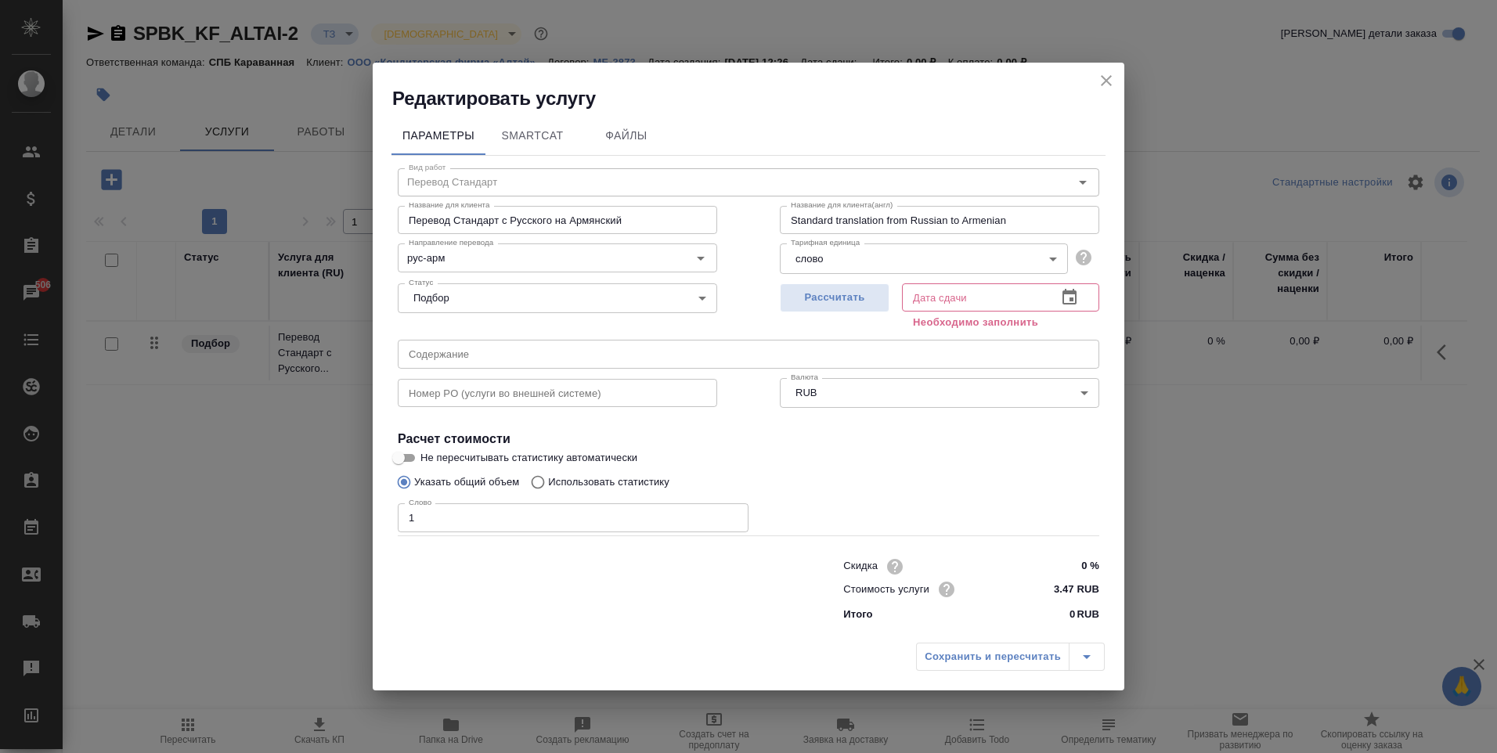
type input "01.10.2025 12:29"
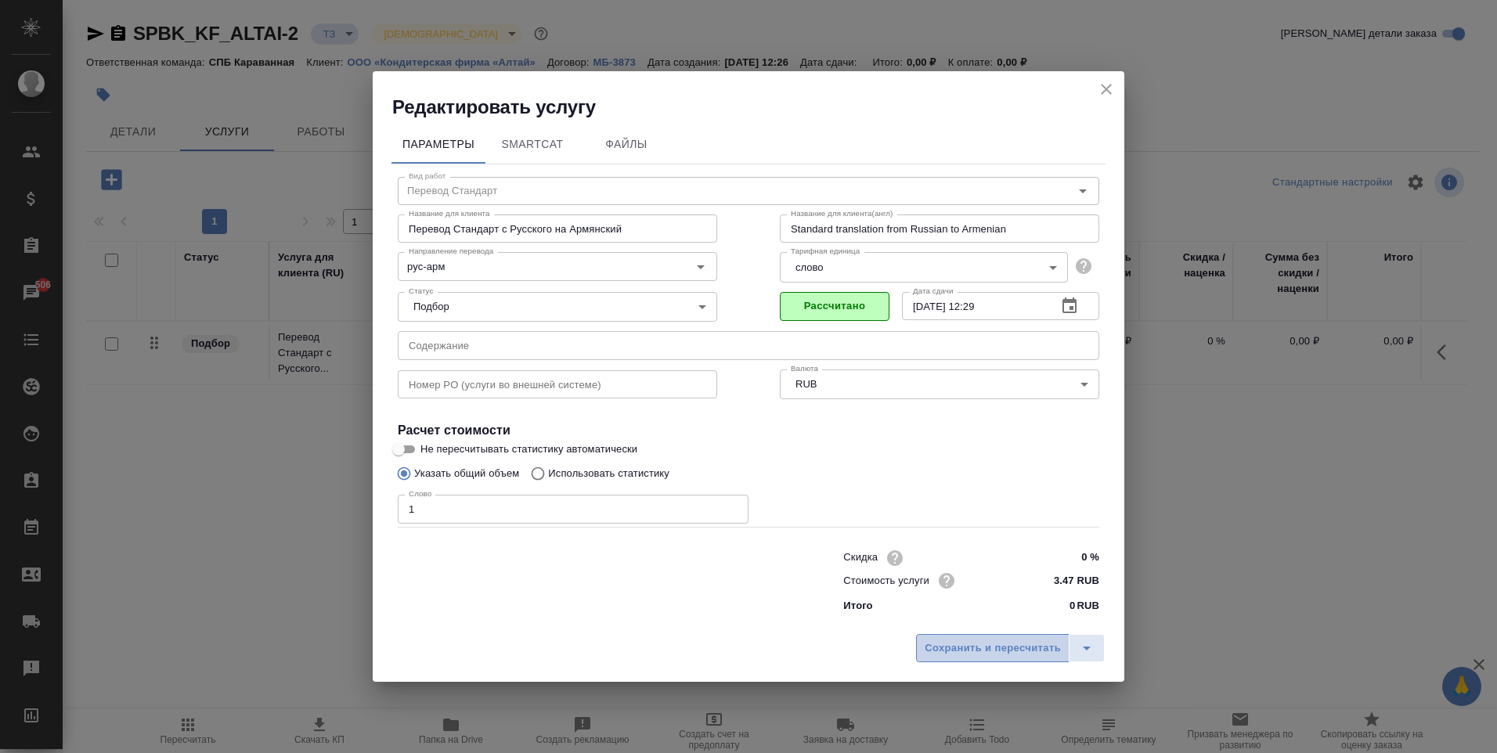
click at [996, 639] on button "Сохранить и пересчитать" at bounding box center [992, 648] width 153 height 28
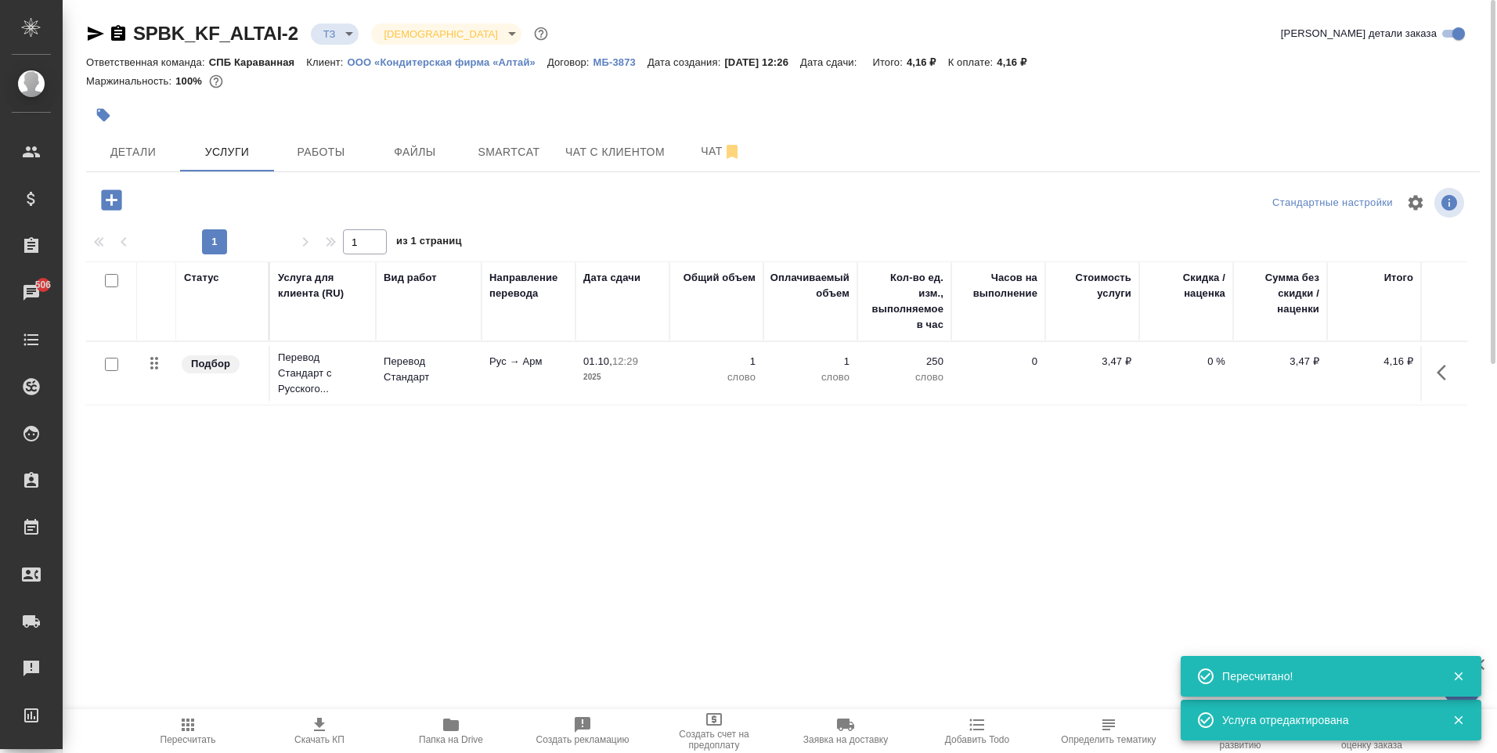
click at [110, 200] on icon "button" at bounding box center [111, 199] width 27 height 27
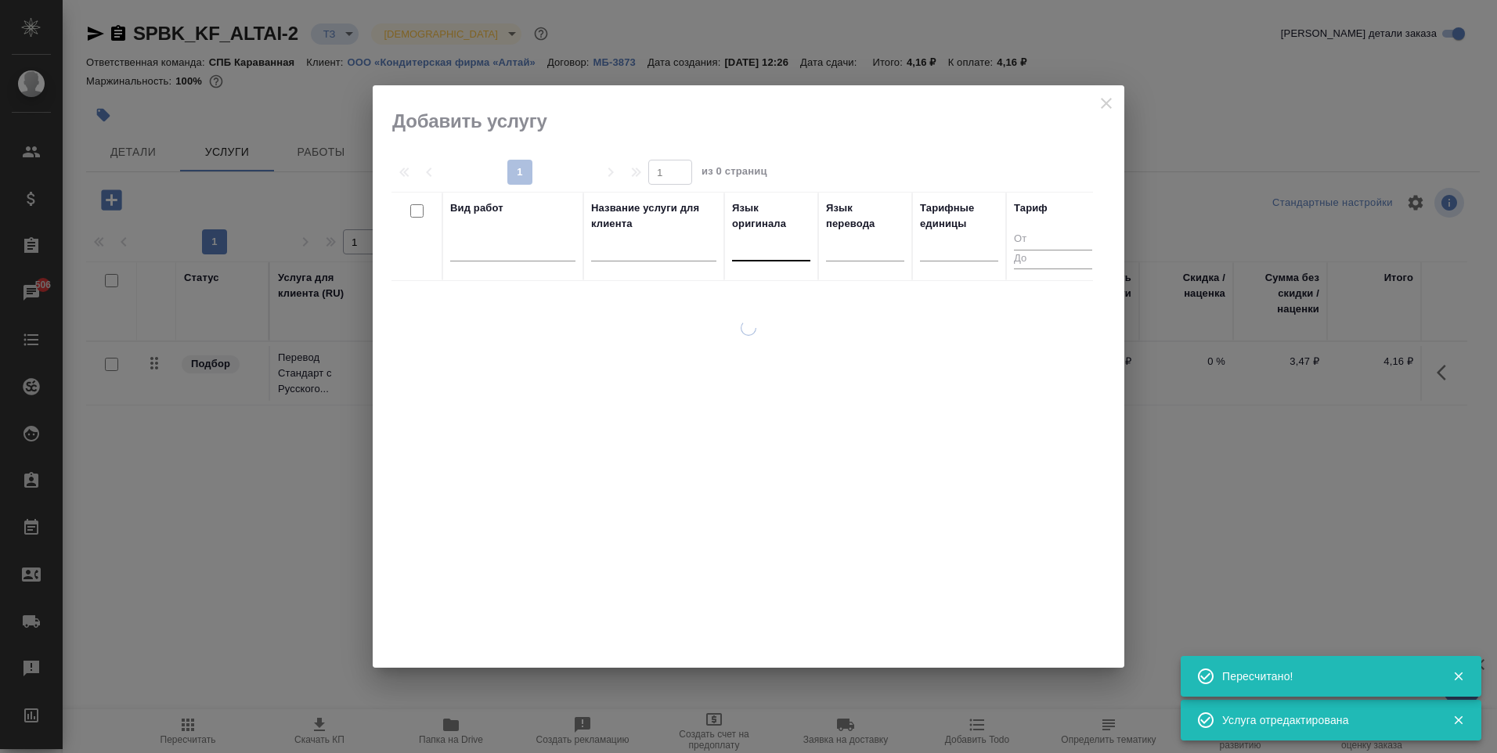
click at [760, 251] on div at bounding box center [771, 245] width 78 height 23
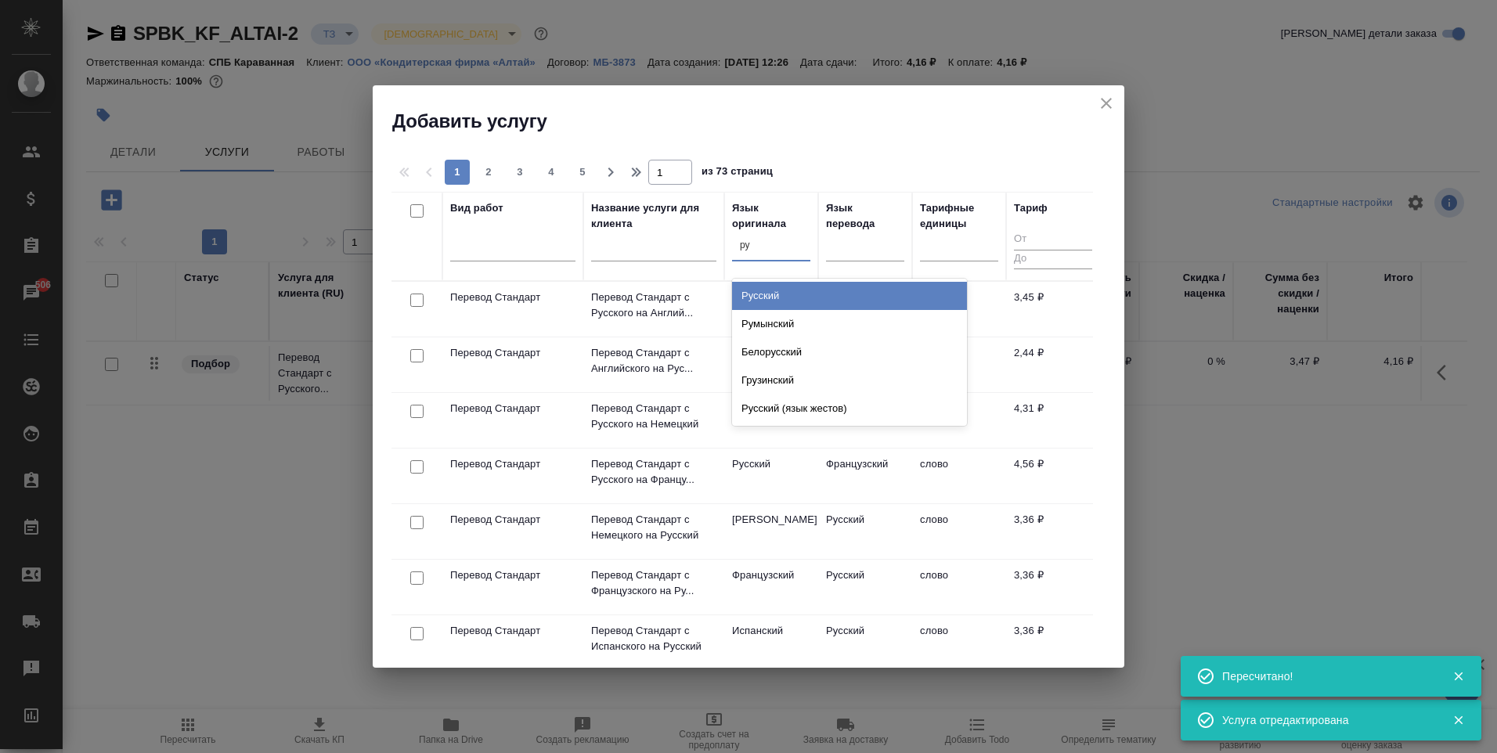
type input "рус"
drag, startPoint x: 784, startPoint y: 290, endPoint x: 861, endPoint y: 258, distance: 83.6
click at [785, 290] on div "Русский" at bounding box center [849, 296] width 235 height 28
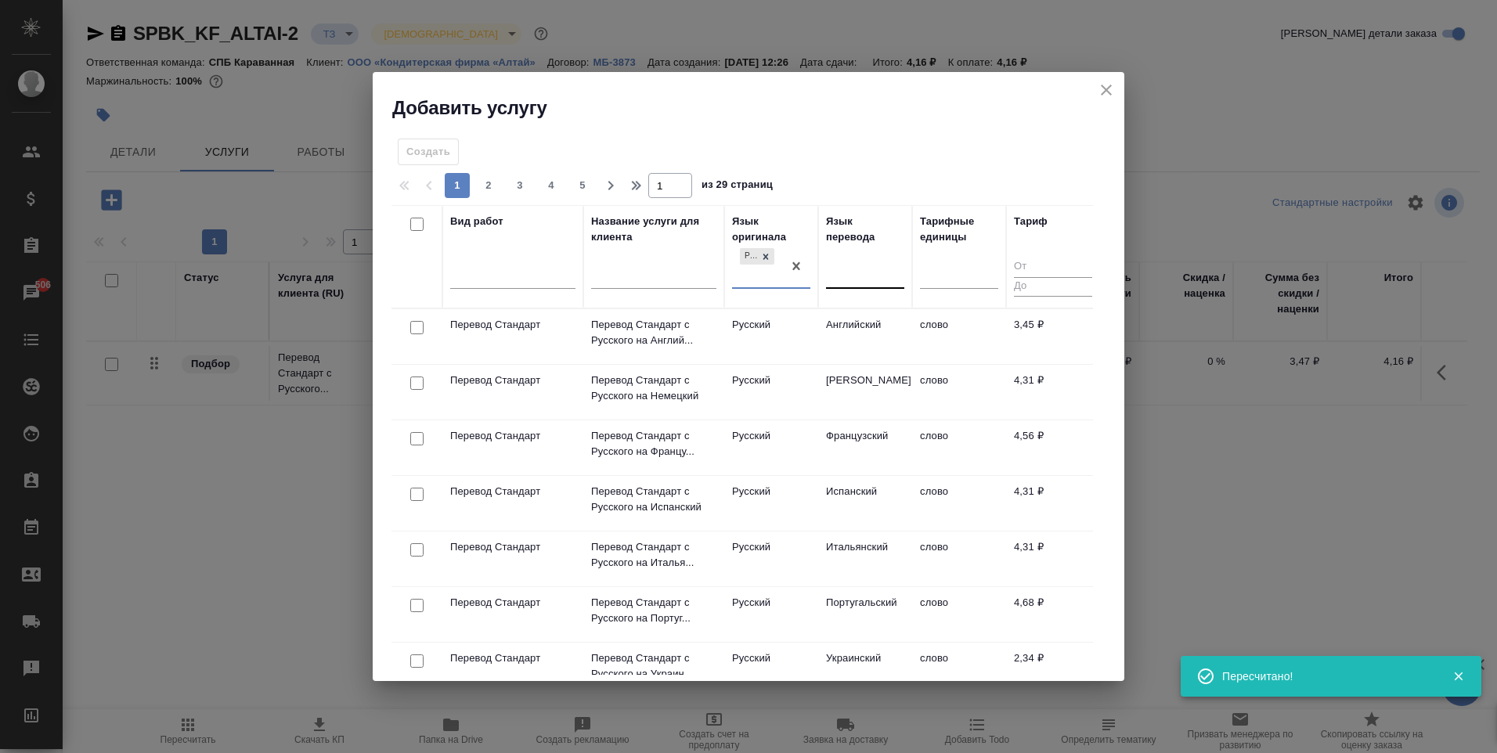
click at [870, 273] on div at bounding box center [865, 273] width 78 height 23
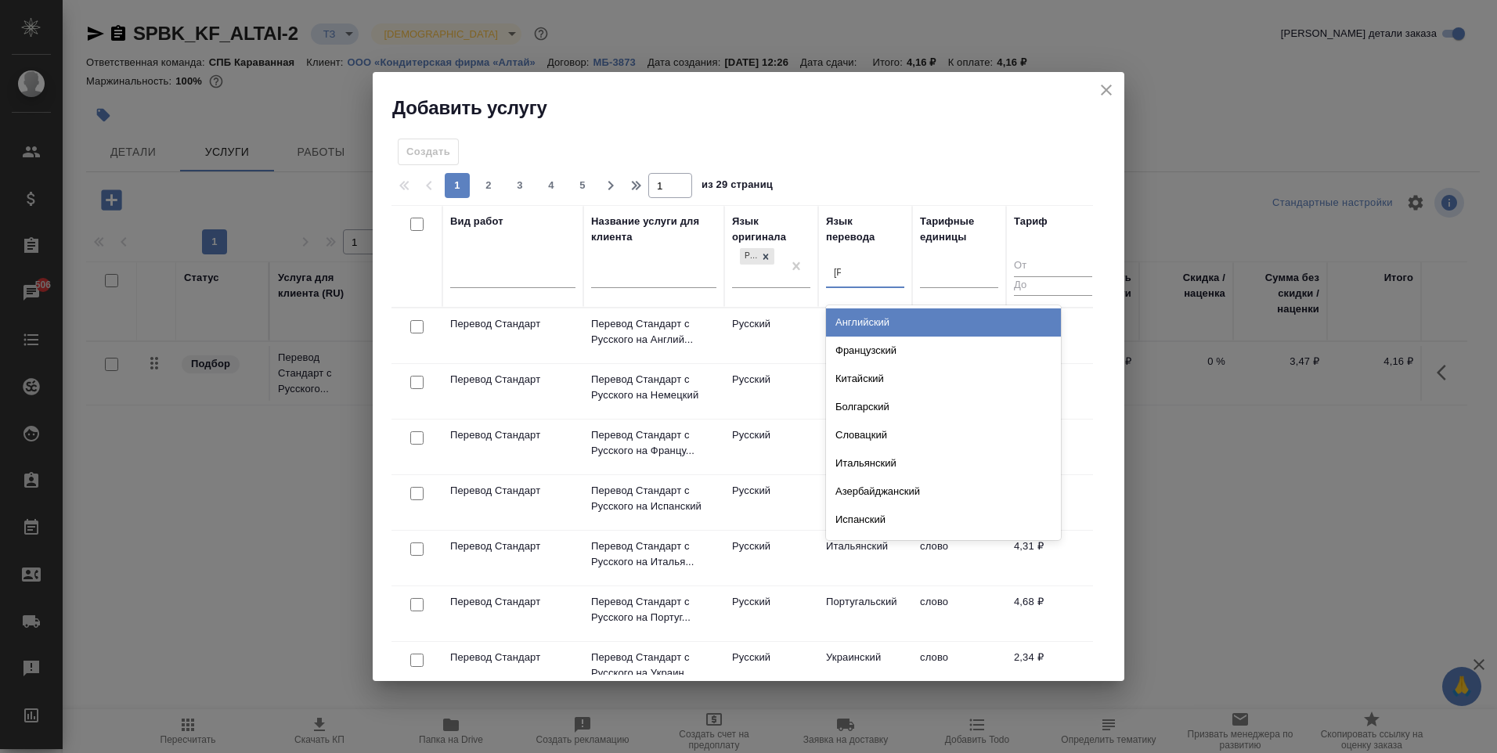
type input "аз"
click at [873, 320] on div "Азербайджанский" at bounding box center [943, 322] width 235 height 28
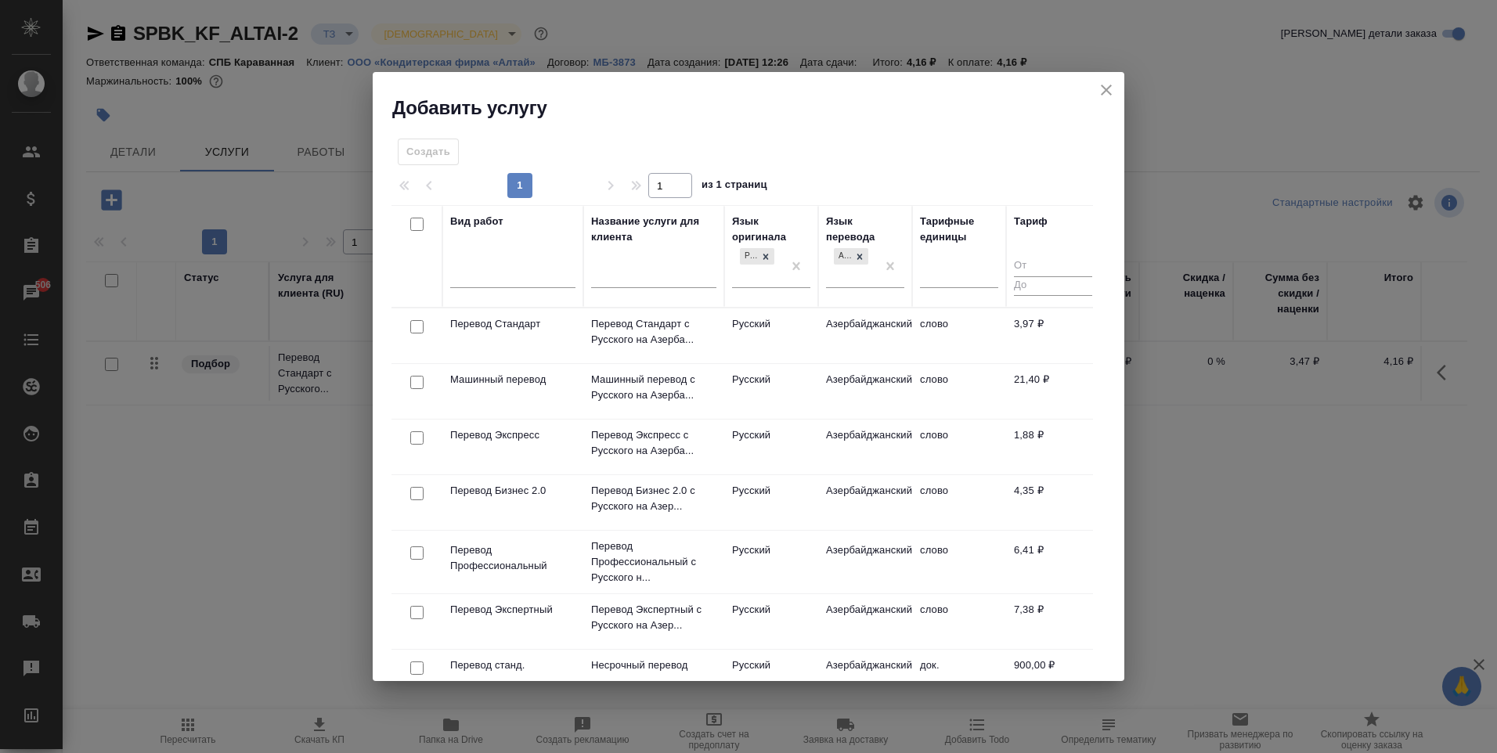
click at [870, 341] on td "Азербайджанский" at bounding box center [865, 335] width 94 height 55
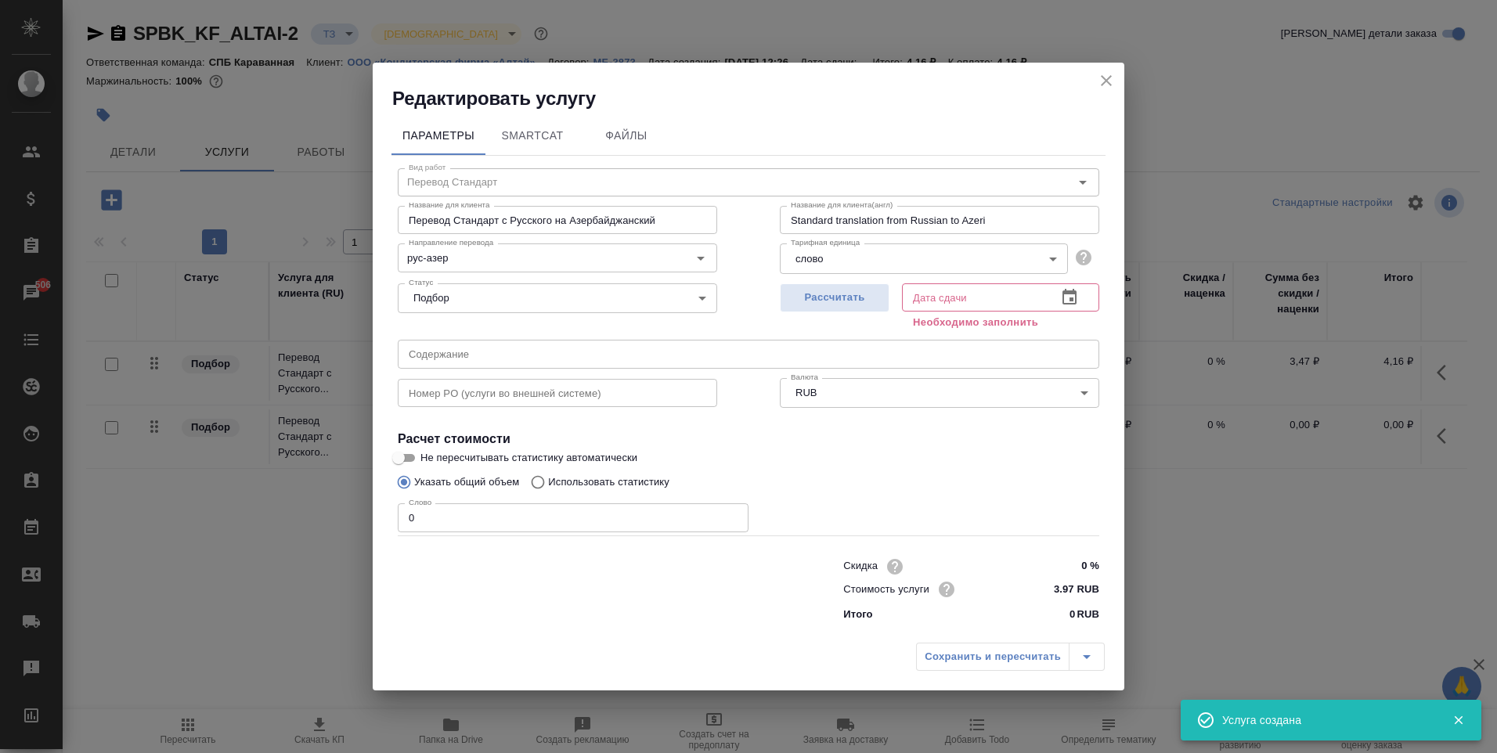
click at [1072, 592] on input "3.97 RUB" at bounding box center [1069, 589] width 59 height 23
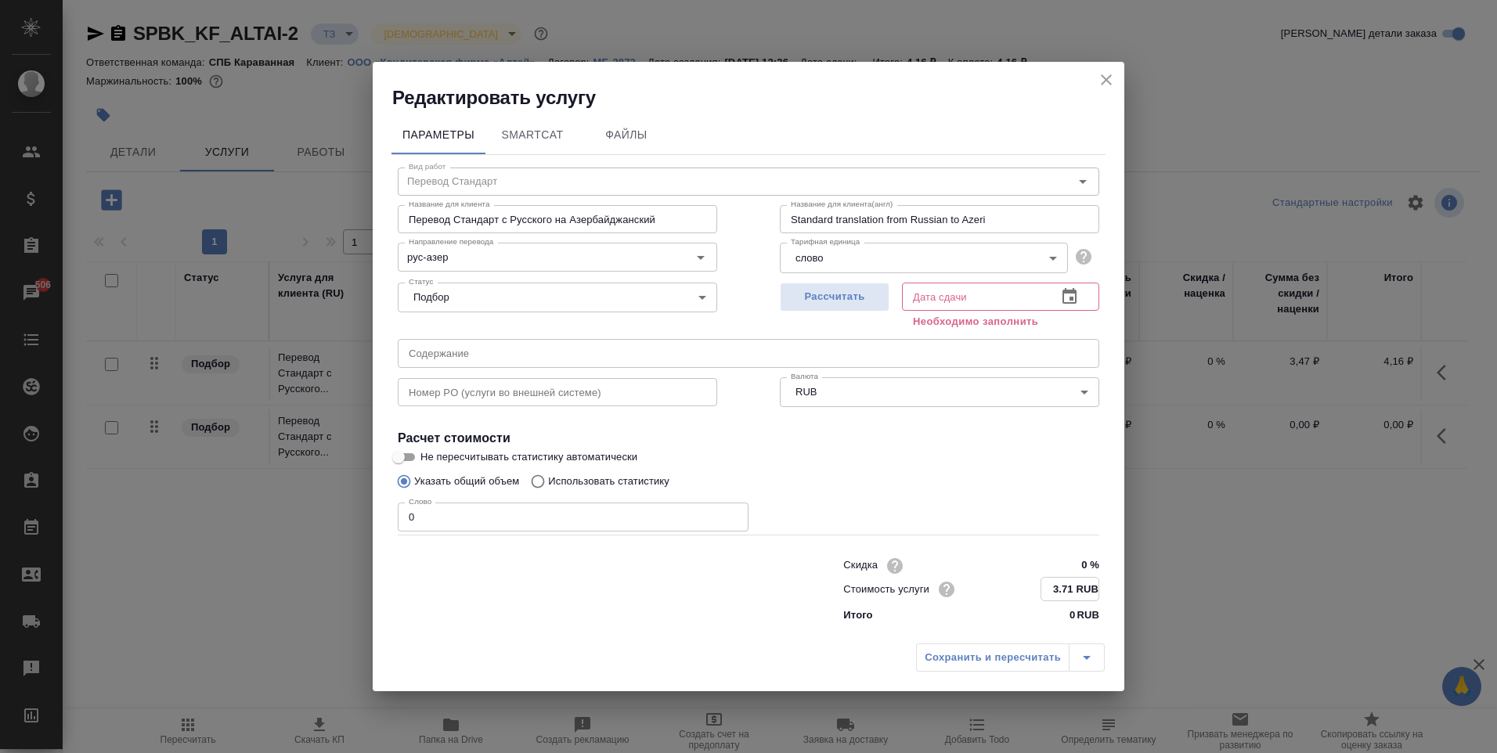
type input "3.71 RUB"
click at [451, 524] on input "0" at bounding box center [573, 517] width 351 height 28
type input "1"
click at [823, 318] on div "Рассчитать" at bounding box center [835, 305] width 110 height 56
click at [826, 296] on span "Рассчитать" at bounding box center [834, 298] width 92 height 18
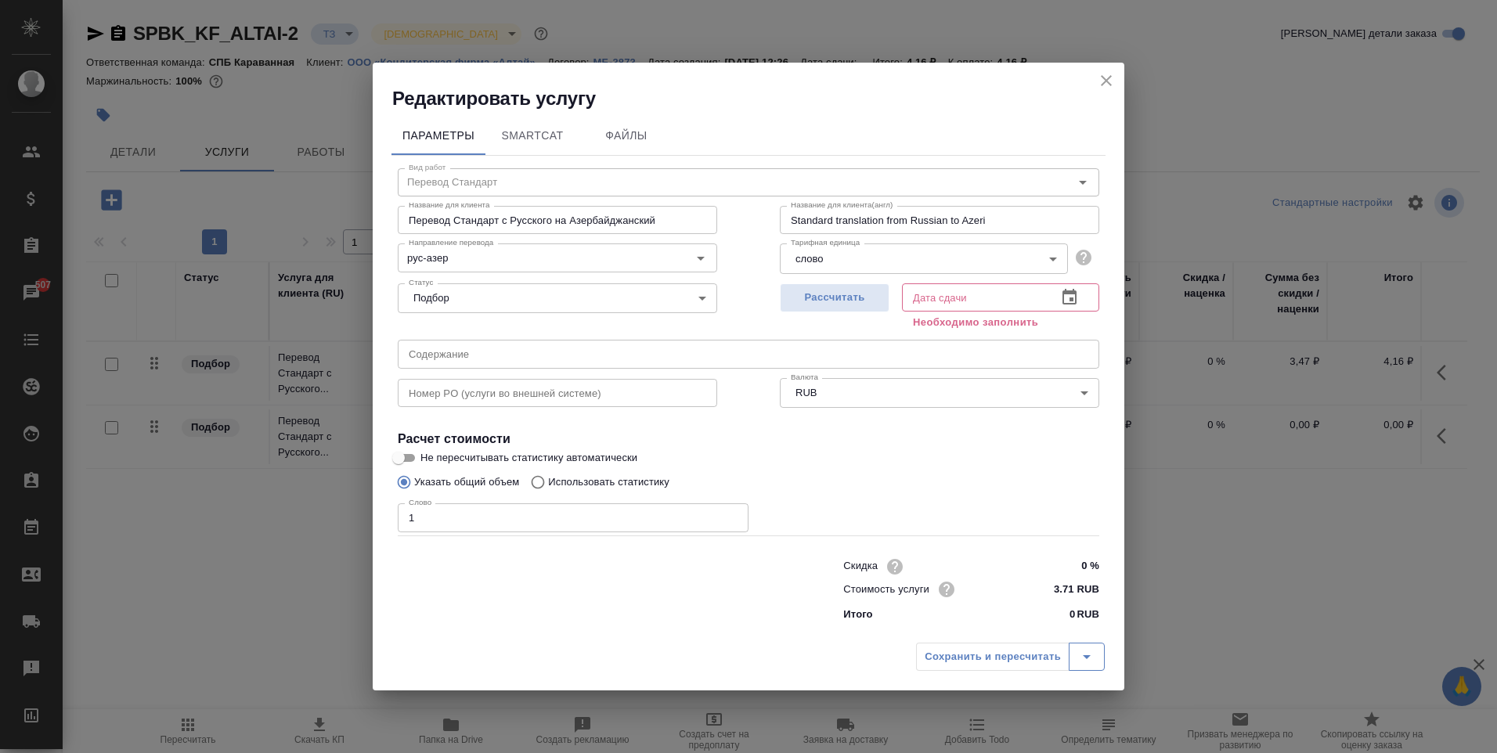
type input "01.10.2025 12:30"
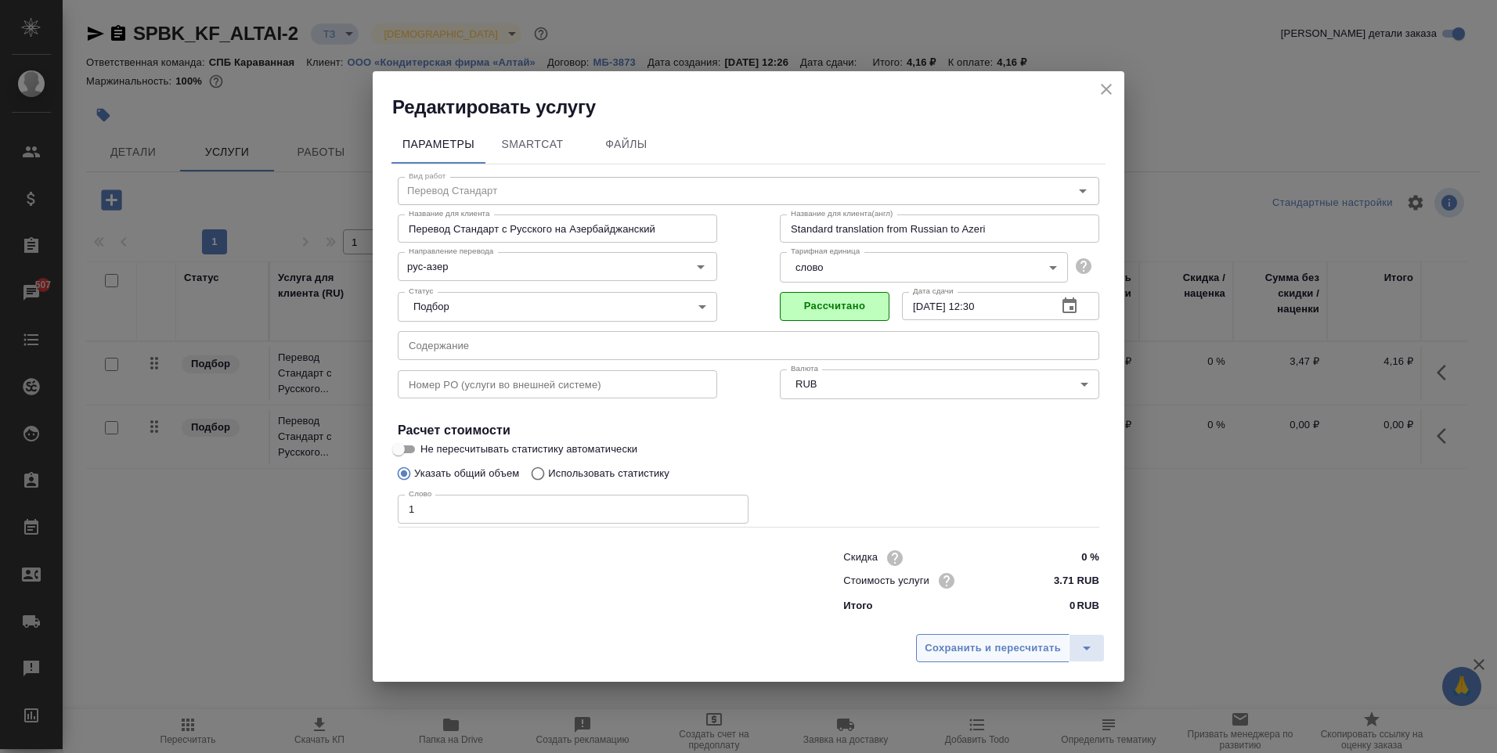
click at [989, 652] on span "Сохранить и пересчитать" at bounding box center [992, 648] width 136 height 18
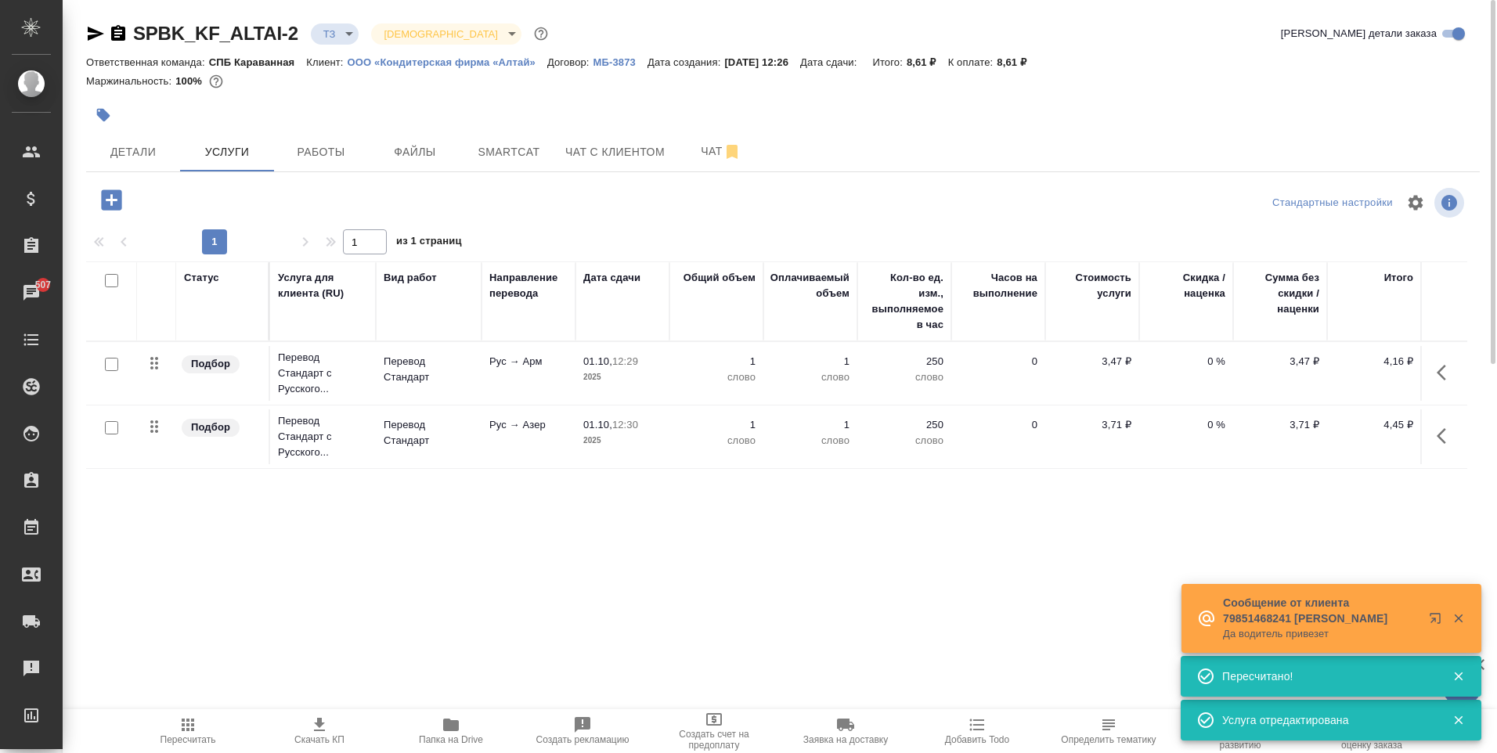
click at [110, 358] on input "checkbox" at bounding box center [111, 364] width 13 height 13
checkbox input "true"
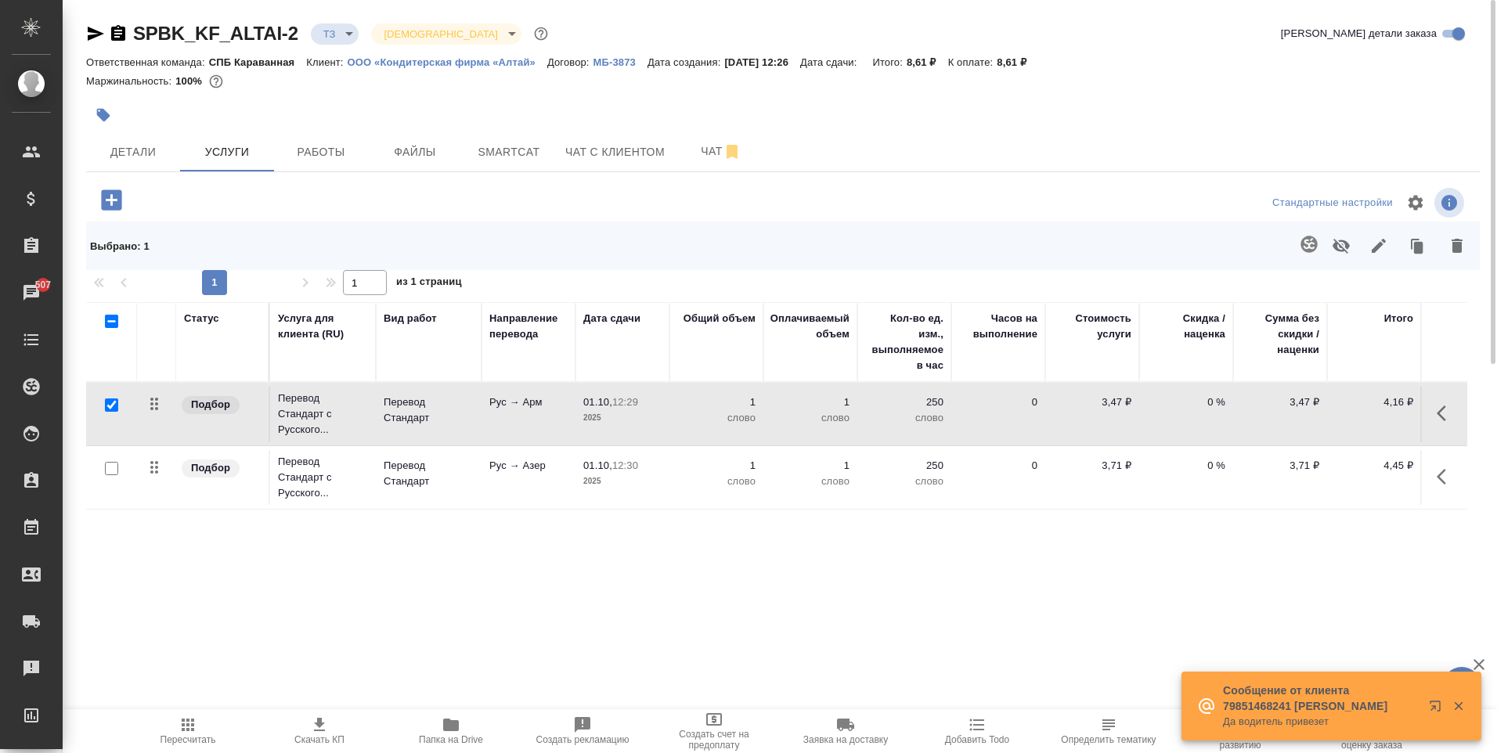
click at [1307, 241] on icon "button" at bounding box center [1308, 244] width 16 height 16
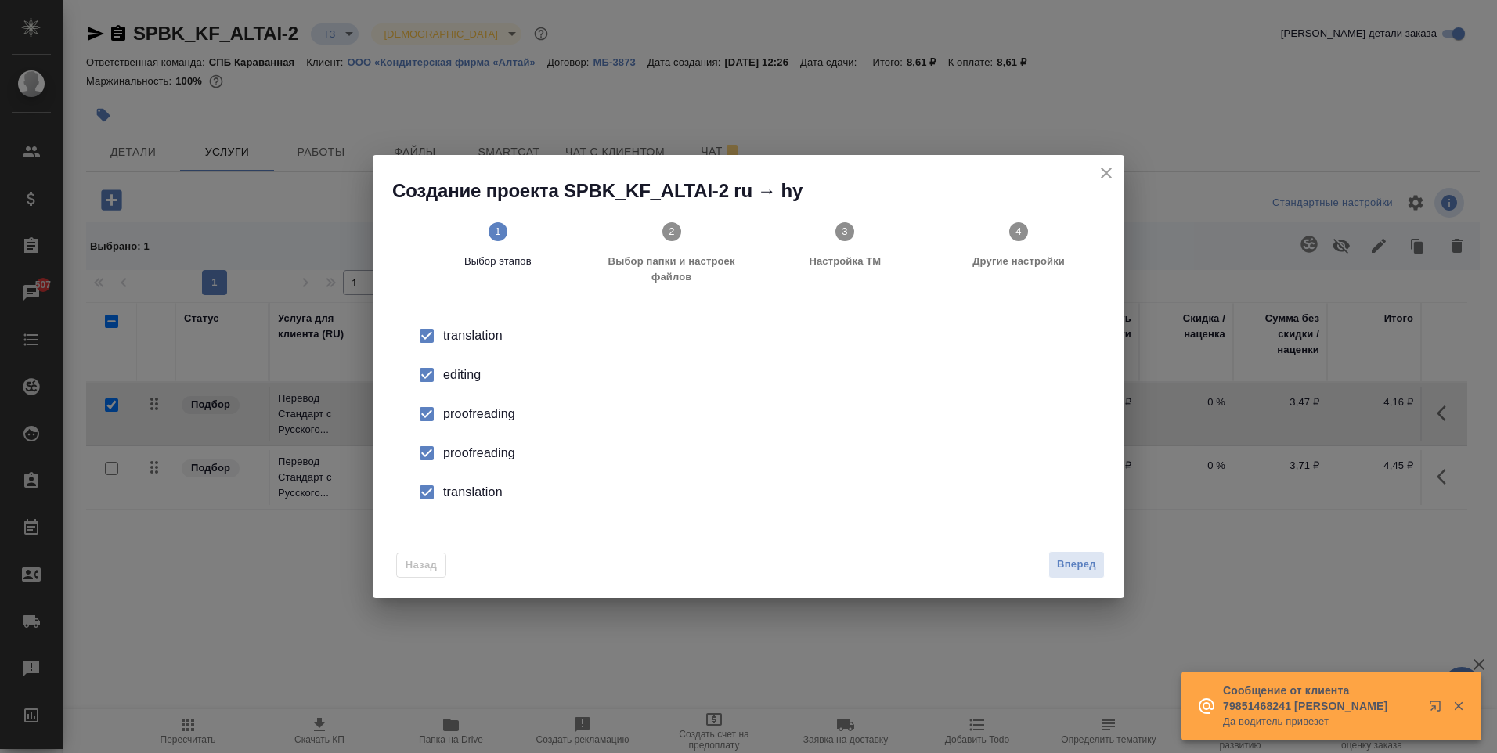
click at [423, 370] on input "checkbox" at bounding box center [426, 374] width 33 height 33
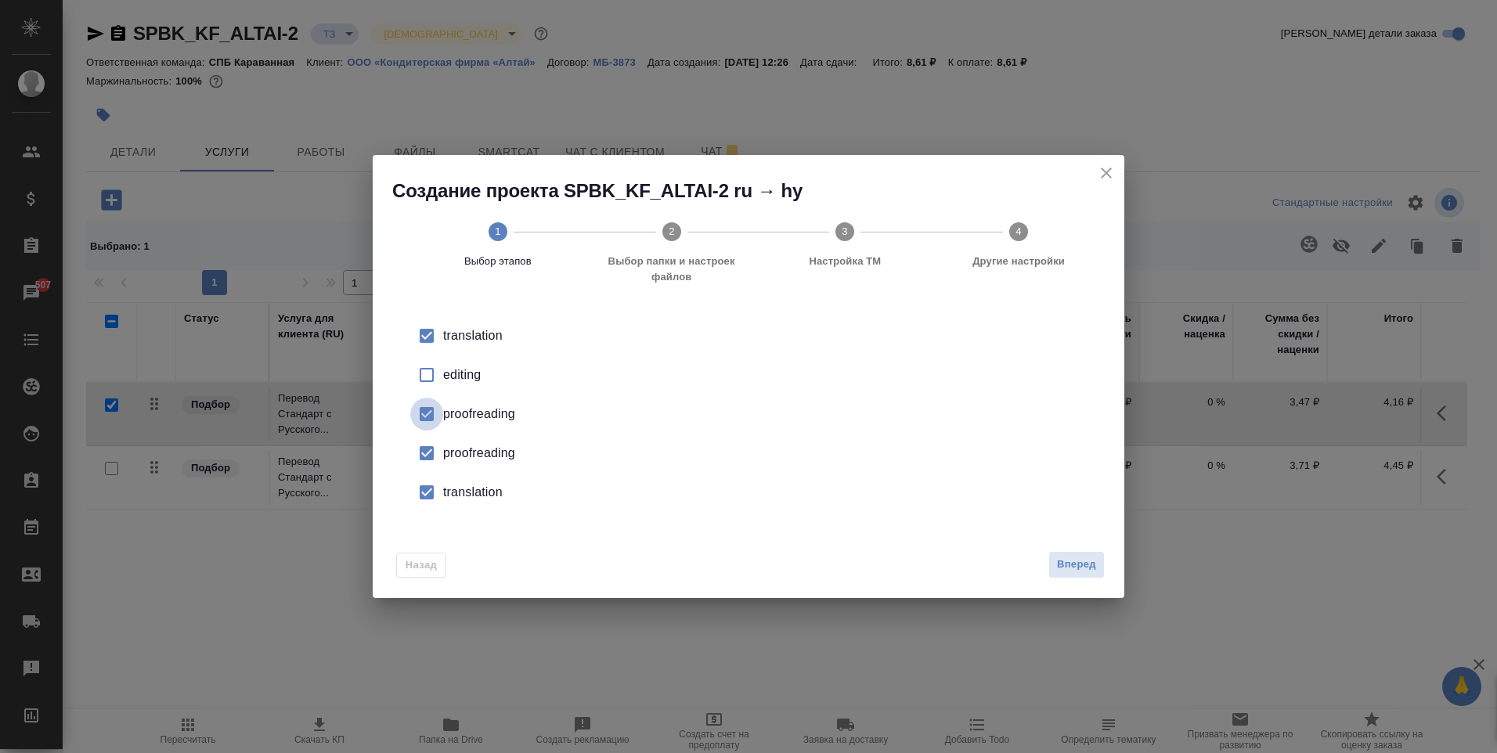
click at [436, 411] on input "checkbox" at bounding box center [426, 414] width 33 height 33
click at [426, 443] on input "checkbox" at bounding box center [426, 453] width 33 height 33
click at [416, 482] on input "checkbox" at bounding box center [426, 492] width 33 height 33
click at [1067, 553] on button "Вперед" at bounding box center [1076, 564] width 56 height 27
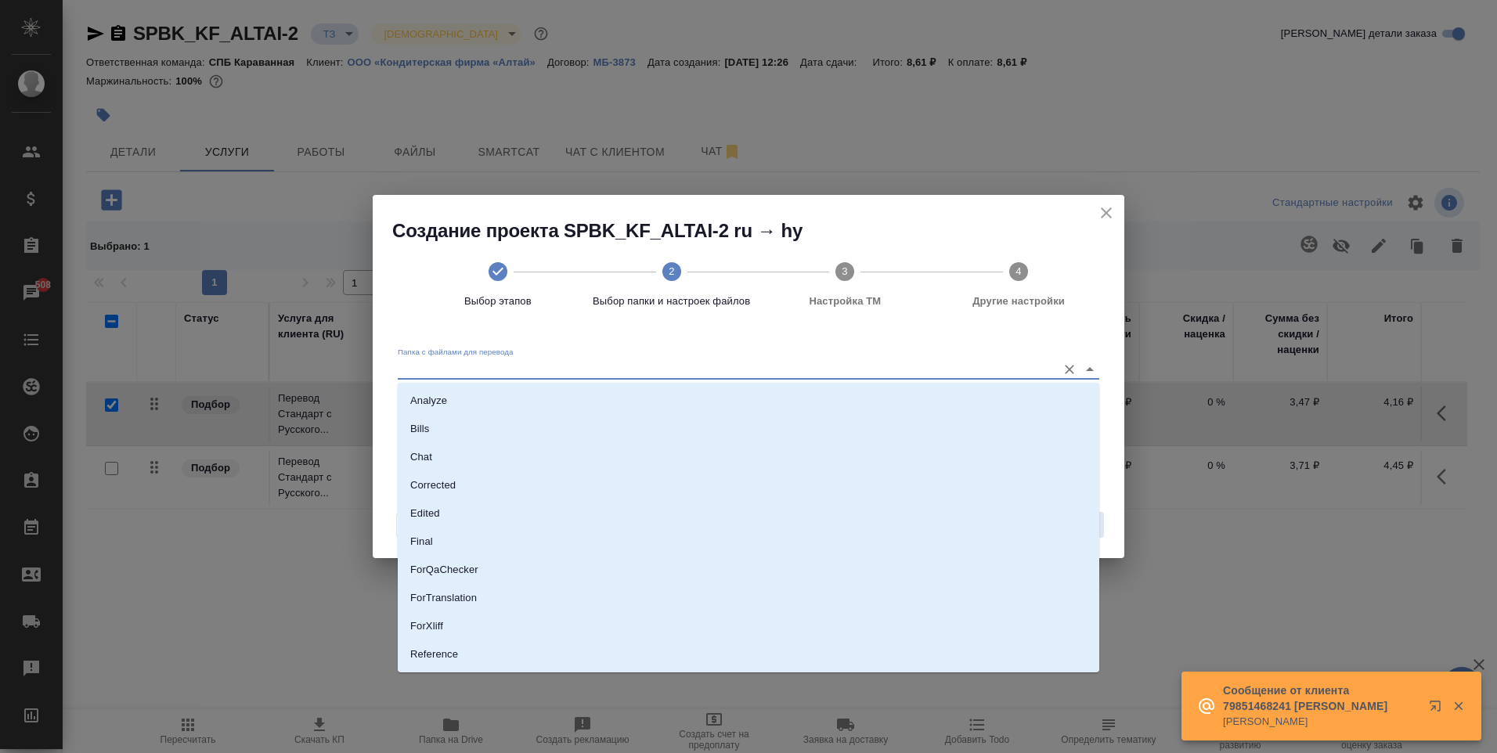
click at [447, 367] on input "Папка с файлами для перевода" at bounding box center [723, 368] width 651 height 19
click at [486, 605] on li "Source" at bounding box center [748, 601] width 701 height 28
type input "Source"
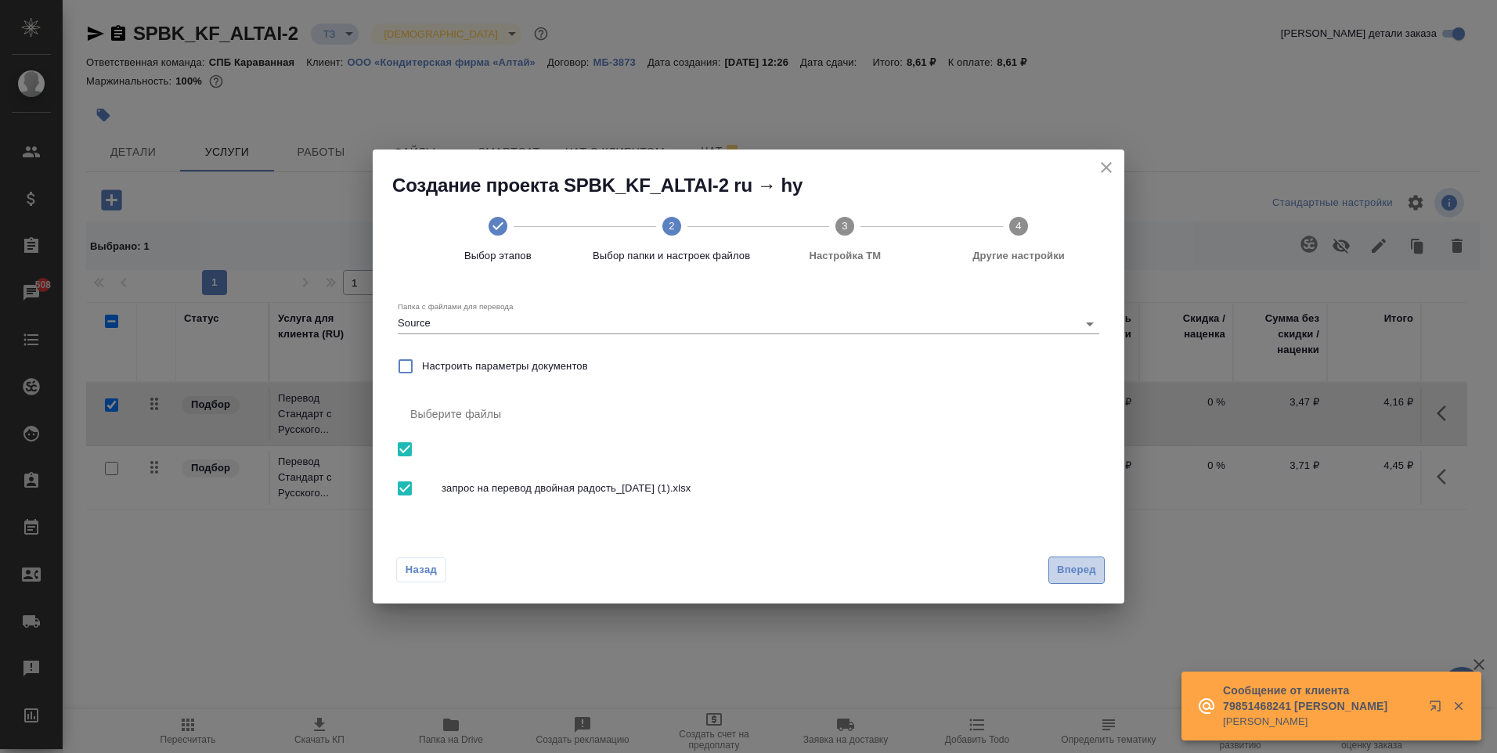
click at [1080, 572] on span "Вперед" at bounding box center [1076, 570] width 39 height 18
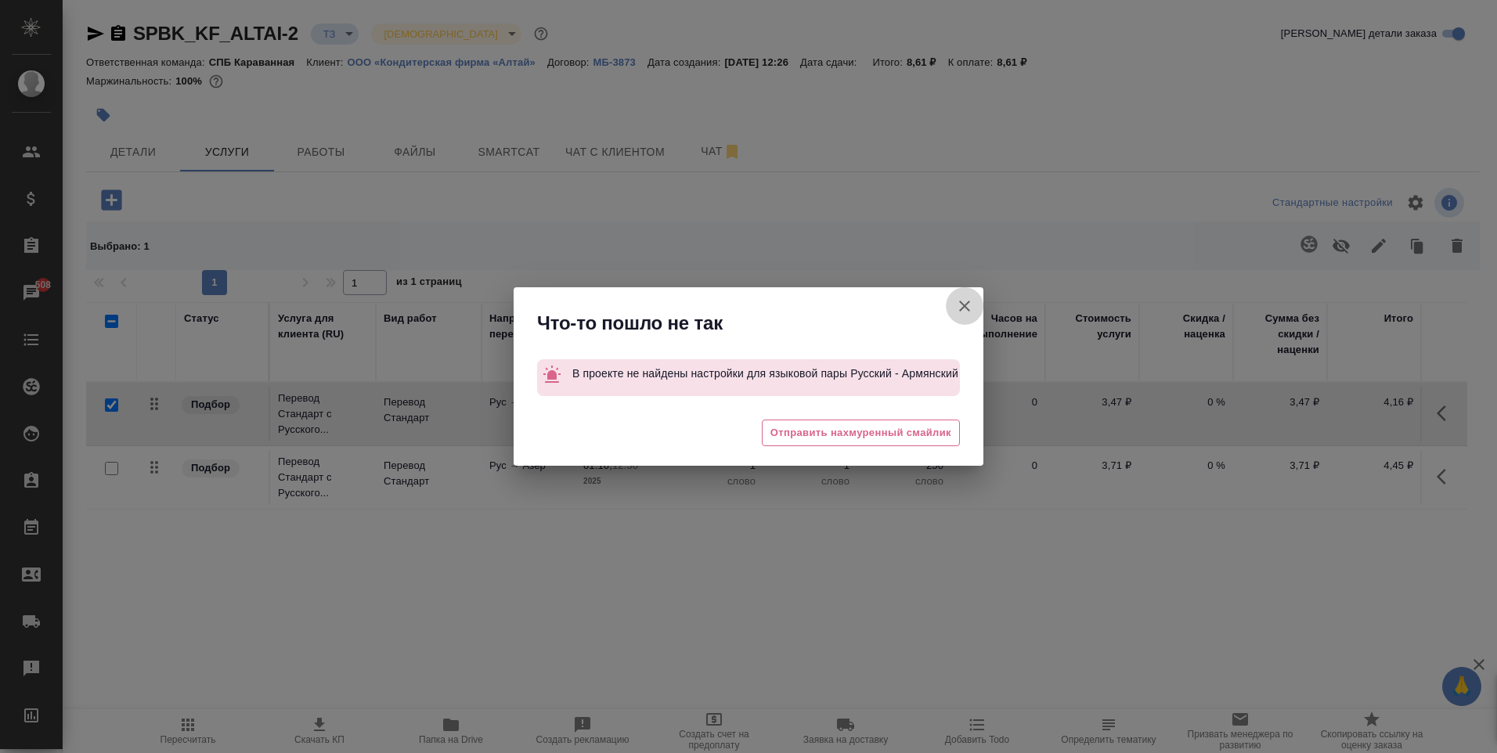
click at [960, 314] on icon "button" at bounding box center [964, 306] width 19 height 19
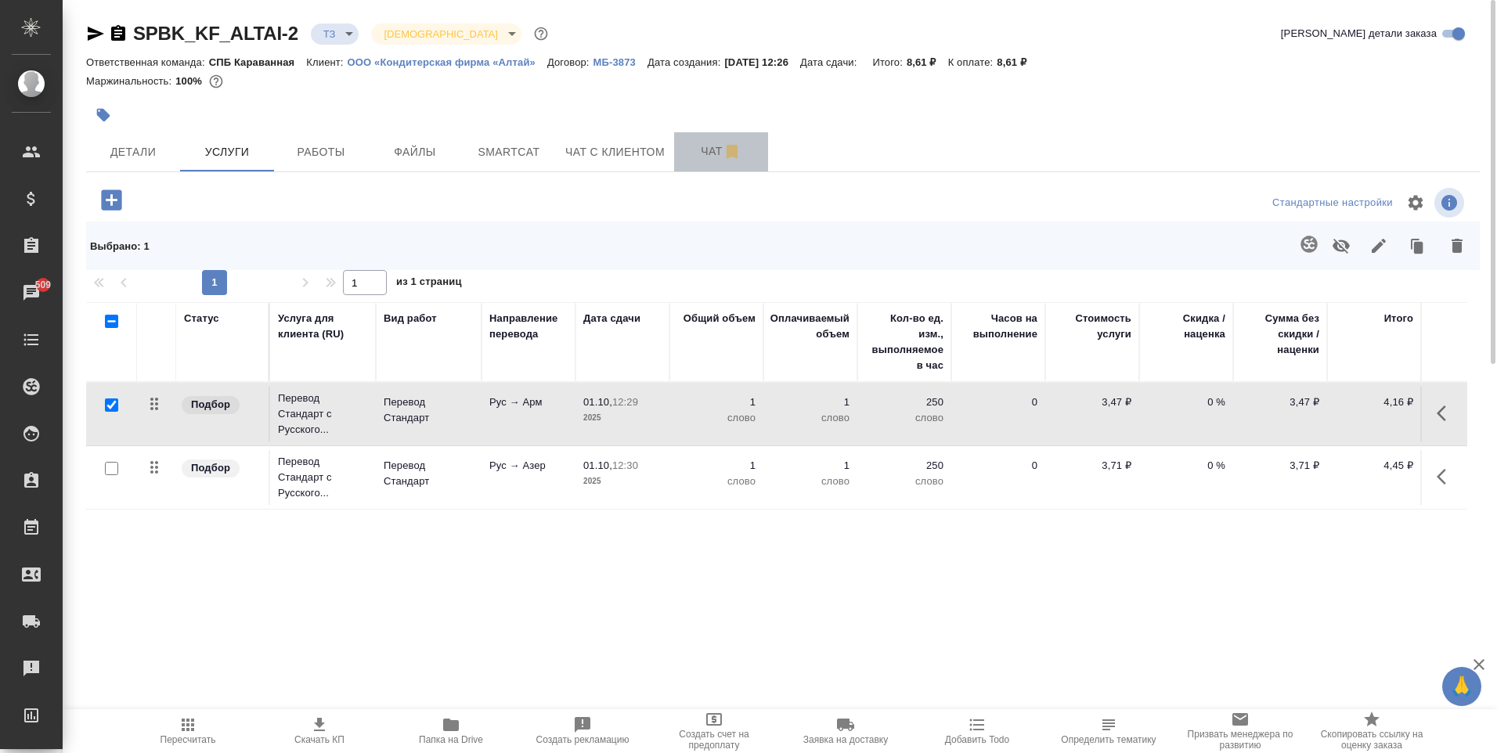
click at [690, 151] on span "Чат" at bounding box center [720, 152] width 75 height 20
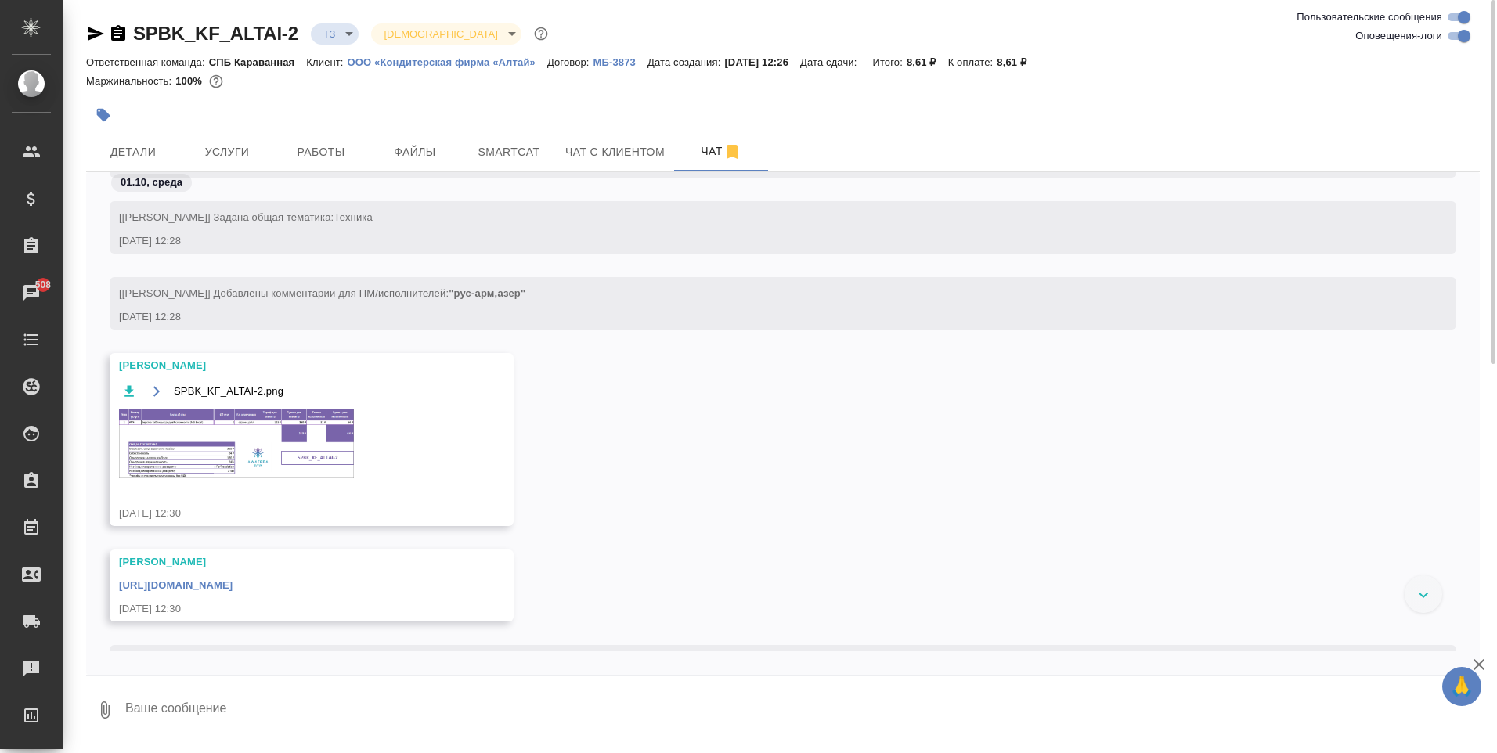
scroll to position [222, 0]
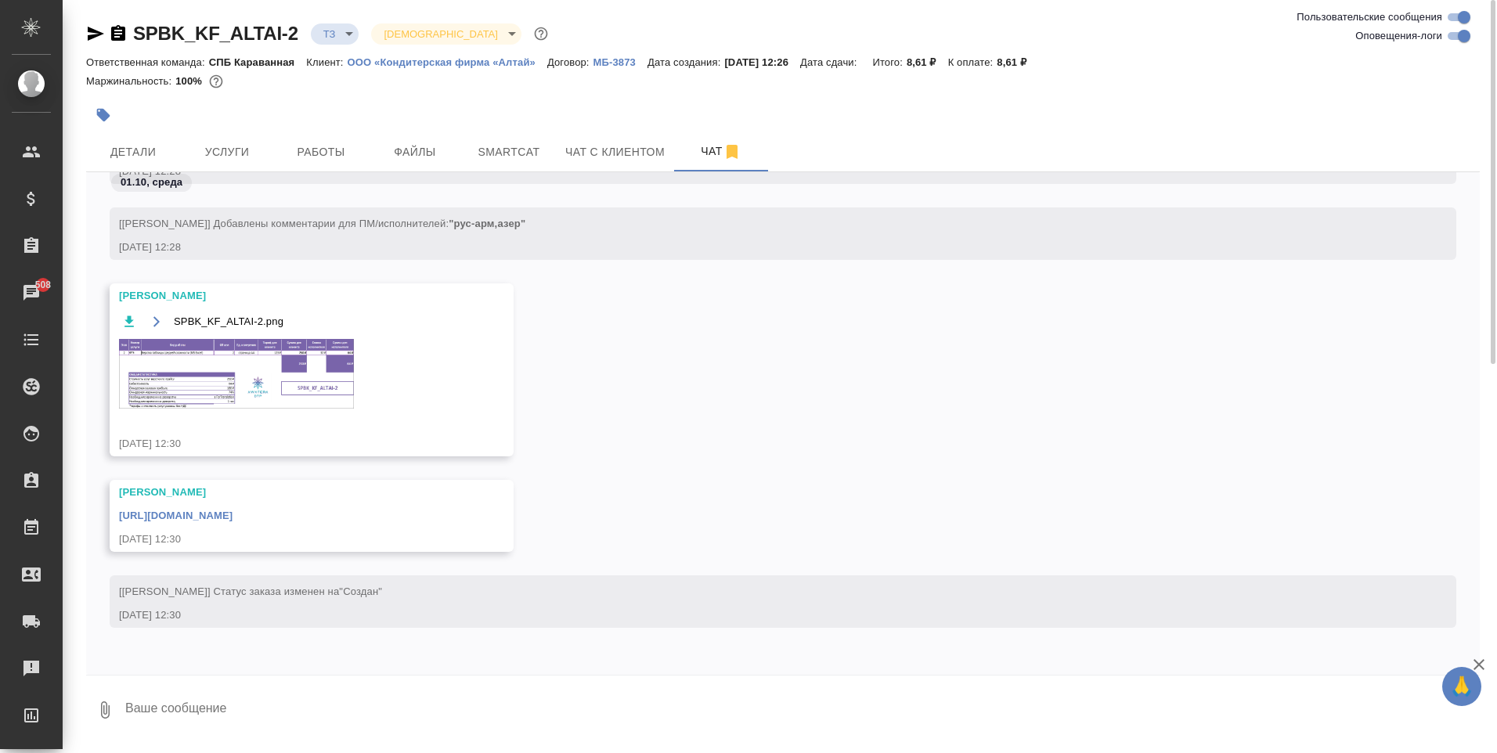
click at [333, 391] on img at bounding box center [236, 374] width 235 height 70
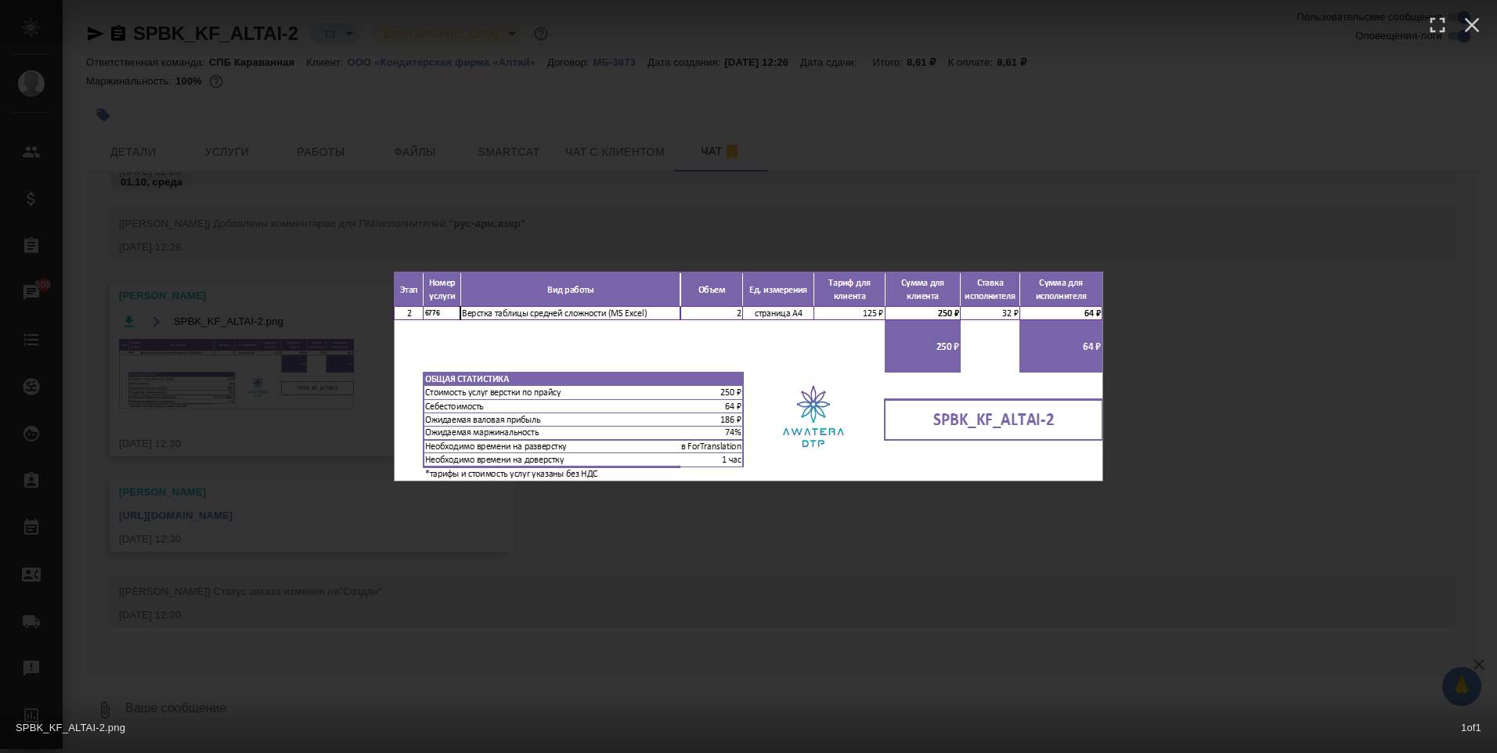
drag, startPoint x: 163, startPoint y: 503, endPoint x: 226, endPoint y: 133, distance: 374.8
click at [172, 499] on div "SPBK_KF_ALTAI-2.png 1 of 1" at bounding box center [748, 376] width 1497 height 753
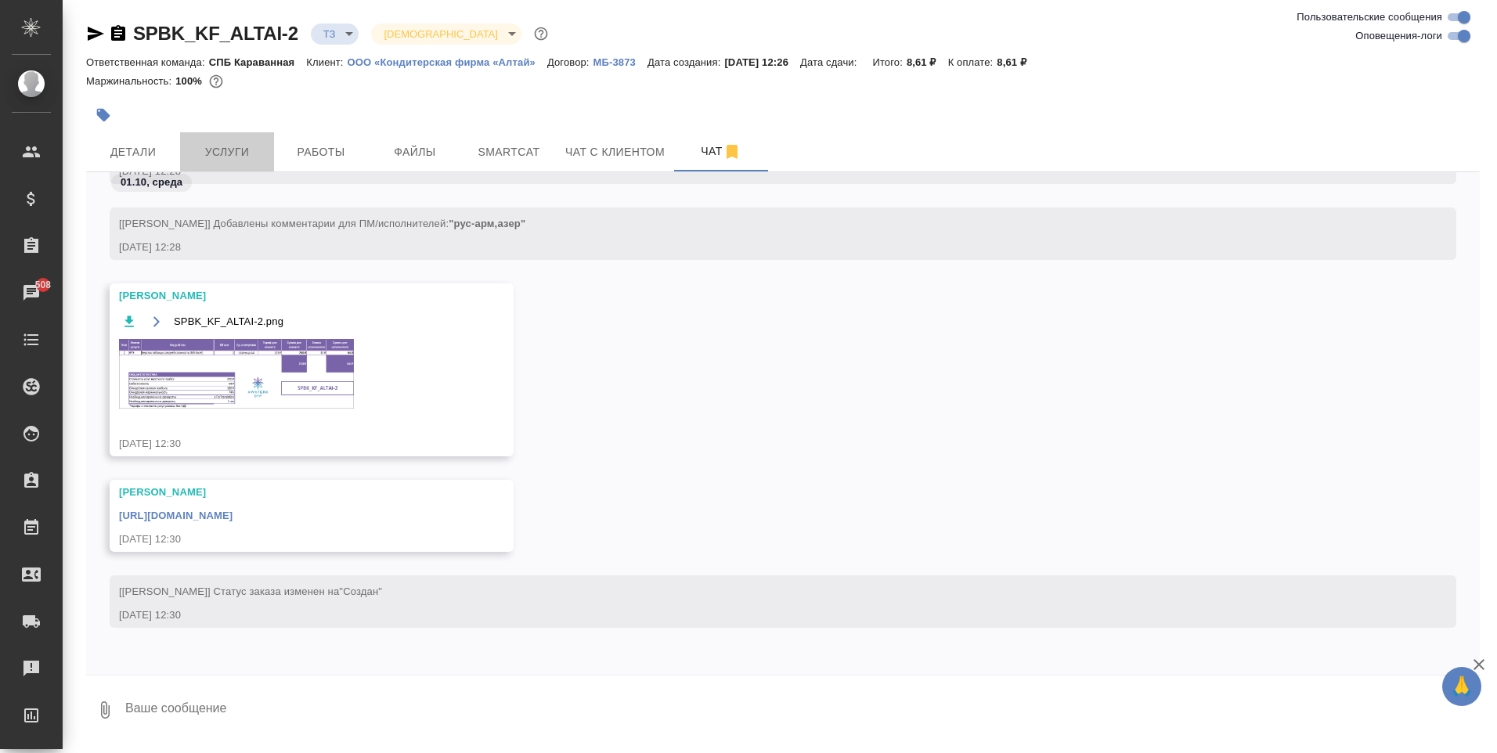
click at [231, 155] on span "Услуги" at bounding box center [226, 152] width 75 height 20
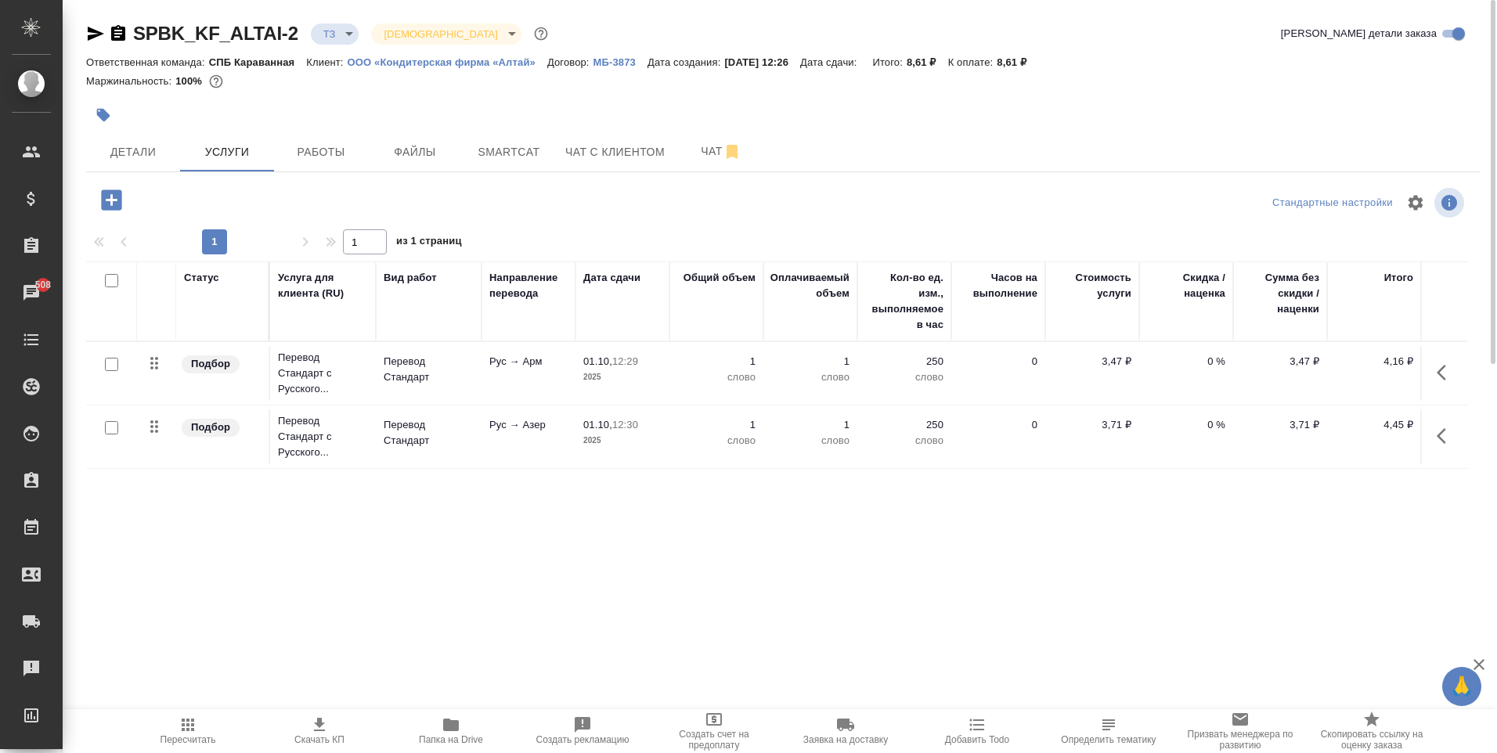
click at [104, 202] on icon "button" at bounding box center [111, 199] width 20 height 20
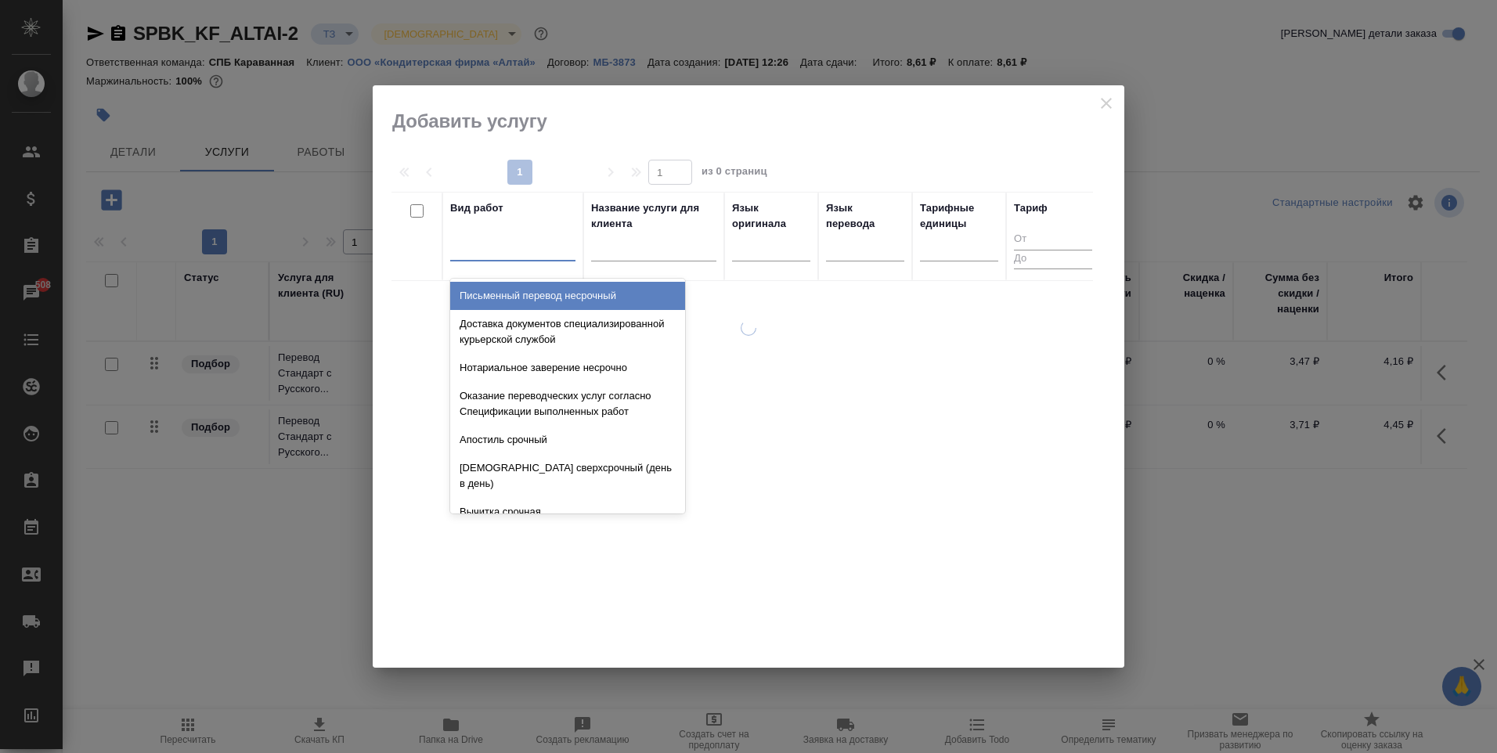
click at [534, 240] on div at bounding box center [512, 245] width 125 height 23
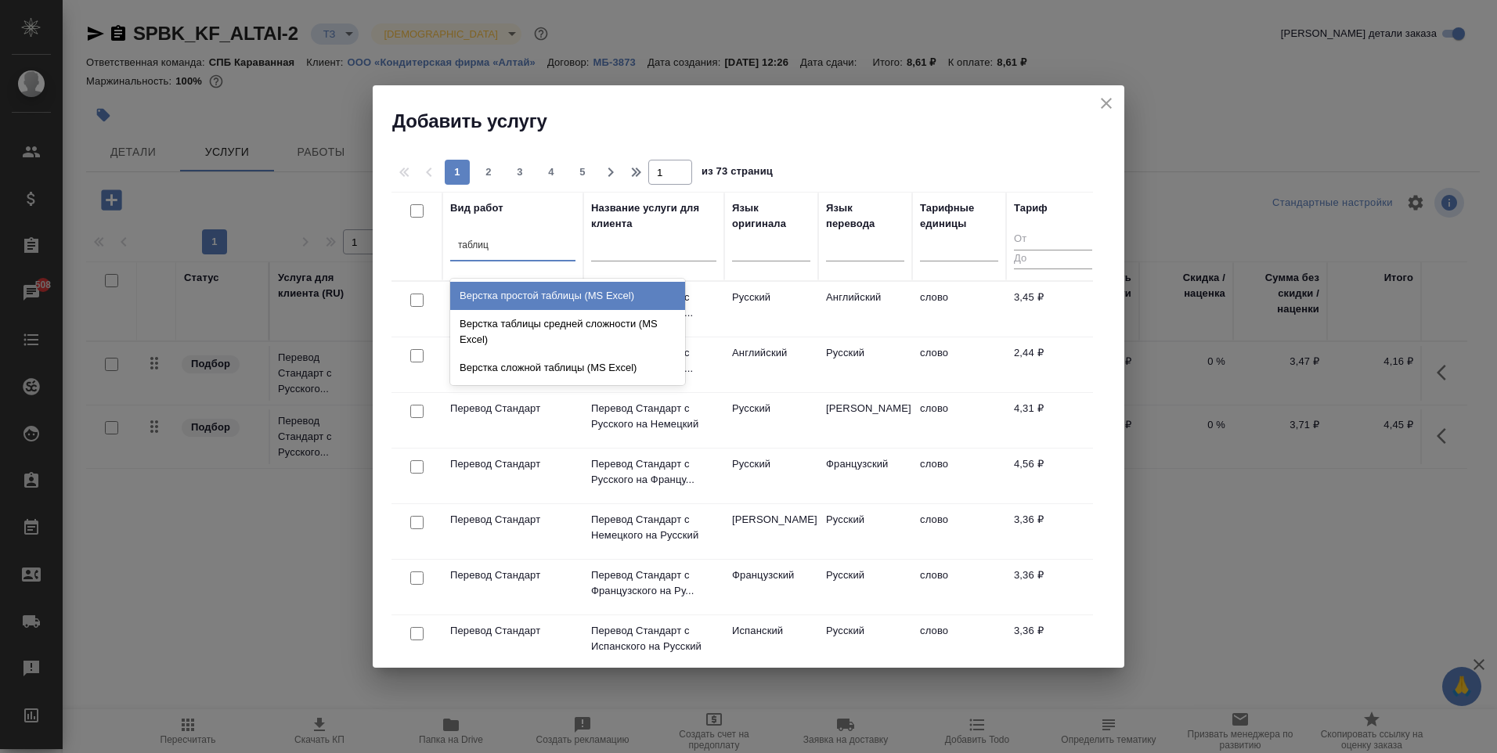
type input "таблицы"
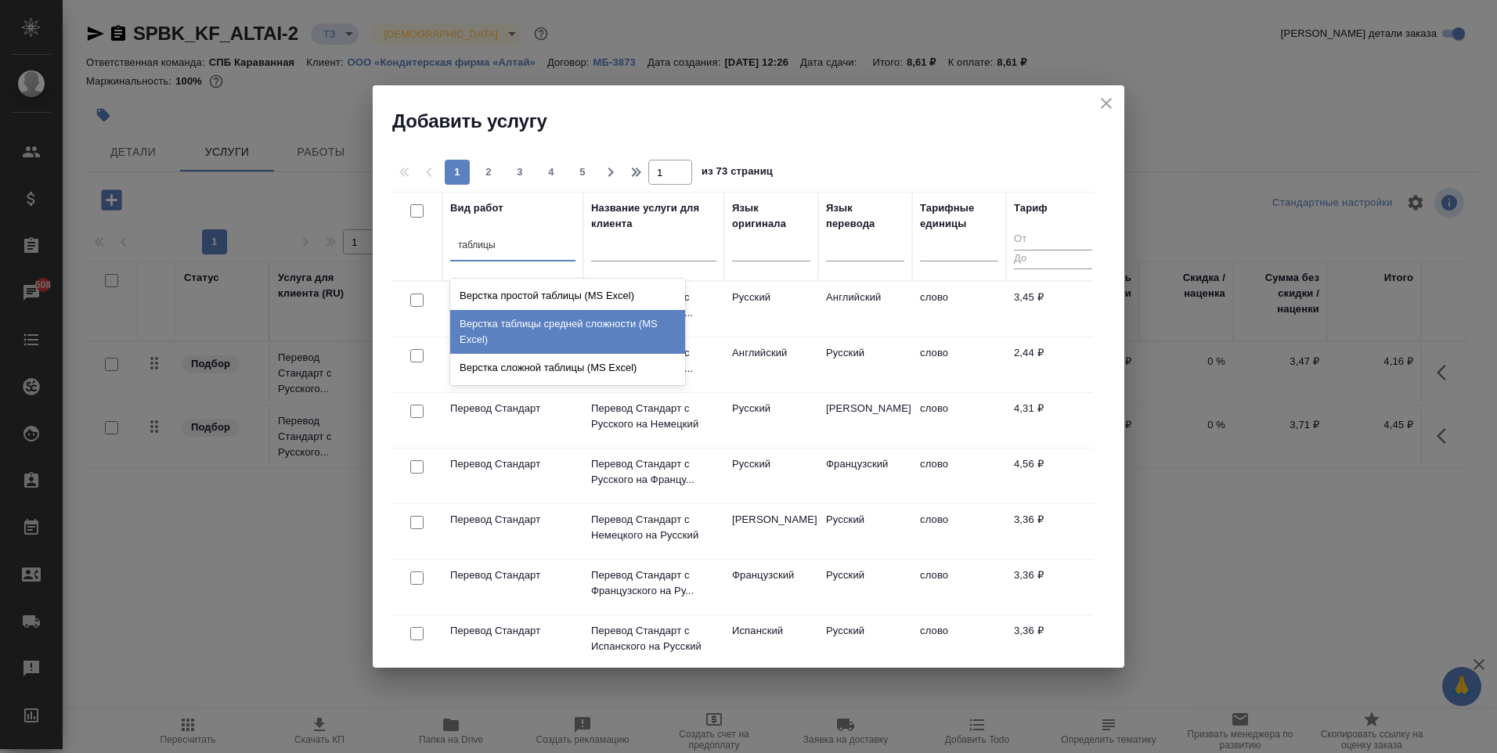
click at [565, 337] on div "Верстка таблицы средней сложности (MS Excel)" at bounding box center [567, 332] width 235 height 44
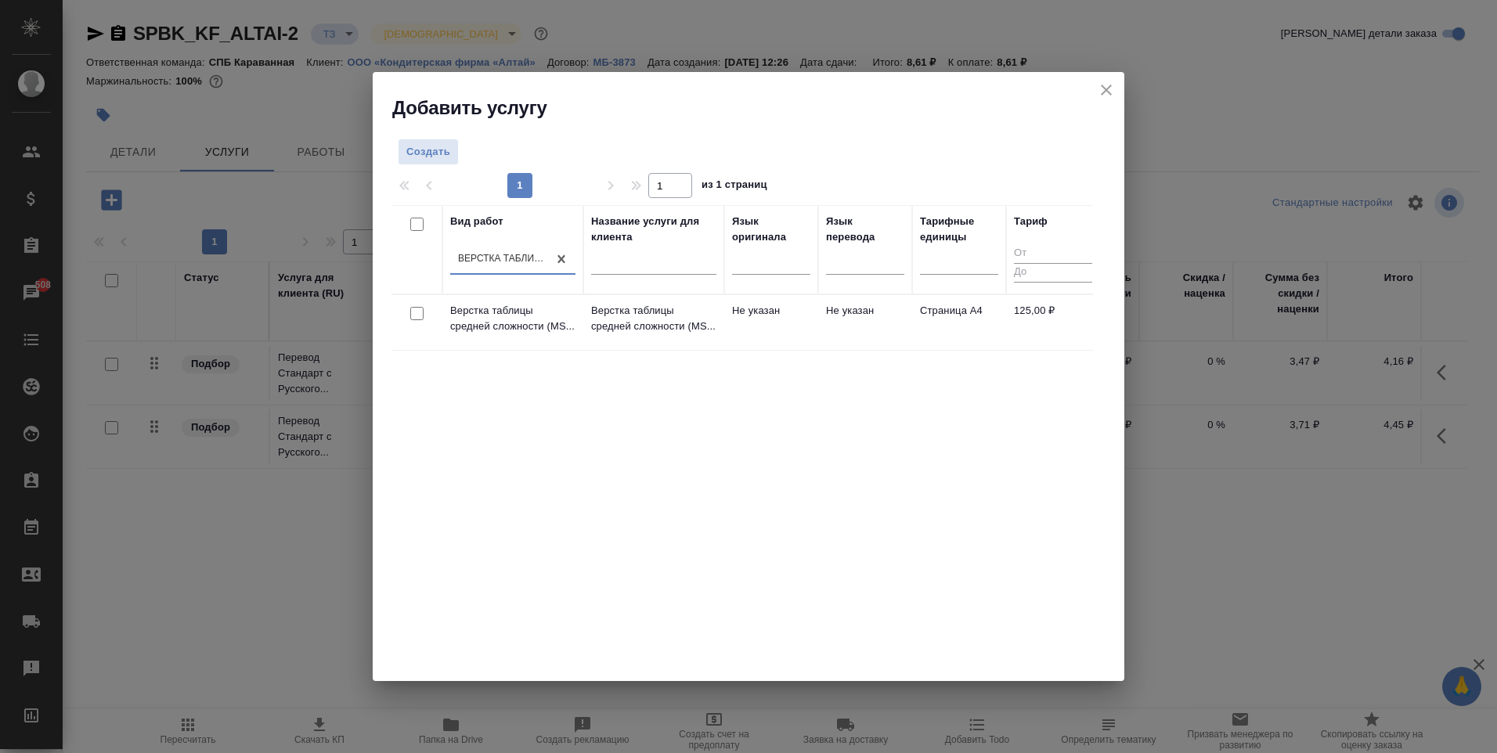
click at [877, 326] on td "Не указан" at bounding box center [865, 322] width 94 height 55
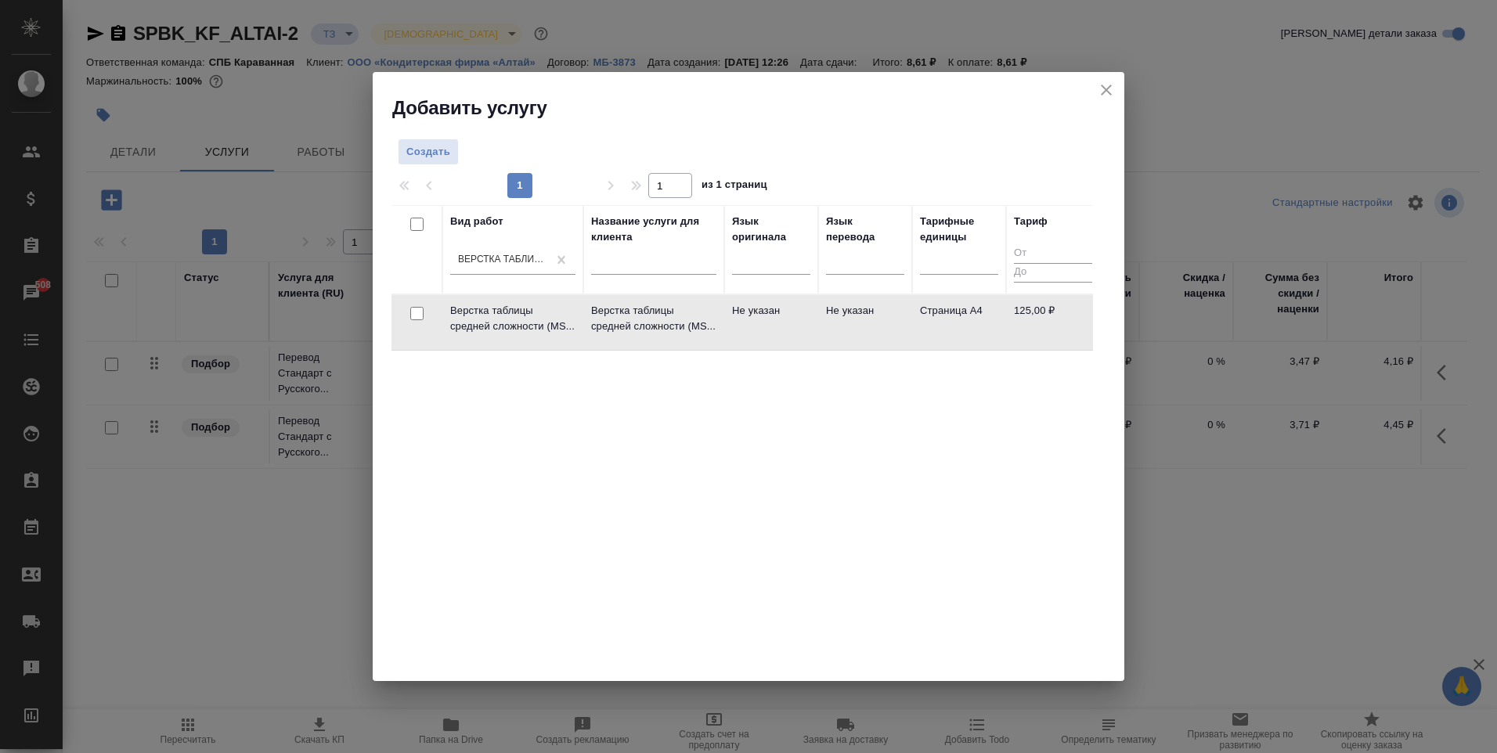
click at [877, 326] on td "Не указан" at bounding box center [865, 322] width 94 height 55
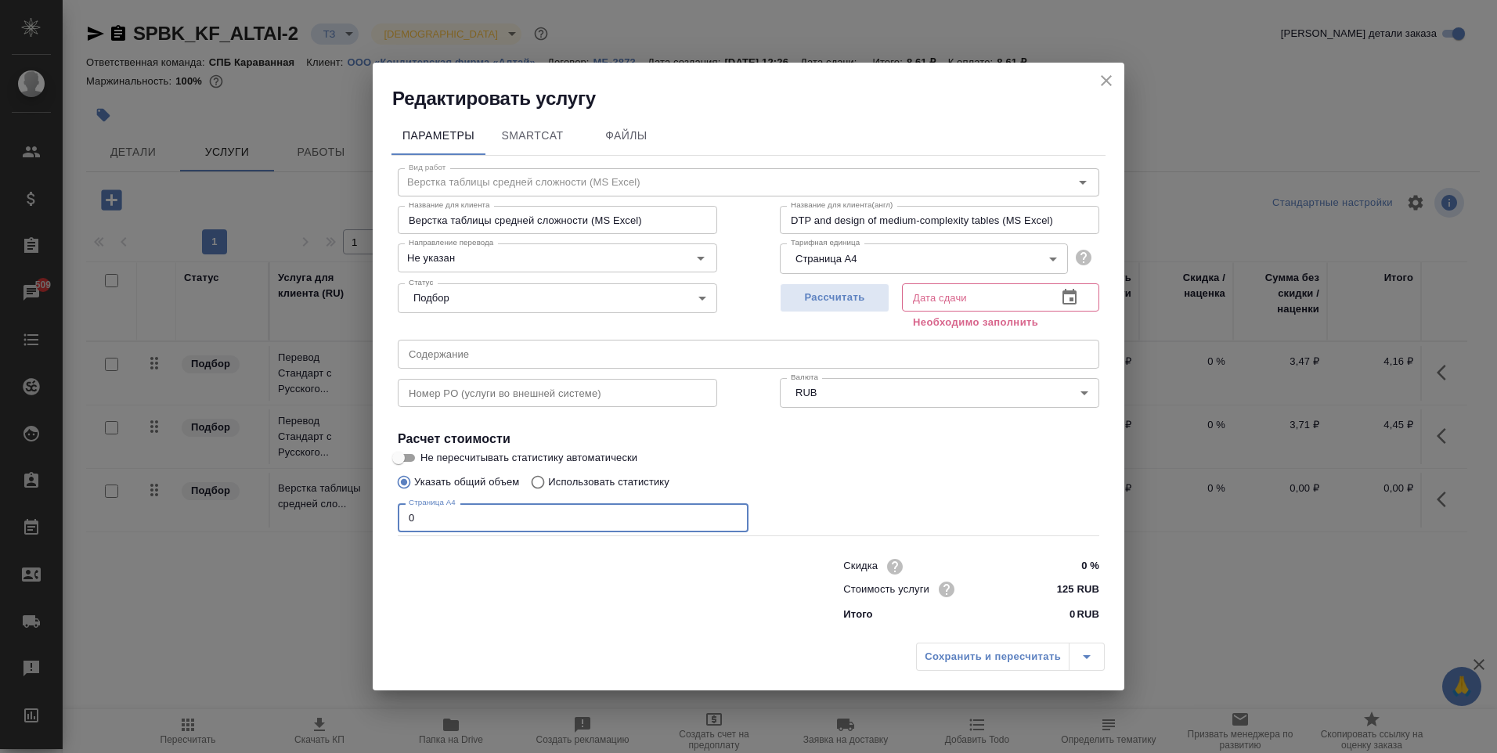
click at [504, 517] on input "0" at bounding box center [573, 517] width 351 height 28
type input "2"
click at [861, 291] on span "Рассчитать" at bounding box center [834, 298] width 92 height 18
type input "01.10.2025 12:49"
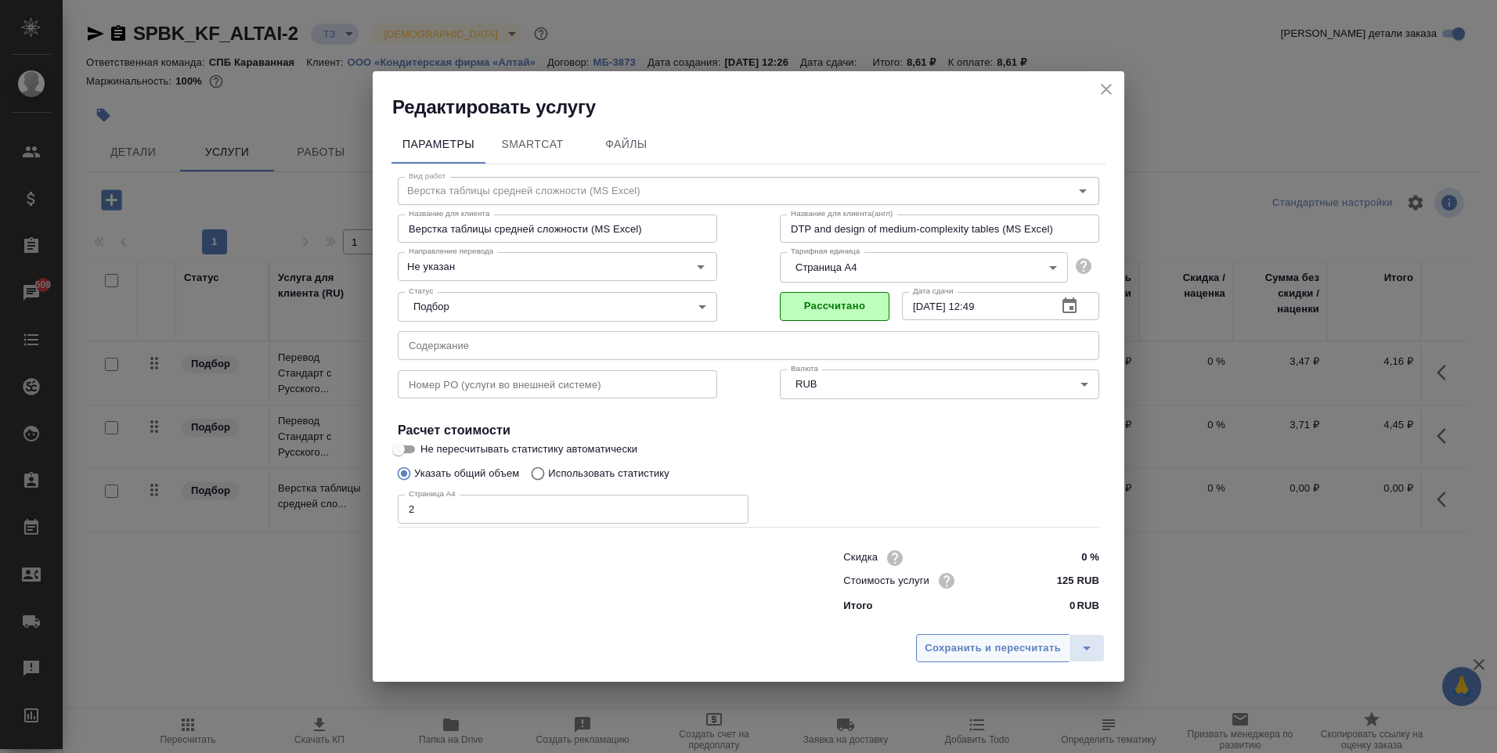
click at [1002, 657] on button "Сохранить и пересчитать" at bounding box center [992, 648] width 153 height 28
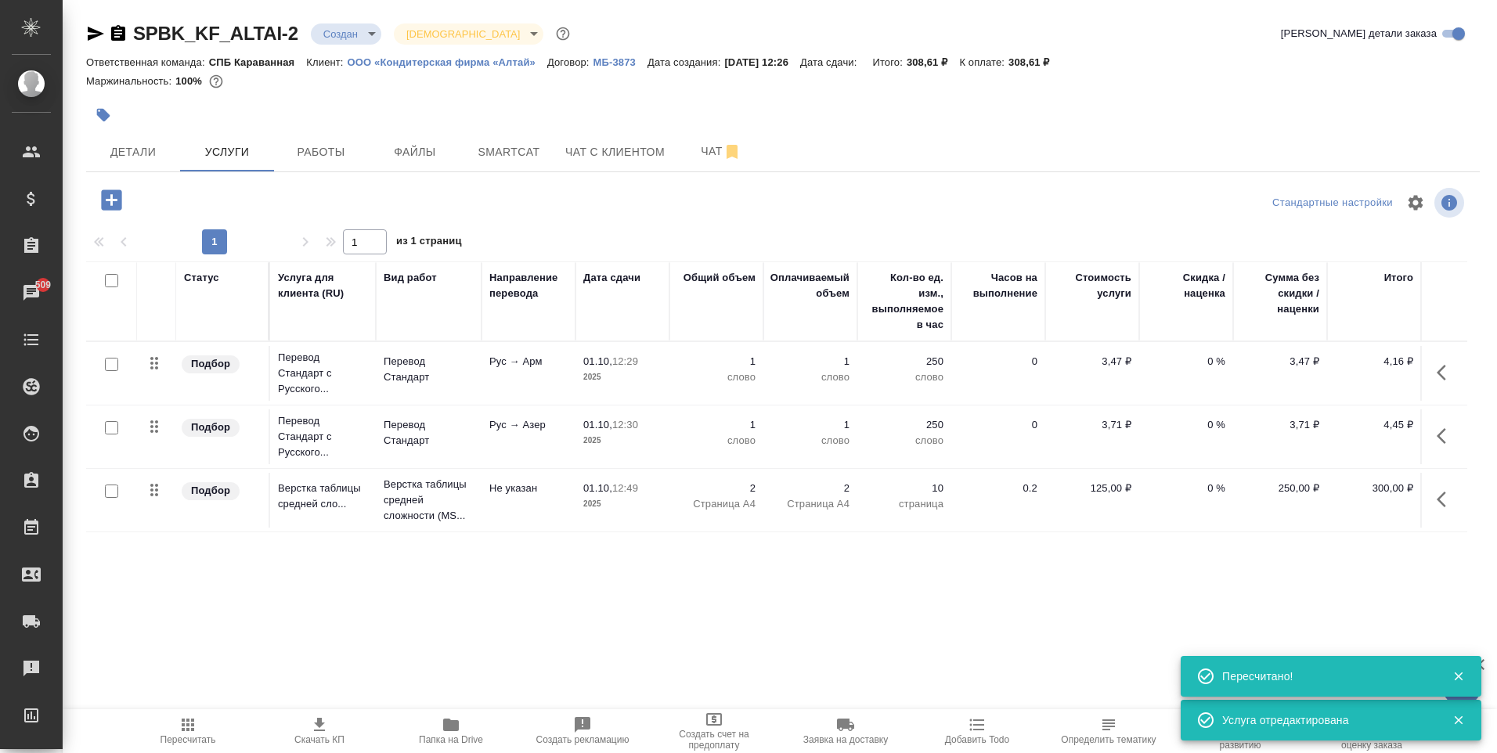
type input "new"
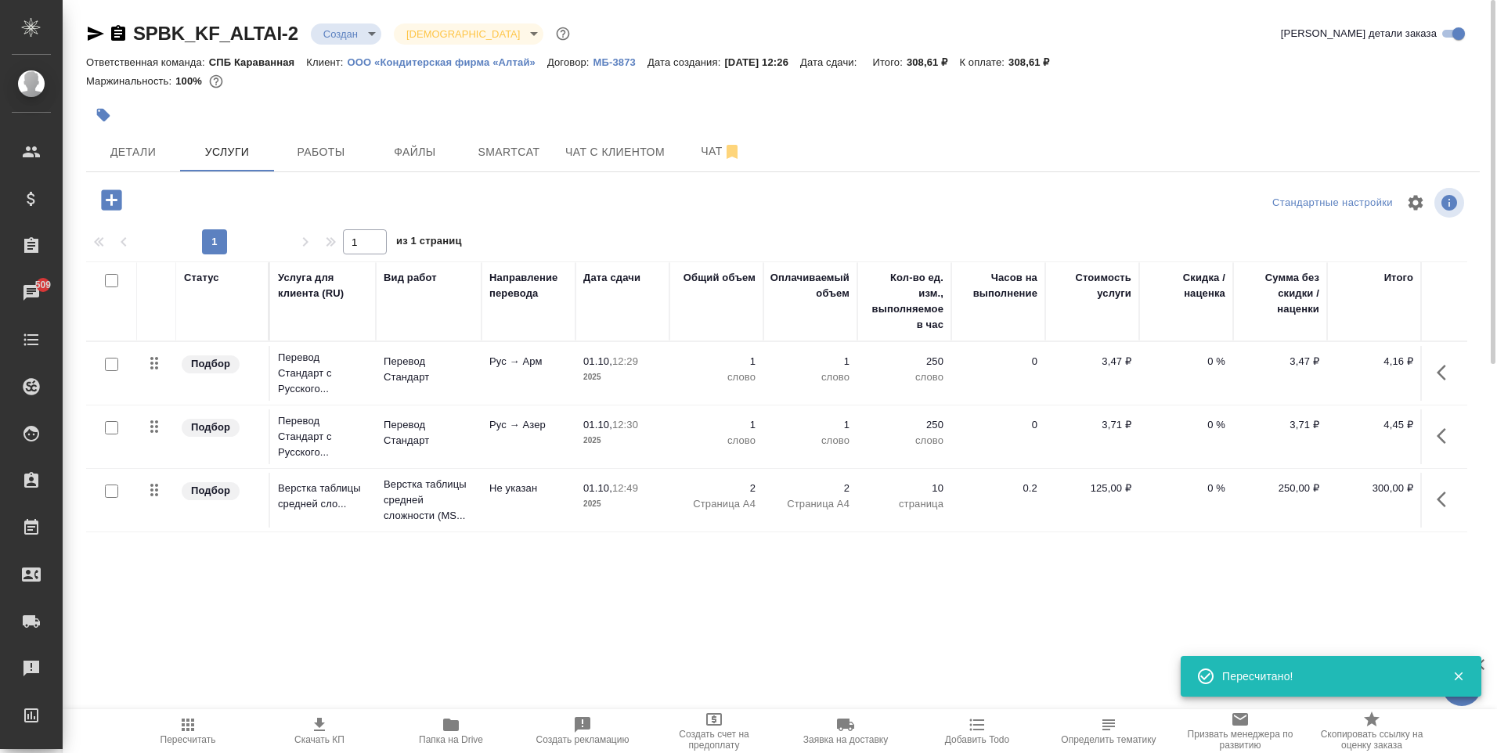
click at [114, 363] on input "checkbox" at bounding box center [111, 364] width 13 height 13
checkbox input "true"
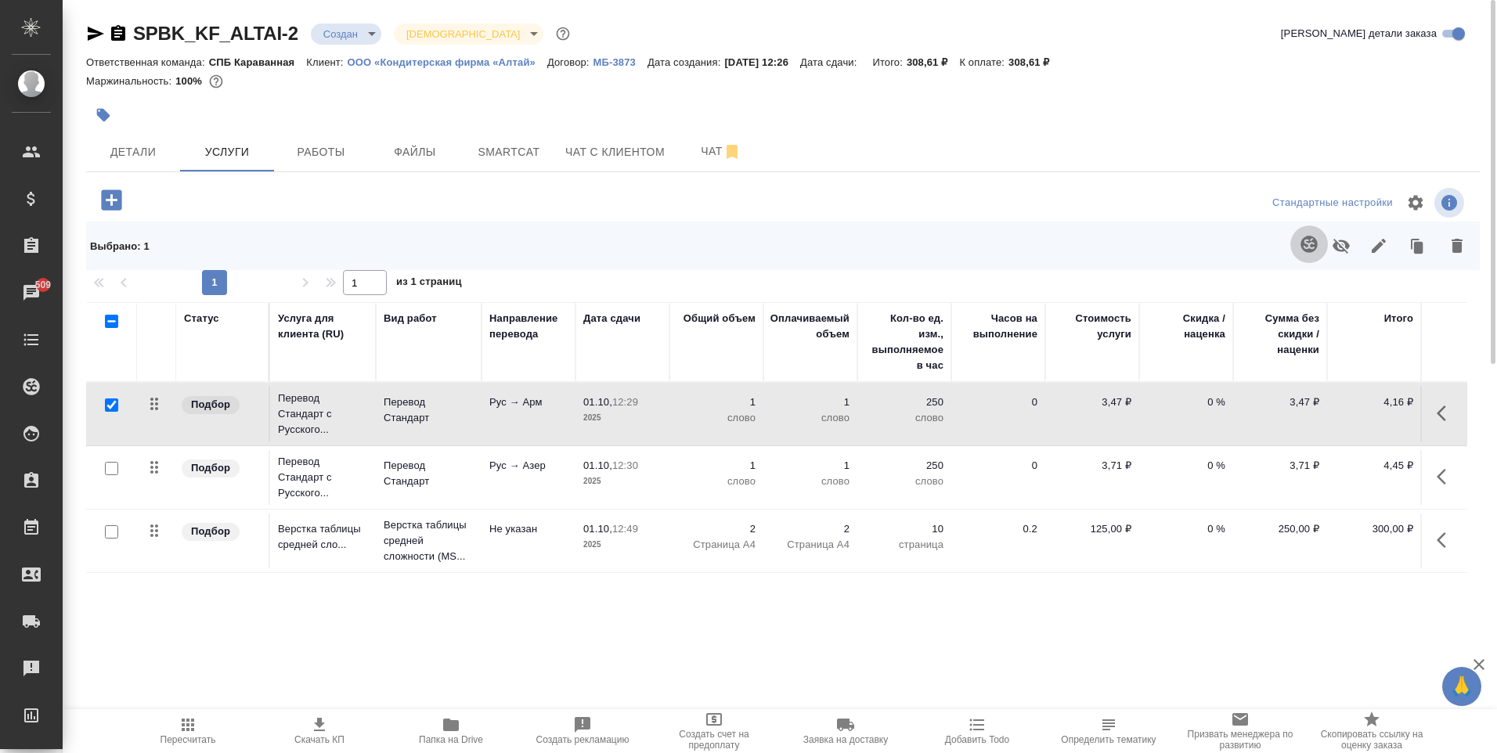
click at [1306, 237] on icon "button" at bounding box center [1308, 244] width 16 height 16
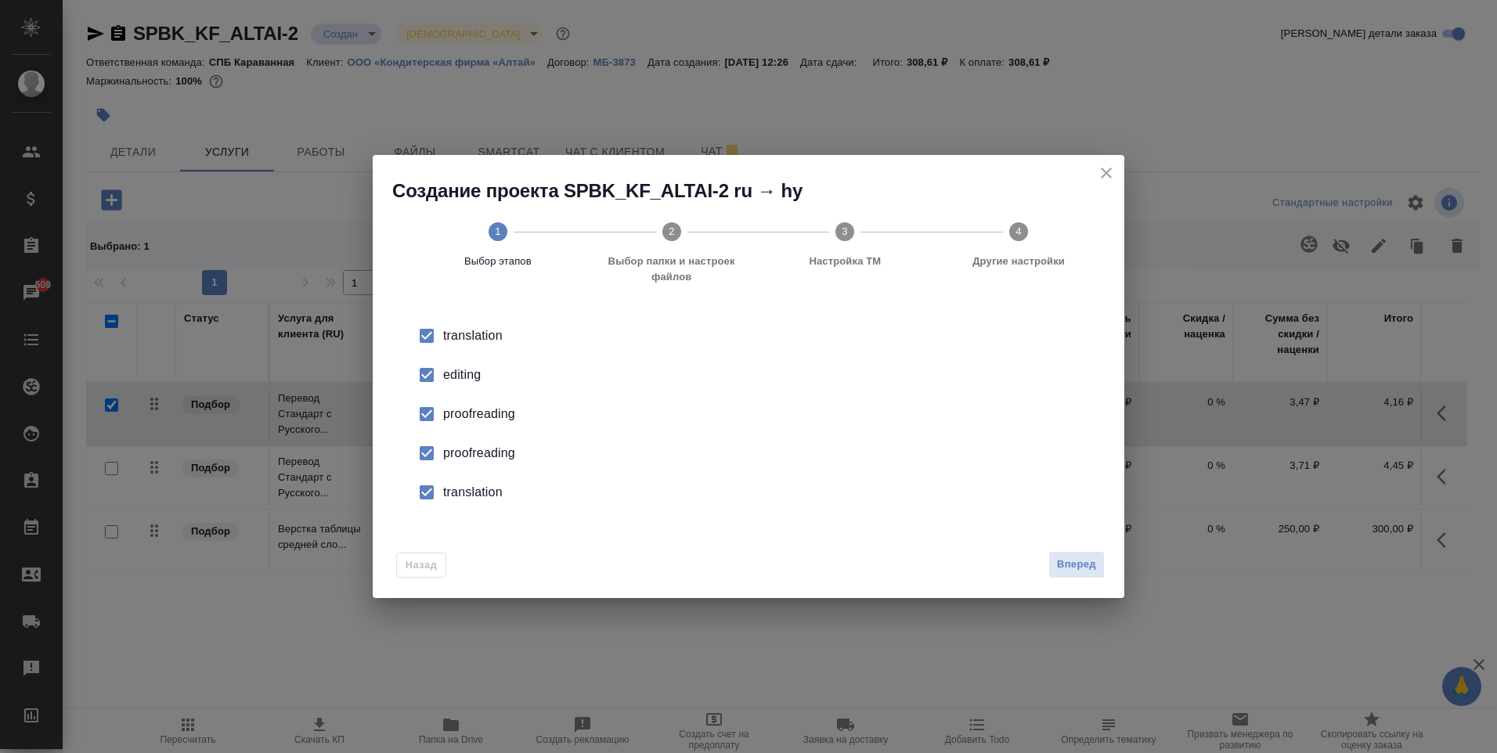
click at [434, 374] on input "checkbox" at bounding box center [426, 374] width 33 height 33
click at [439, 413] on input "checkbox" at bounding box center [426, 414] width 33 height 33
click at [431, 459] on input "checkbox" at bounding box center [426, 453] width 33 height 33
click at [432, 501] on input "checkbox" at bounding box center [426, 492] width 33 height 33
click at [1078, 581] on div "Назад Вперед" at bounding box center [748, 561] width 751 height 74
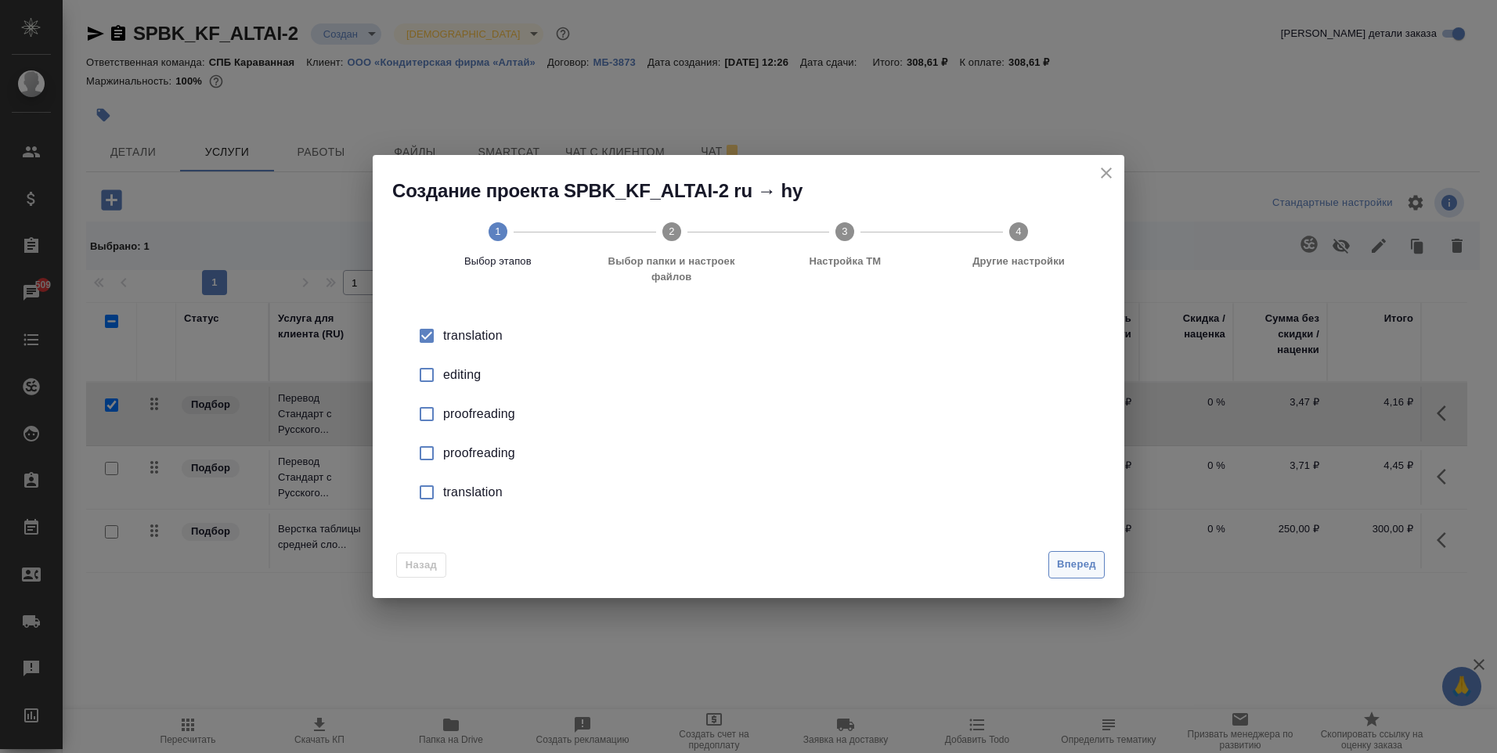
click at [1079, 570] on span "Вперед" at bounding box center [1076, 565] width 39 height 18
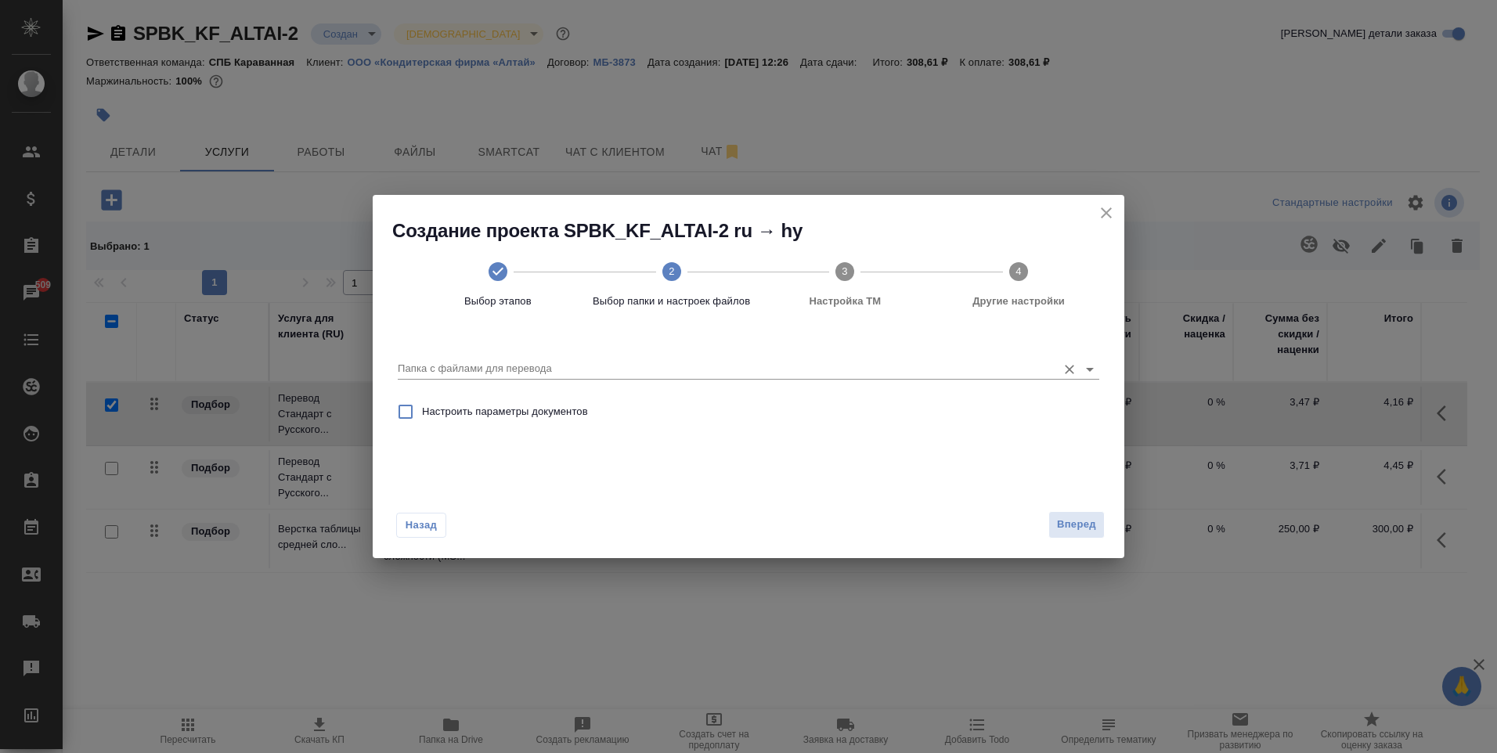
click at [557, 368] on input "Папка с файлами для перевода" at bounding box center [723, 368] width 651 height 19
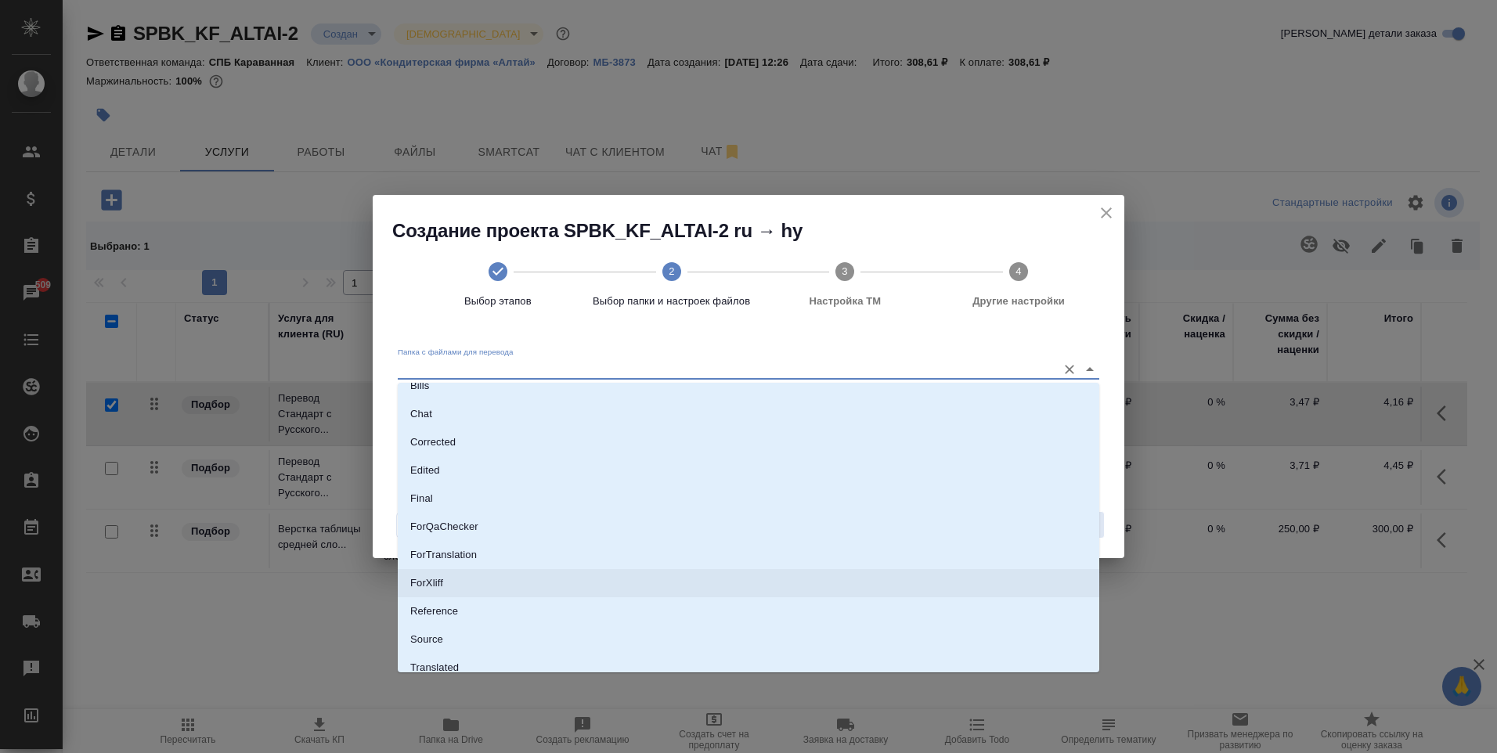
scroll to position [81, 0]
click at [472, 609] on li "Source" at bounding box center [748, 601] width 701 height 28
type input "Source"
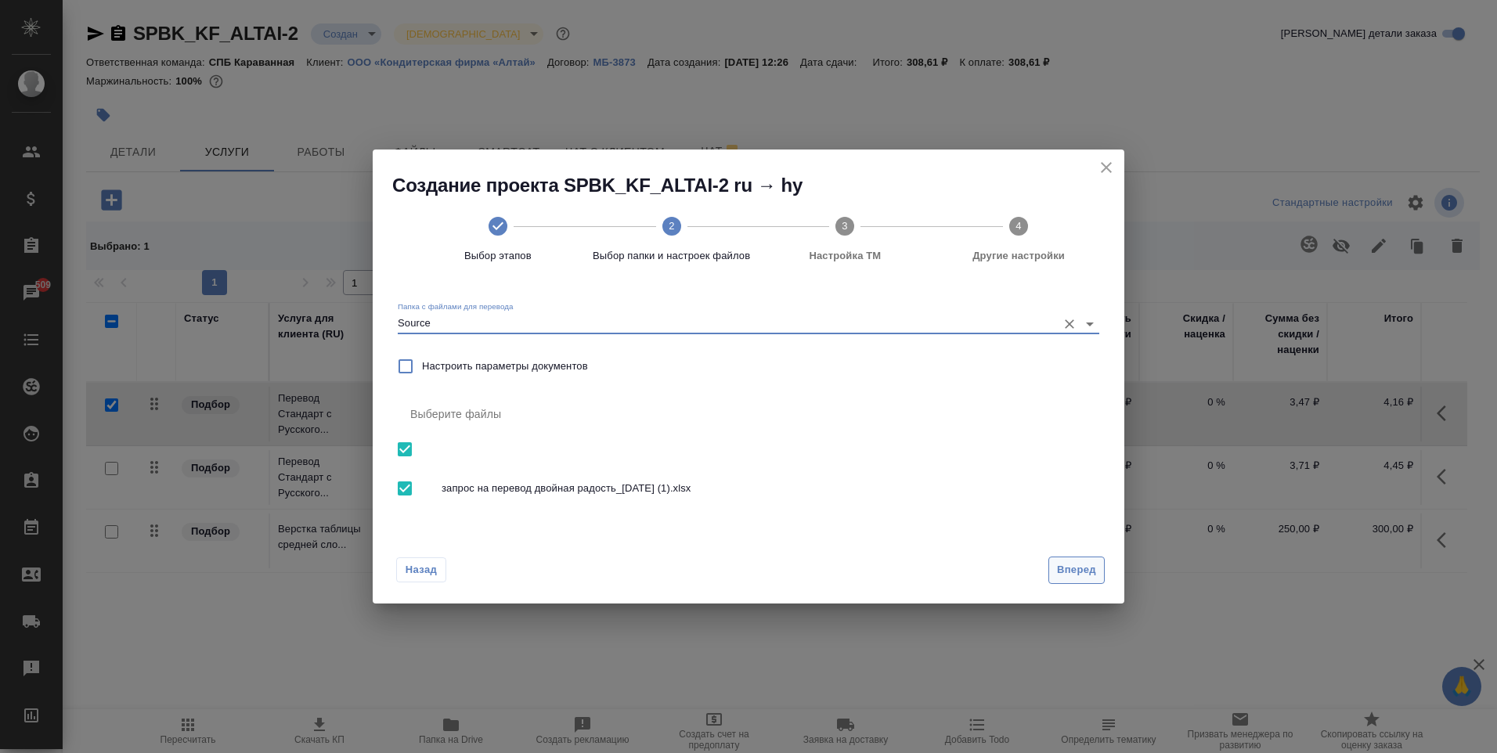
click at [1083, 579] on button "Вперед" at bounding box center [1076, 570] width 56 height 27
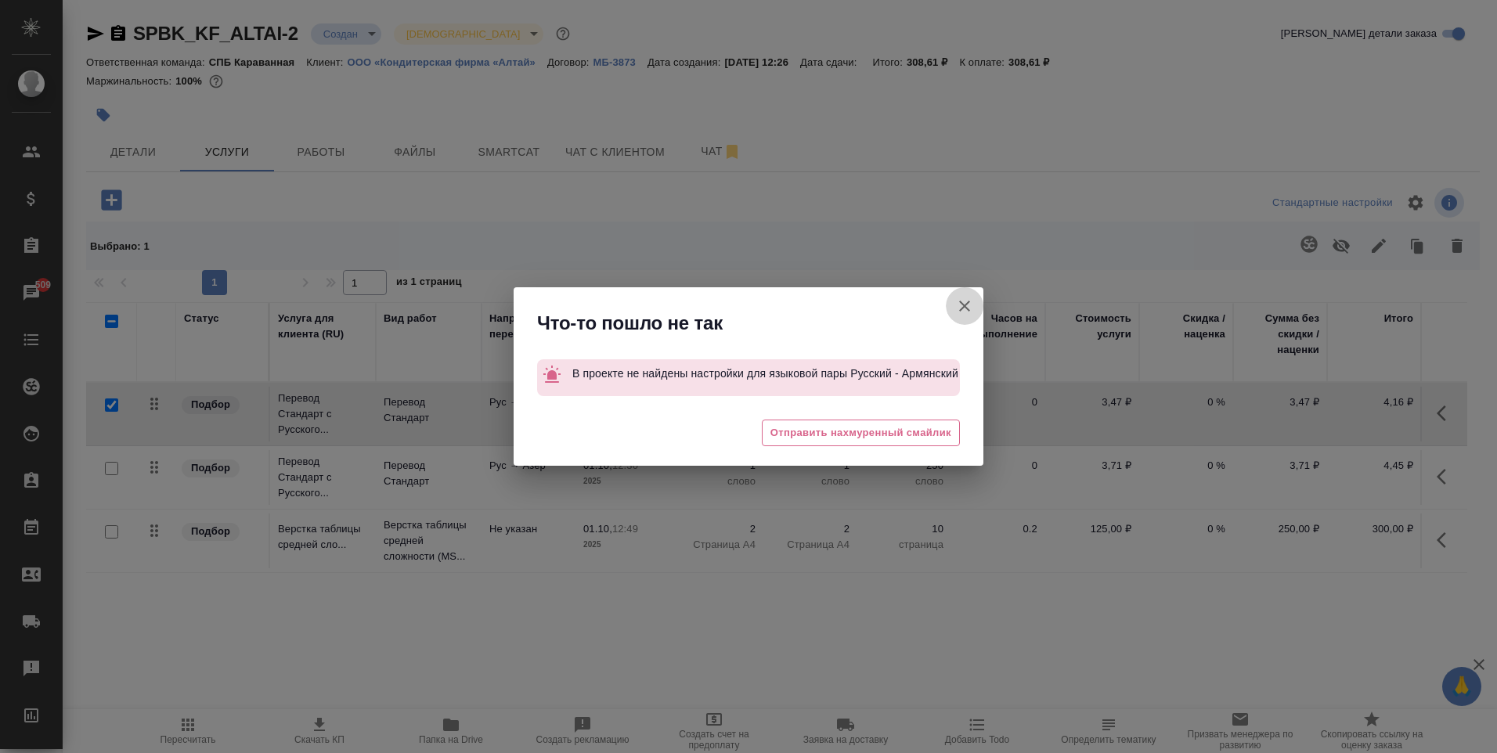
click at [972, 314] on icon "button" at bounding box center [964, 306] width 19 height 19
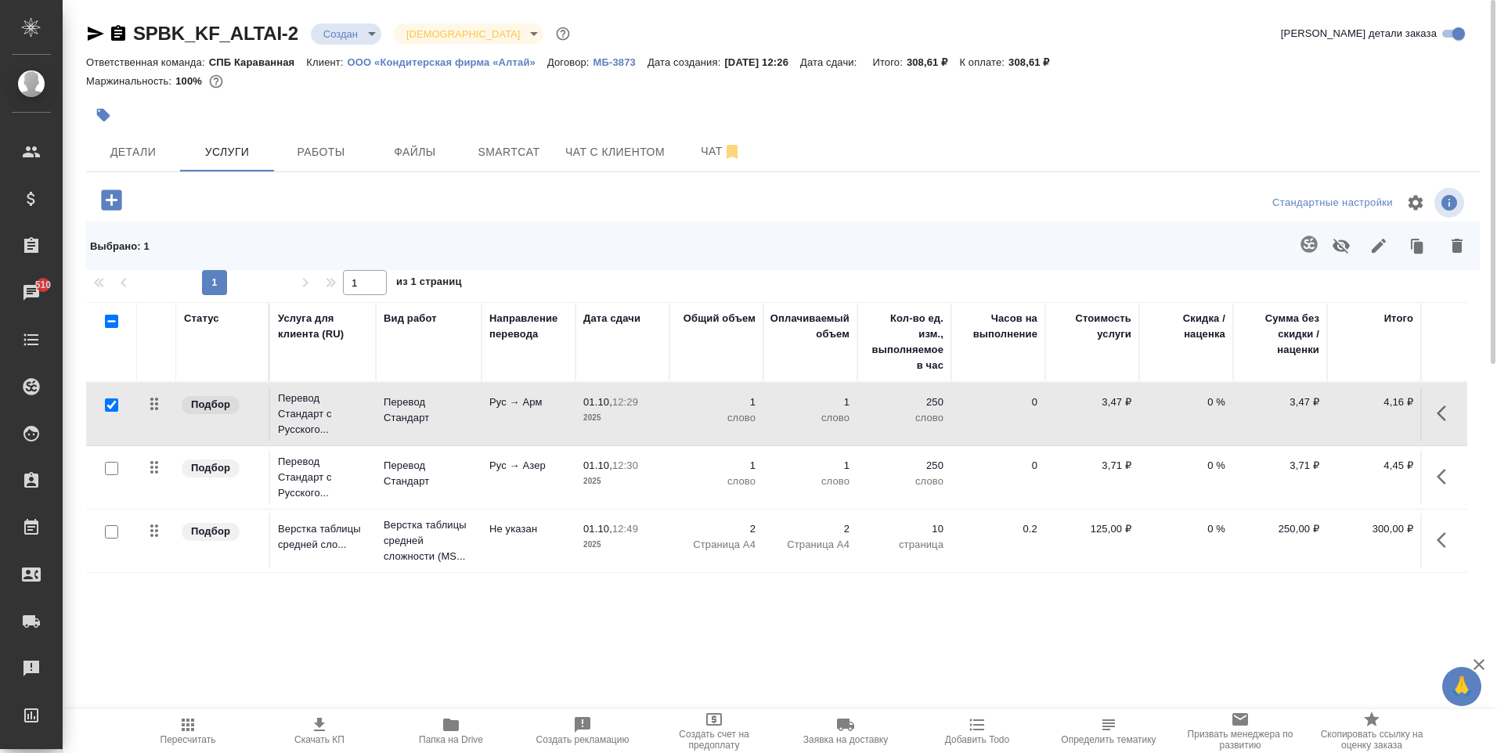
click at [124, 469] on div at bounding box center [111, 469] width 35 height 22
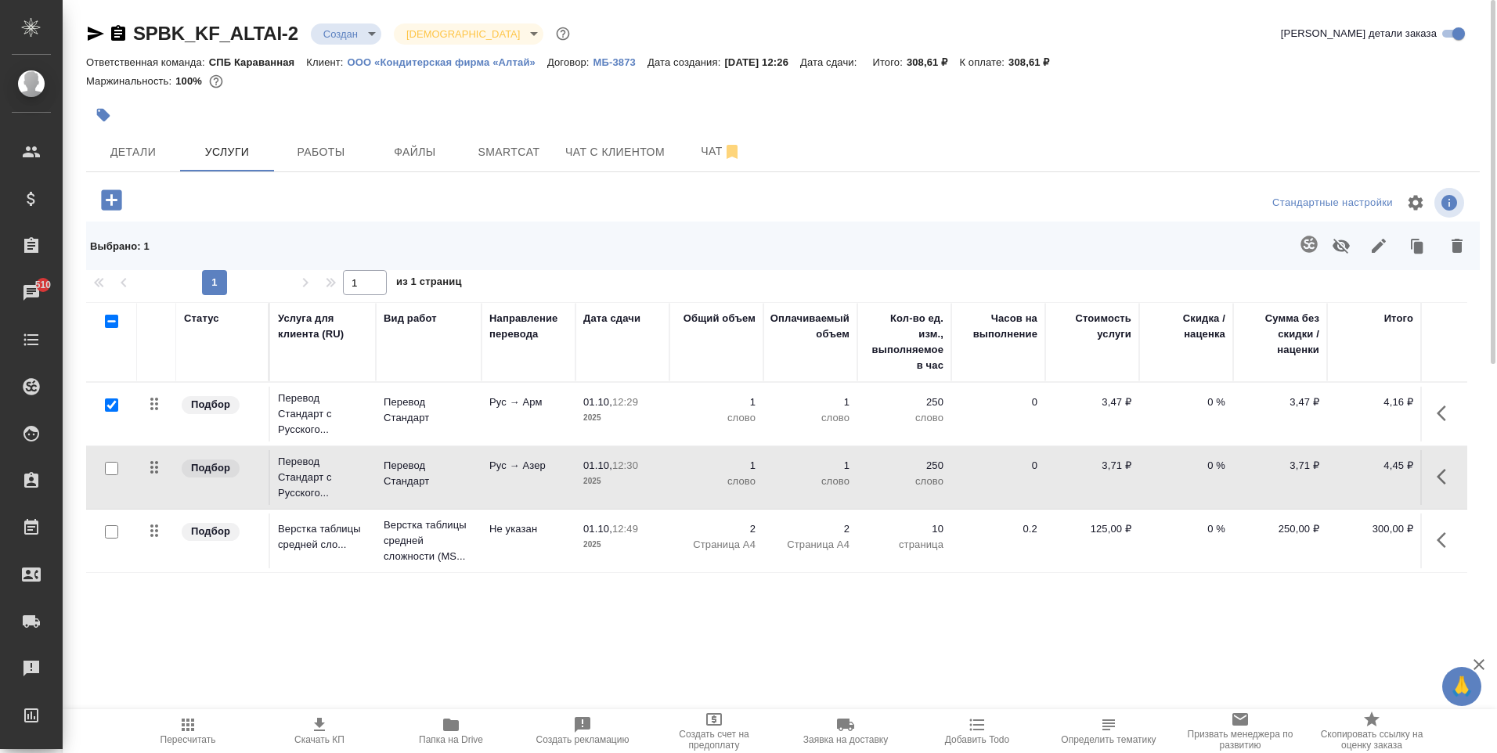
click at [115, 471] on input "checkbox" at bounding box center [111, 468] width 13 height 13
checkbox input "true"
click at [115, 402] on input "checkbox" at bounding box center [111, 404] width 13 height 13
checkbox input "false"
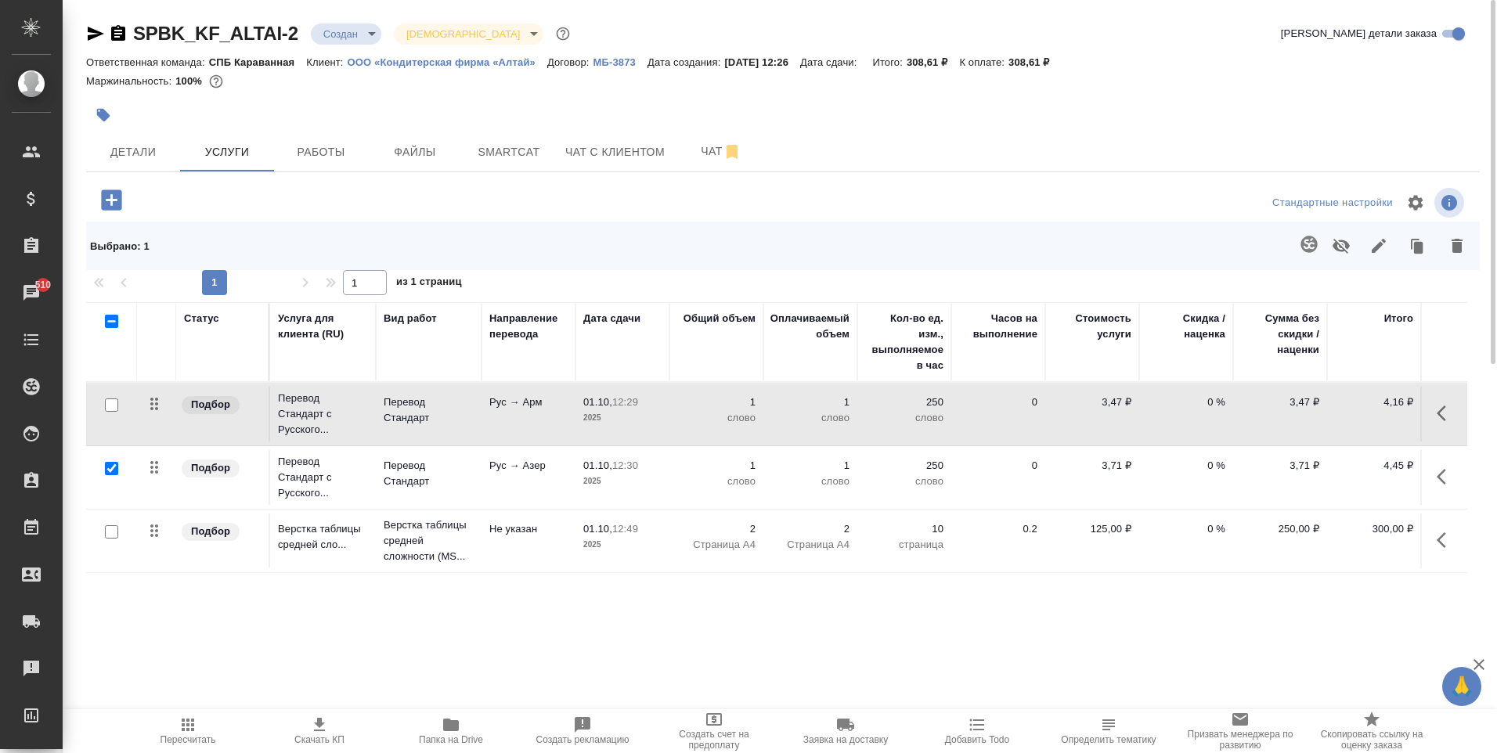
click at [1305, 244] on icon "button" at bounding box center [1308, 244] width 16 height 16
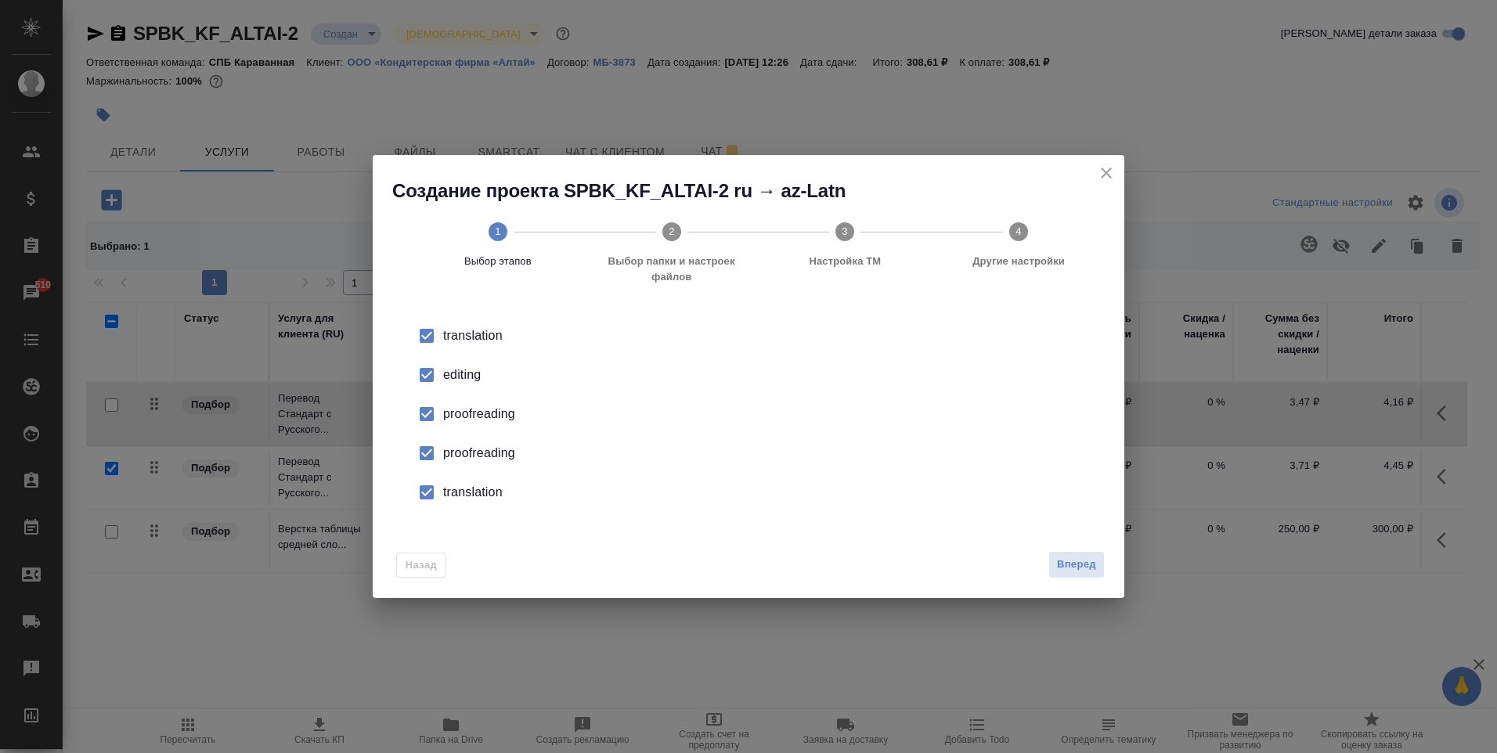
click at [488, 358] on li "editing" at bounding box center [748, 374] width 701 height 39
click at [477, 394] on li "editing" at bounding box center [748, 374] width 701 height 39
click at [453, 423] on div "proofreading" at bounding box center [764, 414] width 643 height 19
click at [459, 382] on div "editing" at bounding box center [764, 375] width 643 height 19
click at [468, 460] on div "proofreading" at bounding box center [764, 453] width 643 height 19
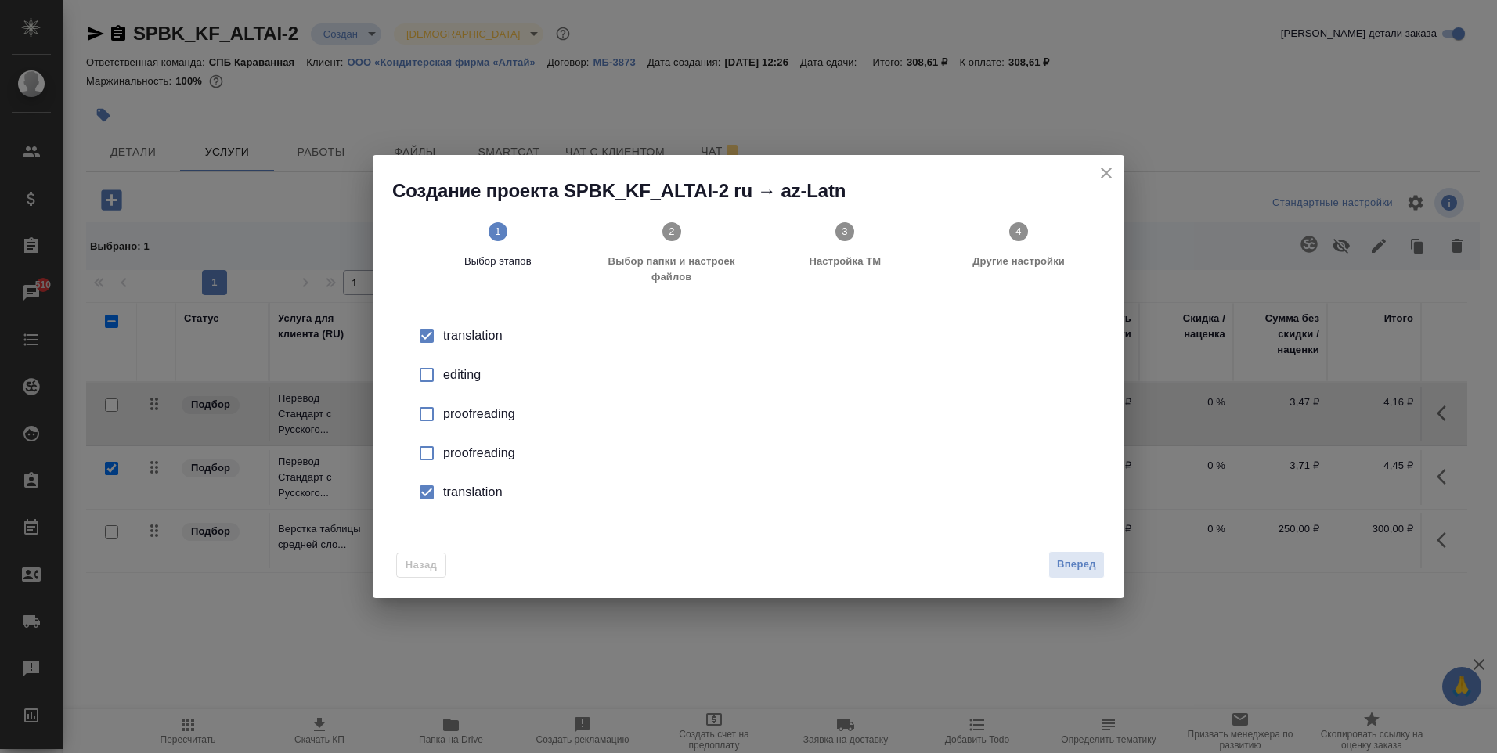
click at [460, 494] on div "translation" at bounding box center [764, 492] width 643 height 19
click at [1094, 568] on span "Вперед" at bounding box center [1076, 565] width 39 height 18
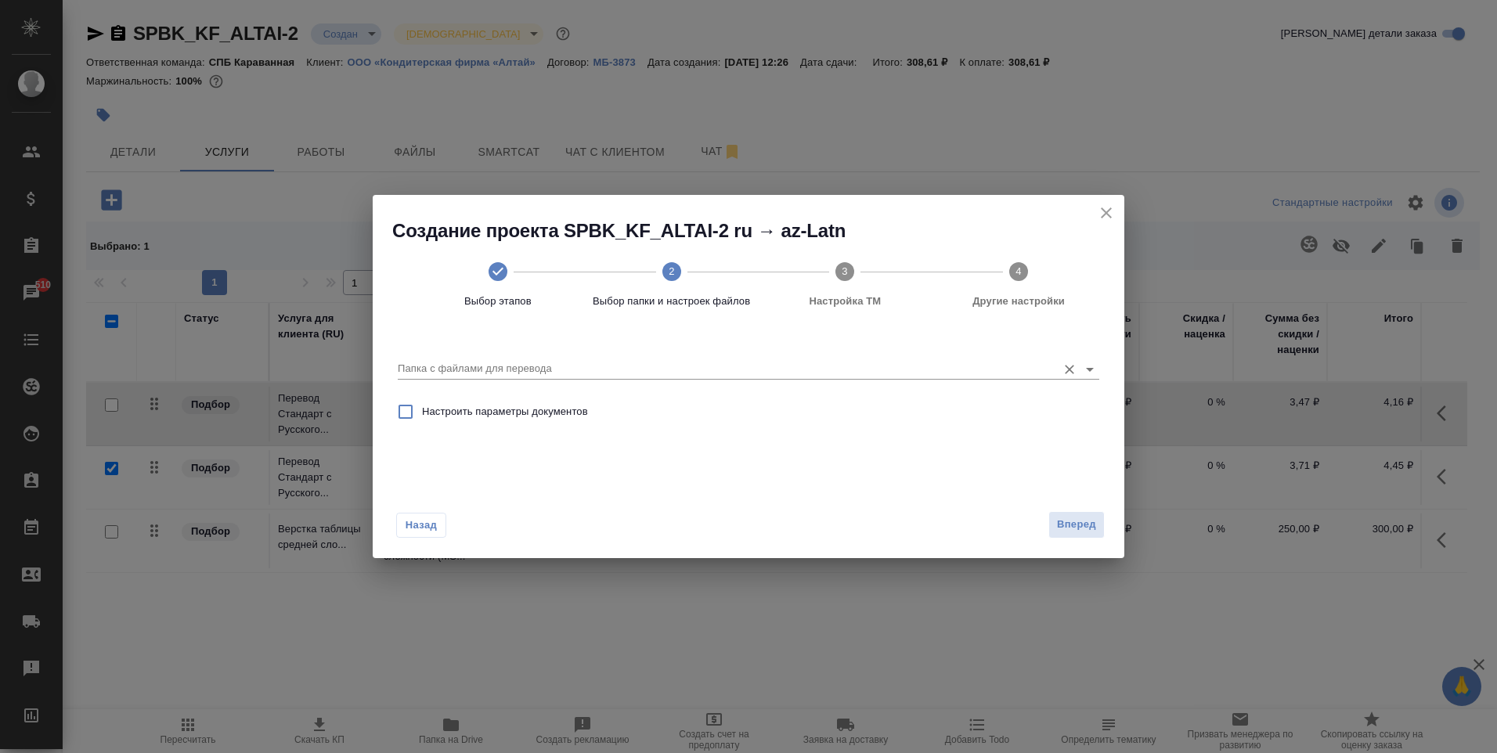
click at [788, 365] on input "Папка с файлами для перевода" at bounding box center [723, 368] width 651 height 19
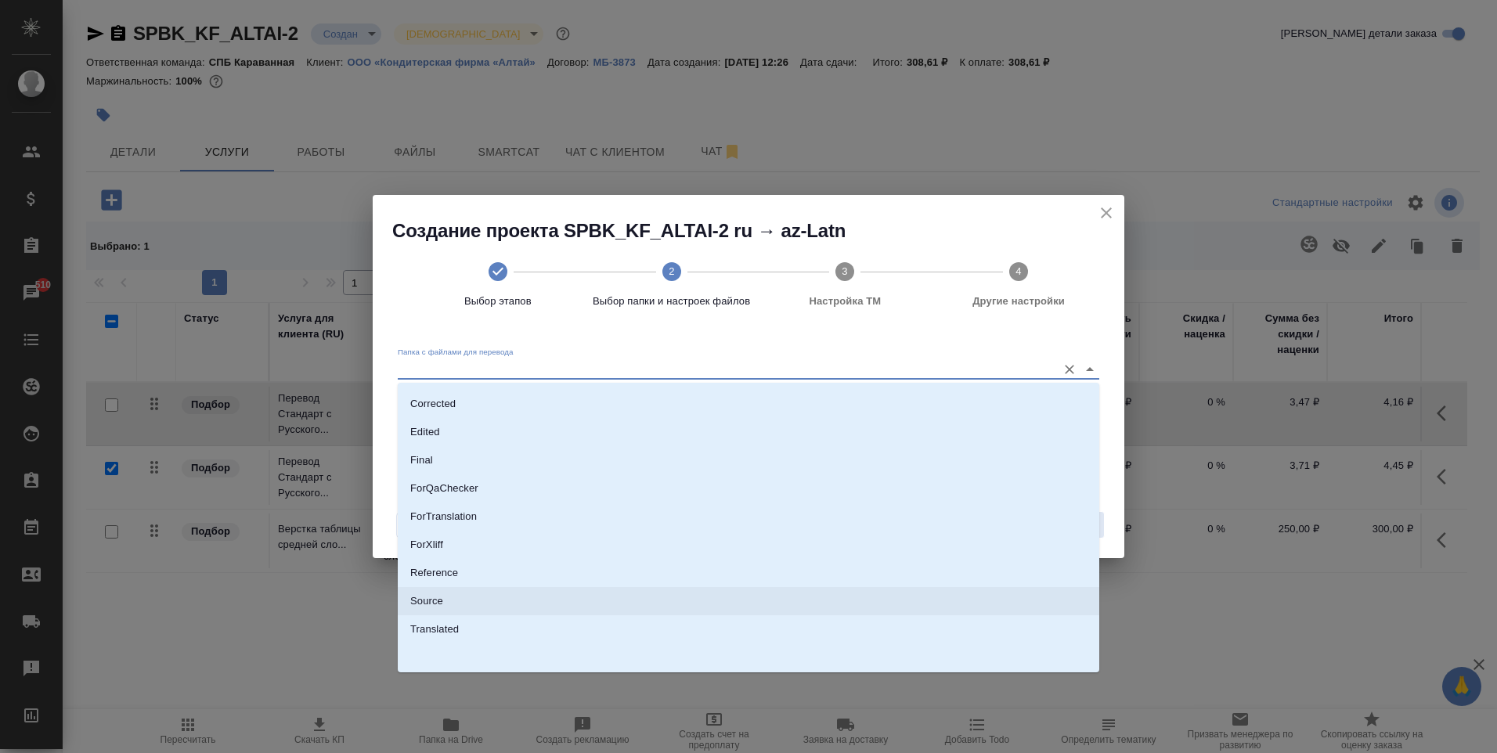
click at [456, 600] on li "Source" at bounding box center [748, 601] width 701 height 28
type input "Source"
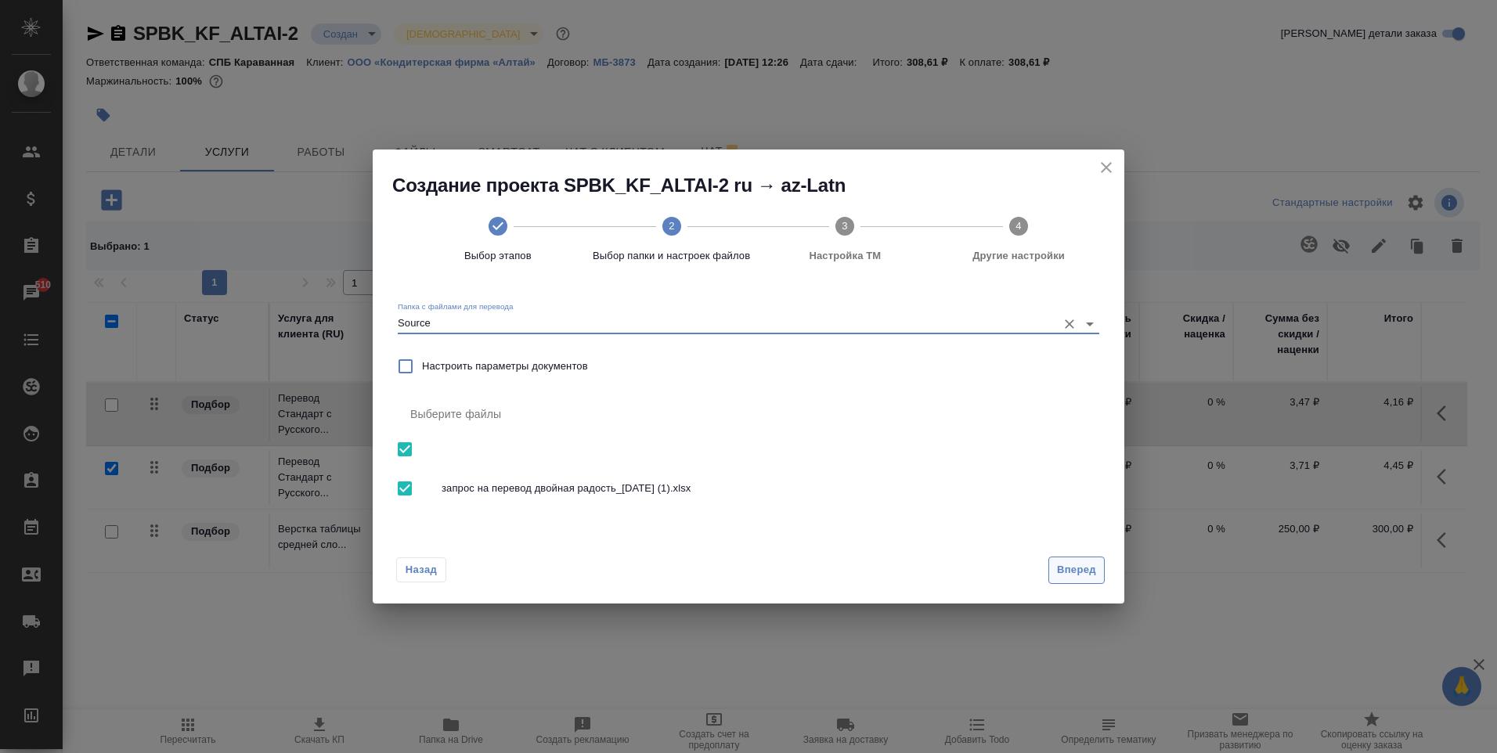
click at [1069, 564] on span "Вперед" at bounding box center [1076, 570] width 39 height 18
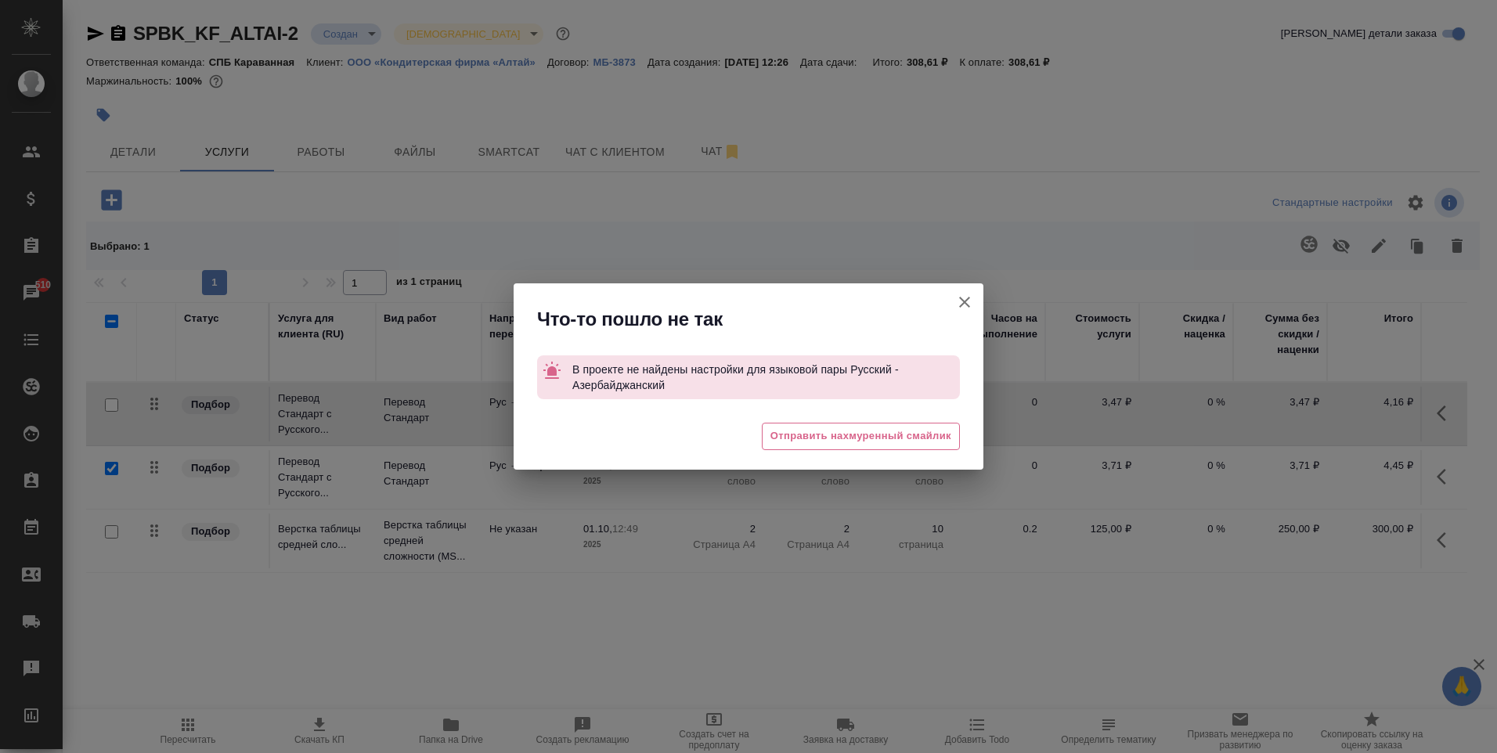
click at [970, 301] on icon "button" at bounding box center [964, 302] width 19 height 19
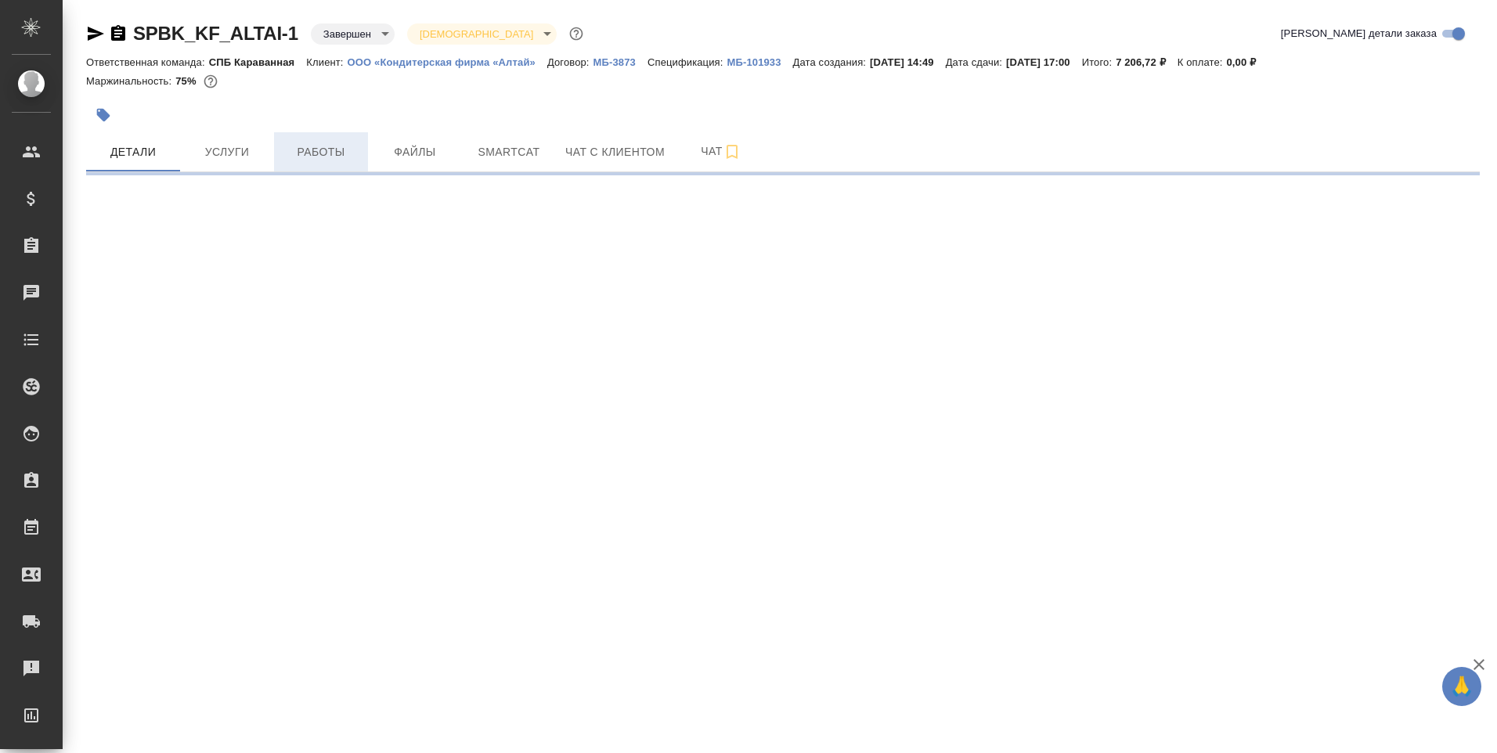
select select "RU"
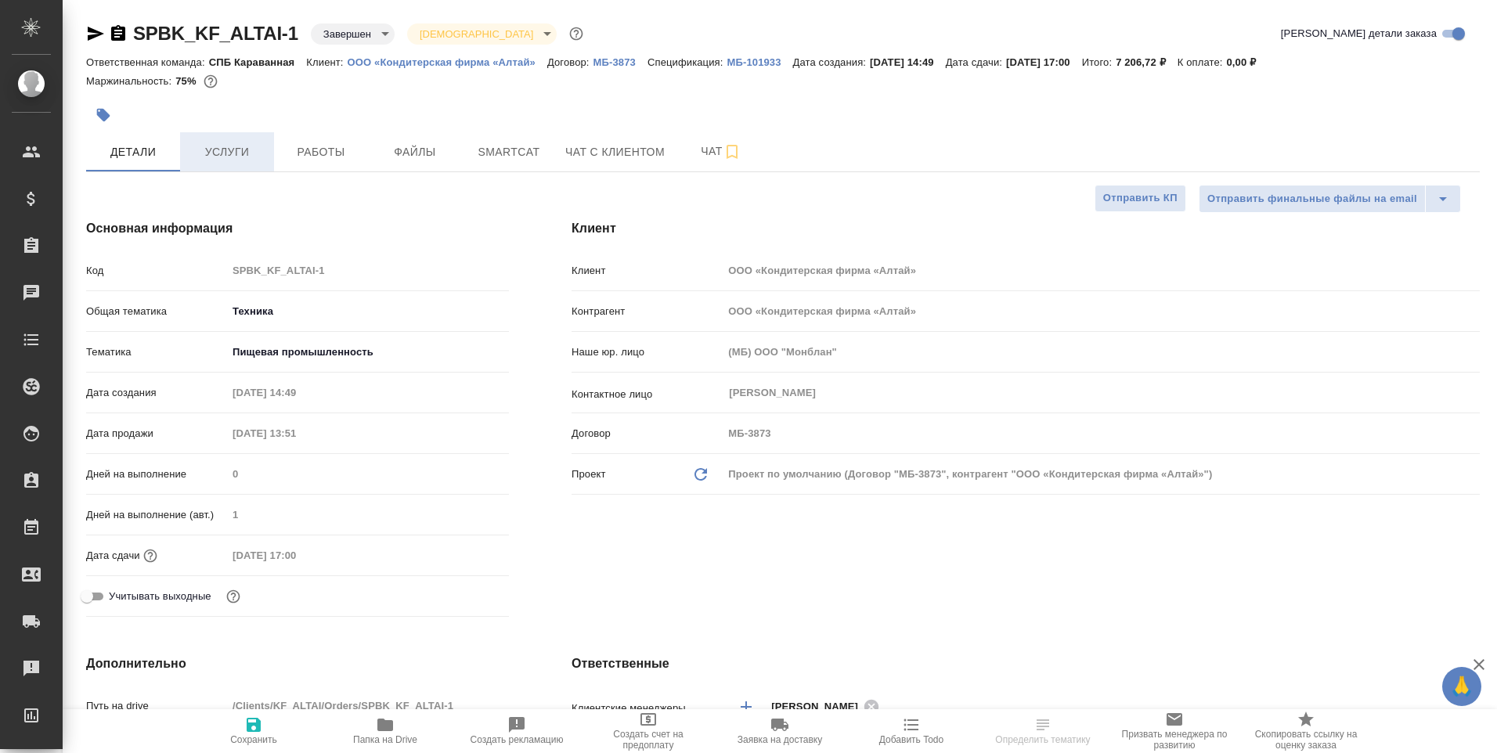
type textarea "x"
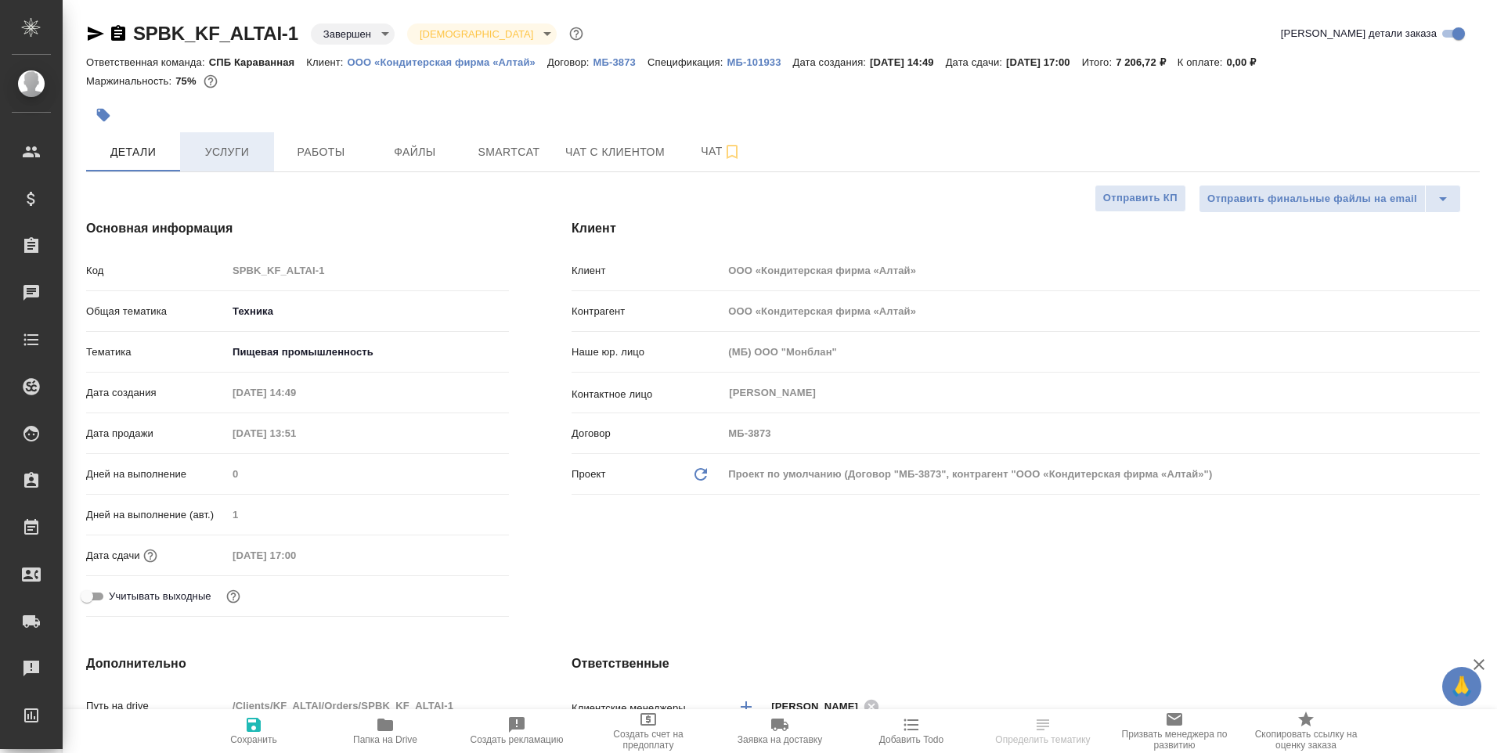
type textarea "x"
click at [409, 142] on span "Файлы" at bounding box center [414, 152] width 75 height 20
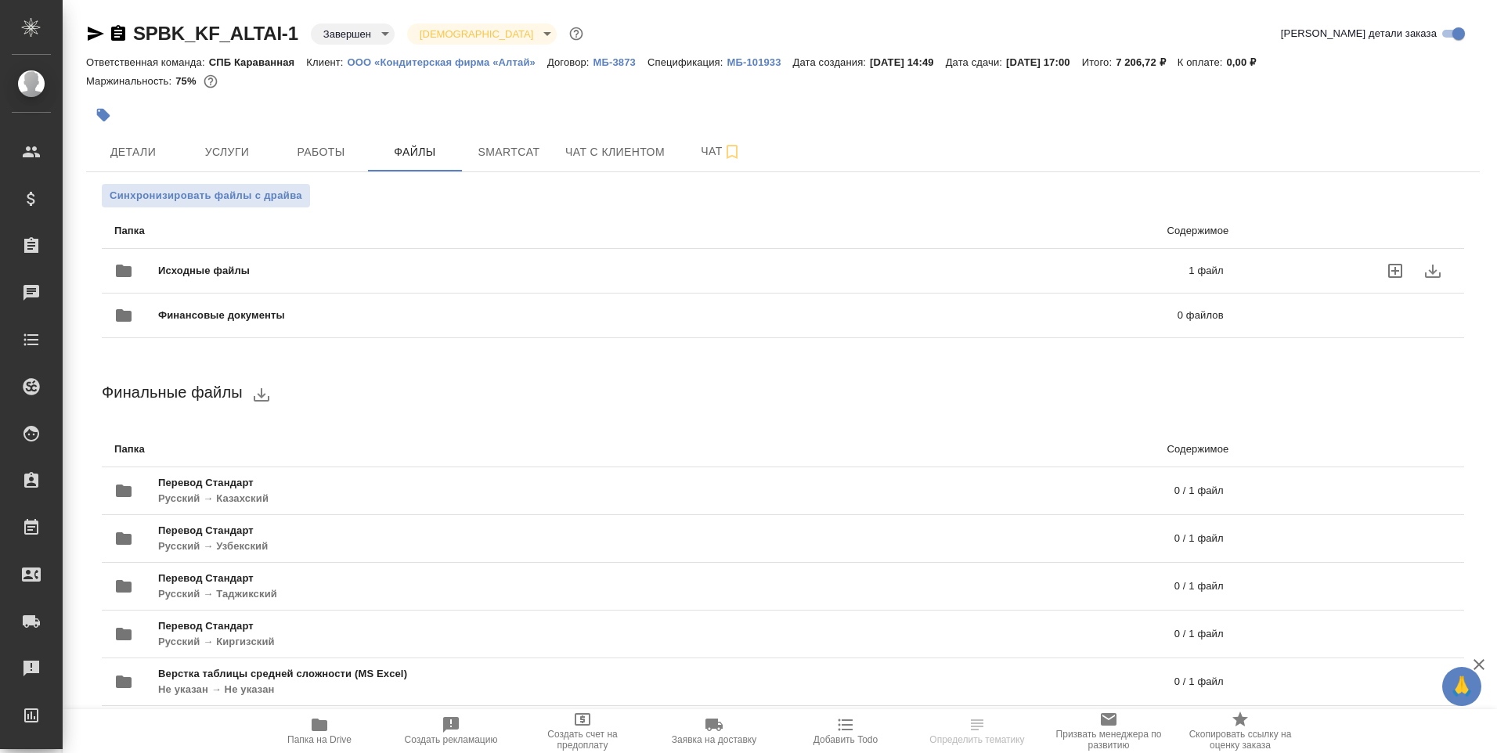
click at [1305, 262] on div at bounding box center [1353, 271] width 196 height 38
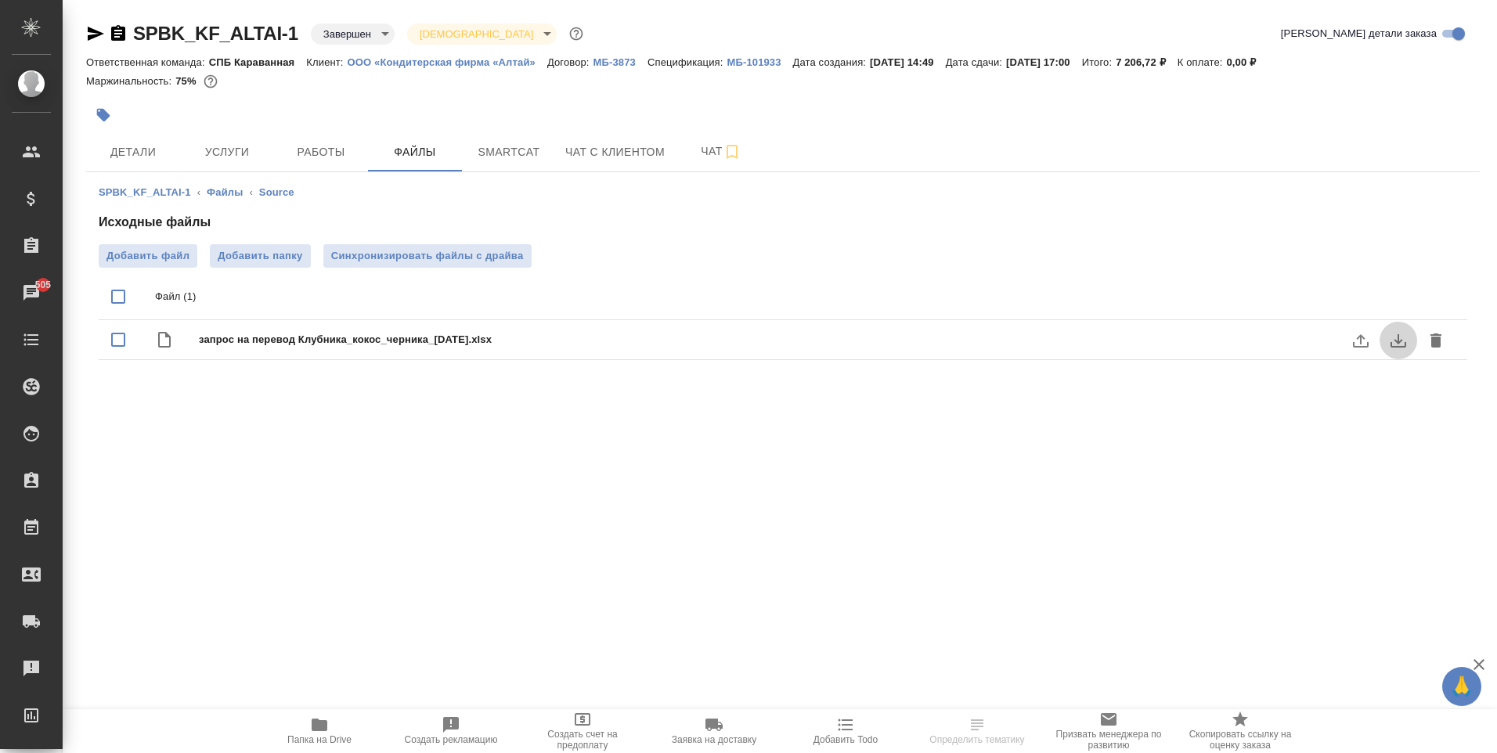
click at [1403, 346] on icon "download" at bounding box center [1398, 340] width 16 height 13
click at [295, 148] on span "Работы" at bounding box center [320, 152] width 75 height 20
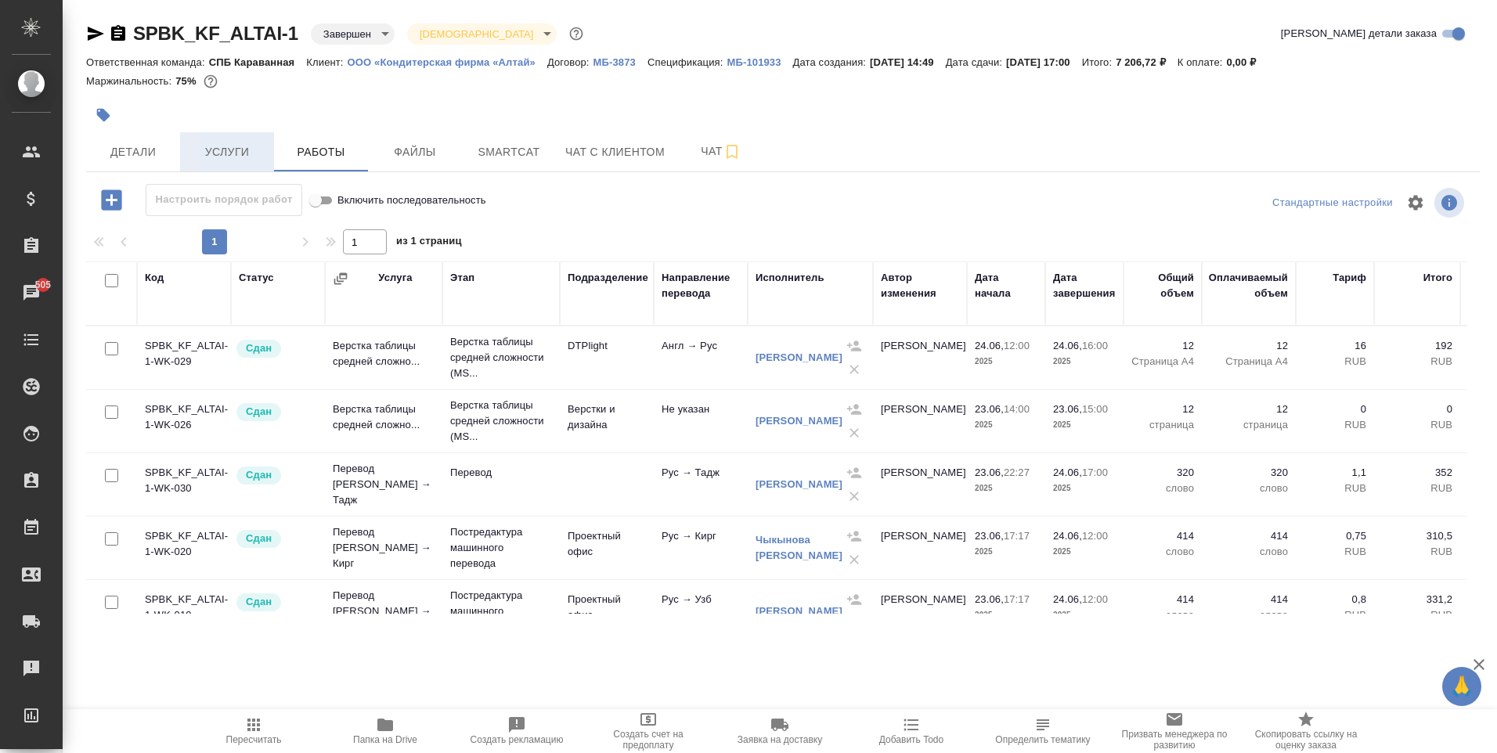
click at [241, 171] on button "Услуги" at bounding box center [227, 151] width 94 height 39
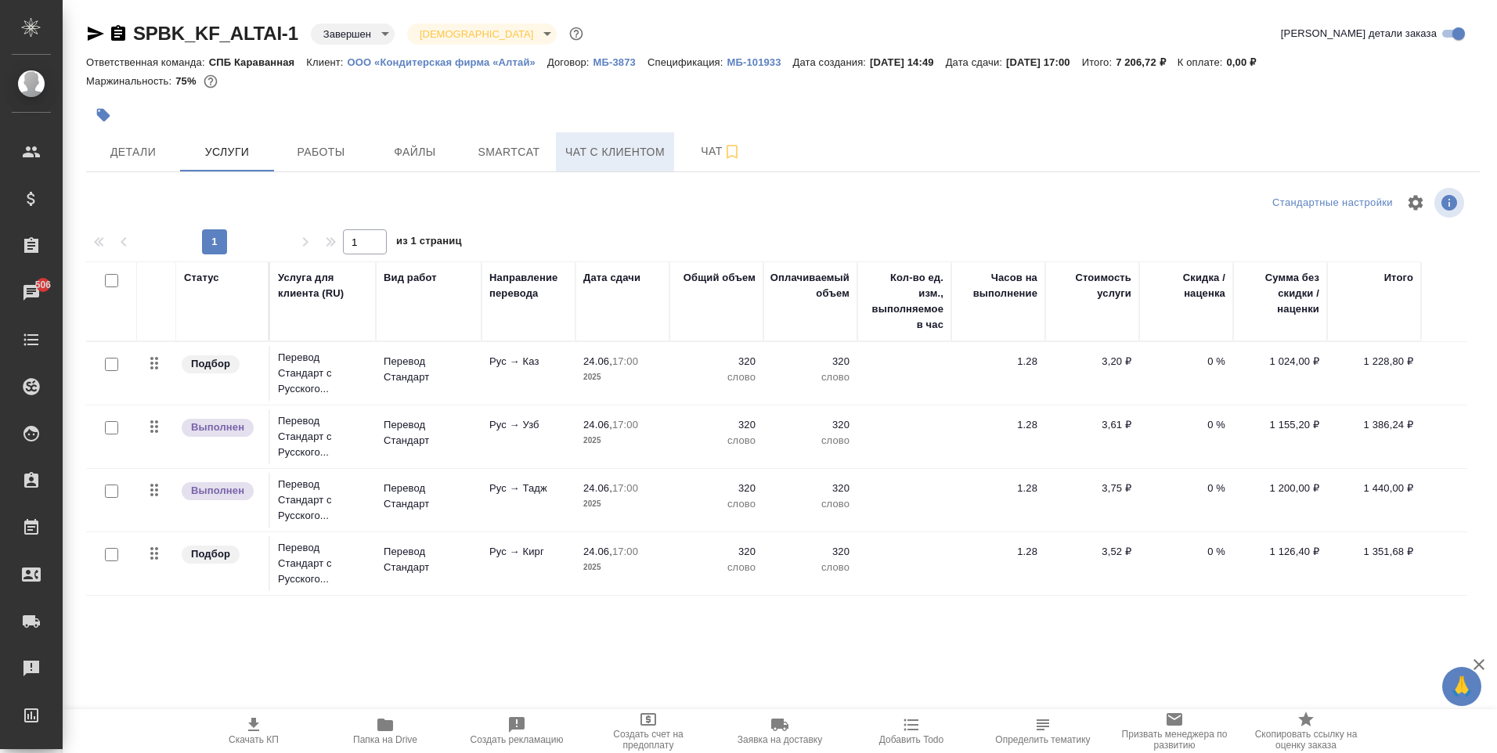
click at [649, 158] on span "Чат с клиентом" at bounding box center [614, 152] width 99 height 20
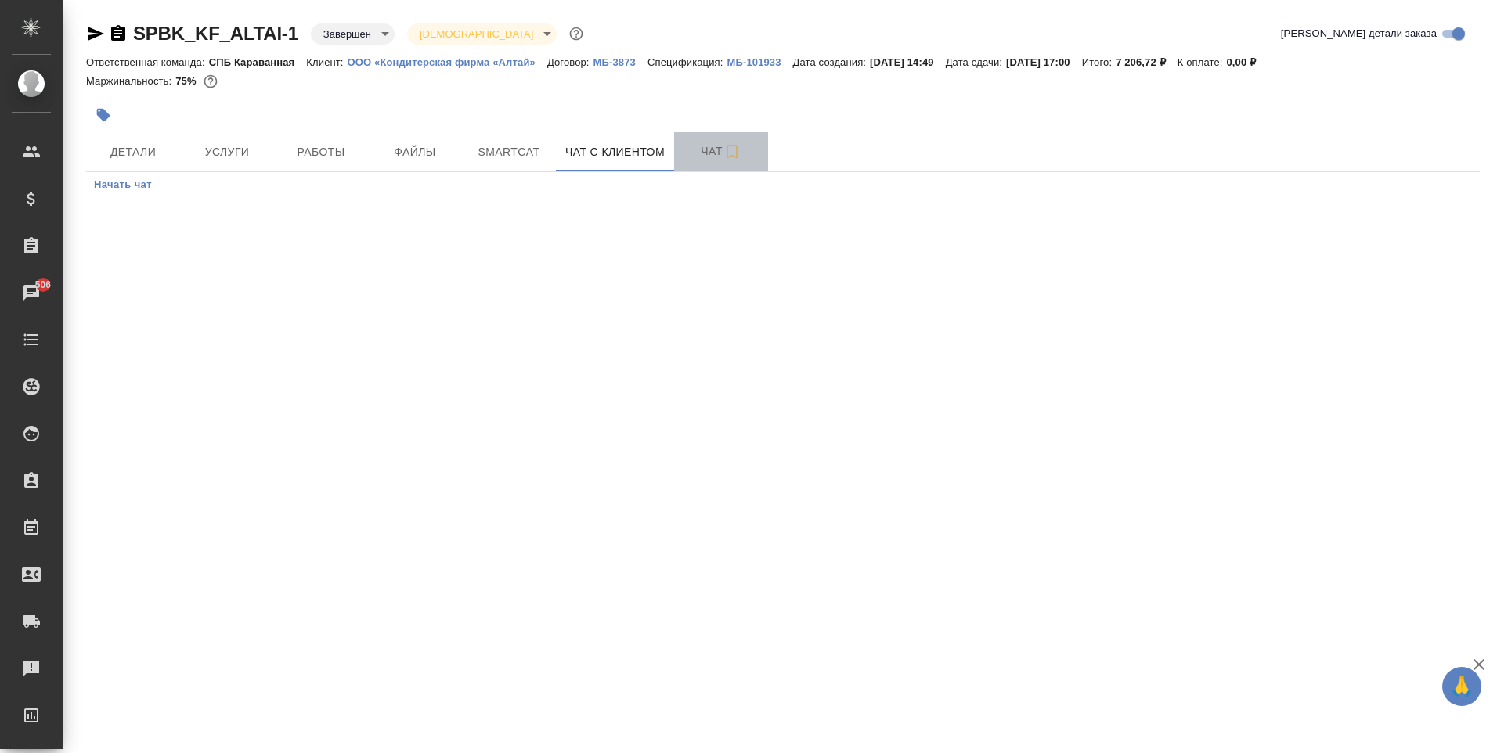
click at [690, 164] on button "Чат" at bounding box center [721, 151] width 94 height 39
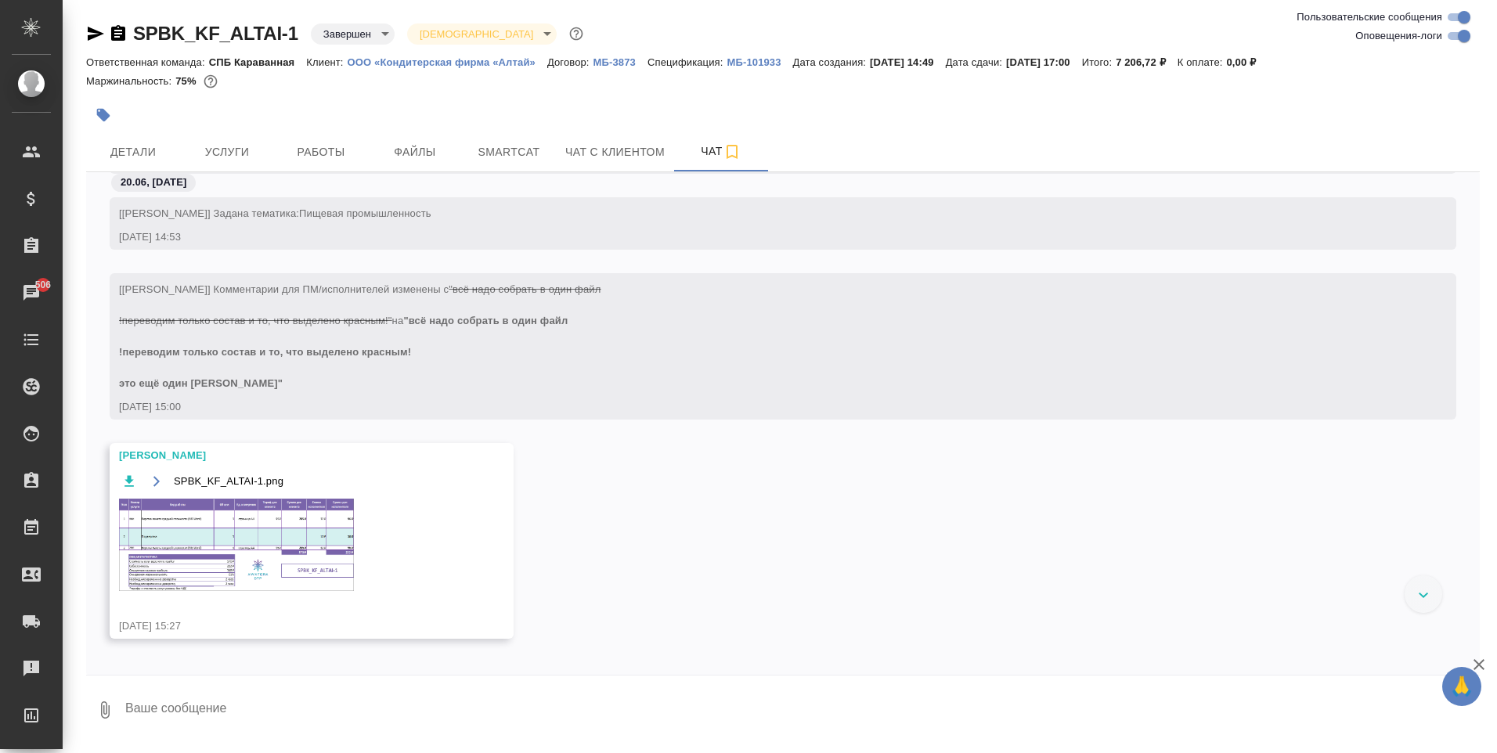
scroll to position [235, 0]
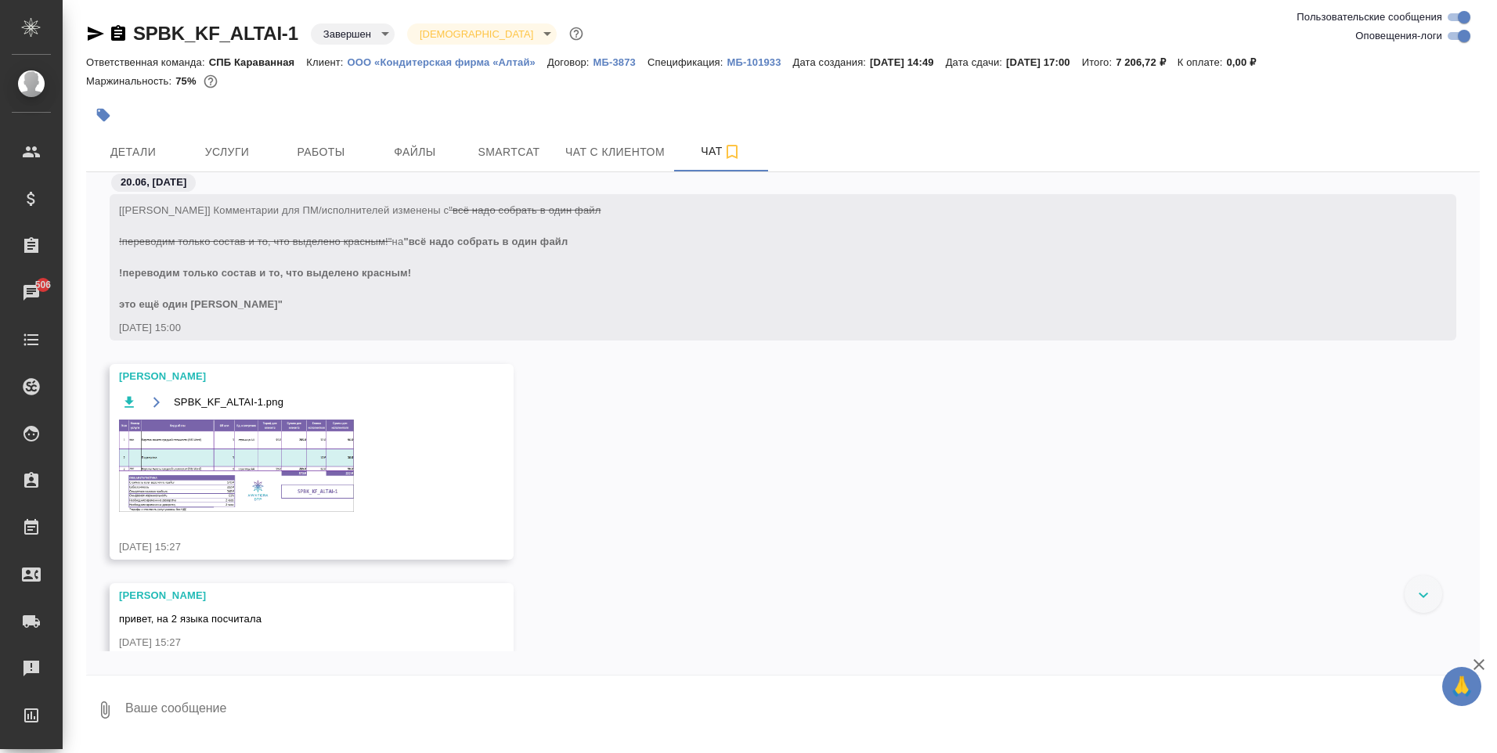
click at [292, 460] on img at bounding box center [236, 466] width 235 height 92
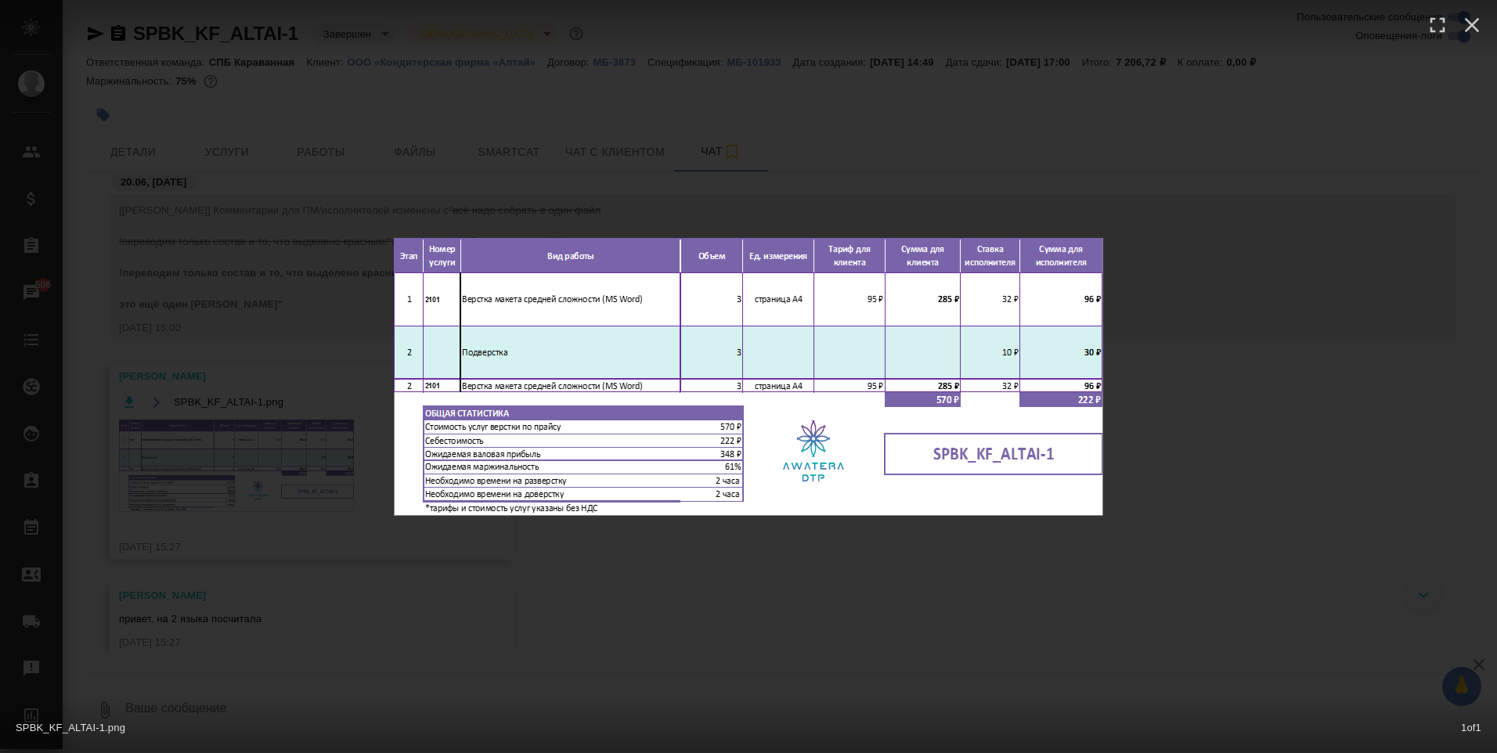
click at [292, 460] on div "SPBK_KF_ALTAI-1.png 1 of 1" at bounding box center [748, 376] width 1497 height 753
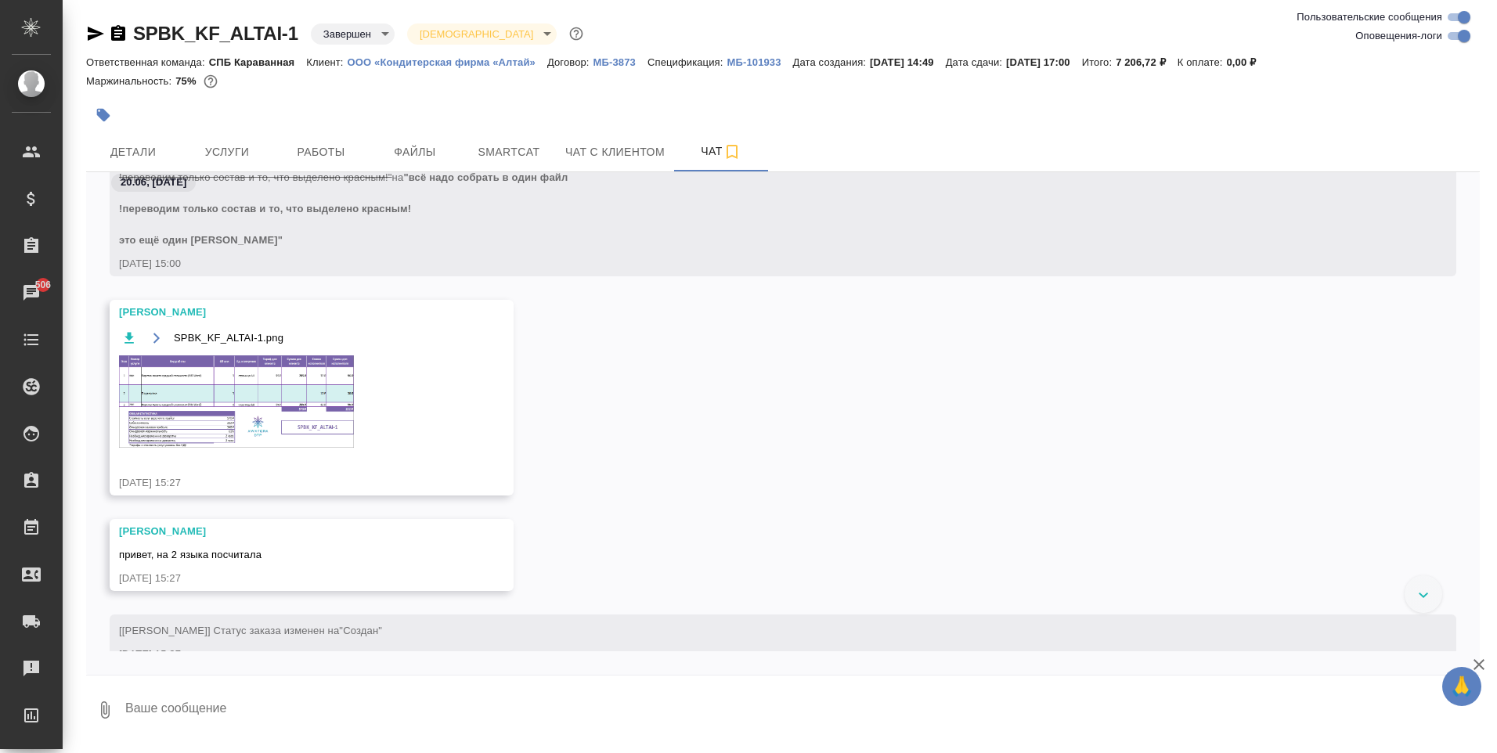
scroll to position [391, 0]
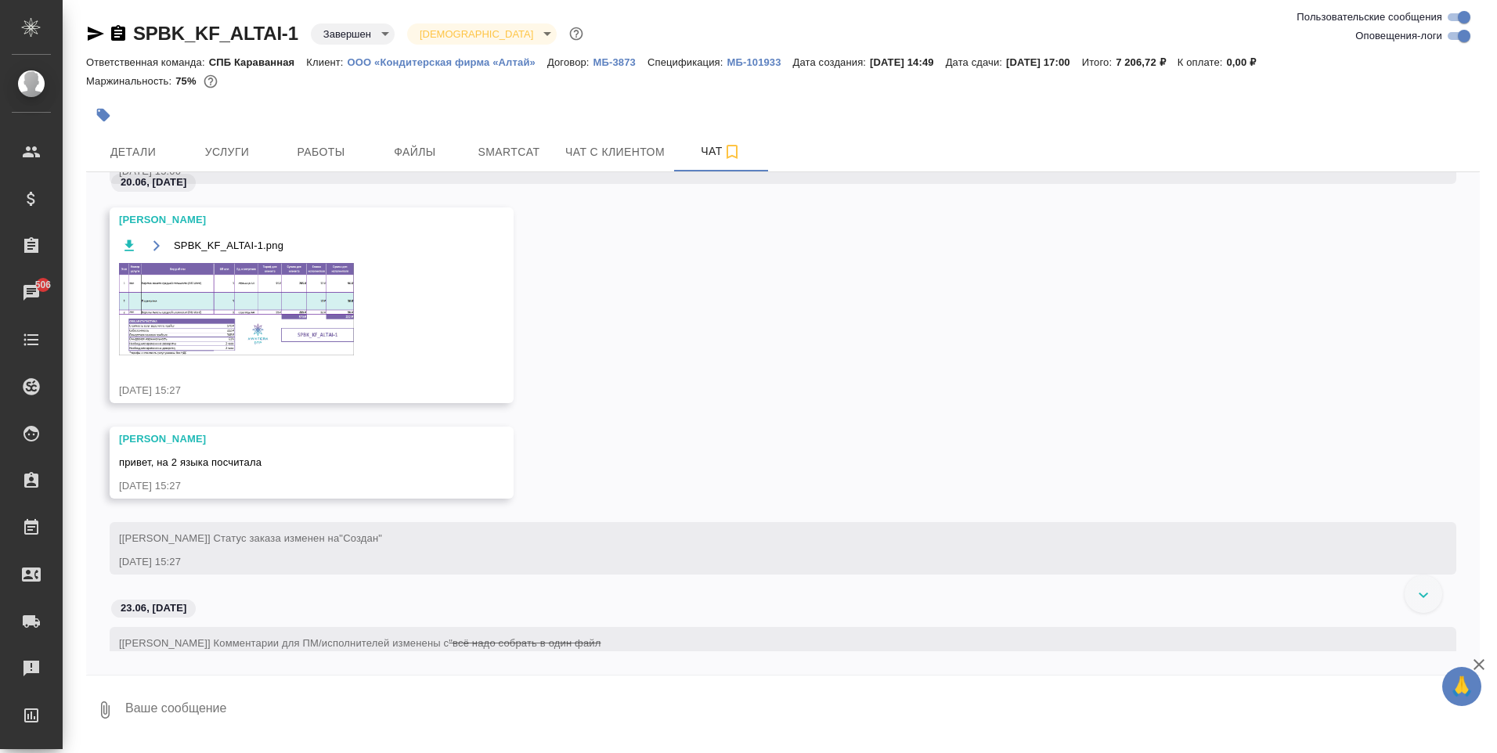
click at [849, 95] on div at bounding box center [782, 96] width 1393 height 3
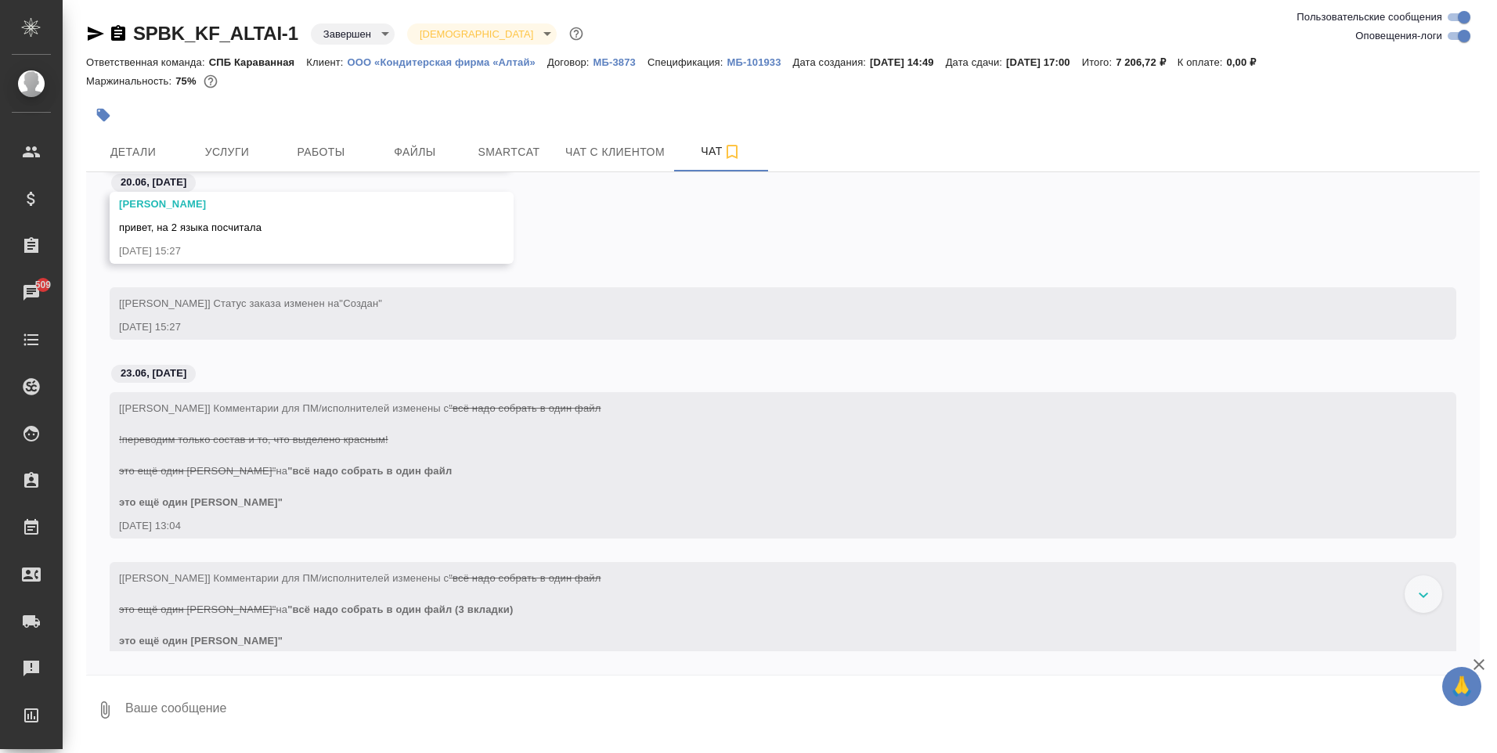
scroll to position [235, 0]
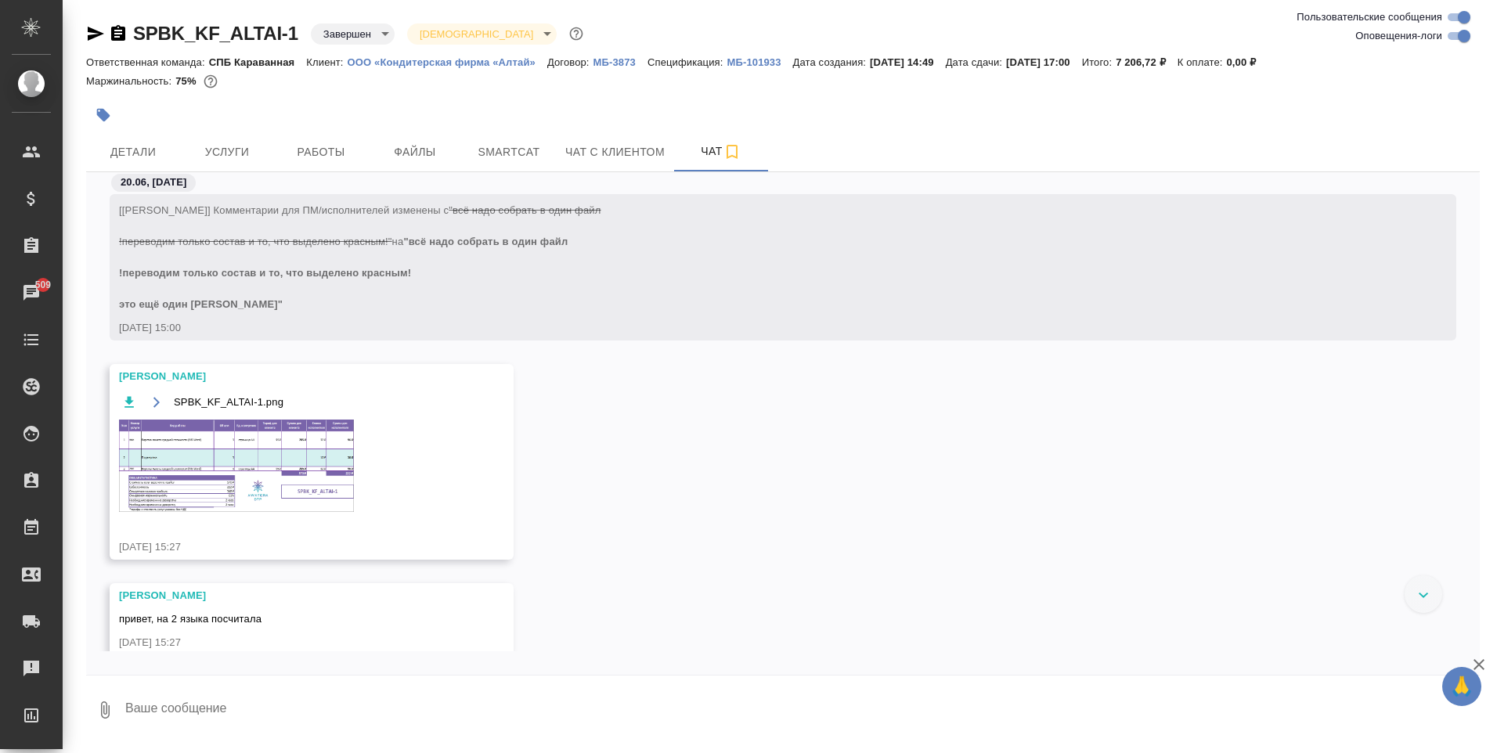
click at [281, 492] on img at bounding box center [236, 466] width 235 height 92
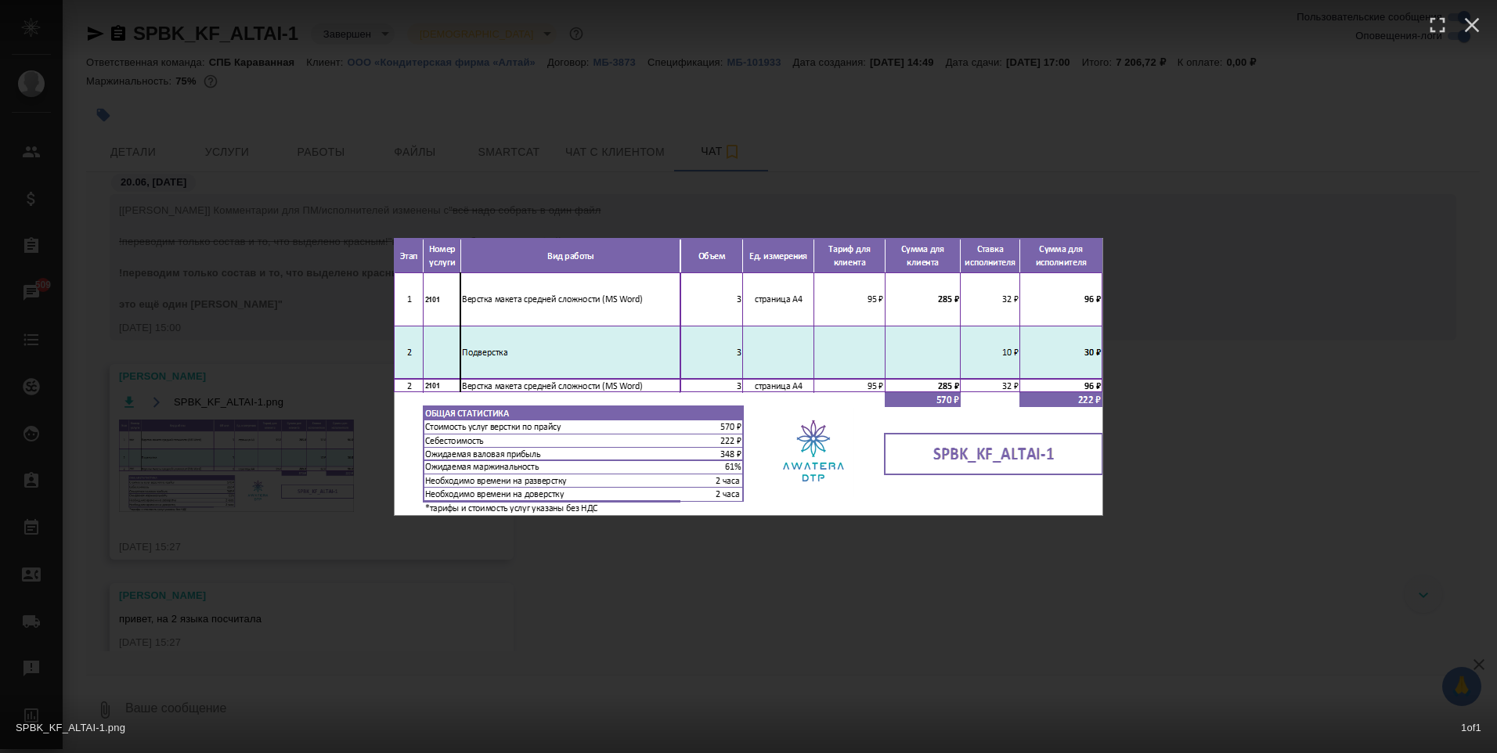
click at [281, 492] on div "SPBK_KF_ALTAI-1.png 1 of 1" at bounding box center [748, 376] width 1497 height 753
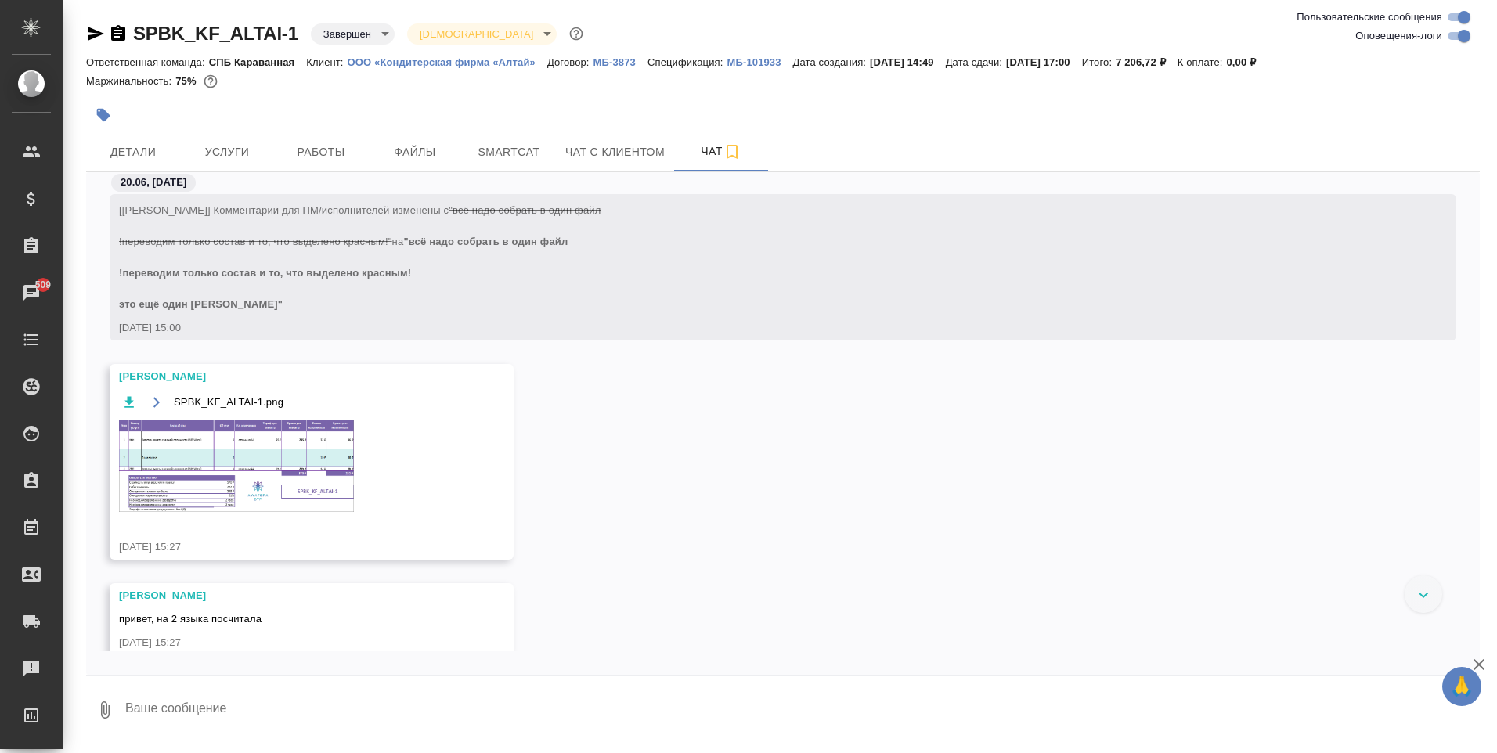
click at [244, 146] on span "Услуги" at bounding box center [226, 152] width 75 height 20
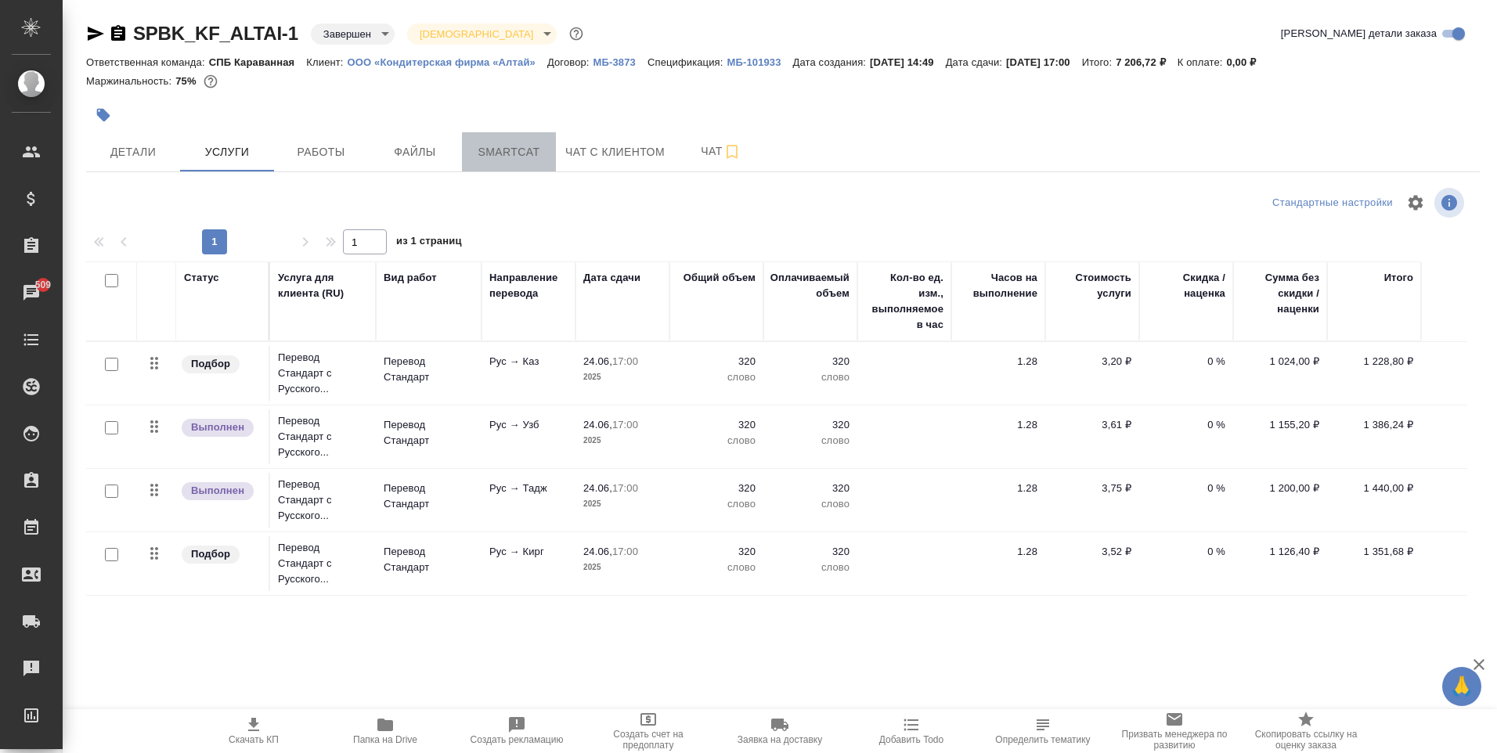
click at [472, 140] on button "Smartcat" at bounding box center [509, 151] width 94 height 39
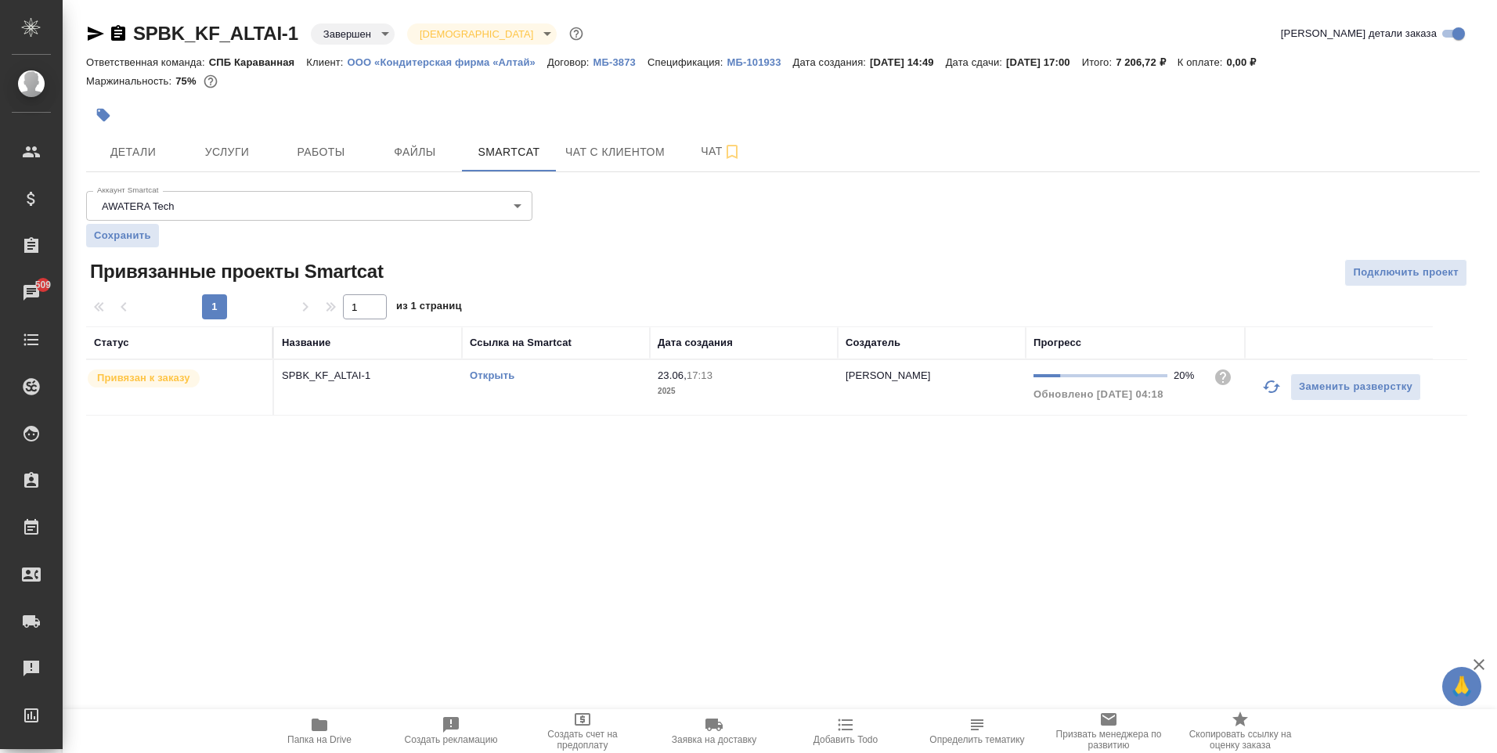
click at [396, 388] on td "SPBK_KF_ALTAI-1" at bounding box center [368, 387] width 188 height 55
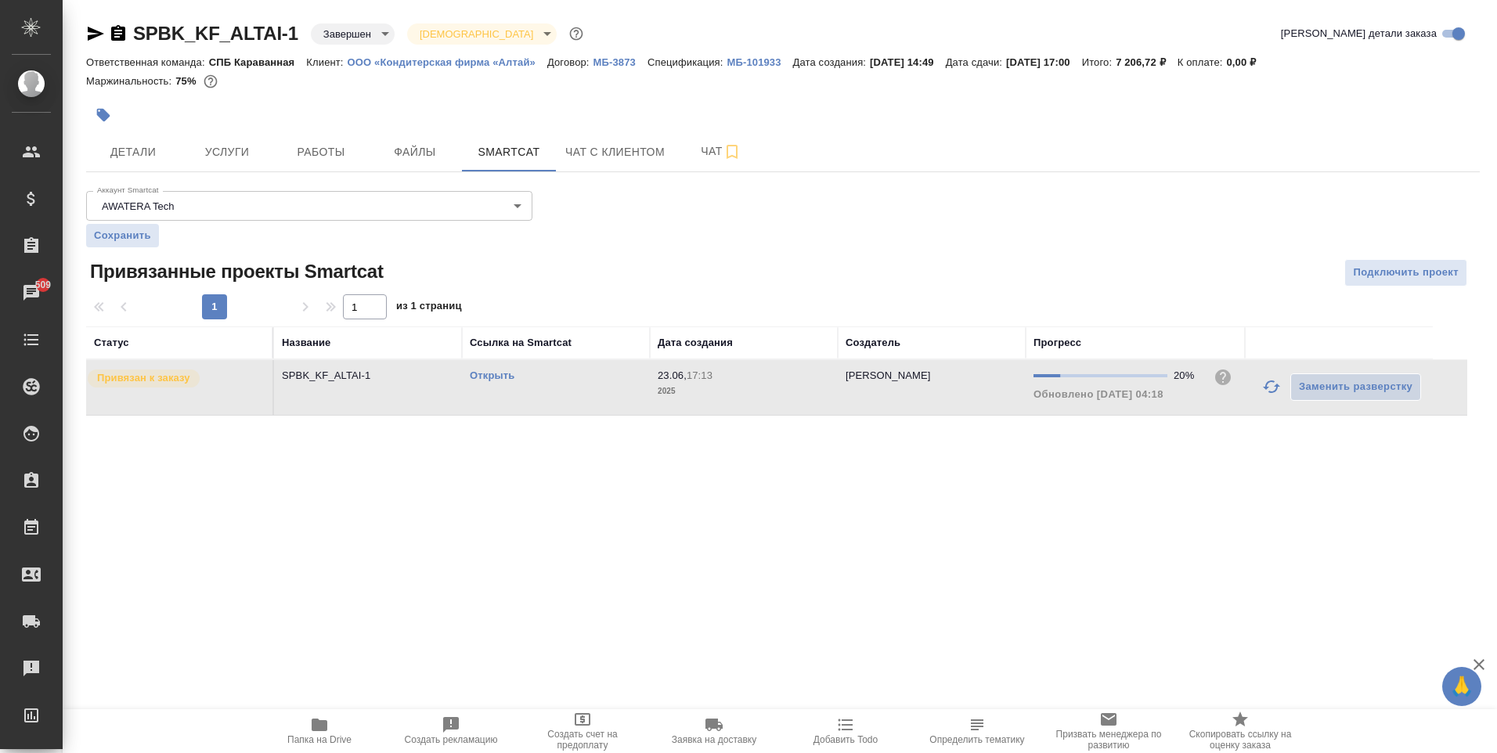
click at [396, 388] on td "SPBK_KF_ALTAI-1" at bounding box center [368, 387] width 188 height 55
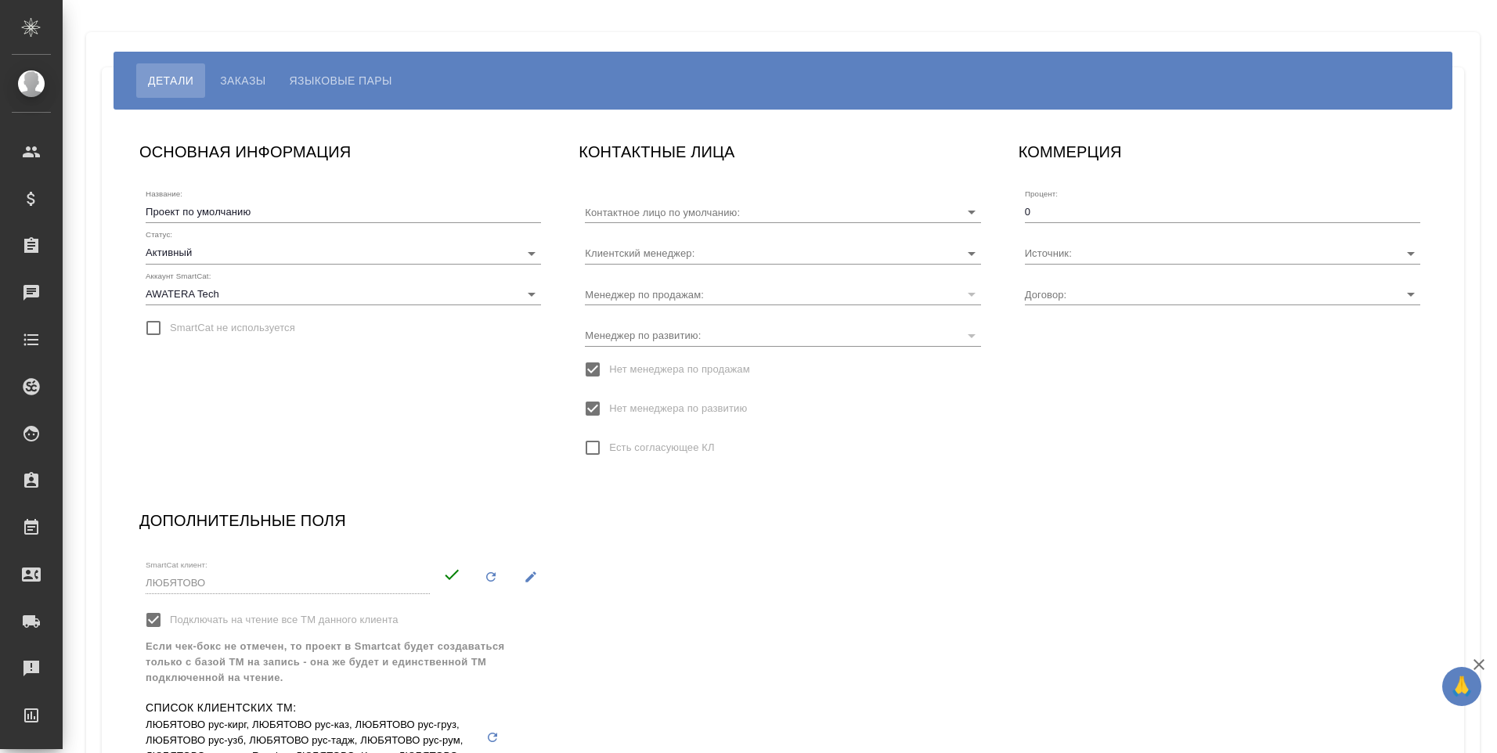
type input "[PERSON_NAME]"
type input "МБ-3873"
type input "Динова Дина"
click at [351, 249] on body "🙏 .cls-1 fill:#fff; AWATERA [PERSON_NAME] Спецификации Заказы 509 Чаты Todo Про…" at bounding box center [748, 376] width 1497 height 753
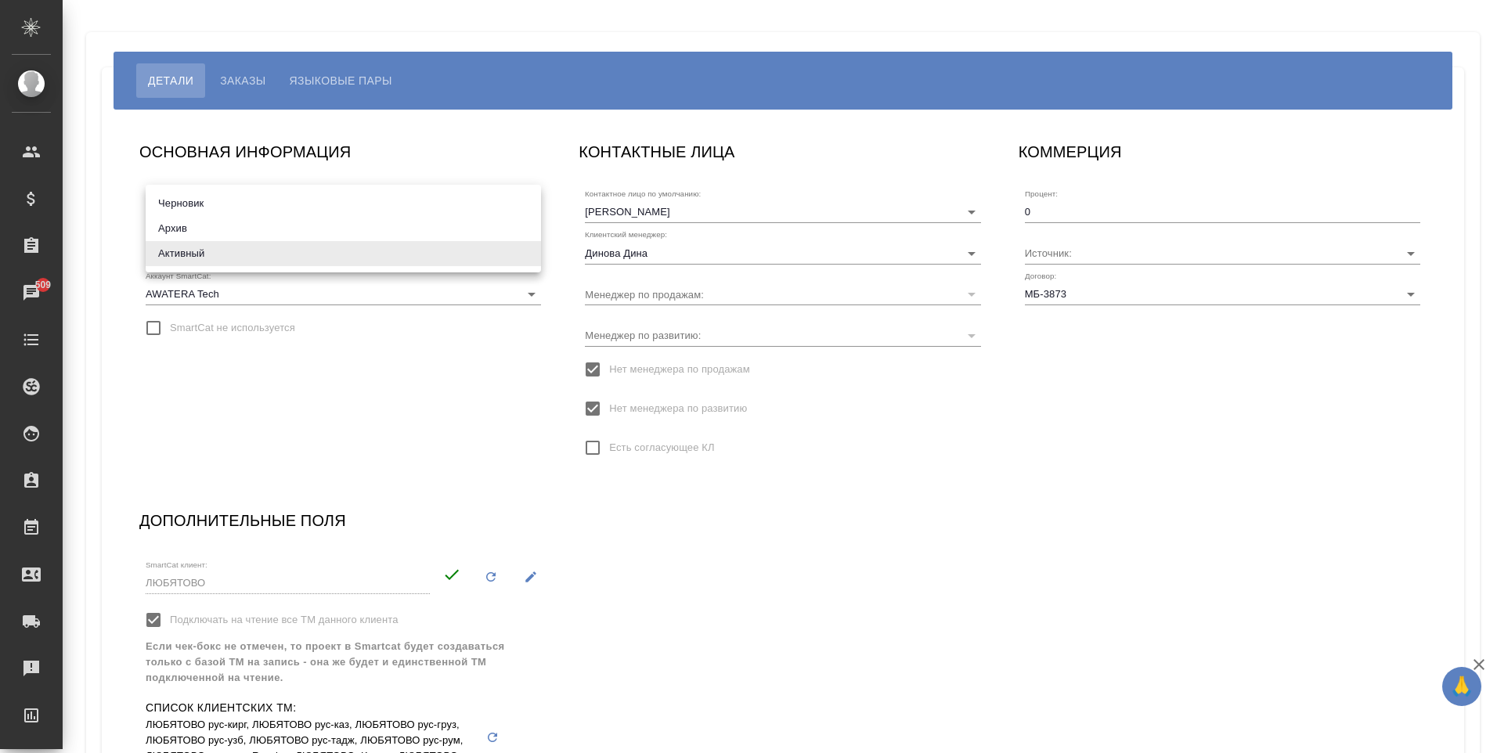
click at [351, 249] on li "Активный" at bounding box center [343, 253] width 395 height 25
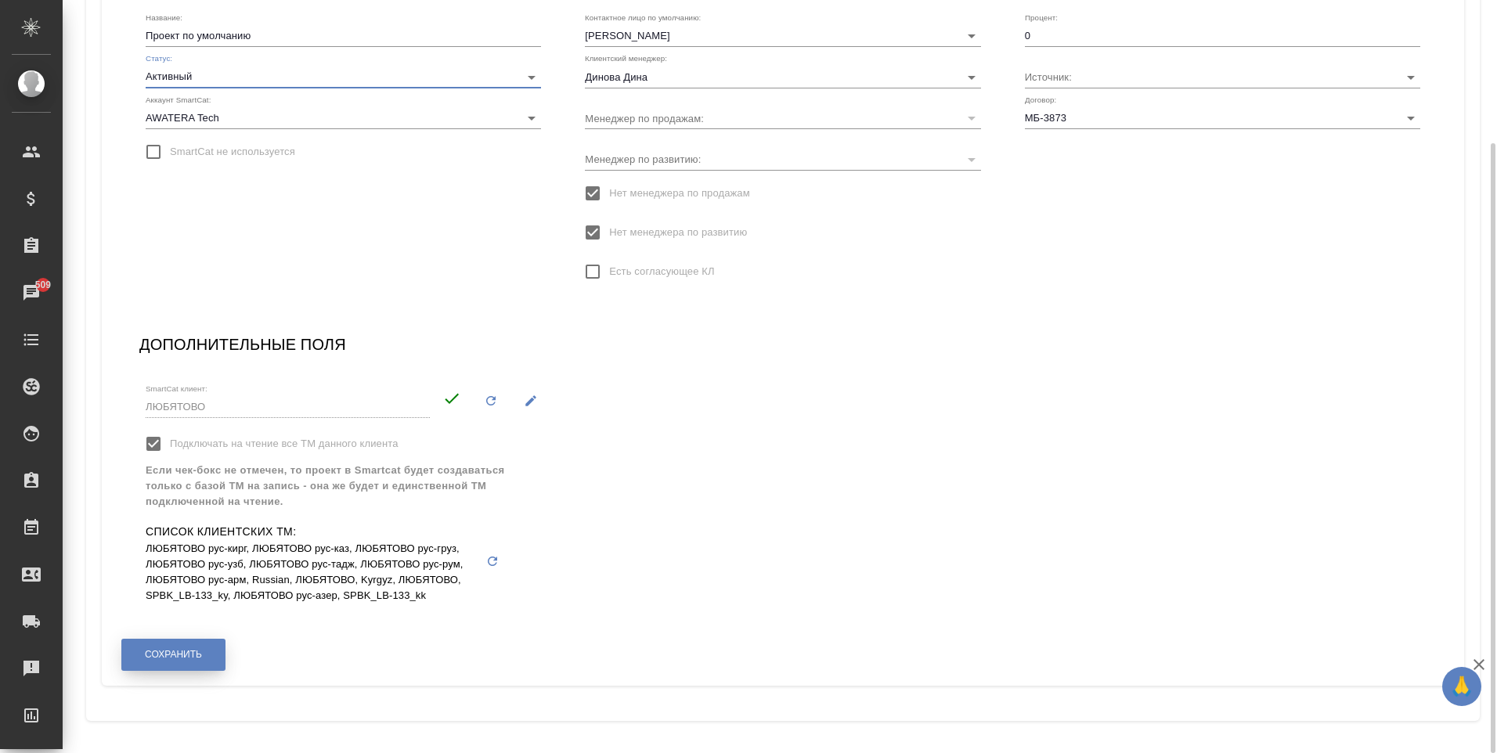
click at [200, 656] on span "Сохранить" at bounding box center [173, 654] width 57 height 13
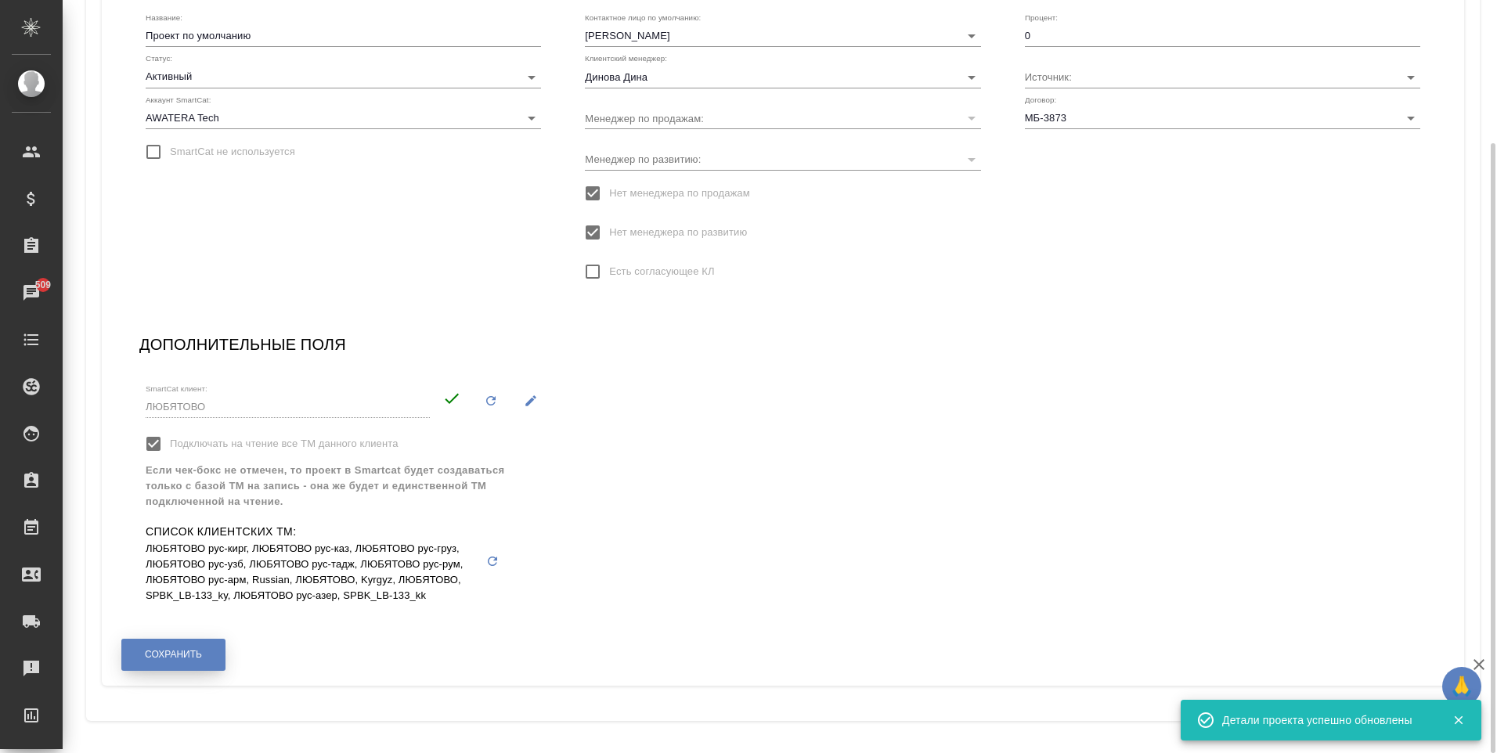
scroll to position [0, 0]
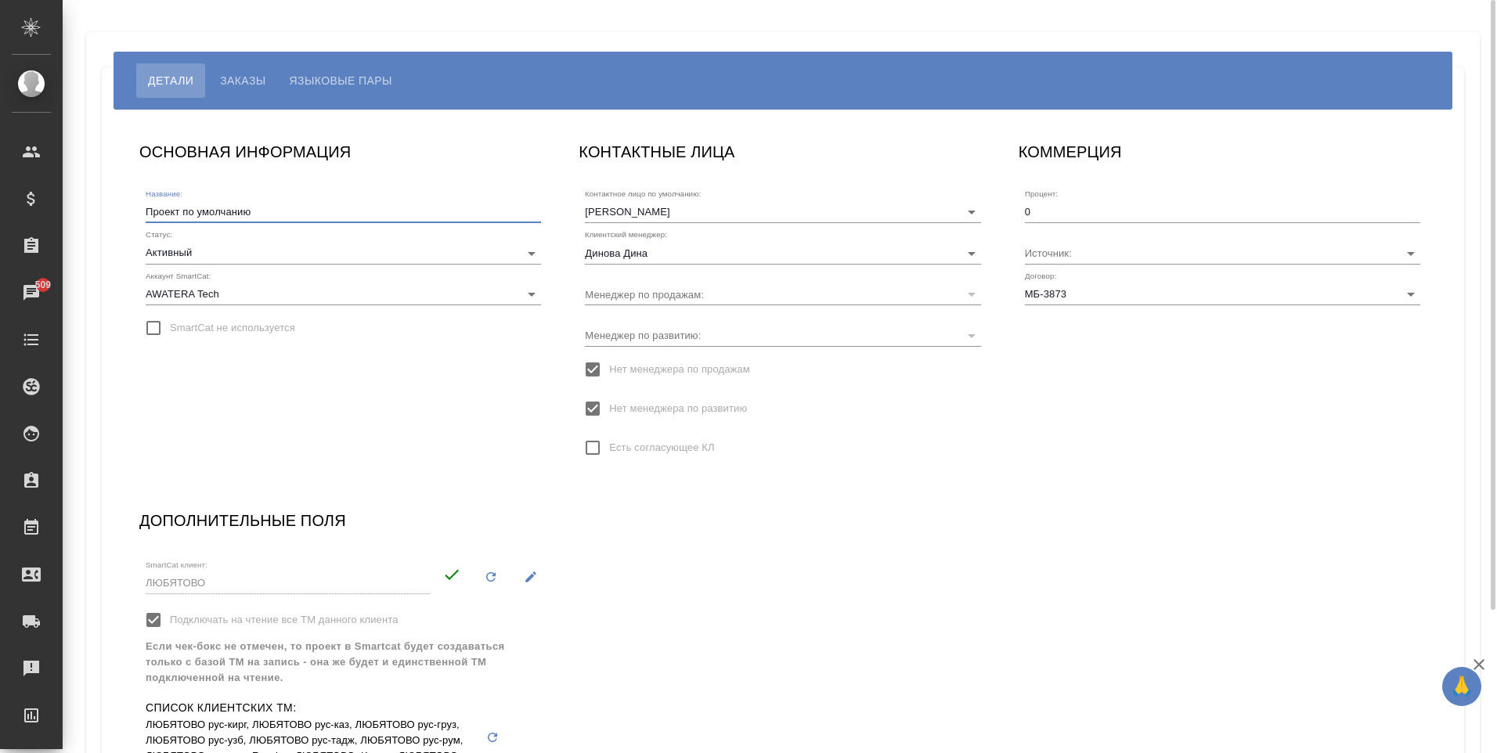
click at [292, 218] on input "Проект по умолчанию" at bounding box center [343, 212] width 395 height 22
click at [373, 90] on button "Языковые пары" at bounding box center [341, 80] width 126 height 34
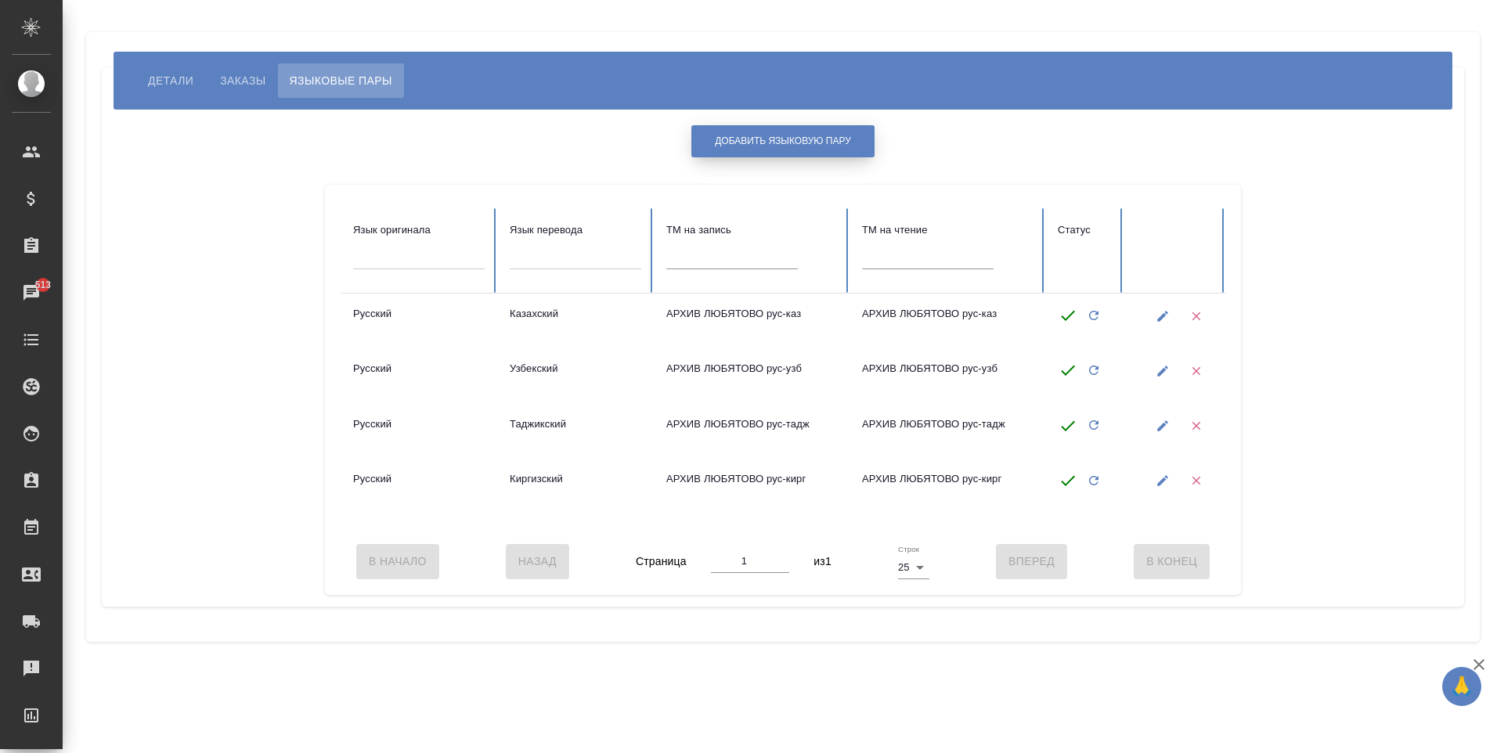
click at [754, 144] on span "Добавить языковую пару" at bounding box center [783, 141] width 136 height 13
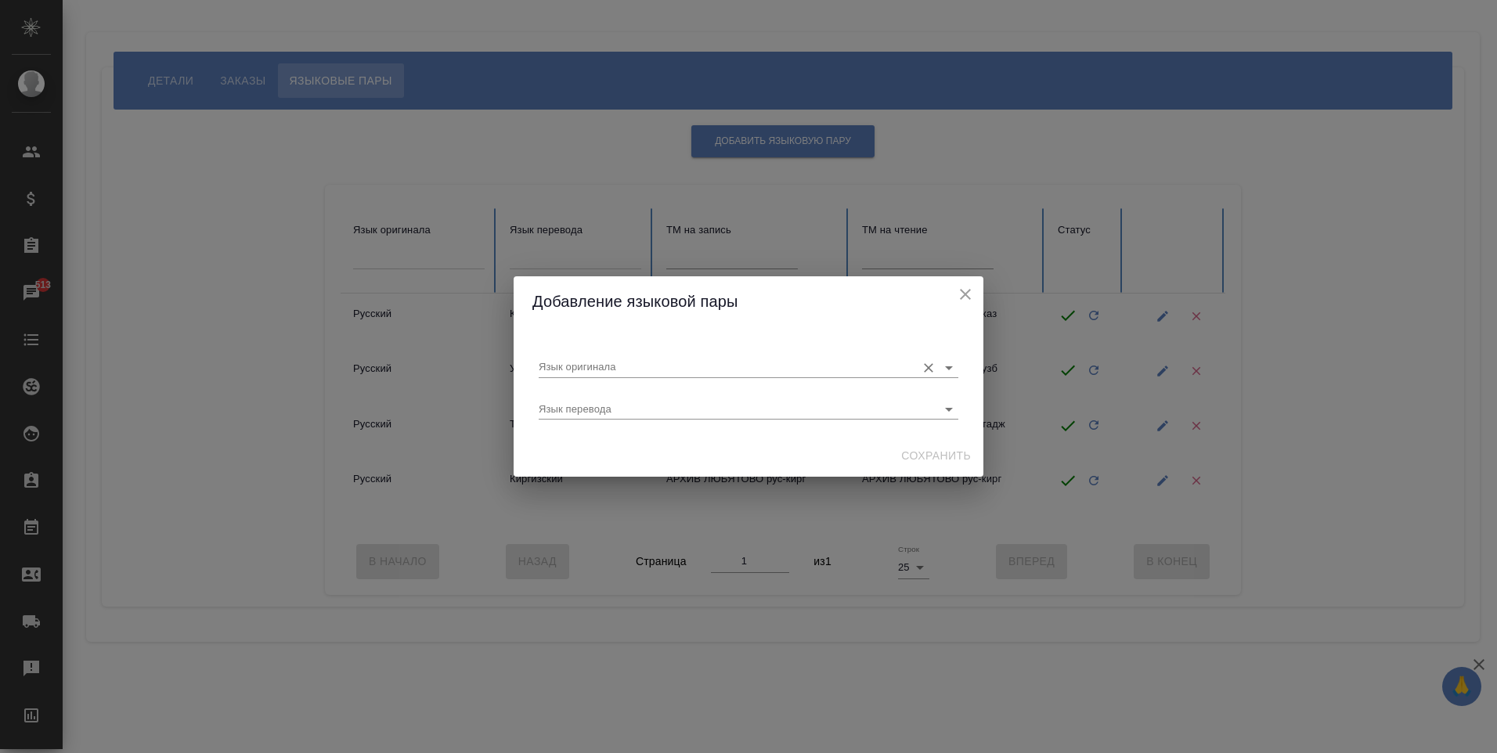
click at [661, 369] on input "Язык оригинала" at bounding box center [723, 367] width 369 height 19
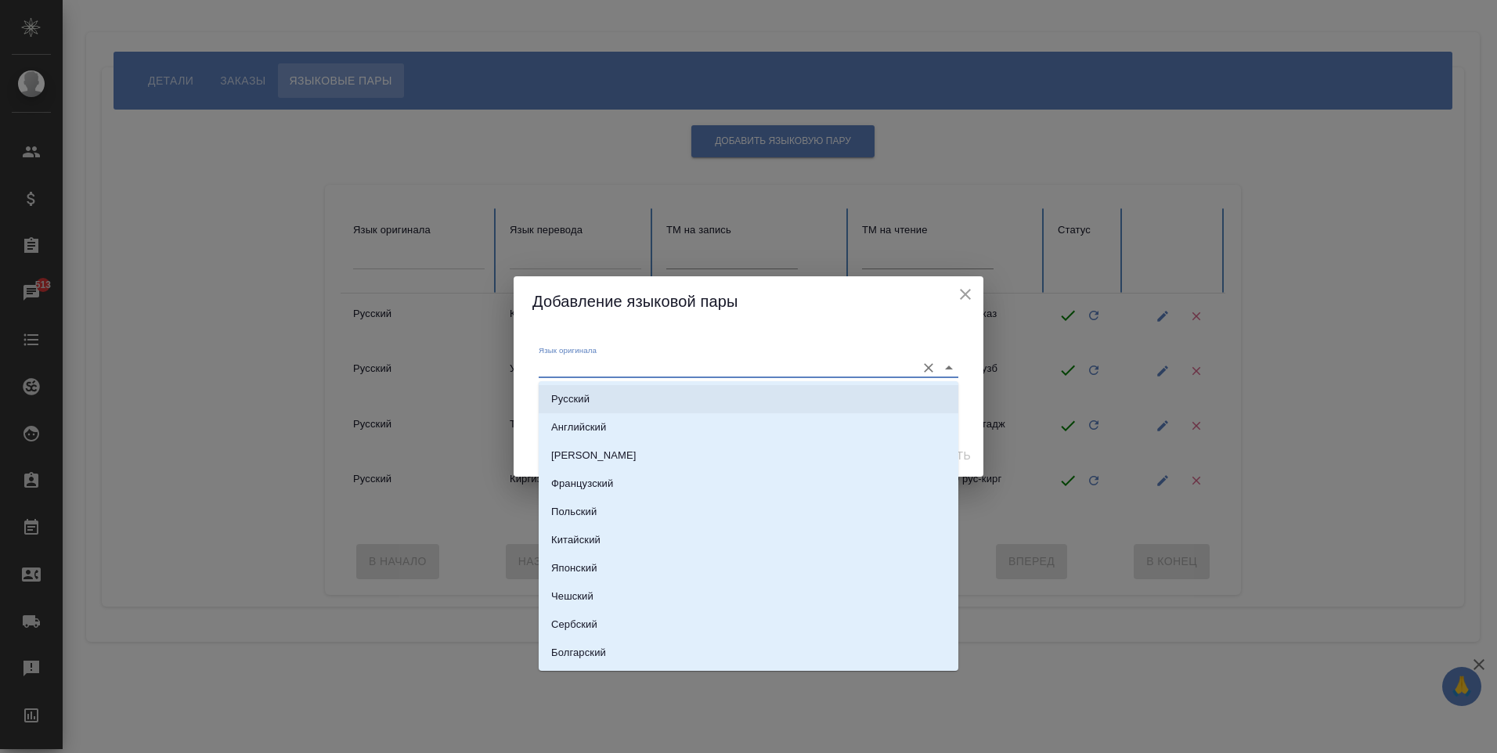
click at [623, 405] on li "Русский" at bounding box center [749, 399] width 420 height 28
type input "Русский"
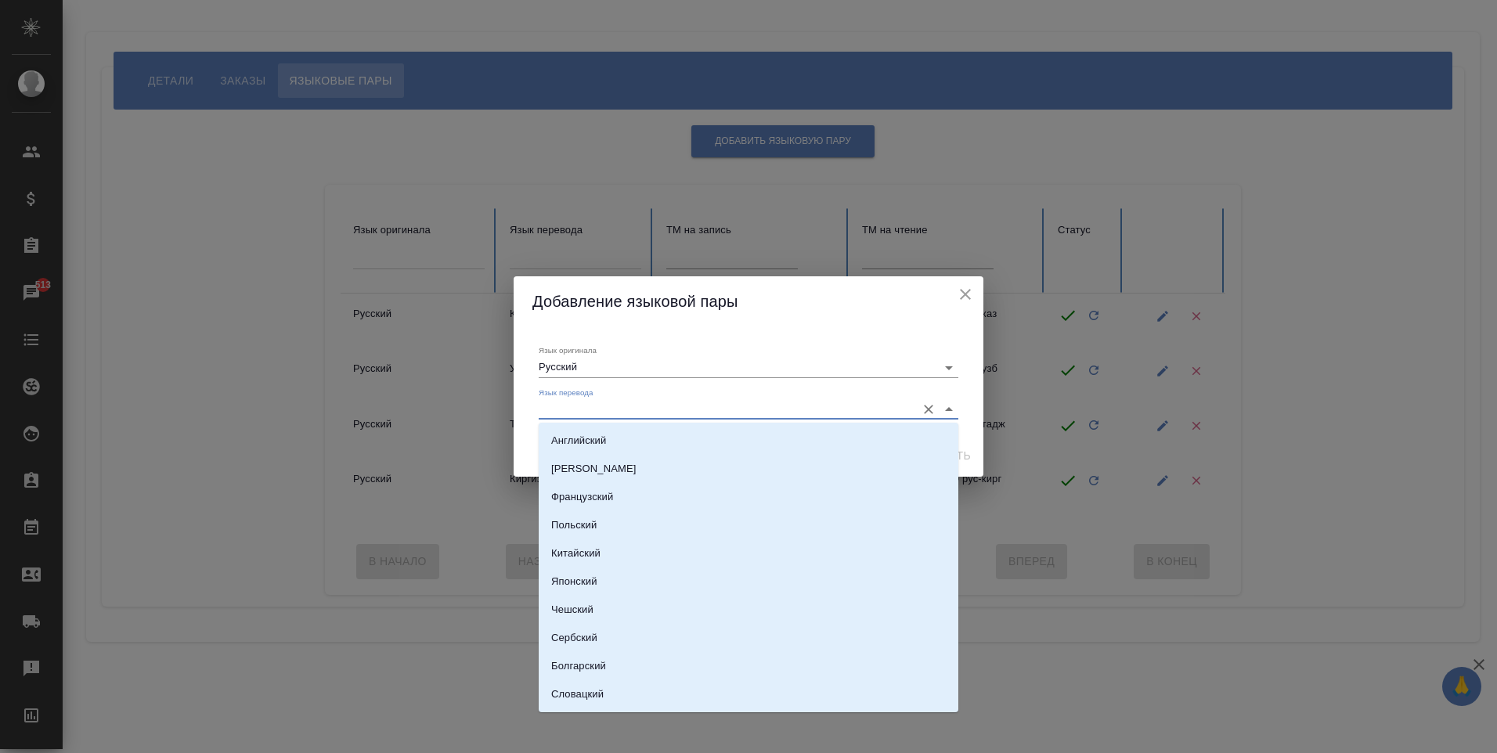
click at [608, 411] on input "Язык перевода" at bounding box center [723, 409] width 369 height 19
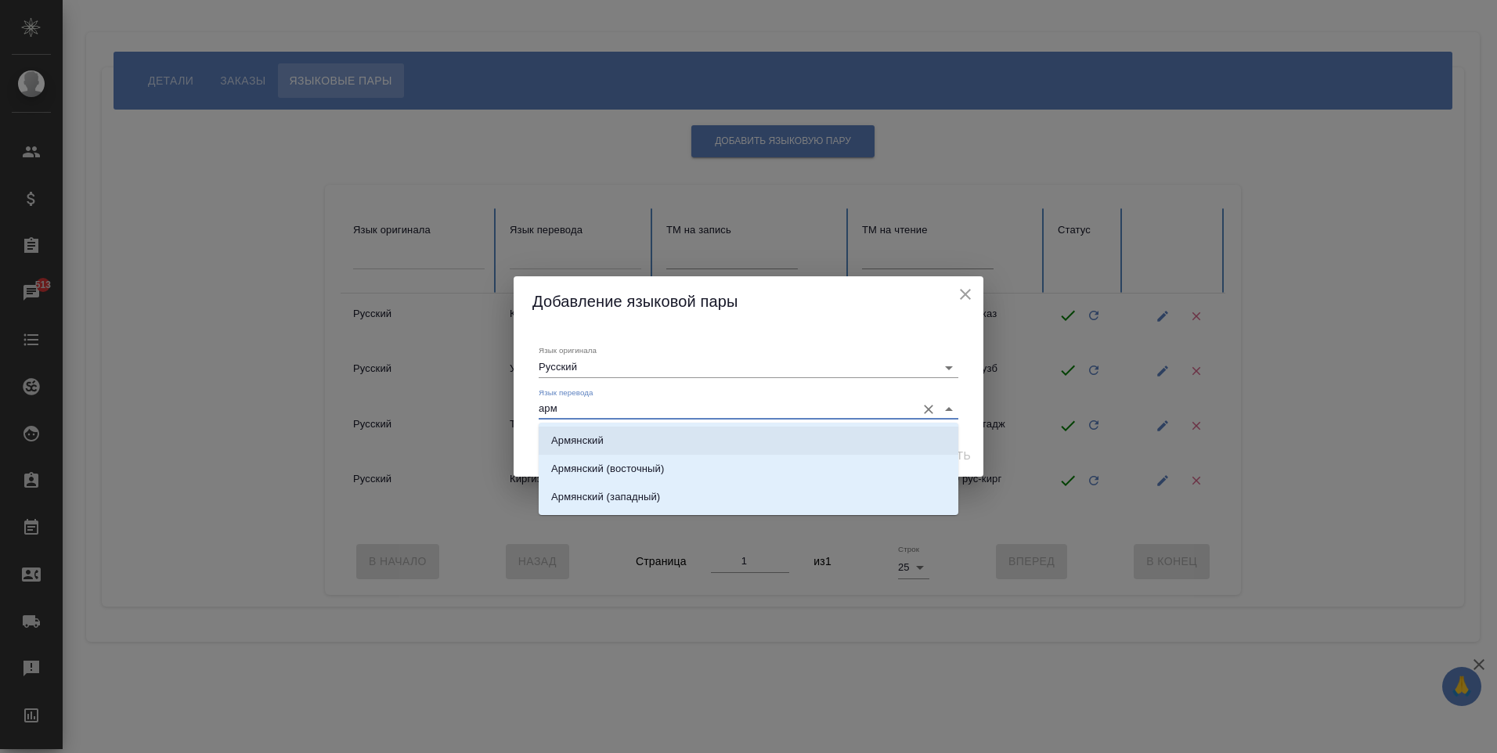
click at [632, 443] on li "Армянский" at bounding box center [749, 441] width 420 height 28
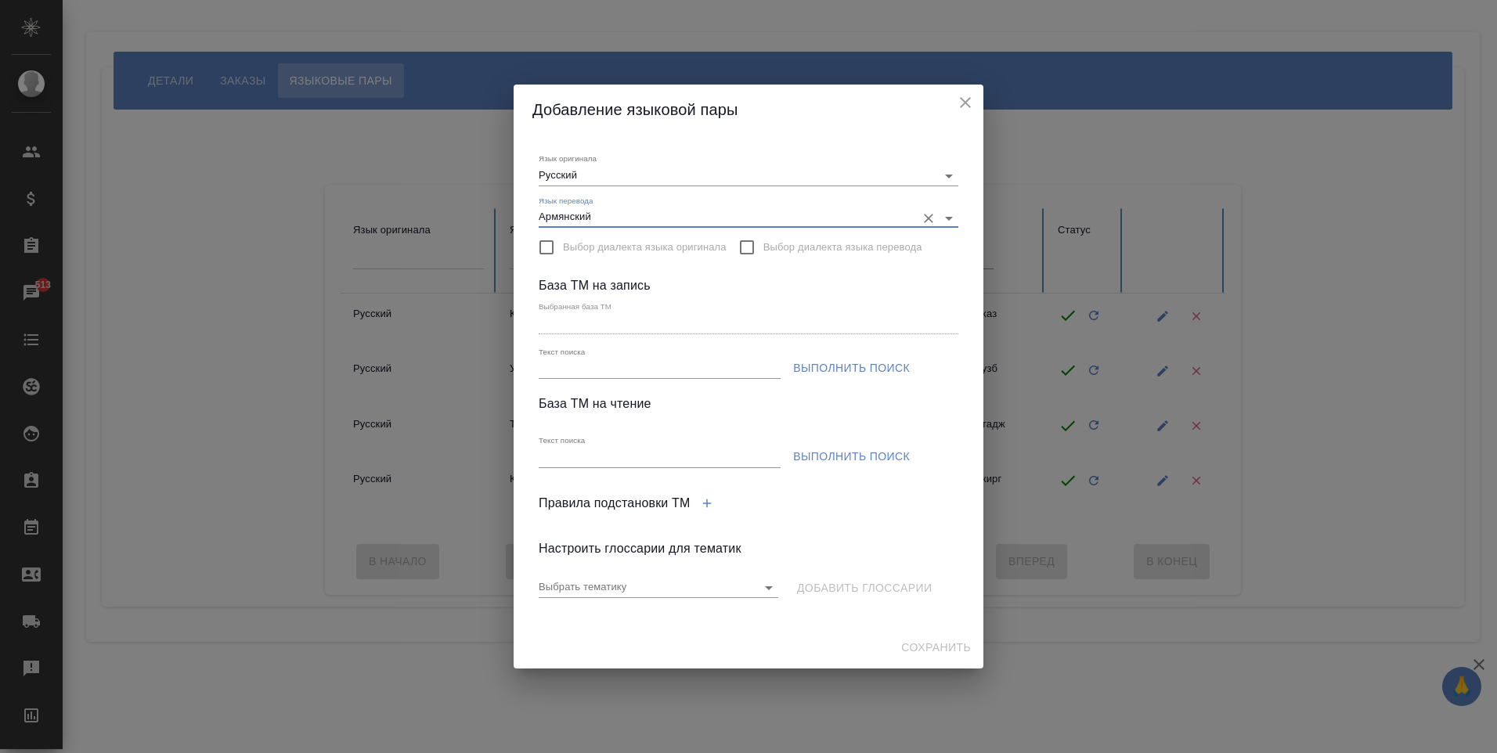
type input "Армянский"
click at [688, 373] on input "Текст поиска" at bounding box center [660, 369] width 242 height 20
drag, startPoint x: 750, startPoint y: 113, endPoint x: 894, endPoint y: 187, distance: 162.1
click at [864, 222] on div "Добавление языковой пары Язык оригинала Русский Язык перевода Армянский Выбор д…" at bounding box center [748, 376] width 470 height 583
click at [965, 105] on icon "close" at bounding box center [965, 102] width 19 height 19
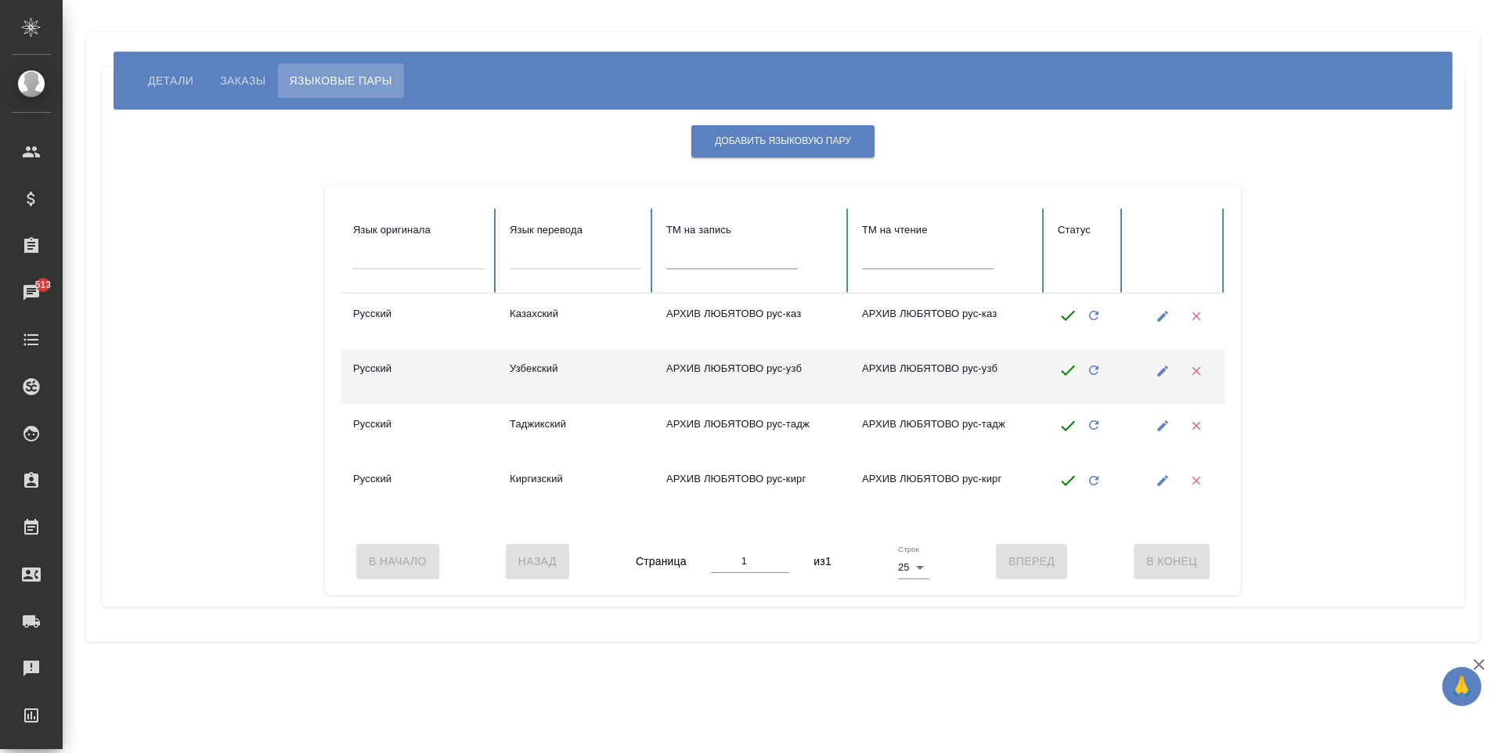
click at [668, 375] on td "АРХИВ ЛЮБЯТОВО рус-узб" at bounding box center [752, 375] width 196 height 55
drag, startPoint x: 668, startPoint y: 375, endPoint x: 701, endPoint y: 400, distance: 41.3
click at [701, 400] on td "АРХИВ ЛЮБЯТОВО рус-узб" at bounding box center [752, 375] width 196 height 55
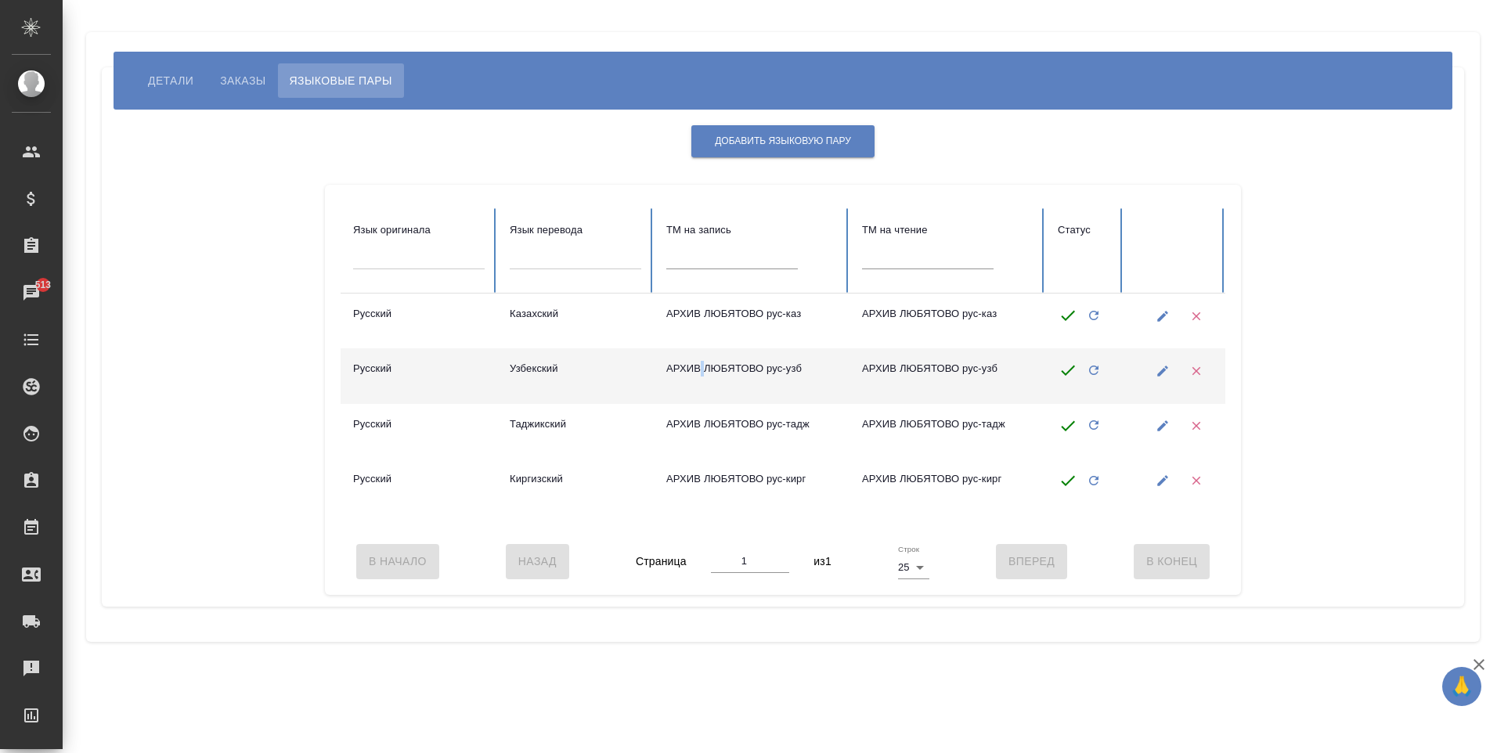
click at [701, 400] on td "АРХИВ ЛЮБЯТОВО рус-узб" at bounding box center [752, 375] width 196 height 55
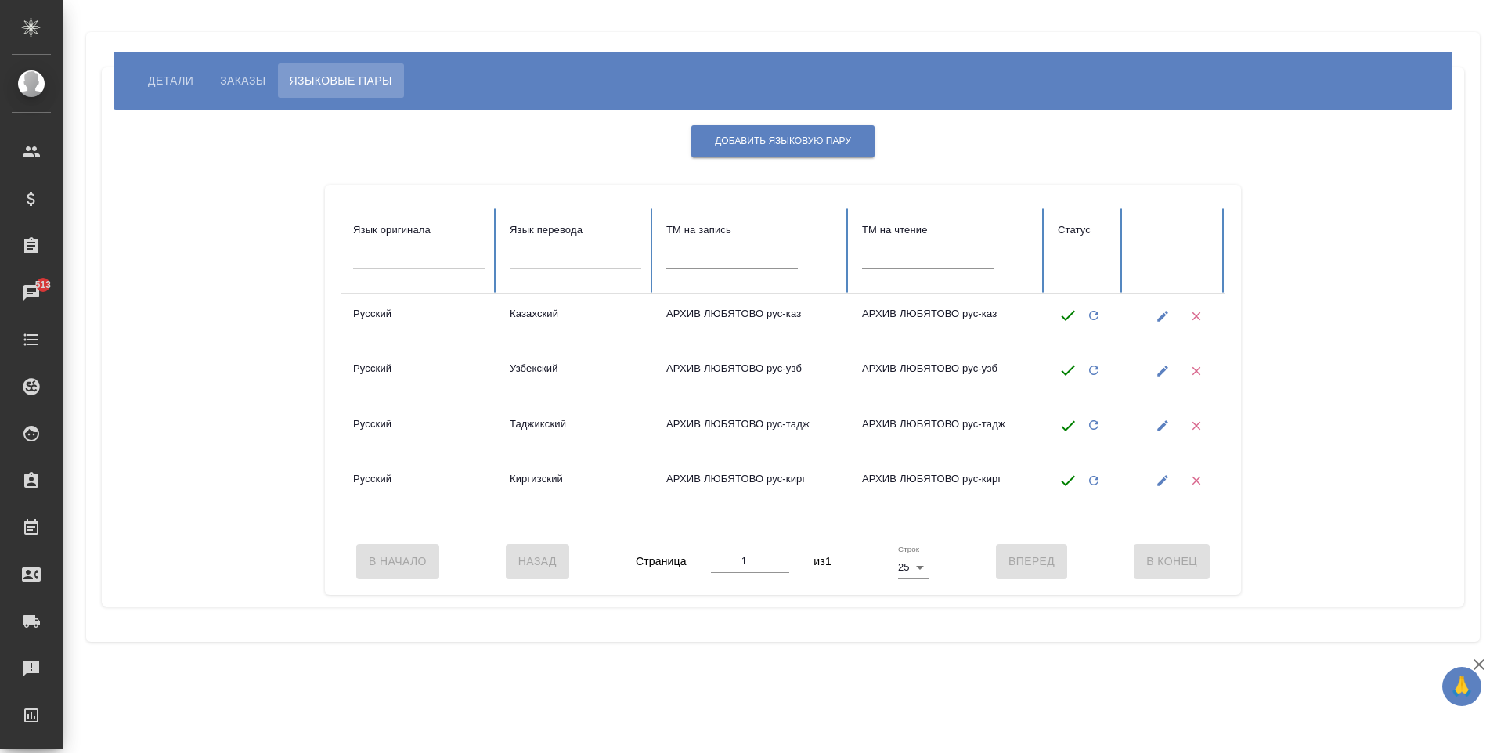
click at [1317, 423] on div "Добавить языковую пару Язык оригинала Язык перевода TM на запись TM на чтение С…" at bounding box center [782, 358] width 1331 height 474
click at [766, 141] on span "Добавить языковую пару" at bounding box center [783, 141] width 136 height 13
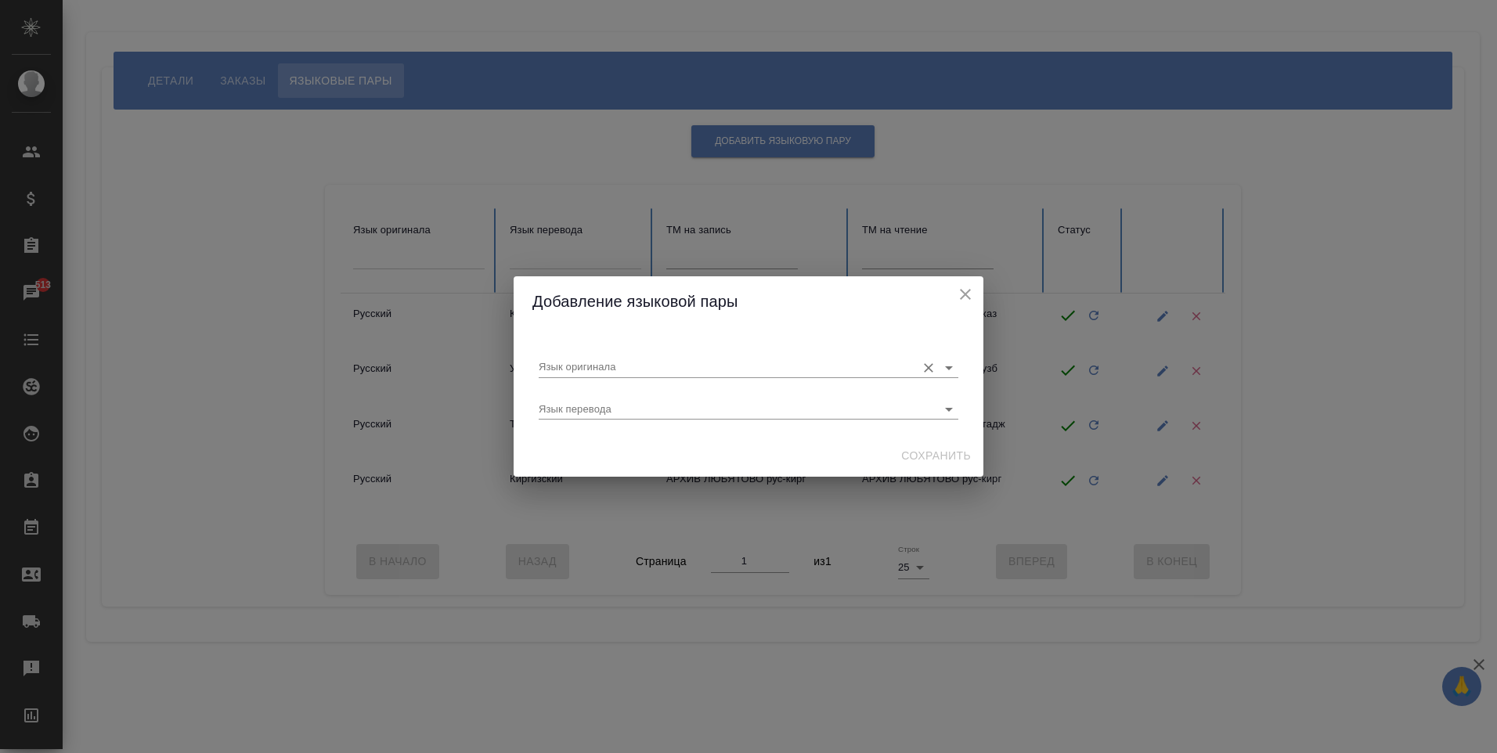
click at [561, 355] on div "Язык оригинала" at bounding box center [749, 361] width 420 height 32
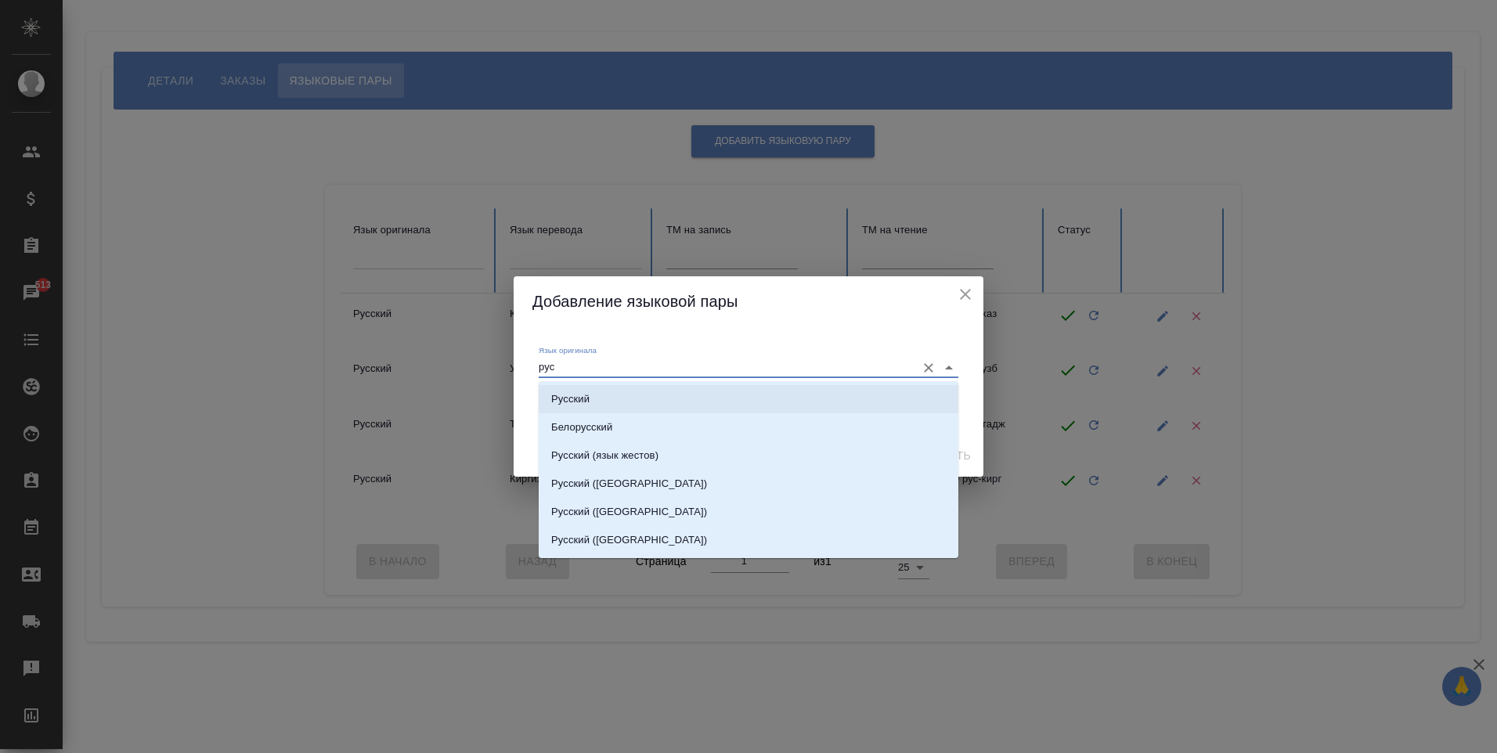
click at [599, 397] on li "Русский" at bounding box center [749, 399] width 420 height 28
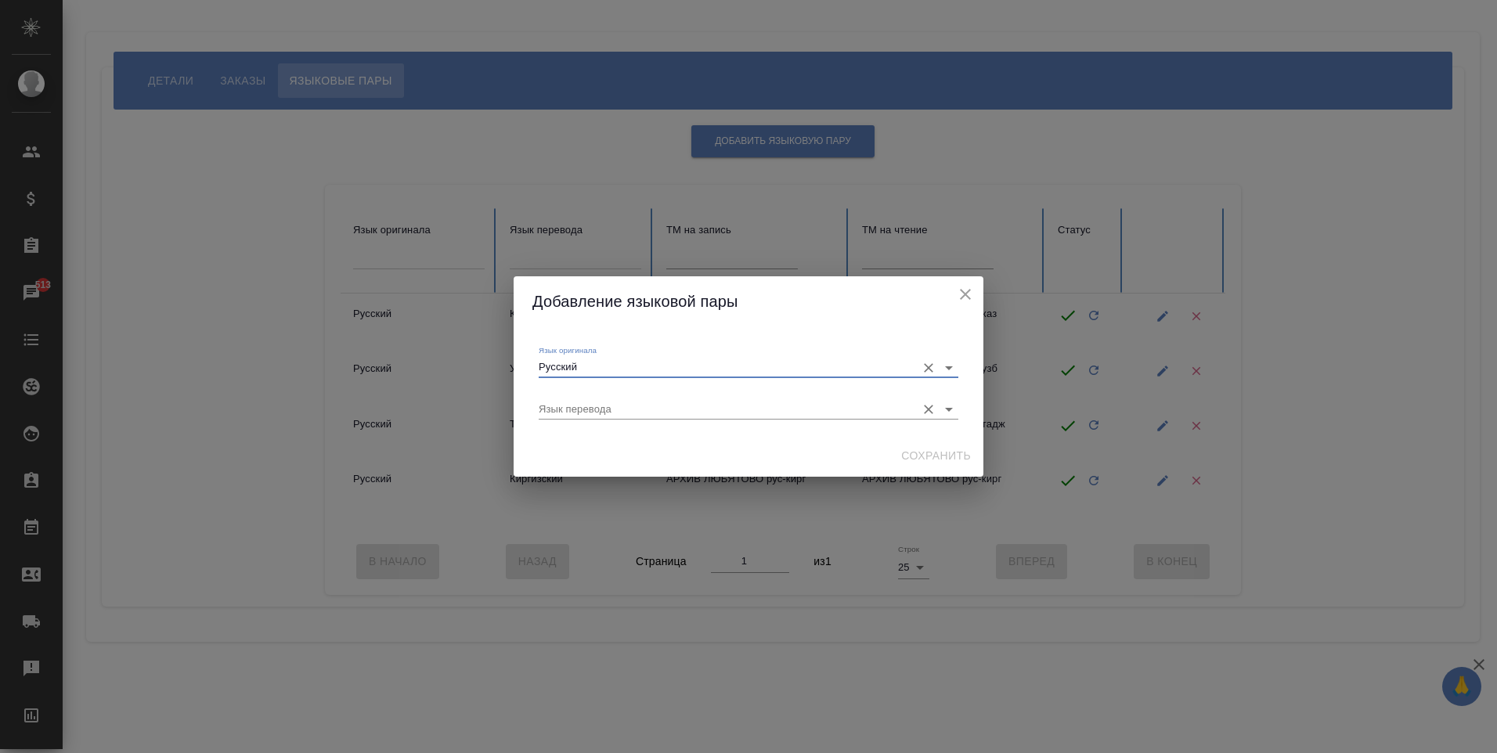
type input "Русский"
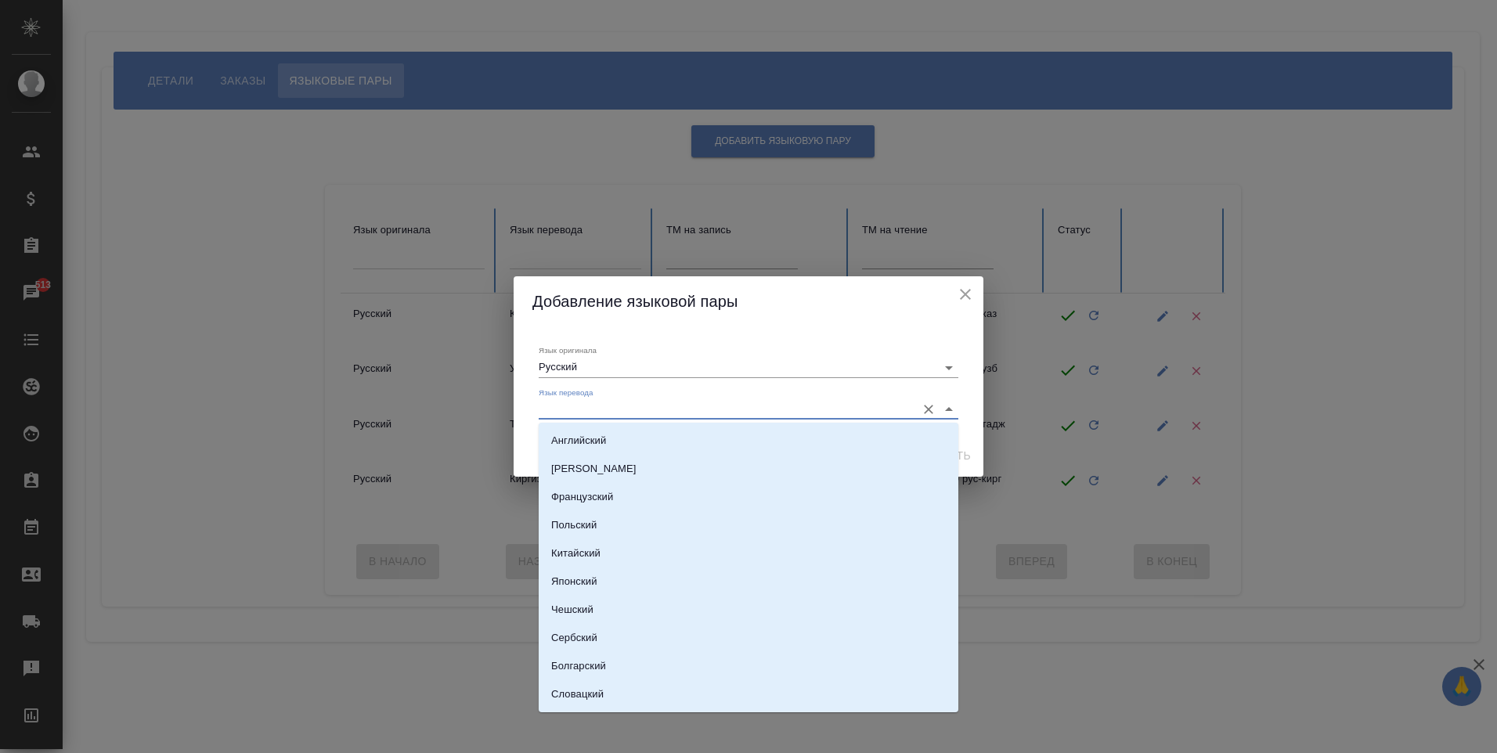
click at [607, 413] on input "Язык перевода" at bounding box center [723, 409] width 369 height 19
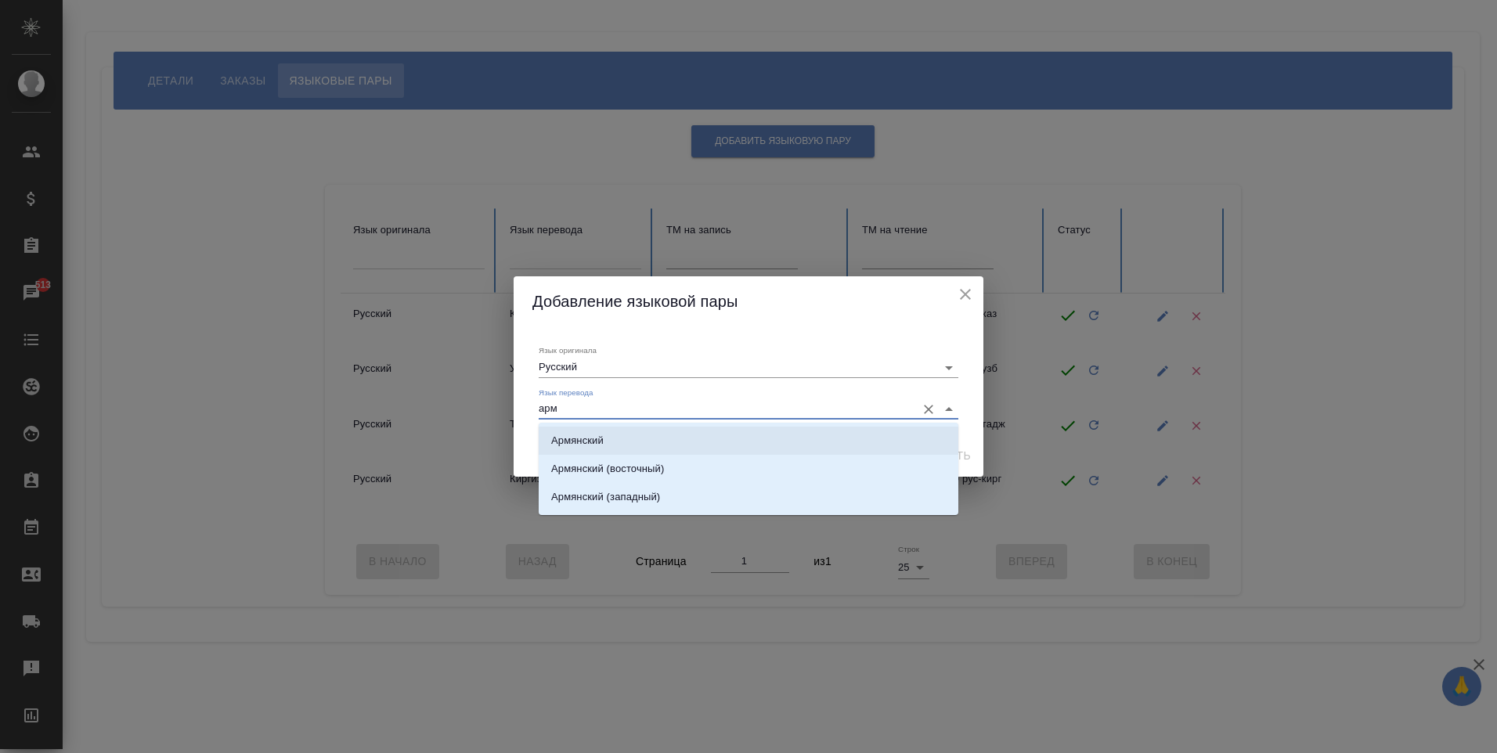
click at [618, 430] on li "Армянский" at bounding box center [749, 441] width 420 height 28
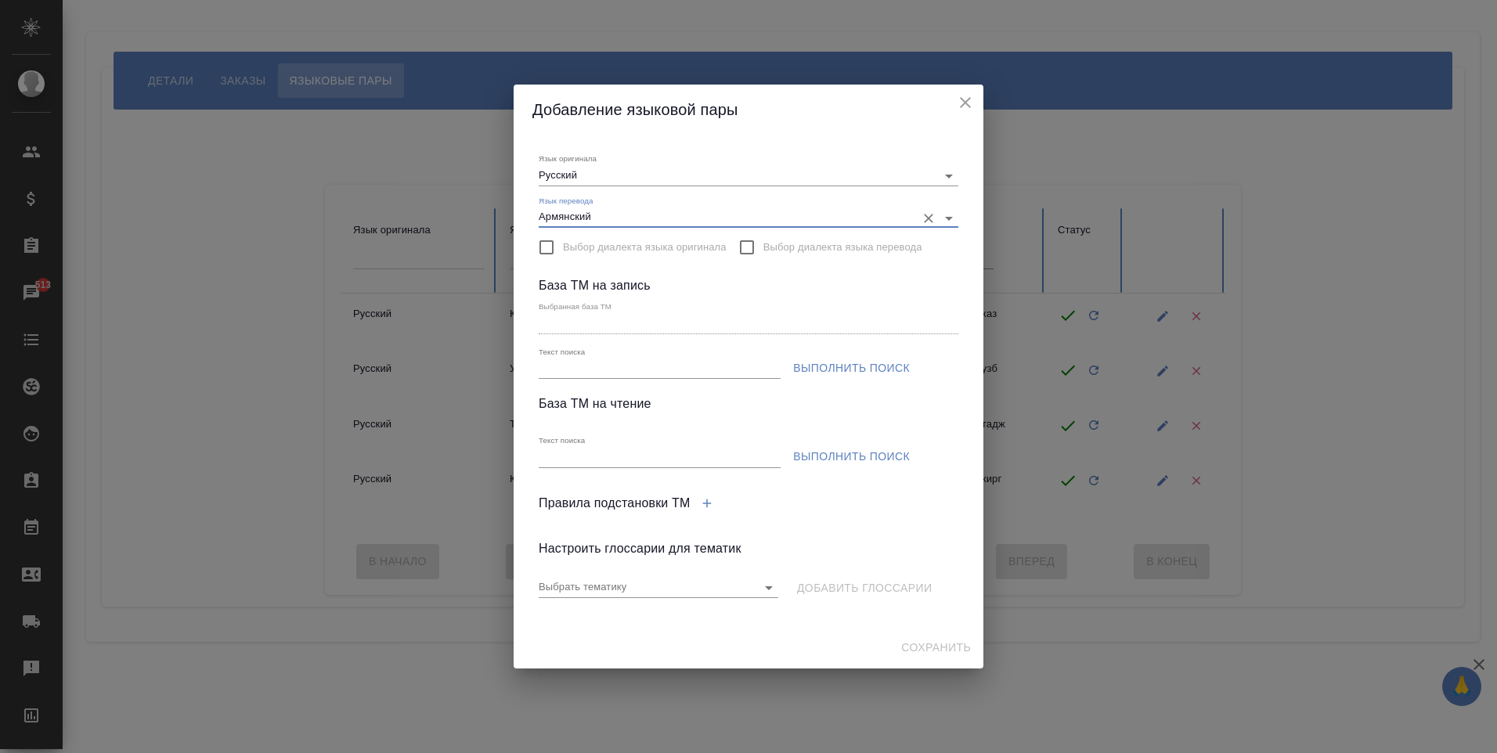
type input "Армянский"
click at [589, 366] on input "Текст поиска" at bounding box center [660, 369] width 242 height 20
type input "АРХИВ ЛЮБЯТОВО рус-арм"
click at [643, 452] on input "Текст поиска" at bounding box center [660, 458] width 242 height 20
type input "ф"
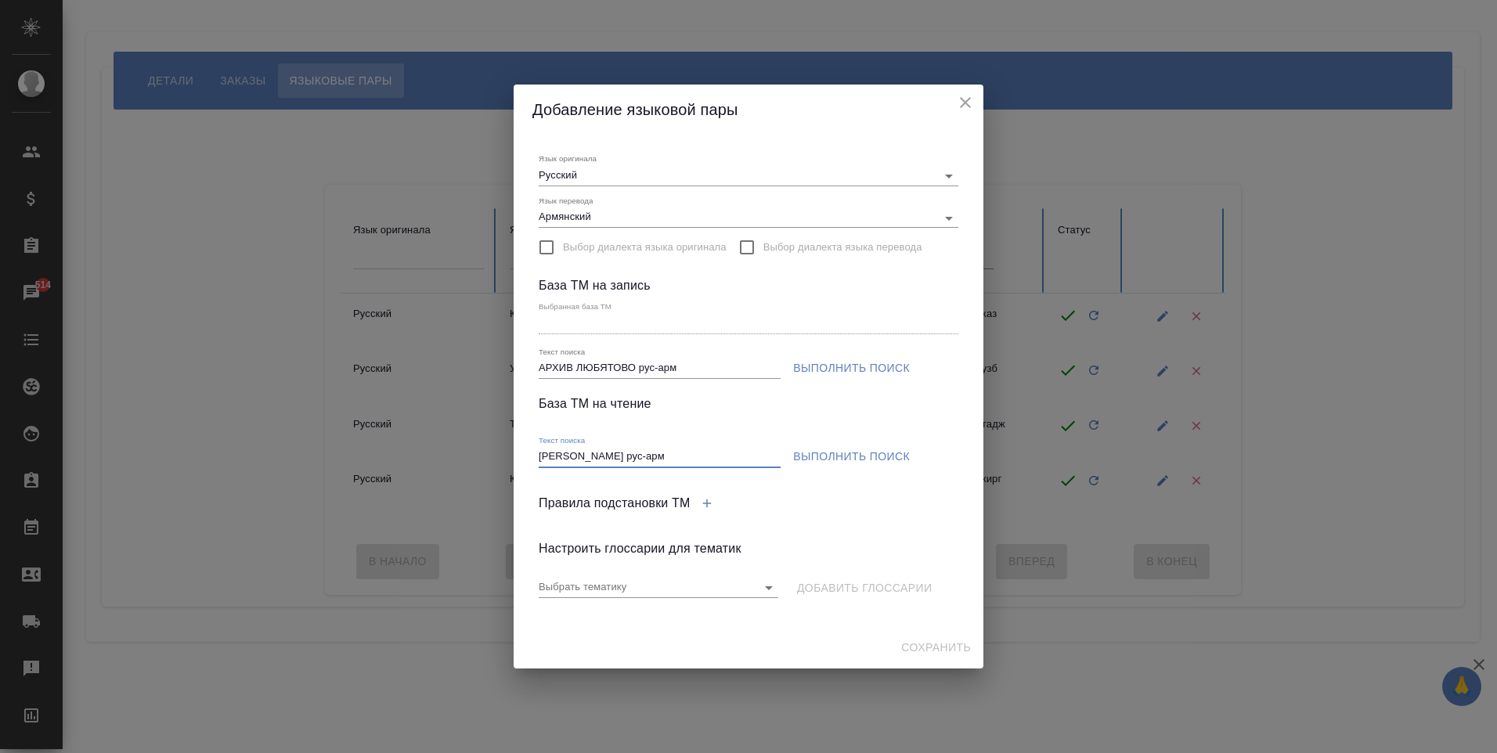
type input "АРХИМ ЛЮБЯТОВО рус-арм"
click at [807, 367] on span "Выполнить поиск" at bounding box center [851, 368] width 117 height 20
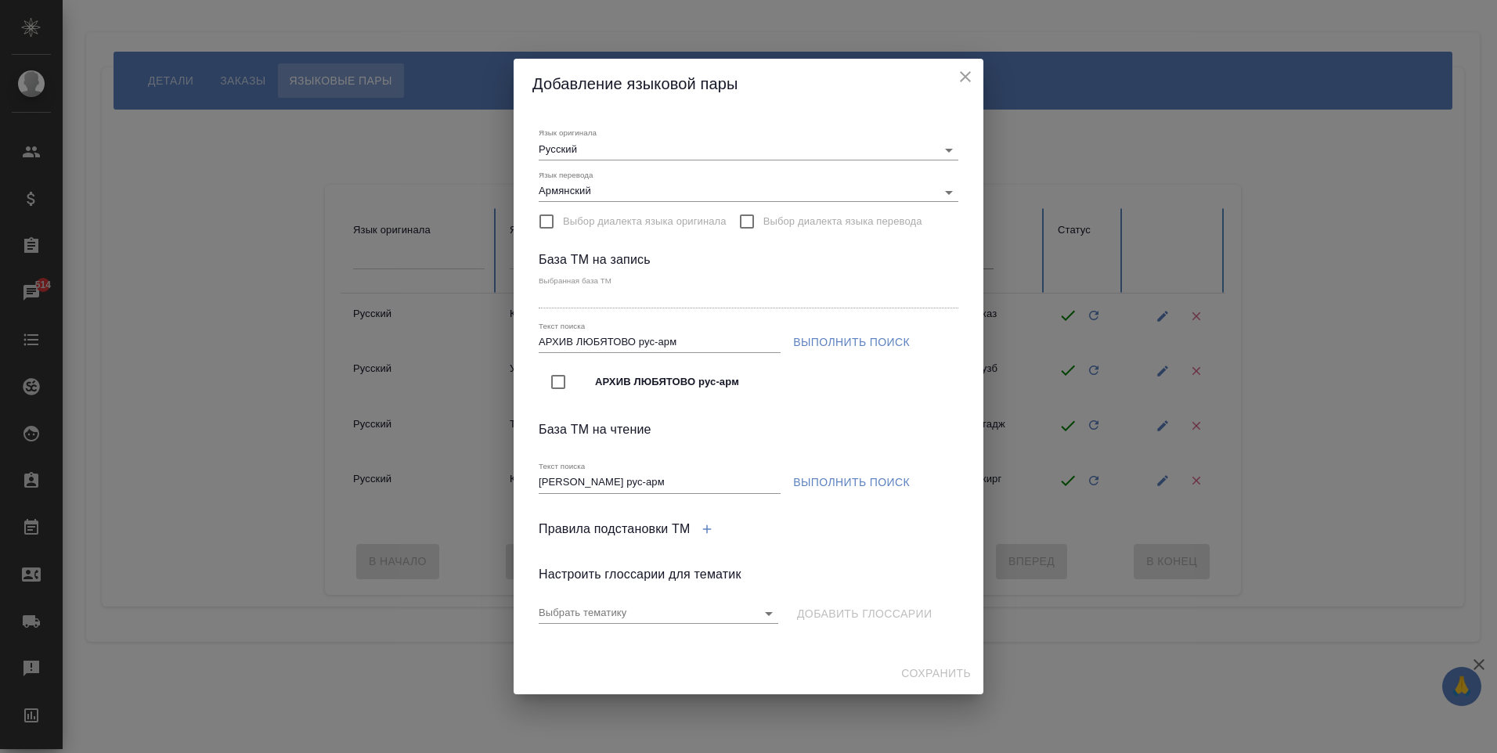
click at [644, 386] on span "АРХИВ ЛЮБЯТОВО рус-арм" at bounding box center [770, 382] width 351 height 16
type input "АРХИВ ЛЮБЯТОВО рус-арм"
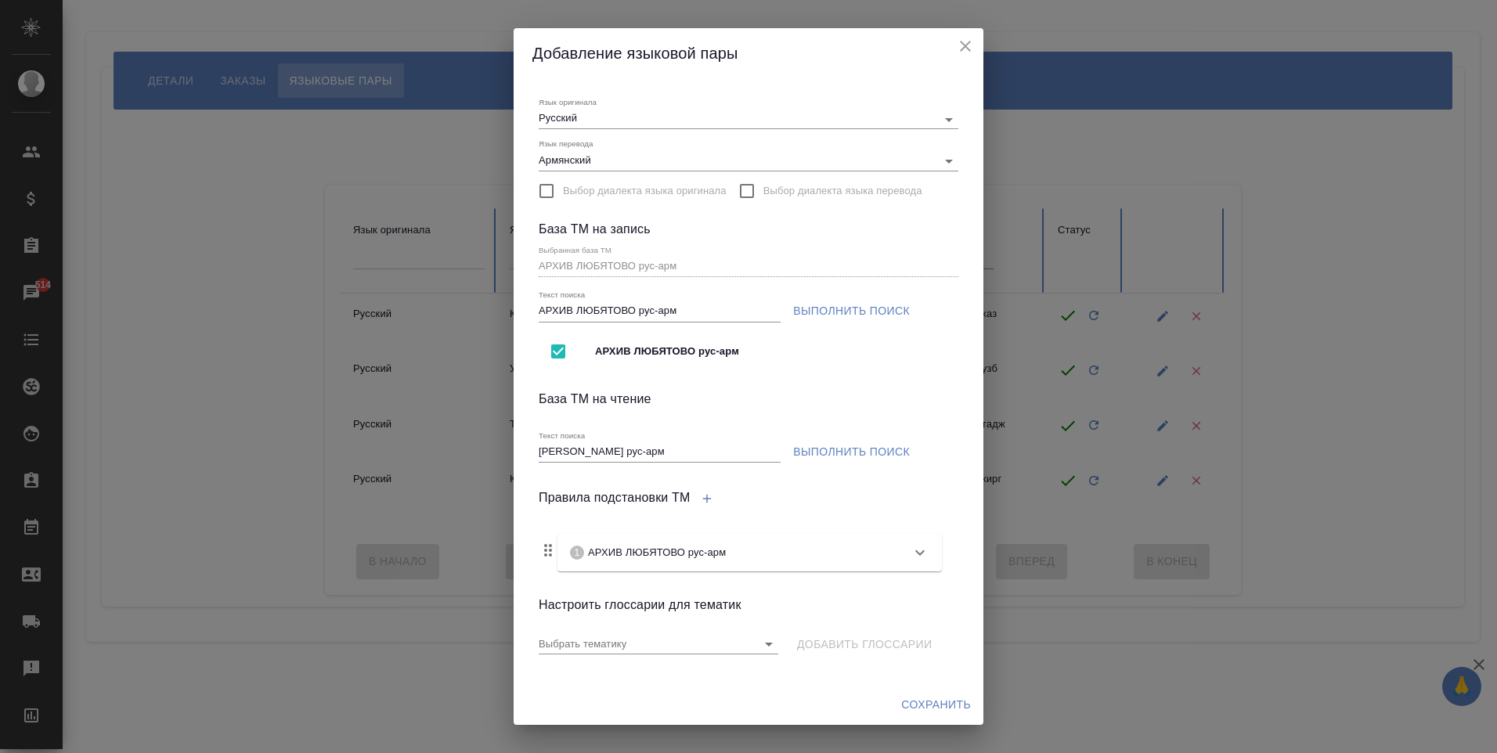
click at [846, 460] on span "Выполнить поиск" at bounding box center [851, 452] width 117 height 20
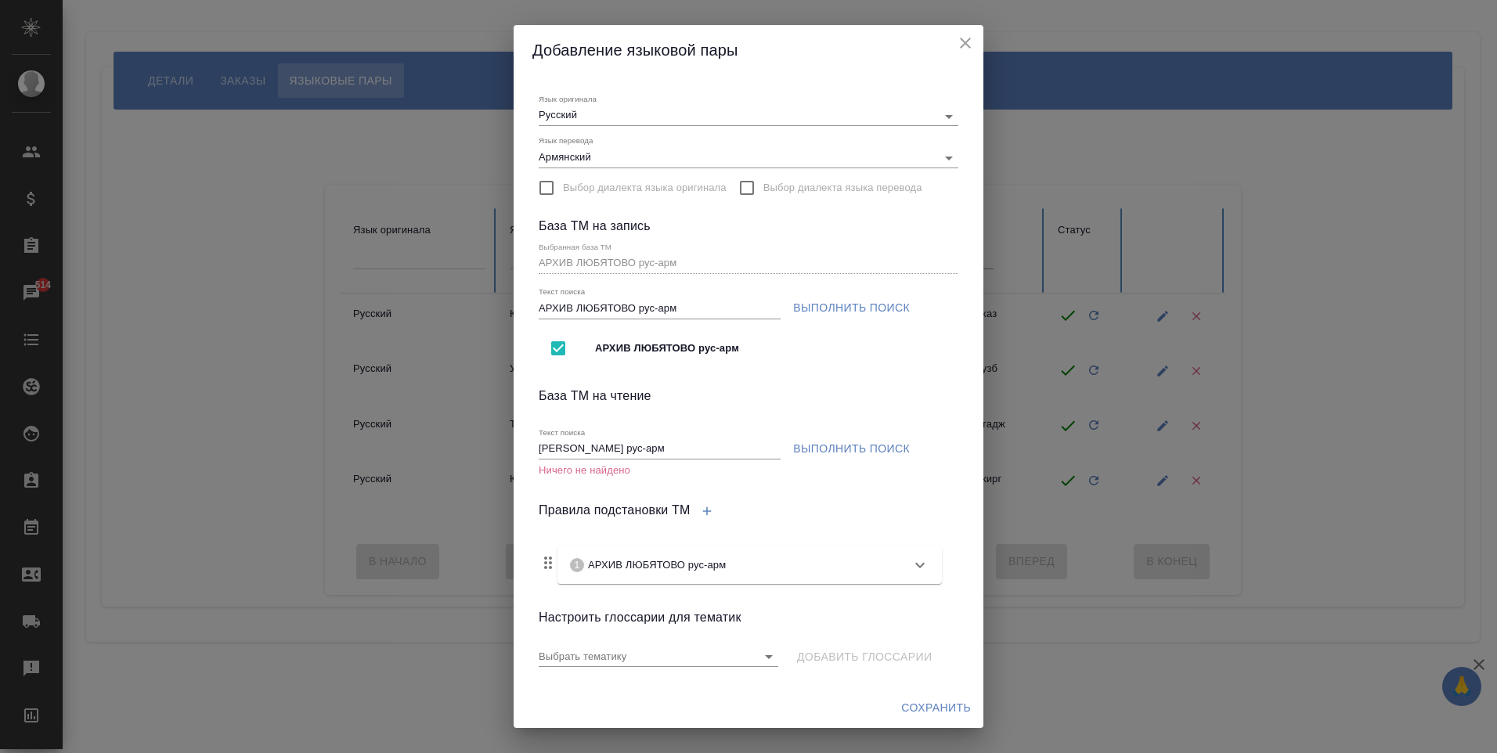
click at [794, 445] on span "Выполнить поиск" at bounding box center [851, 449] width 117 height 20
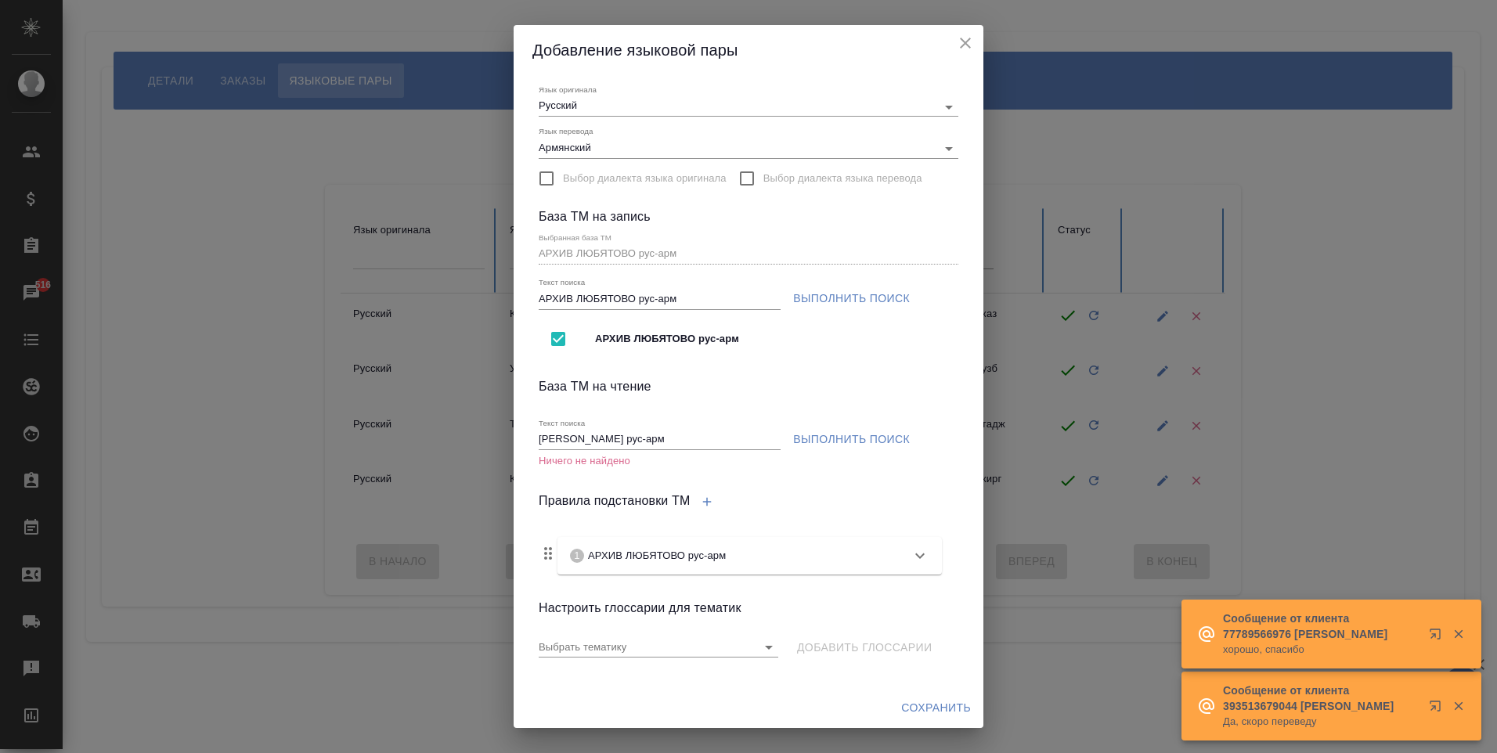
click at [817, 434] on span "Выполнить поиск" at bounding box center [851, 440] width 117 height 20
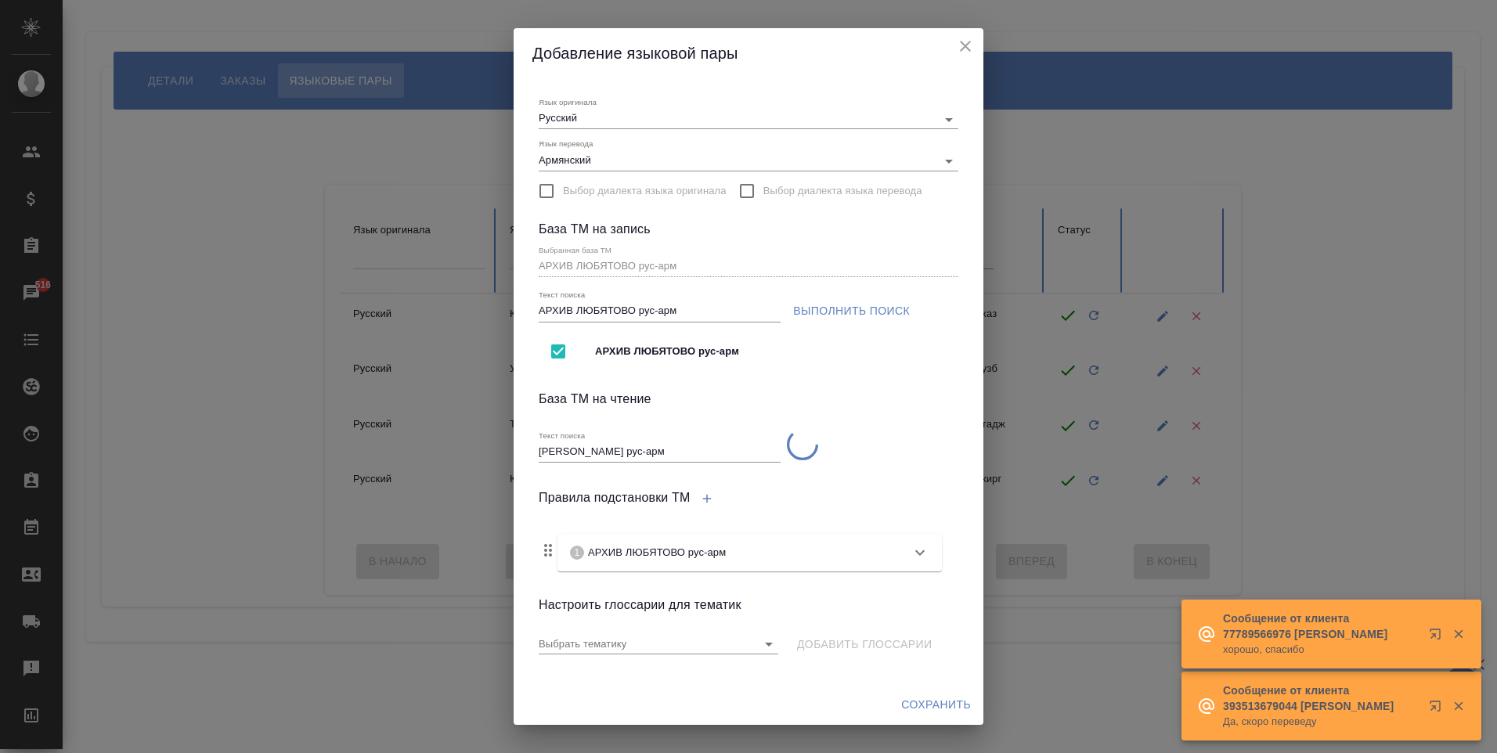
scroll to position [0, 0]
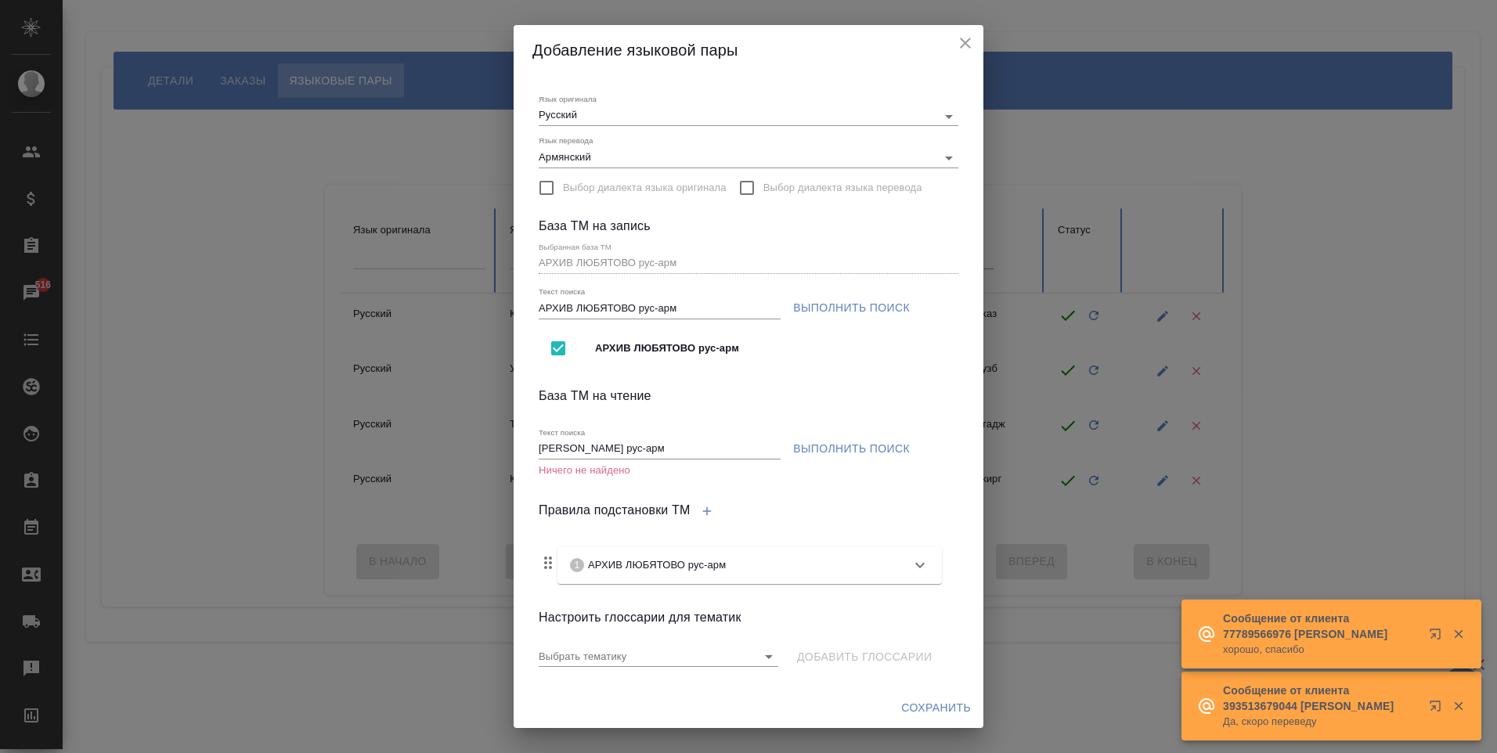
click at [966, 50] on icon "close" at bounding box center [965, 43] width 19 height 19
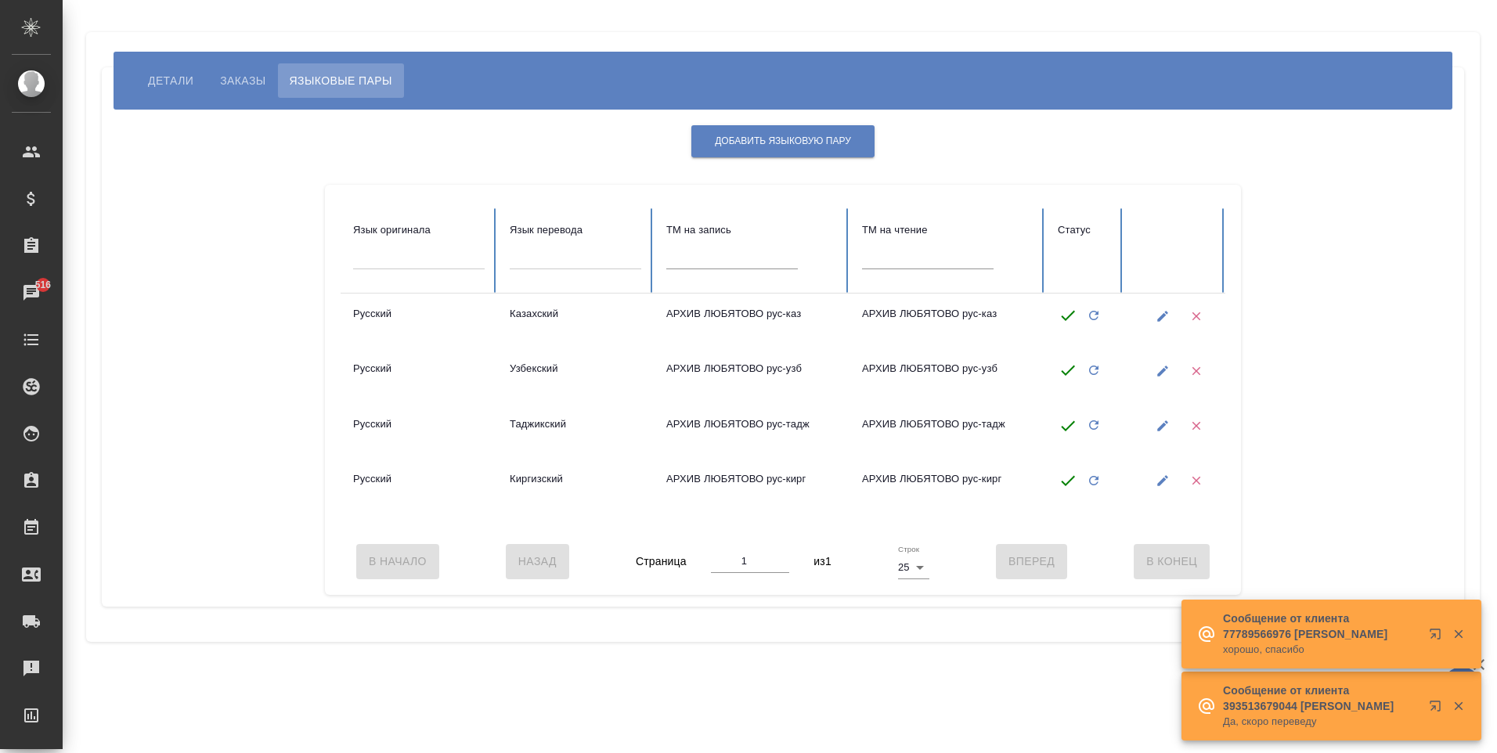
click at [758, 123] on div "Добавить языковую пару Язык оригинала Язык перевода TM на запись TM на чтение С…" at bounding box center [782, 358] width 1331 height 474
click at [774, 149] on button "Добавить языковую пару" at bounding box center [782, 141] width 183 height 32
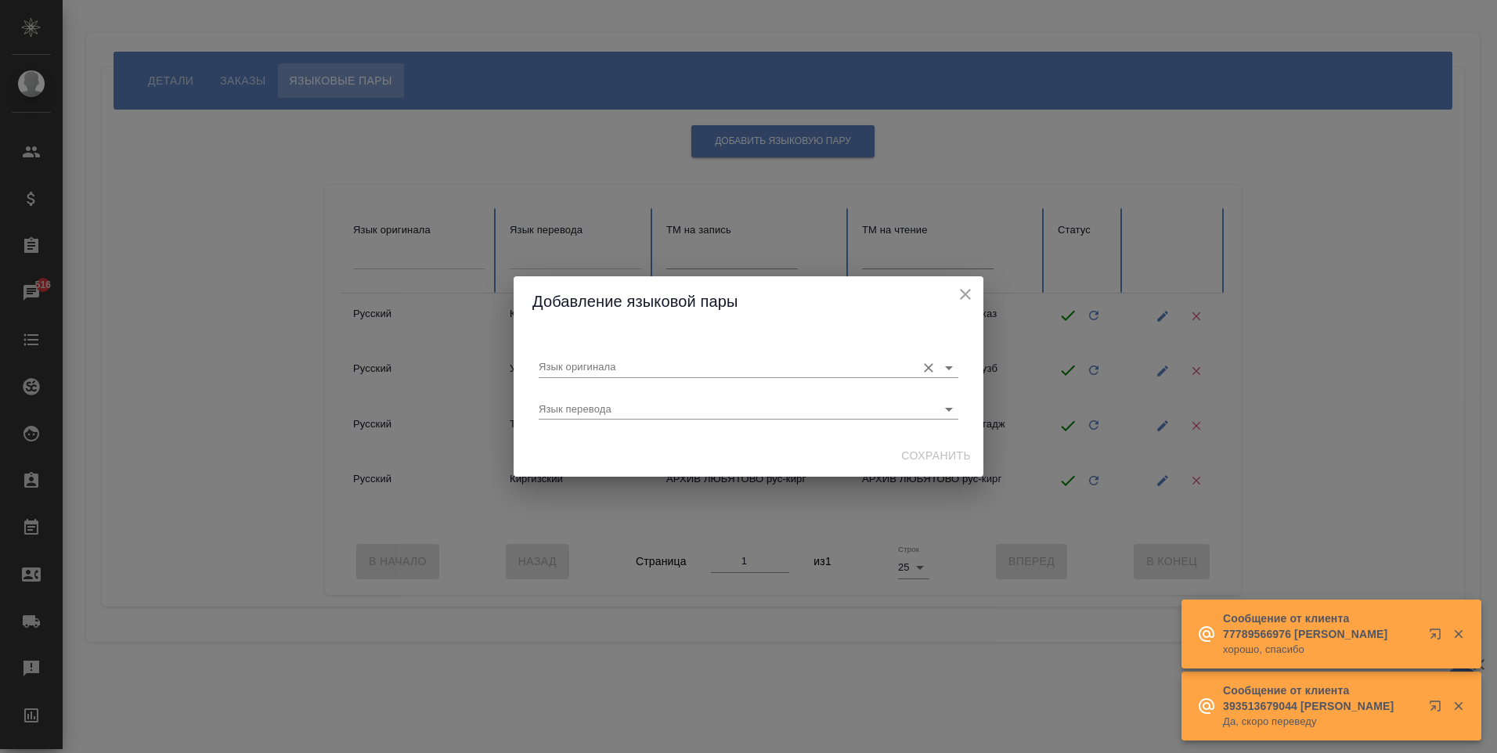
click at [647, 365] on input "Язык оригинала" at bounding box center [723, 367] width 369 height 19
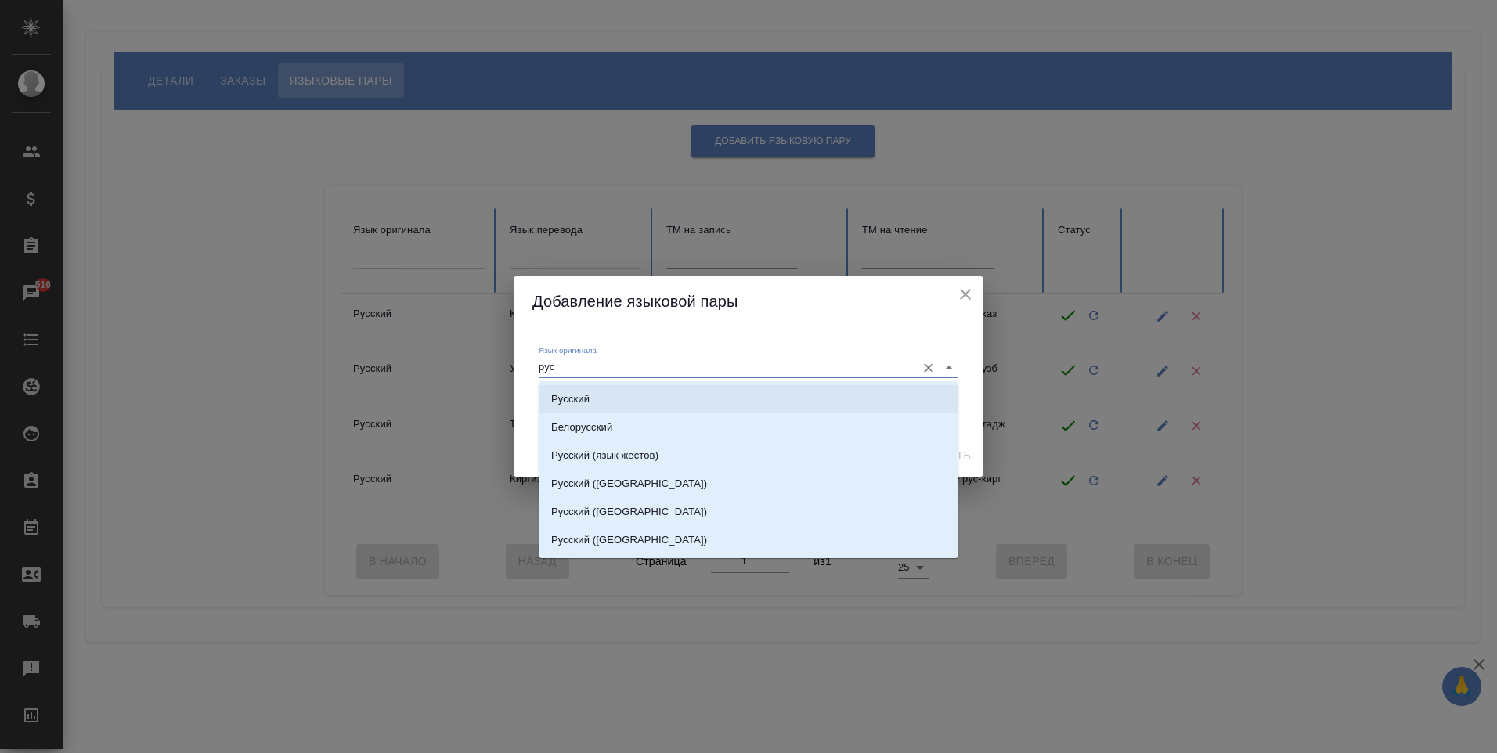
click at [649, 394] on li "Русский" at bounding box center [749, 399] width 420 height 28
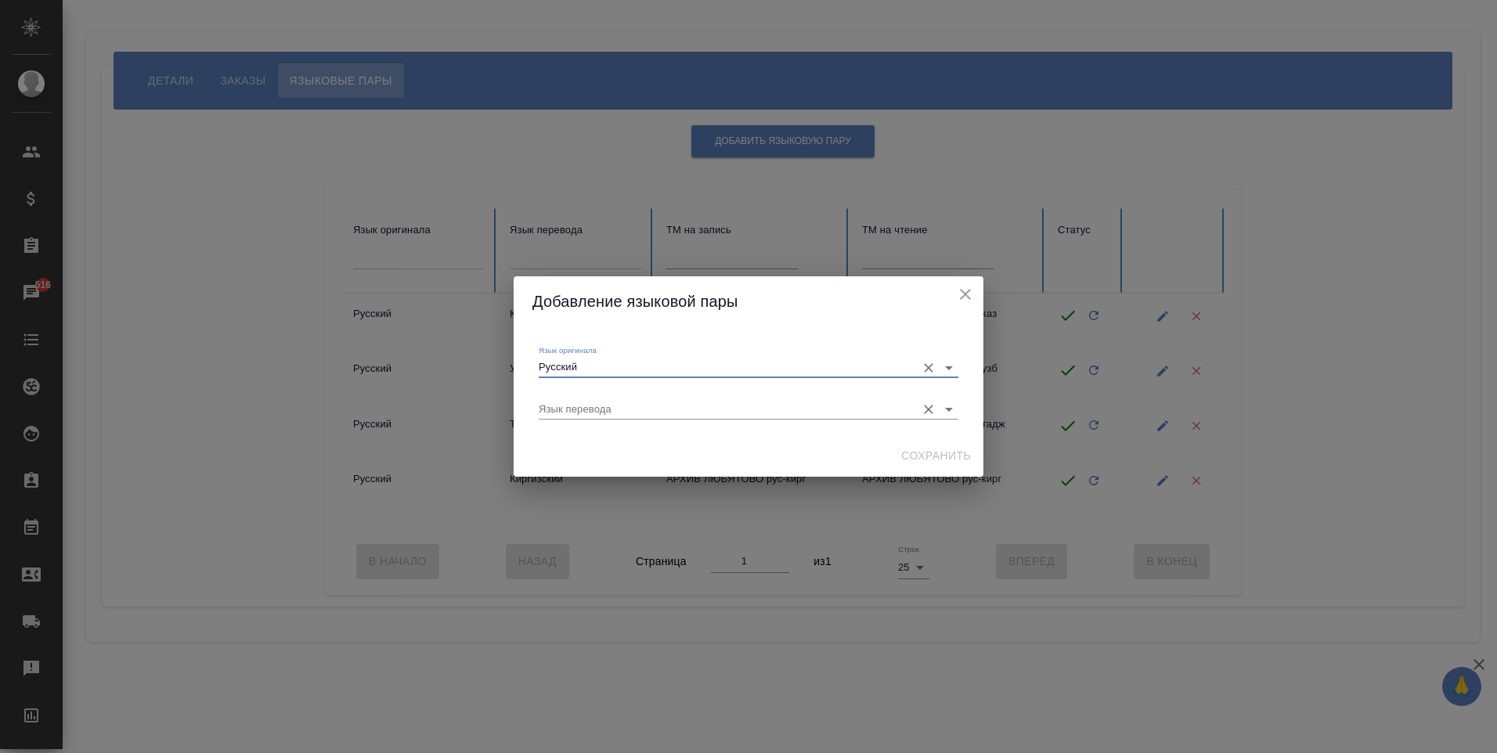
type input "Русский"
click at [650, 407] on input "Язык перевода" at bounding box center [723, 409] width 369 height 19
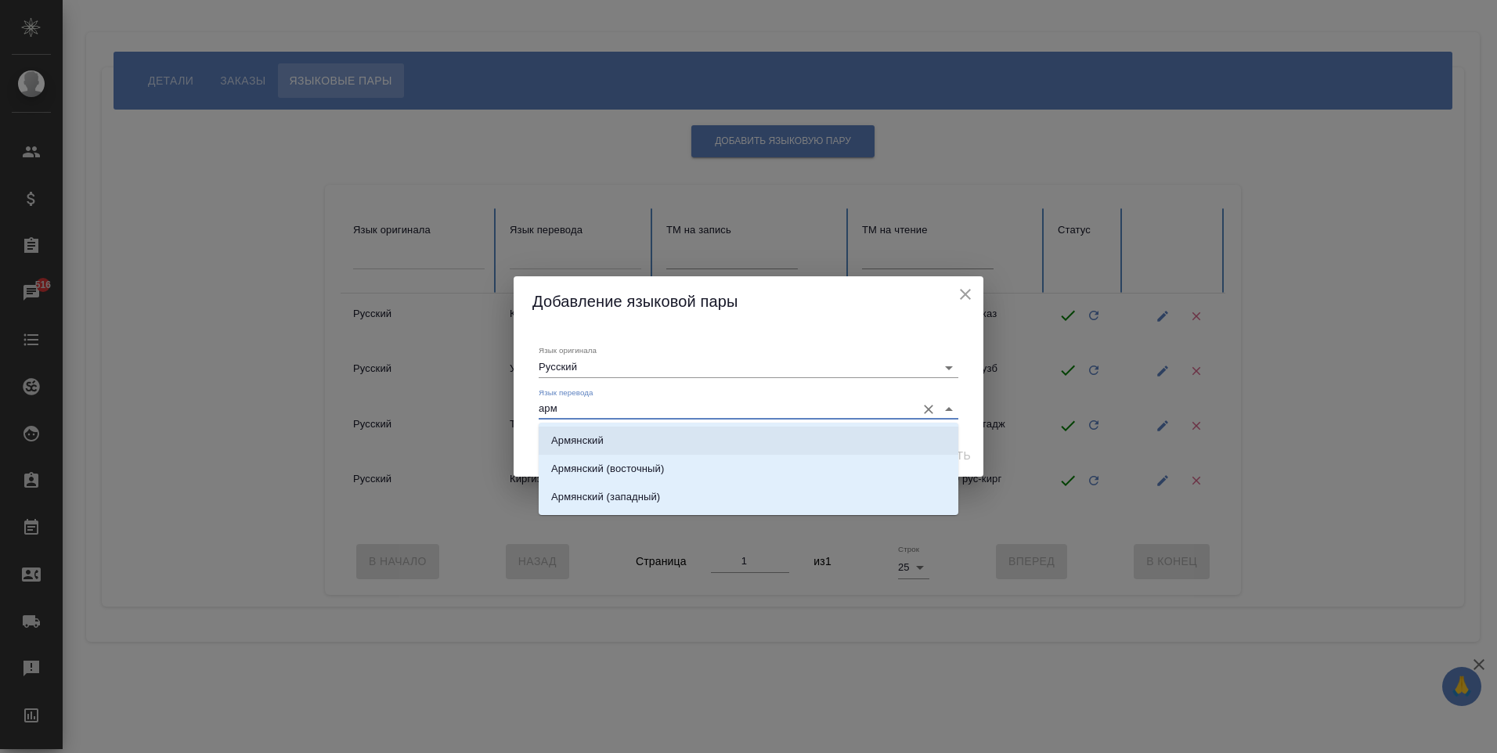
click at [655, 432] on li "Армянский" at bounding box center [749, 441] width 420 height 28
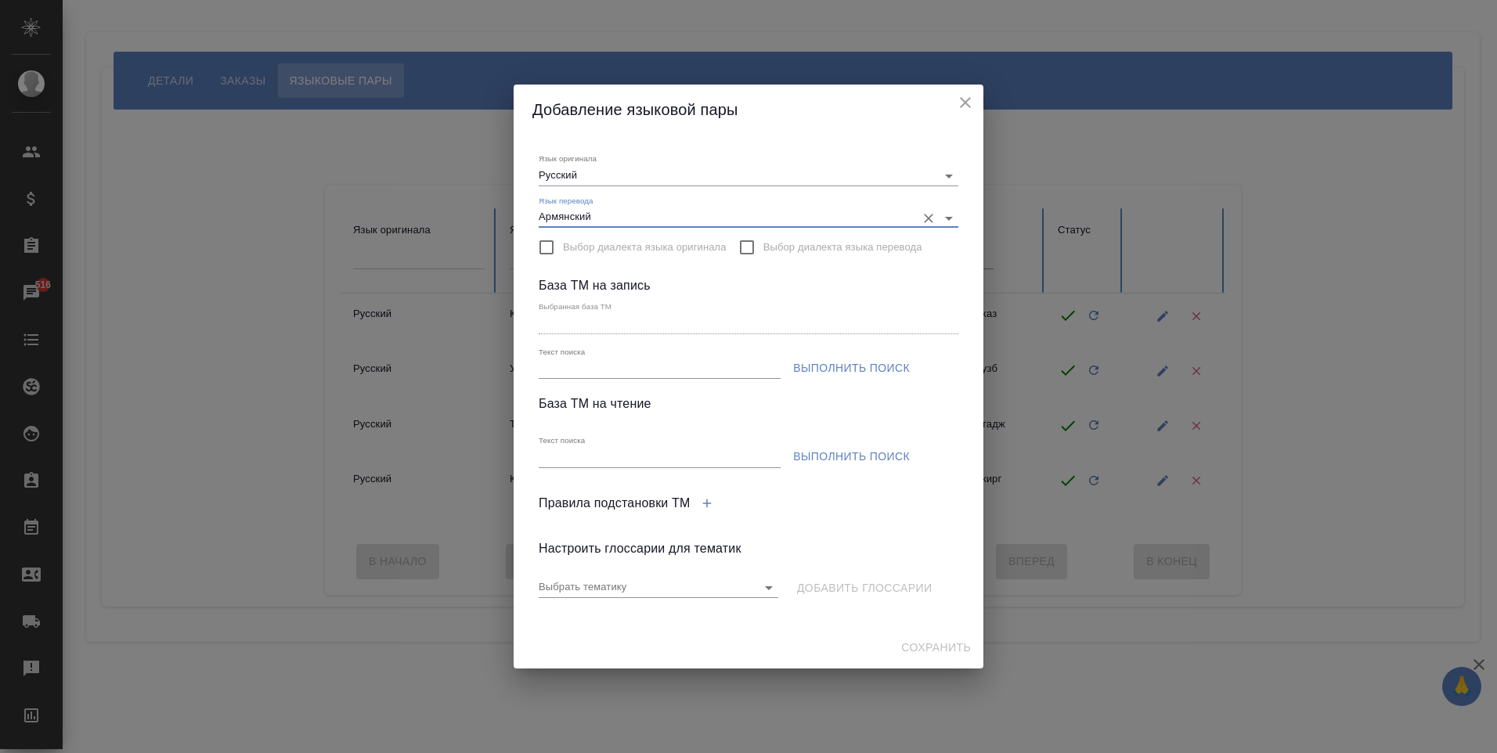
type input "Армянский"
click at [631, 373] on input "Текст поиска" at bounding box center [660, 369] width 242 height 20
paste input "ЛЮБЯТОВО рус-арм"
type input "ЛЮБЯТОВО рус-арм"
click at [830, 349] on div "Текст поиска ЛЮБЯТОВО рус-арм Выполнить поиск" at bounding box center [748, 361] width 426 height 48
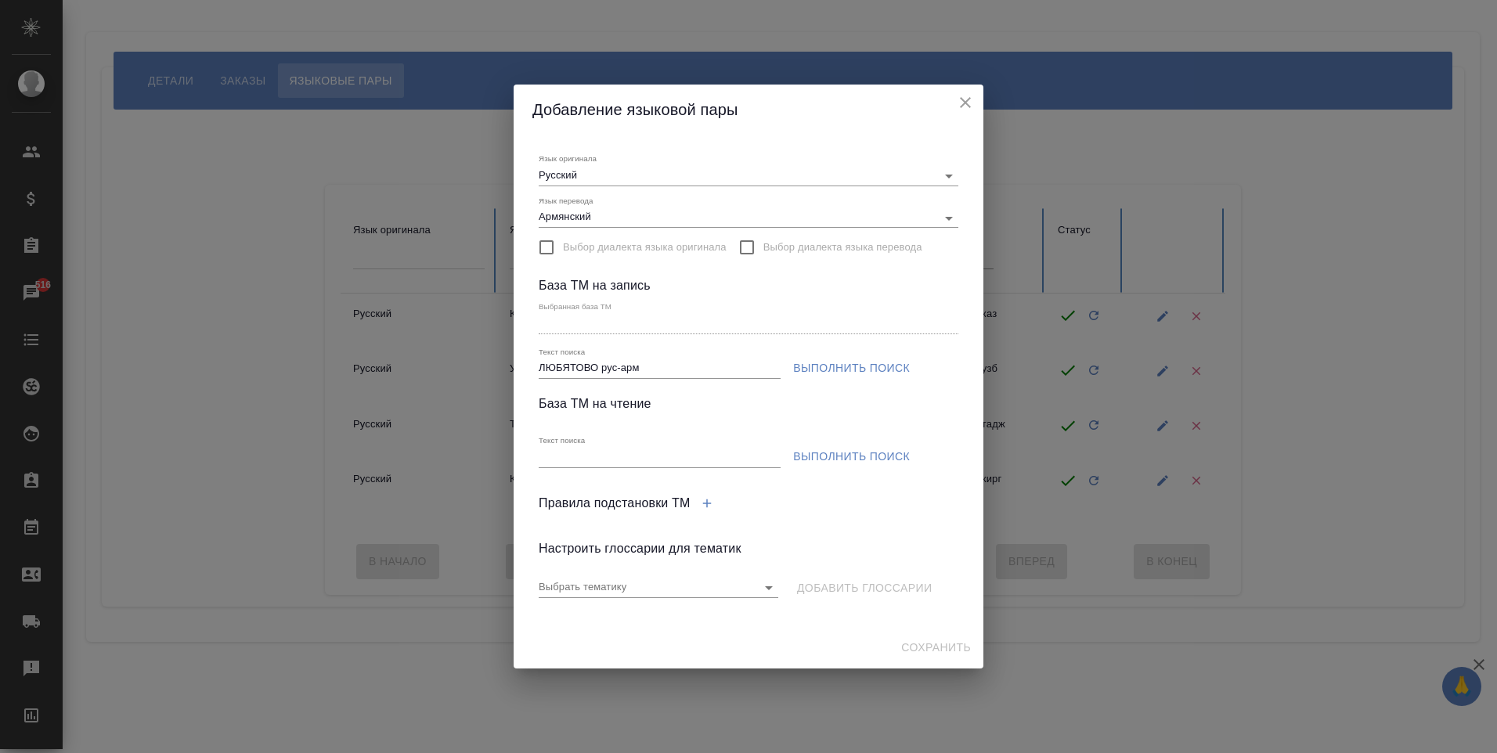
click at [830, 358] on span "Выполнить поиск" at bounding box center [851, 368] width 117 height 20
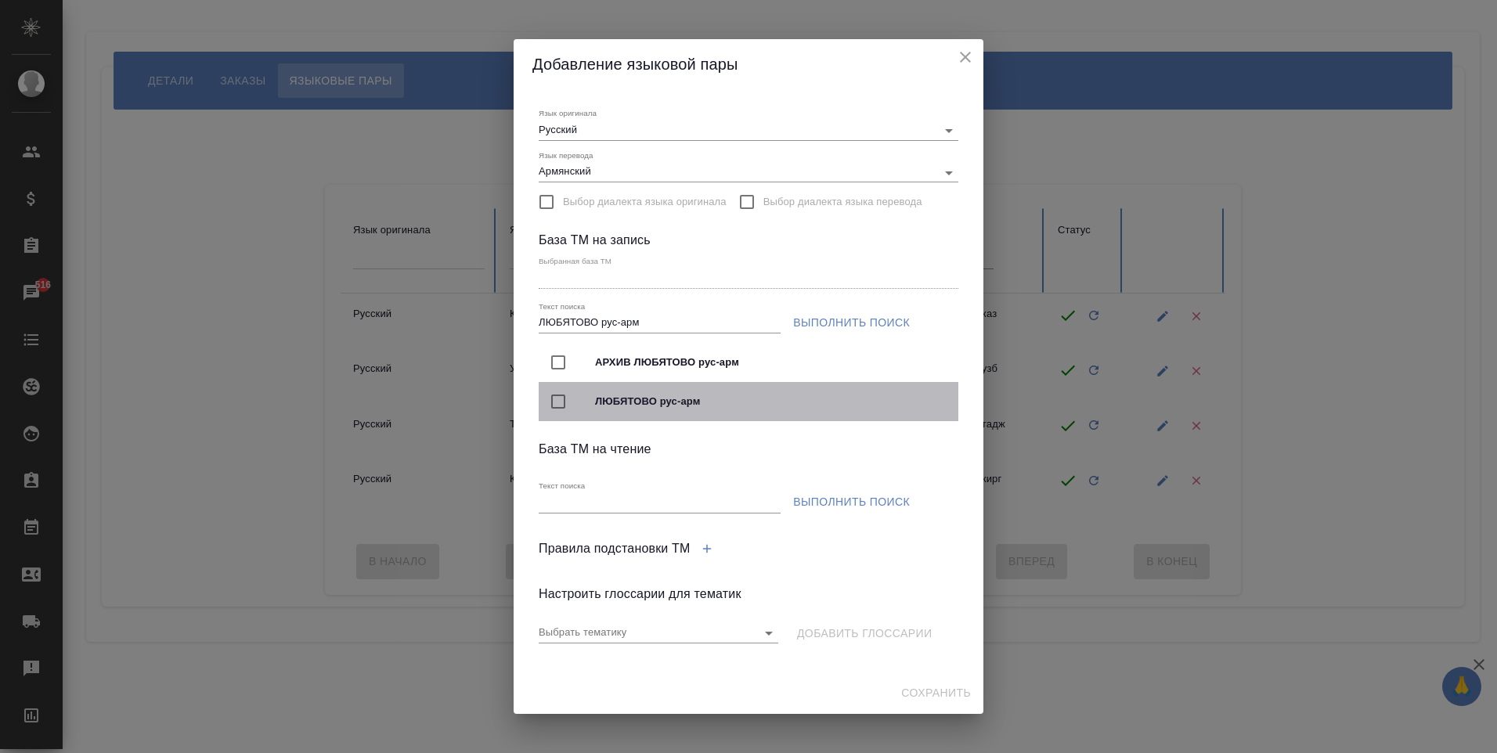
click at [553, 392] on input "checkbox" at bounding box center [558, 401] width 33 height 33
type input "ЛЮБЯТОВО рус-арм"
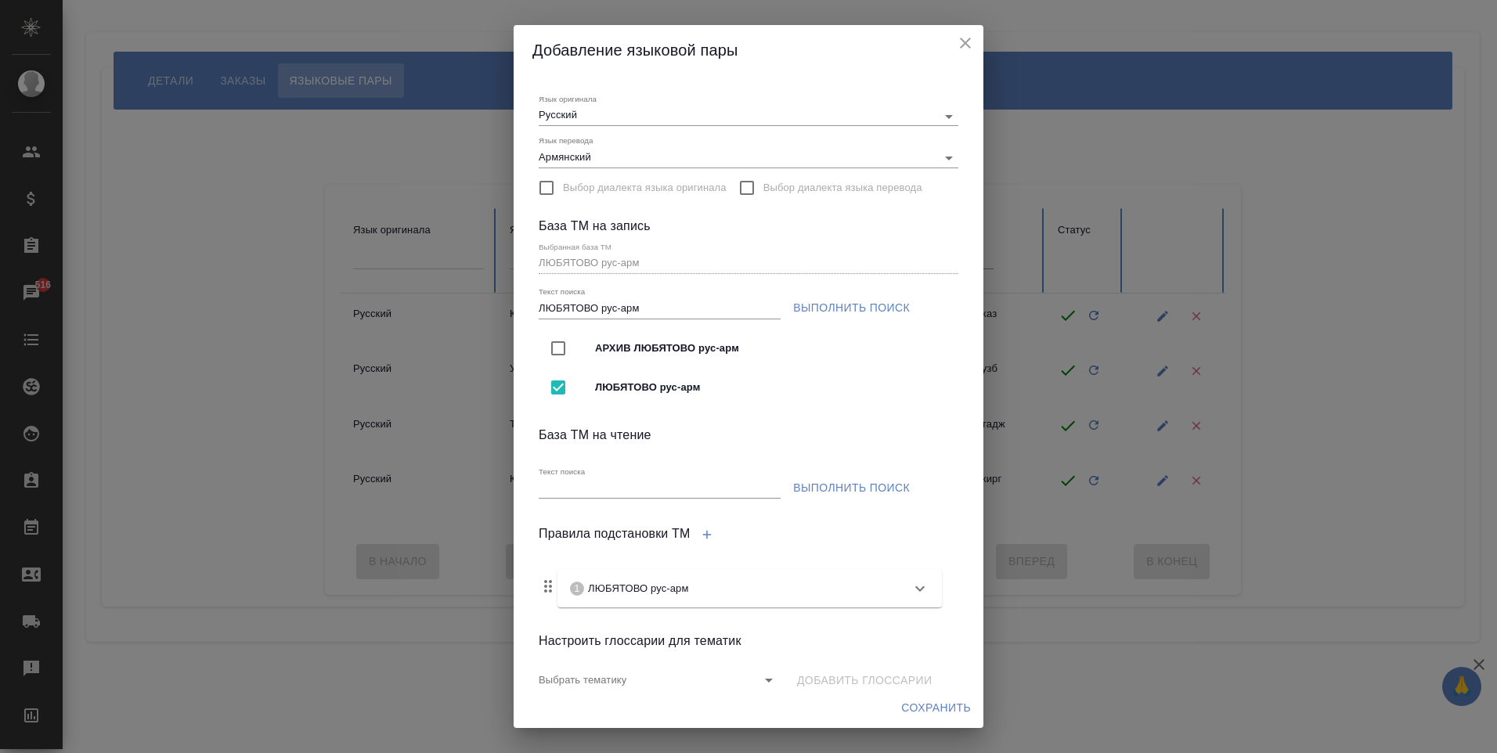
click at [601, 485] on input "Текст поиска" at bounding box center [660, 489] width 242 height 20
paste input "ЛЮБЯТОВО рус-арм"
type input "ЛЮБЯТОВО рус-арм"
click at [809, 474] on button "Выполнить поиск" at bounding box center [851, 488] width 129 height 29
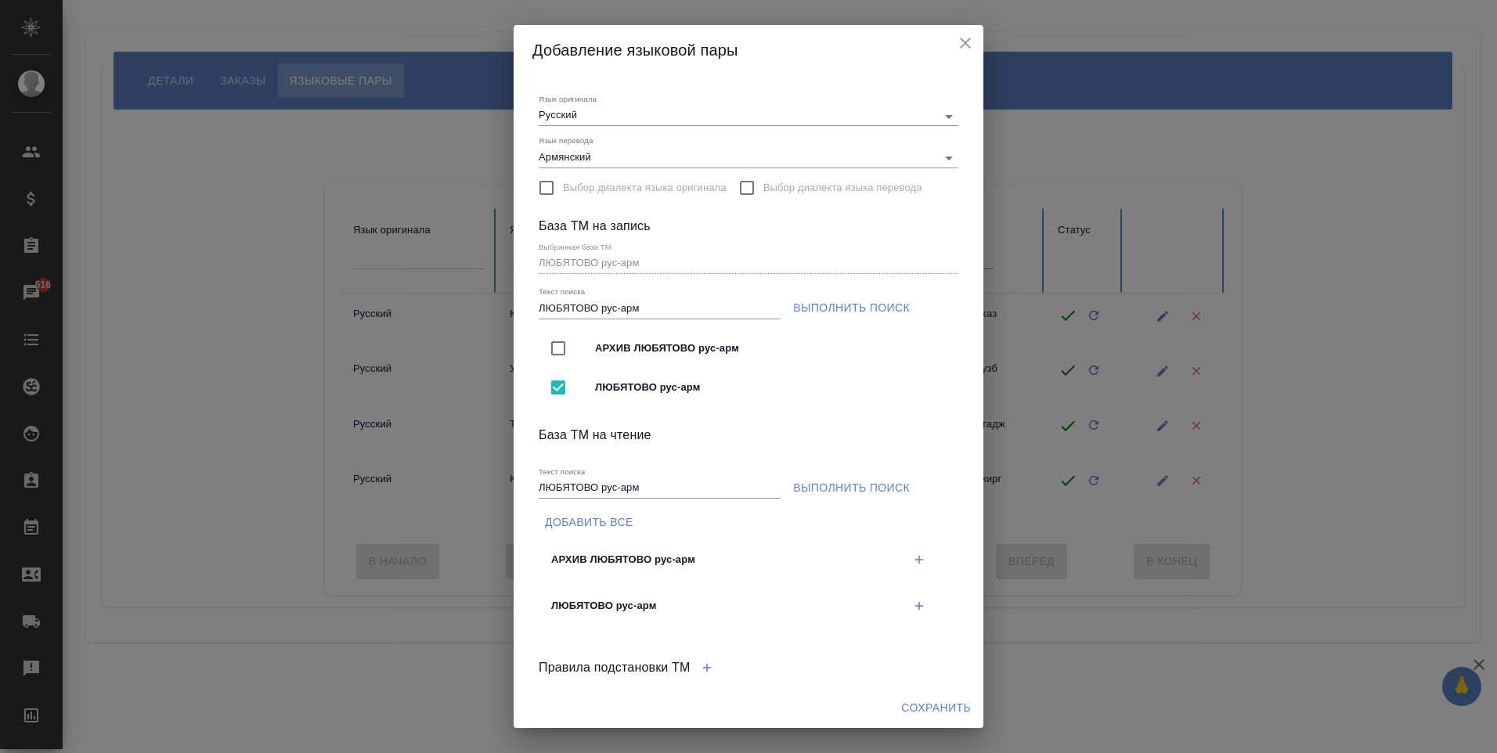
click at [912, 603] on icon "button" at bounding box center [919, 606] width 14 height 14
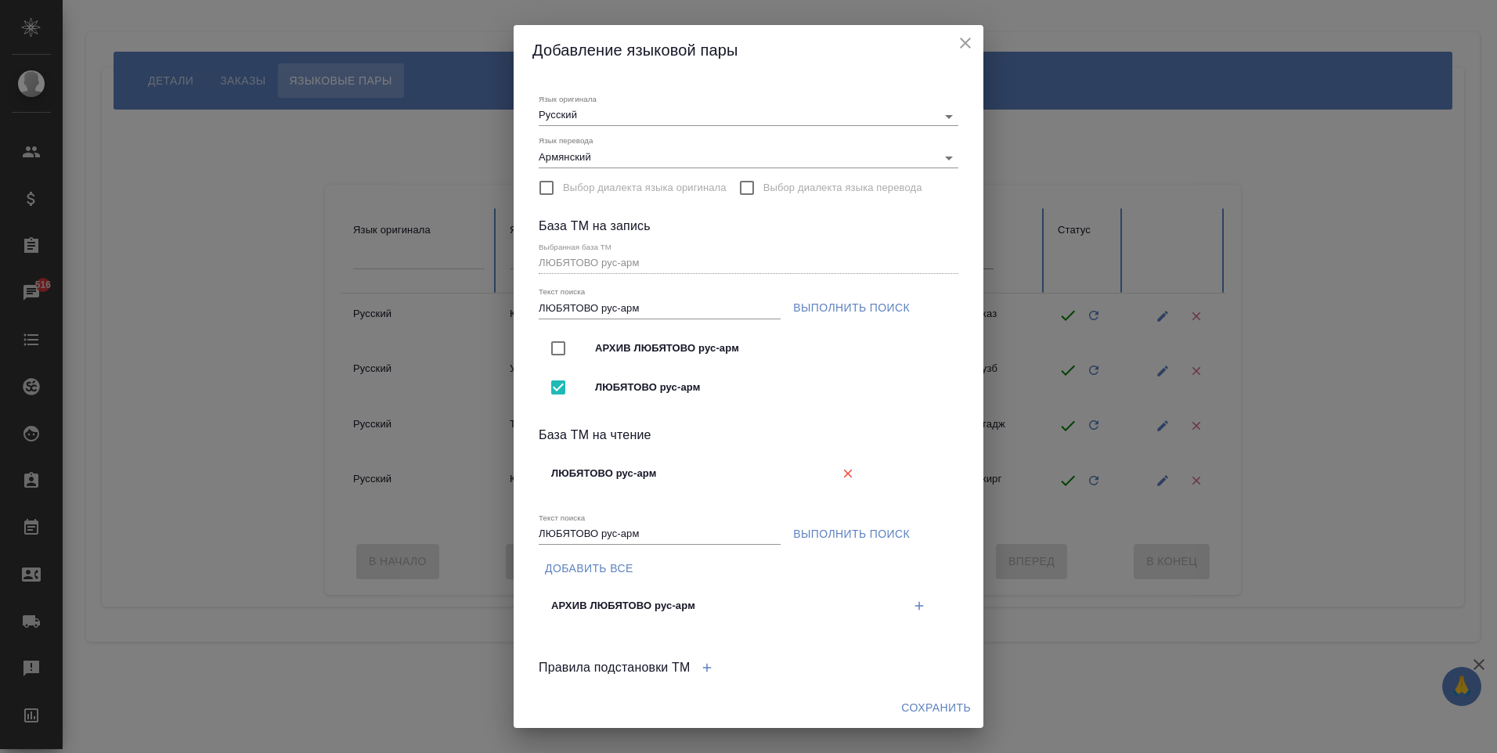
click at [928, 712] on span "Сохранить" at bounding box center [936, 708] width 70 height 20
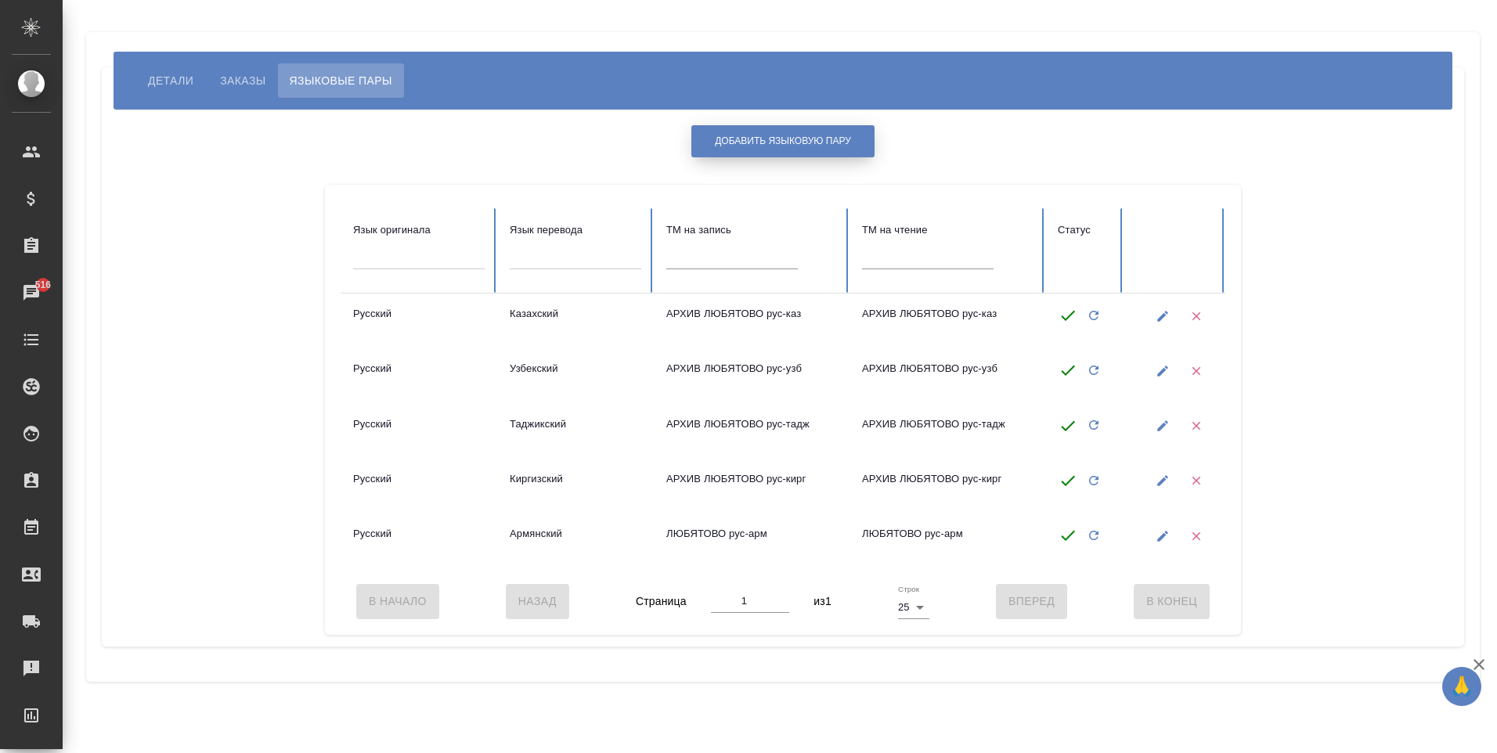
click at [797, 142] on span "Добавить языковую пару" at bounding box center [783, 141] width 136 height 13
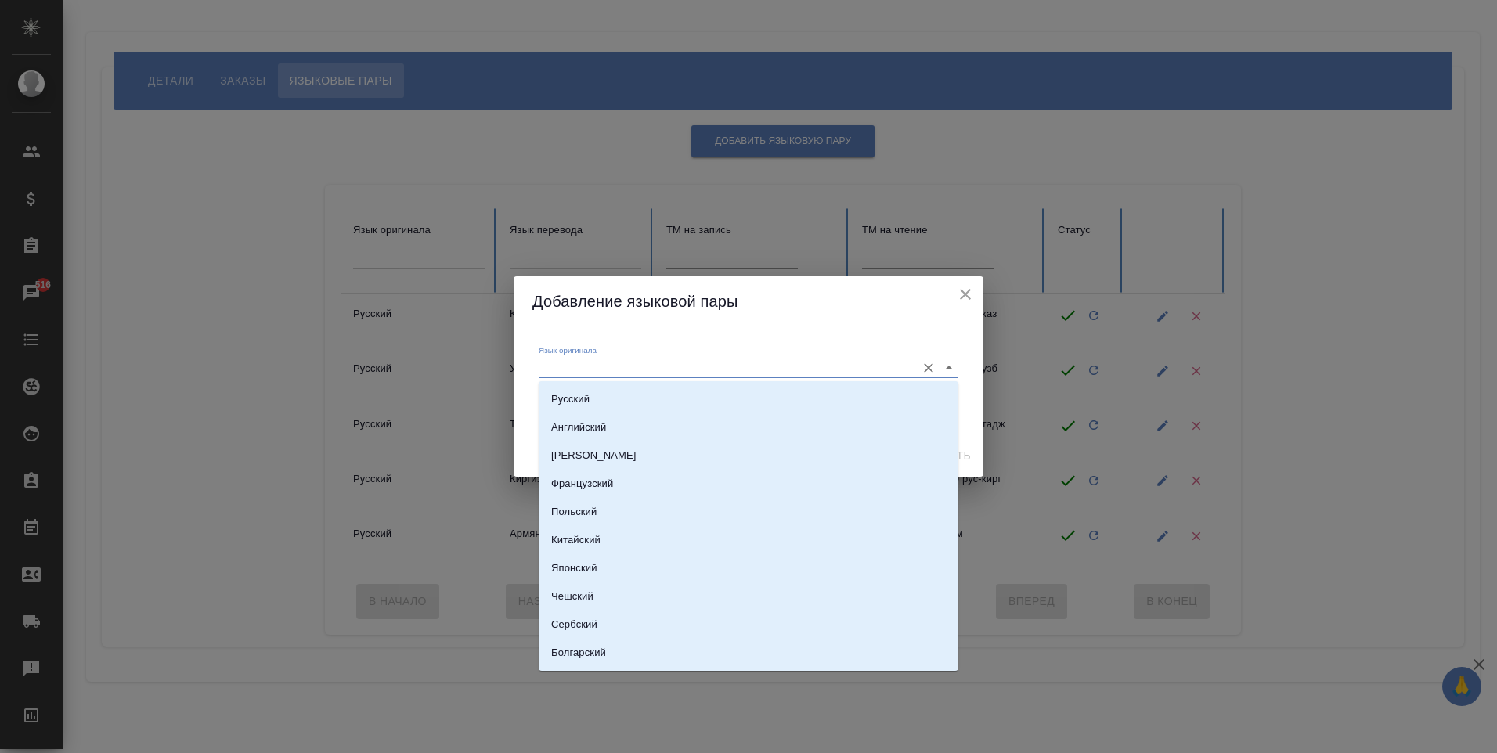
click at [600, 369] on input "Язык оригинала" at bounding box center [723, 367] width 369 height 19
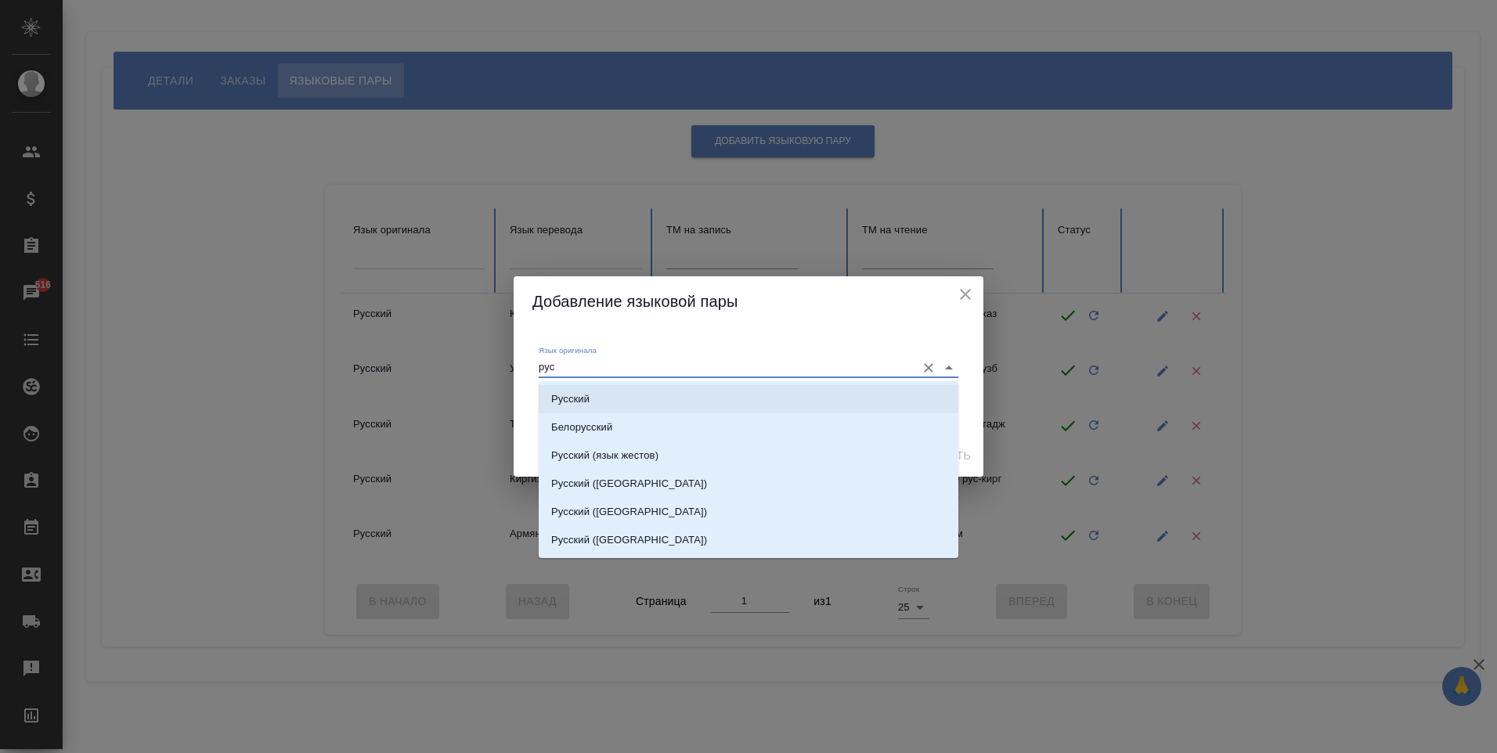
click at [636, 397] on li "Русский" at bounding box center [749, 399] width 420 height 28
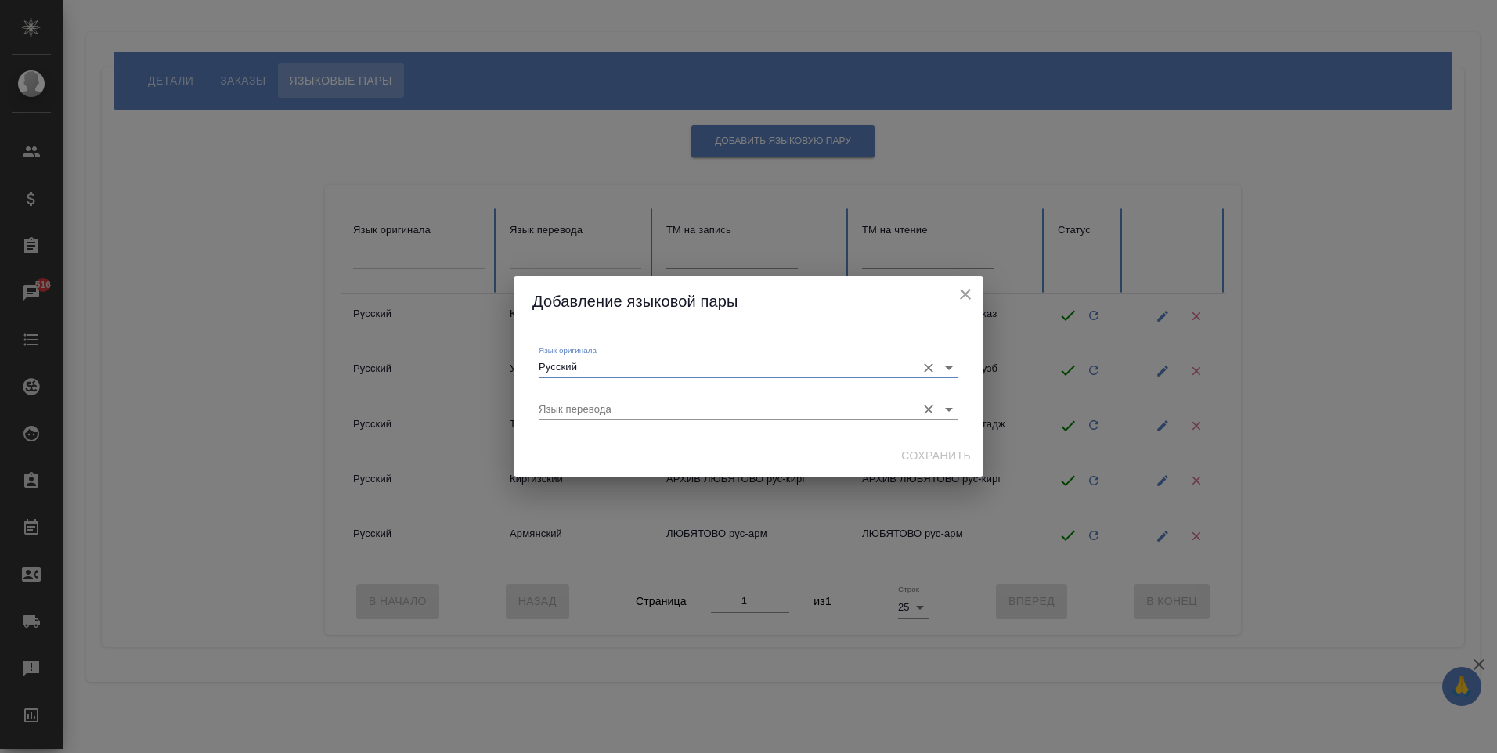
type input "Русский"
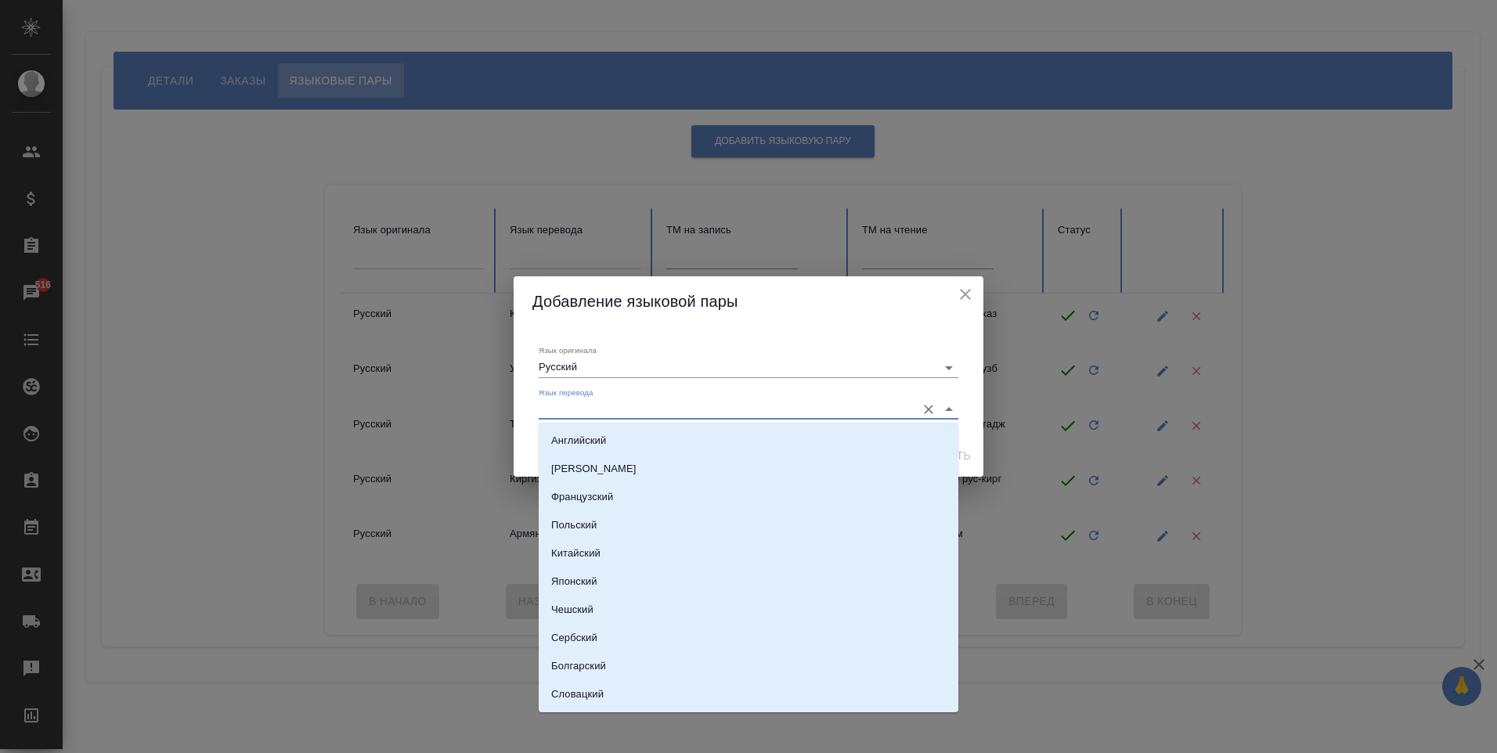
click at [639, 418] on input "Язык перевода" at bounding box center [723, 409] width 369 height 19
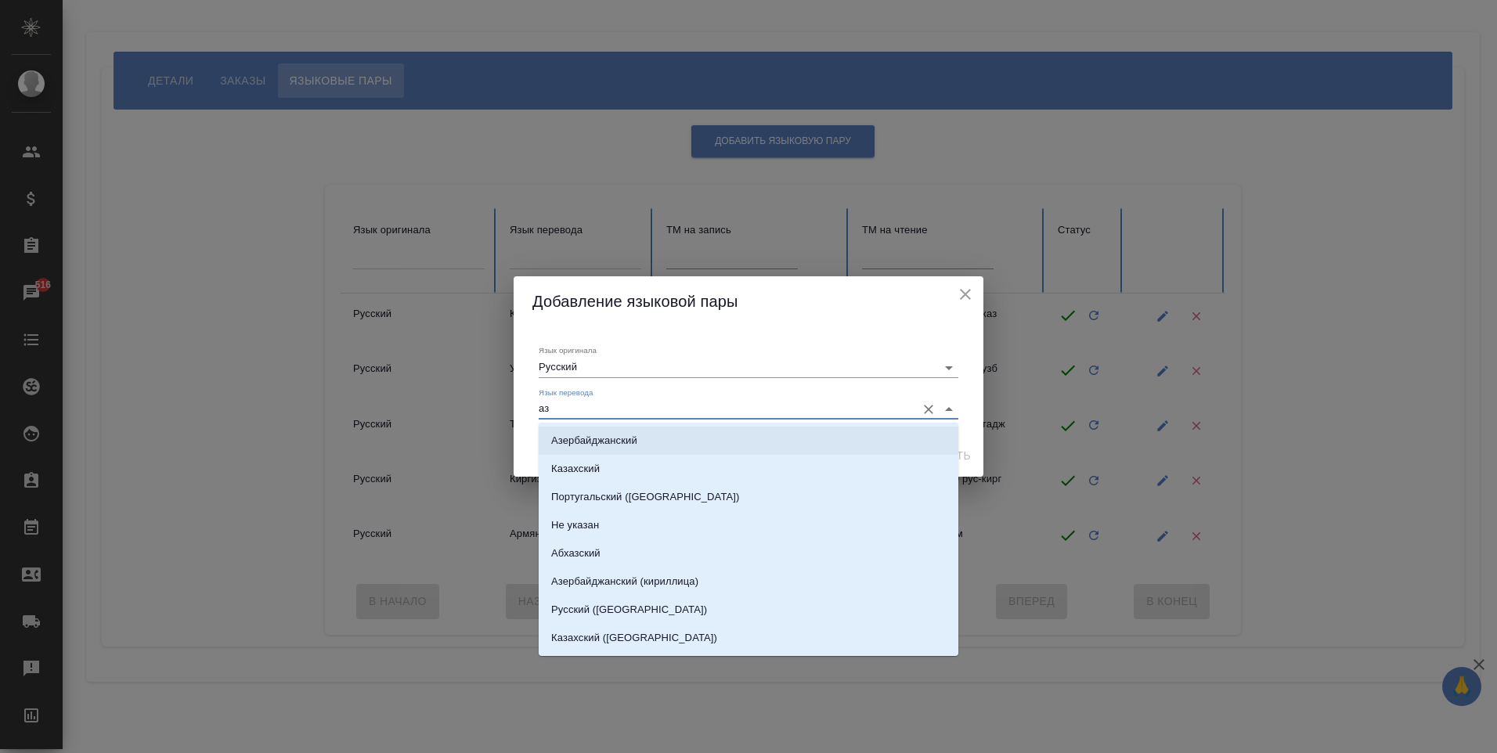
click at [621, 442] on p "Азербайджанский" at bounding box center [594, 441] width 86 height 16
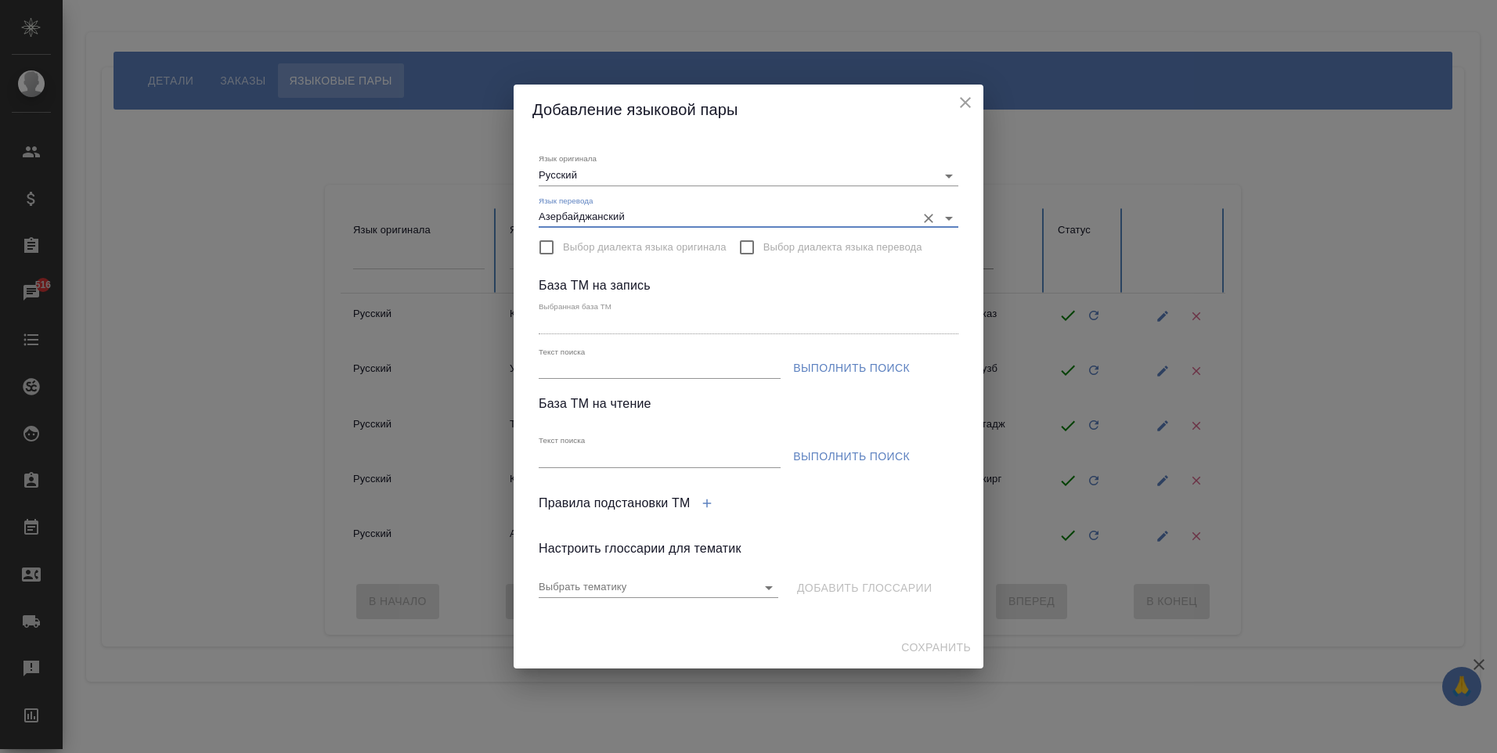
type input "Азербайджанский"
click at [625, 373] on input "Текст поиска" at bounding box center [660, 369] width 242 height 20
paste input "ЛЮБЯТОВО рус-азер"
type input "ЛЮБЯТОВО рус-азер"
click at [838, 379] on button "Выполнить поиск" at bounding box center [851, 368] width 129 height 29
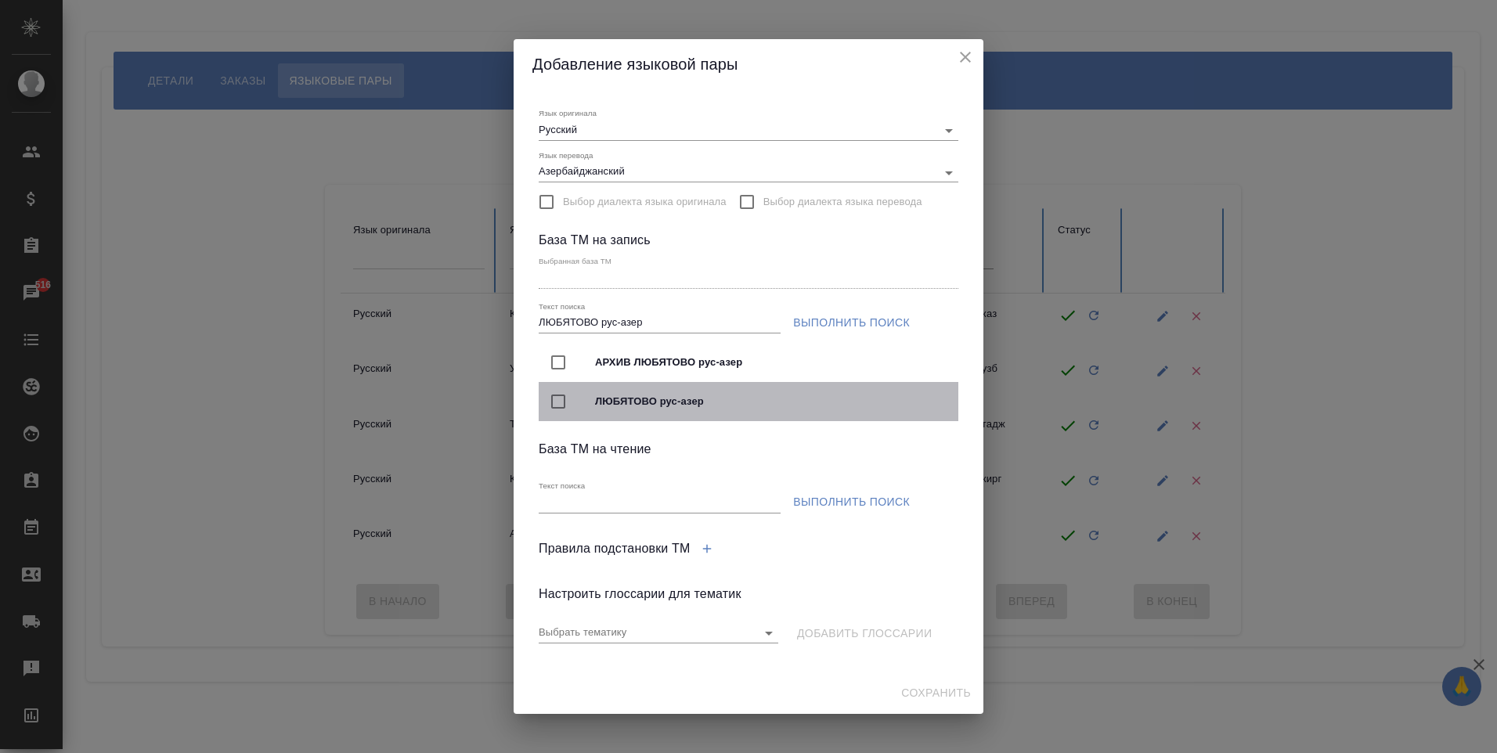
click at [551, 395] on input "checkbox" at bounding box center [558, 401] width 33 height 33
type input "ЛЮБЯТОВО рус-азер"
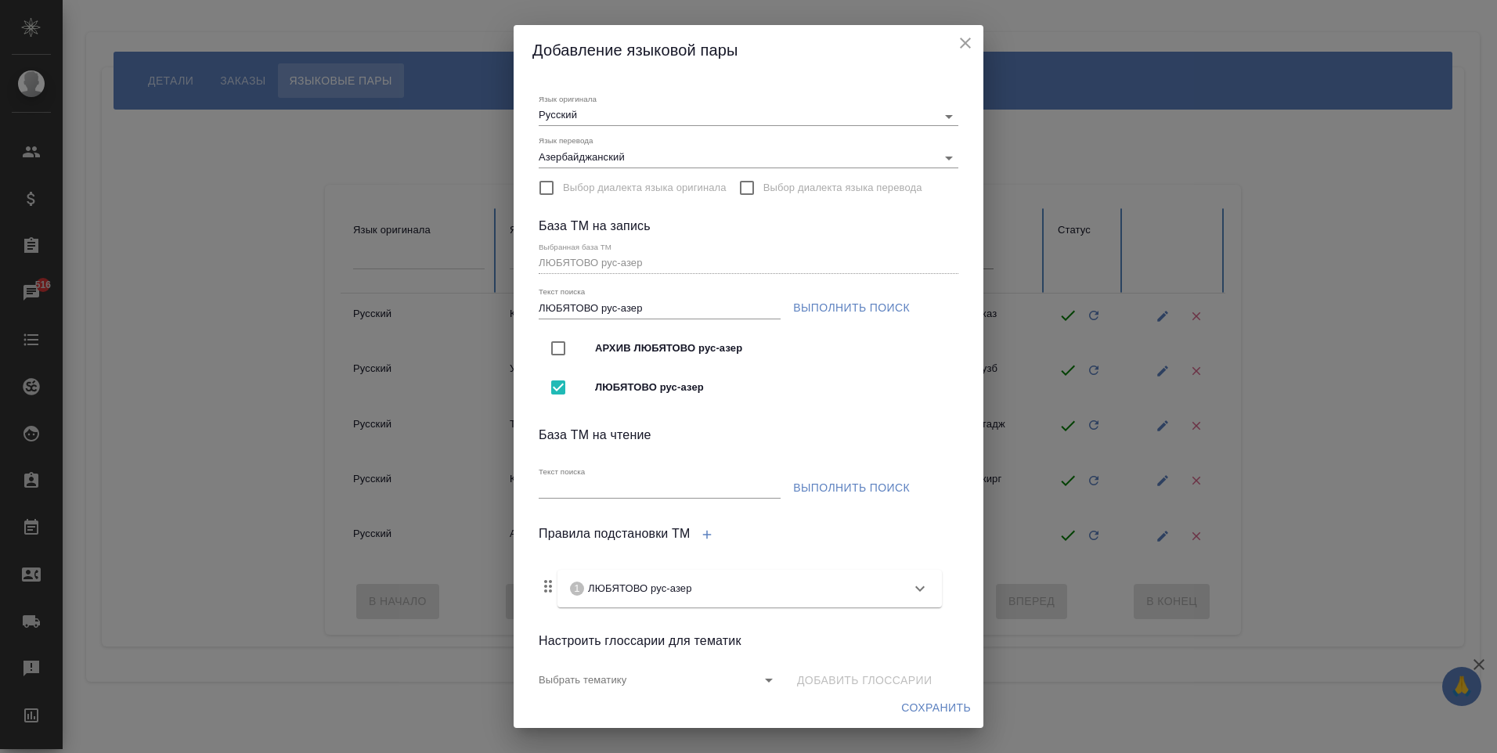
click at [830, 484] on span "Выполнить поиск" at bounding box center [851, 488] width 117 height 20
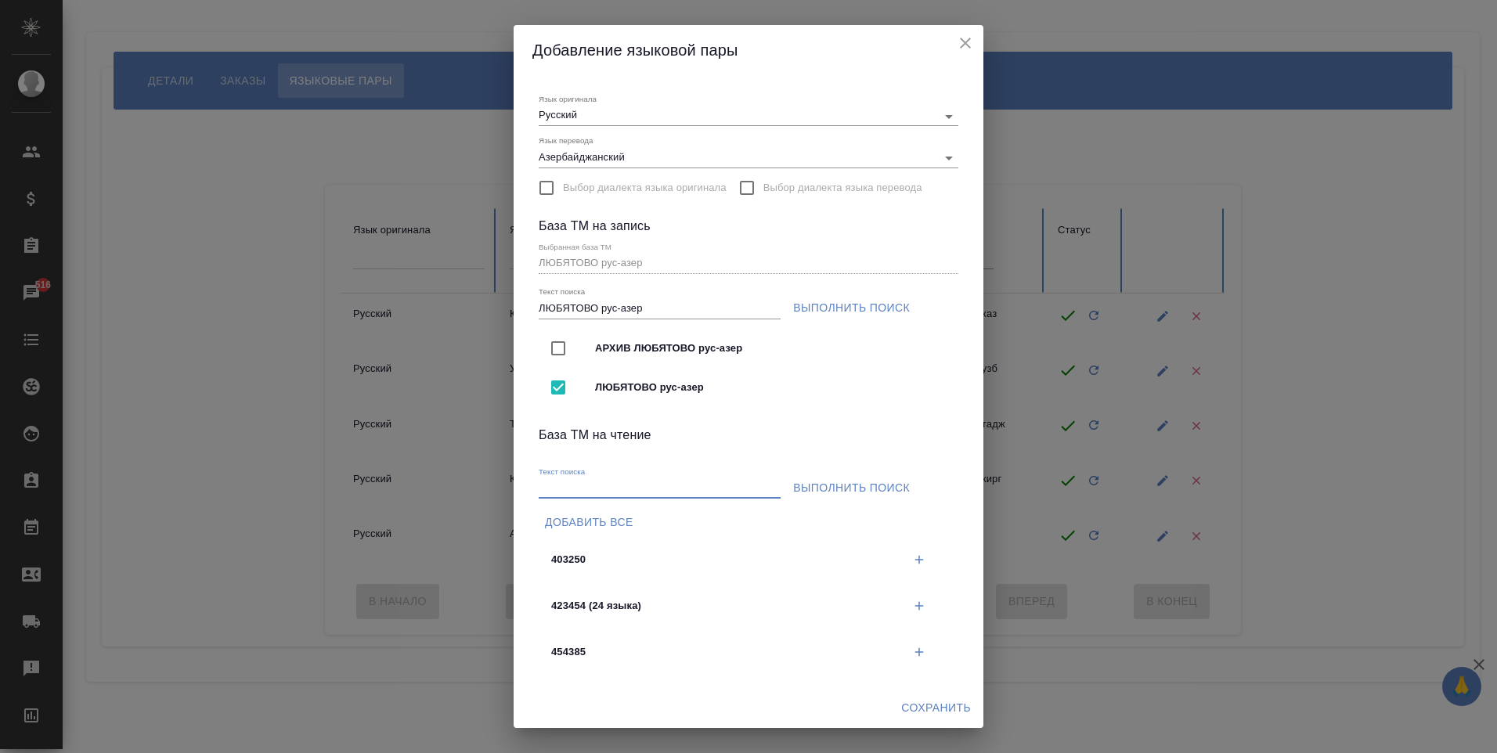
click at [669, 489] on input "Текст поиска" at bounding box center [660, 489] width 242 height 20
paste input "ЛЮБЯТОВО рус-азер"
type input "ЛЮБЯТОВО рус-азер"
click at [834, 485] on span "Выполнить поиск" at bounding box center [851, 488] width 117 height 20
click at [912, 600] on icon "button" at bounding box center [919, 606] width 14 height 14
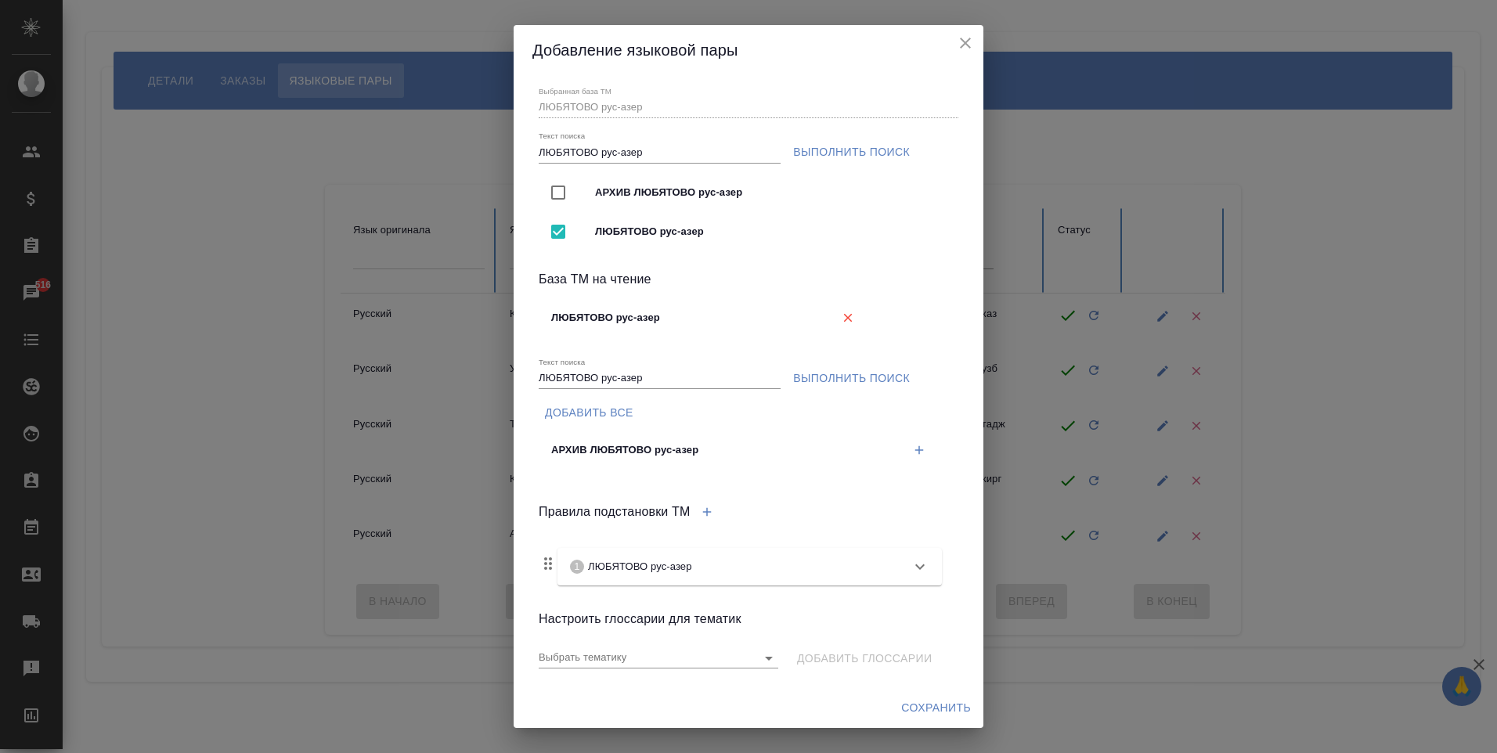
scroll to position [157, 0]
click at [943, 711] on span "Сохранить" at bounding box center [936, 708] width 70 height 20
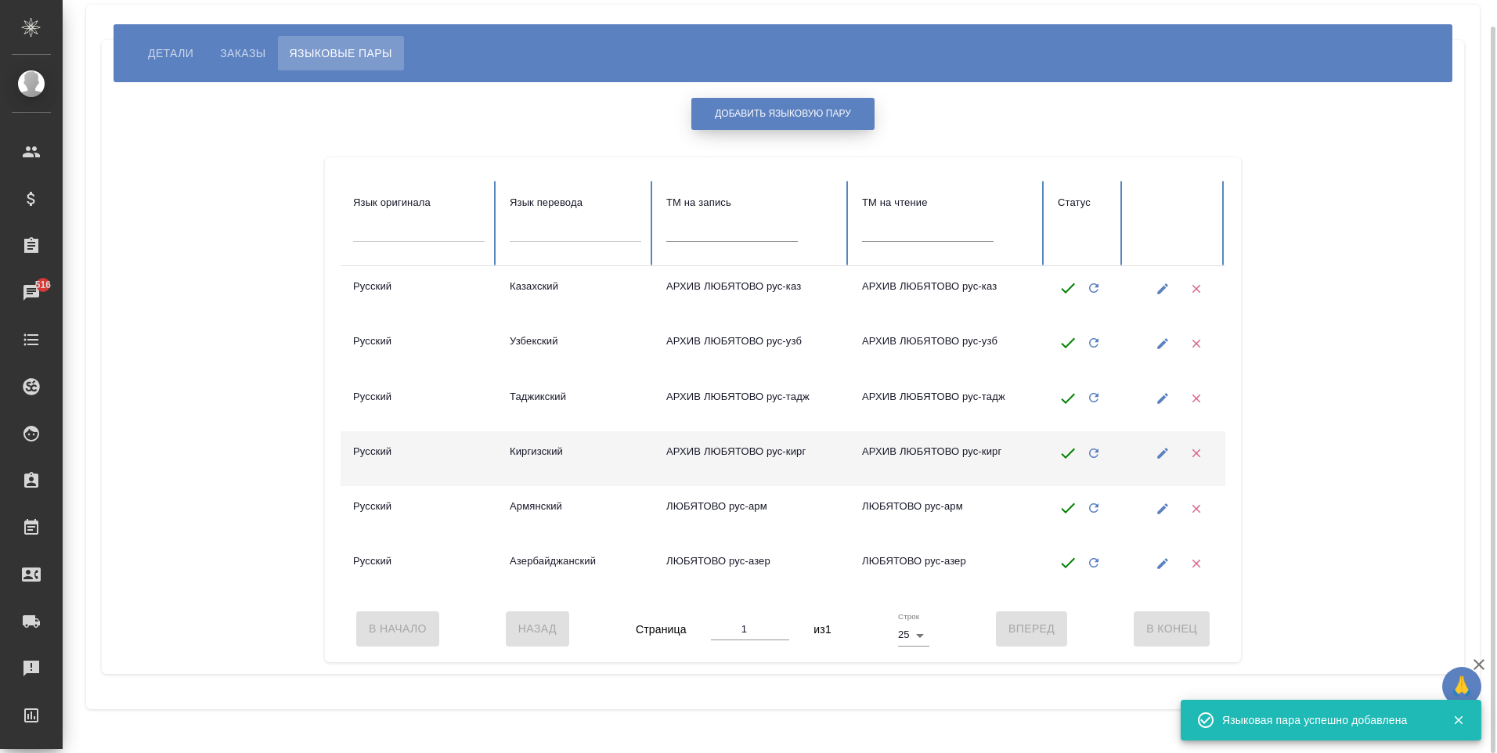
scroll to position [0, 0]
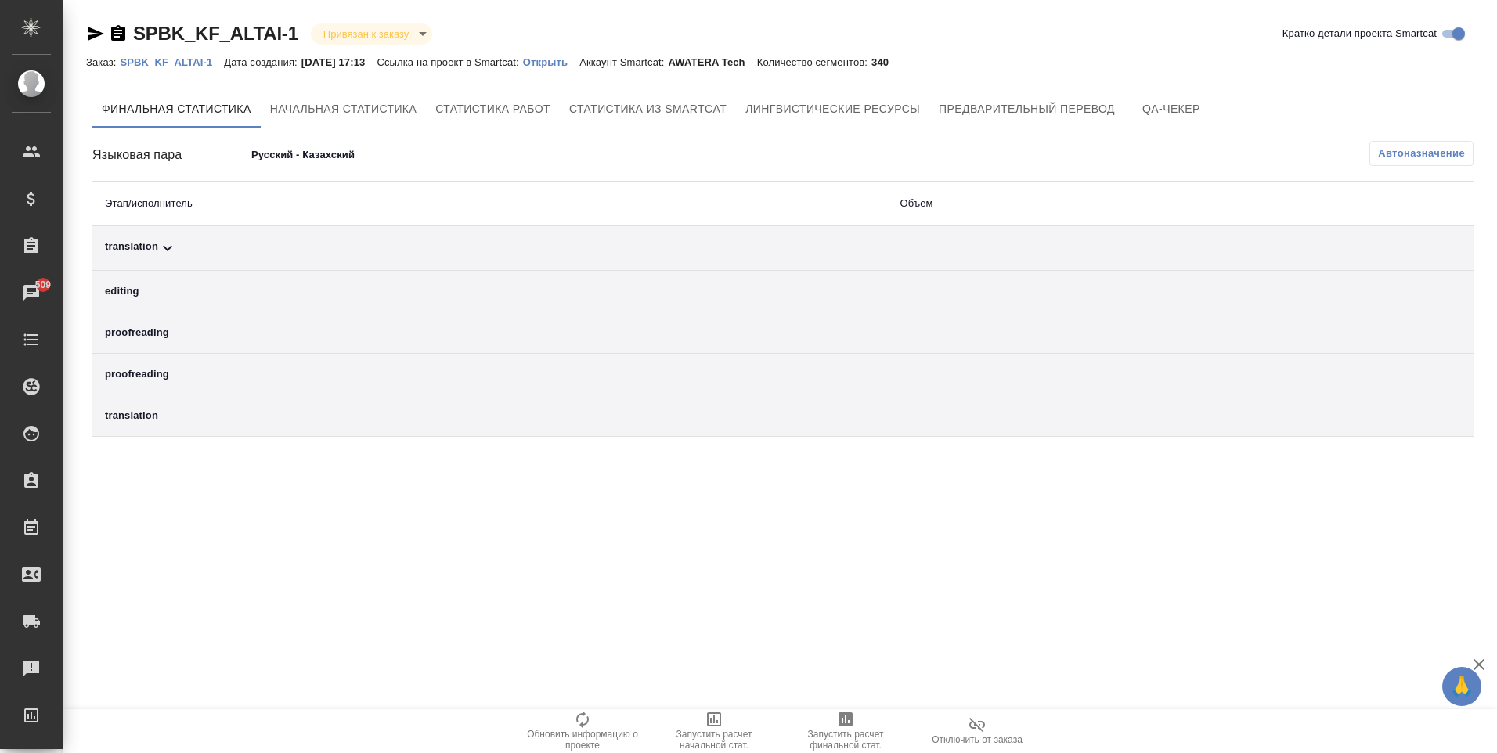
click at [564, 61] on p "Открыть" at bounding box center [551, 62] width 56 height 12
click at [565, 62] on p "Открыть" at bounding box center [551, 62] width 56 height 12
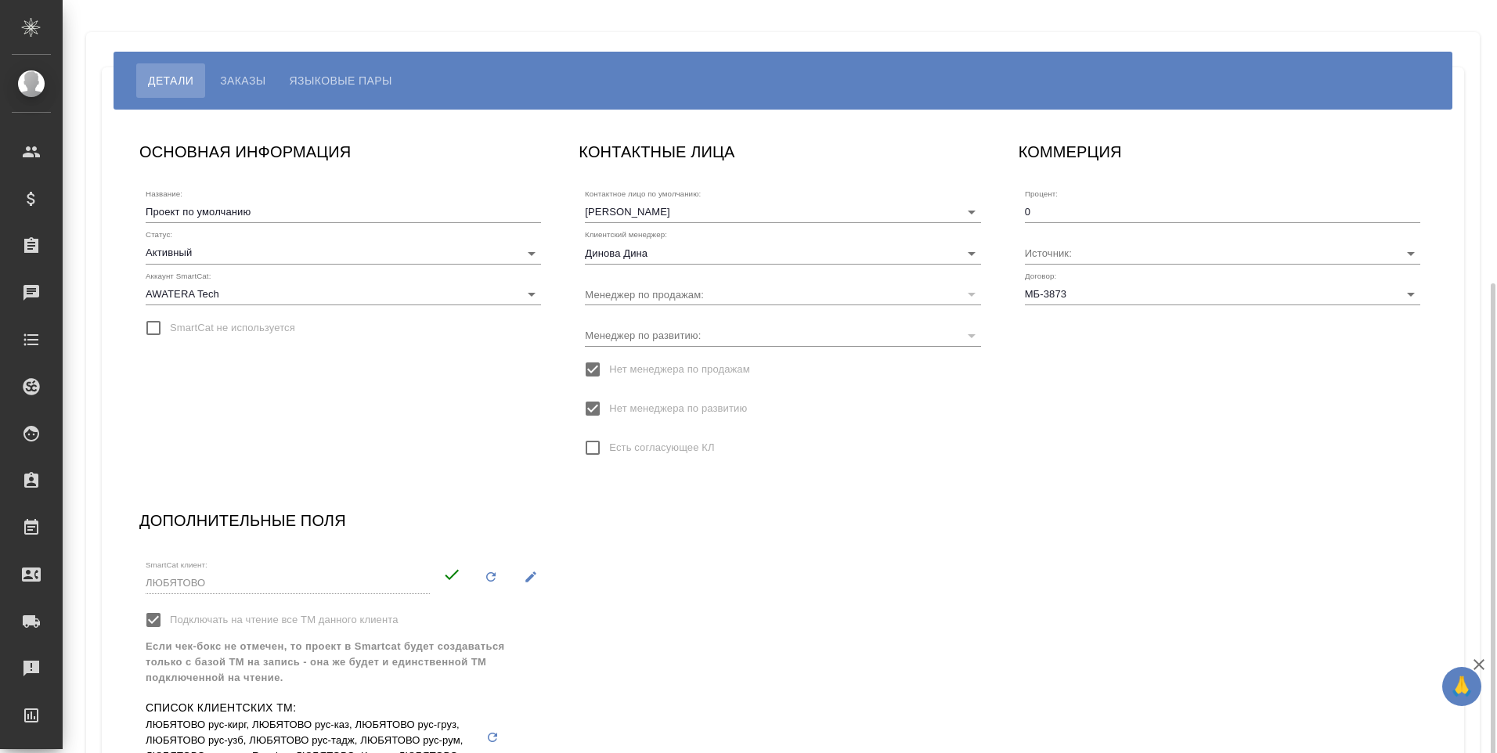
scroll to position [176, 0]
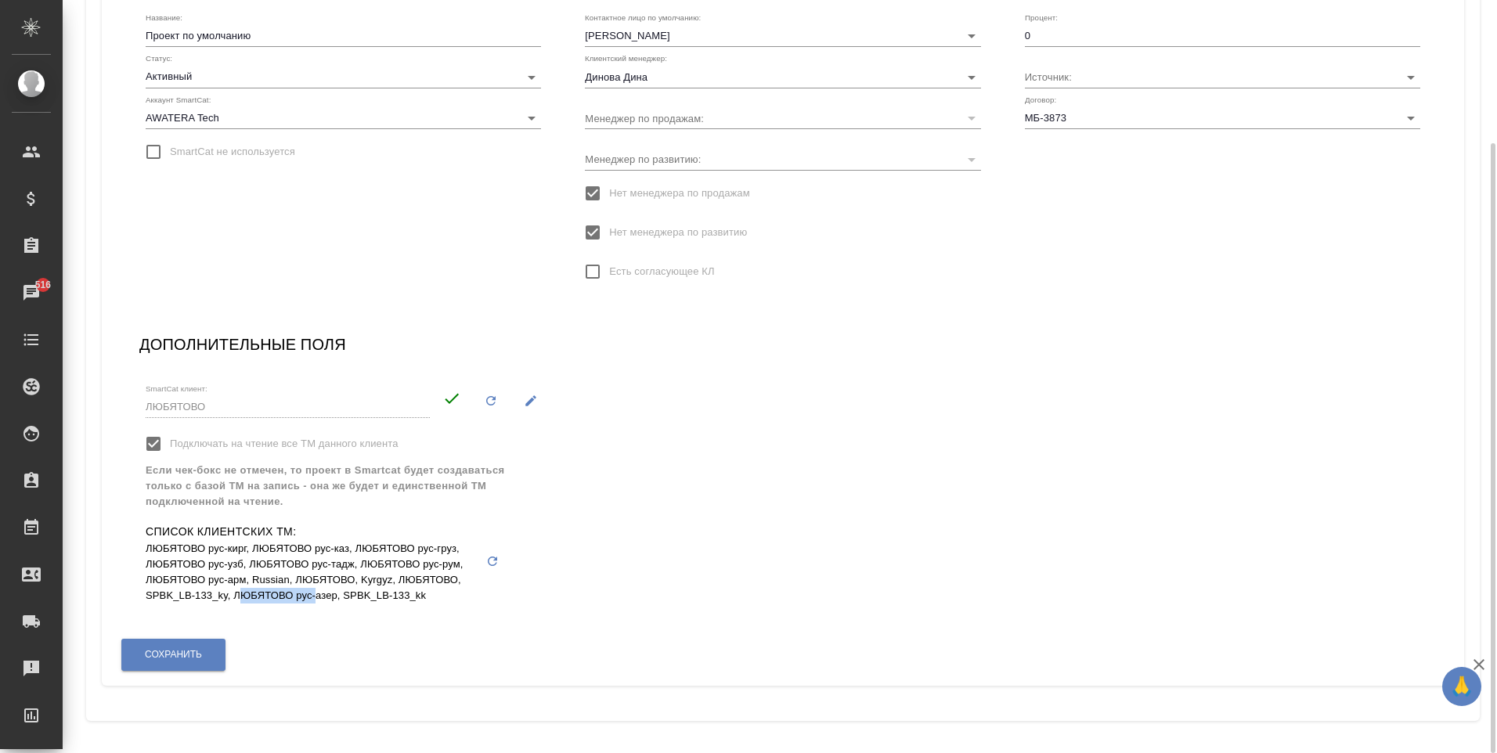
drag, startPoint x: 237, startPoint y: 594, endPoint x: 314, endPoint y: 599, distance: 76.8
click at [314, 599] on p "ЛЮБЯТОВО рус-кирг, ЛЮБЯТОВО рус-каз, ЛЮБЯТОВО рус-груз, ЛЮБЯТОВО рус-узб, ЛЮБЯТ…" at bounding box center [311, 572] width 330 height 63
drag, startPoint x: 314, startPoint y: 599, endPoint x: 243, endPoint y: 601, distance: 70.5
click at [265, 608] on div "SmartCat клиент: ЛЮБЯТОВО Подключать на чтение все ТМ данного клиента Если чек-…" at bounding box center [343, 496] width 395 height 242
drag, startPoint x: 234, startPoint y: 596, endPoint x: 336, endPoint y: 598, distance: 101.8
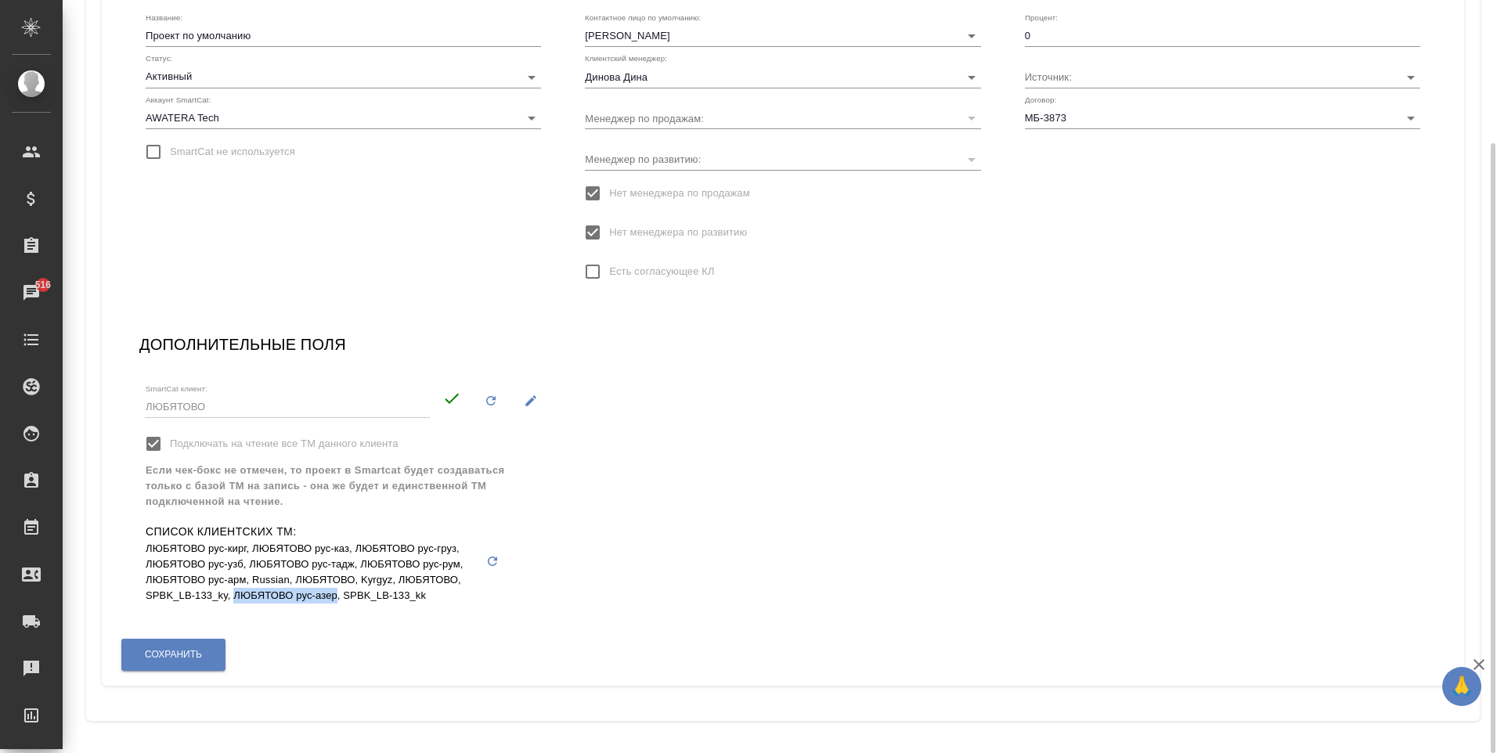
click at [336, 598] on p "ЛЮБЯТОВО рус-кирг, ЛЮБЯТОВО рус-каз, ЛЮБЯТОВО рус-груз, ЛЮБЯТОВО рус-узб, ЛЮБЯТ…" at bounding box center [311, 572] width 330 height 63
drag, startPoint x: 336, startPoint y: 598, endPoint x: 232, endPoint y: 564, distance: 109.4
click at [232, 564] on p "ЛЮБЯТОВО рус-кирг, ЛЮБЯТОВО рус-каз, ЛЮБЯТОВО рус-груз, ЛЮБЯТОВО рус-узб, ЛЮБЯТ…" at bounding box center [311, 572] width 330 height 63
drag, startPoint x: 148, startPoint y: 582, endPoint x: 244, endPoint y: 580, distance: 96.3
click at [244, 580] on p "ЛЮБЯТОВО рус-кирг, ЛЮБЯТОВО рус-каз, ЛЮБЯТОВО рус-груз, ЛЮБЯТОВО рус-узб, ЛЮБЯТ…" at bounding box center [311, 572] width 330 height 63
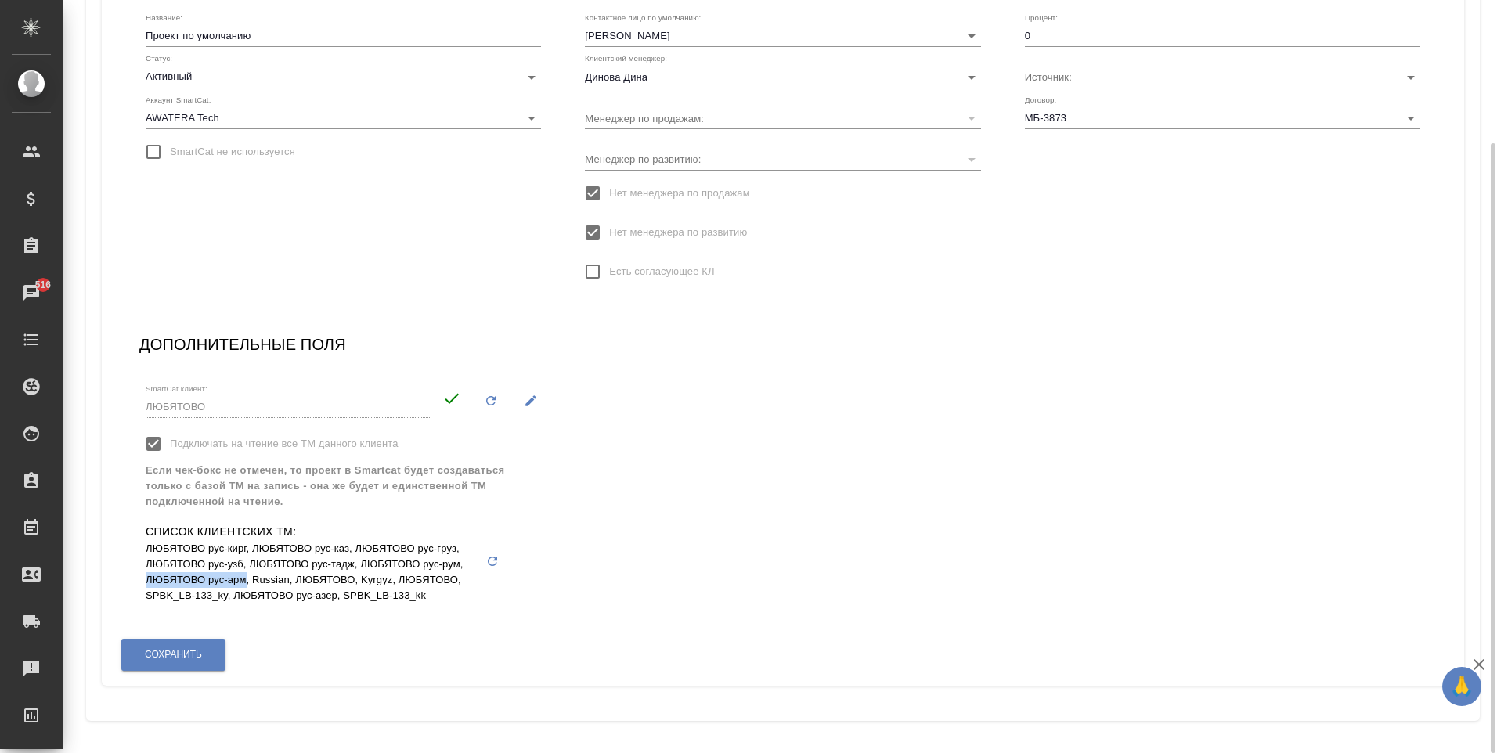
copy p "ЛЮБЯТОВО рус-арм"
drag, startPoint x: 236, startPoint y: 598, endPoint x: 337, endPoint y: 599, distance: 101.0
click at [337, 599] on p "ЛЮБЯТОВО рус-кирг, ЛЮБЯТОВО рус-каз, ЛЮБЯТОВО рус-груз, ЛЮБЯТОВО рус-узб, ЛЮБЯТ…" at bounding box center [311, 572] width 330 height 63
copy p "ЛЮБЯТОВО рус-азер"
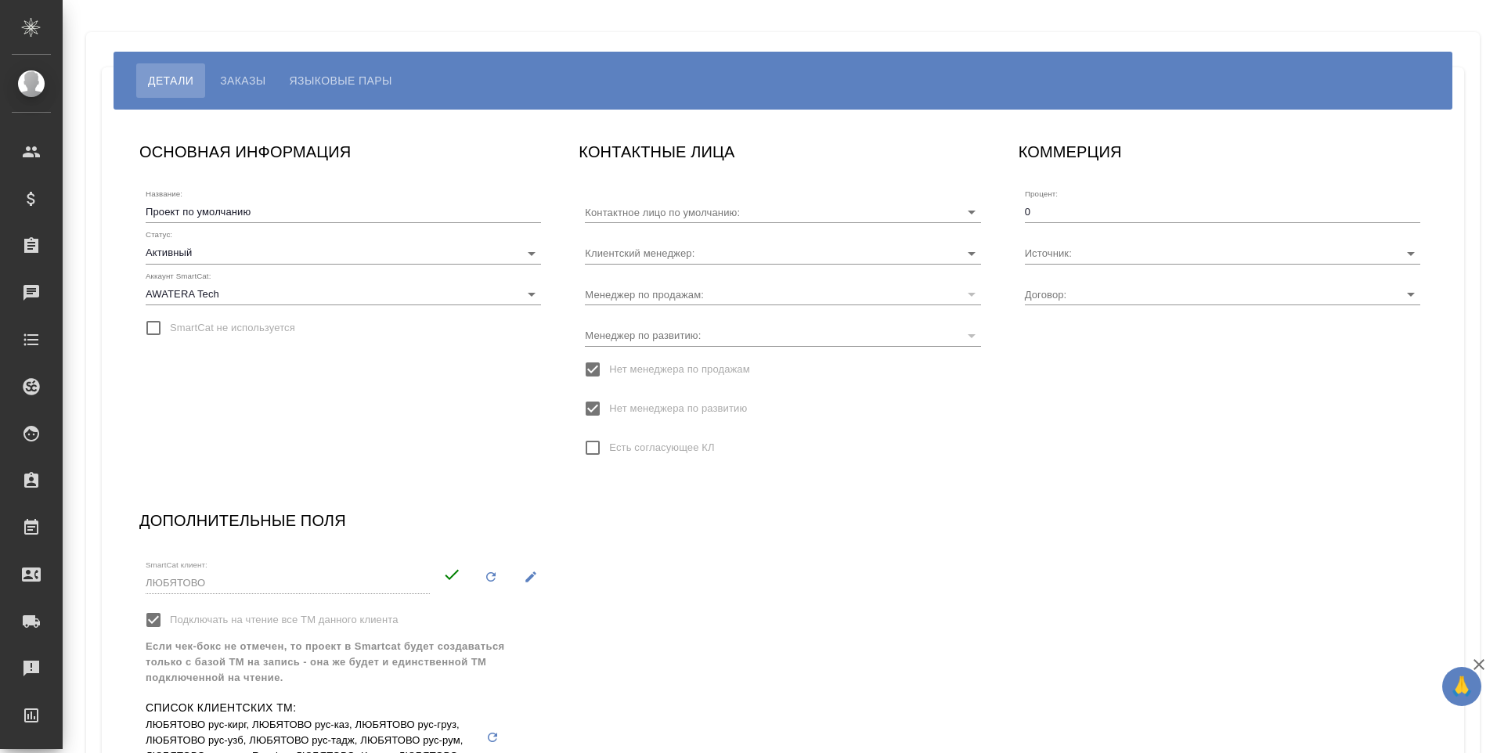
type input "[PERSON_NAME]"
type input "МБ-3873"
type input "Динова Дина"
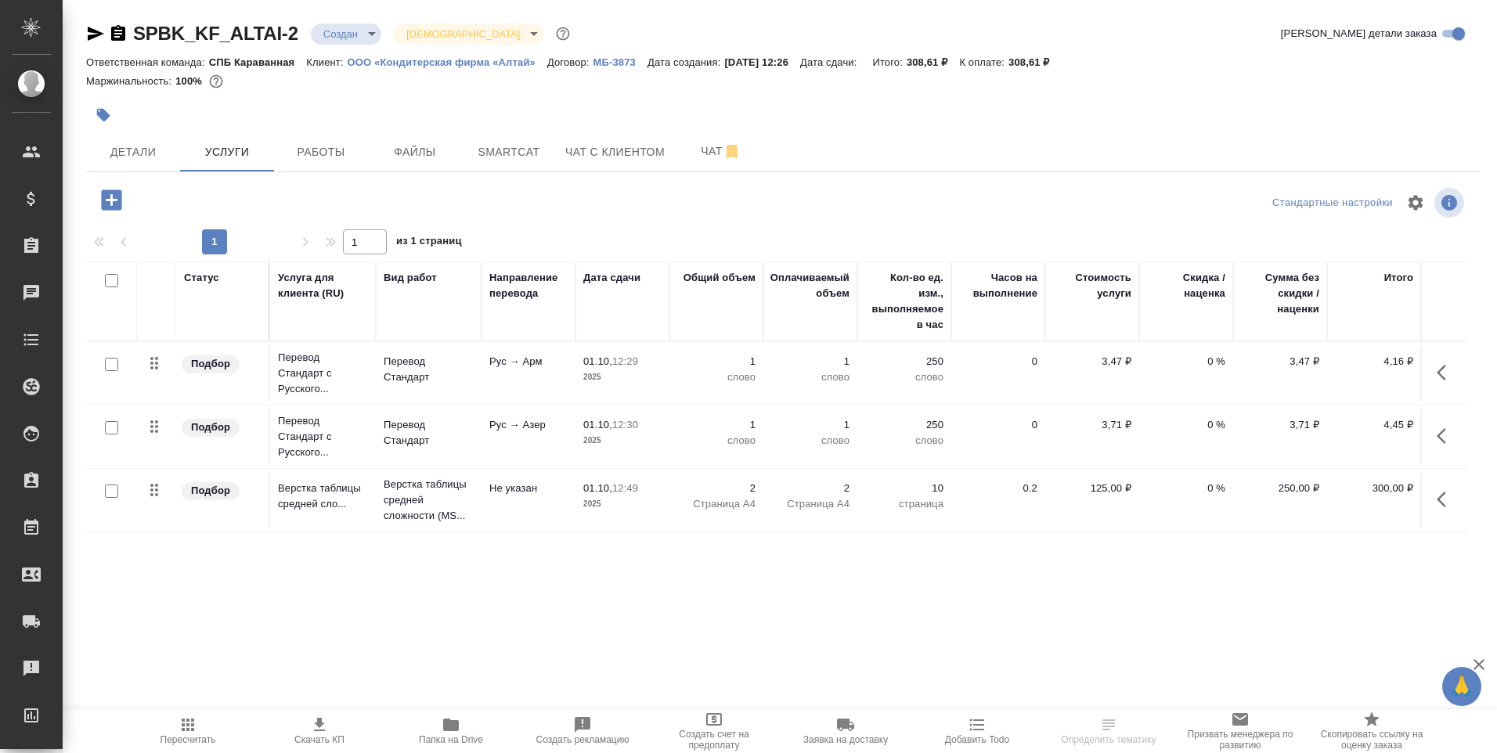
click at [110, 365] on input "checkbox" at bounding box center [111, 364] width 13 height 13
checkbox input "true"
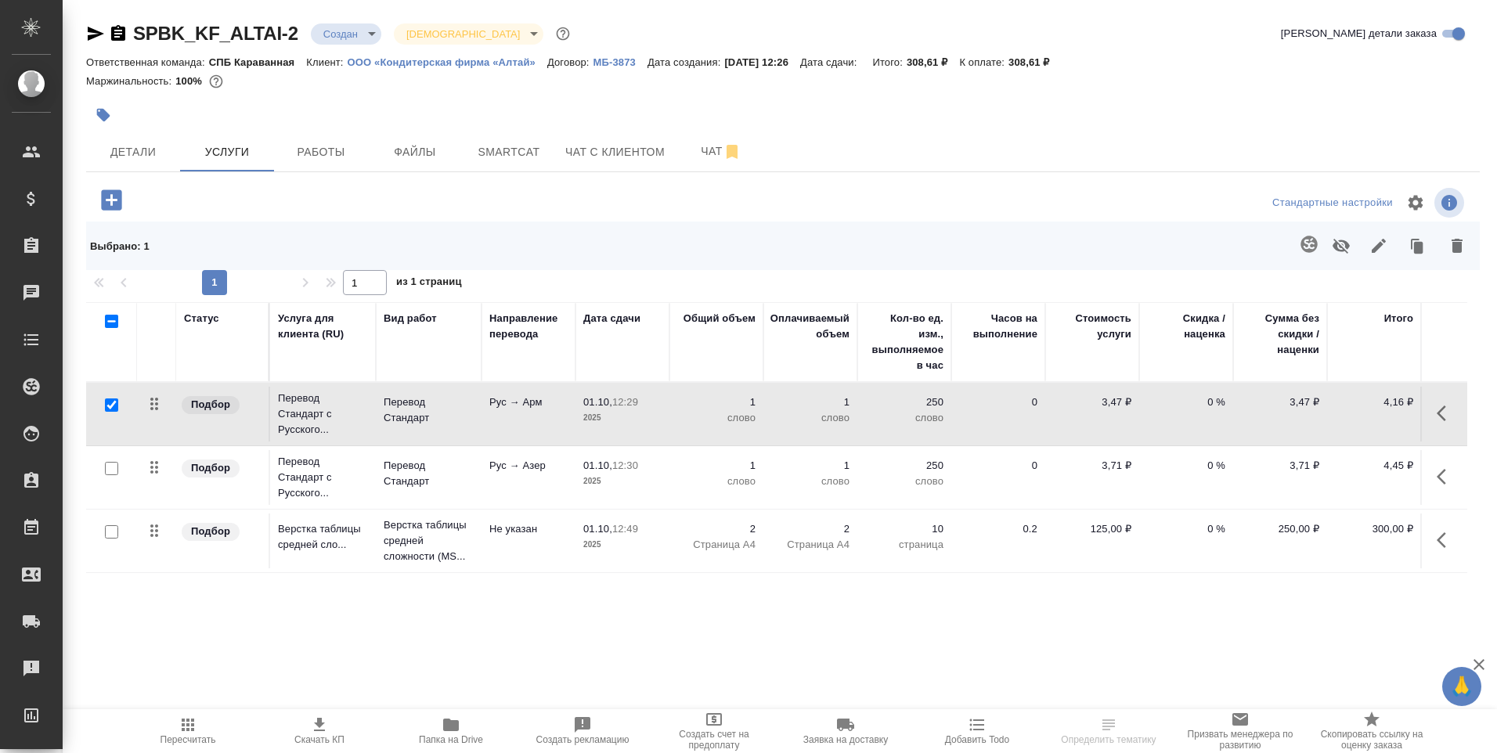
click at [1314, 234] on button "button" at bounding box center [1309, 244] width 38 height 38
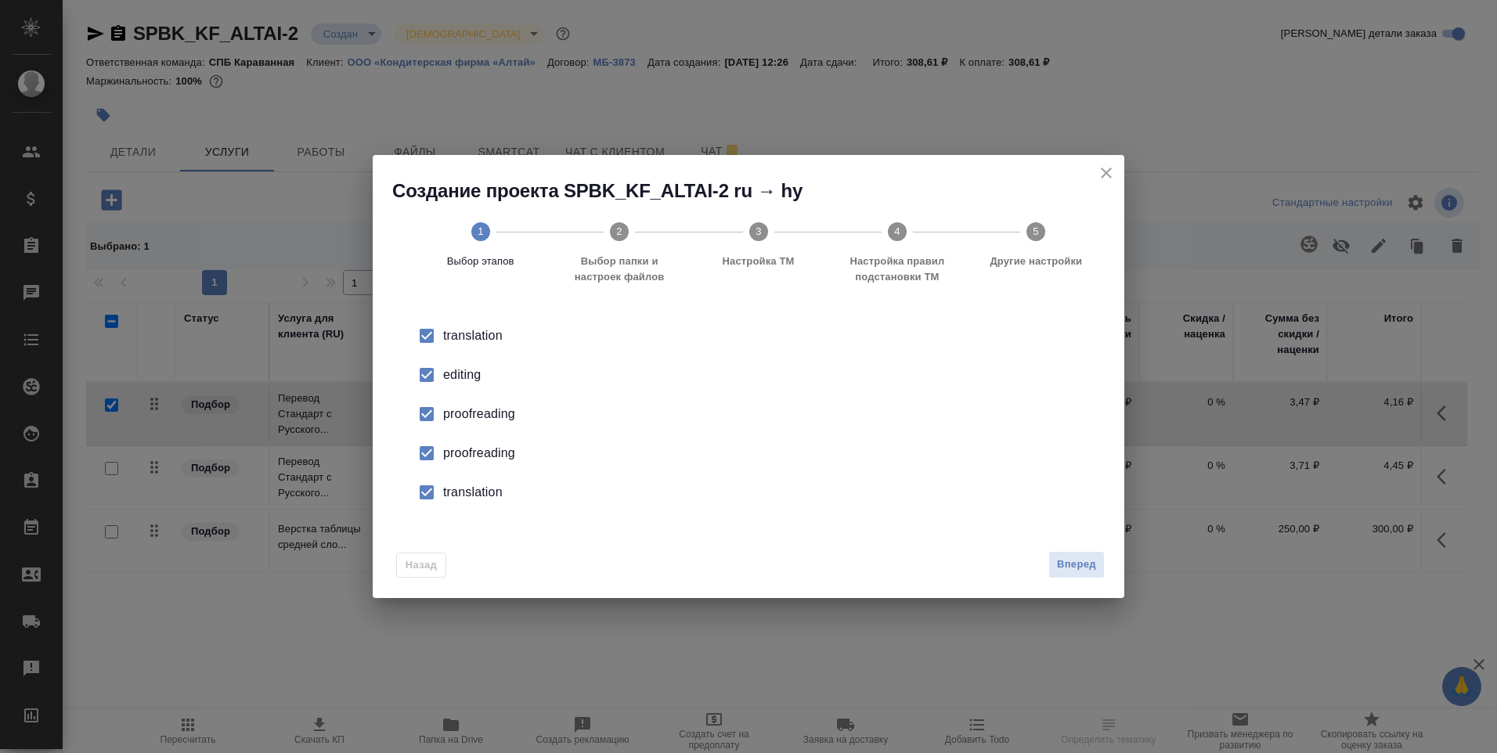
click at [447, 377] on div "editing" at bounding box center [764, 375] width 643 height 19
click at [455, 423] on div "proofreading" at bounding box center [764, 414] width 643 height 19
drag, startPoint x: 455, startPoint y: 423, endPoint x: 470, endPoint y: 455, distance: 35.0
click at [470, 455] on div "proofreading" at bounding box center [764, 453] width 643 height 19
click at [464, 493] on div "translation" at bounding box center [764, 492] width 643 height 19
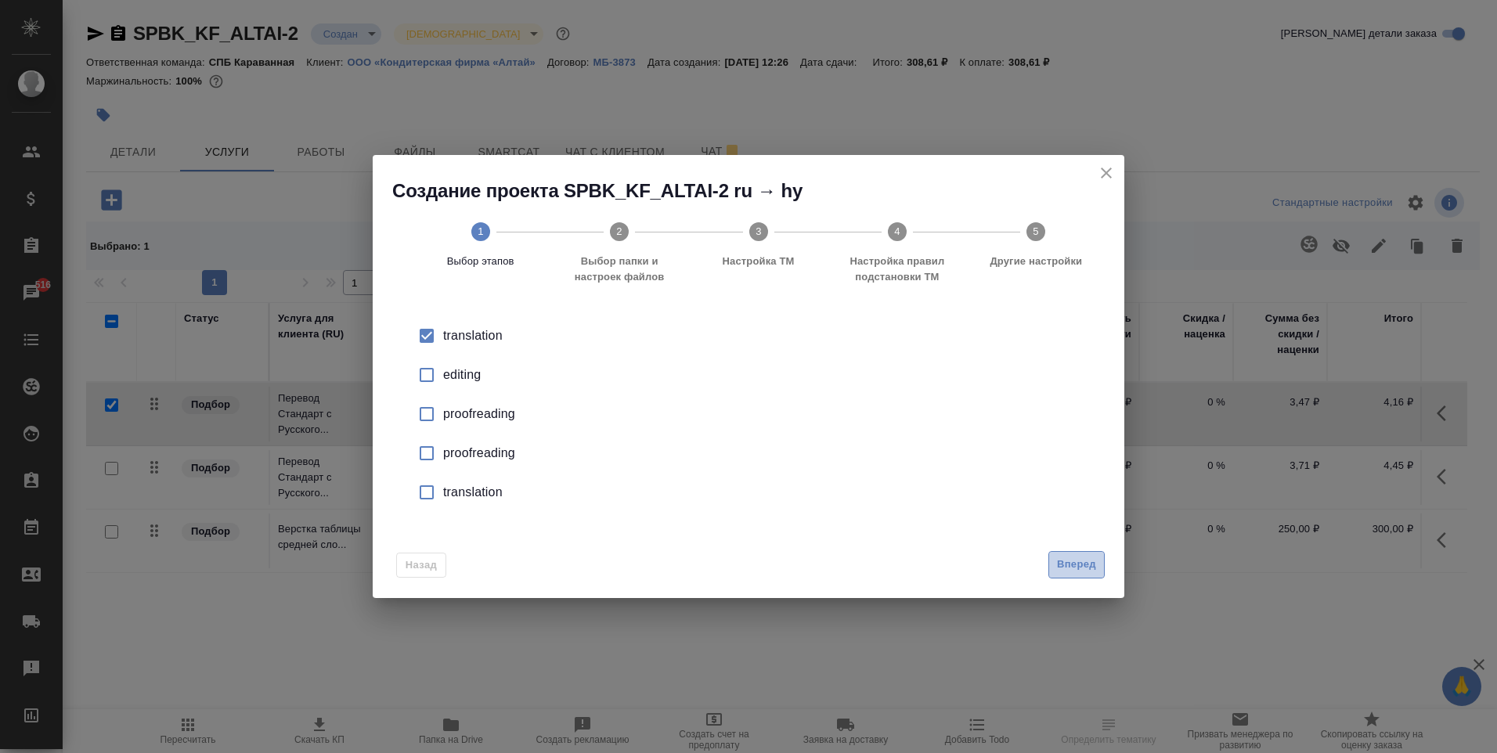
click at [1103, 560] on button "Вперед" at bounding box center [1076, 564] width 56 height 27
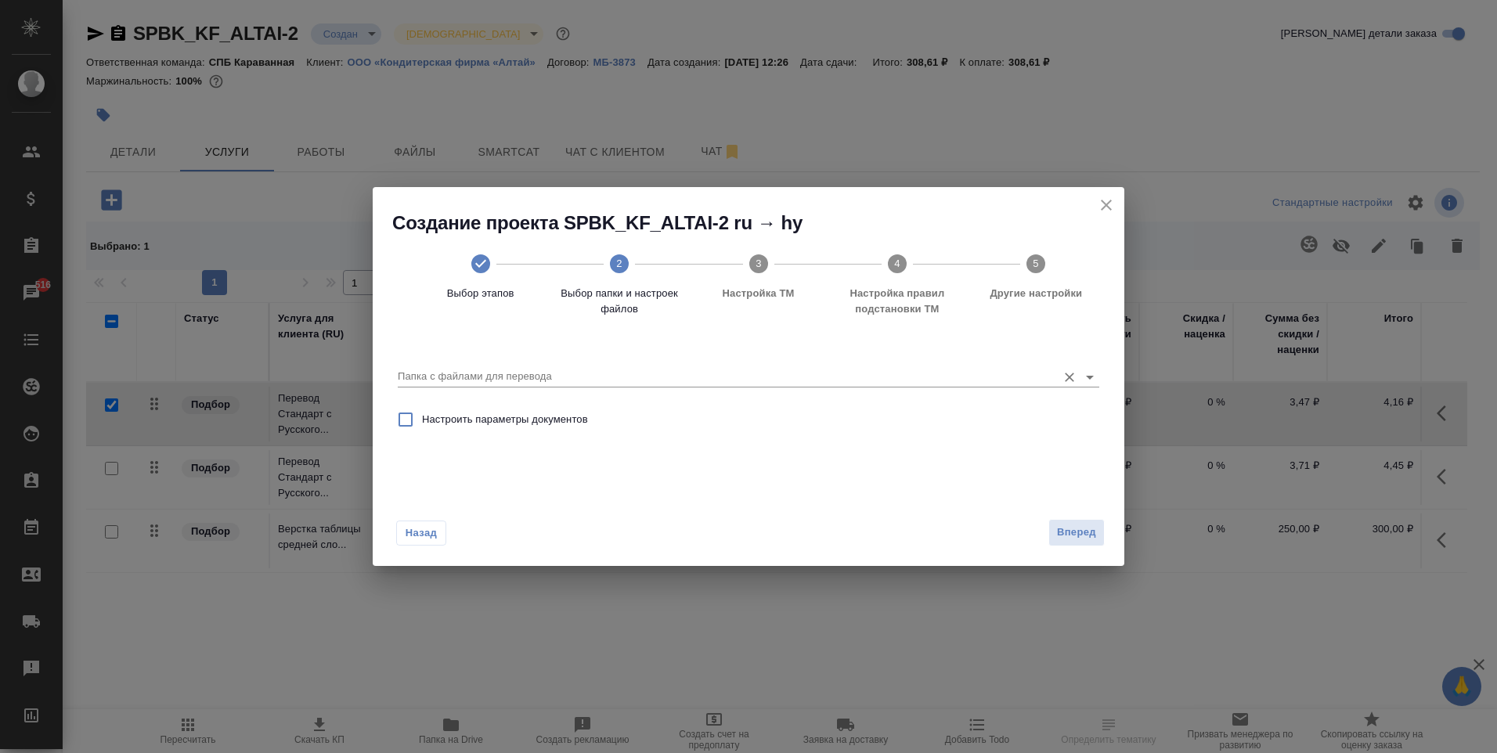
click at [812, 385] on input "Папка с файлами для перевода" at bounding box center [723, 376] width 651 height 19
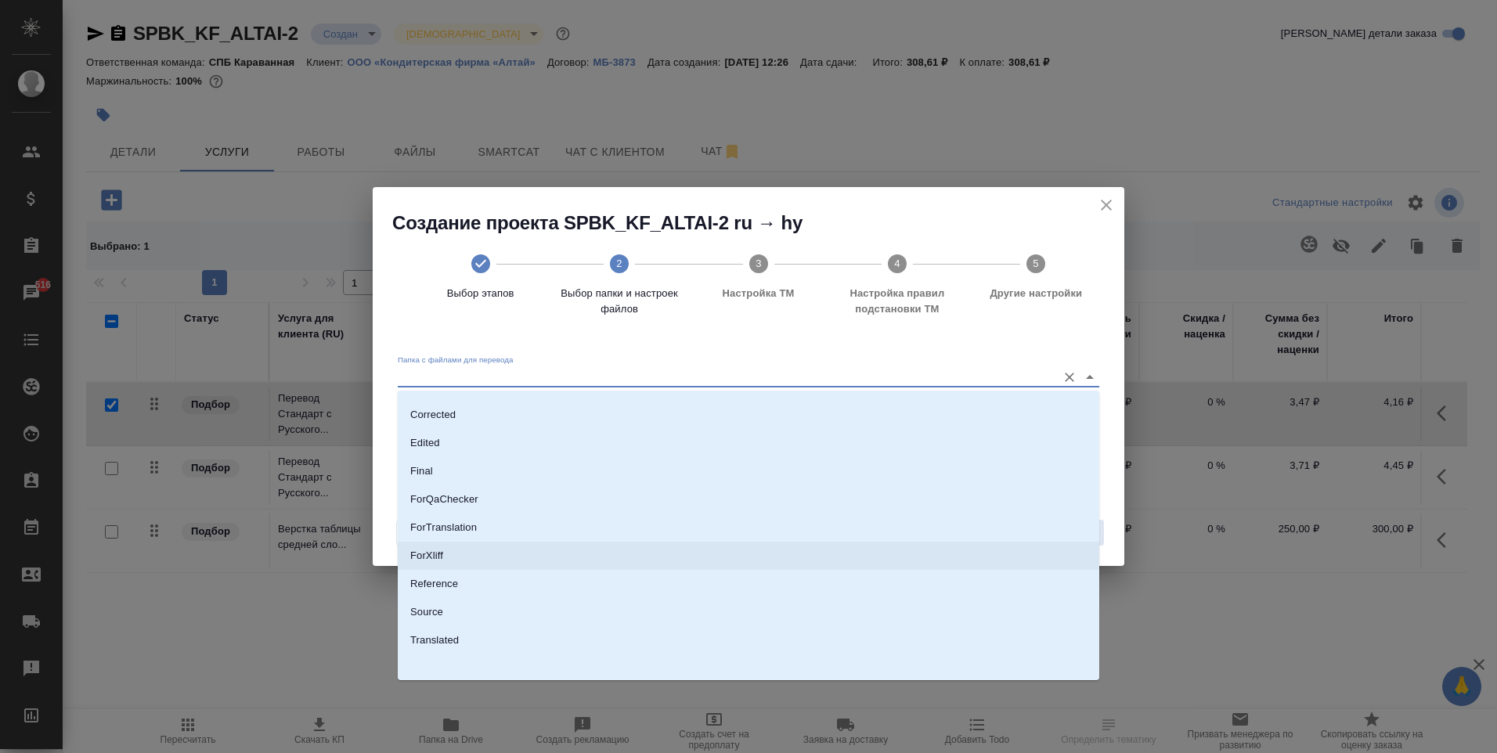
scroll to position [81, 0]
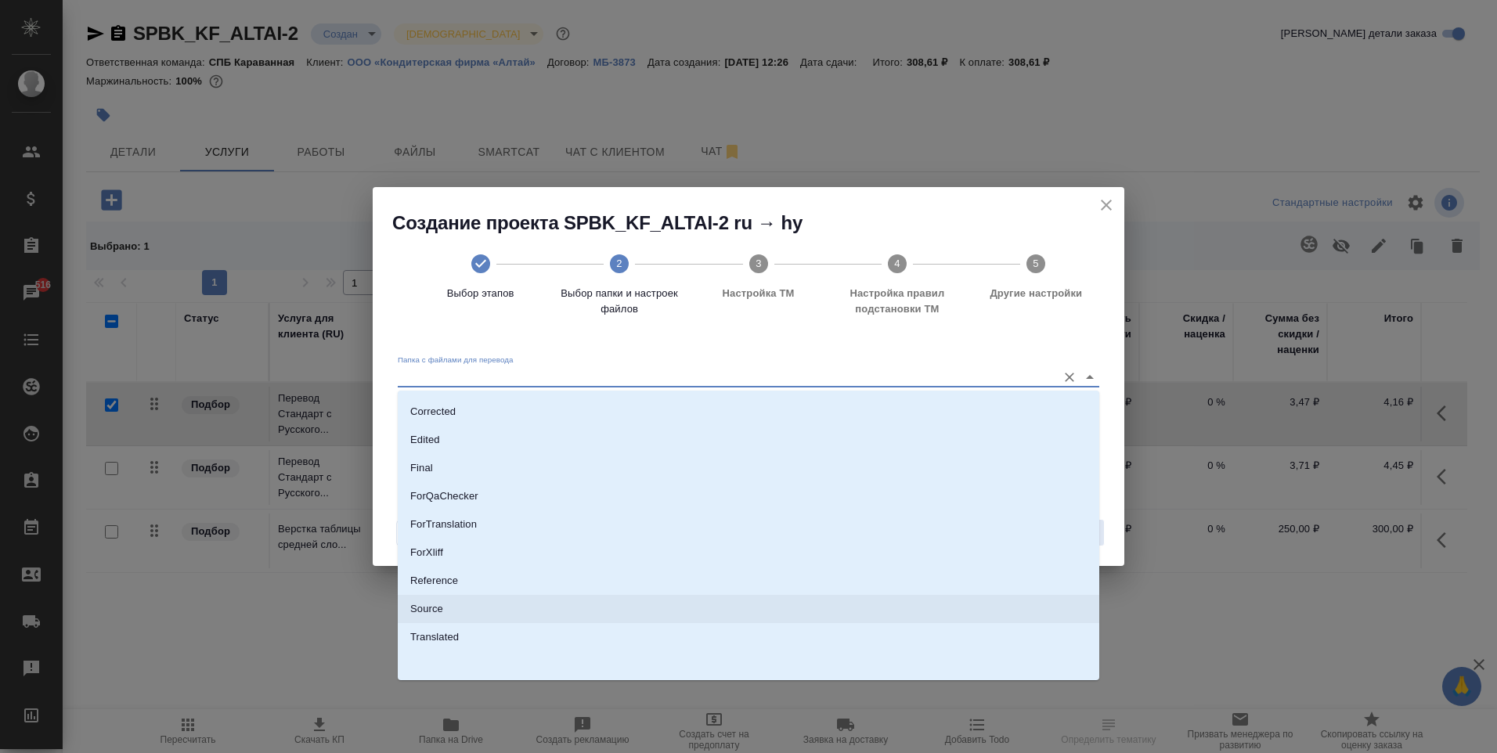
click at [458, 603] on li "Source" at bounding box center [748, 609] width 701 height 28
type input "Source"
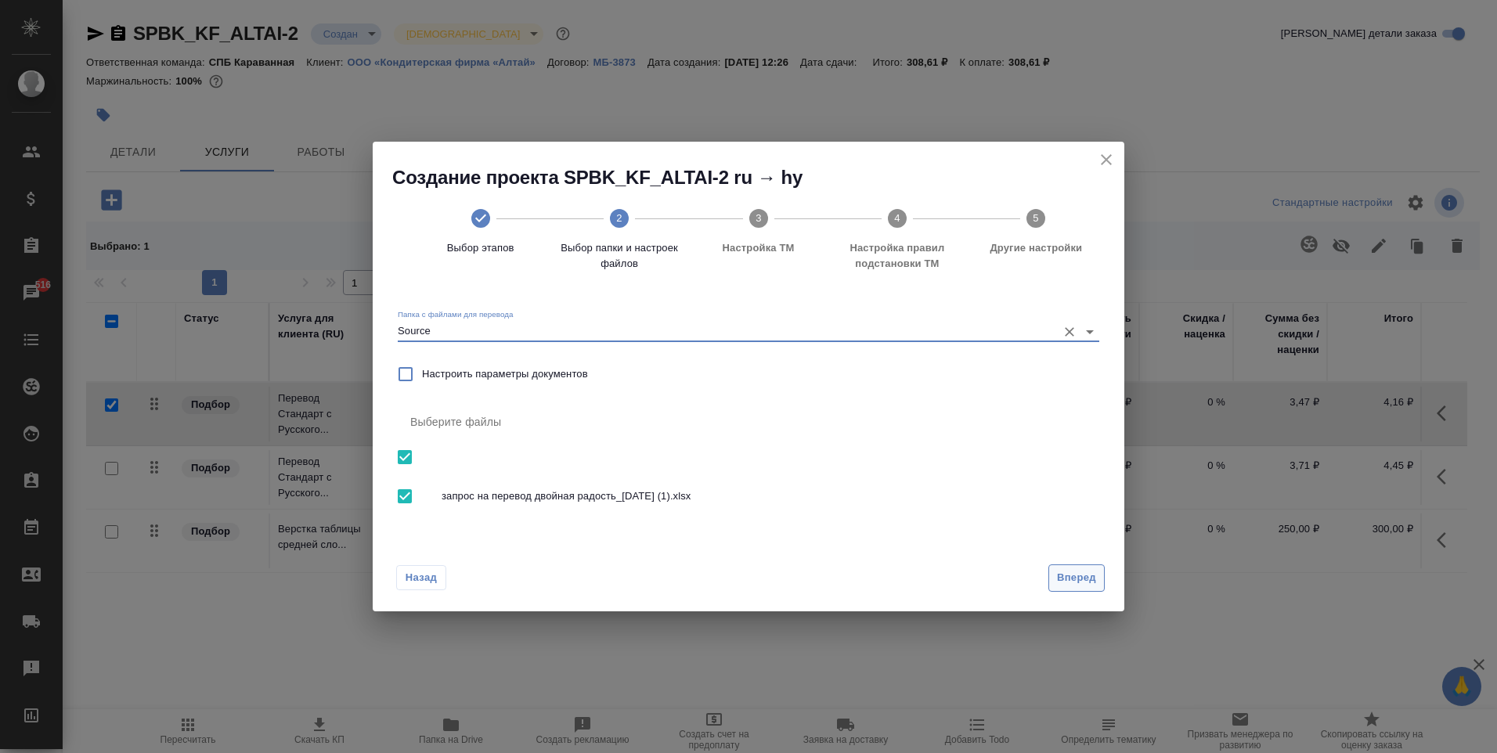
click at [1079, 586] on span "Вперед" at bounding box center [1076, 578] width 39 height 18
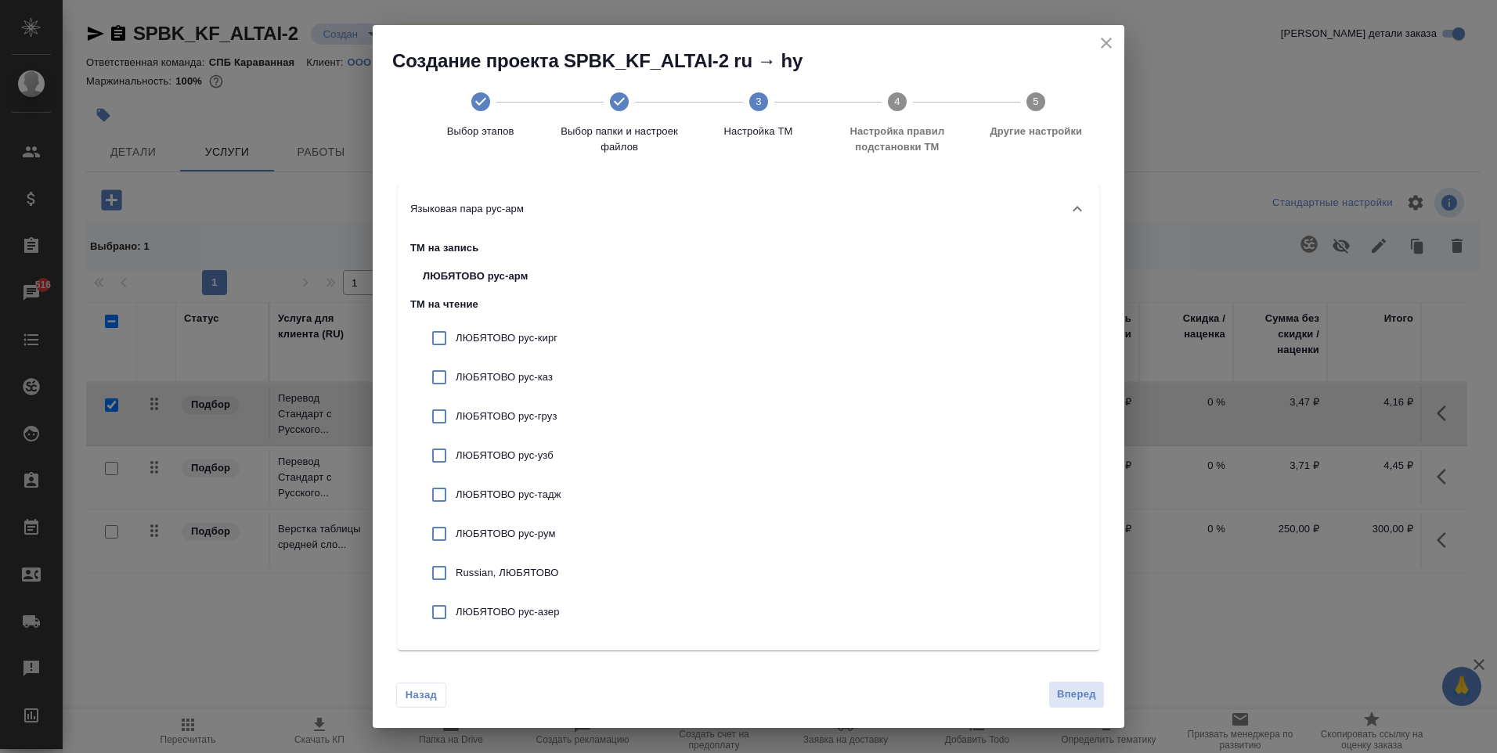
scroll to position [0, 0]
click at [1072, 692] on span "Вперед" at bounding box center [1076, 695] width 39 height 18
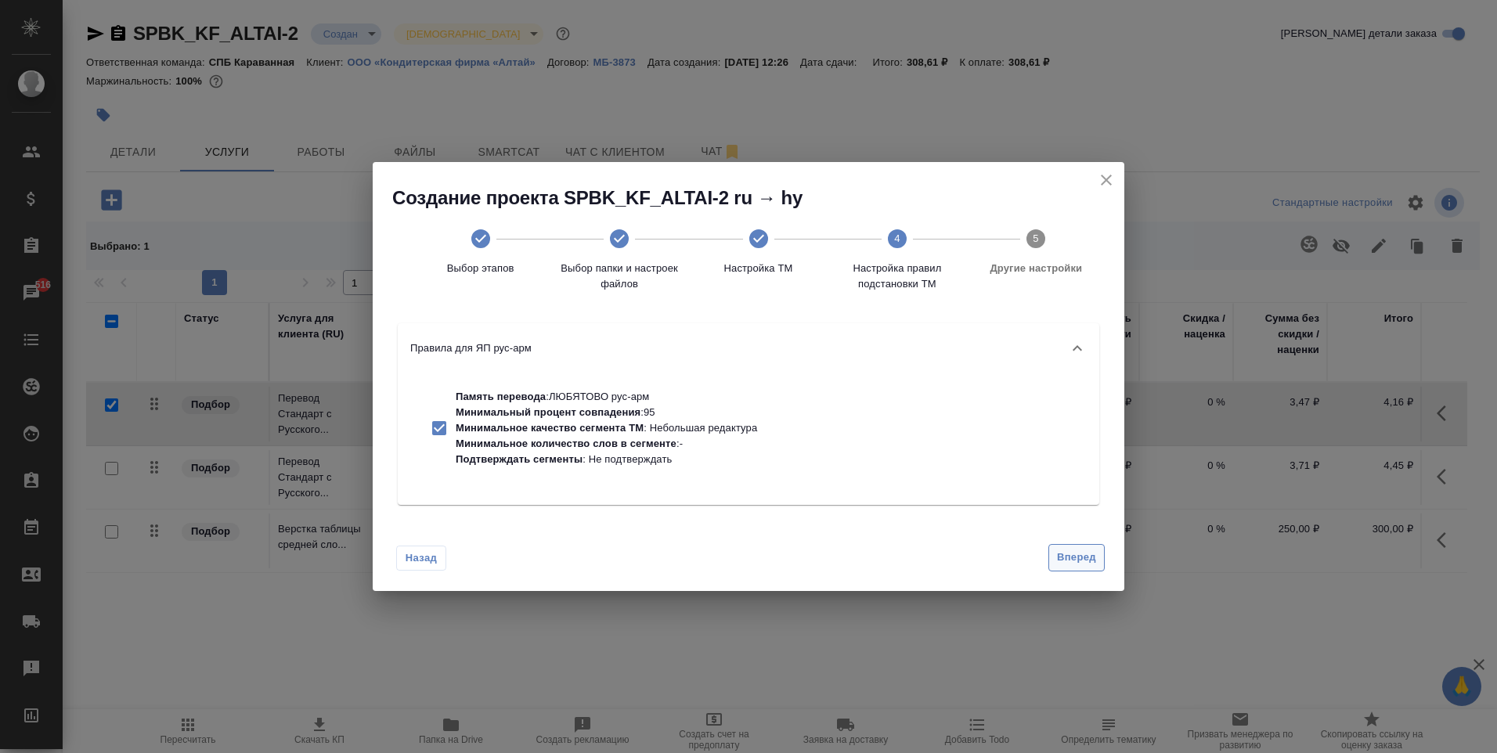
click at [1090, 560] on span "Вперед" at bounding box center [1076, 558] width 39 height 18
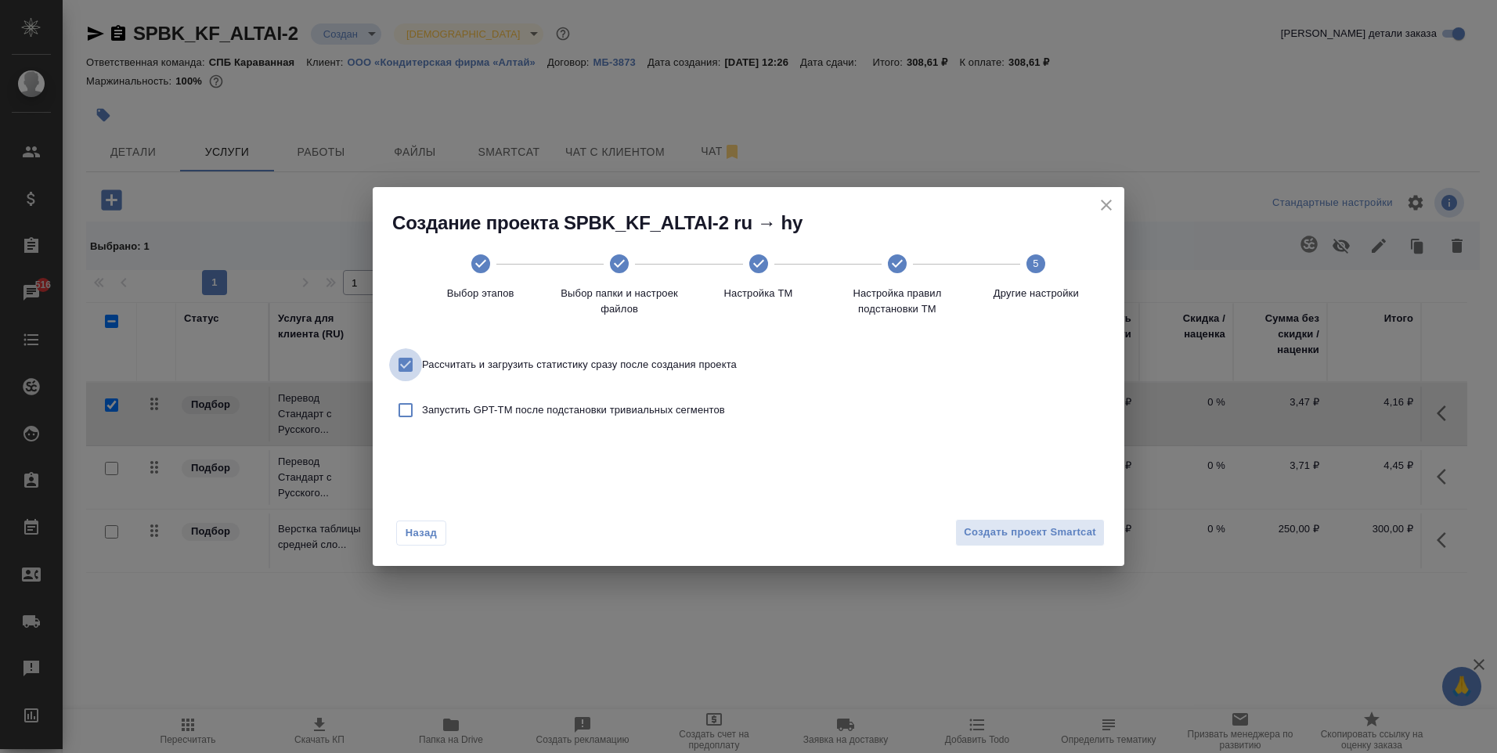
click at [402, 365] on input "Рассчитать и загрузить статистику сразу после создания проекта" at bounding box center [405, 364] width 33 height 33
checkbox input "false"
click at [1032, 528] on span "Создать проект Smartcat" at bounding box center [1030, 533] width 132 height 18
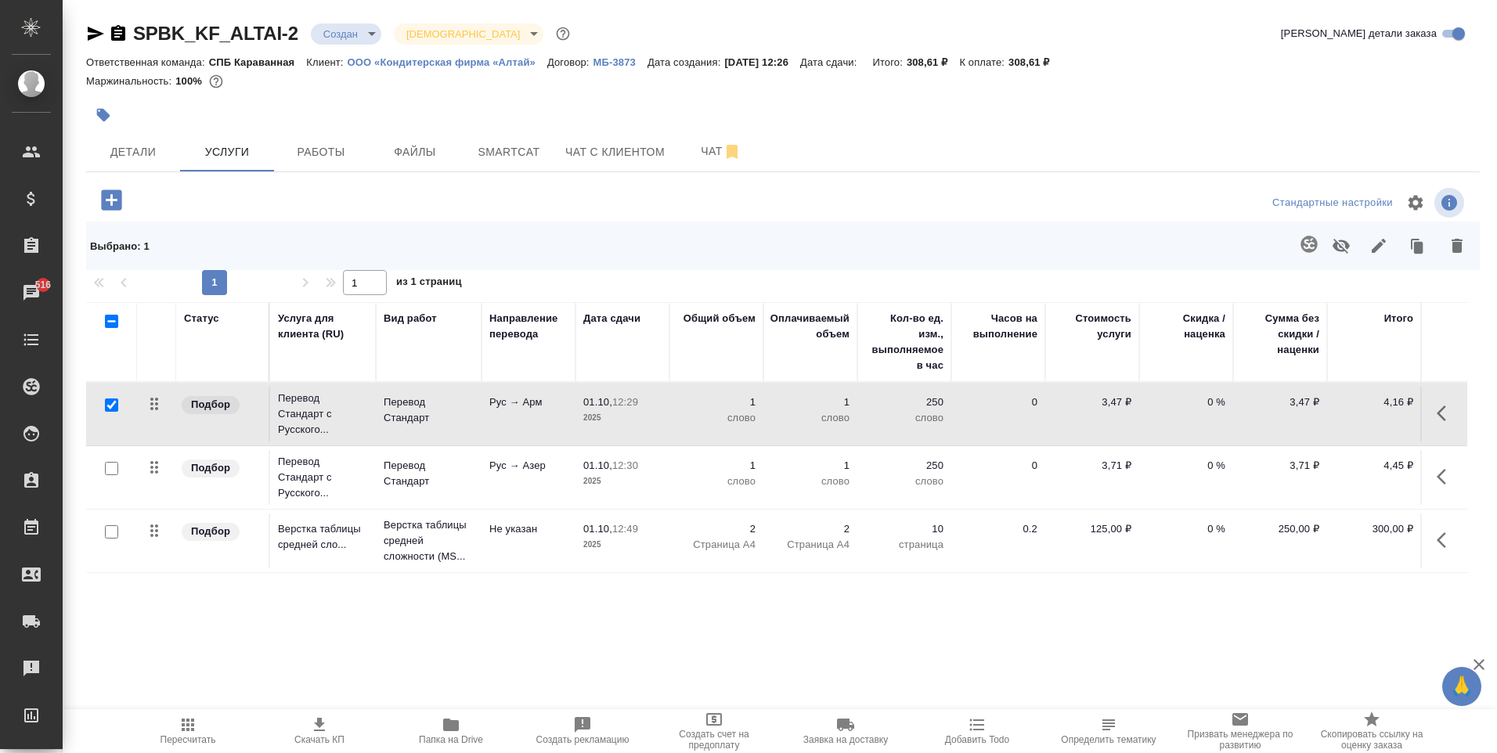
click at [1447, 411] on icon "button" at bounding box center [1445, 413] width 19 height 19
click at [1349, 413] on icon "button" at bounding box center [1357, 413] width 19 height 19
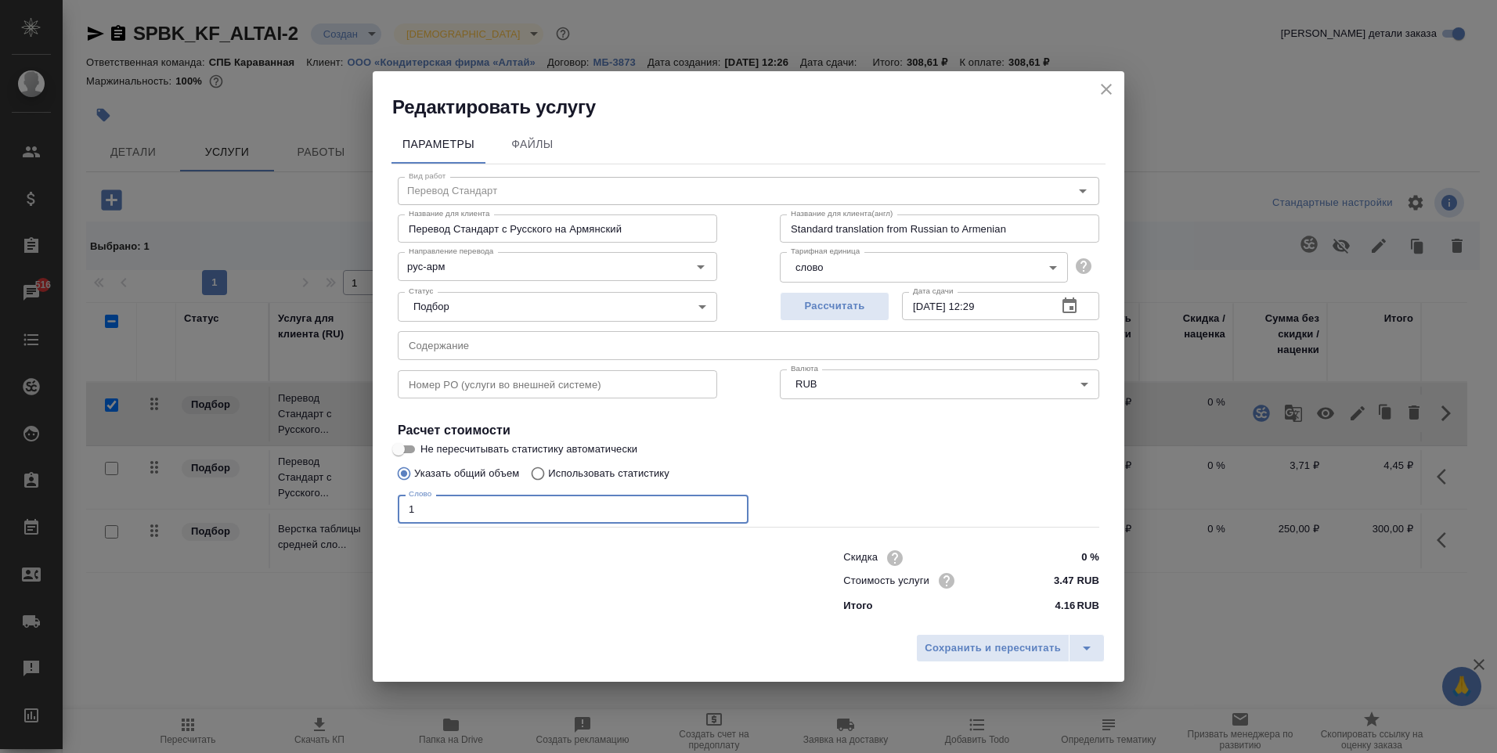
click at [585, 499] on input "1" at bounding box center [573, 509] width 351 height 28
type input "376"
click at [973, 657] on button "Сохранить и пересчитать" at bounding box center [992, 648] width 153 height 28
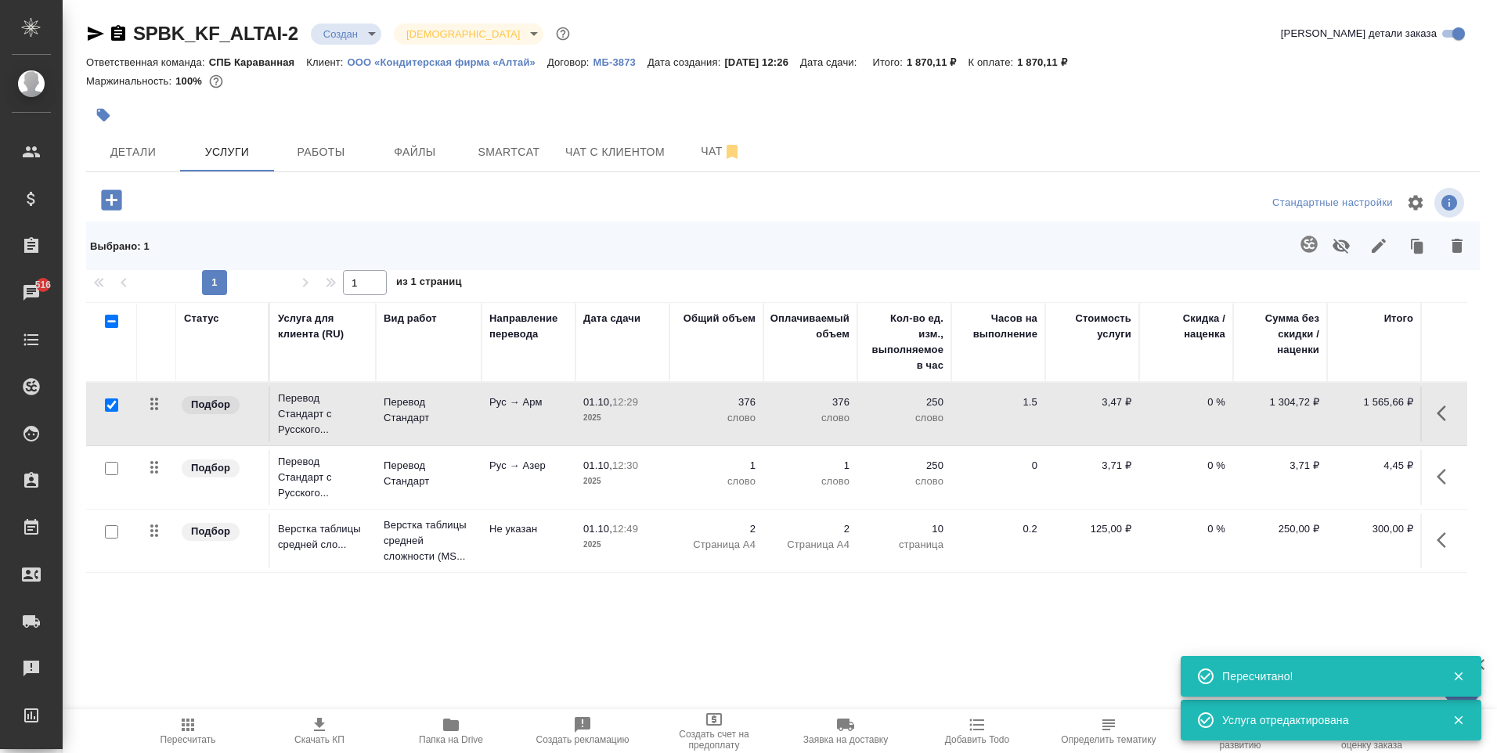
click at [600, 198] on div at bounding box center [782, 203] width 464 height 38
click at [111, 399] on input "checkbox" at bounding box center [111, 404] width 13 height 13
checkbox input "false"
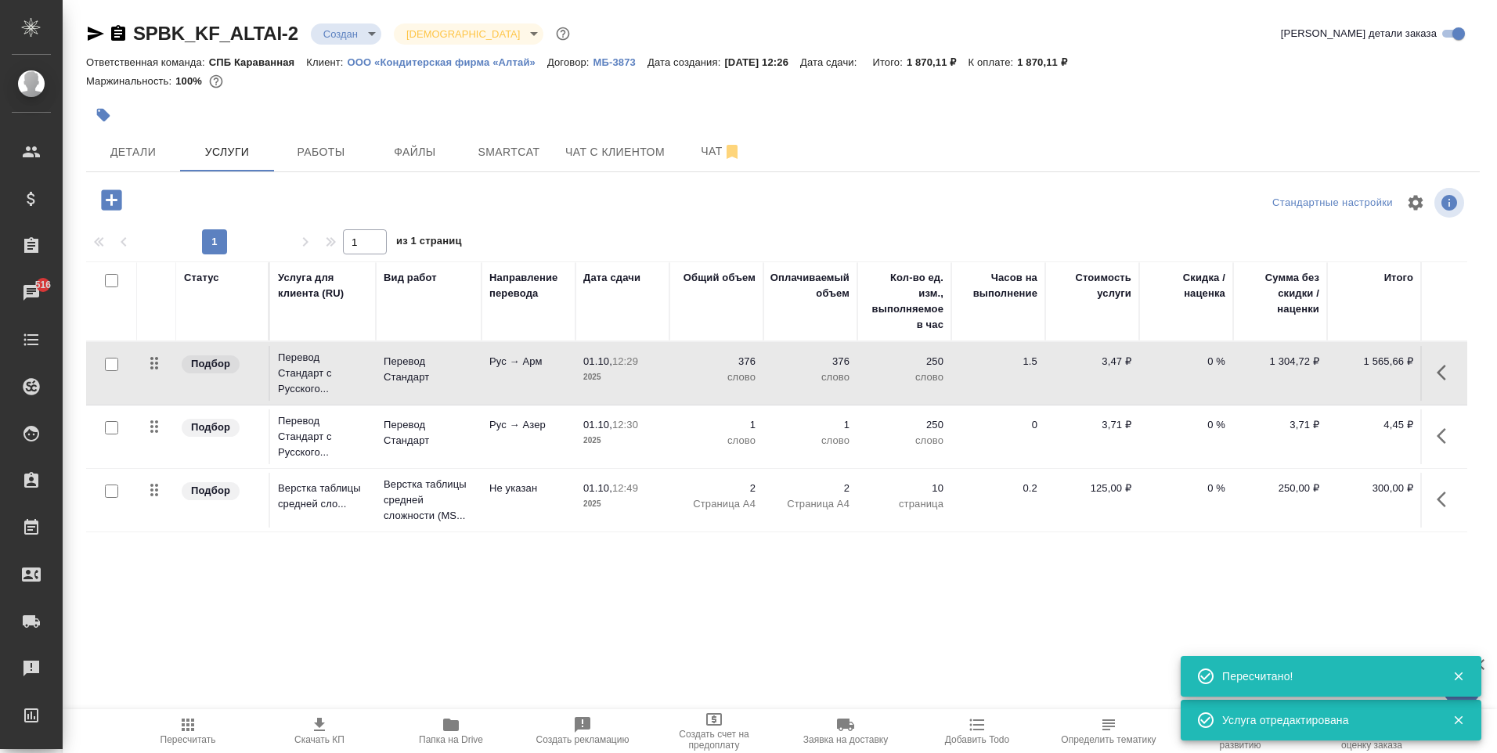
click at [110, 425] on input "checkbox" at bounding box center [111, 427] width 13 height 13
checkbox input "true"
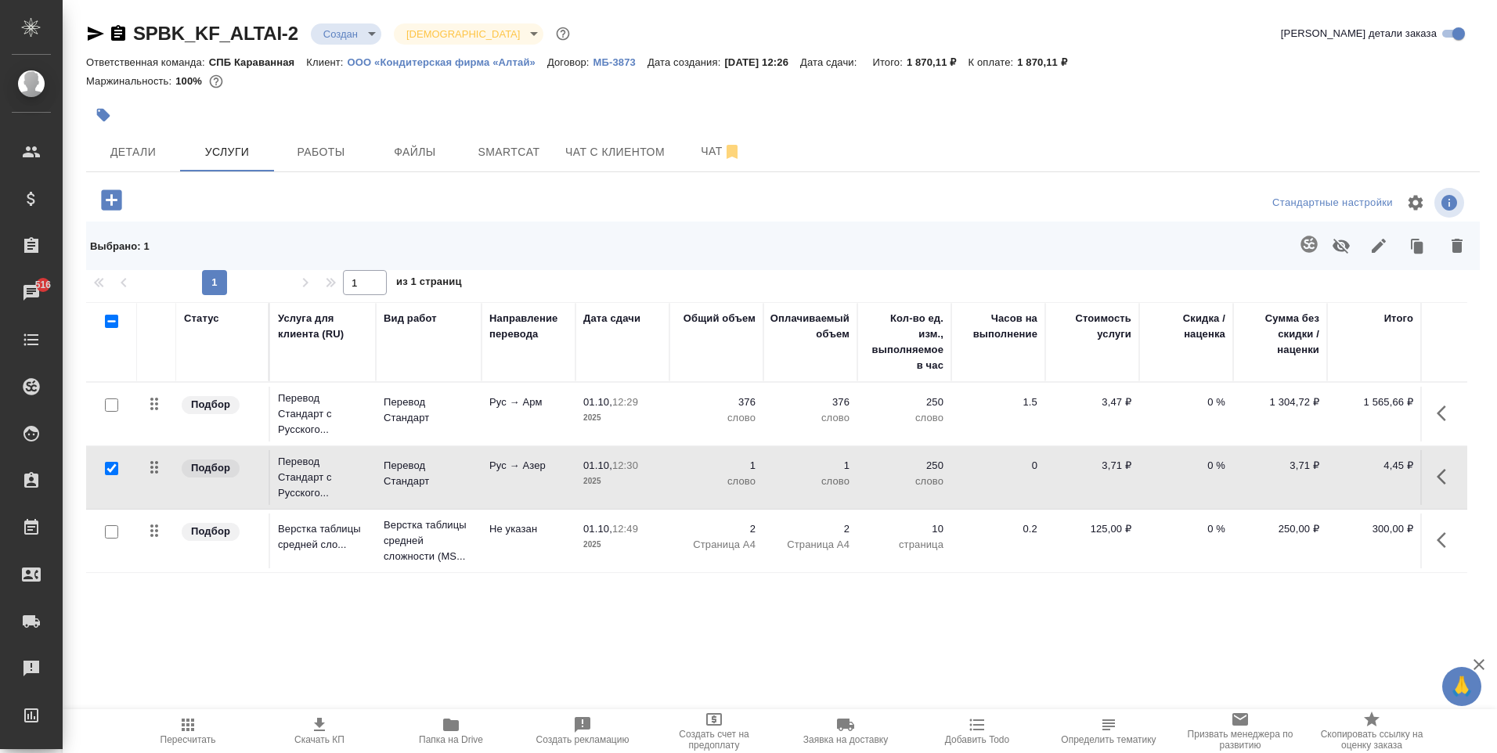
click at [1439, 477] on icon "button" at bounding box center [1440, 477] width 9 height 16
click at [1361, 474] on icon "button" at bounding box center [1357, 476] width 19 height 19
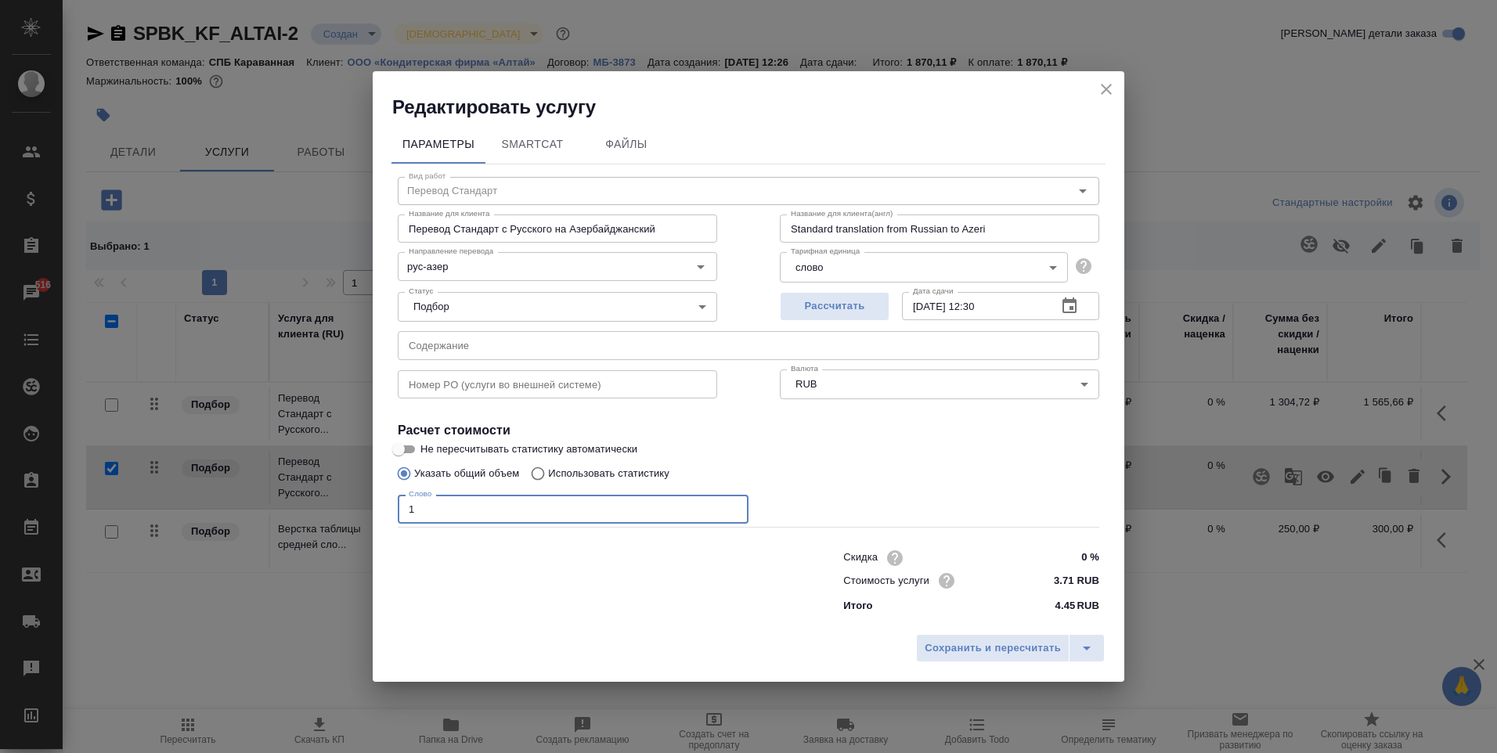
click at [631, 513] on input "1" at bounding box center [573, 509] width 351 height 28
type input "376"
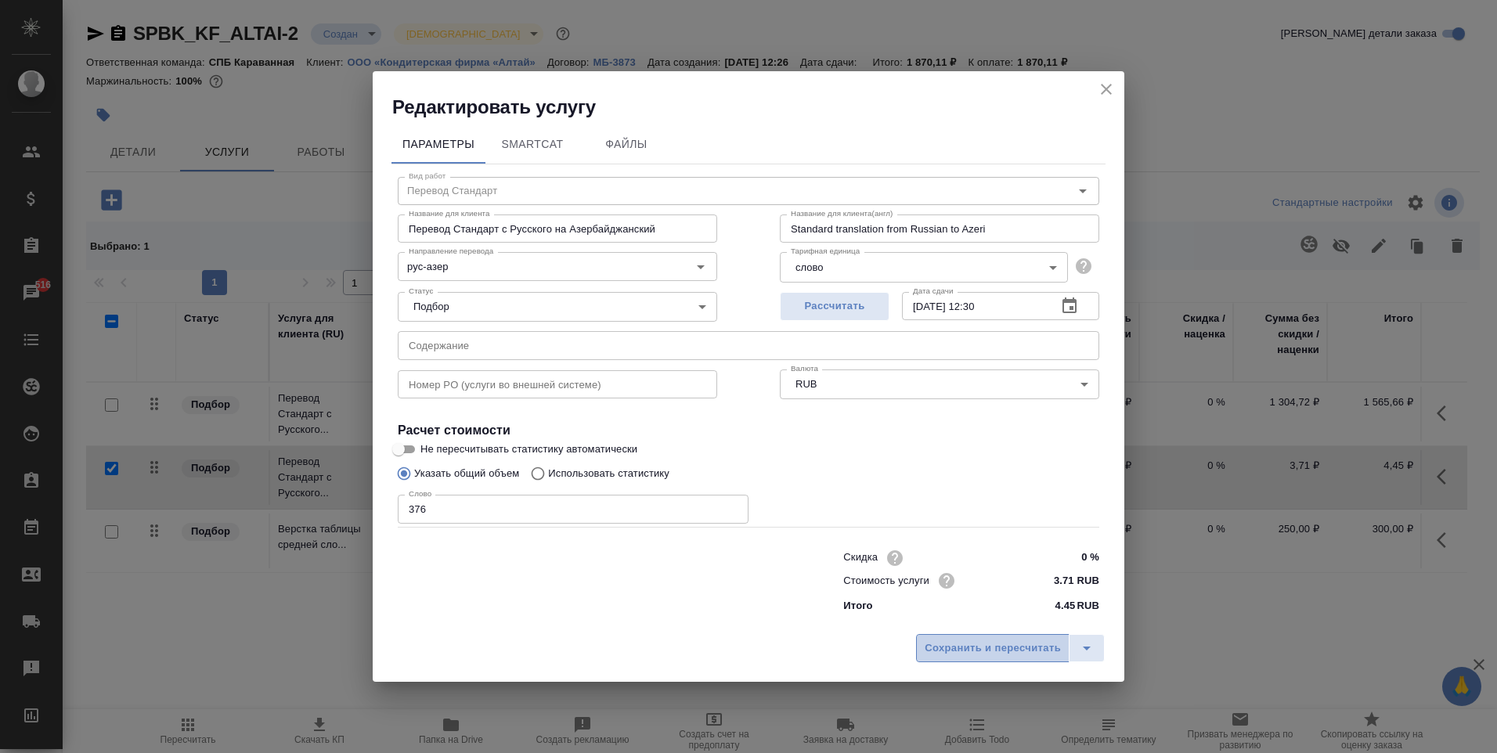
click at [974, 647] on span "Сохранить и пересчитать" at bounding box center [992, 648] width 136 height 18
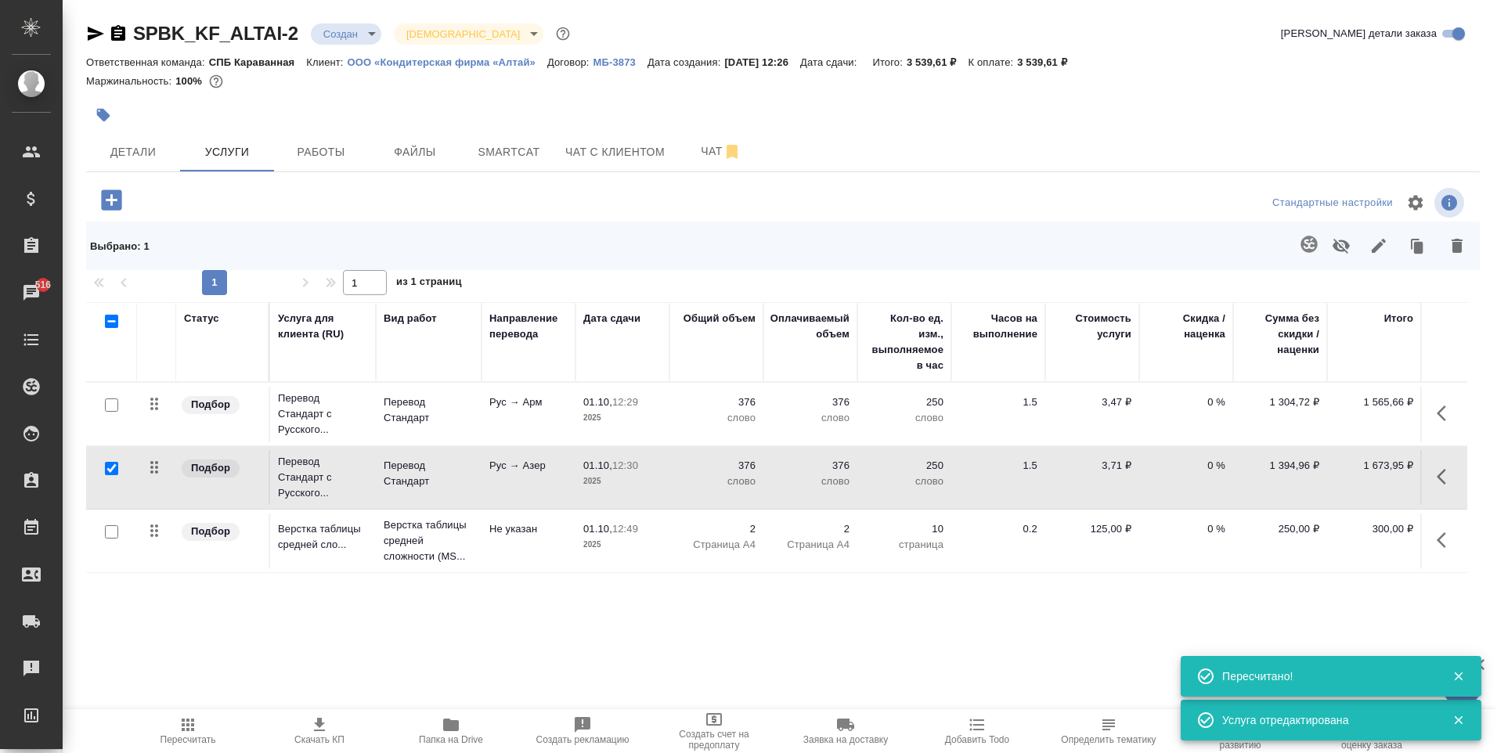
click at [1321, 244] on button "button" at bounding box center [1309, 244] width 38 height 38
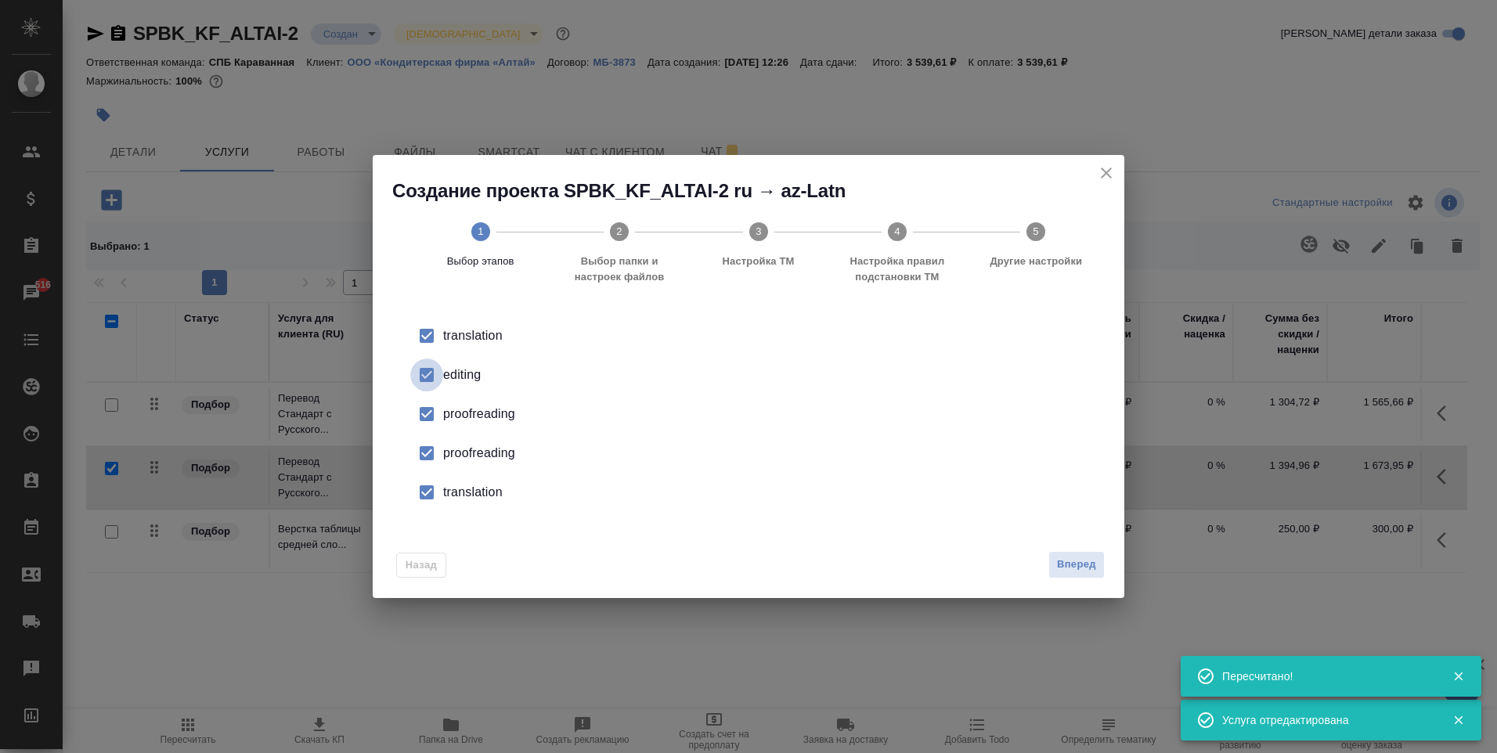
click at [440, 366] on input "checkbox" at bounding box center [426, 374] width 33 height 33
click at [477, 412] on div "proofreading" at bounding box center [764, 414] width 643 height 19
click at [466, 446] on div "proofreading" at bounding box center [764, 453] width 643 height 19
click at [466, 510] on li "translation" at bounding box center [748, 492] width 701 height 39
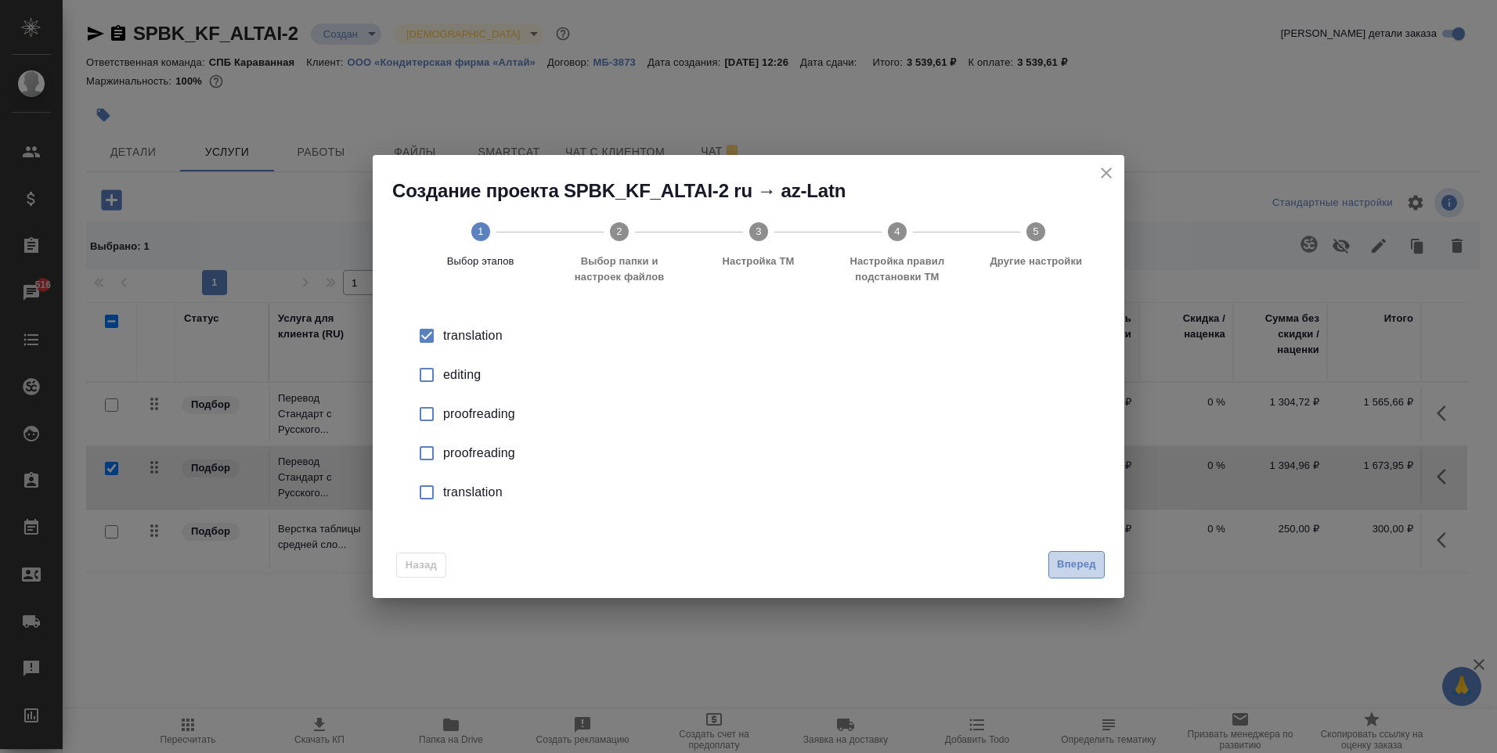
click at [1064, 556] on span "Вперед" at bounding box center [1076, 565] width 39 height 18
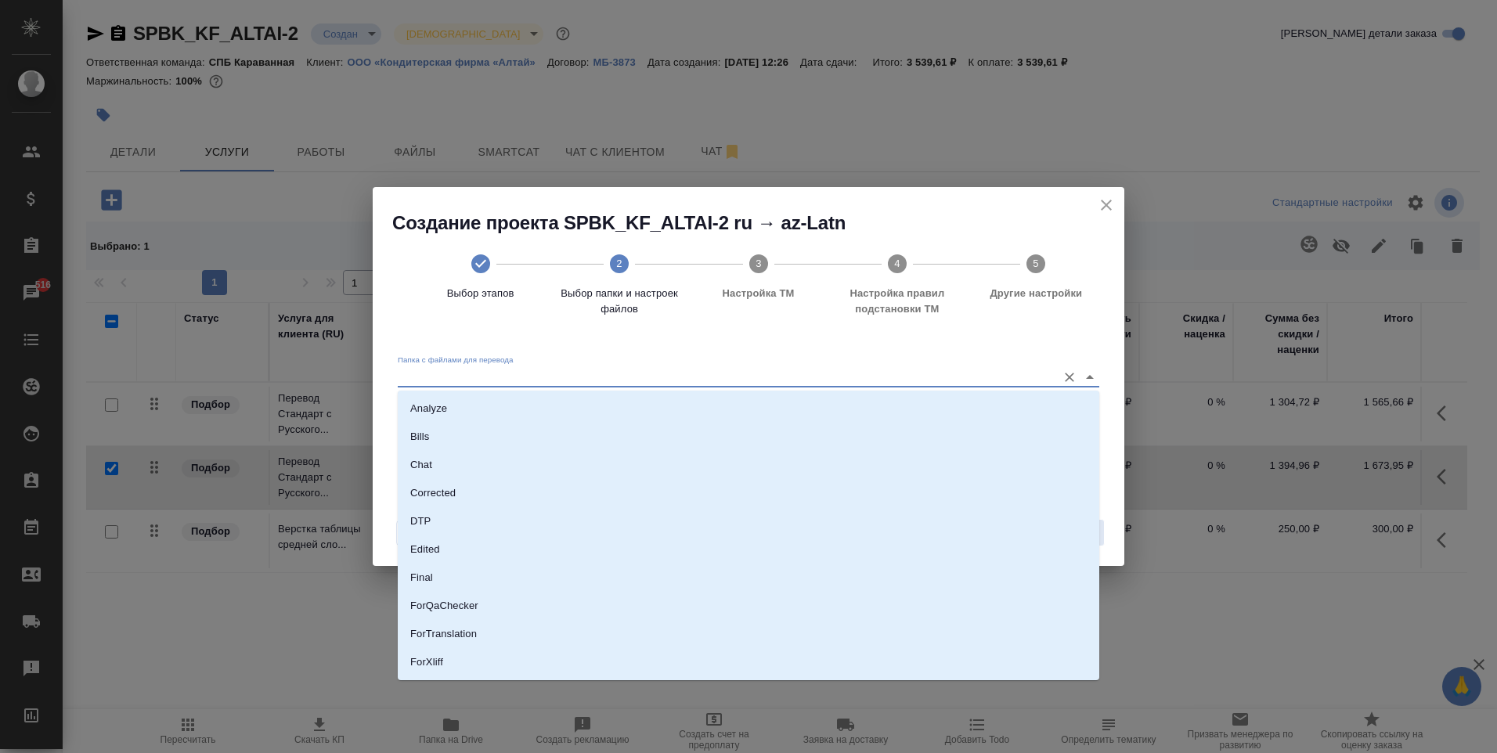
click at [885, 378] on input "Папка с файлами для перевода" at bounding box center [723, 376] width 651 height 19
click at [469, 606] on li "Source" at bounding box center [748, 609] width 701 height 28
type input "Source"
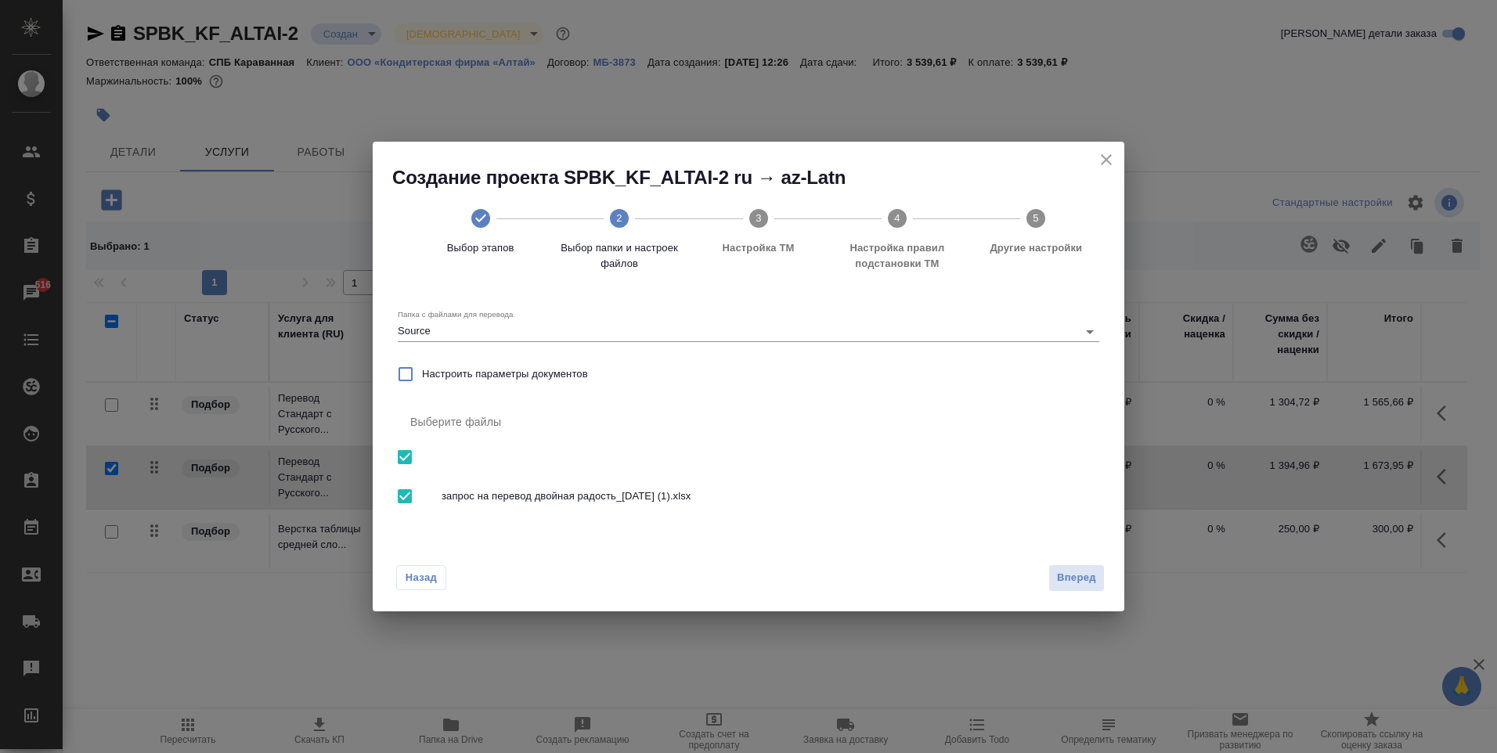
click at [1076, 562] on div "Назад Вперед" at bounding box center [748, 575] width 751 height 74
click at [1079, 571] on span "Вперед" at bounding box center [1076, 578] width 39 height 18
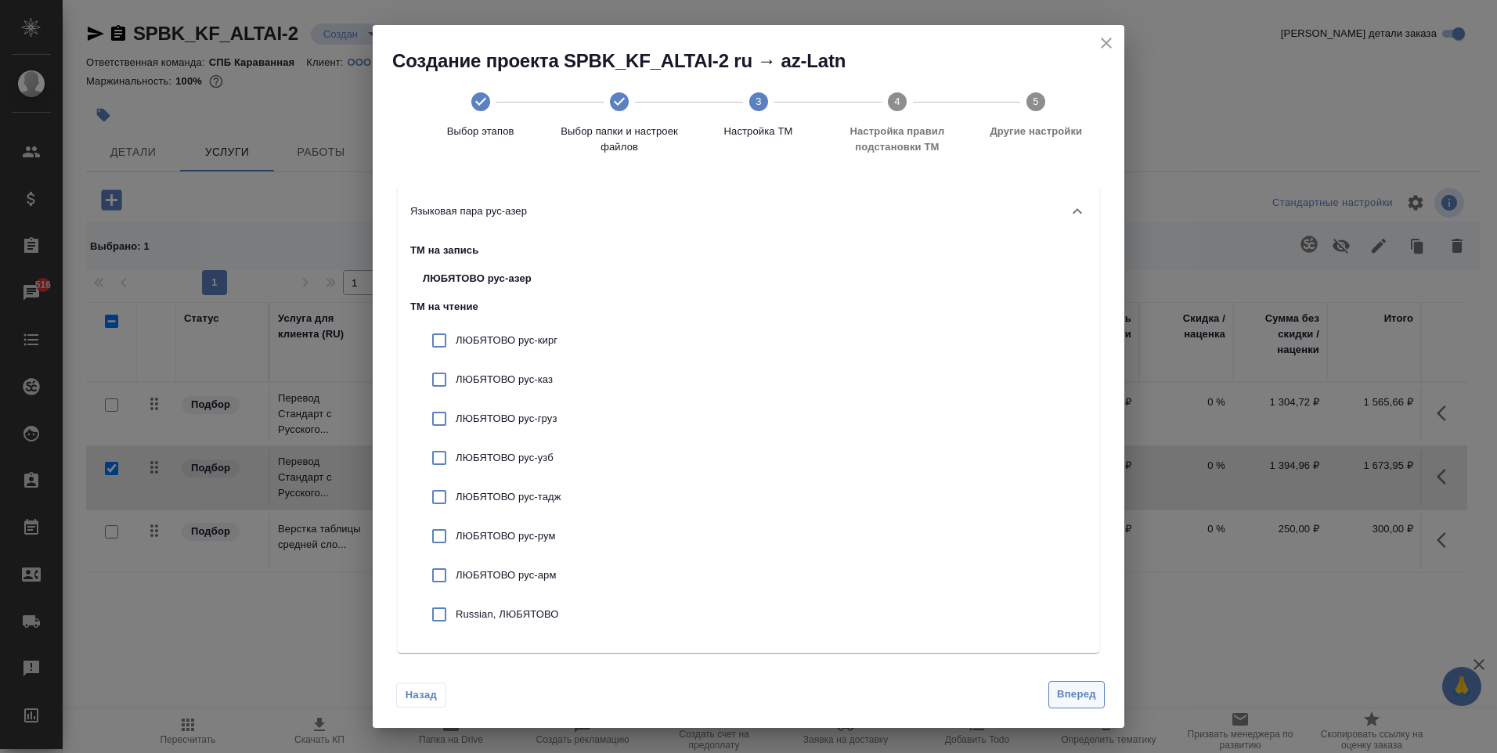
click at [1080, 694] on span "Вперед" at bounding box center [1076, 695] width 39 height 18
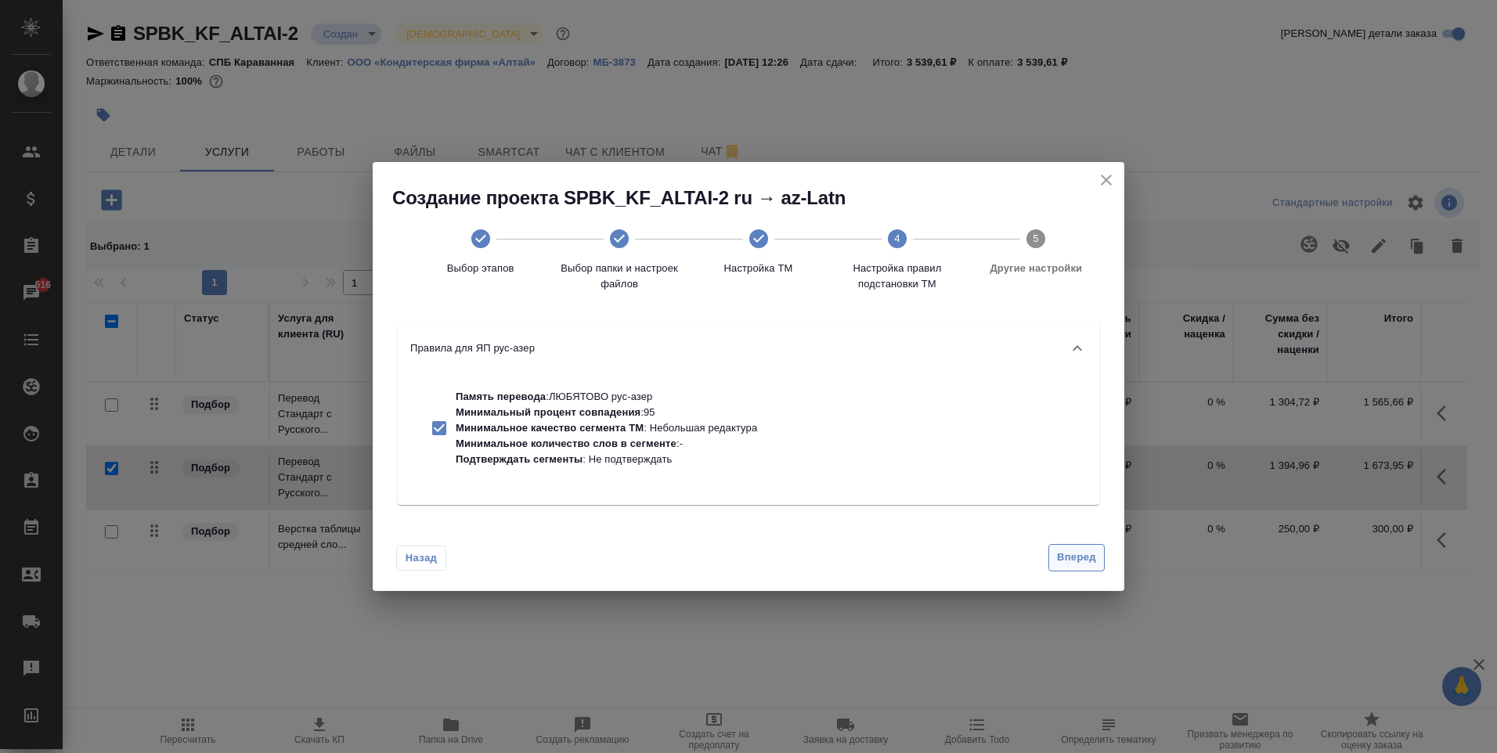
click at [1070, 553] on span "Вперед" at bounding box center [1076, 558] width 39 height 18
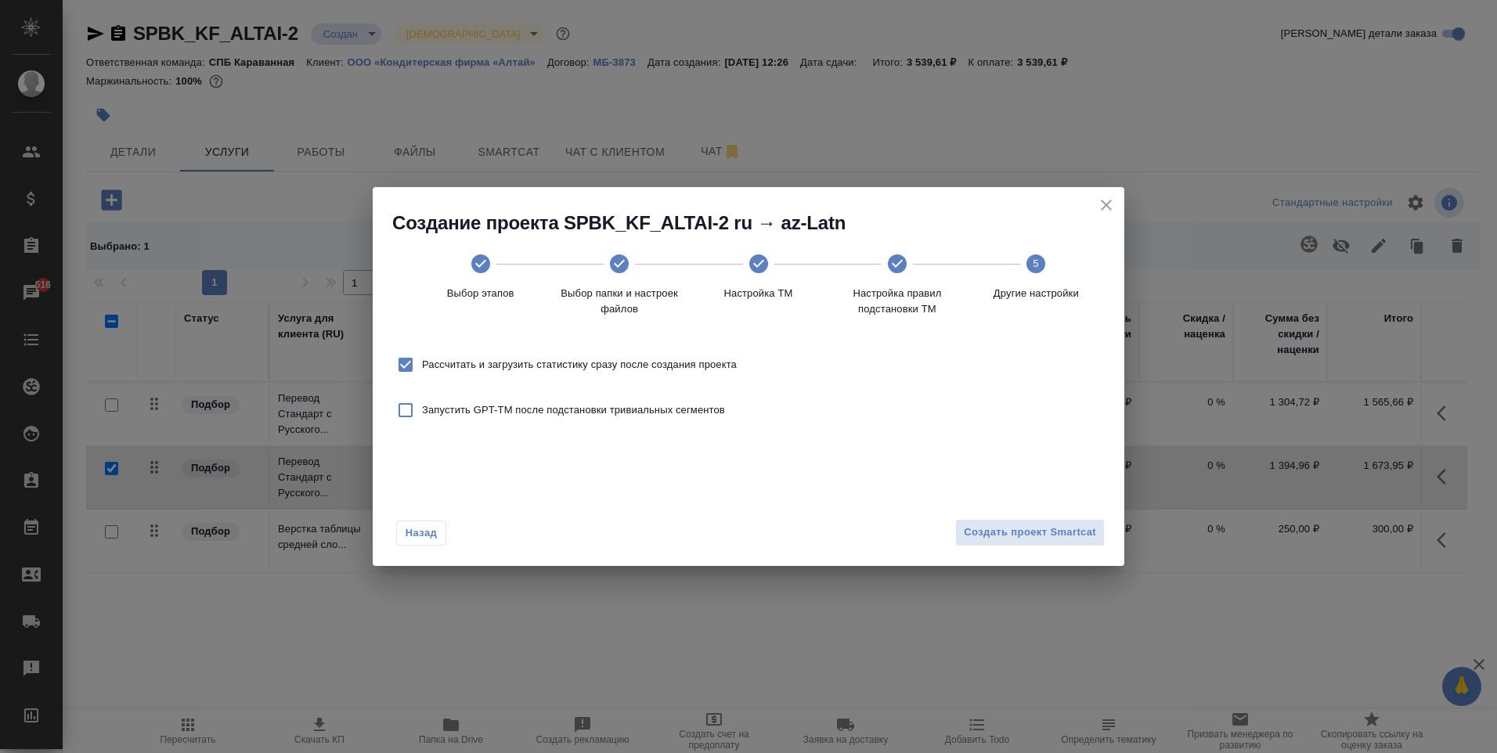
click at [693, 362] on span "Рассчитать и загрузить статистику сразу после создания проекта" at bounding box center [579, 365] width 315 height 16
click at [422, 362] on input "Рассчитать и загрузить статистику сразу после создания проекта" at bounding box center [405, 364] width 33 height 33
checkbox input "false"
click at [985, 528] on span "Создать проект Smartcat" at bounding box center [1030, 533] width 132 height 18
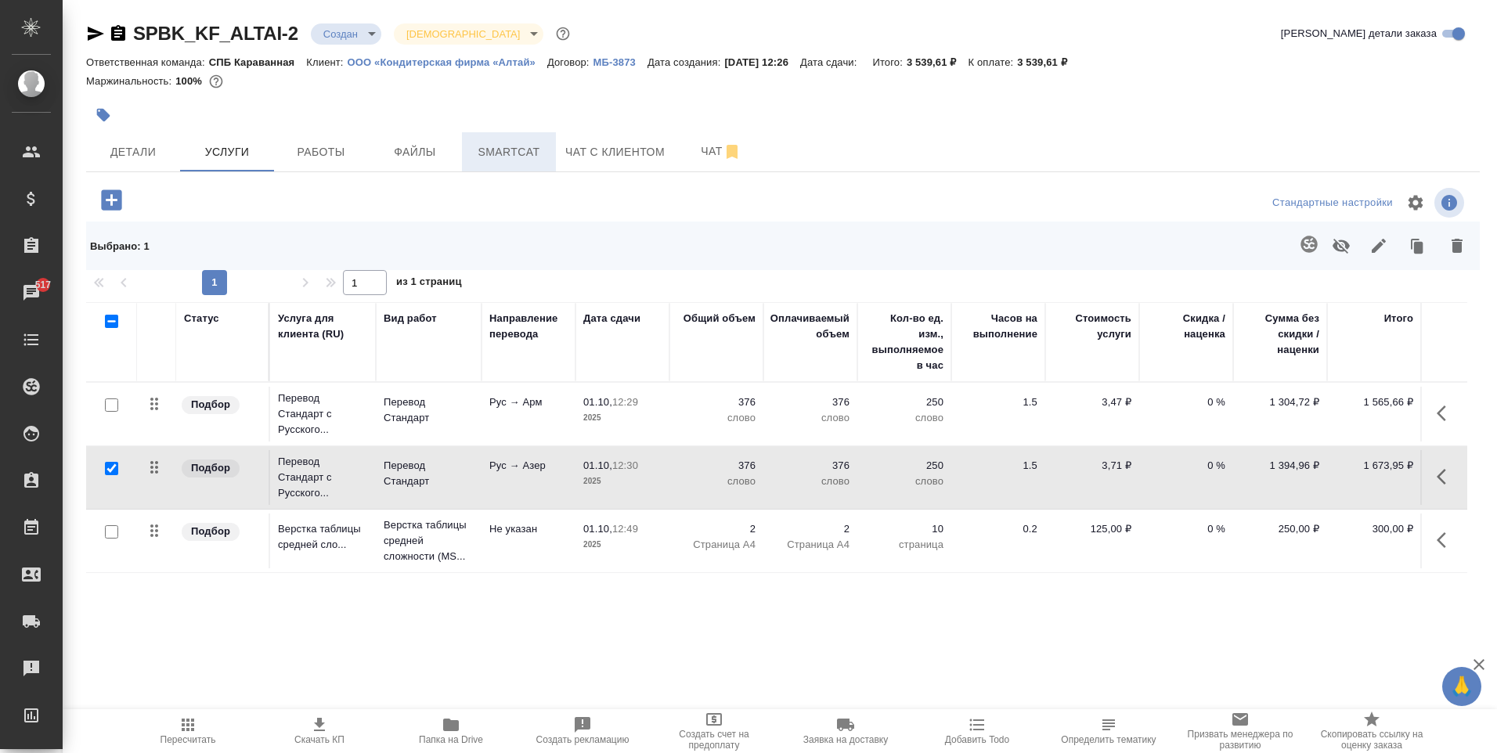
click at [494, 153] on span "Smartcat" at bounding box center [508, 152] width 75 height 20
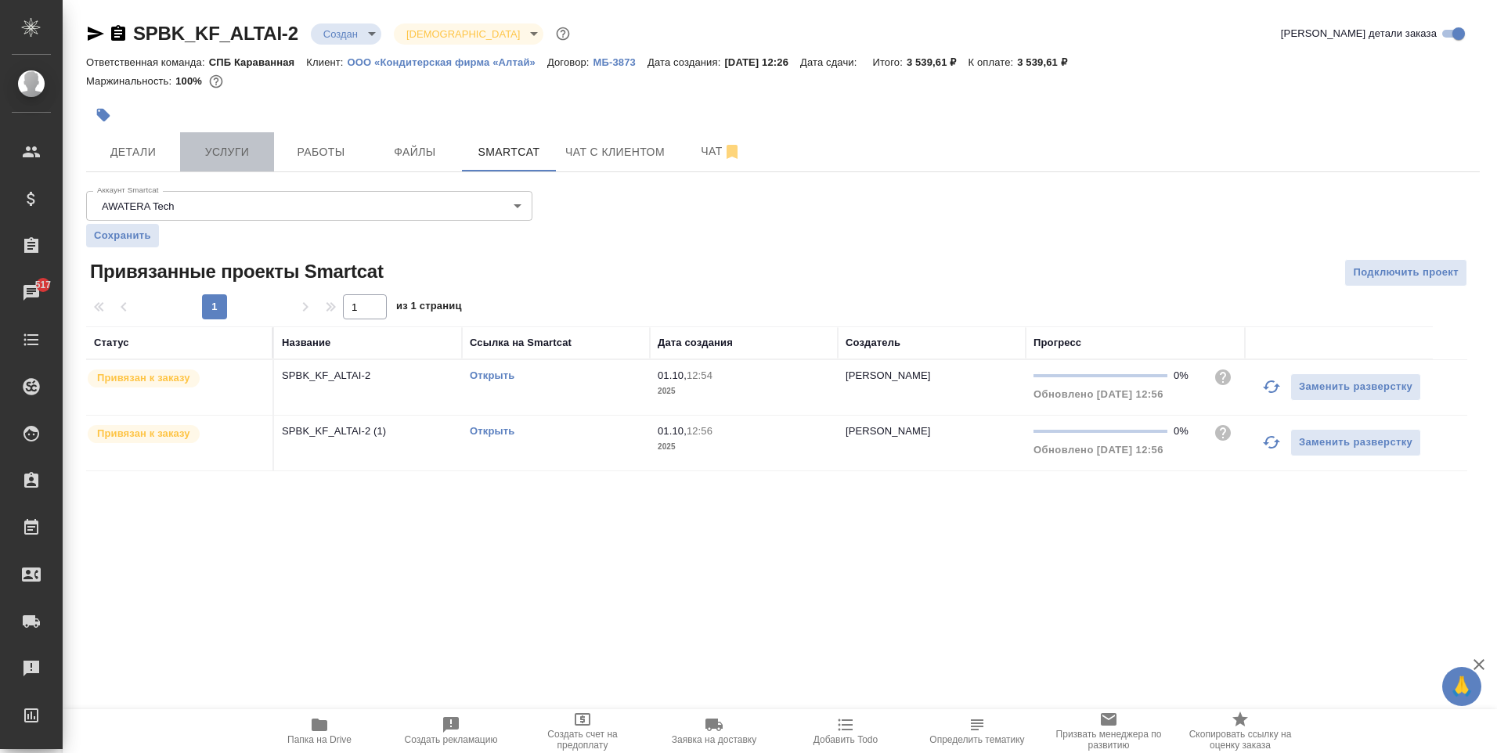
click at [236, 139] on button "Услуги" at bounding box center [227, 151] width 94 height 39
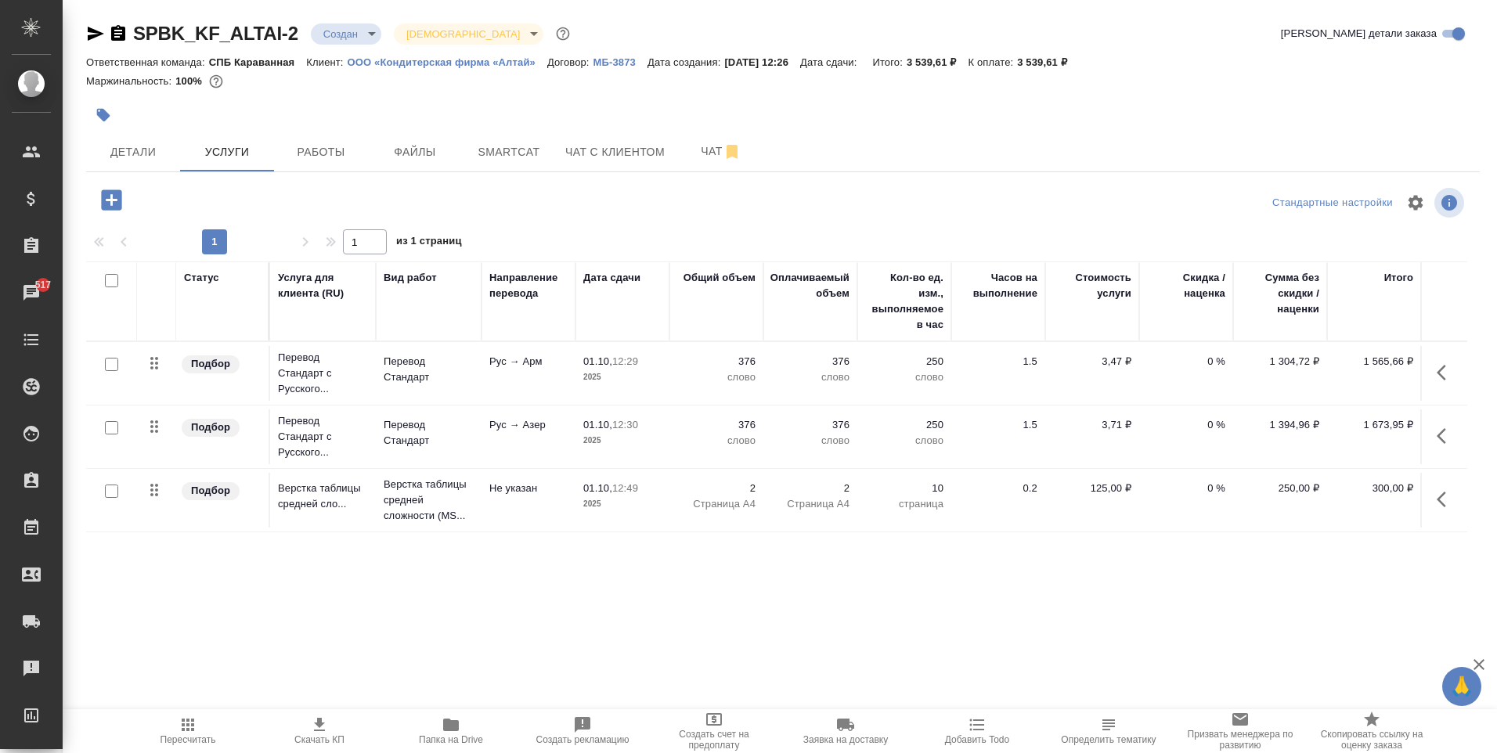
click at [192, 731] on icon "button" at bounding box center [188, 725] width 13 height 13
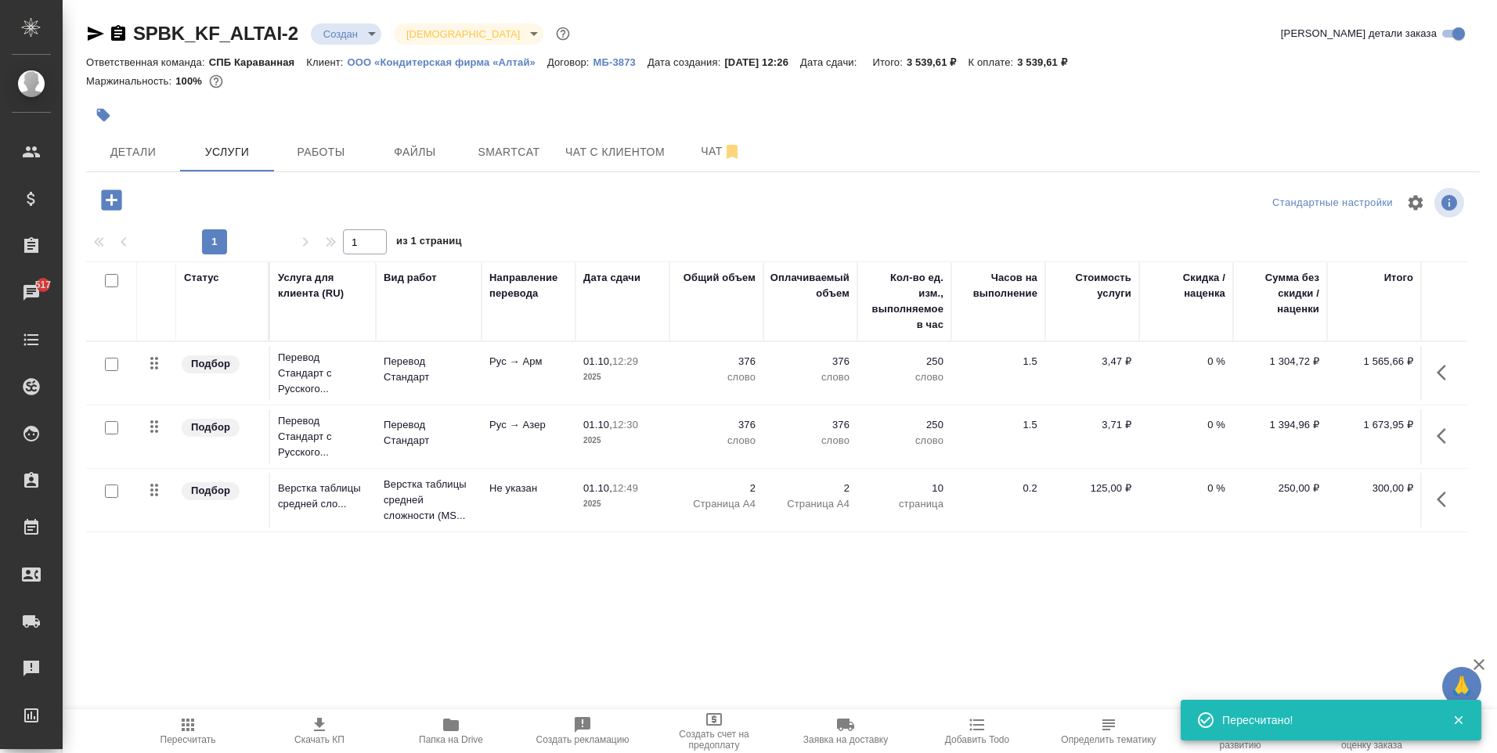
click at [313, 734] on span "Скачать КП" at bounding box center [319, 739] width 50 height 11
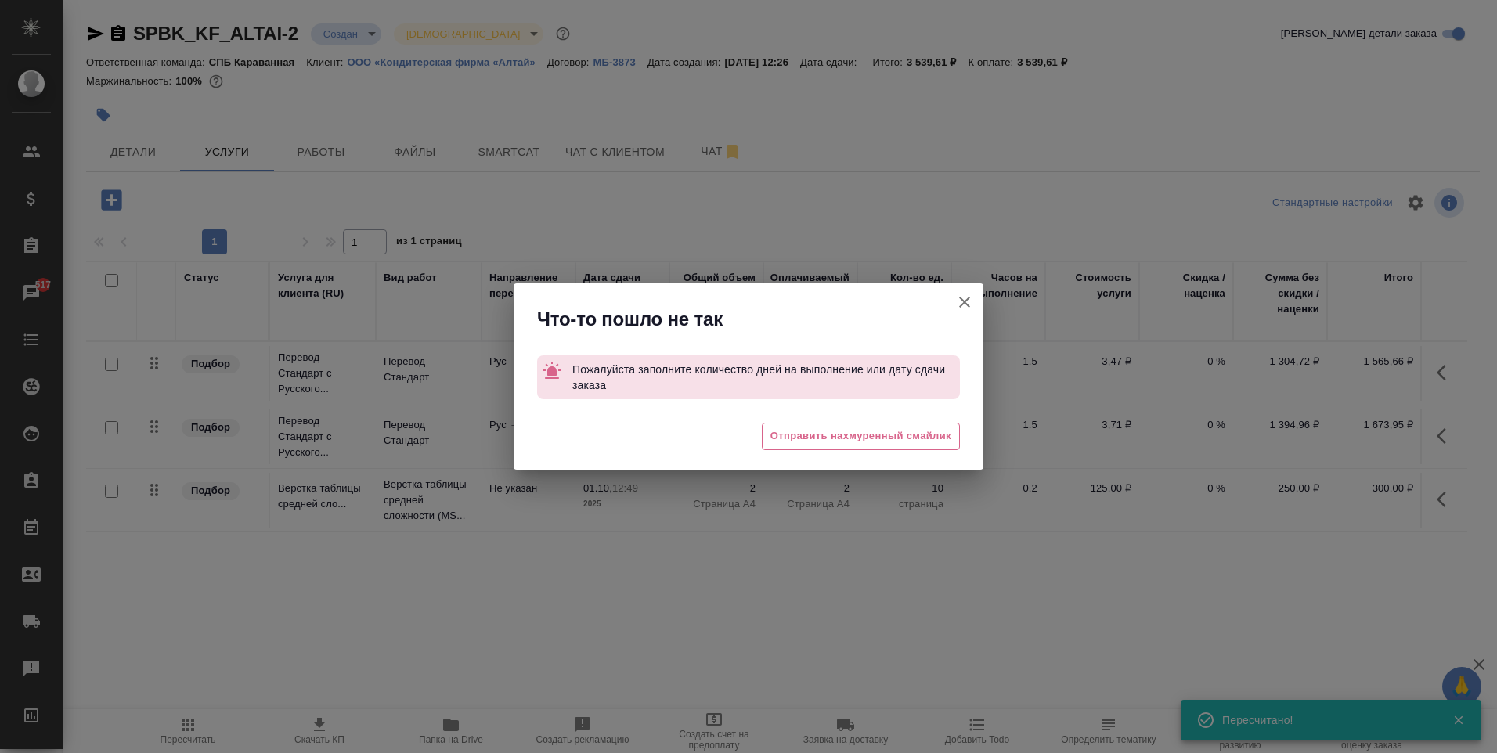
click at [956, 305] on icon "button" at bounding box center [964, 302] width 19 height 19
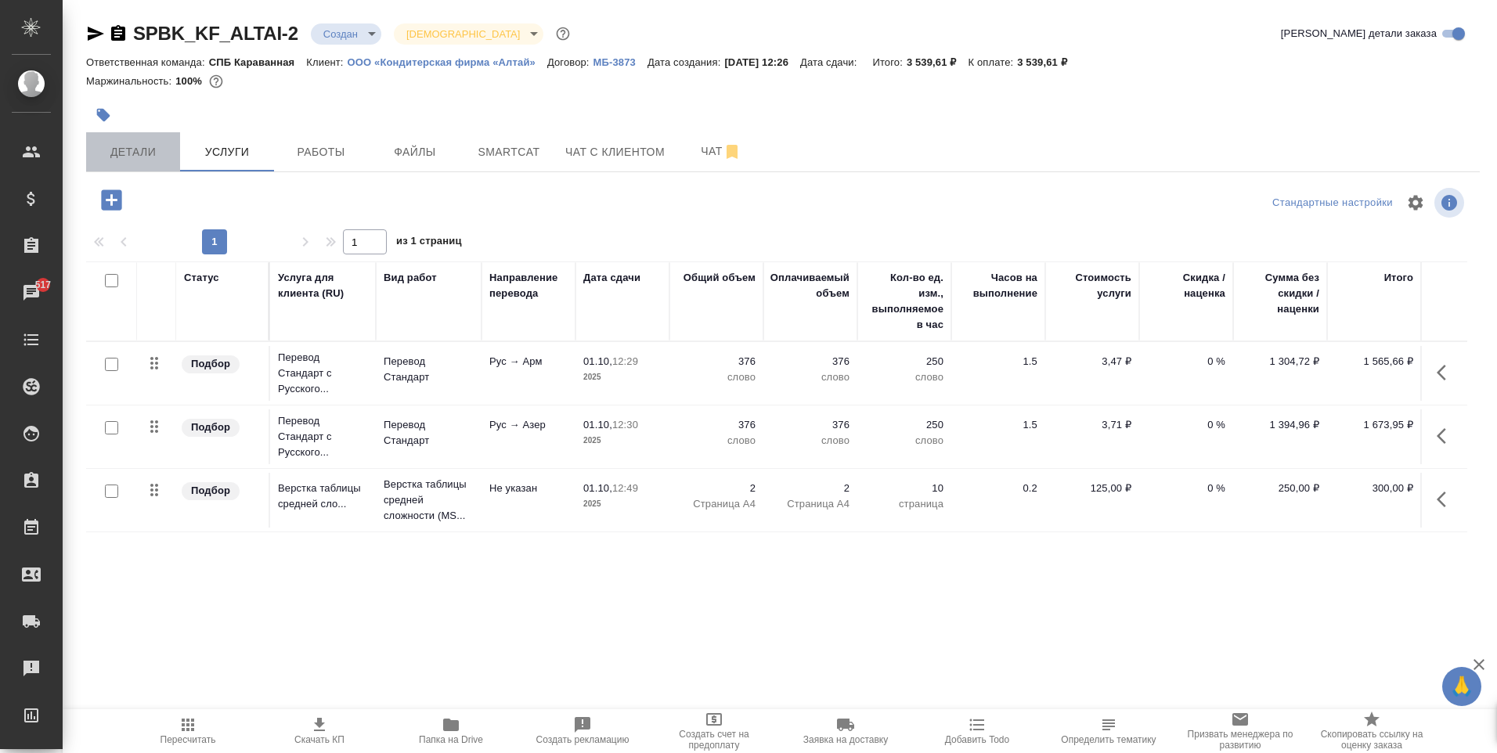
click at [135, 149] on span "Детали" at bounding box center [132, 152] width 75 height 20
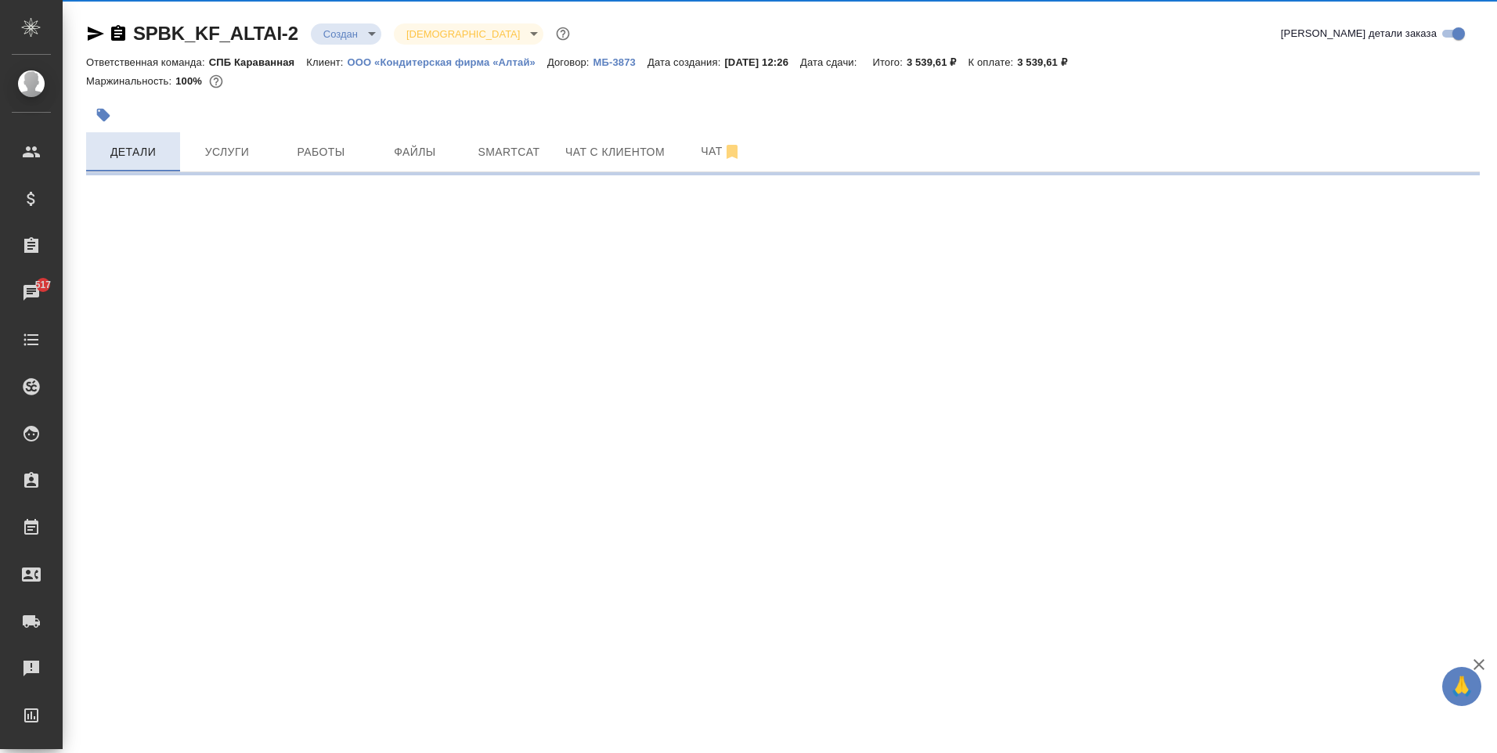
select select "RU"
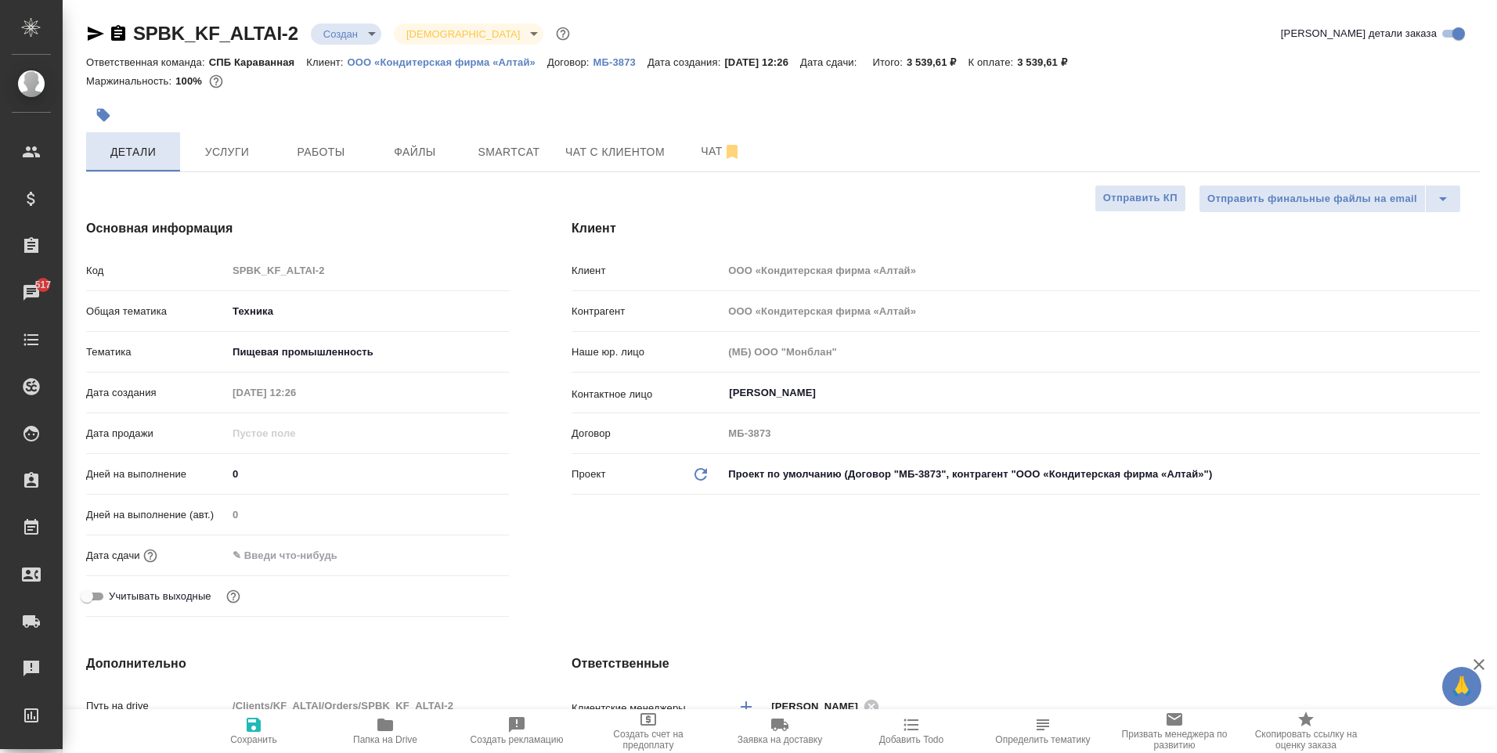
type textarea "x"
click at [305, 553] on input "text" at bounding box center [295, 555] width 137 height 23
click at [460, 557] on icon "button" at bounding box center [463, 554] width 14 height 16
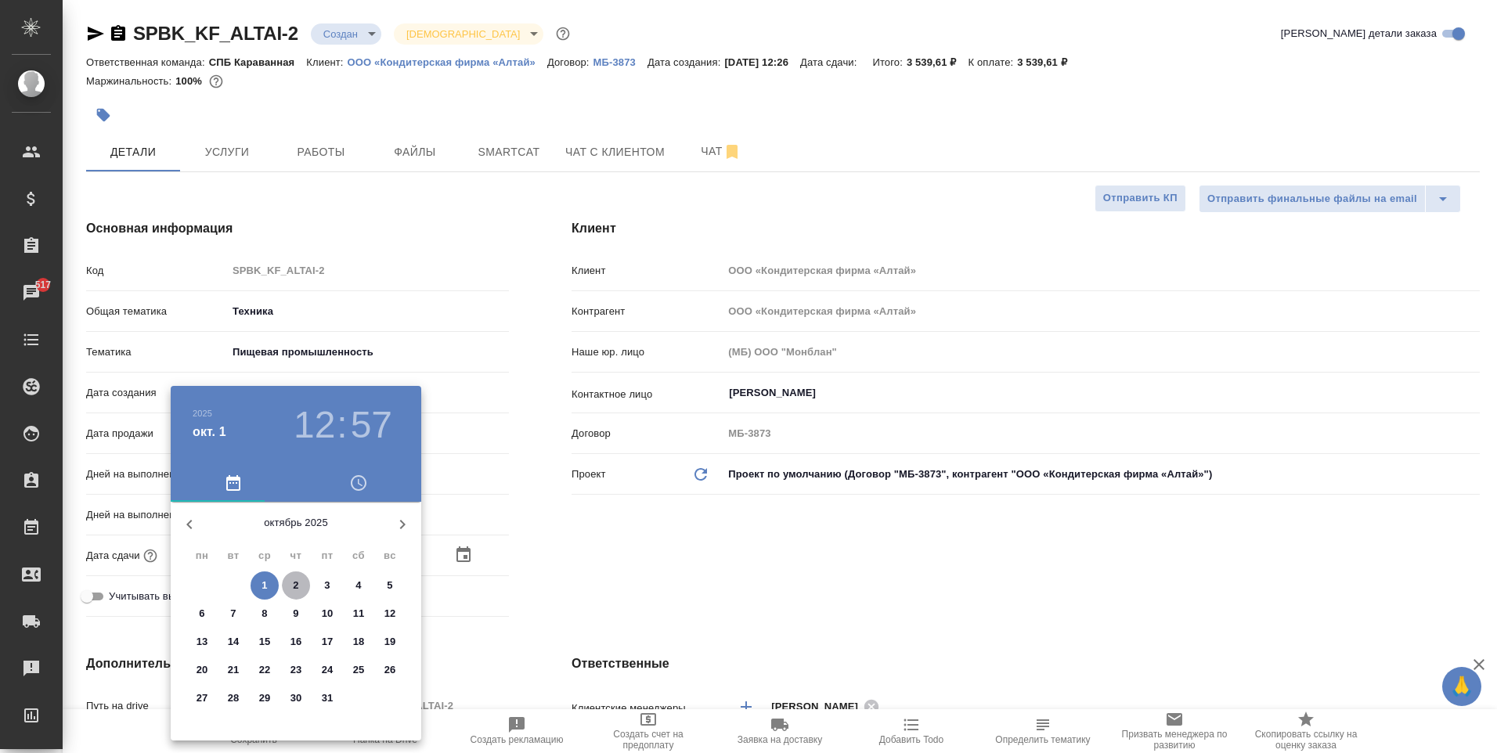
click at [296, 582] on p "2" at bounding box center [295, 586] width 5 height 16
type input "[DATE] 12:57"
type textarea "x"
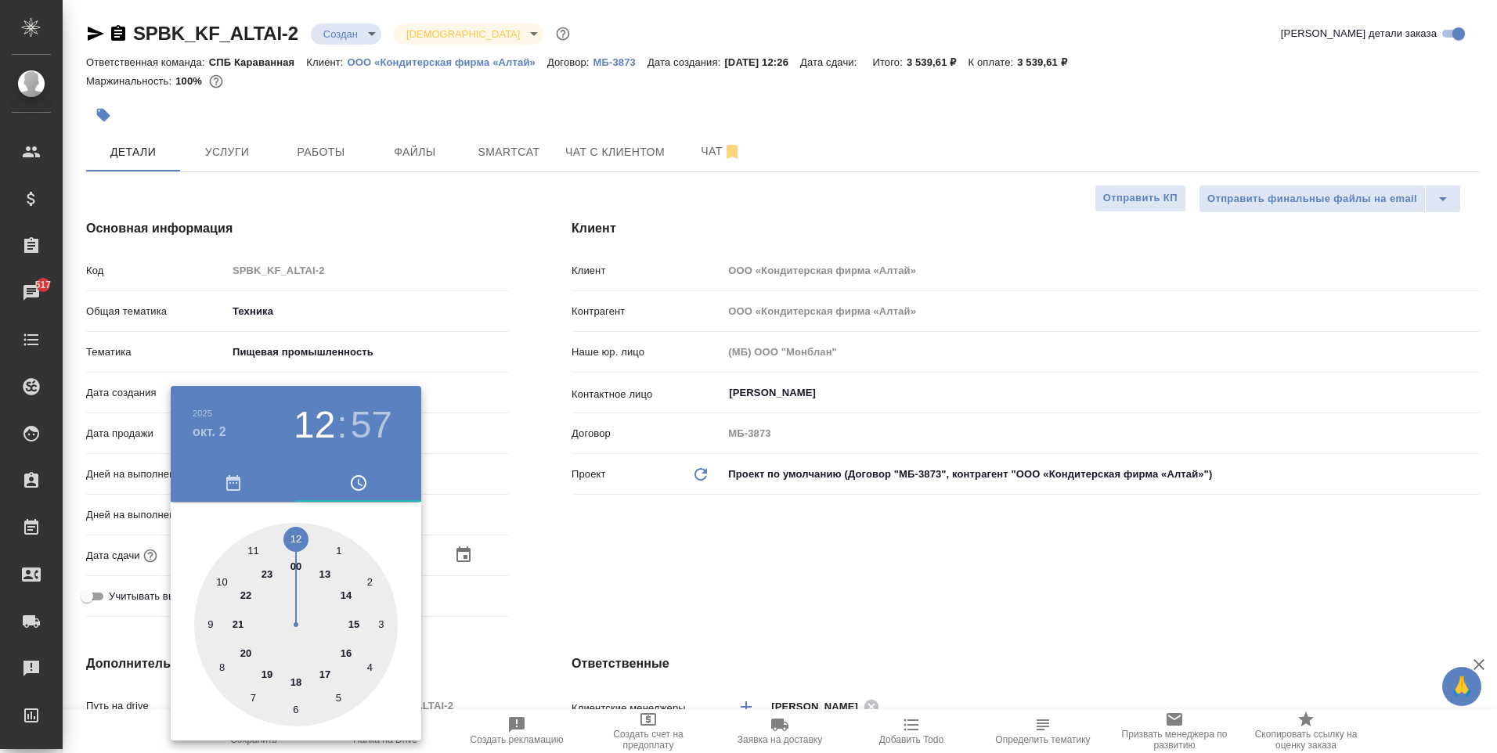
click at [358, 622] on div at bounding box center [296, 625] width 204 height 204
type input "[DATE] 15:57"
type textarea "x"
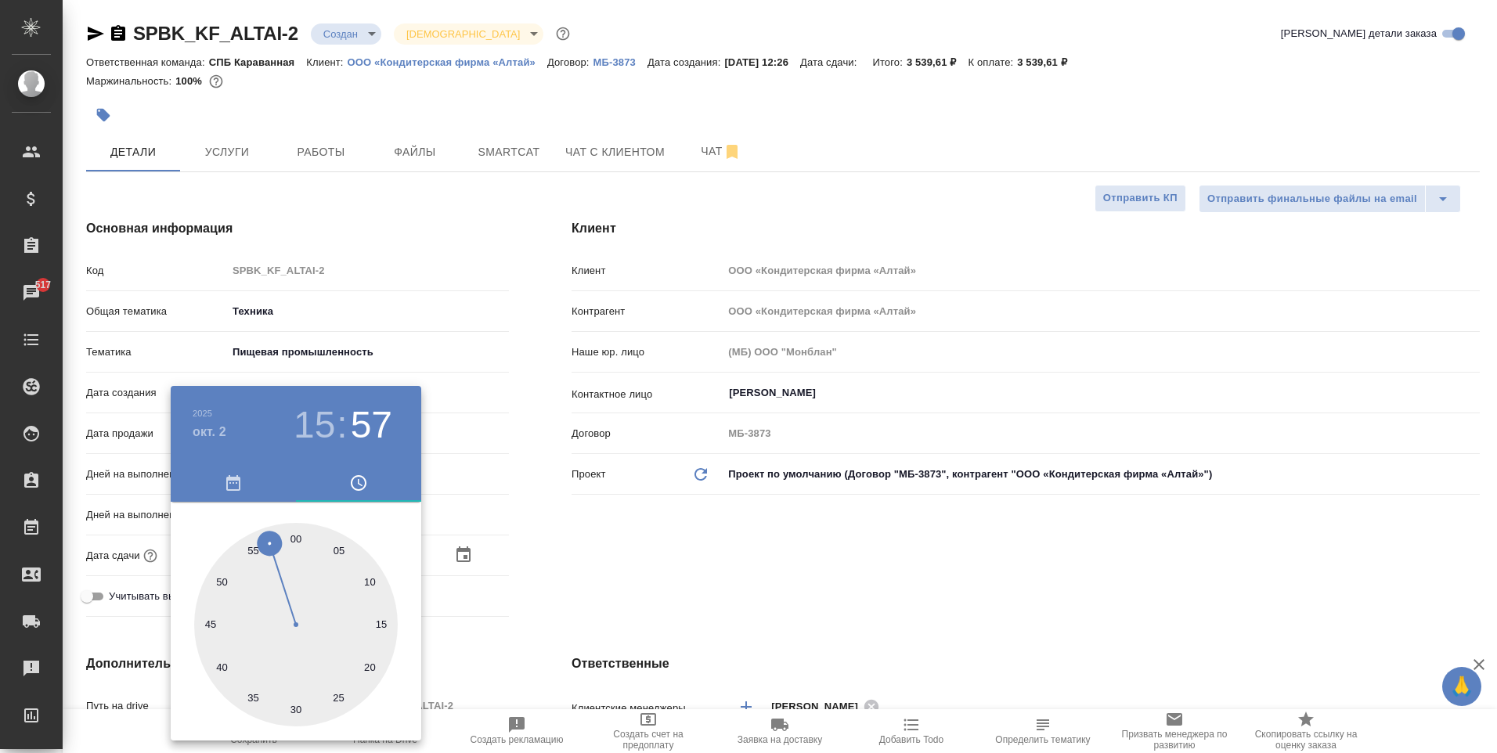
drag, startPoint x: 294, startPoint y: 538, endPoint x: 326, endPoint y: 544, distance: 33.5
click at [294, 538] on div at bounding box center [296, 625] width 204 height 204
type input "[DATE] 15:00"
type textarea "x"
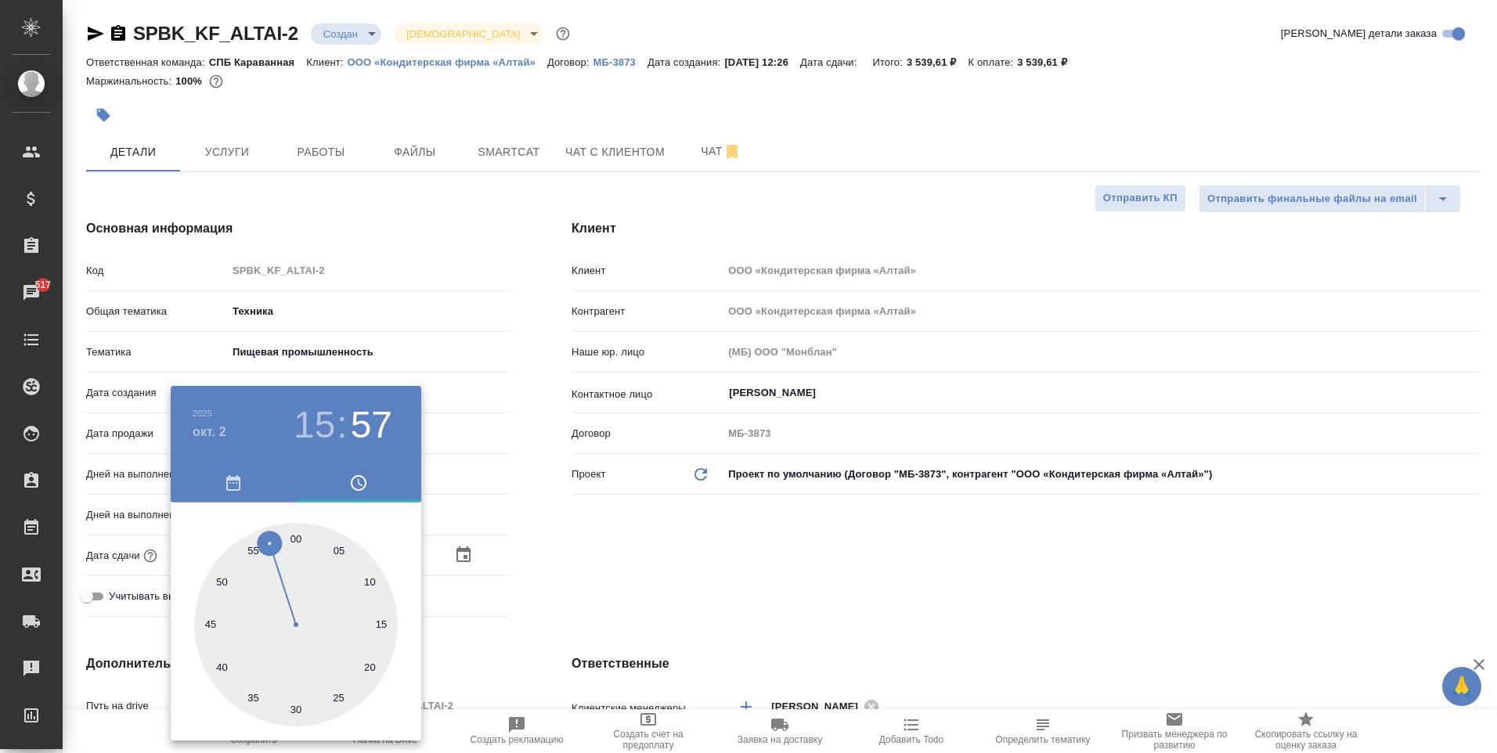
type textarea "x"
drag, startPoint x: 546, startPoint y: 566, endPoint x: 413, endPoint y: 657, distance: 161.1
click at [543, 566] on div at bounding box center [748, 376] width 1497 height 753
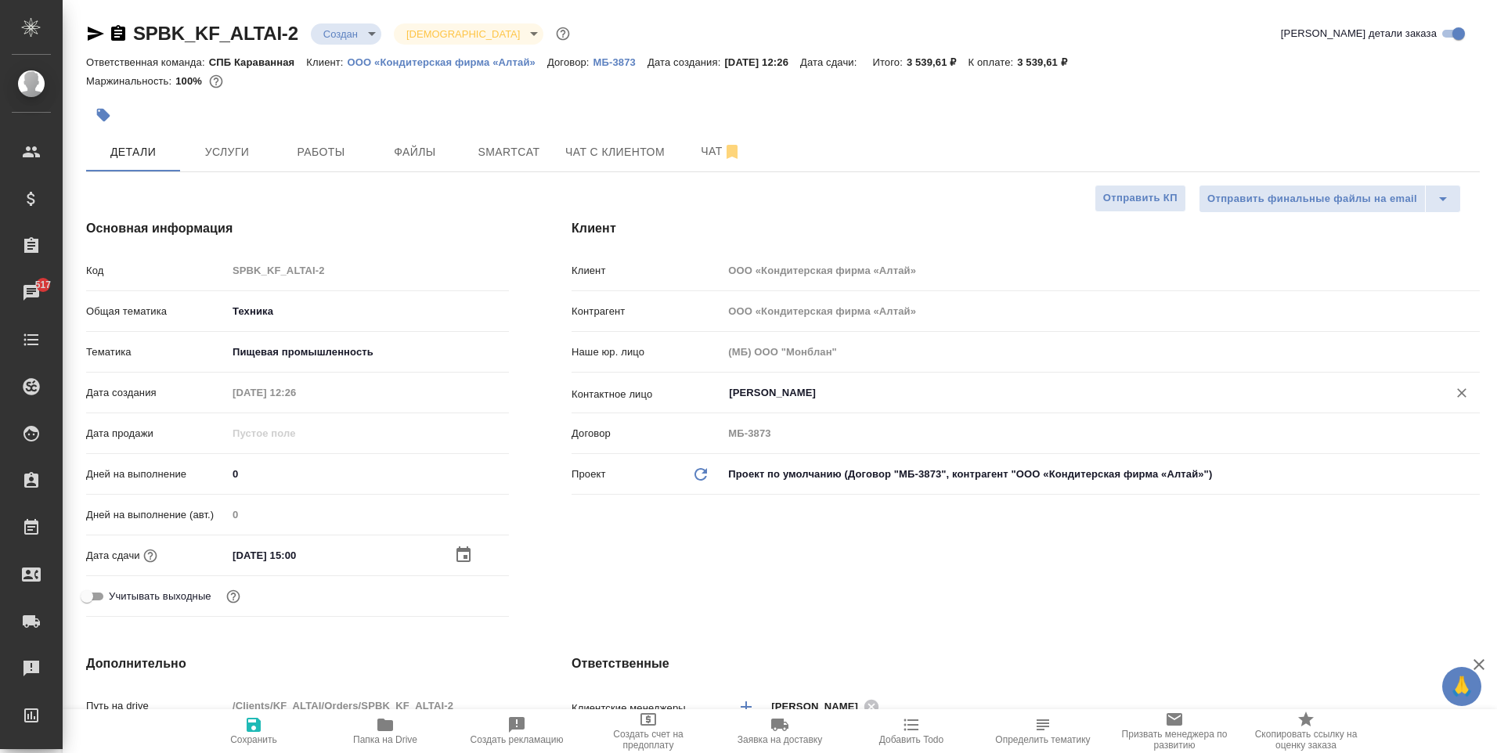
click at [892, 391] on input "[PERSON_NAME]" at bounding box center [1074, 393] width 695 height 19
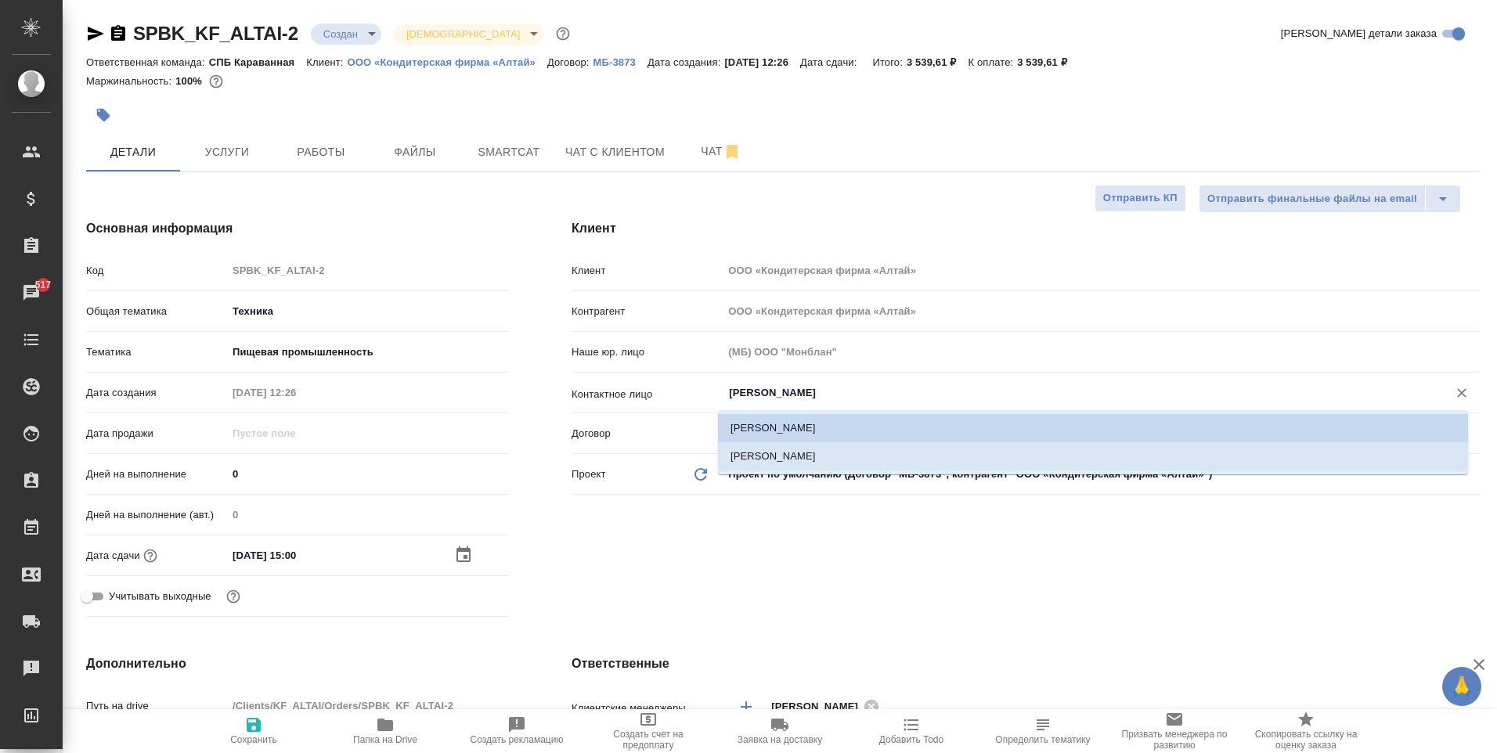
click at [834, 457] on li "[PERSON_NAME]" at bounding box center [1093, 456] width 750 height 28
type input "[PERSON_NAME]"
type textarea "x"
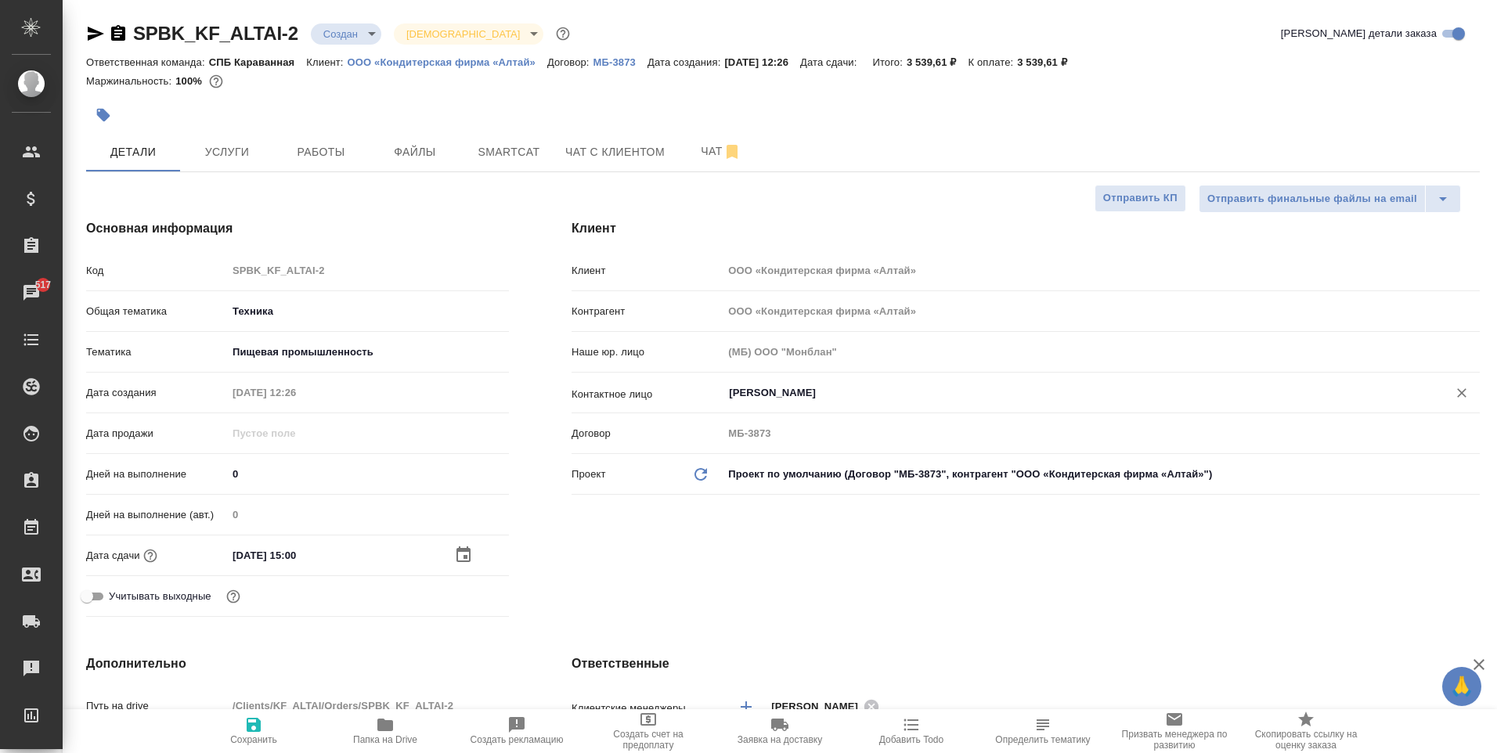
click at [253, 741] on span "Сохранить" at bounding box center [253, 739] width 47 height 11
type textarea "x"
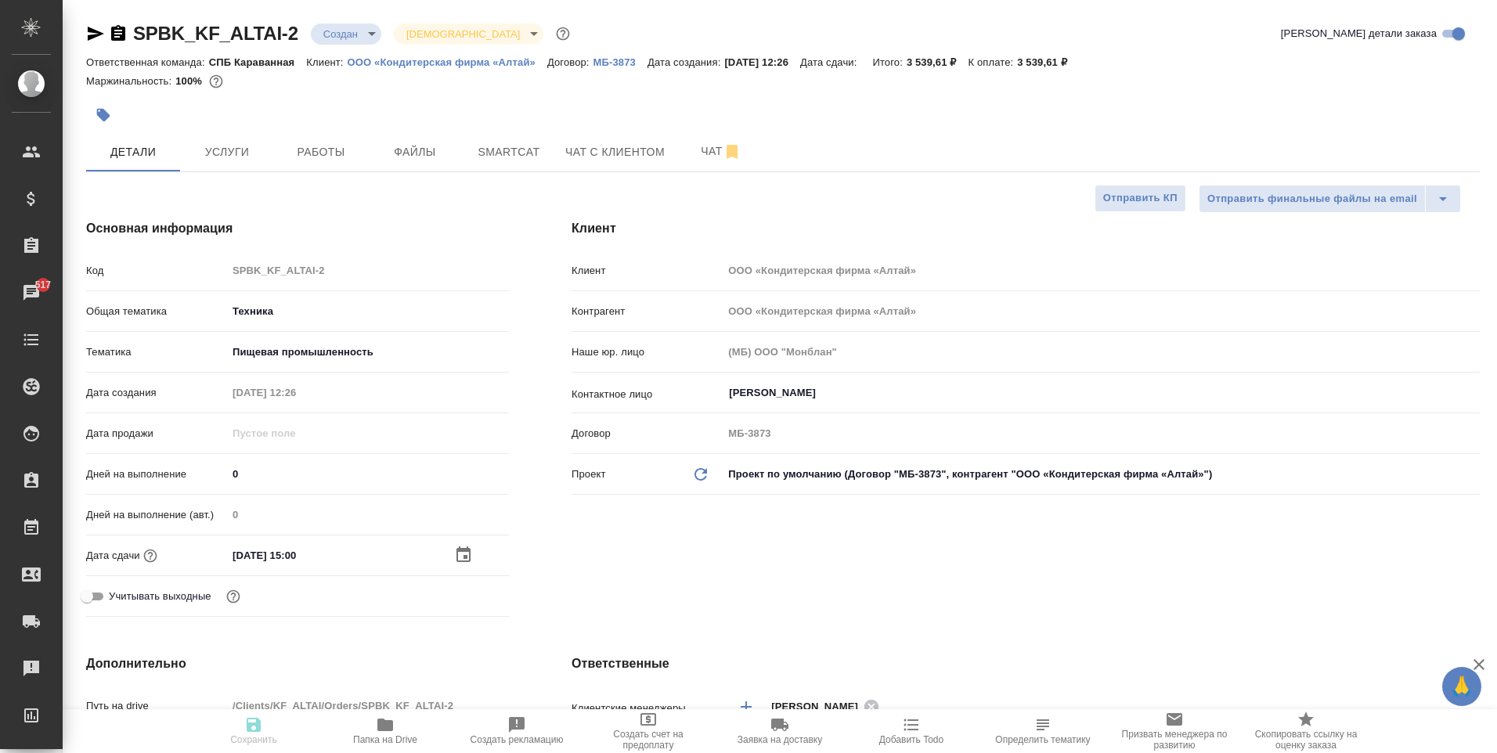
type textarea "x"
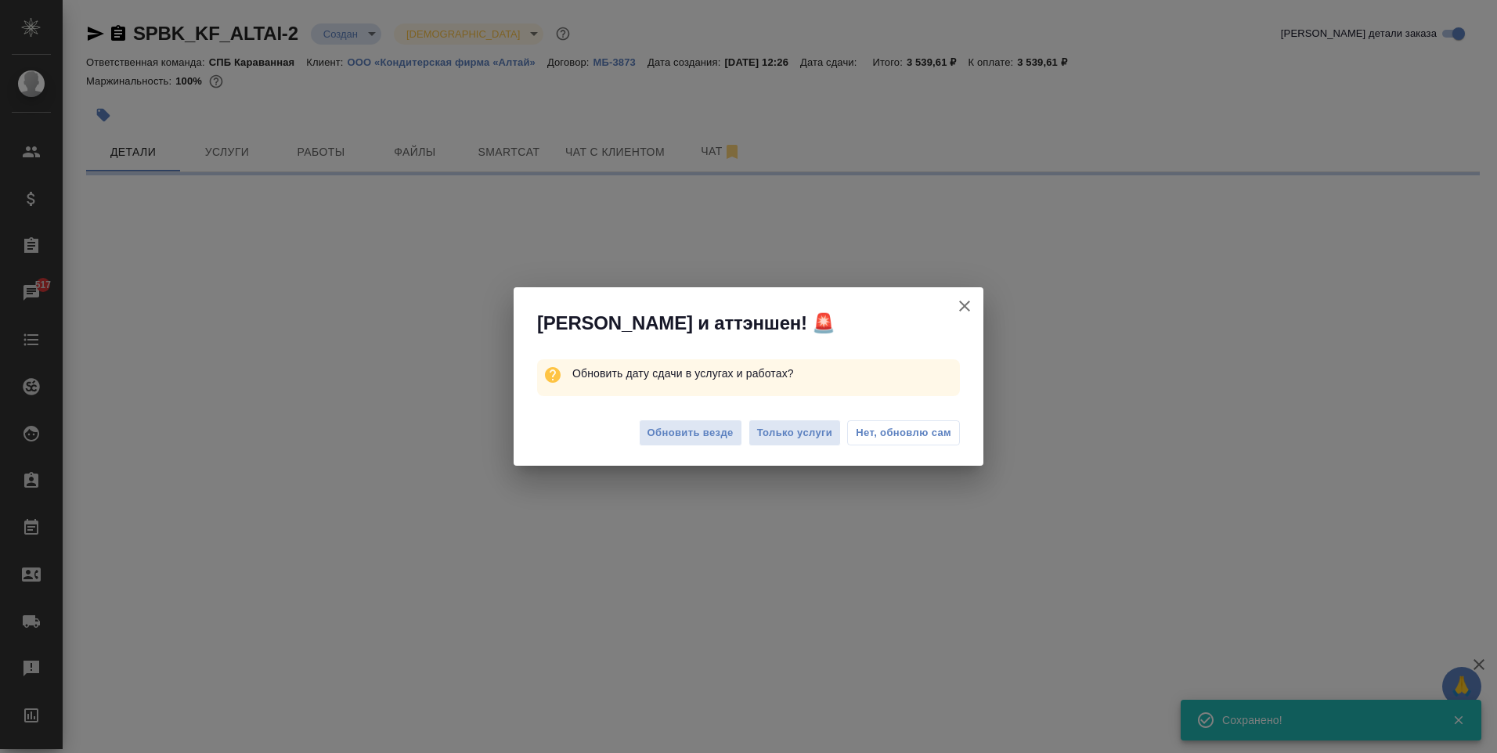
select select "RU"
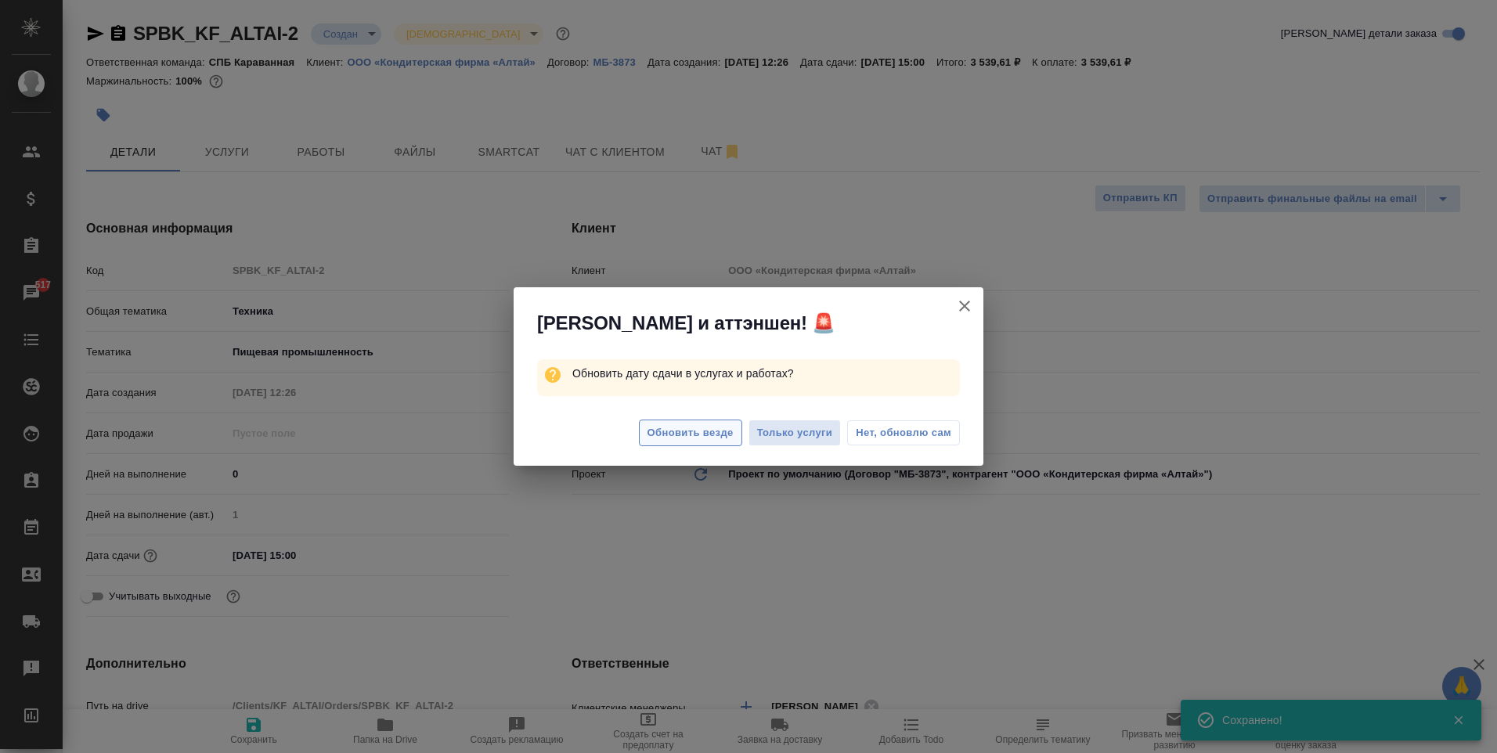
type textarea "x"
click at [701, 430] on span "Обновить везде" at bounding box center [690, 433] width 86 height 18
type textarea "x"
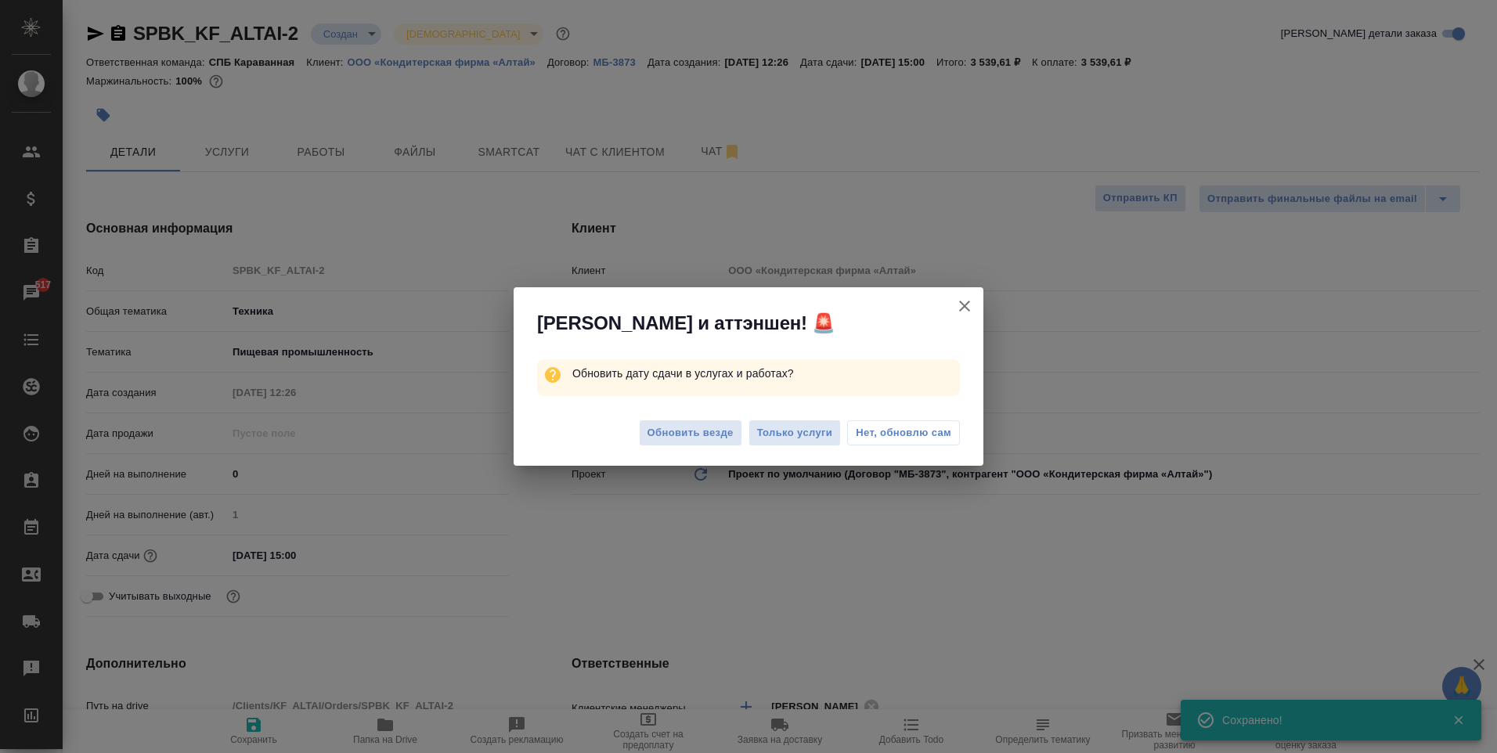
type textarea "x"
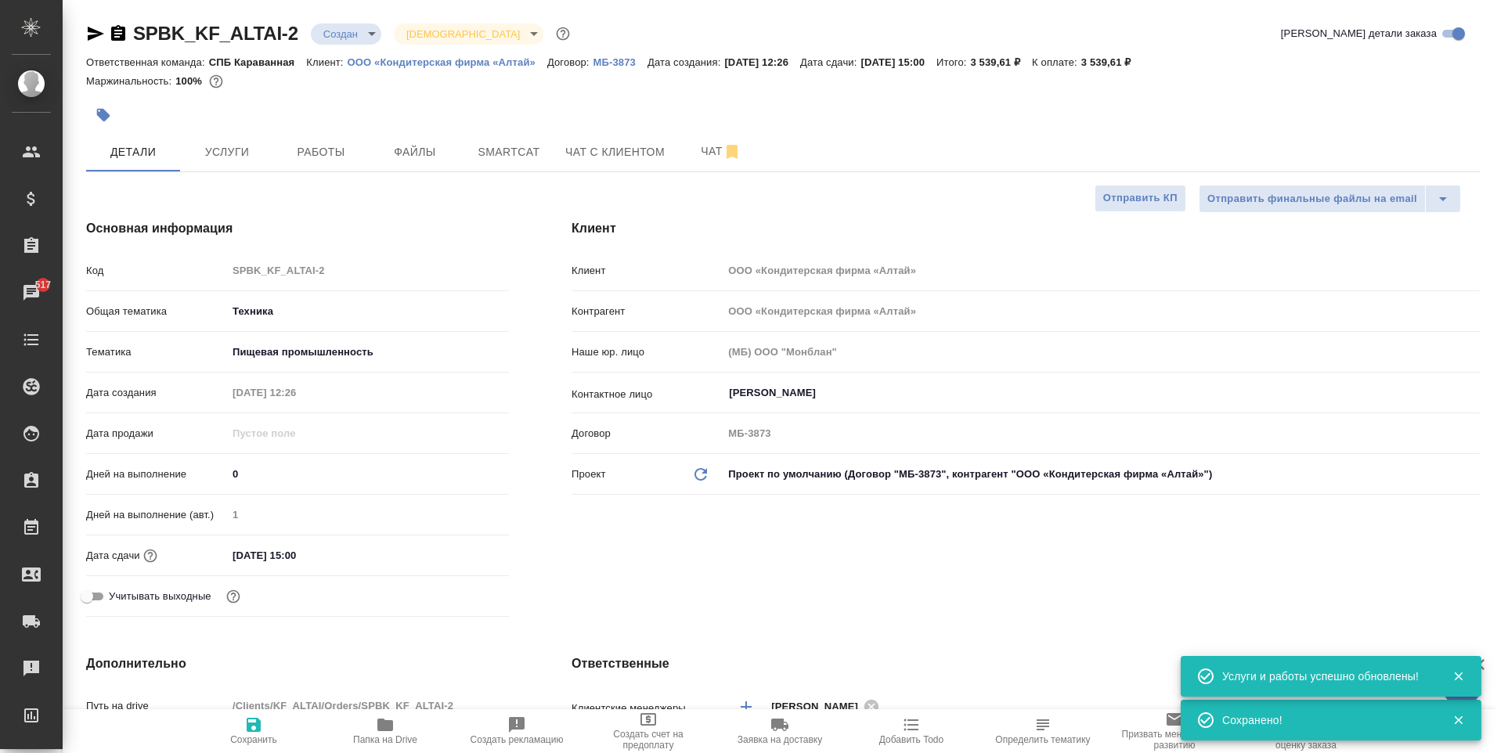
type textarea "x"
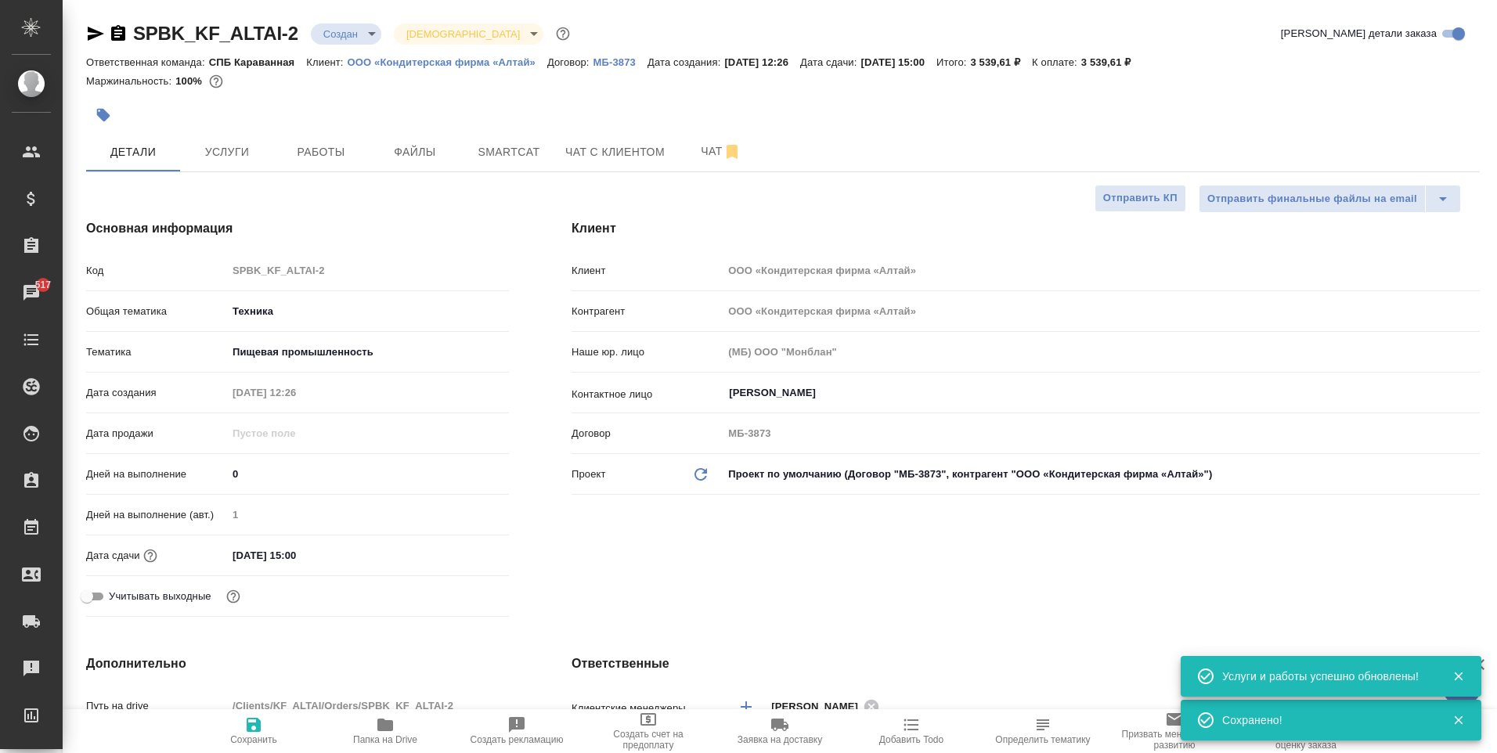
type textarea "x"
click at [252, 149] on span "Услуги" at bounding box center [226, 152] width 75 height 20
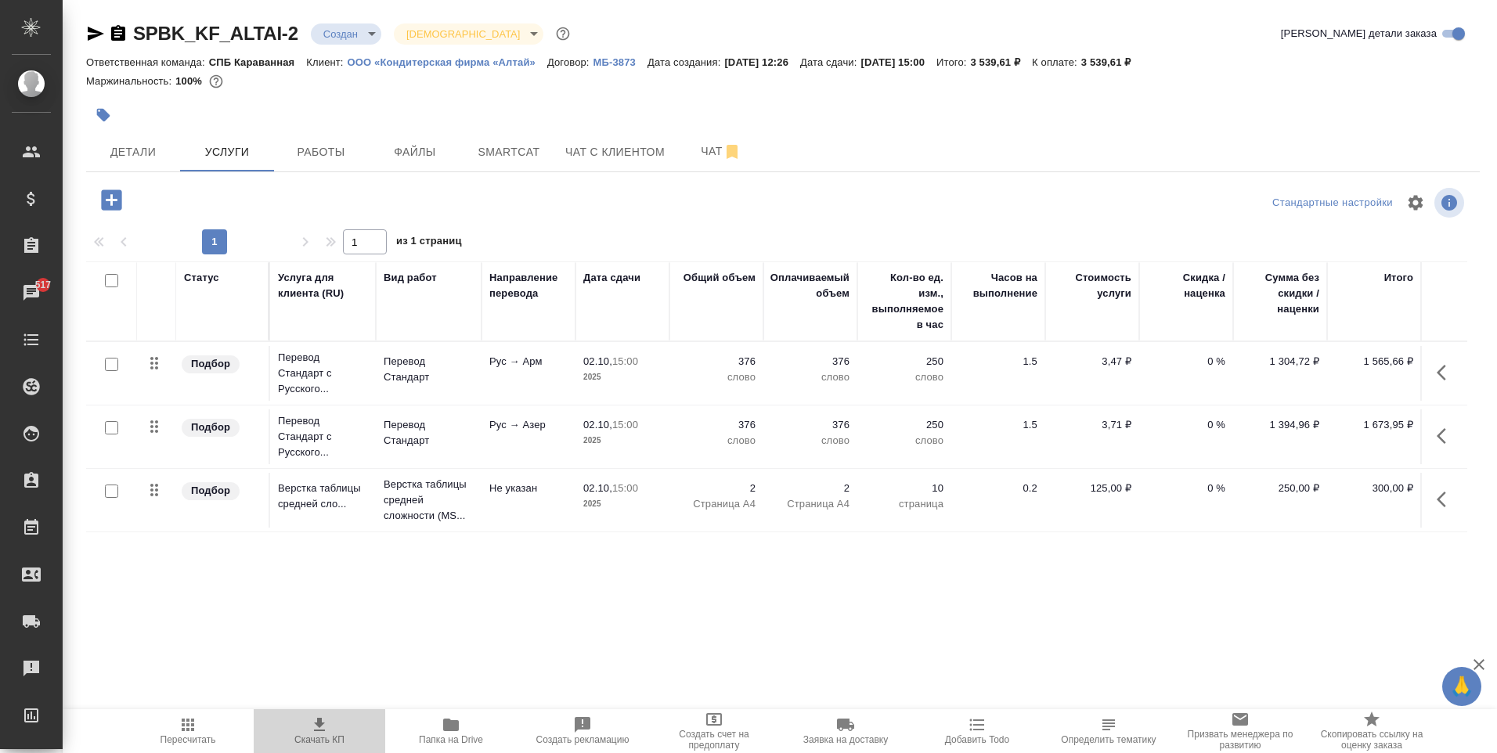
click at [332, 742] on span "Скачать КП" at bounding box center [319, 739] width 50 height 11
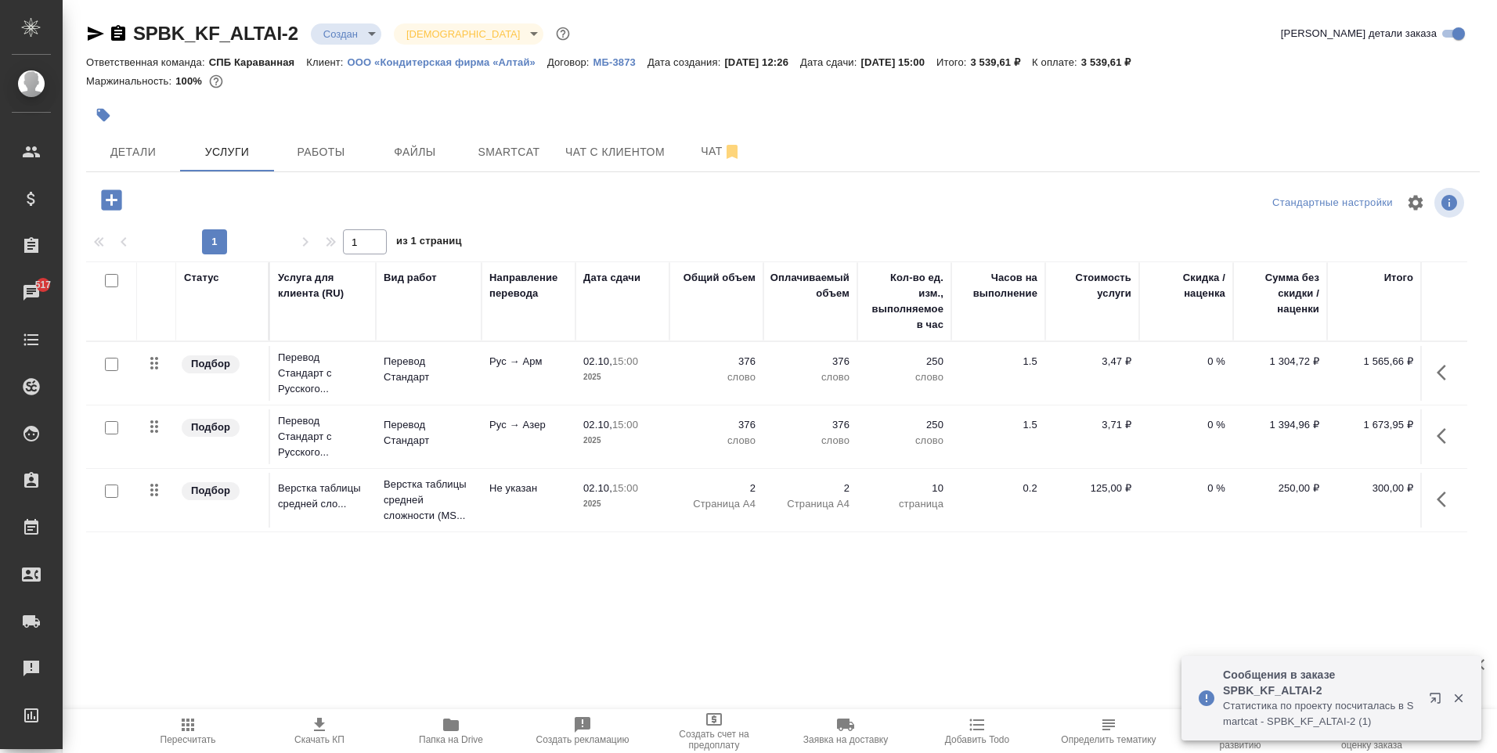
click at [116, 37] on icon "button" at bounding box center [118, 33] width 19 height 19
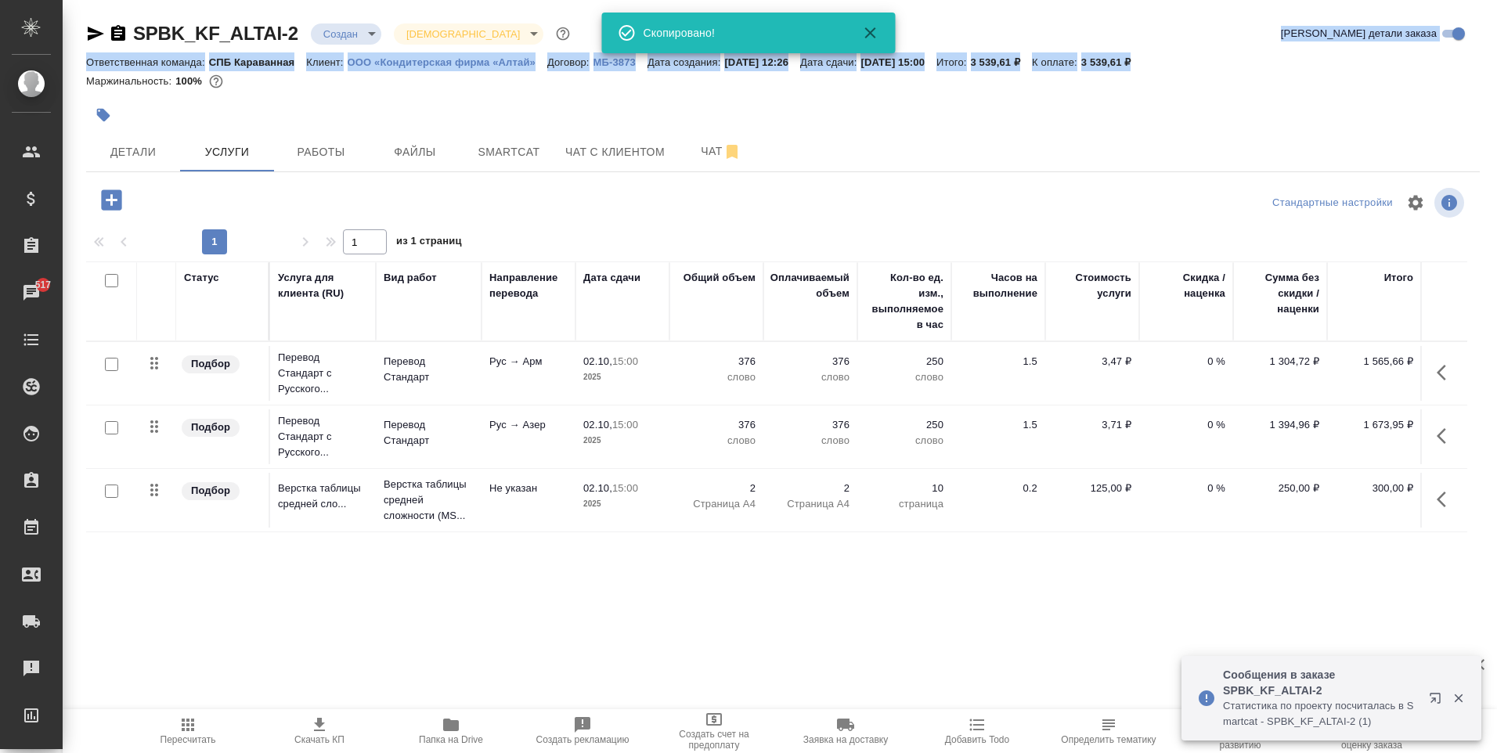
drag, startPoint x: 1197, startPoint y: 53, endPoint x: 1139, endPoint y: 49, distance: 58.1
click at [1139, 49] on div "SPBK_KF_ALTAI-2 Создан new Святая троица holyTrinity Кратко детали заказа Ответ…" at bounding box center [782, 59] width 1393 height 77
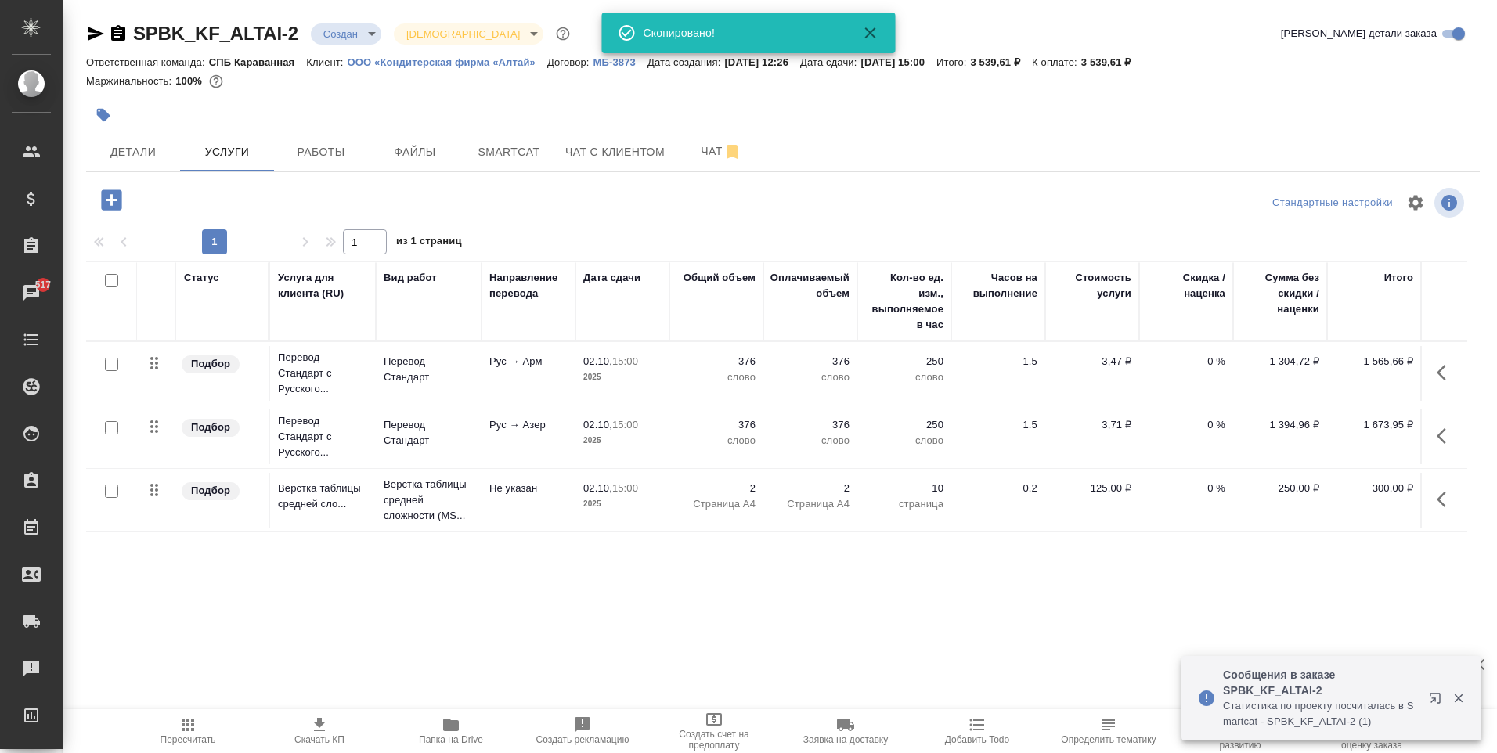
drag, startPoint x: 1139, startPoint y: 49, endPoint x: 1186, endPoint y: 70, distance: 51.8
click at [1189, 73] on div "Маржинальность: 100%" at bounding box center [782, 81] width 1393 height 20
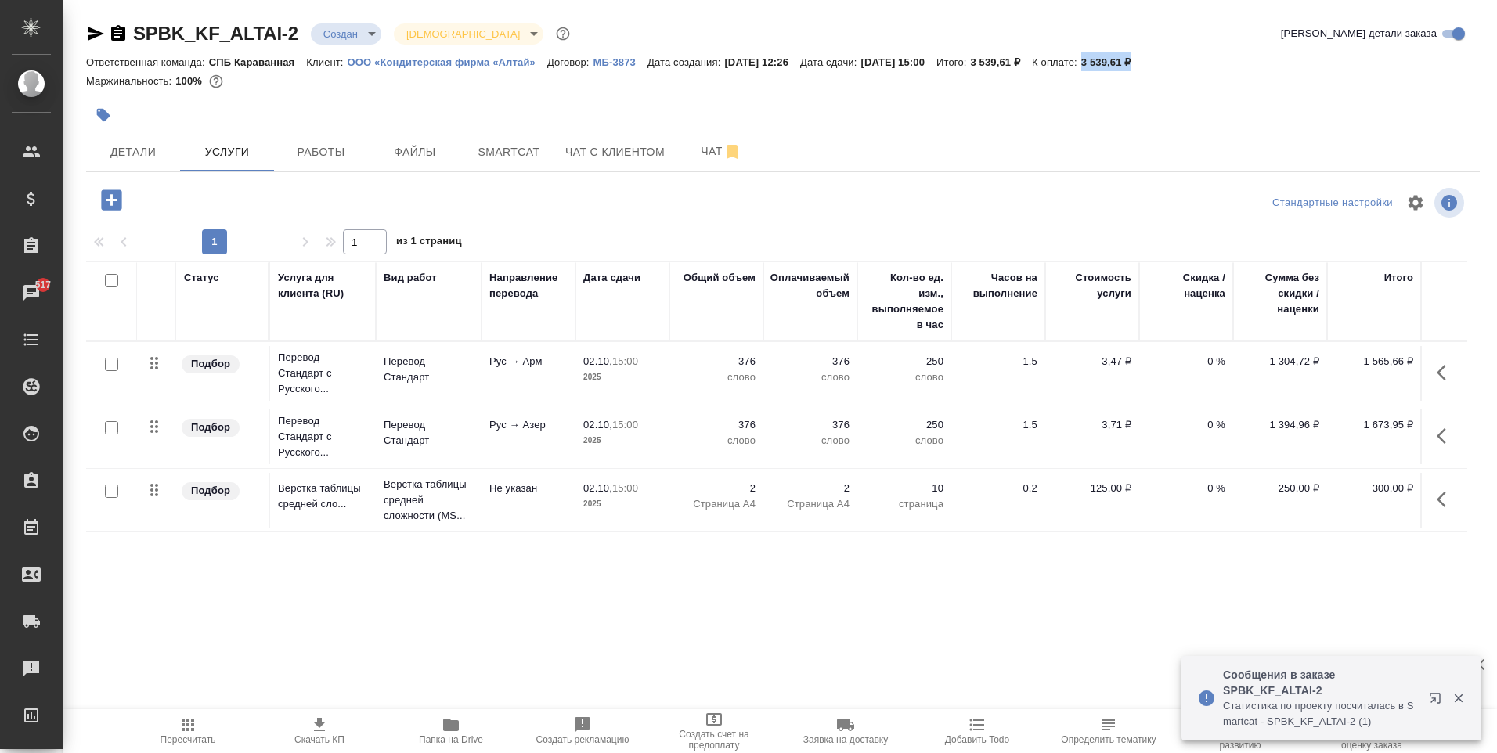
drag, startPoint x: 1176, startPoint y: 67, endPoint x: 1122, endPoint y: 70, distance: 54.1
click at [1122, 70] on div "Ответственная команда: СПБ Караванная Клиент: ООО «Кондитерская фирма «Алтай» Д…" at bounding box center [782, 61] width 1393 height 19
copy p "3 539,61 ₽"
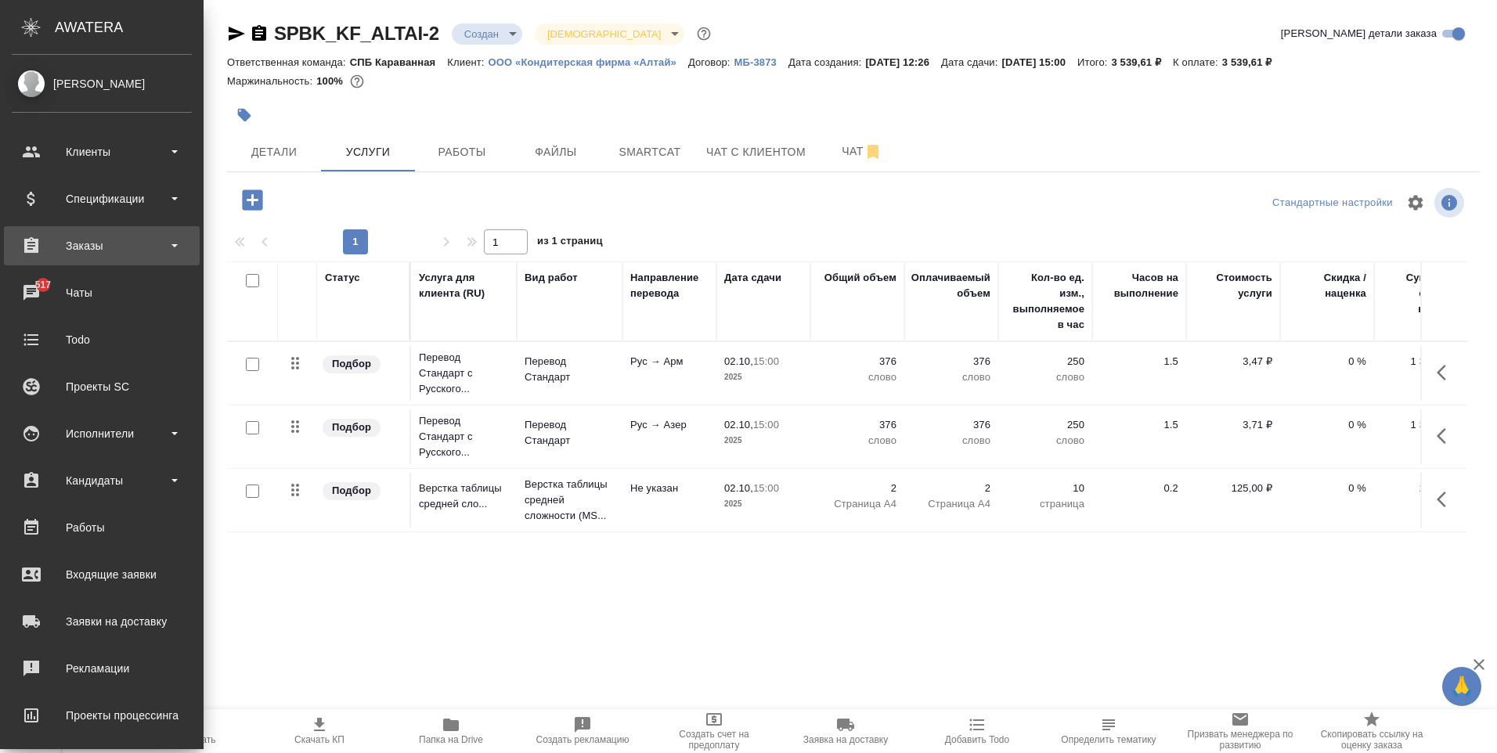
click at [86, 241] on div "Заказы" at bounding box center [102, 245] width 180 height 23
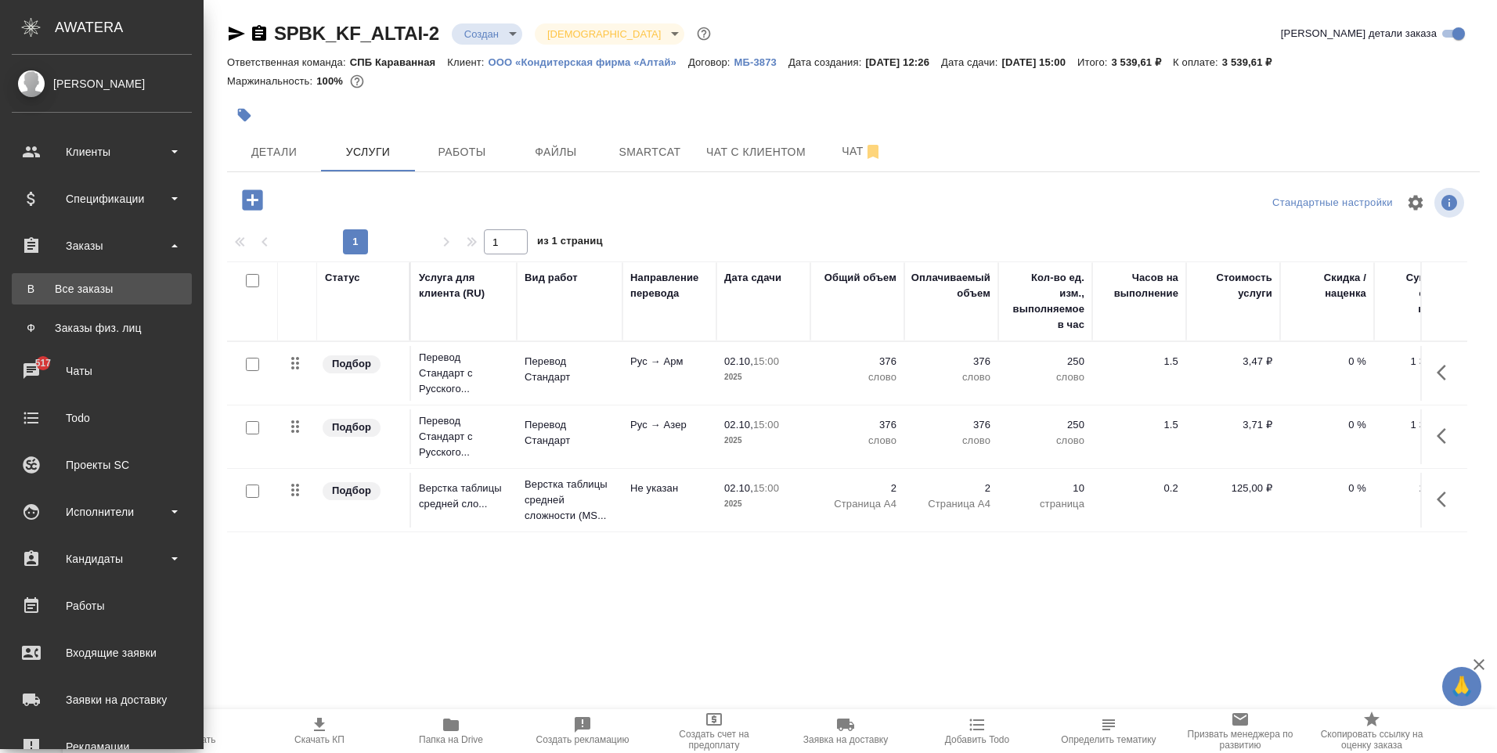
click at [108, 279] on link "В Все заказы" at bounding box center [102, 288] width 180 height 31
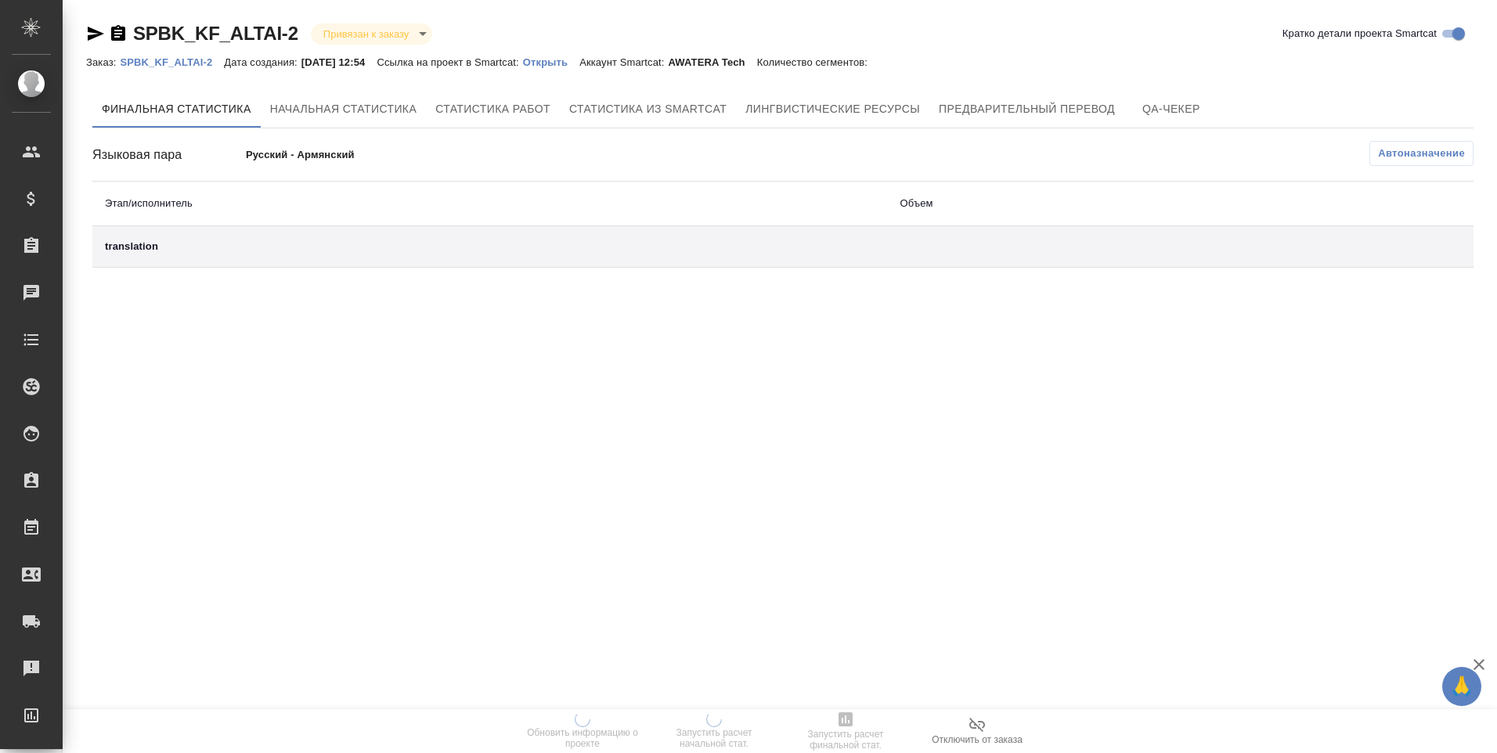
click at [563, 59] on p "Открыть" at bounding box center [551, 62] width 56 height 12
click at [579, 66] on p "Открыть" at bounding box center [551, 62] width 56 height 12
click at [579, 63] on p "Открыть" at bounding box center [551, 62] width 56 height 12
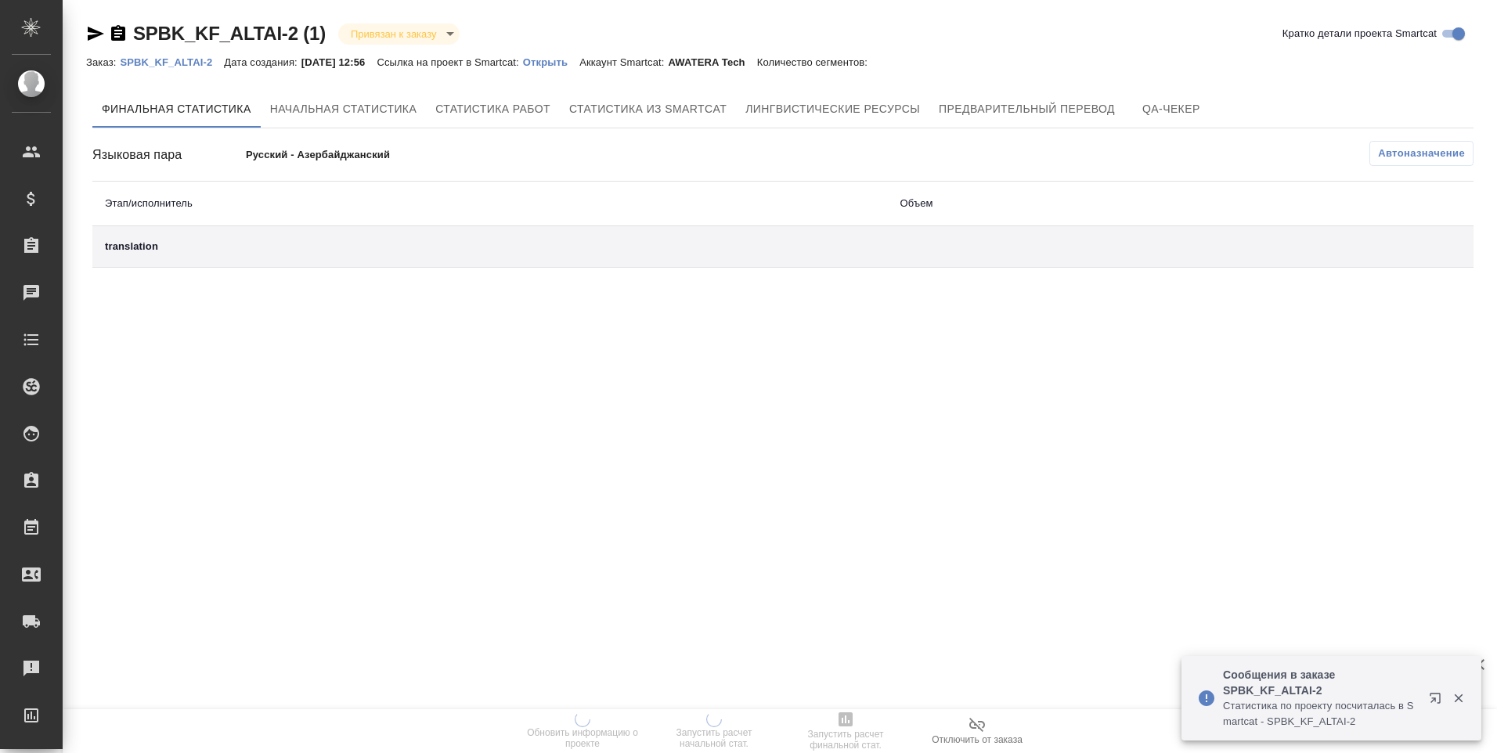
click at [562, 56] on p "Открыть" at bounding box center [551, 62] width 56 height 12
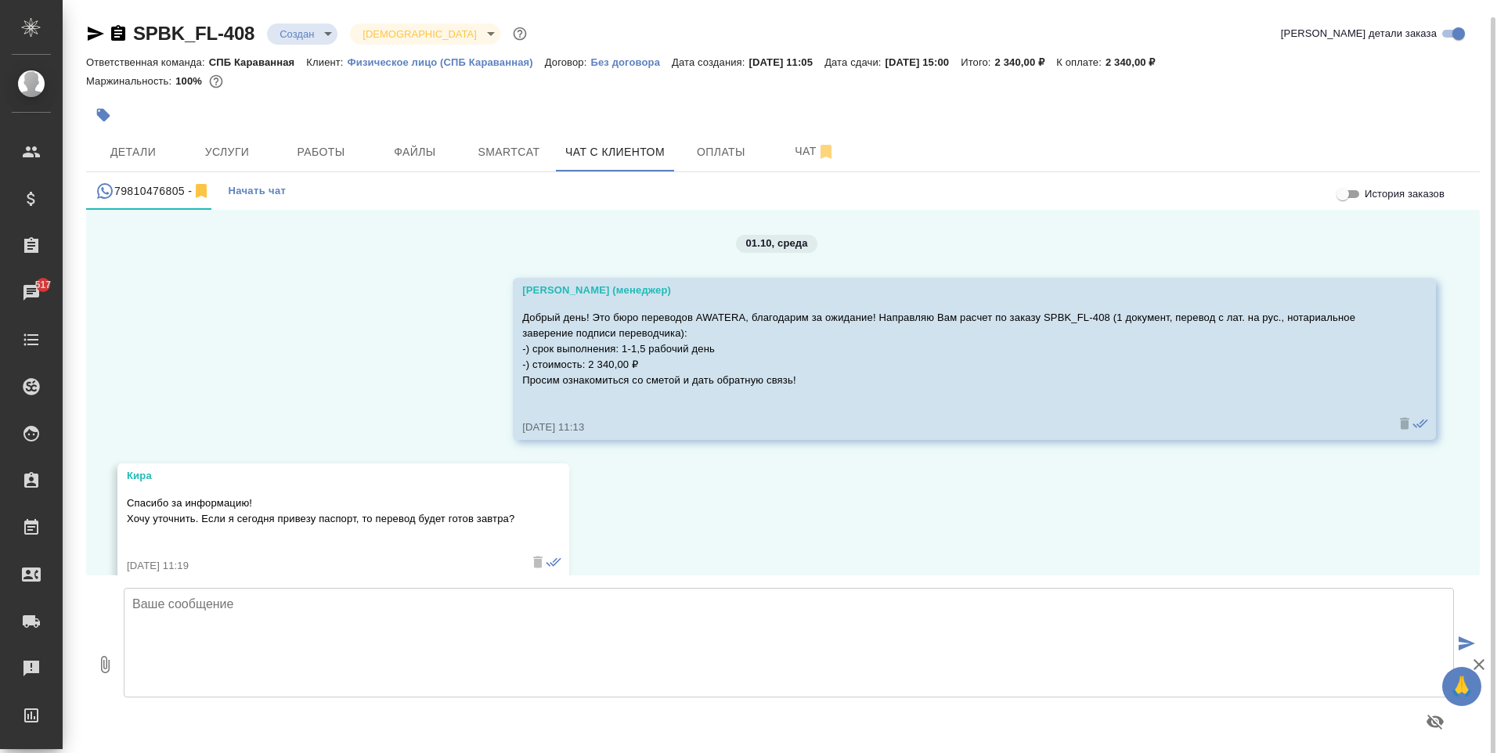
scroll to position [165, 0]
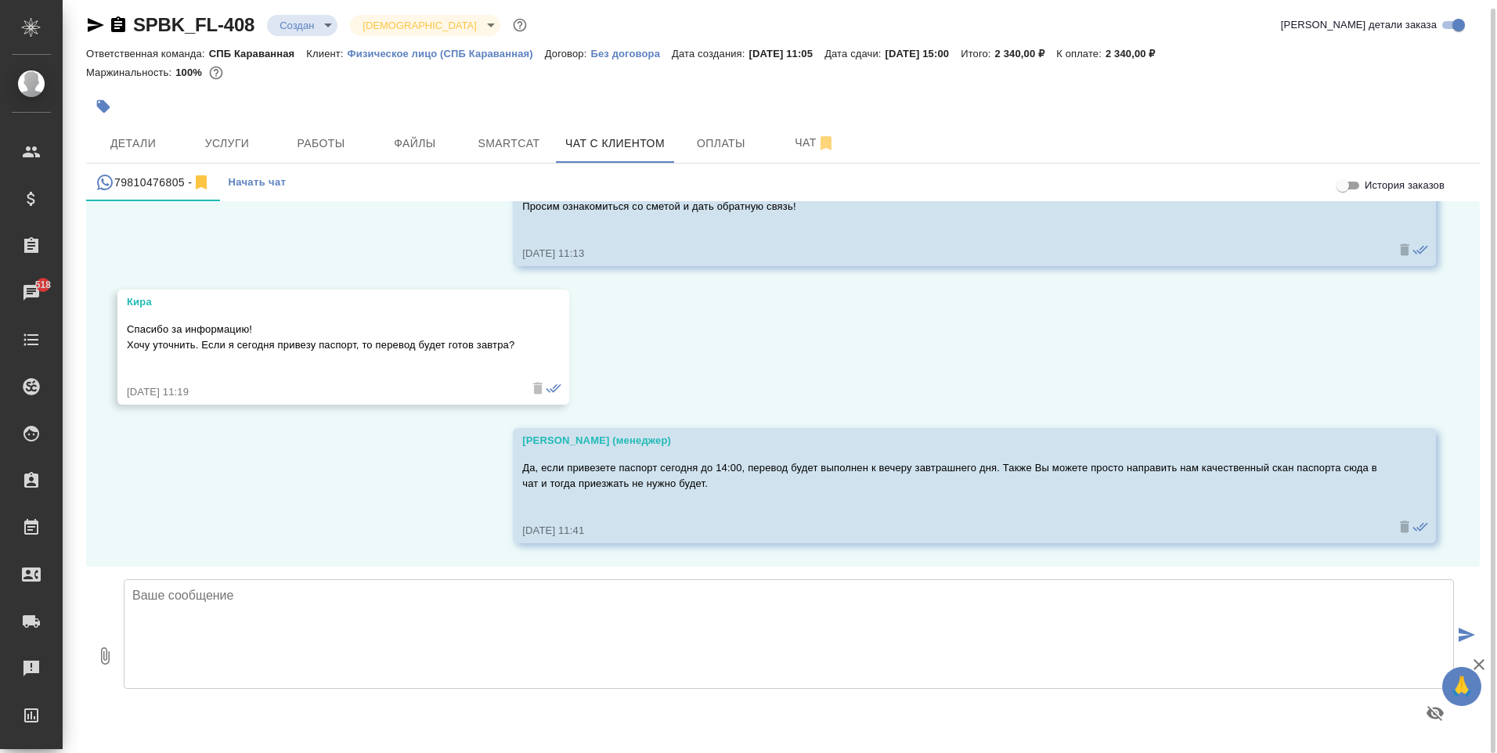
scroll to position [9, 0]
